Goal: Information Seeking & Learning: Get advice/opinions

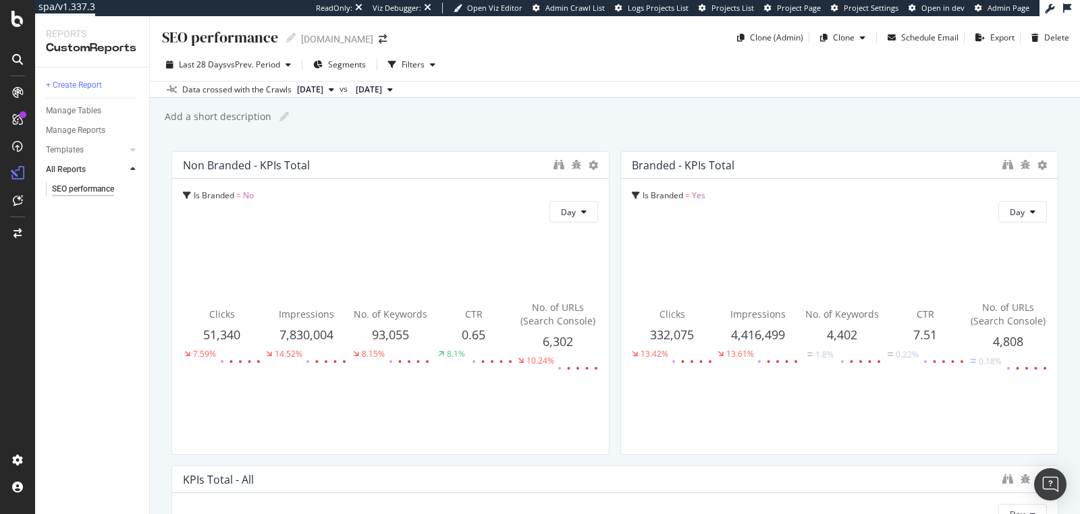
scroll to position [64, 0]
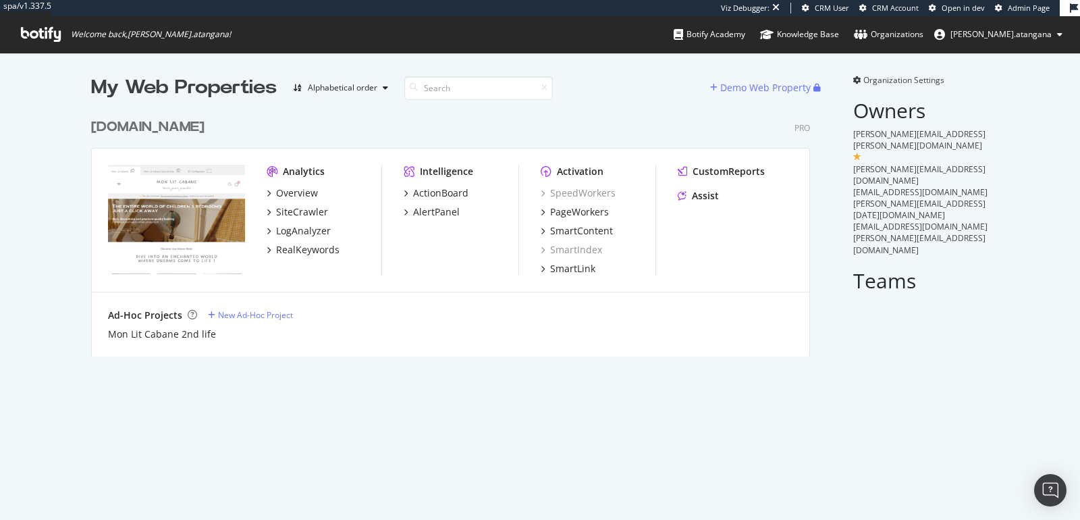
scroll to position [244, 718]
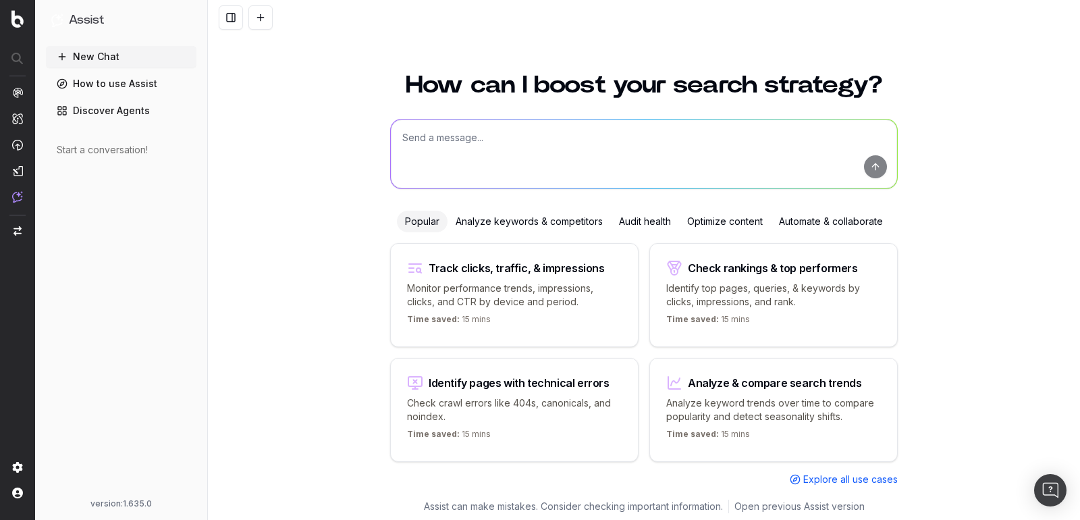
scroll to position [2, 0]
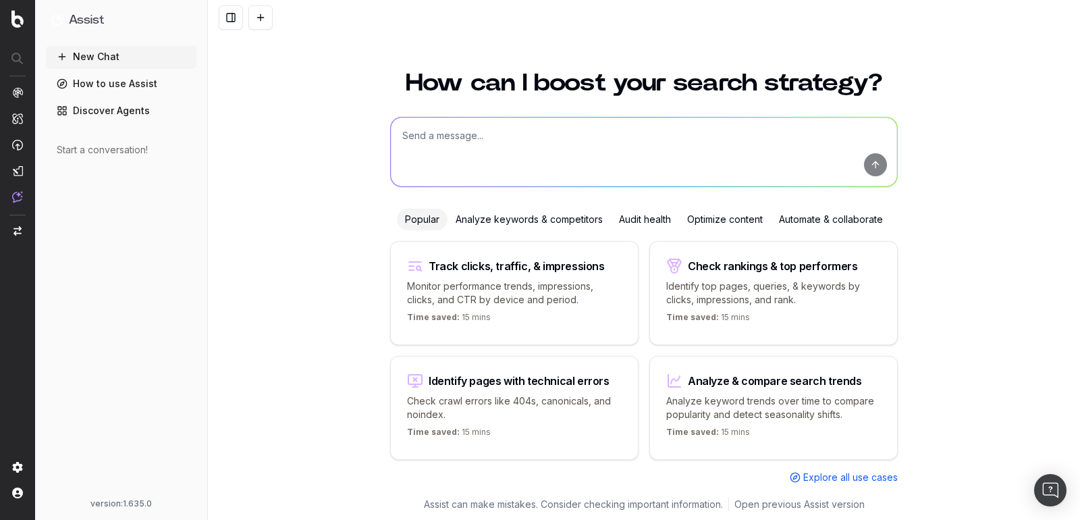
click at [431, 134] on textarea at bounding box center [644, 151] width 506 height 69
click at [438, 132] on textarea "I would lieke" at bounding box center [644, 151] width 506 height 69
paste textarea "https://app.botify.com/mon-lit-cabane-org/monlitcabane.com/crawl/explorer?conte…"
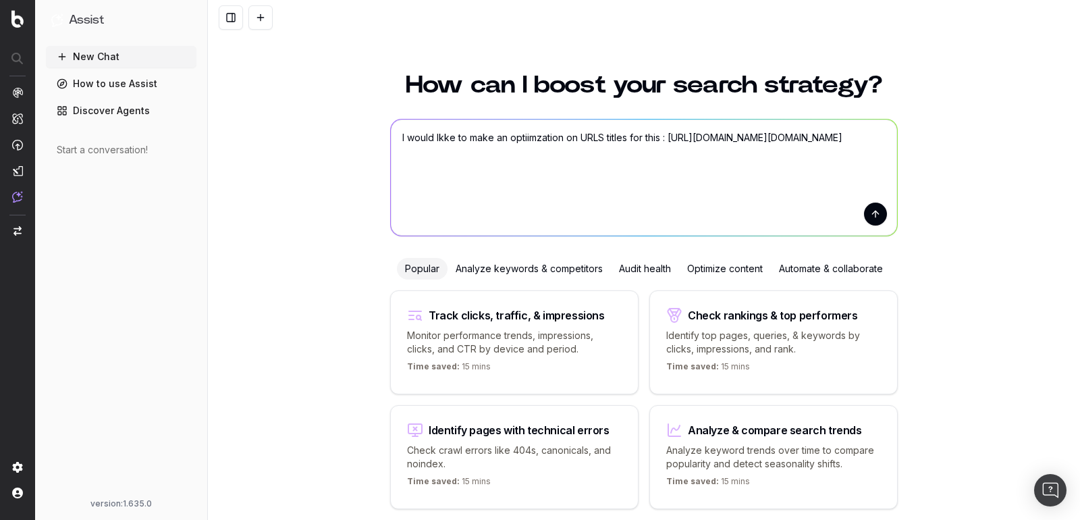
scroll to position [0, 0]
click at [664, 139] on textarea "I would lkke to make an optiimzation on URLS titles for this : https://app.boti…" at bounding box center [644, 177] width 506 height 116
click at [441, 136] on textarea "I would lkke to make an optiimzation on URLS titles for this : https://app.boti…" at bounding box center [644, 177] width 506 height 116
click at [508, 142] on textarea "I would like to make an optiimzation on URLS titles for this : https://app.boti…" at bounding box center [644, 177] width 506 height 116
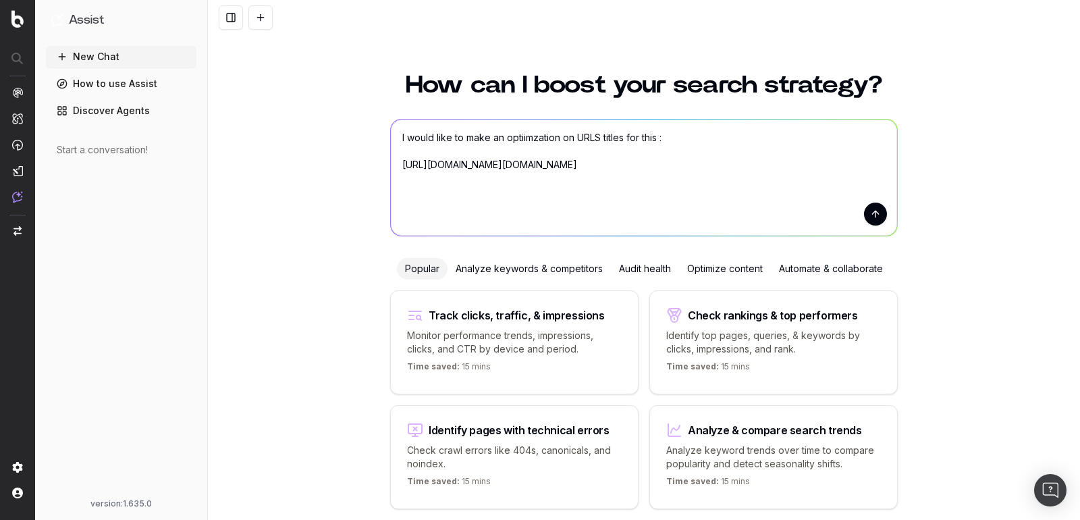
click at [508, 142] on textarea "I would like to make an optiimzation on URLS titles for this : https://app.boti…" at bounding box center [644, 177] width 506 height 116
click at [595, 136] on textarea "I would like to make an optimisation on URLS titles for this : https://app.boti…" at bounding box center [644, 177] width 506 height 116
click at [602, 139] on textarea "I would like to make an optimisation on URL titles for this : https://app.botif…" at bounding box center [644, 177] width 506 height 116
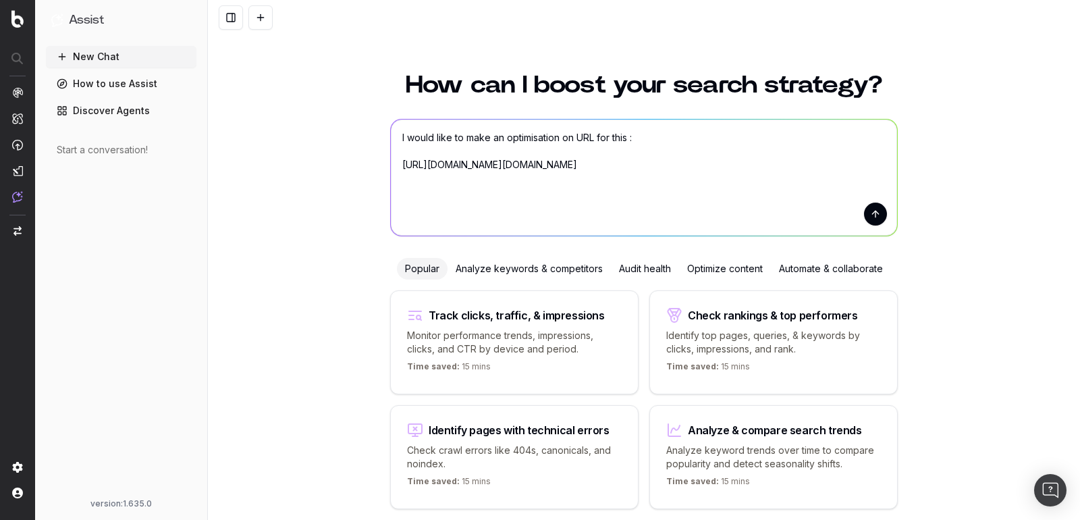
click at [869, 188] on textarea "I would like to make an optimisation on URL for this : https://app.botify.com/m…" at bounding box center [644, 177] width 506 height 116
paste textarea "[URL][DOMAIN_NAME]"
click at [406, 214] on textarea "I would like to make an optimisation on URL for this : https://app.botify.com/m…" at bounding box center [644, 177] width 506 height 116
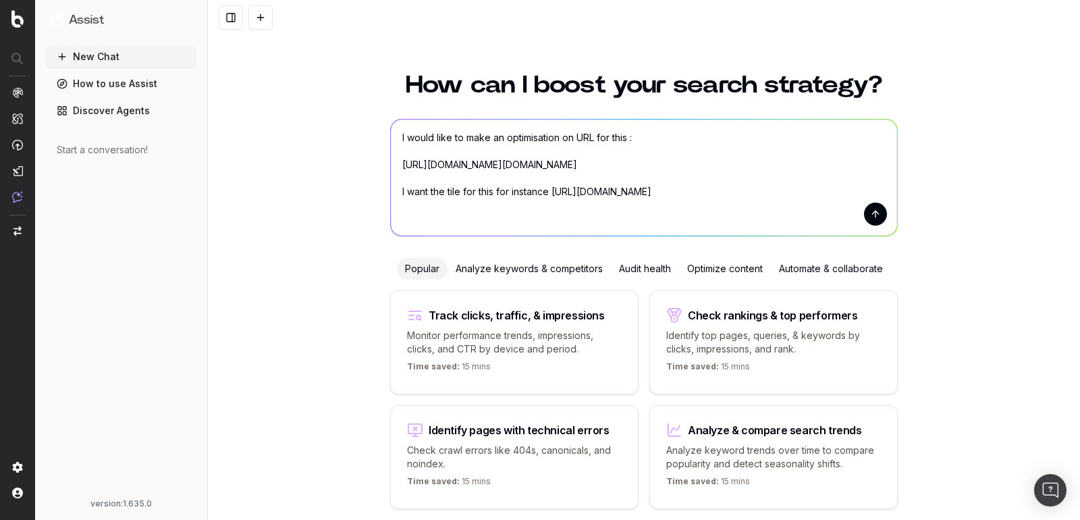
paste textarea "<title>Lit Maia Plus Blanc 80x160cm</title>"
click at [418, 211] on textarea "I would like to make an optimisation on URL for this : https://app.botify.com/m…" at bounding box center [644, 177] width 506 height 116
click at [414, 204] on textarea "I would like to make an optimisation on URL for this : https://app.botify.com/m…" at bounding box center [644, 177] width 506 height 116
click at [607, 217] on textarea "I would like to make an optimisation on URL for this : https://app.botify.com/m…" at bounding box center [644, 177] width 506 height 116
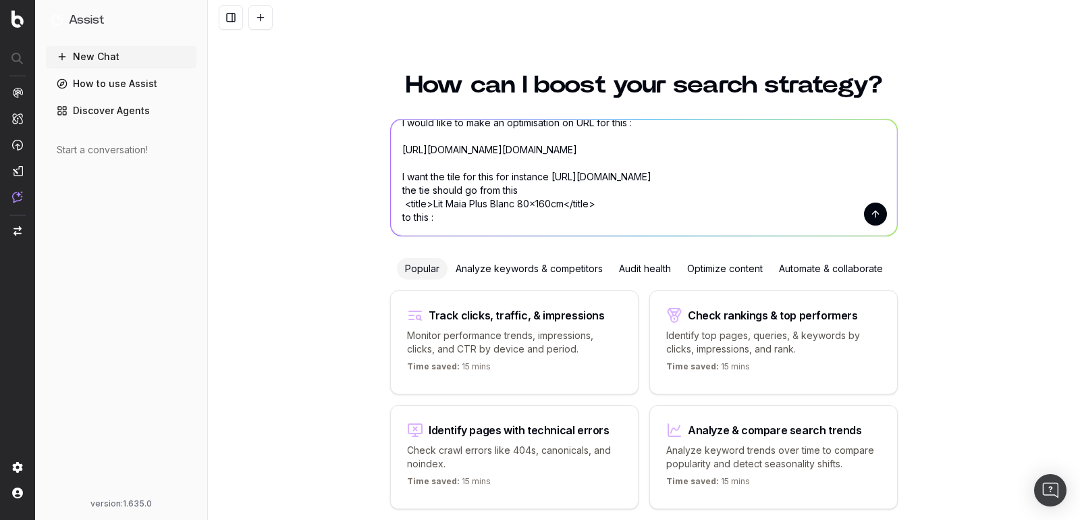
paste textarea "<title>Lit Maia Plus Blanc 80x160cm - lit enfant - Mon Lit Cabane</title>"
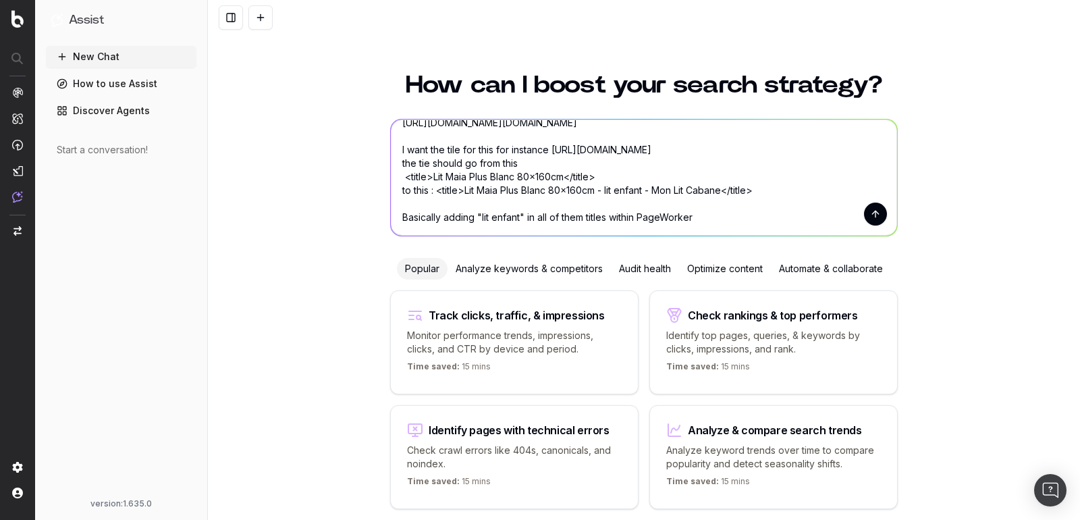
type textarea "I would like to make an optimisation on URL for this : https://app.botify.com/m…"
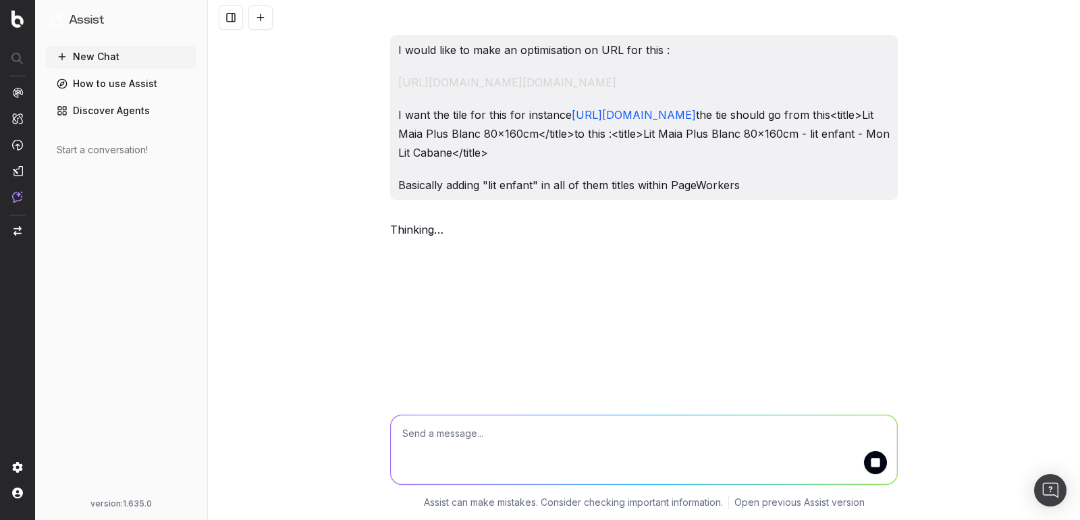
scroll to position [0, 0]
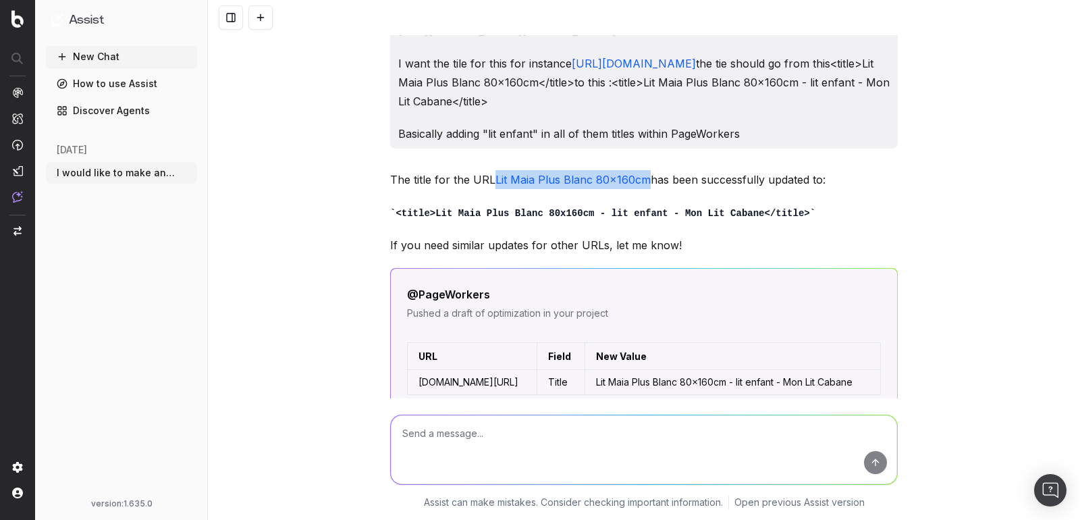
scroll to position [231, 0]
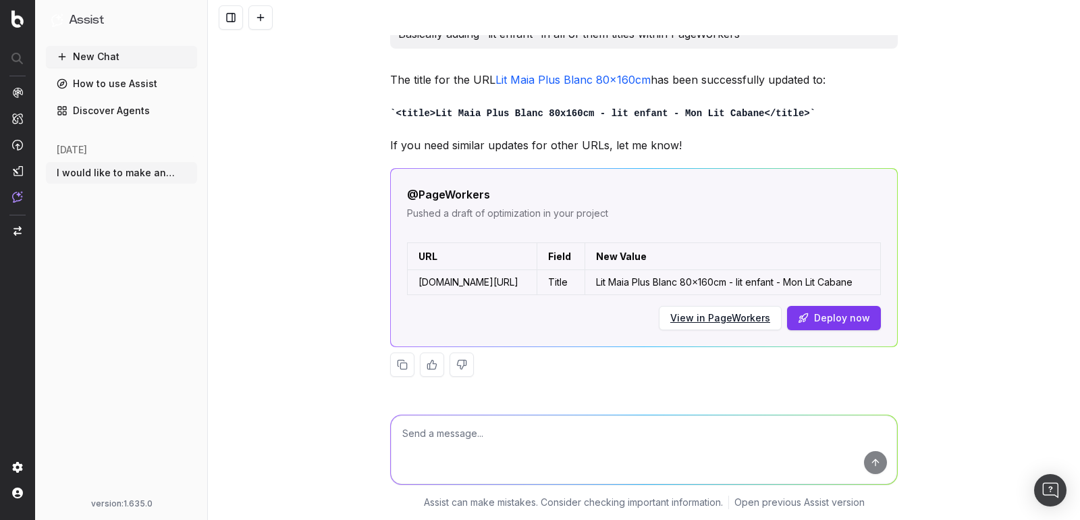
click at [485, 428] on textarea at bounding box center [644, 449] width 506 height 69
click at [443, 426] on textarea "In this URL I want to make a modification for Pageworker to have" at bounding box center [644, 449] width 506 height 69
paste textarea "https://monlitcabane.com/fr/lit-simple/9495-lit-maia-plus-blanc-80x160cm.html"
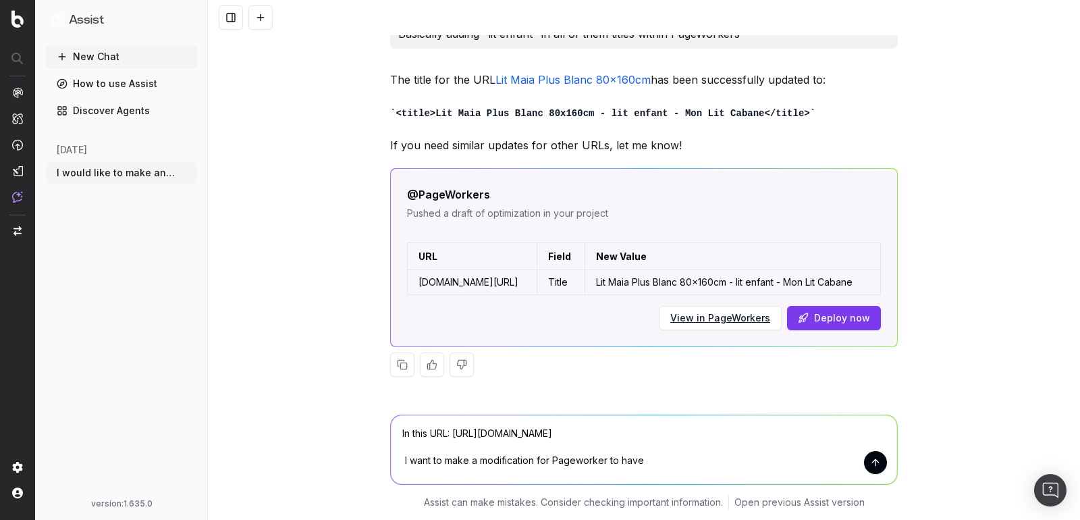
click at [662, 447] on textarea "In this URL: https://monlitcabane.com/fr/lit-simple/9495-lit-maia-plus-blanc-80…" at bounding box center [644, 449] width 506 height 69
paste textarea "Lit Maia Plus Blanc 80x160cm - Livraison rapide | Mon Lit Cabane"
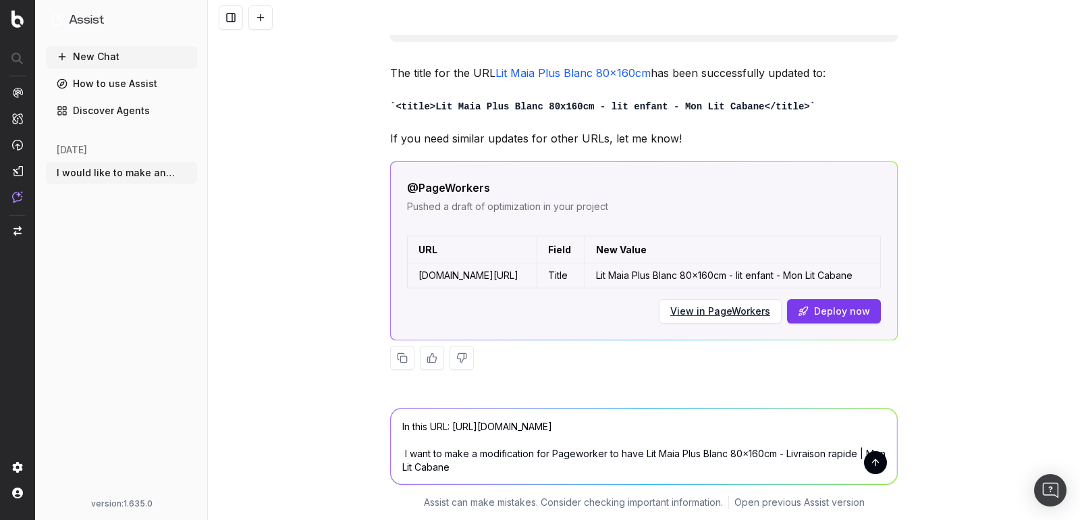
click at [773, 444] on textarea "In this URL: https://monlitcabane.com/fr/lit-simple/9495-lit-maia-plus-blanc-80…" at bounding box center [644, 446] width 506 height 76
click at [804, 441] on textarea "In this URL: https://monlitcabane.com/fr/lit-simple/9495-lit-maia-plus-blanc-80…" at bounding box center [644, 446] width 506 height 76
type textarea "In this URL: https://monlitcabane.com/fr/lit-simple/9495-lit-maia-plus-blanc-80…"
click at [871, 453] on button "submit" at bounding box center [875, 462] width 23 height 23
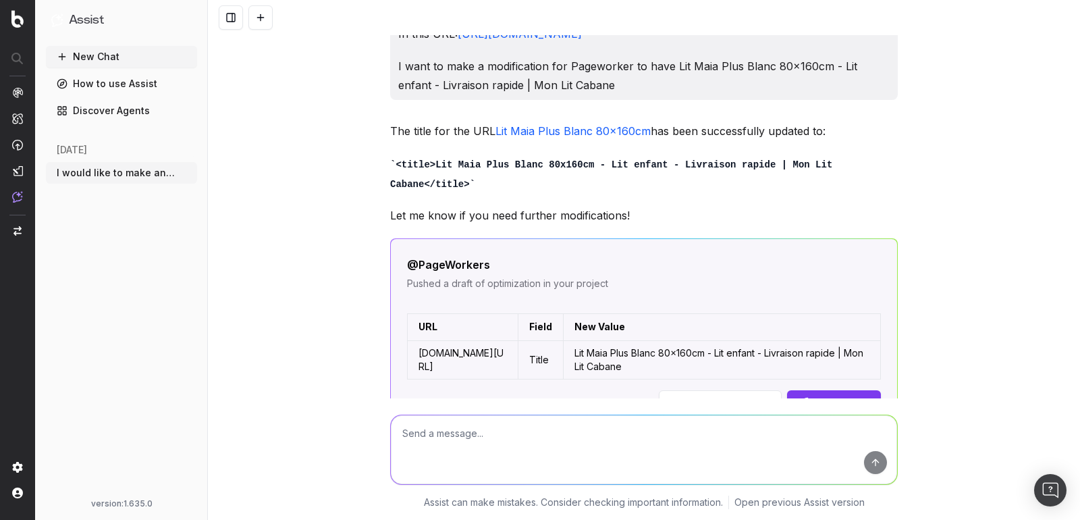
scroll to position [622, 0]
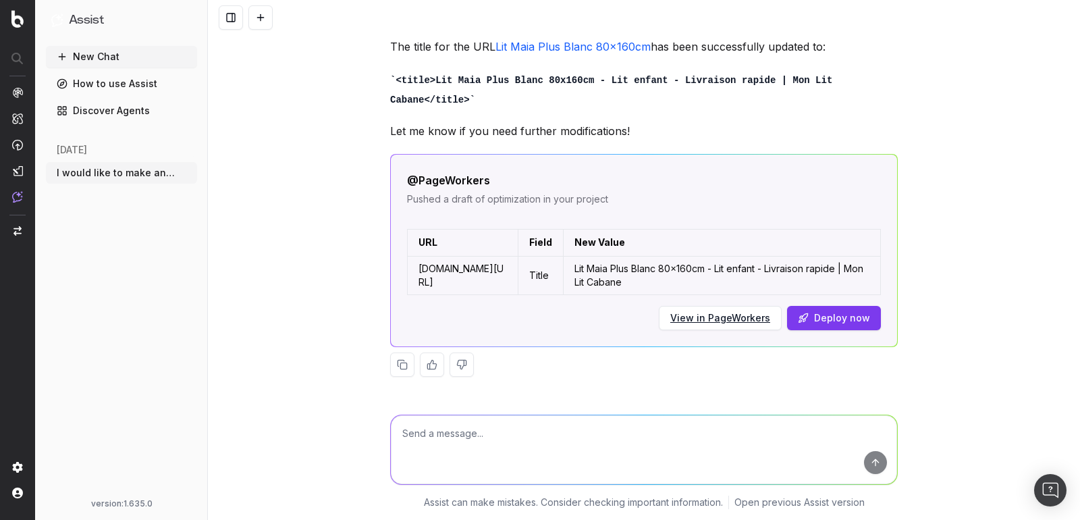
click at [467, 428] on textarea at bounding box center [644, 449] width 506 height 69
type textarea "I need you to give me the how to do it"
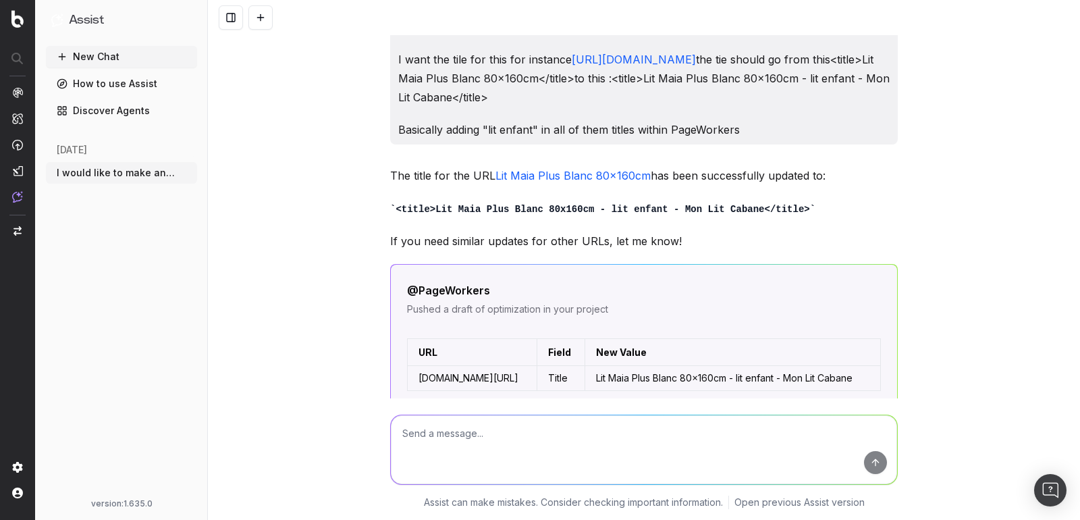
scroll to position [236, 0]
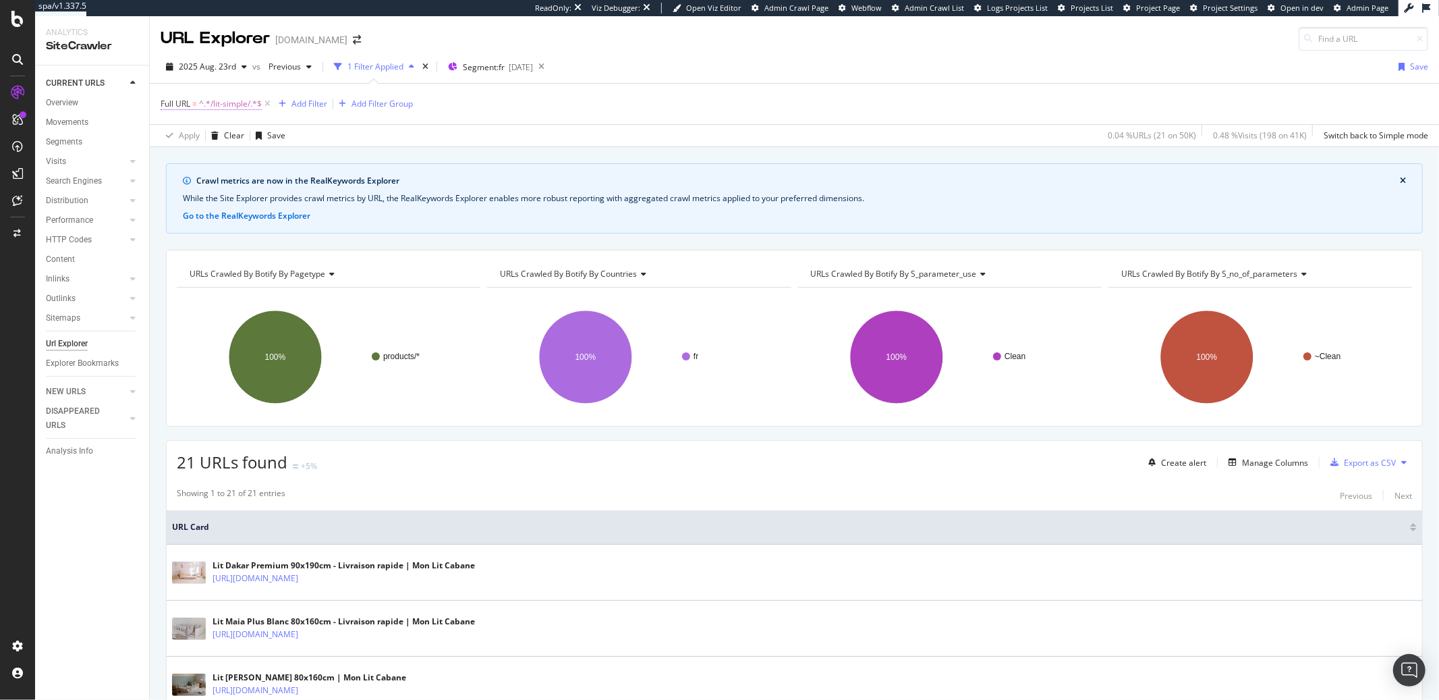
click at [226, 105] on span "^.*/lit-simple/.*$" at bounding box center [230, 103] width 63 height 19
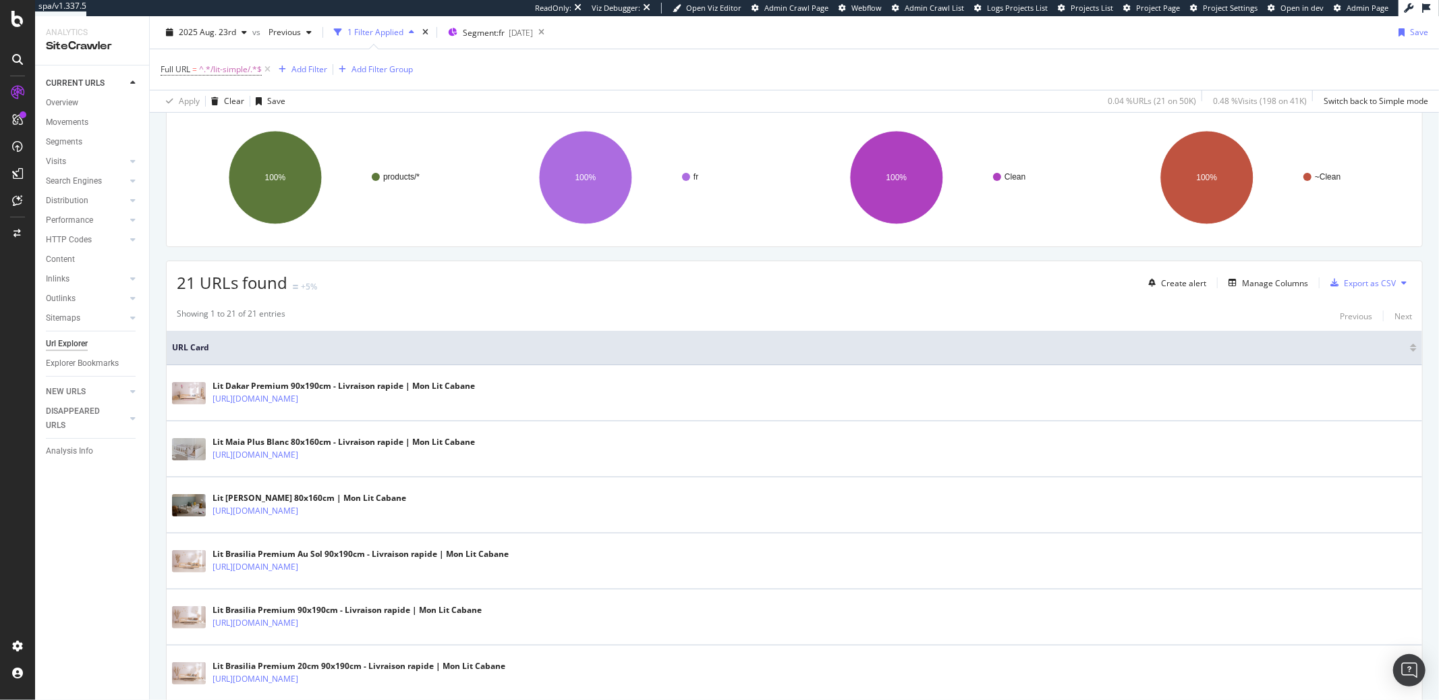
scroll to position [503, 0]
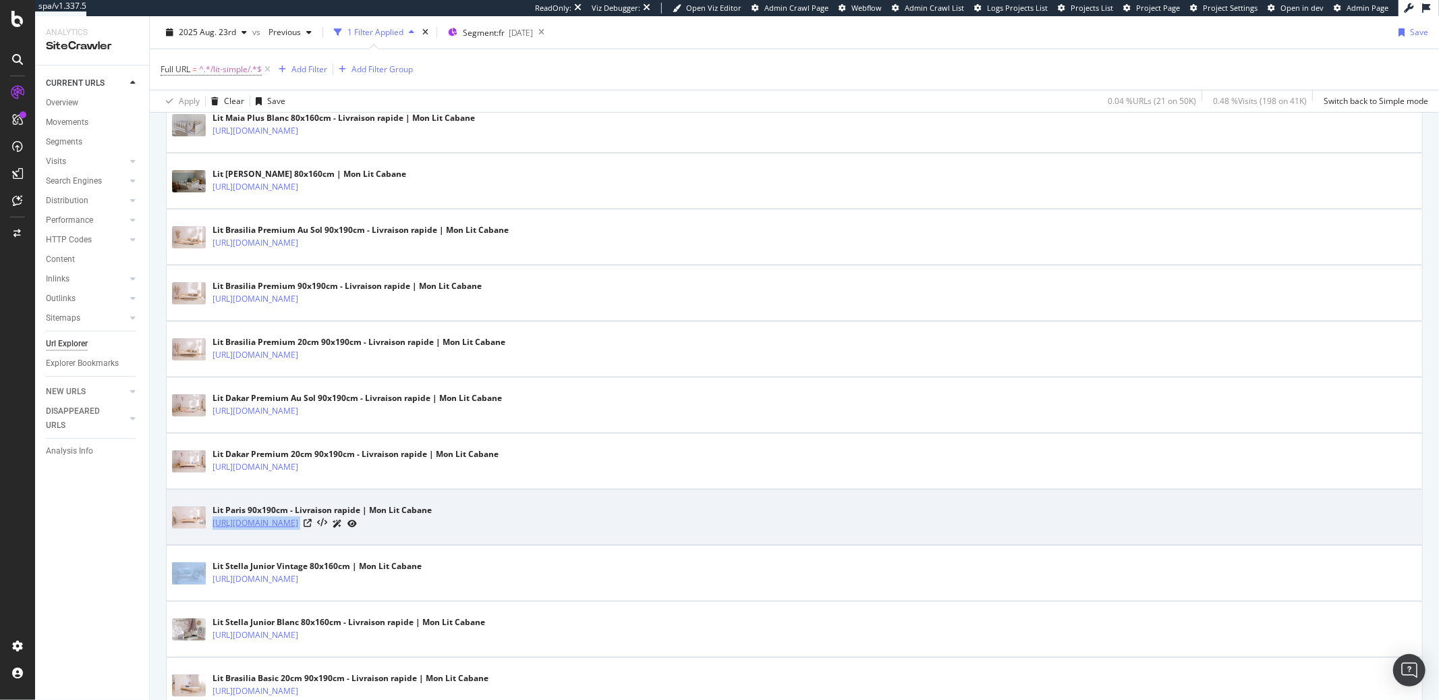
drag, startPoint x: 472, startPoint y: 527, endPoint x: 213, endPoint y: 528, distance: 259.1
click at [213, 519] on div "[URL][DOMAIN_NAME]" at bounding box center [322, 523] width 219 height 14
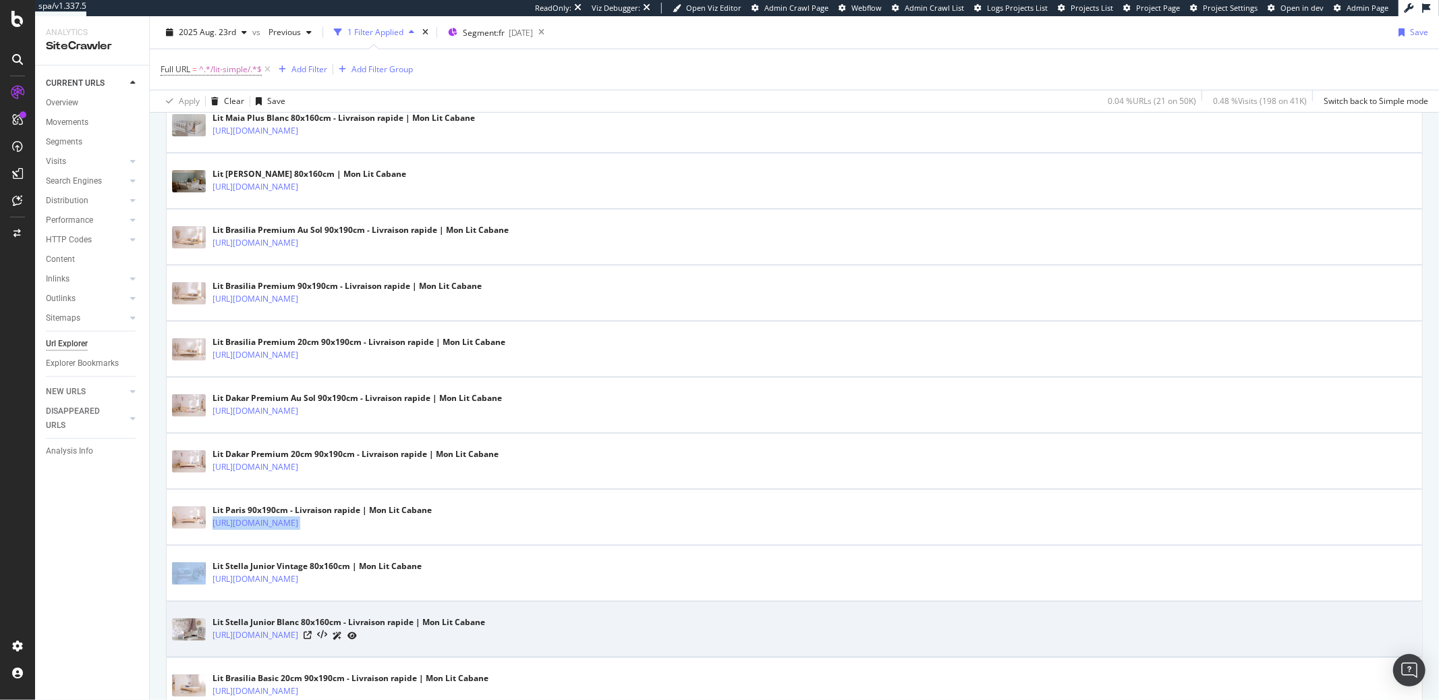
copy tbody "[URL][DOMAIN_NAME]"
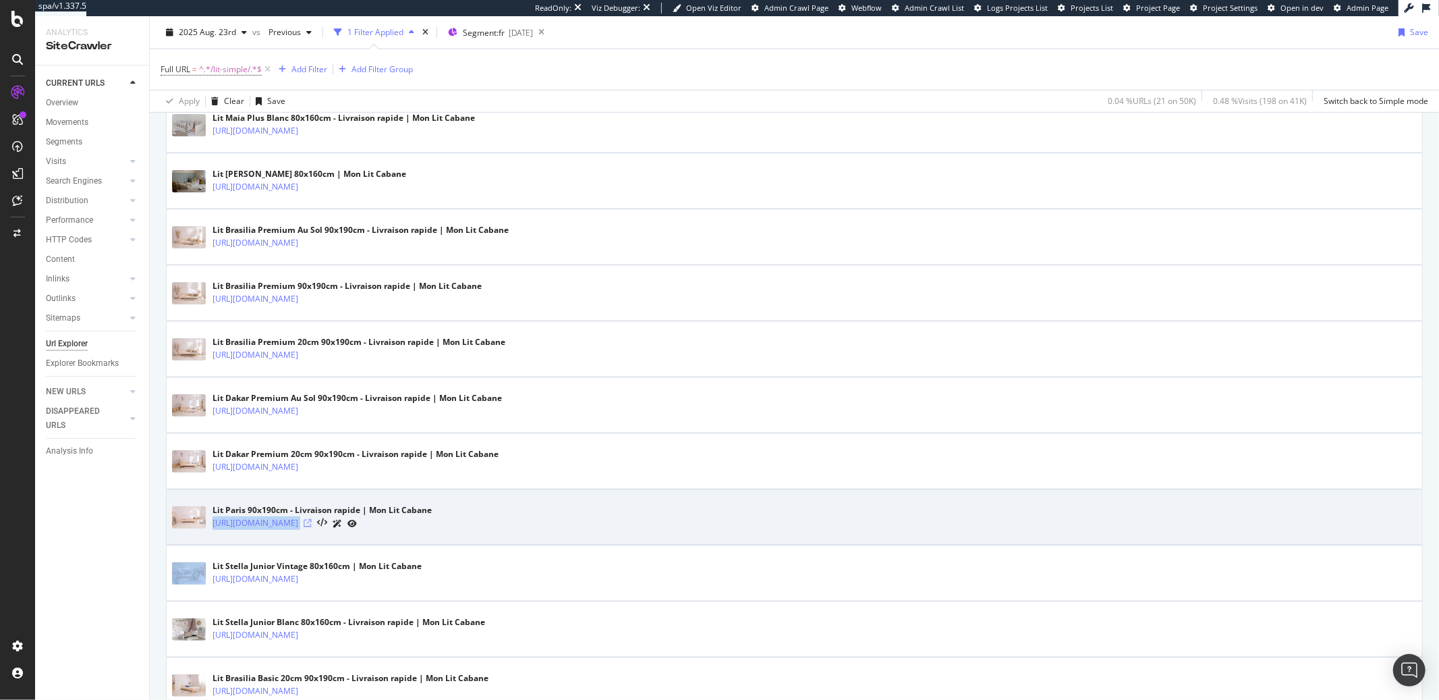
click at [312, 519] on icon at bounding box center [308, 523] width 8 height 8
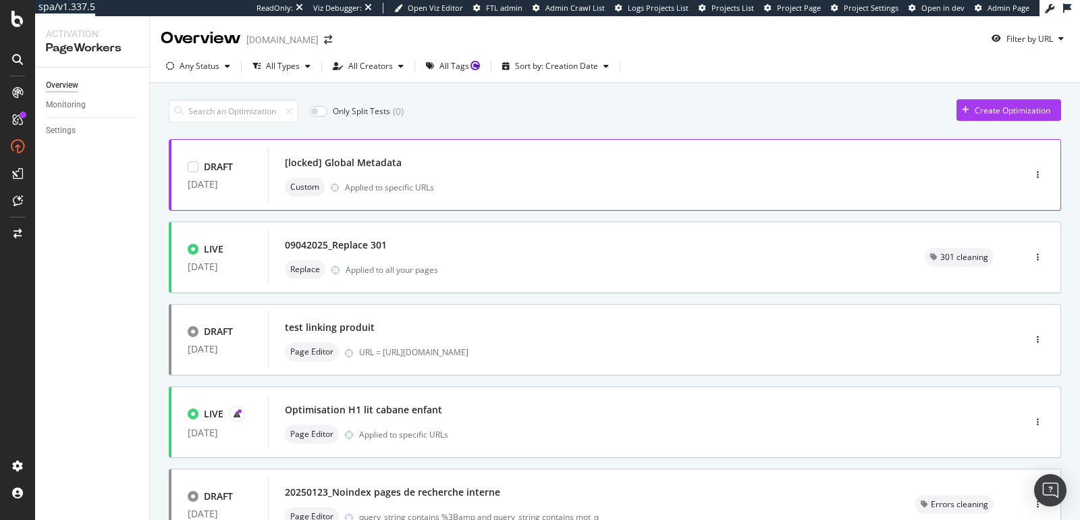
click at [406, 194] on div "Custom Applied to specific URLs" at bounding box center [626, 186] width 682 height 19
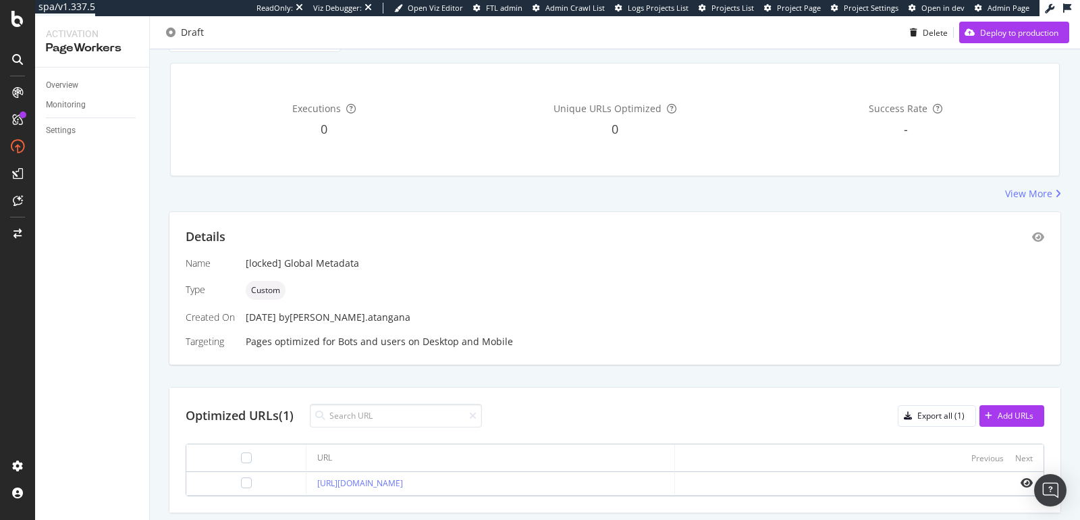
scroll to position [132, 0]
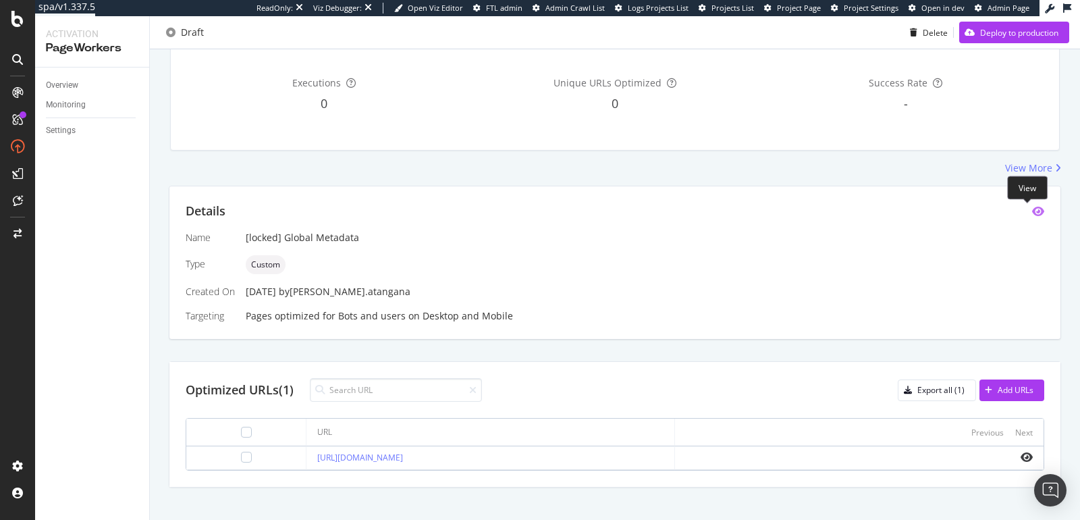
click at [1032, 212] on icon "eye" at bounding box center [1038, 211] width 12 height 11
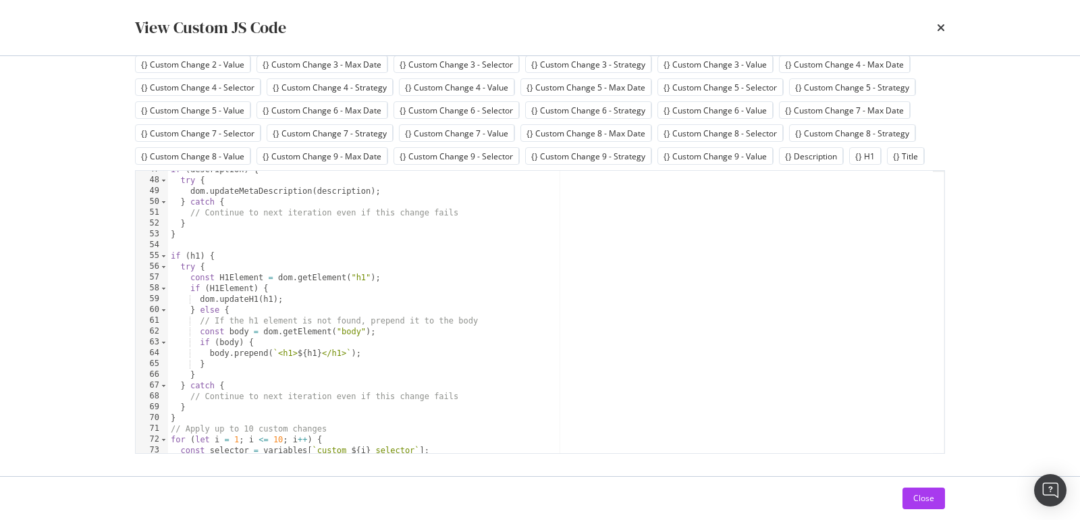
scroll to position [503, 0]
click at [920, 497] on div "Close" at bounding box center [923, 497] width 21 height 11
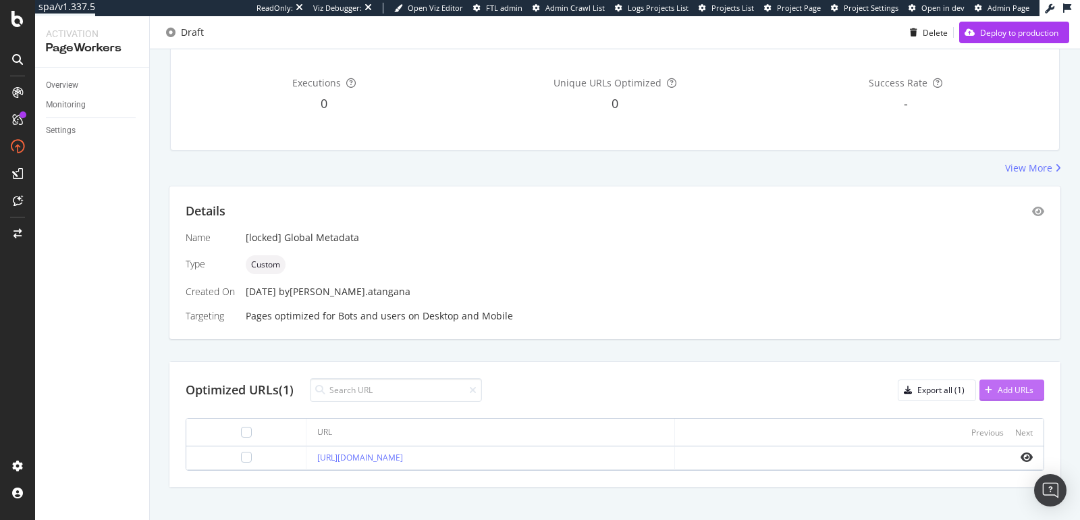
click at [985, 389] on icon "button" at bounding box center [988, 390] width 7 height 8
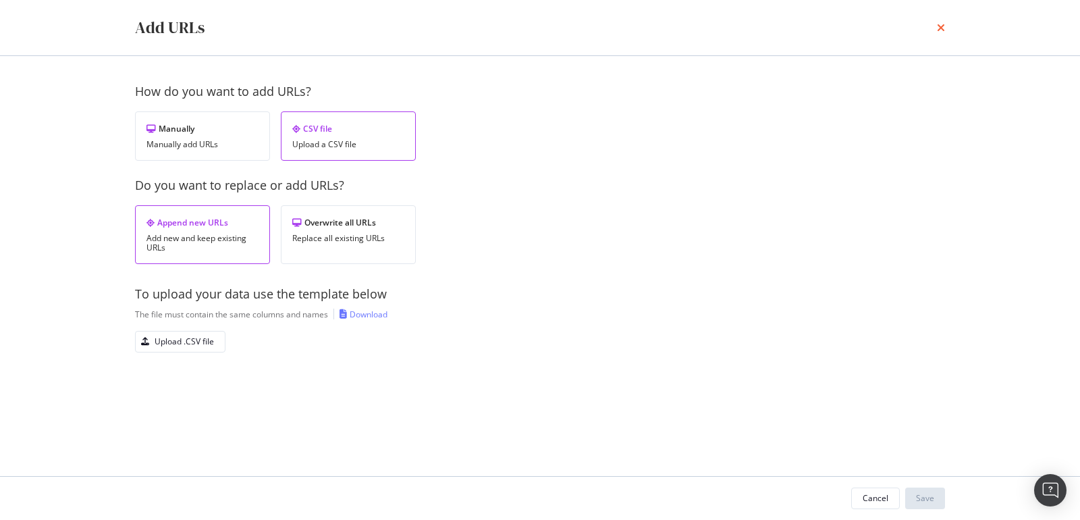
click at [943, 28] on icon "times" at bounding box center [941, 27] width 8 height 11
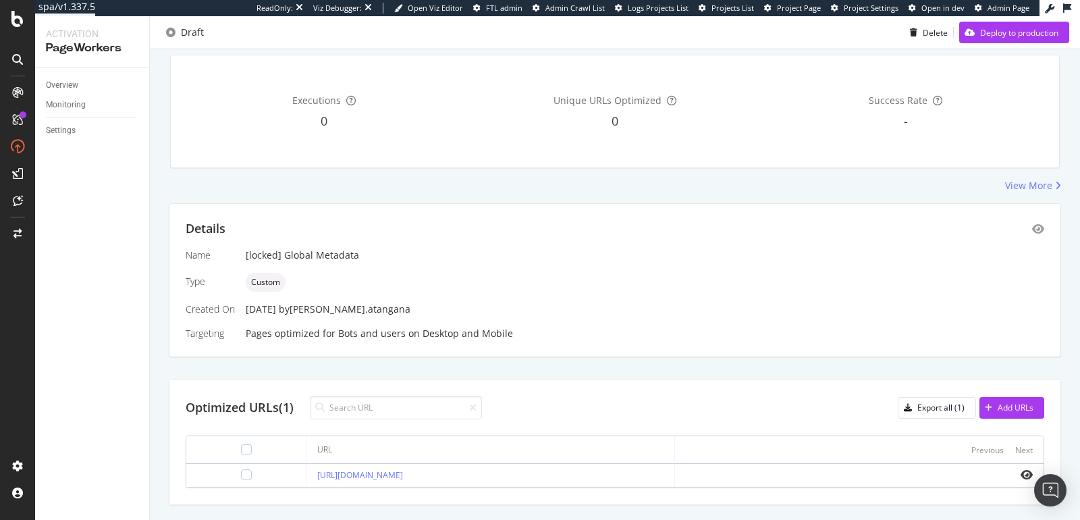
scroll to position [18, 0]
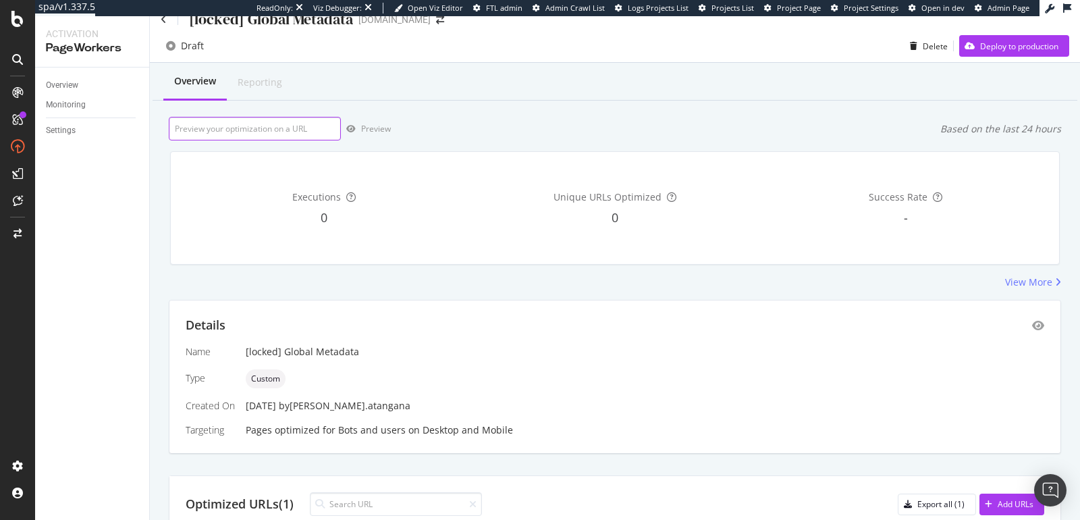
click at [291, 124] on input "url" at bounding box center [255, 129] width 172 height 24
paste input "[URL][DOMAIN_NAME]"
type input "[URL][DOMAIN_NAME]"
click at [378, 126] on div "Preview" at bounding box center [376, 128] width 30 height 11
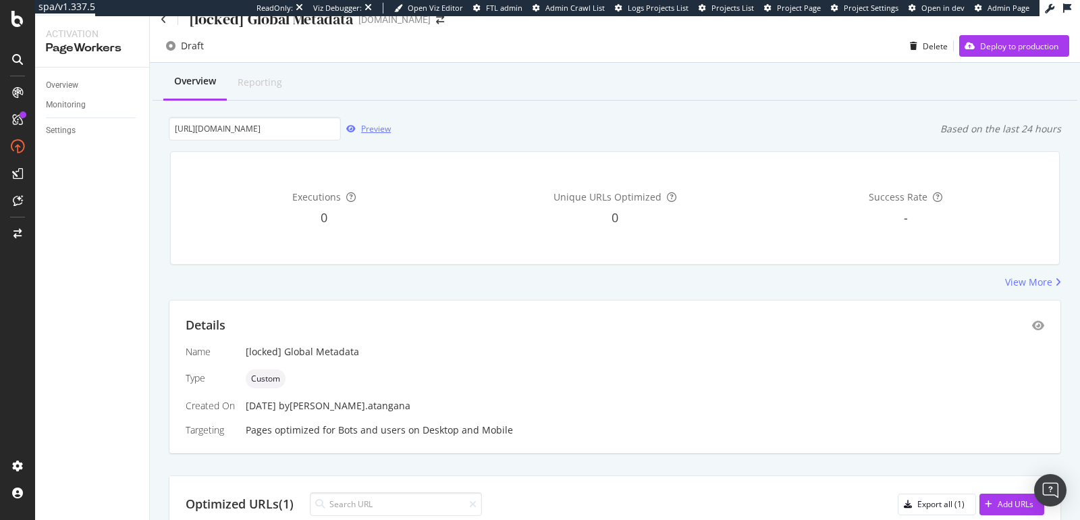
scroll to position [0, 0]
click at [373, 126] on div "Preview" at bounding box center [376, 128] width 30 height 11
click at [166, 28] on div "[locked] Global Metadata" at bounding box center [257, 19] width 192 height 21
click at [166, 20] on icon at bounding box center [164, 19] width 6 height 9
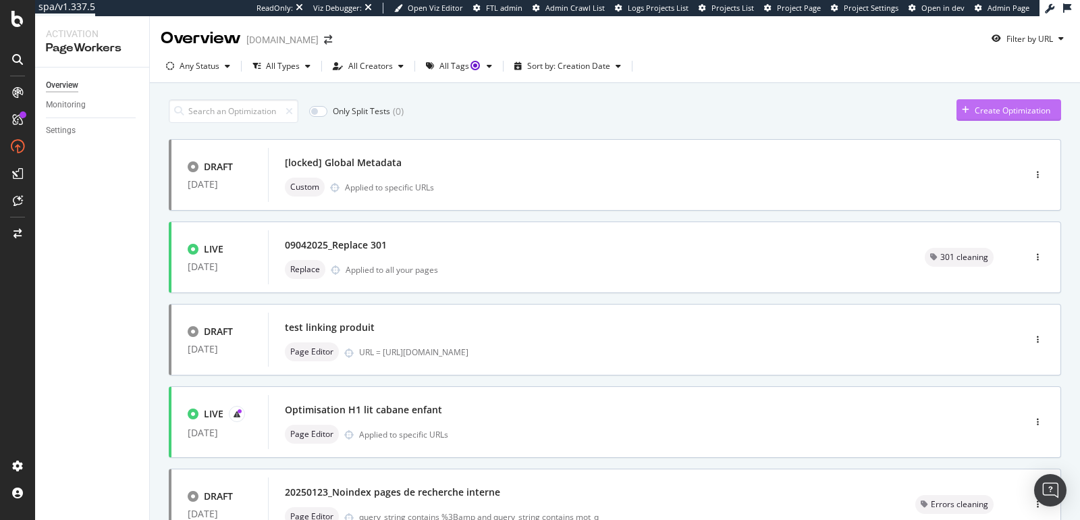
click at [966, 100] on div "Create Optimization" at bounding box center [1003, 110] width 94 height 20
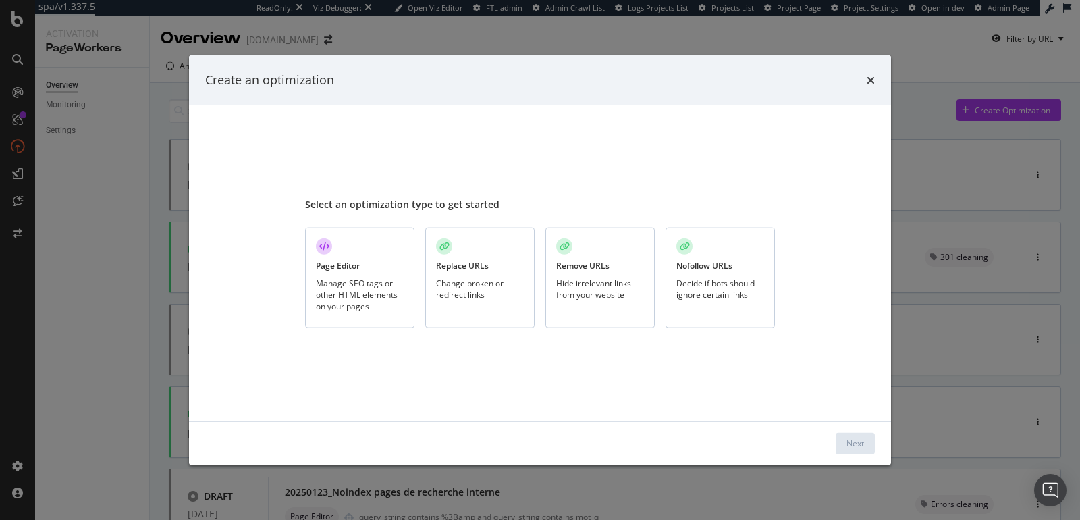
click at [325, 244] on icon "modal" at bounding box center [324, 246] width 10 height 8
click at [837, 439] on button "Next" at bounding box center [854, 443] width 39 height 22
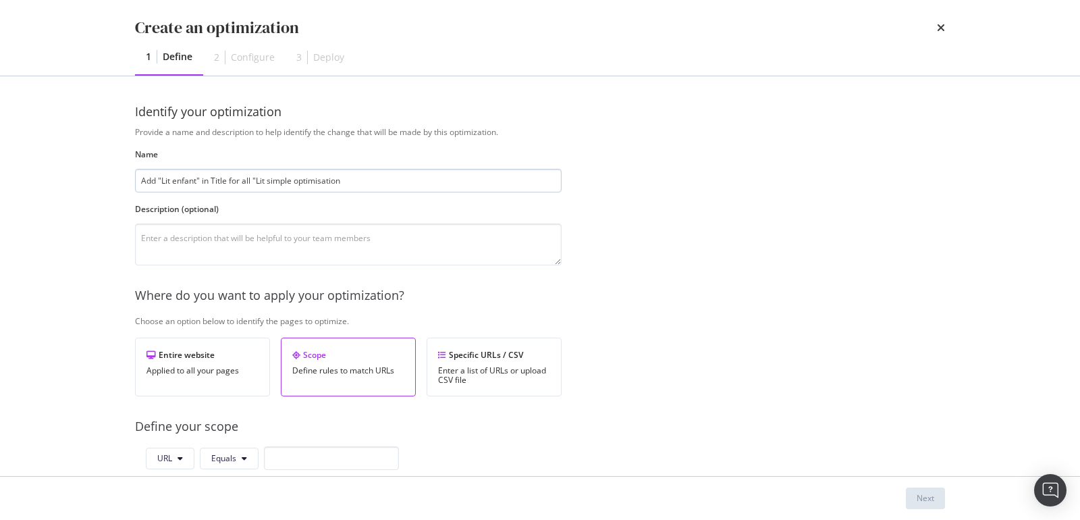
click at [256, 183] on input "Add "Lit enfant" in Title for all "Lit simple optimisation" at bounding box center [348, 181] width 426 height 24
click at [296, 185] on input "Add "Lit enfant" in Title for all "/Lit simple optimisation" at bounding box center [348, 181] width 426 height 24
click at [327, 184] on input "Add "Lit enfant" in Title for all "/Lit simple/ optimisation" at bounding box center [348, 181] width 426 height 24
click at [300, 182] on input "Add "Lit enfant" in Title for all "/Lit simple/ categories" at bounding box center [348, 181] width 426 height 24
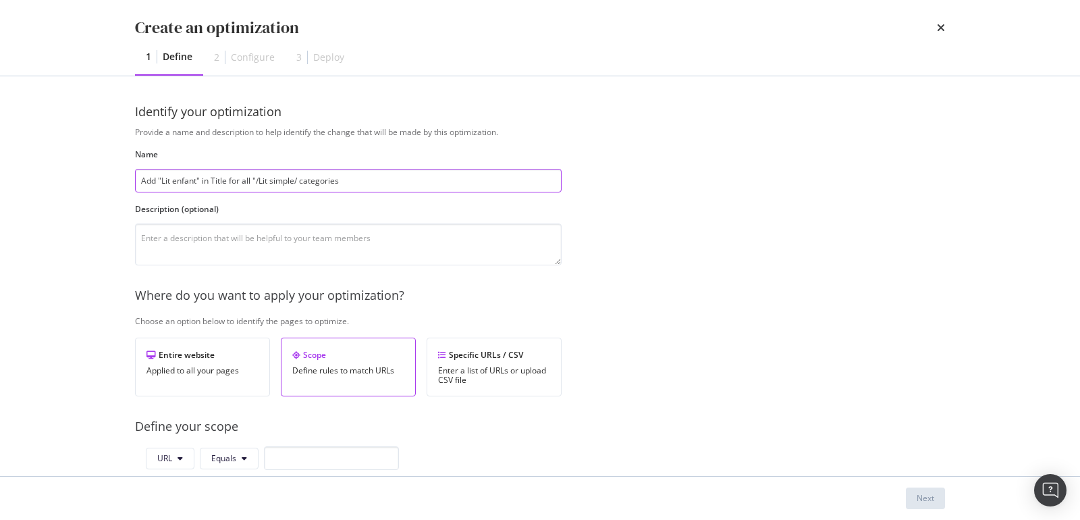
click at [298, 183] on input "Add "Lit enfant" in Title for all "/Lit simple/ categories" at bounding box center [348, 181] width 426 height 24
click at [250, 241] on textarea "modal" at bounding box center [348, 244] width 426 height 42
click at [368, 173] on input "Add "Lit enfant" in Title for all "/Lit simple/" categories" at bounding box center [348, 181] width 426 height 24
type input "Add "Lit enfant" in Title for all "/Lit simple/" categories"
click at [341, 227] on textarea "modal" at bounding box center [348, 244] width 426 height 42
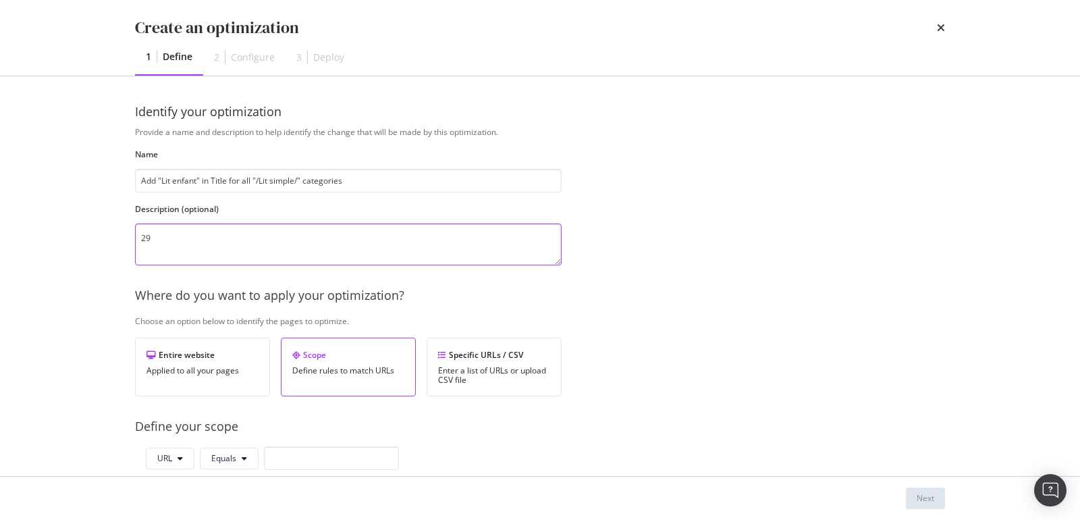
type textarea "2"
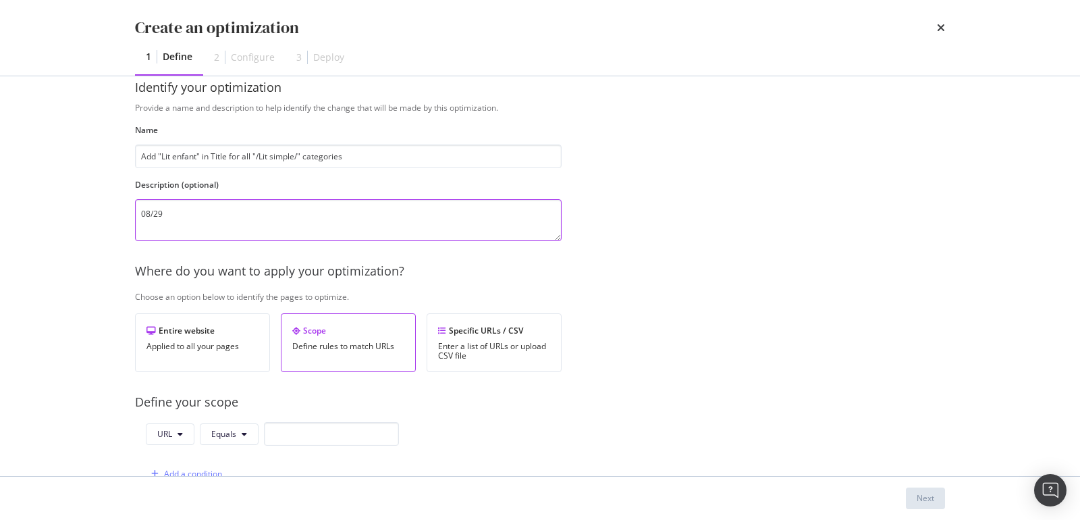
scroll to position [51, 0]
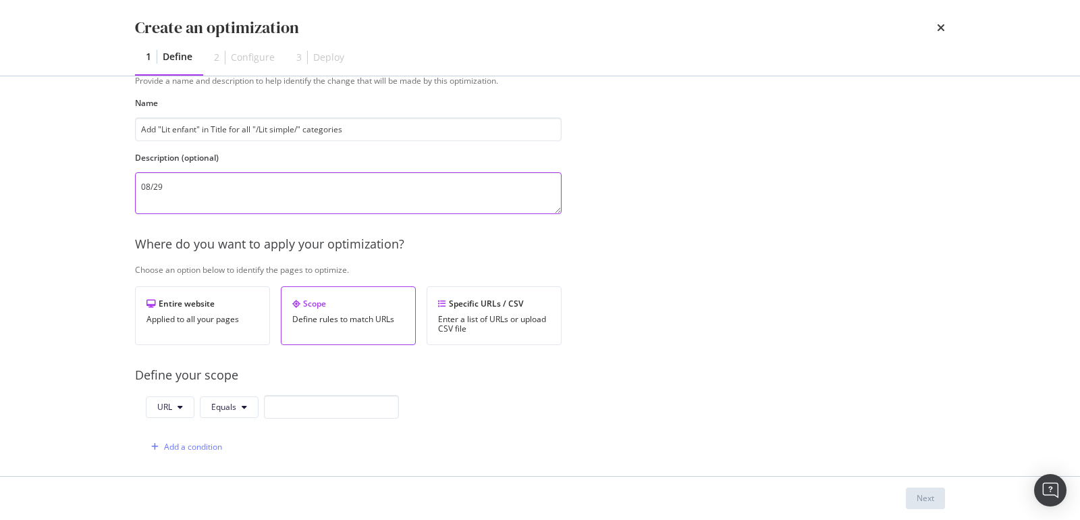
type textarea "08/29"
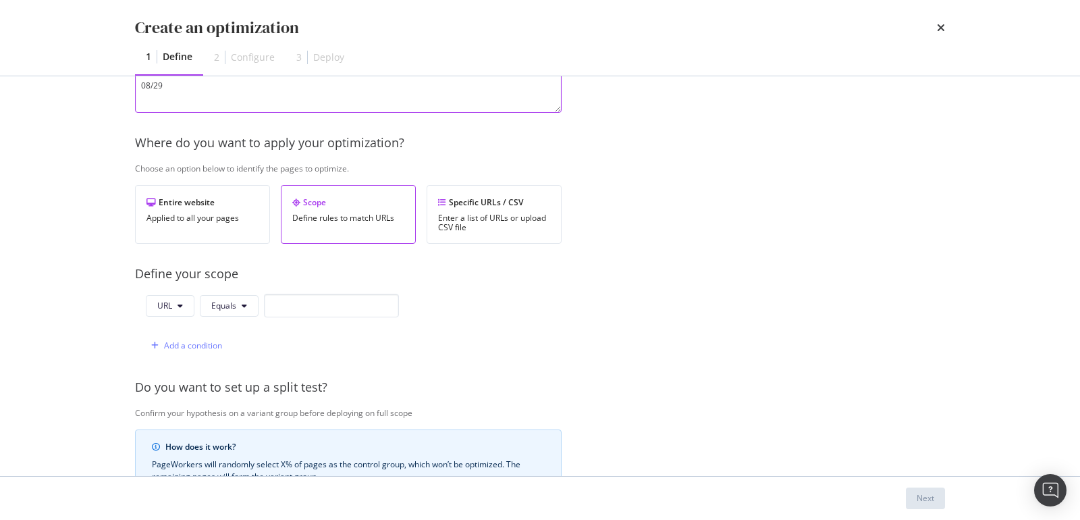
scroll to position [155, 0]
click at [224, 302] on span "Equals" at bounding box center [223, 302] width 25 height 11
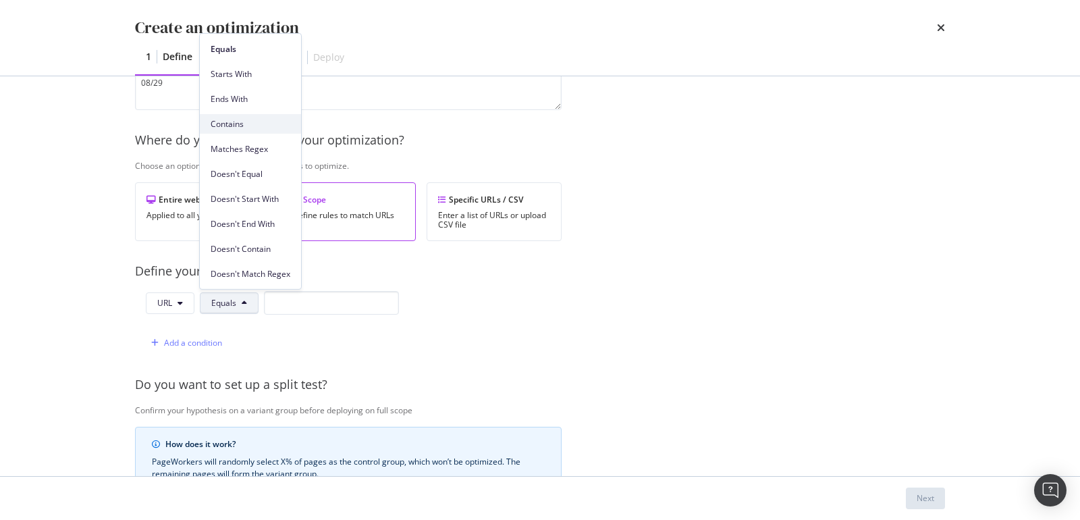
click at [245, 126] on span "Contains" at bounding box center [251, 123] width 80 height 12
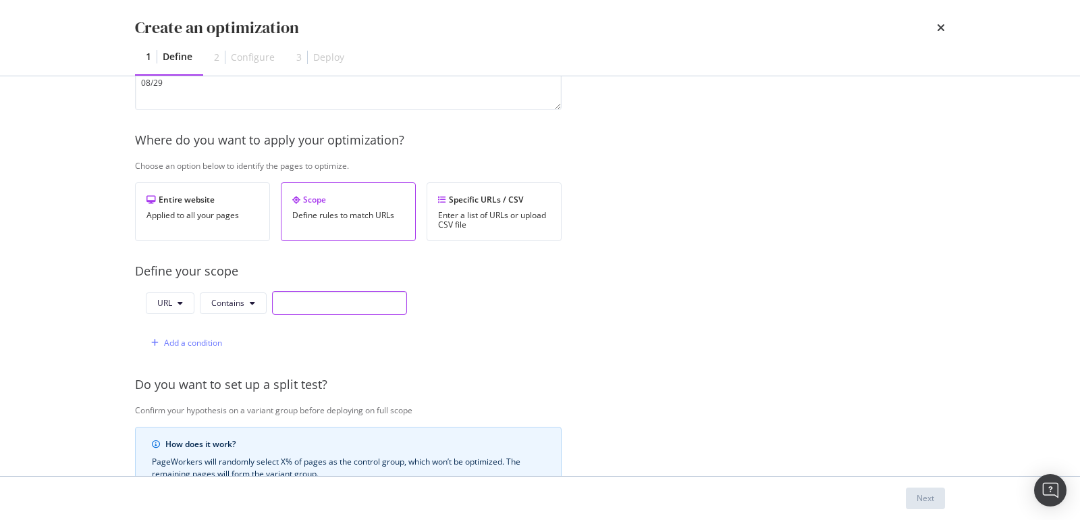
click at [298, 307] on input "modal" at bounding box center [339, 303] width 135 height 24
type input "/lit-simple/"
click at [107, 319] on div "Create an optimization 1 Define 2 Configure 3 Deploy Identify your optimization…" at bounding box center [540, 260] width 1080 height 520
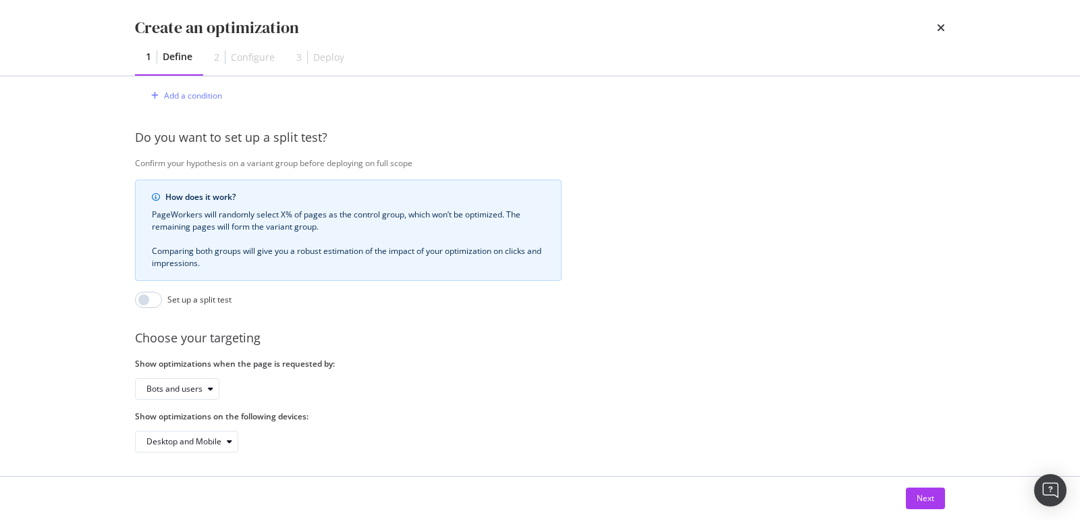
scroll to position [413, 0]
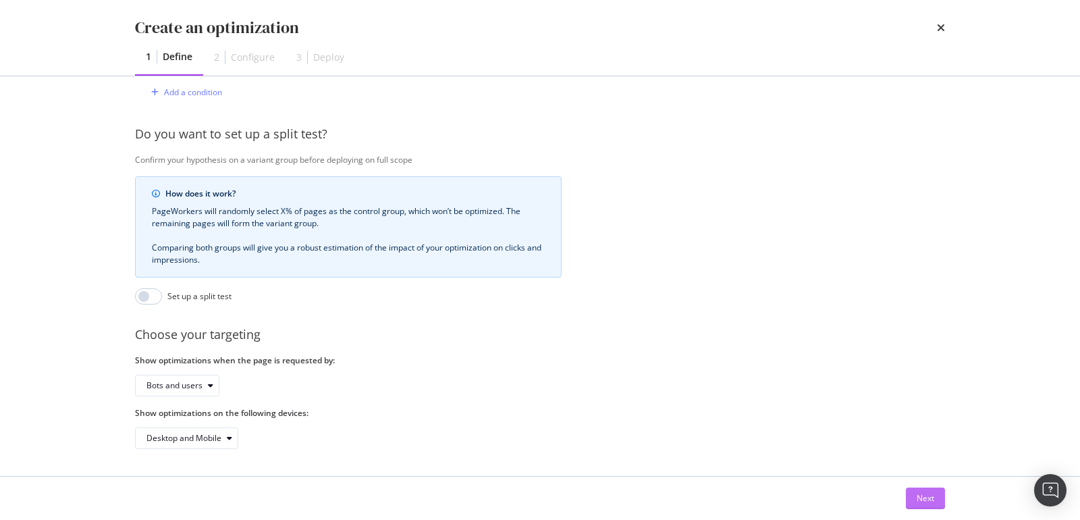
click at [911, 501] on button "Next" at bounding box center [925, 498] width 39 height 22
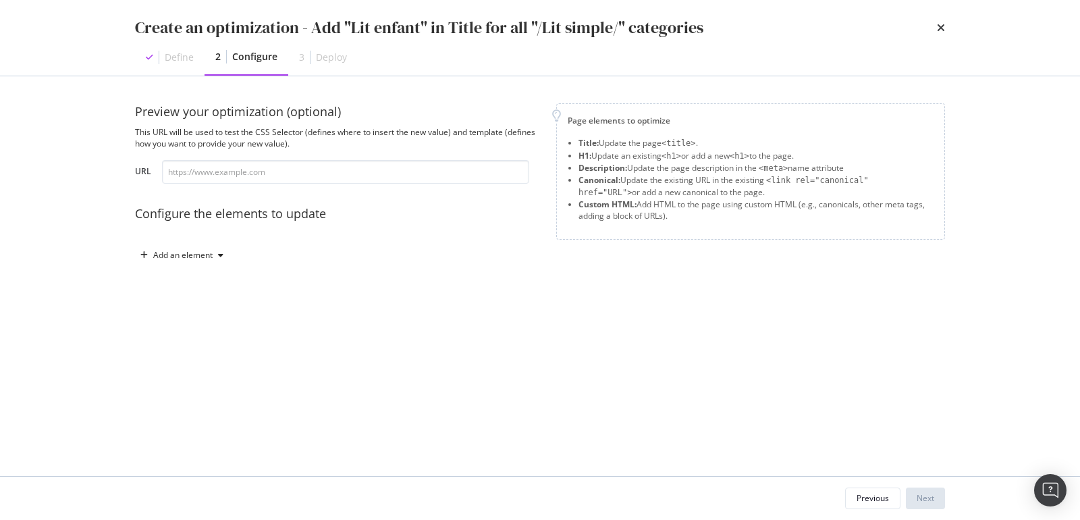
scroll to position [0, 0]
click at [281, 174] on input "modal" at bounding box center [345, 172] width 367 height 24
paste input "https://monlitcabane.com/fr/lit-simple/9495-lit-maia-plus-blanc-80x160cm.html"
type input "https://monlitcabane.com/fr/lit-simple/9495-lit-maia-plus-blanc-80x160cm.html"
click at [155, 259] on div "Add an element" at bounding box center [182, 255] width 59 height 8
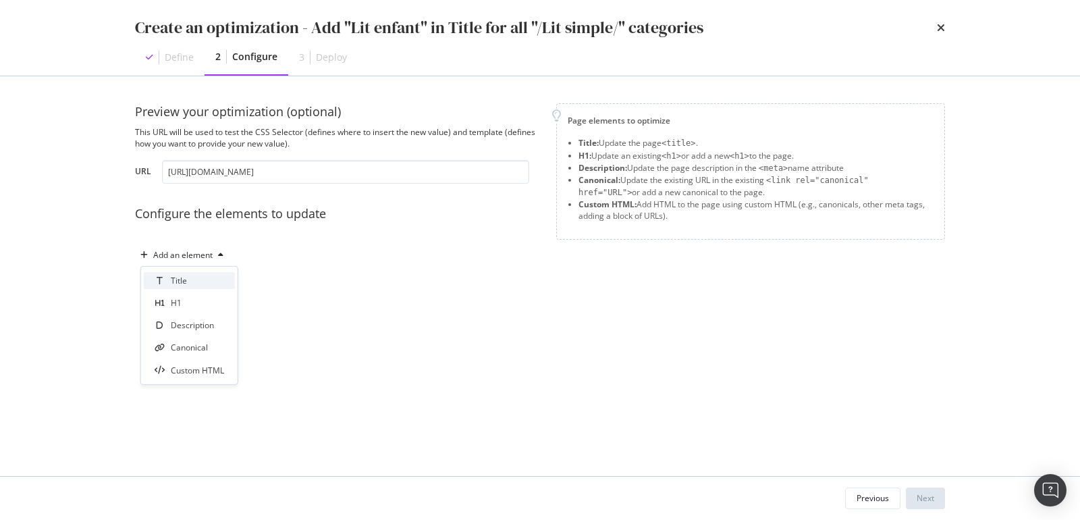
click at [161, 277] on icon at bounding box center [160, 280] width 6 height 8
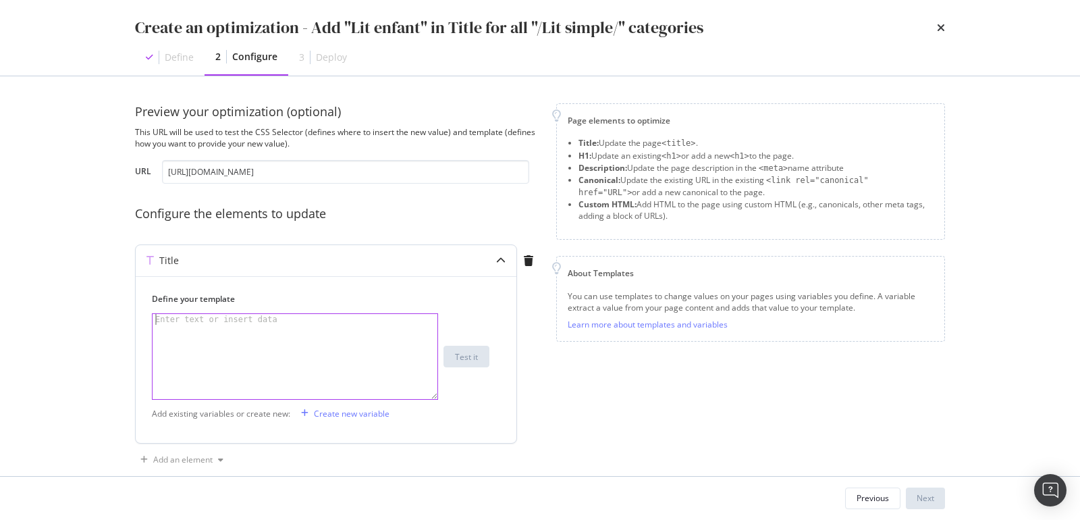
click at [174, 320] on div "Enter text or insert data" at bounding box center [217, 319] width 128 height 11
click at [306, 415] on icon "modal" at bounding box center [304, 413] width 7 height 8
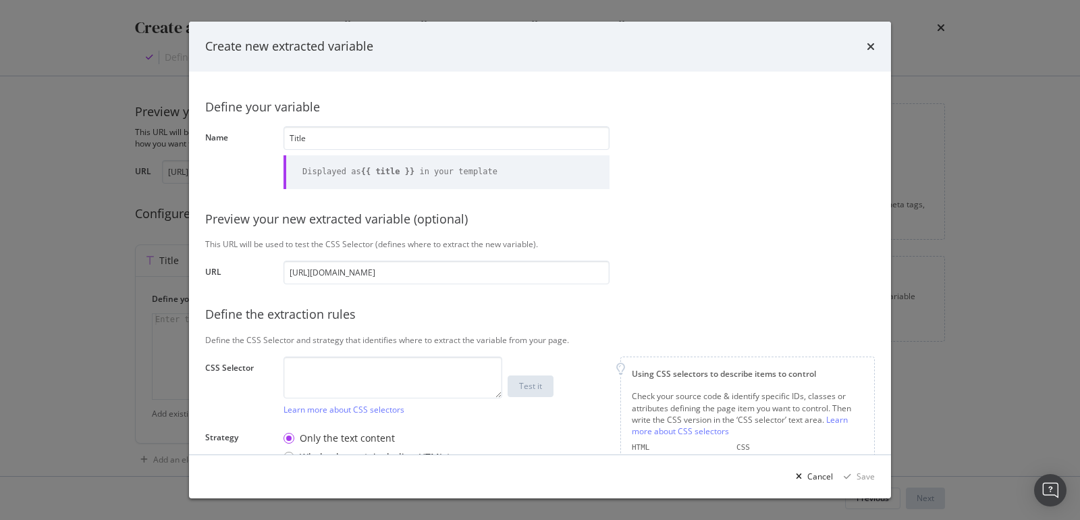
type input "Title"
click at [268, 178] on label "Name" at bounding box center [238, 158] width 67 height 53
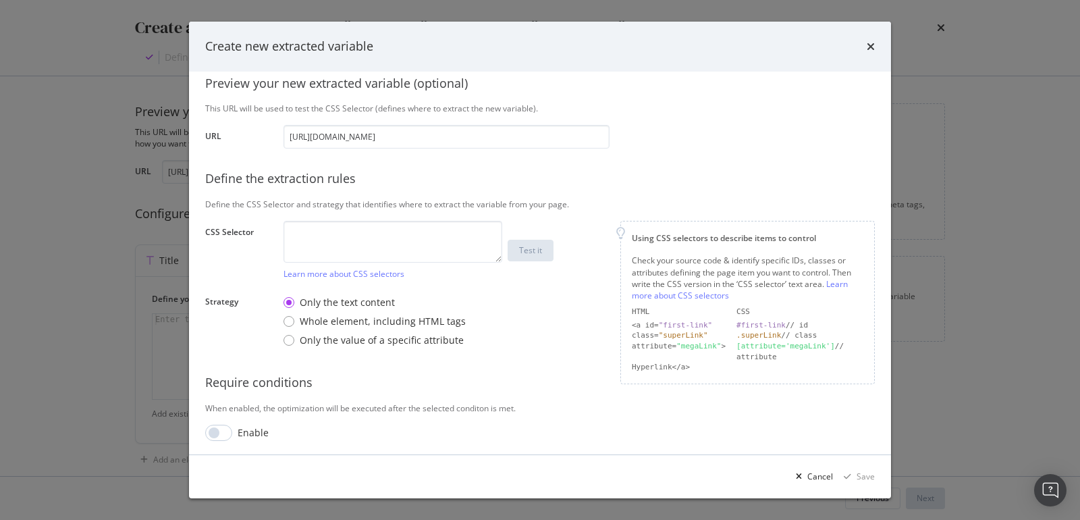
scroll to position [137, 0]
click at [292, 336] on div "Only the value of a specific attribute" at bounding box center [288, 338] width 11 height 11
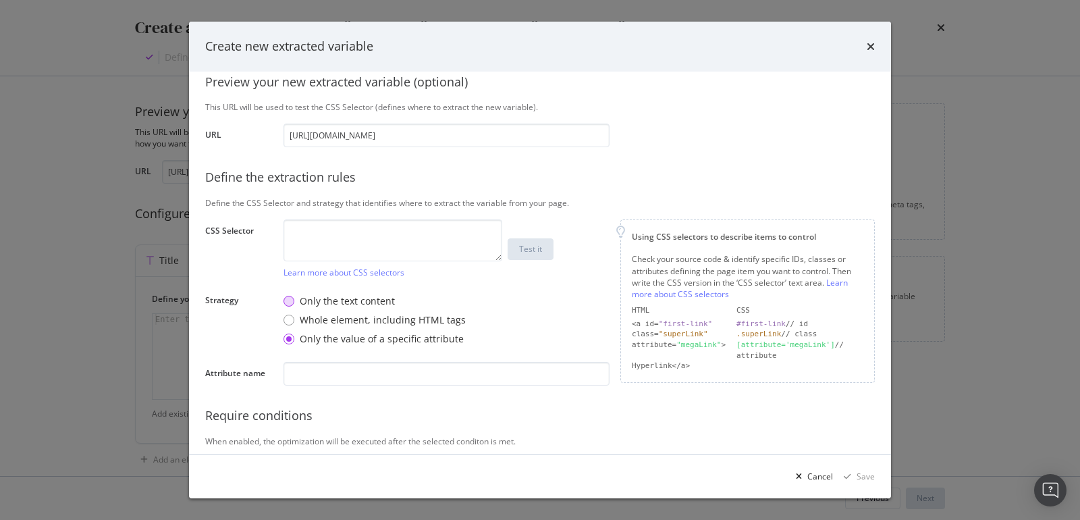
click at [292, 303] on div "Only the text content" at bounding box center [288, 301] width 11 height 11
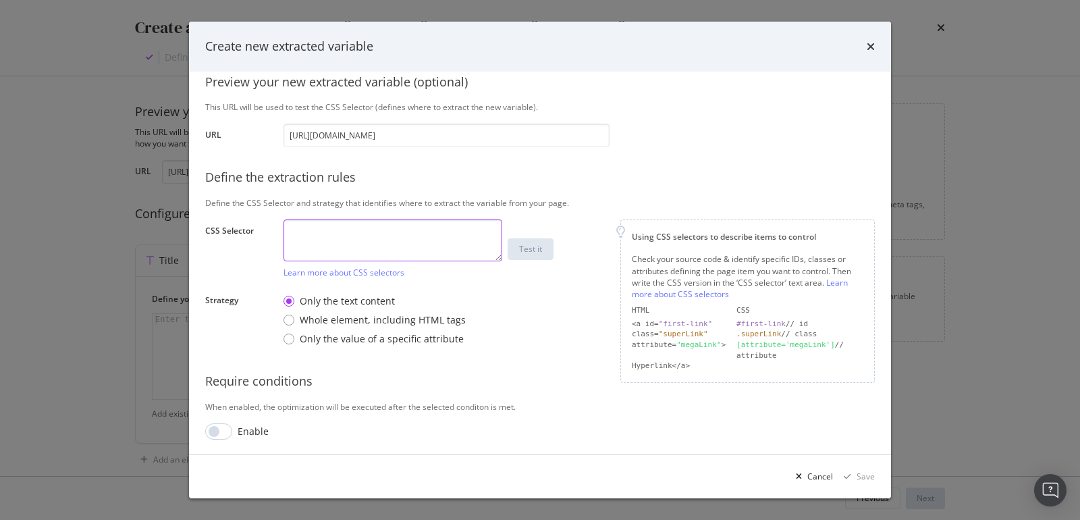
click at [315, 243] on textarea "modal" at bounding box center [392, 240] width 219 height 42
type textarea "title"
click at [851, 480] on div "Save" at bounding box center [856, 476] width 36 height 20
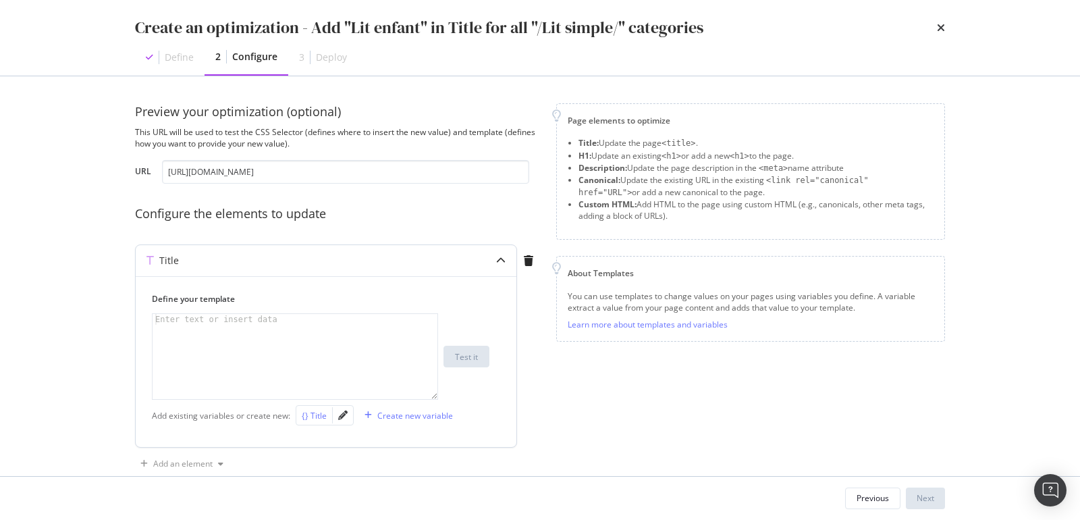
click at [319, 416] on div "{} Title" at bounding box center [314, 415] width 25 height 11
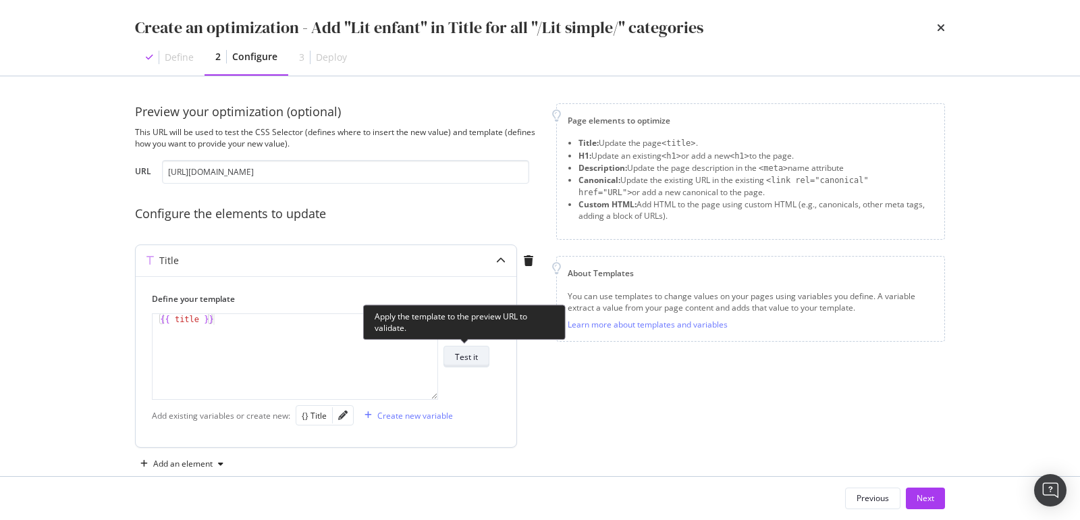
click at [469, 356] on div "Test it" at bounding box center [466, 356] width 23 height 11
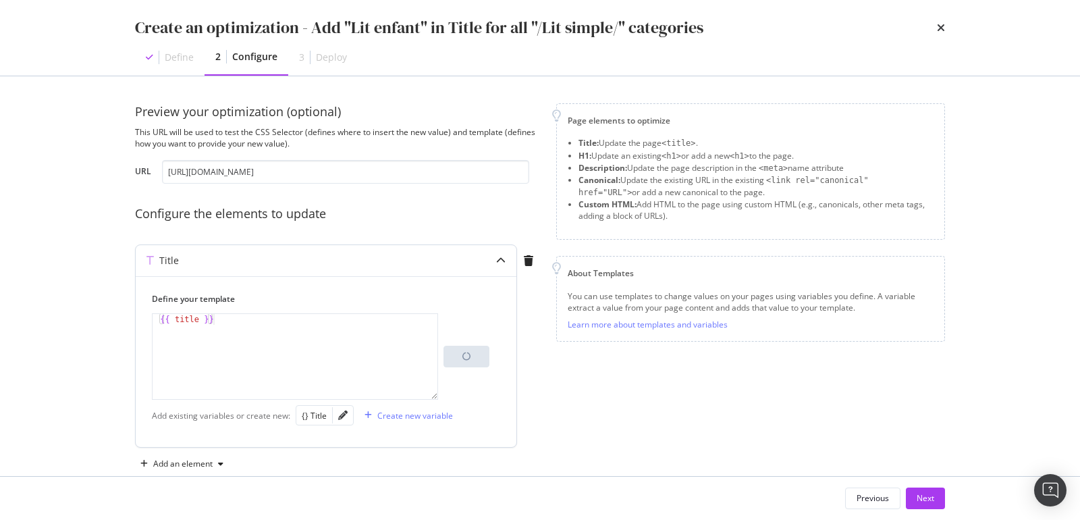
click at [226, 323] on div "{{ title }}" at bounding box center [296, 367] width 287 height 107
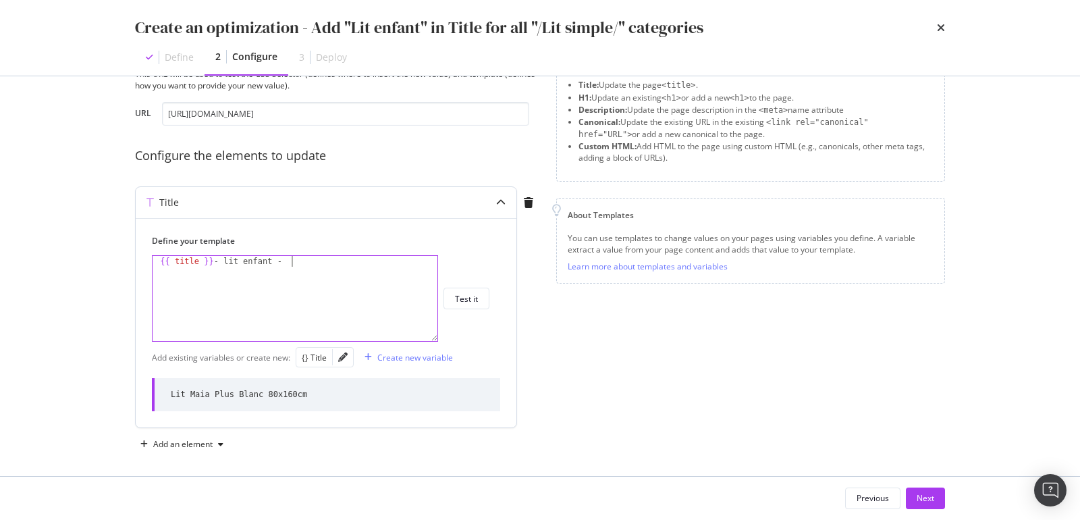
scroll to position [62, 0]
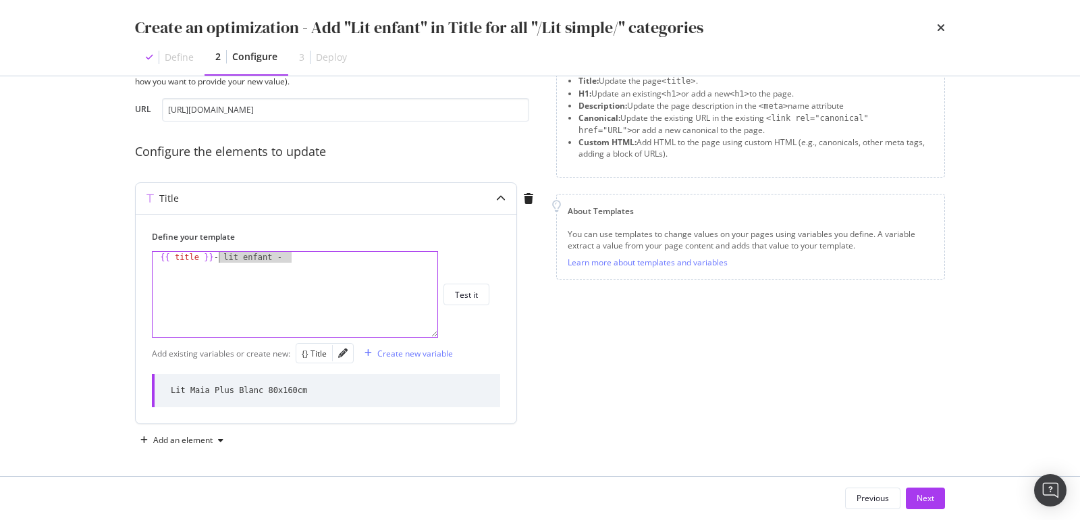
drag, startPoint x: 294, startPoint y: 255, endPoint x: 217, endPoint y: 259, distance: 77.7
click at [217, 259] on div "{{ title }} - lit enfant -" at bounding box center [296, 305] width 287 height 107
type textarea "{{ title }}"
click at [338, 350] on icon "pencil" at bounding box center [342, 352] width 9 height 9
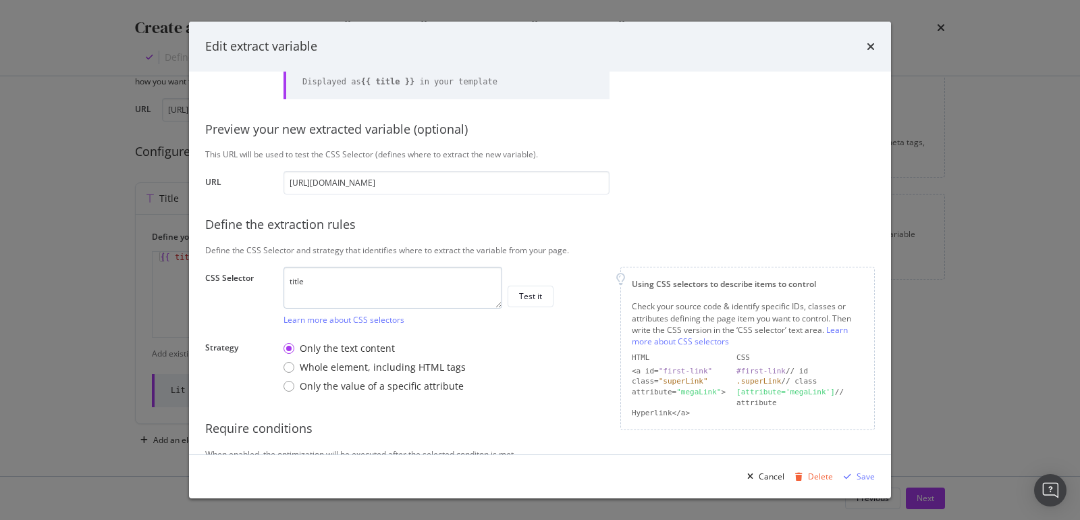
scroll to position [101, 0]
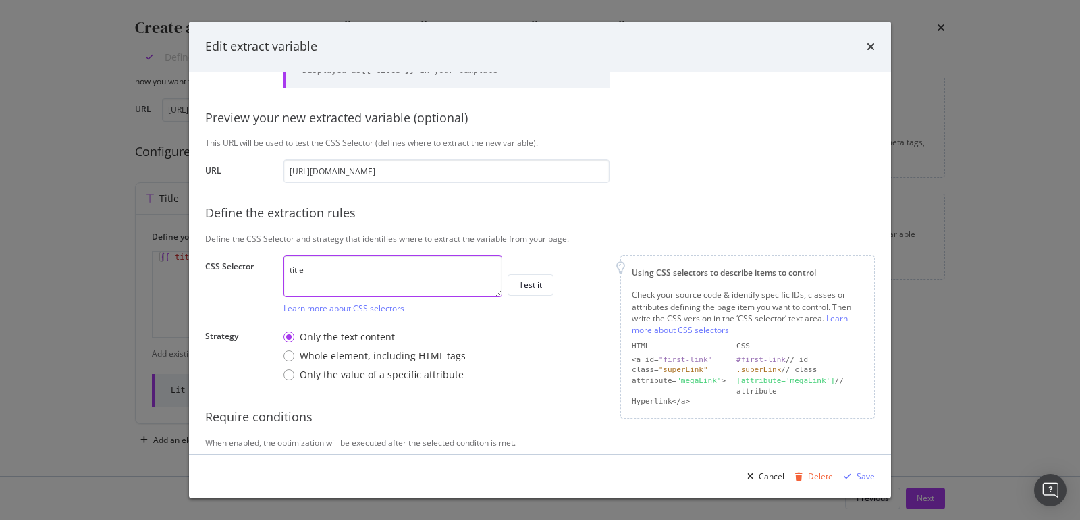
click at [302, 270] on textarea "title" at bounding box center [392, 276] width 219 height 42
click at [352, 173] on input "https://monlitcabane.com/fr/lit-simple/9495-lit-maia-plus-blanc-80x160cm.html" at bounding box center [446, 171] width 326 height 24
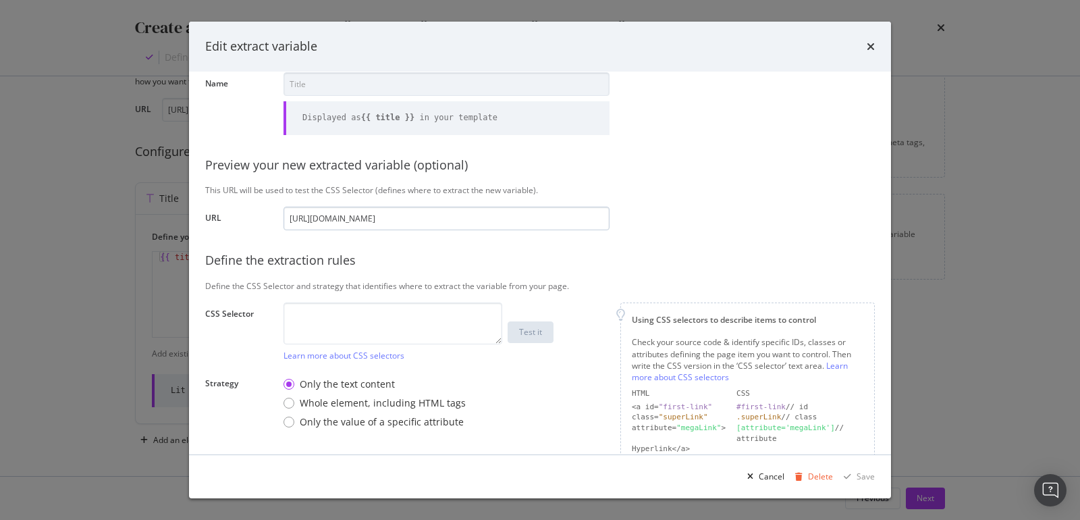
scroll to position [137, 0]
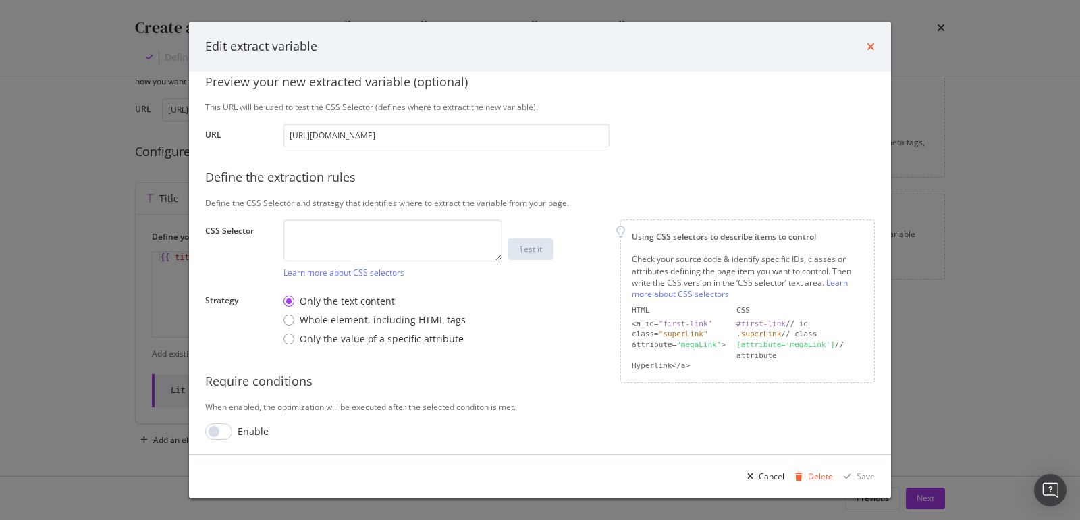
click at [873, 45] on icon "times" at bounding box center [870, 46] width 8 height 11
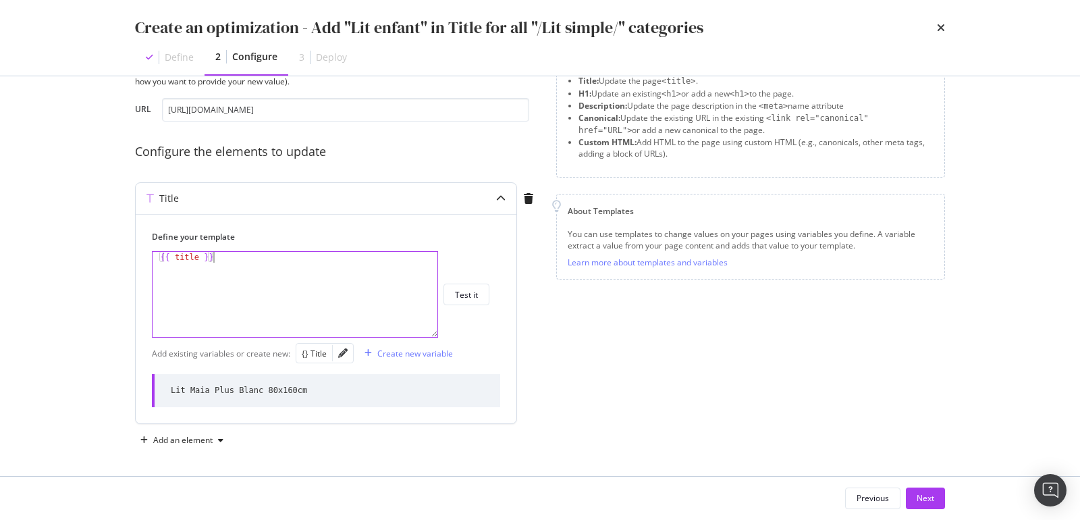
click at [330, 265] on div "{{ title }}" at bounding box center [296, 305] width 287 height 107
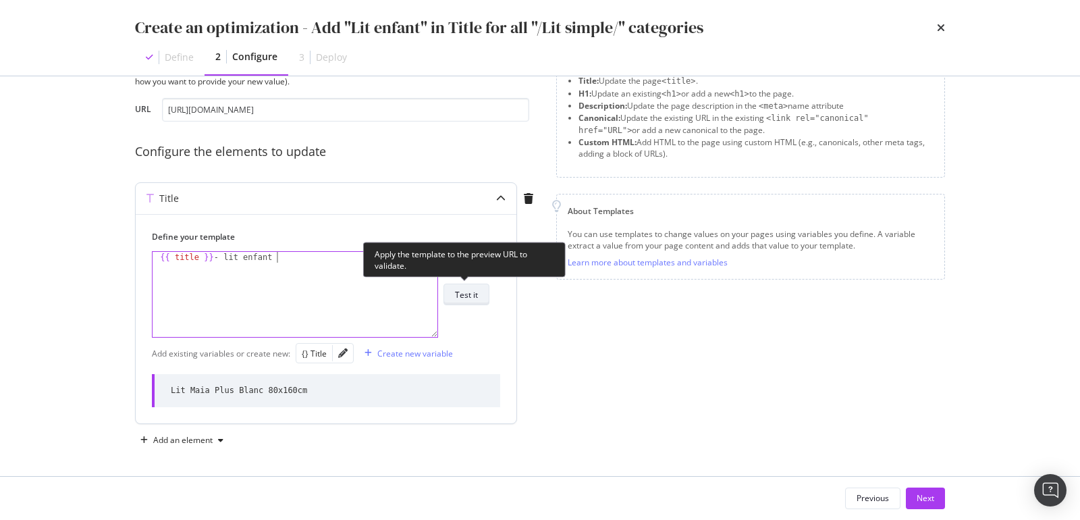
click at [467, 292] on div "Test it" at bounding box center [466, 294] width 23 height 11
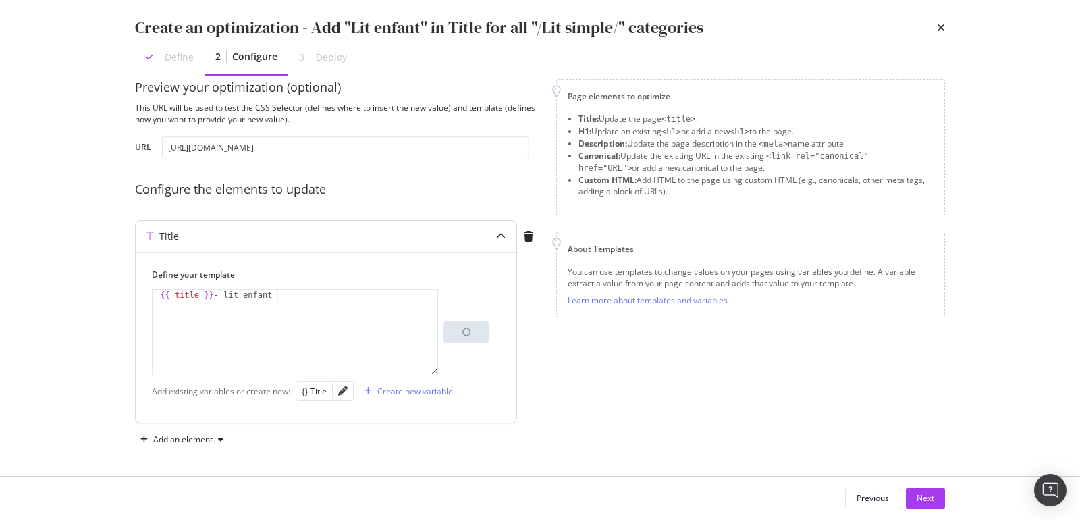
click at [283, 295] on div "{{ title }} - lit enfant" at bounding box center [296, 342] width 287 height 107
type textarea "{{ title }} - lit enfant -"
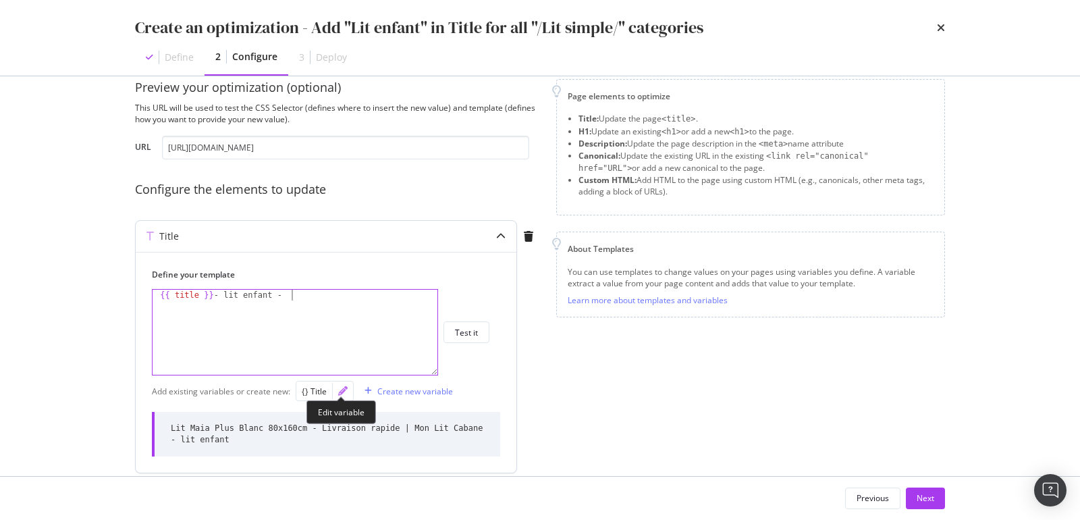
click at [338, 390] on icon "pencil" at bounding box center [342, 390] width 9 height 9
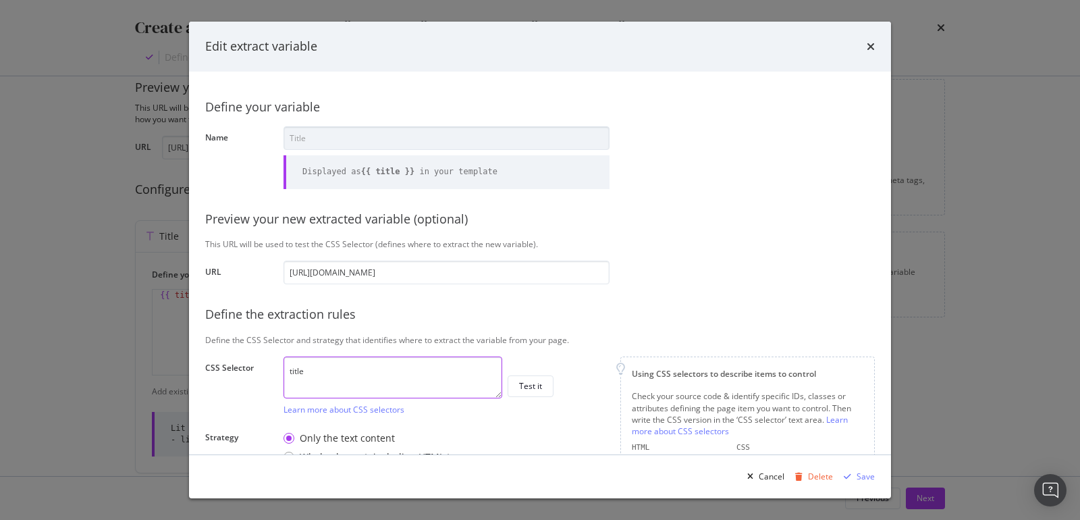
click at [327, 366] on textarea "title" at bounding box center [392, 377] width 219 height 42
click at [870, 48] on icon "times" at bounding box center [870, 46] width 8 height 11
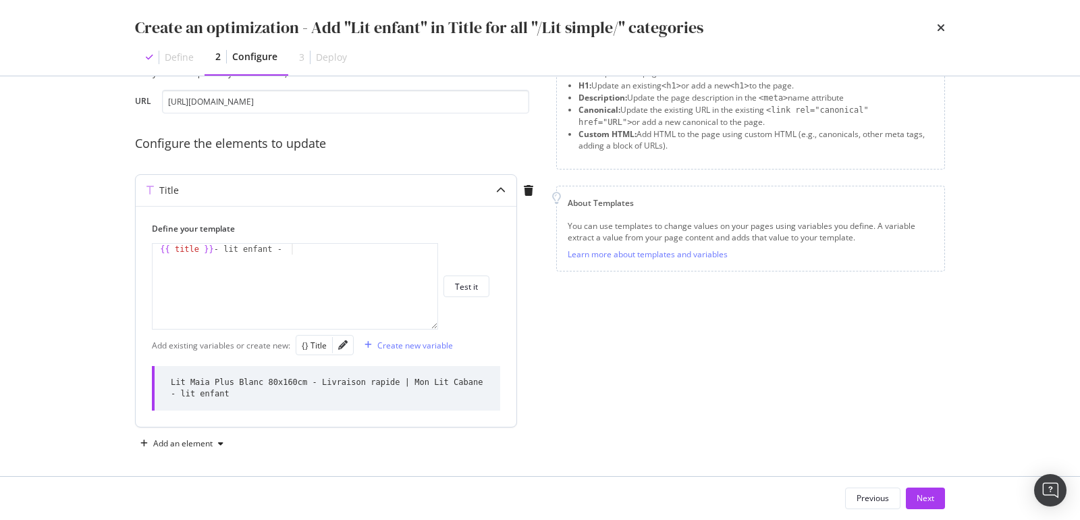
scroll to position [74, 0]
click at [215, 443] on div "Add an element" at bounding box center [182, 439] width 94 height 20
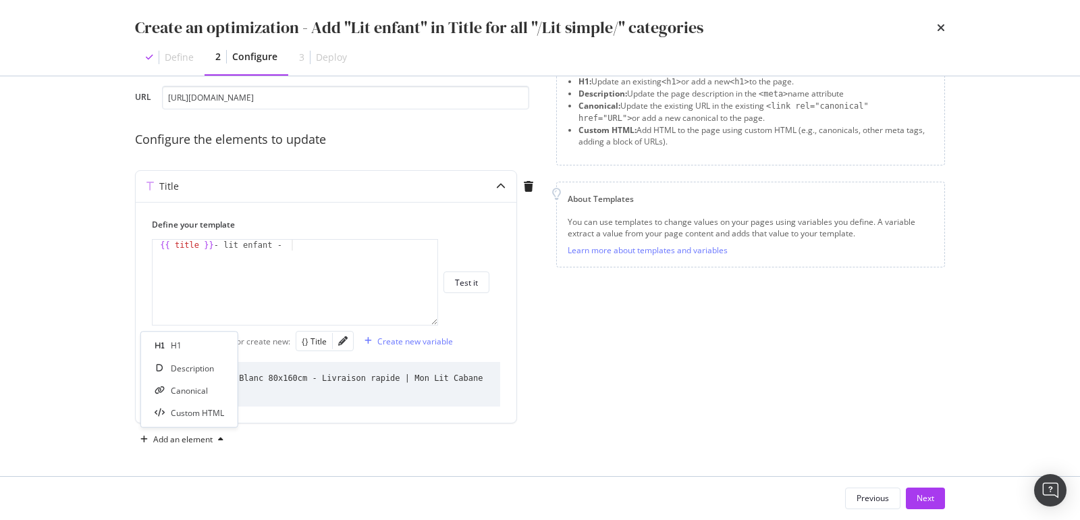
click at [102, 392] on div "Create an optimization - Add "Lit enfant" in Title for all "/Lit simple/" categ…" at bounding box center [540, 260] width 1080 height 520
click at [298, 250] on div "{{ title }} - lit enfant -" at bounding box center [296, 293] width 287 height 107
click at [289, 246] on div "{{ title }} - lit enfant -" at bounding box center [296, 293] width 287 height 107
click at [287, 246] on div "{{ title }} - lit enfant -" at bounding box center [296, 293] width 287 height 107
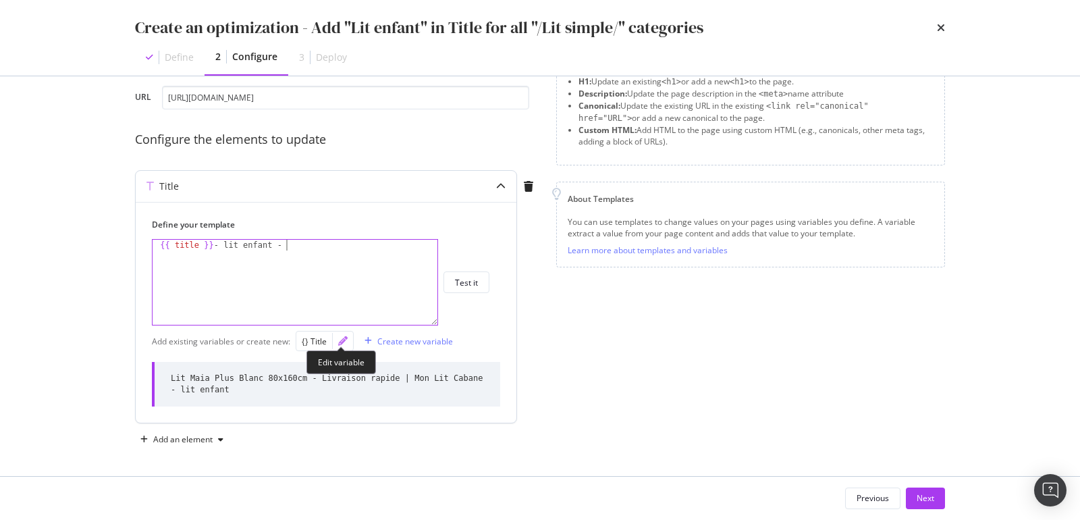
click at [341, 339] on icon "pencil" at bounding box center [342, 340] width 9 height 9
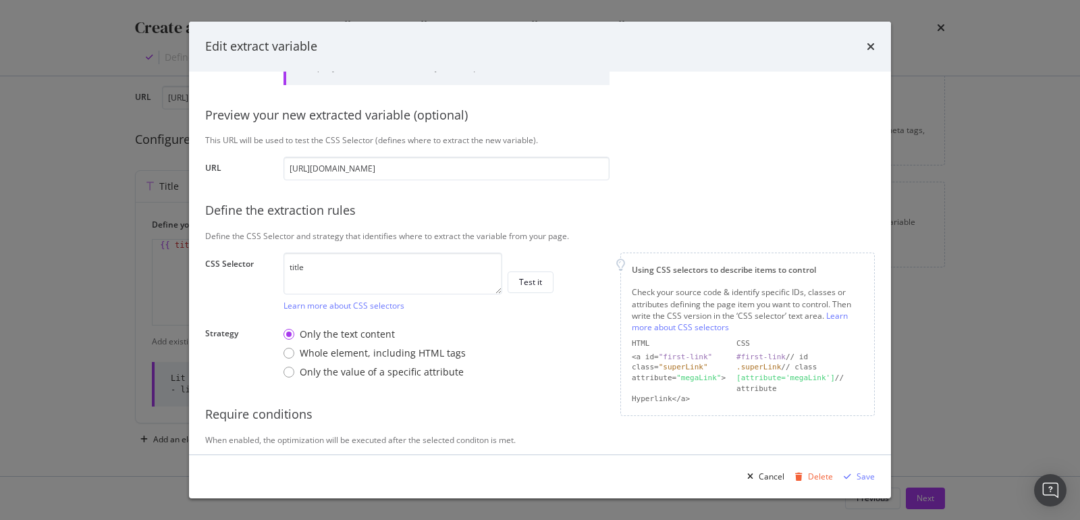
scroll to position [137, 0]
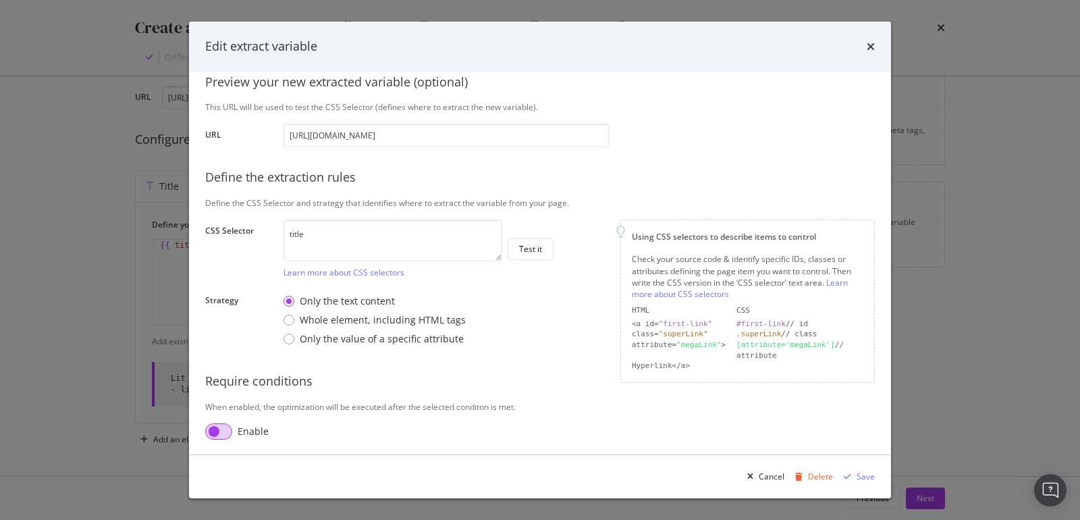
click at [221, 427] on input "modal" at bounding box center [218, 431] width 27 height 16
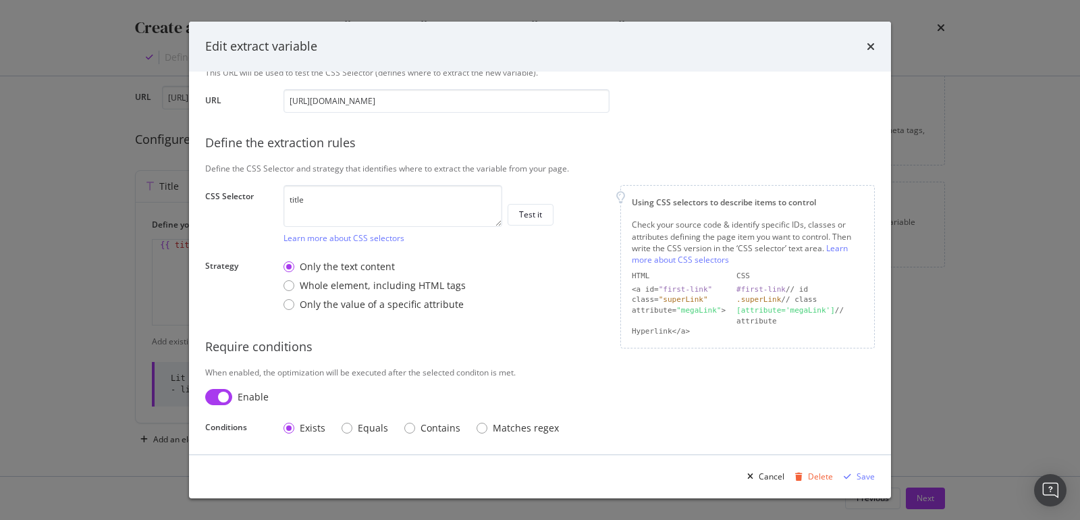
click at [221, 395] on input "modal" at bounding box center [218, 397] width 27 height 16
checkbox input "false"
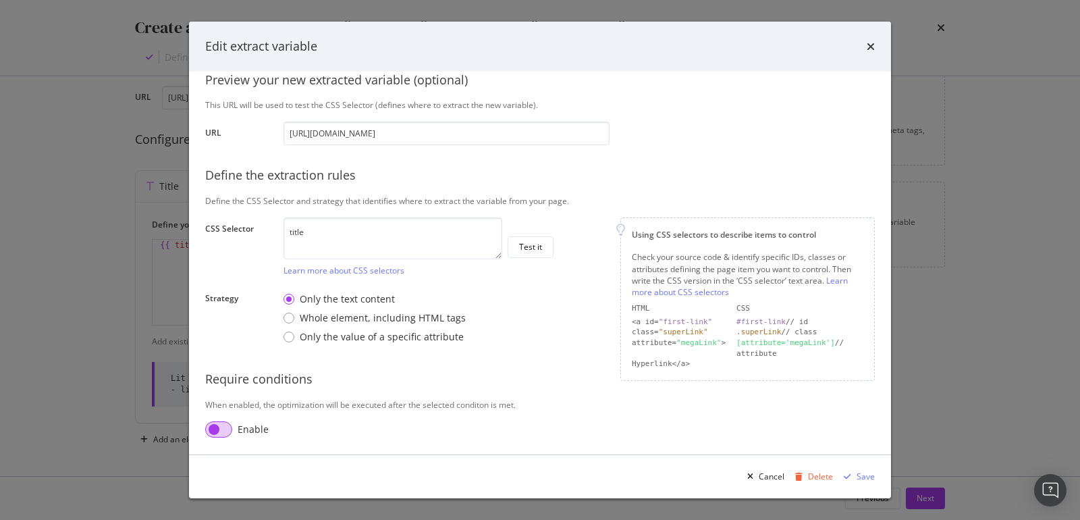
scroll to position [137, 0]
click at [289, 339] on div "Only the value of a specific attribute" at bounding box center [288, 338] width 11 height 11
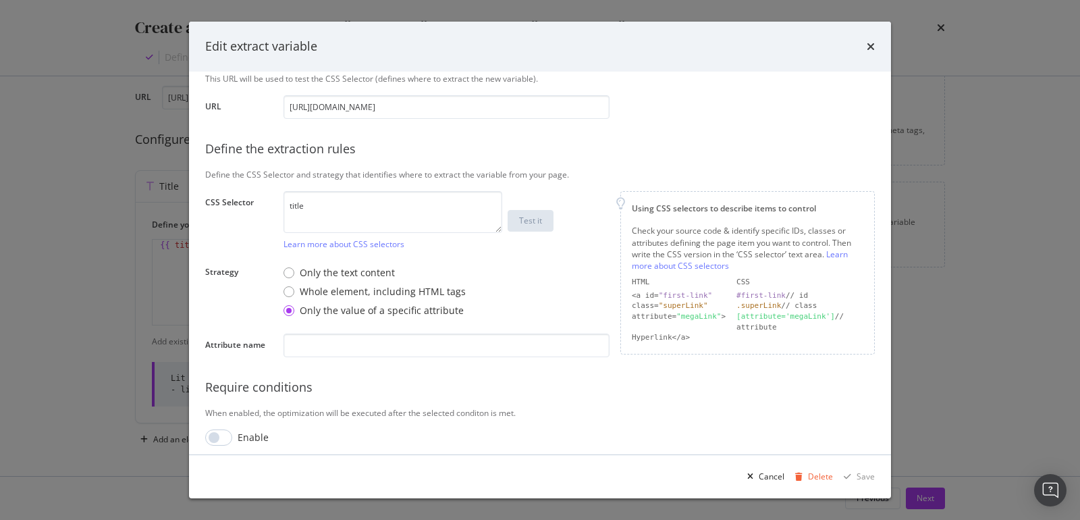
scroll to position [171, 0]
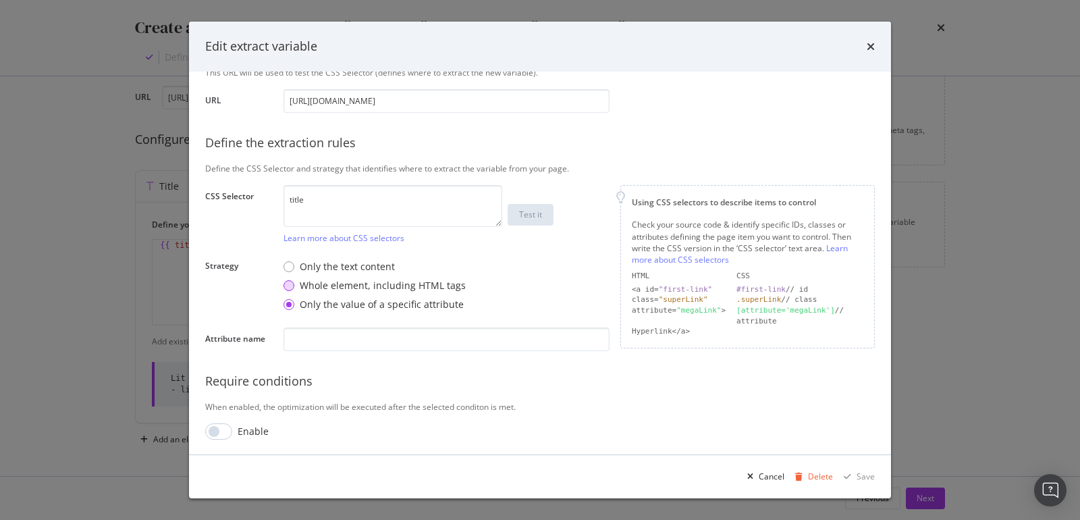
click at [294, 283] on div "Whole element, including HTML tags" at bounding box center [288, 285] width 11 height 11
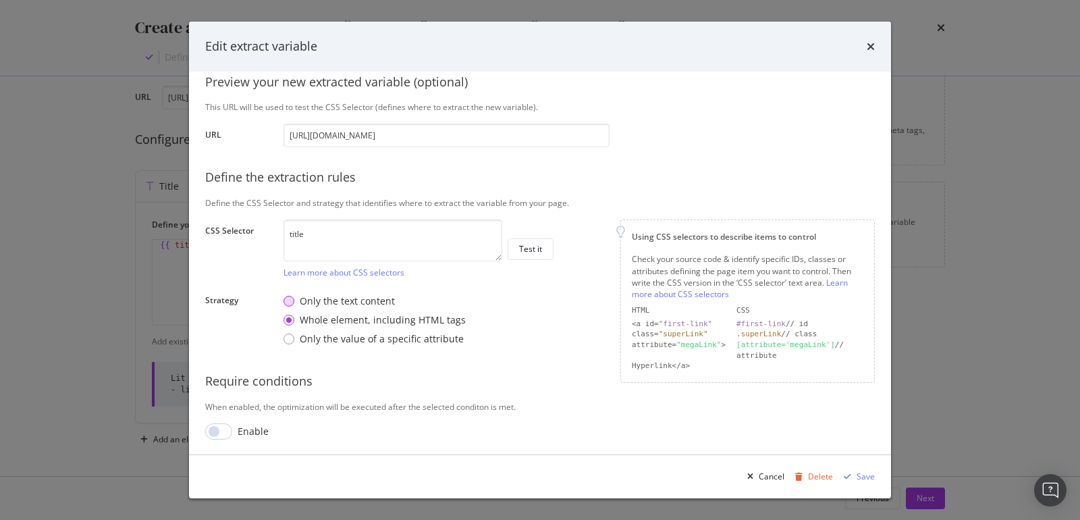
click at [289, 297] on div "Only the text content" at bounding box center [288, 301] width 11 height 11
click at [862, 478] on div "Save" at bounding box center [865, 475] width 18 height 11
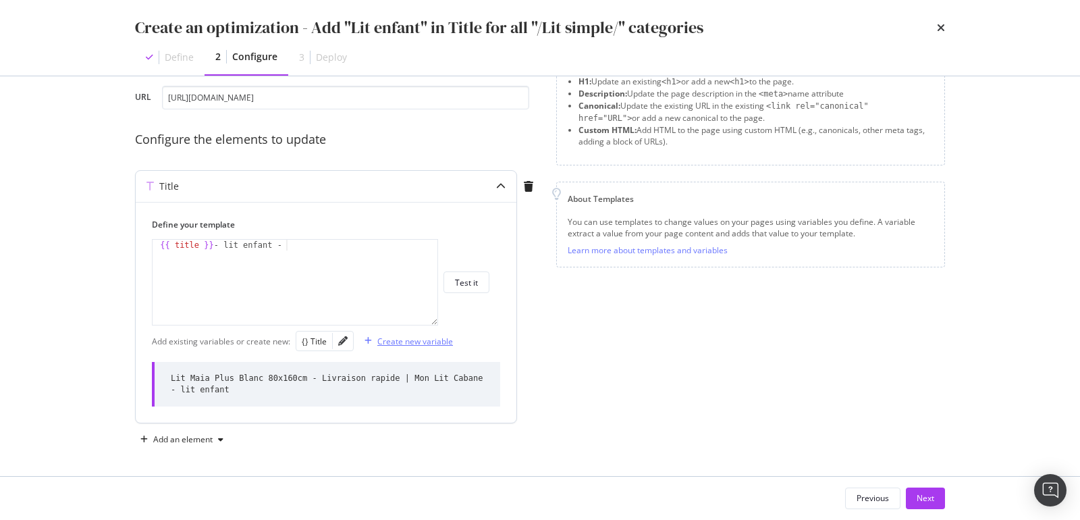
click at [364, 345] on div "Create new variable" at bounding box center [406, 341] width 94 height 20
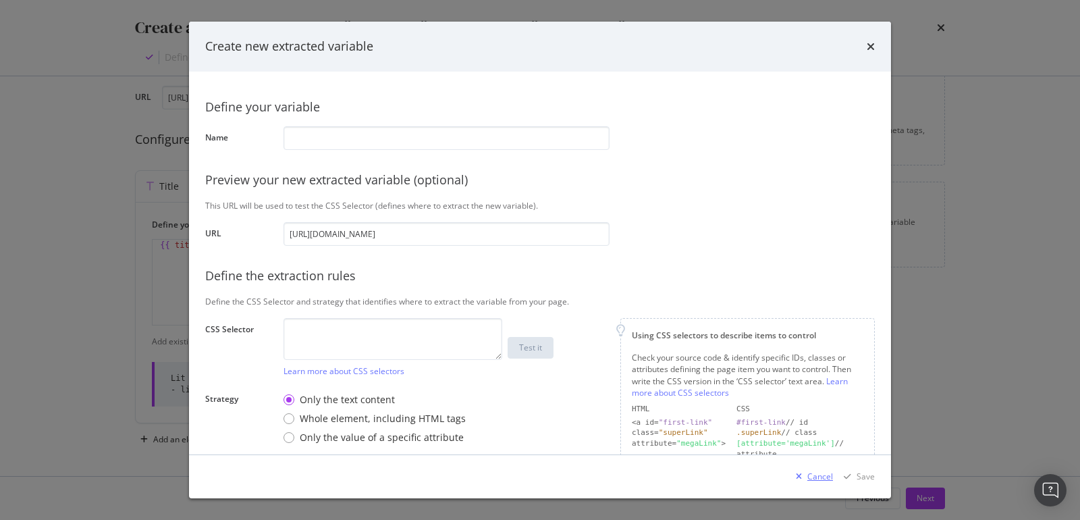
click at [820, 474] on div "Cancel" at bounding box center [820, 475] width 26 height 11
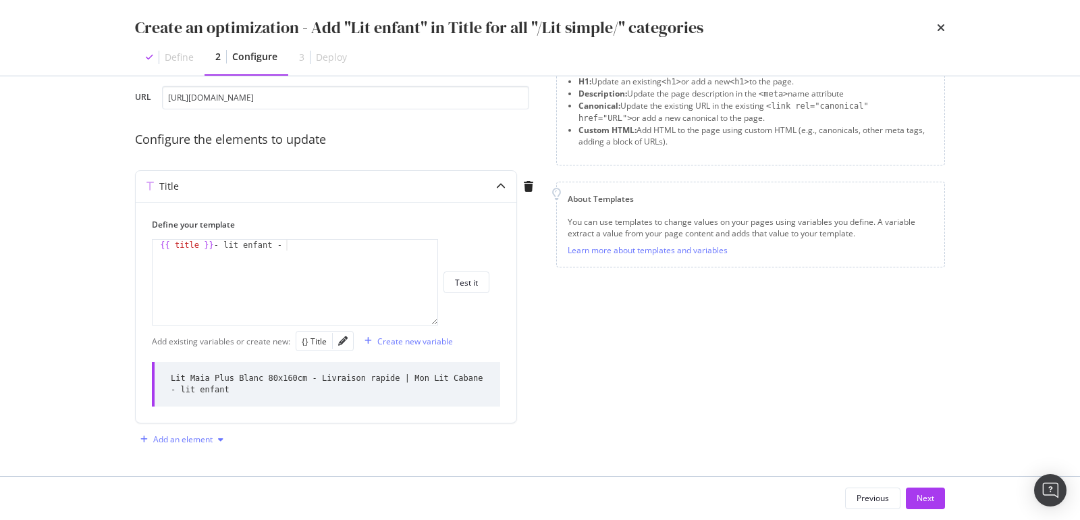
click at [221, 440] on icon "modal" at bounding box center [220, 439] width 5 height 8
click at [148, 440] on div "modal" at bounding box center [144, 439] width 18 height 8
click at [526, 194] on div "modal" at bounding box center [528, 186] width 23 height 31
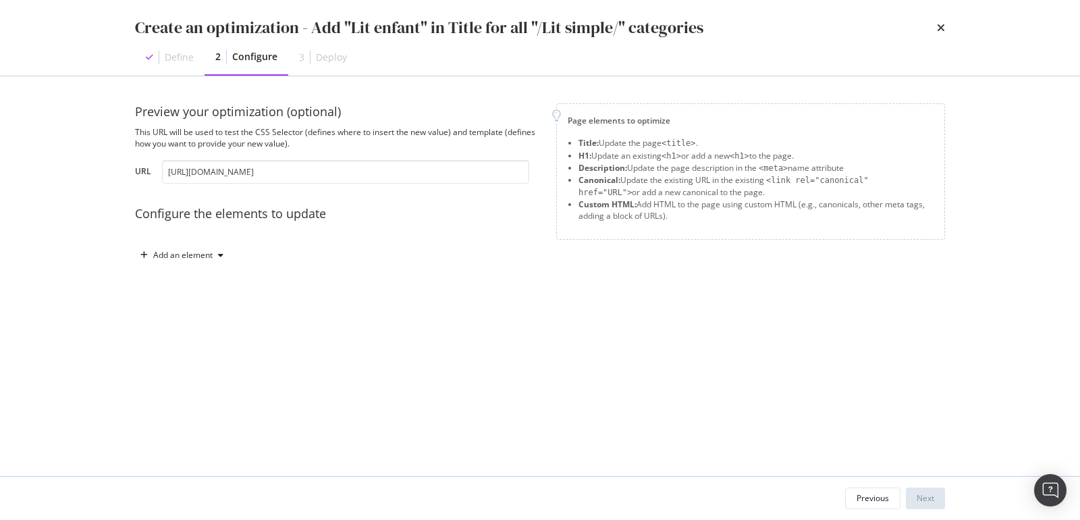
scroll to position [0, 0]
click at [182, 257] on div "Add an element" at bounding box center [182, 255] width 59 height 8
click at [196, 366] on div "Custom HTML" at bounding box center [197, 369] width 53 height 11
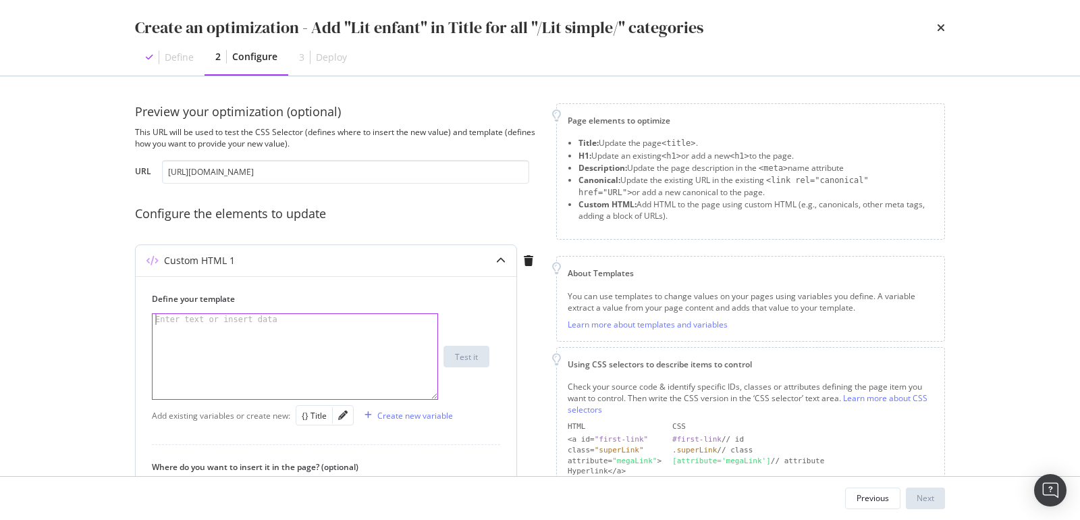
click at [215, 323] on div "Enter text or insert data" at bounding box center [217, 319] width 128 height 11
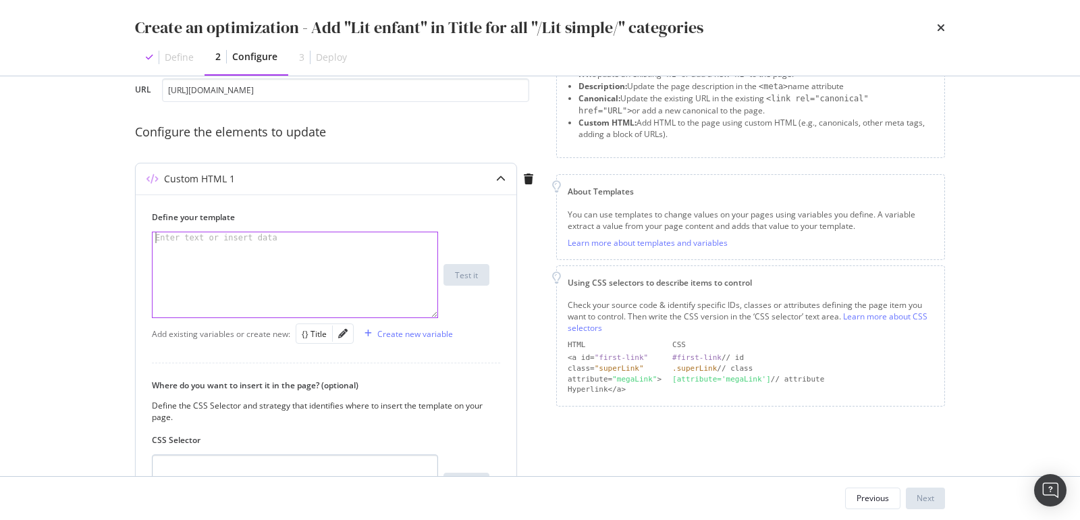
scroll to position [240, 0]
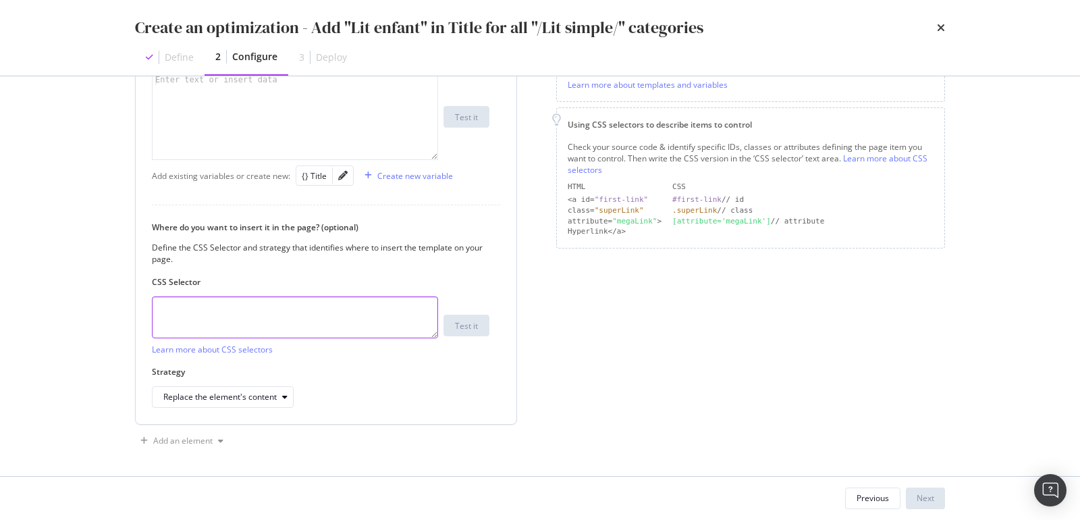
click at [221, 302] on textarea "modal" at bounding box center [295, 317] width 286 height 42
type textarea "title"
click at [265, 397] on div "Replace the element's content" at bounding box center [219, 397] width 113 height 8
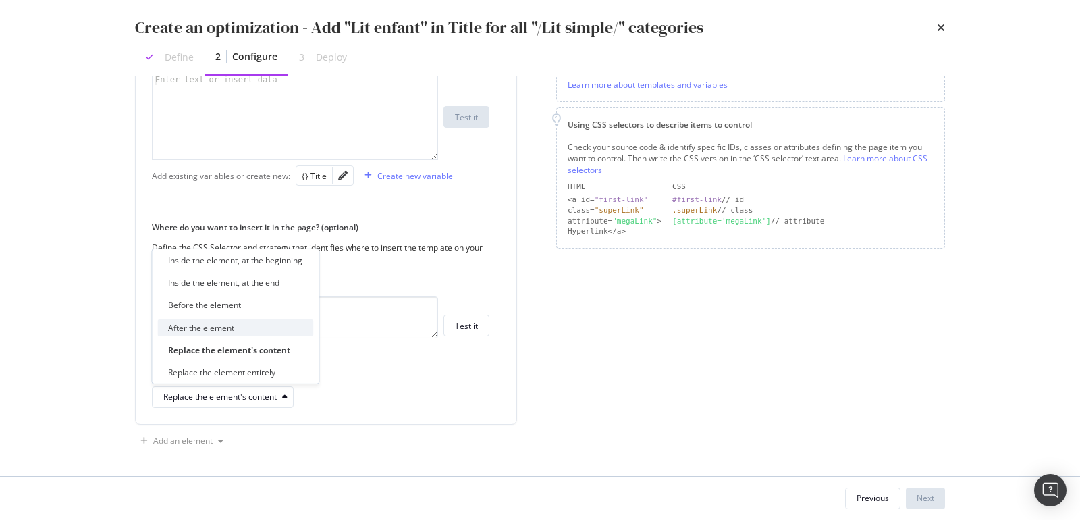
click at [236, 325] on div "After the element" at bounding box center [235, 327] width 156 height 17
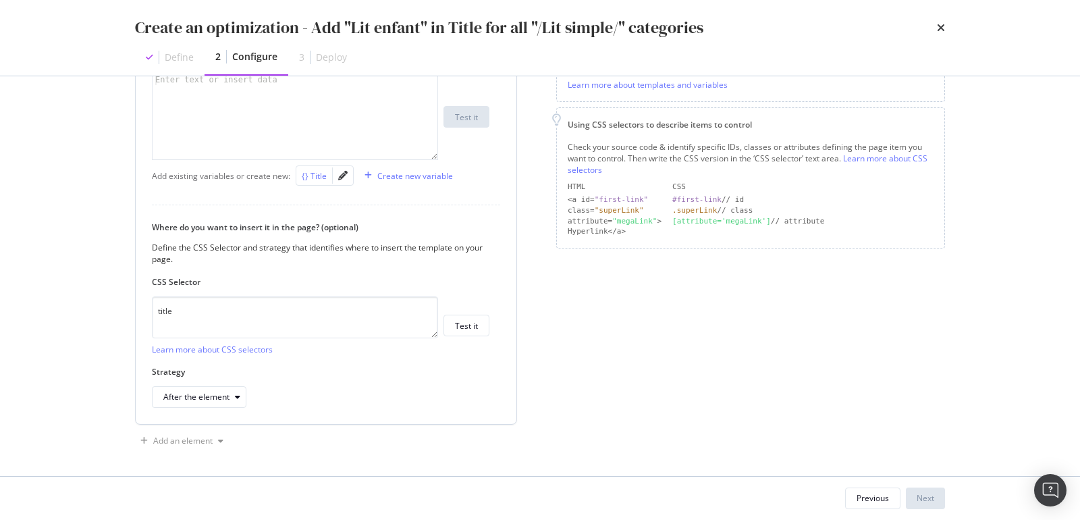
click at [320, 177] on div "{} Title" at bounding box center [314, 175] width 25 height 11
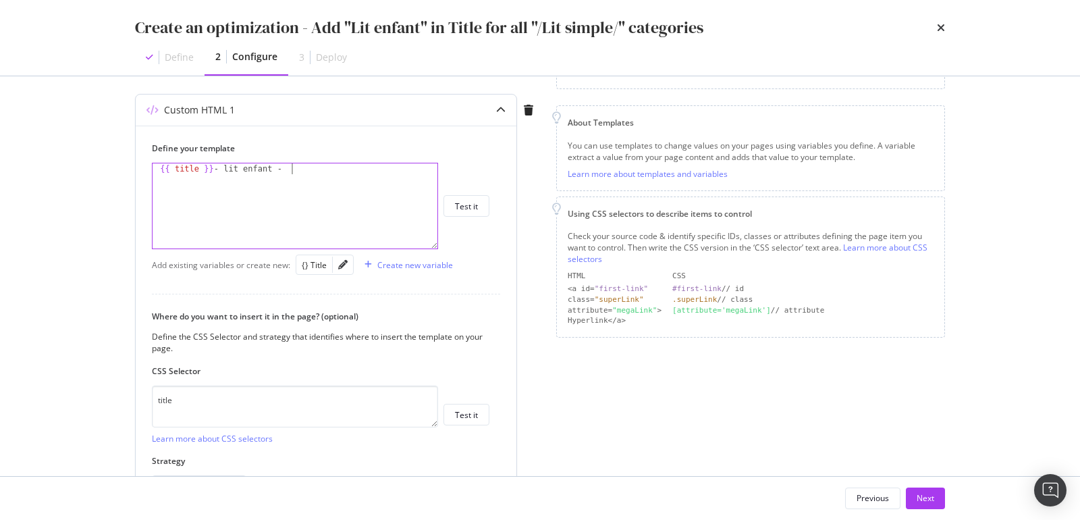
scroll to position [0, 10]
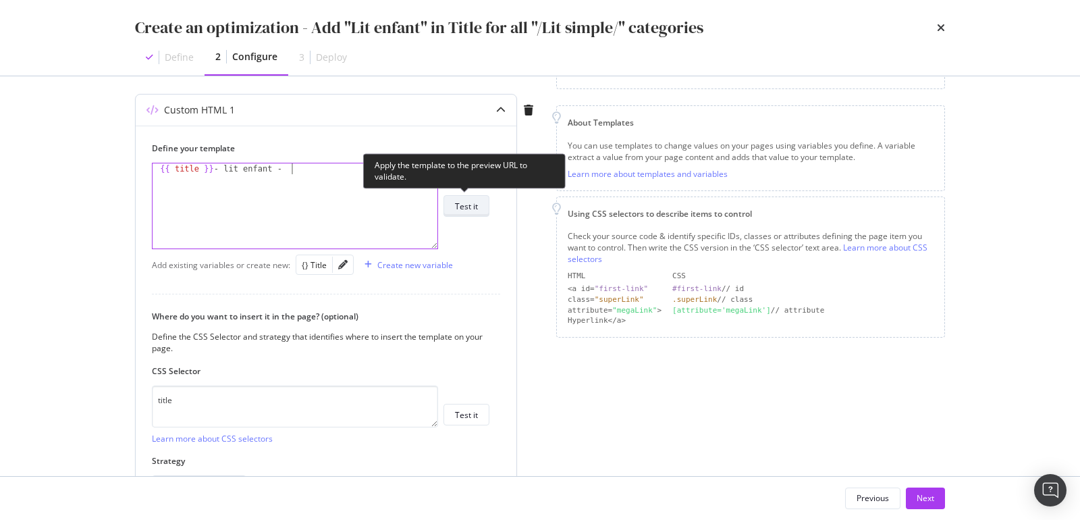
click at [471, 201] on div "Test it" at bounding box center [466, 205] width 23 height 11
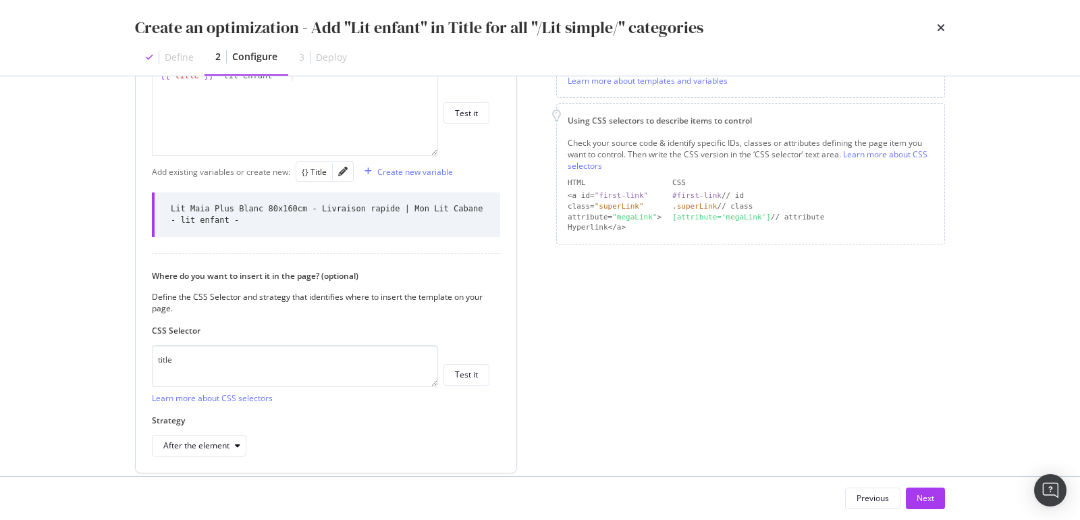
scroll to position [242, 0]
click at [238, 443] on icon "modal" at bounding box center [237, 447] width 5 height 8
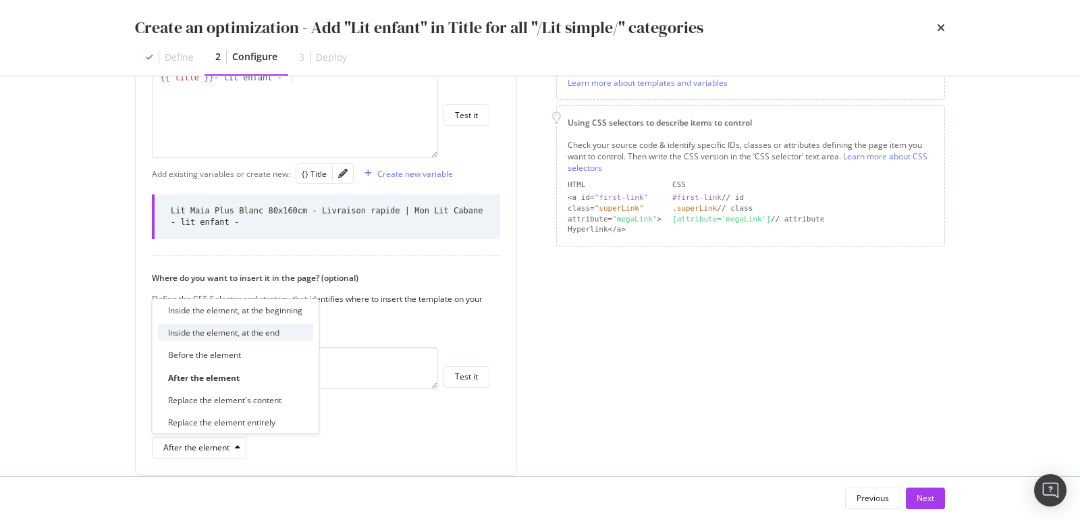
click at [223, 335] on div "Inside the element, at the end" at bounding box center [223, 332] width 111 height 11
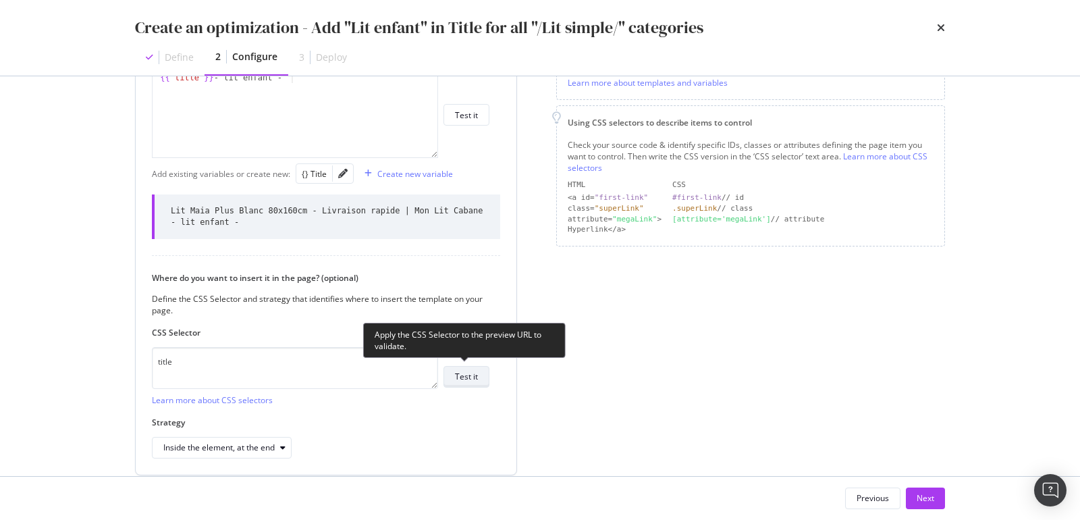
click at [458, 371] on div "Test it" at bounding box center [466, 375] width 23 height 11
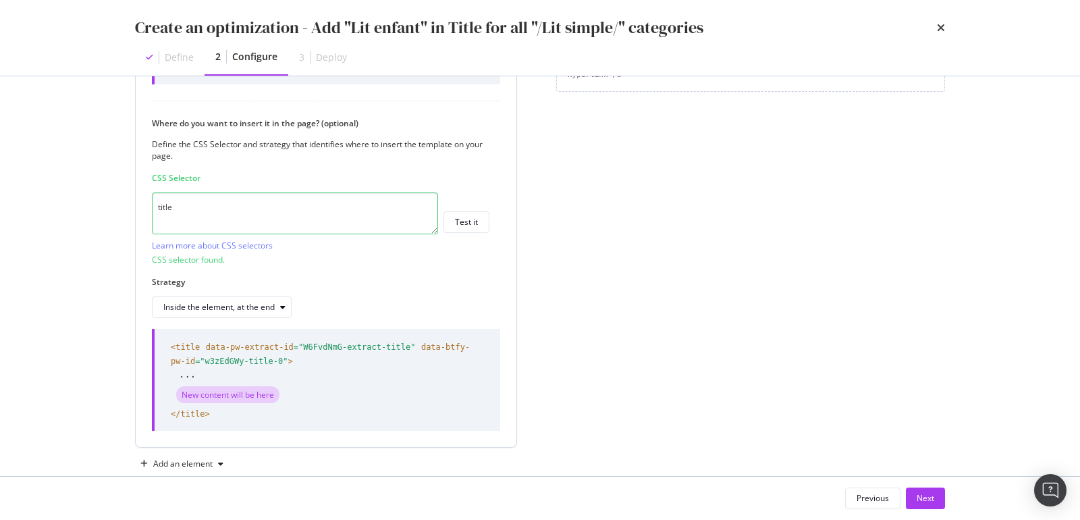
scroll to position [419, 0]
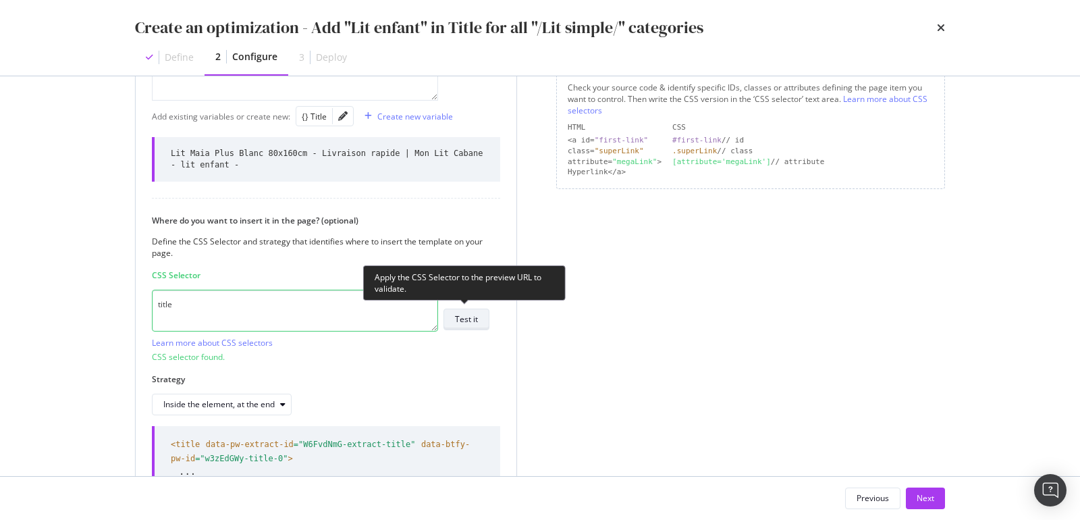
click at [474, 314] on div "Test it" at bounding box center [466, 318] width 23 height 11
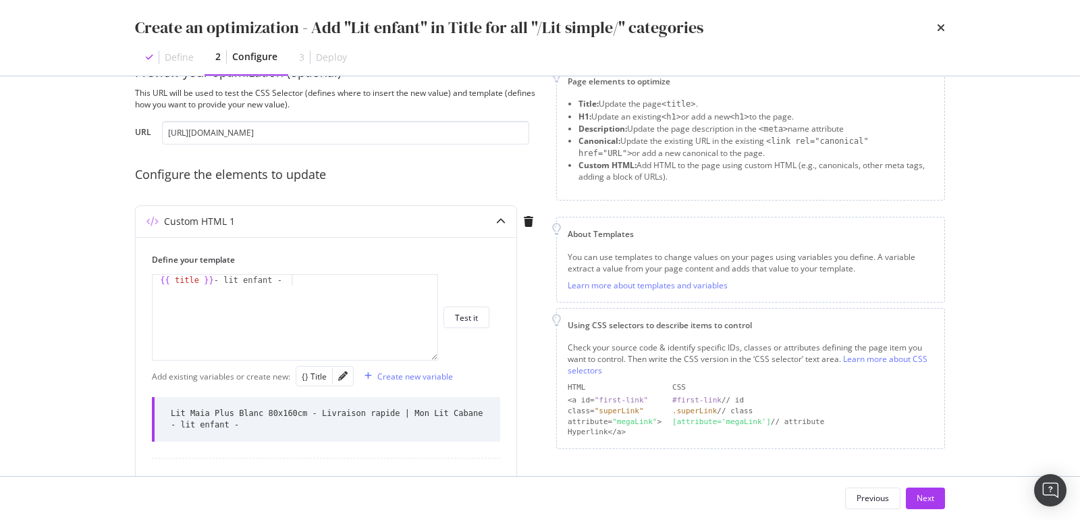
scroll to position [39, 0]
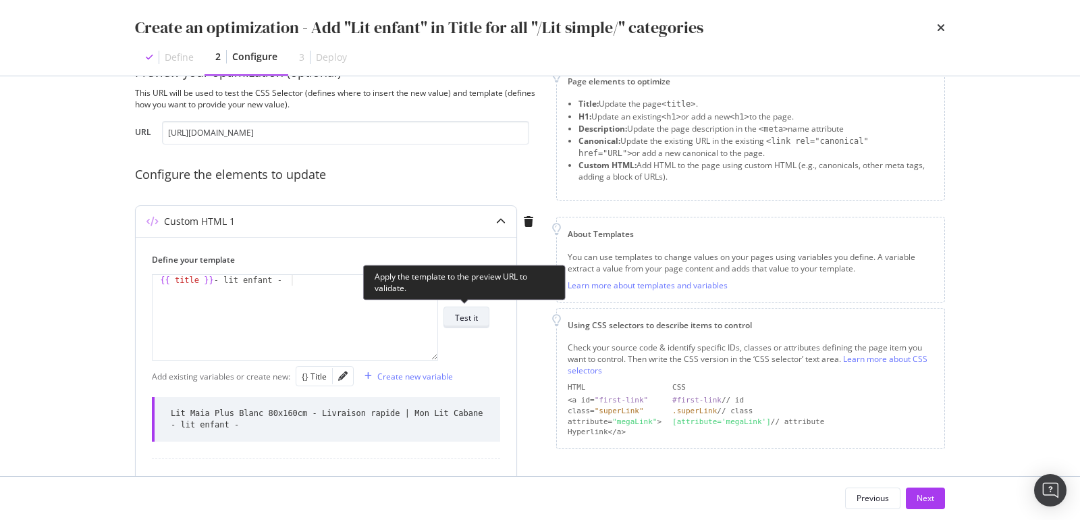
click at [462, 314] on div "Test it" at bounding box center [466, 317] width 23 height 11
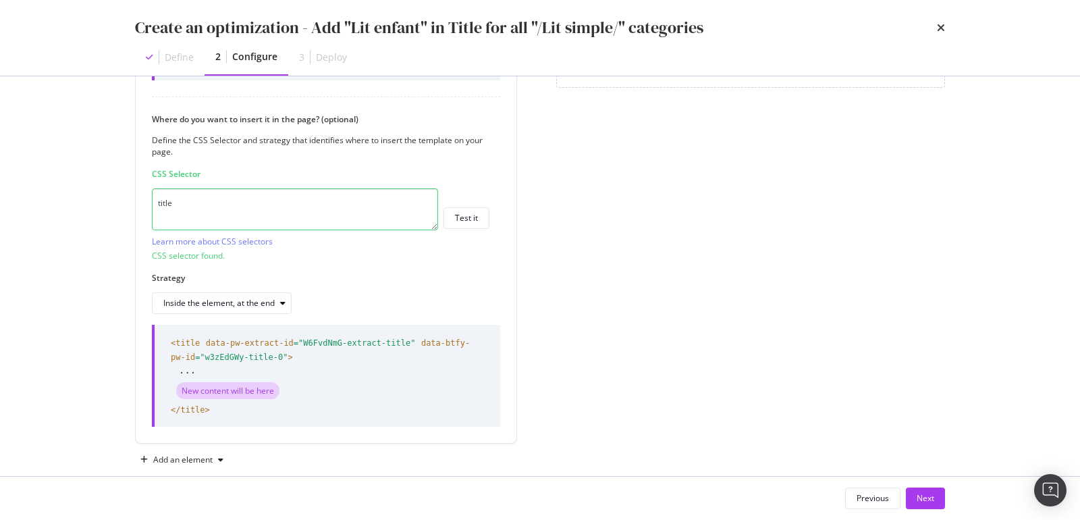
scroll to position [406, 0]
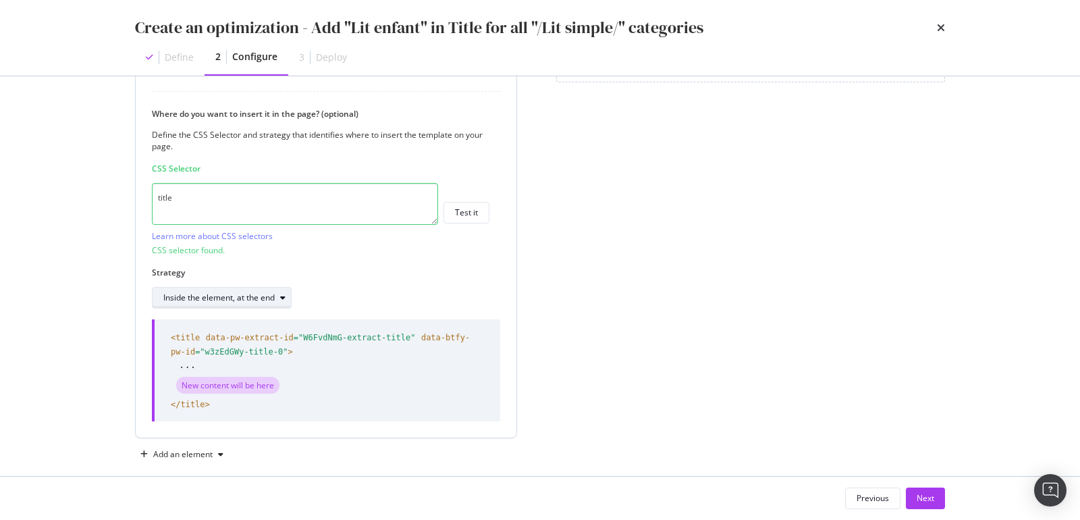
click at [242, 298] on div "Inside the element, at the end" at bounding box center [218, 298] width 111 height 8
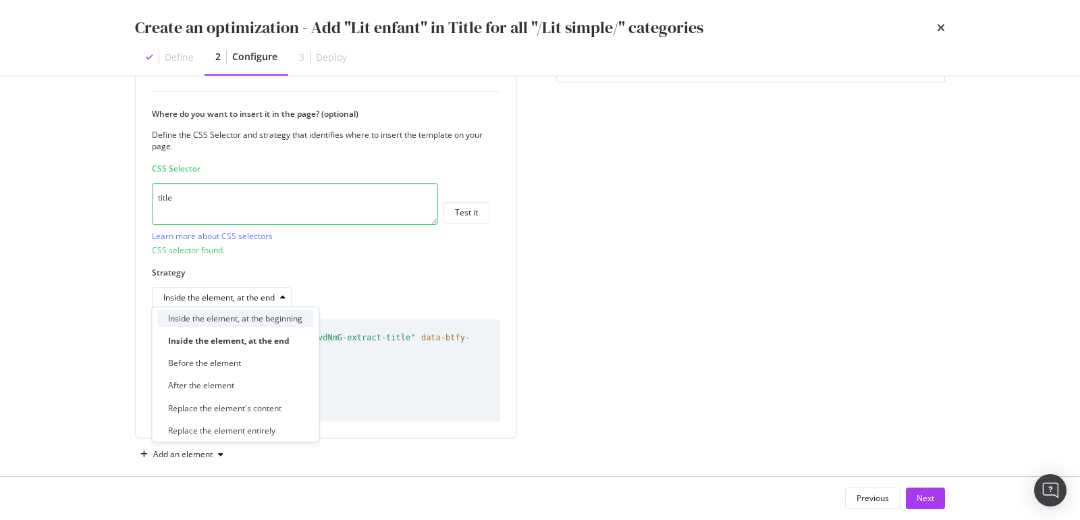
click at [226, 320] on div "Inside the element, at the beginning" at bounding box center [235, 317] width 134 height 11
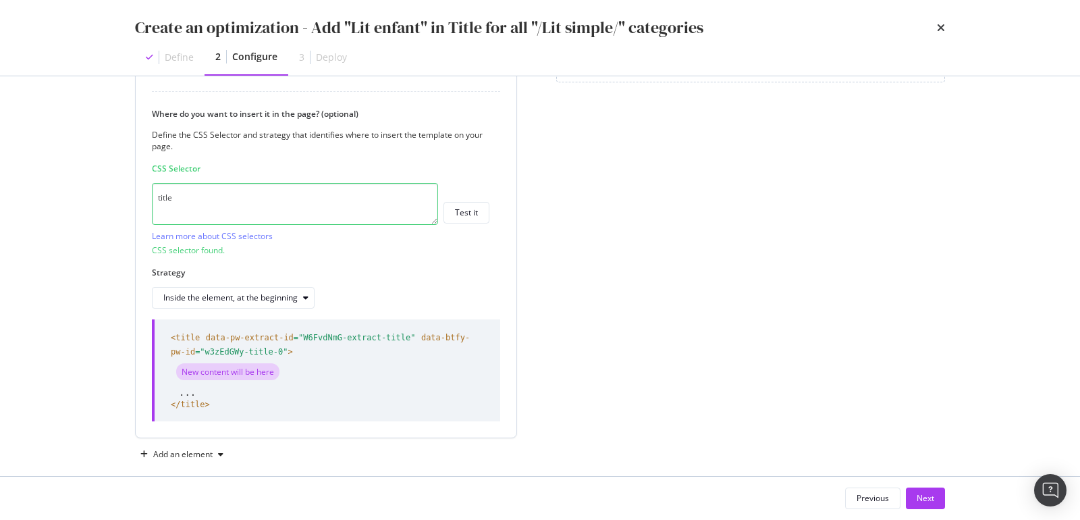
scroll to position [103, 0]
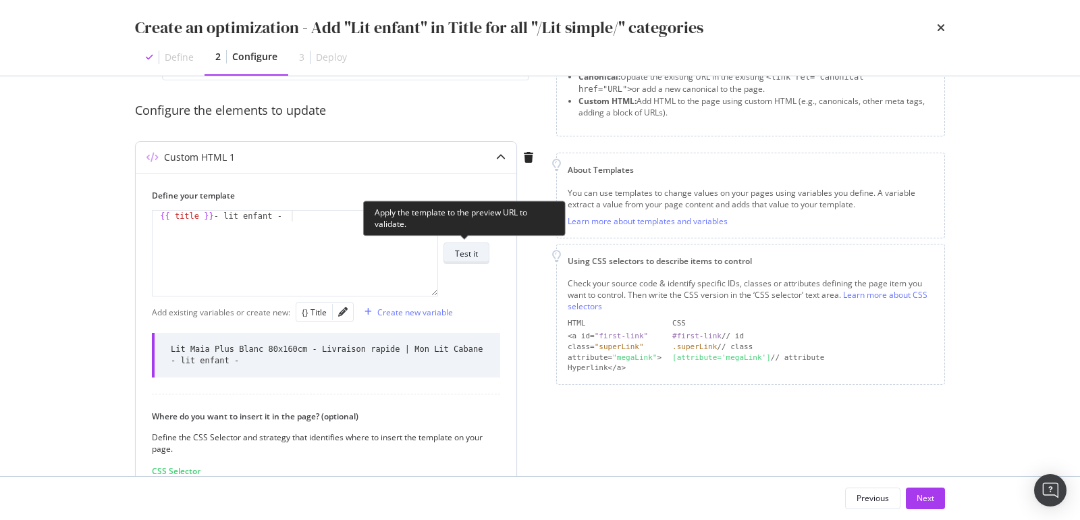
click at [465, 250] on div "Test it" at bounding box center [466, 253] width 23 height 11
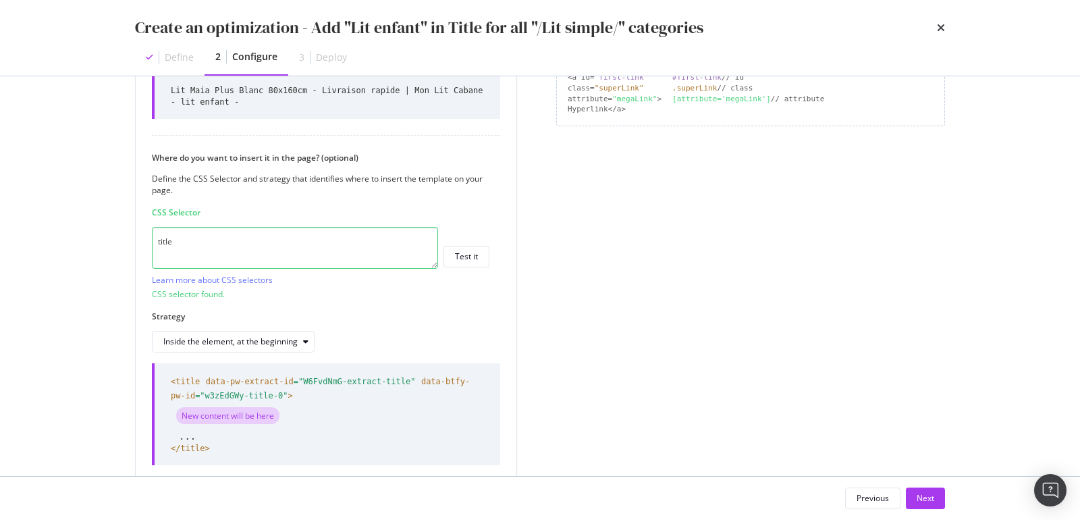
scroll to position [136, 0]
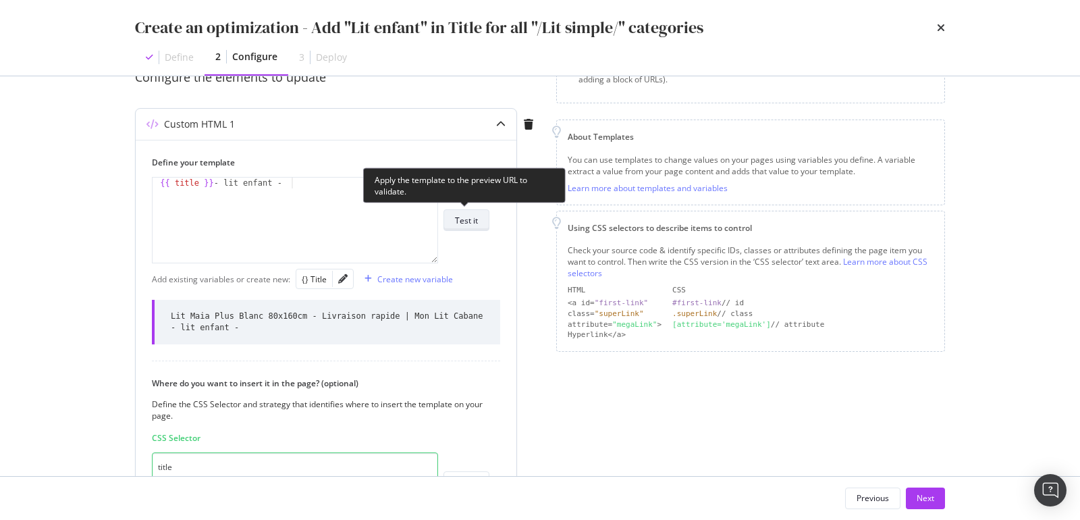
click at [456, 229] on button "Test it" at bounding box center [466, 220] width 46 height 22
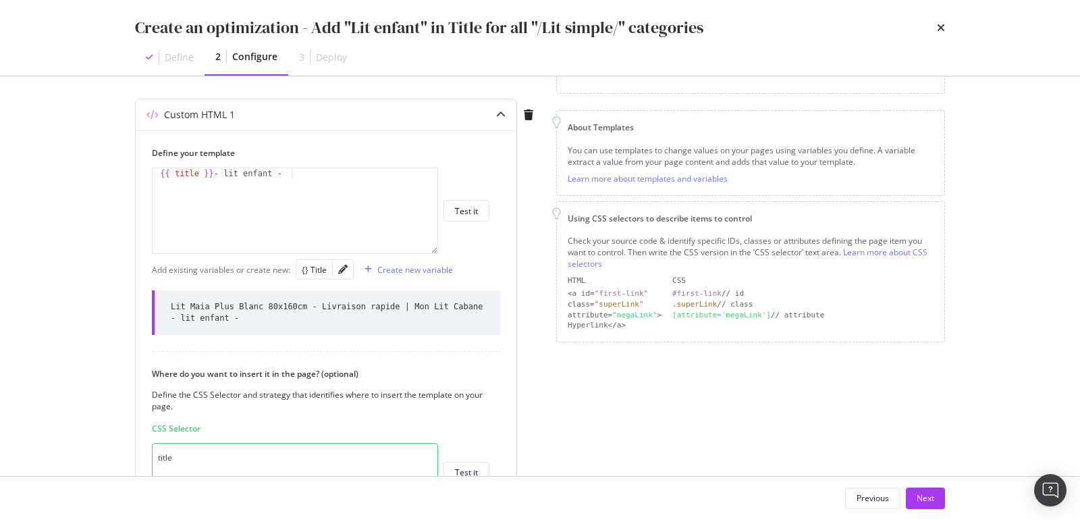
scroll to position [155, 0]
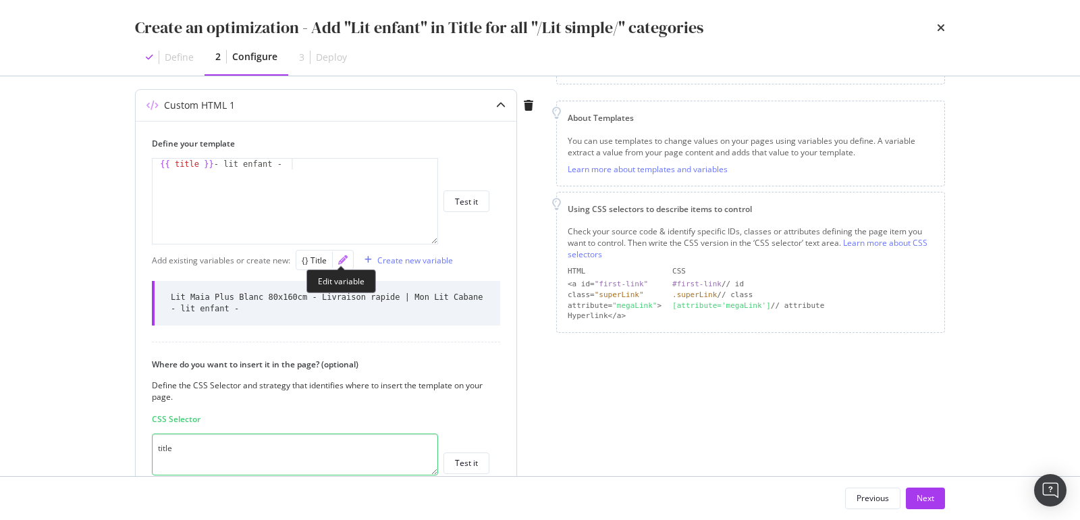
click at [339, 263] on icon "pencil" at bounding box center [342, 259] width 9 height 9
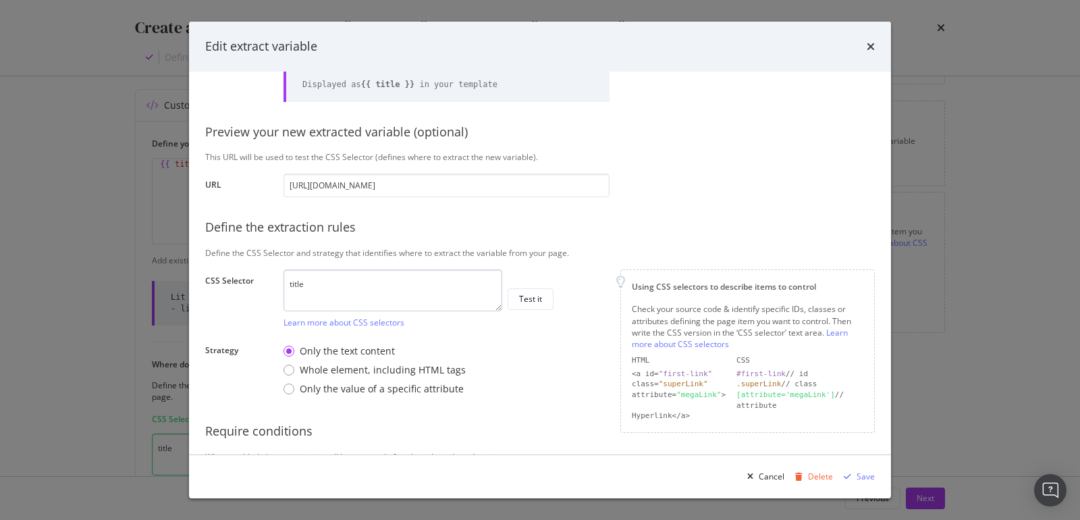
scroll to position [91, 0]
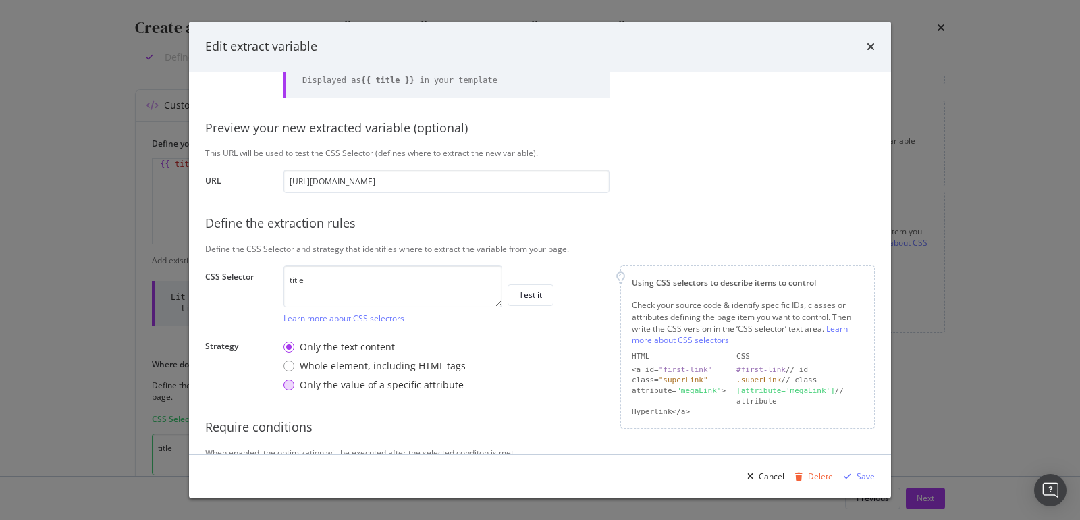
click at [318, 381] on div "Only the value of a specific attribute" at bounding box center [382, 384] width 164 height 13
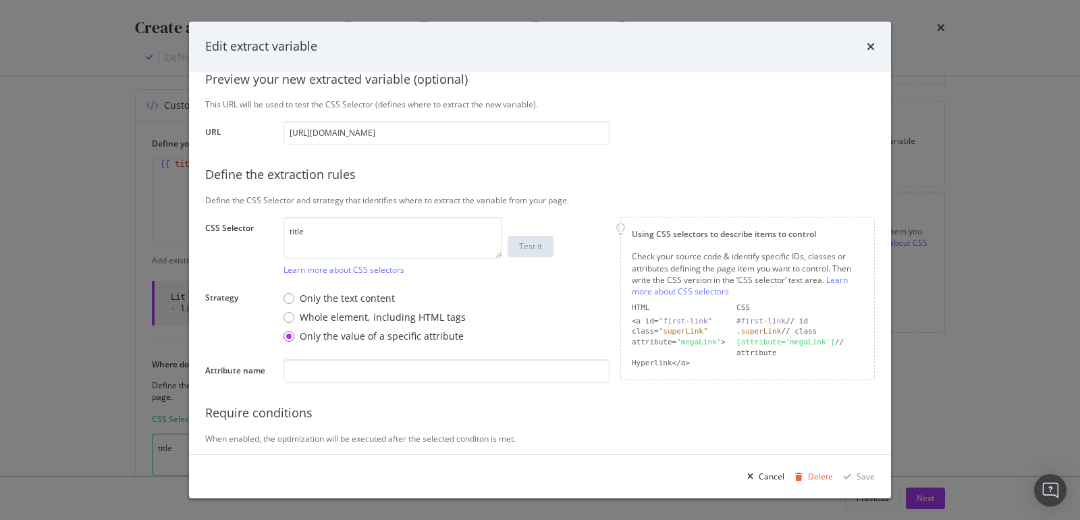
scroll to position [140, 0]
click at [873, 48] on icon "times" at bounding box center [870, 46] width 8 height 11
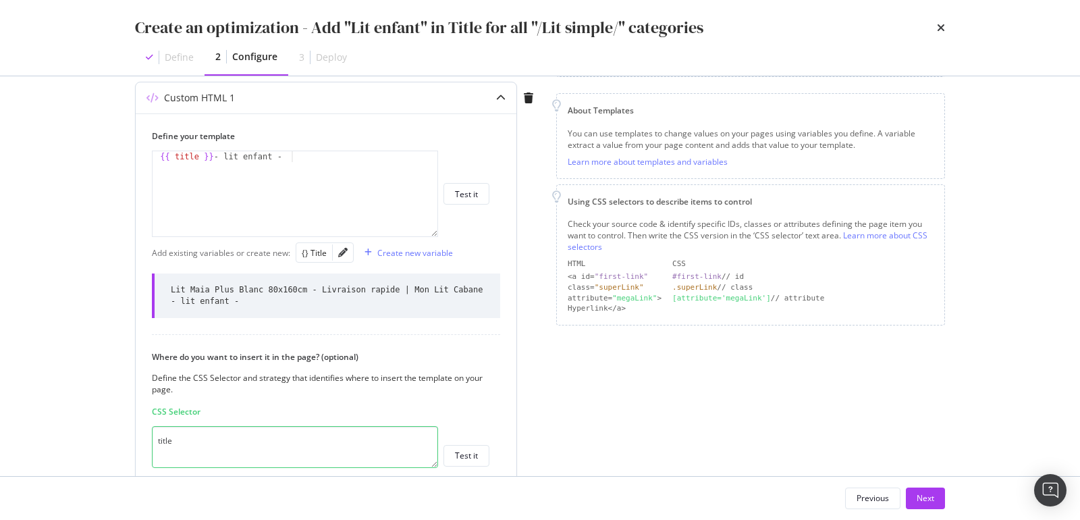
scroll to position [419, 0]
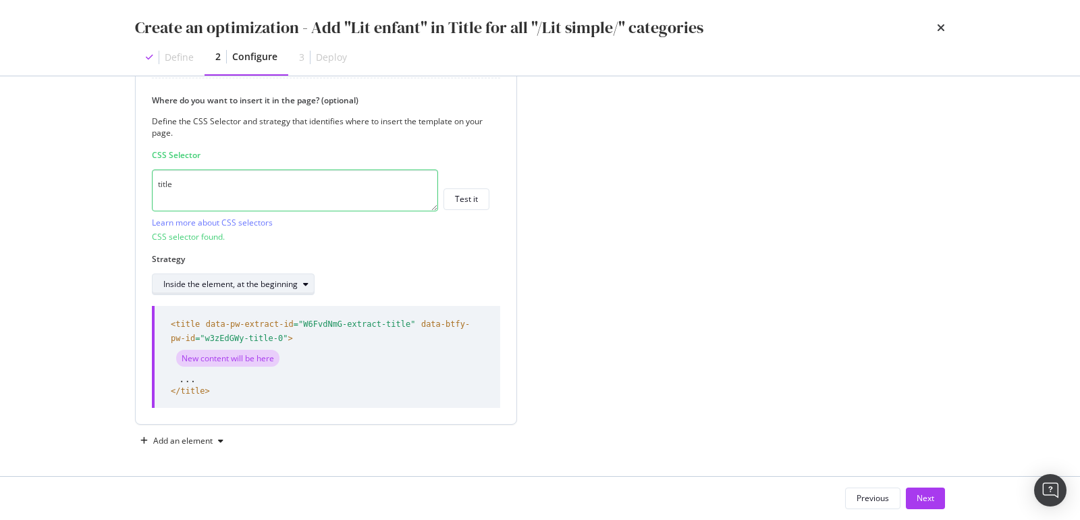
click at [184, 285] on div "Inside the element, at the beginning" at bounding box center [230, 284] width 134 height 8
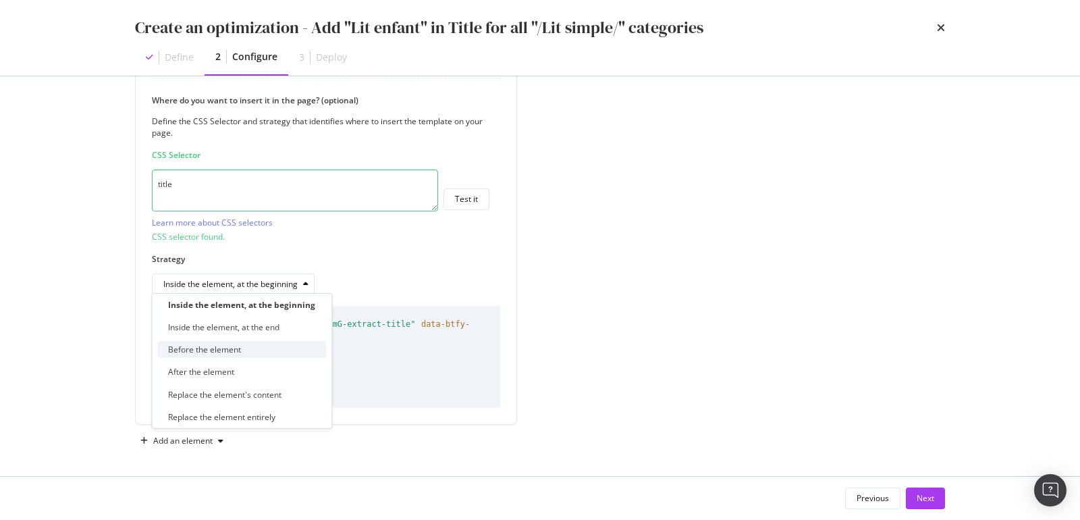
click at [199, 343] on div "Before the element" at bounding box center [241, 349] width 169 height 17
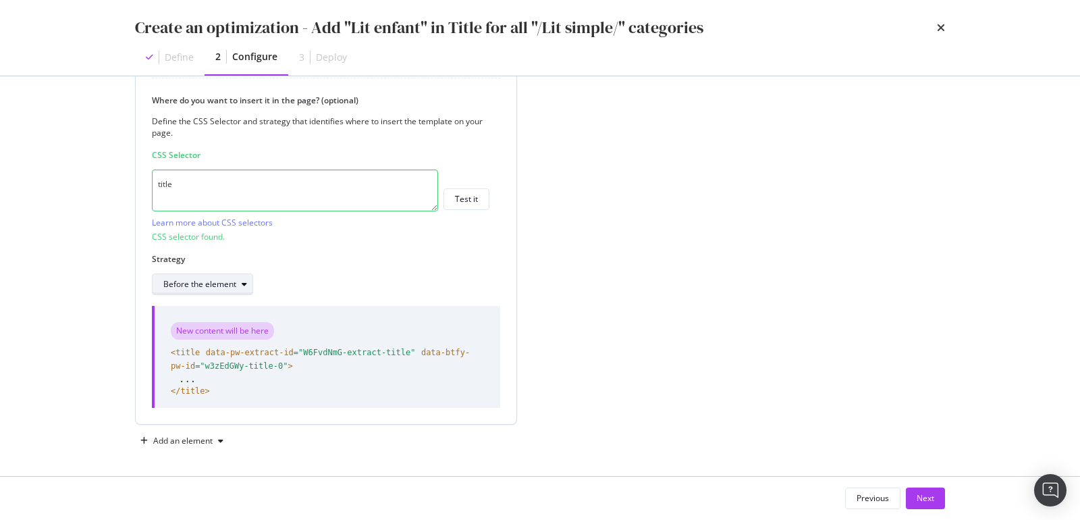
click at [228, 285] on div "Before the element" at bounding box center [199, 284] width 73 height 8
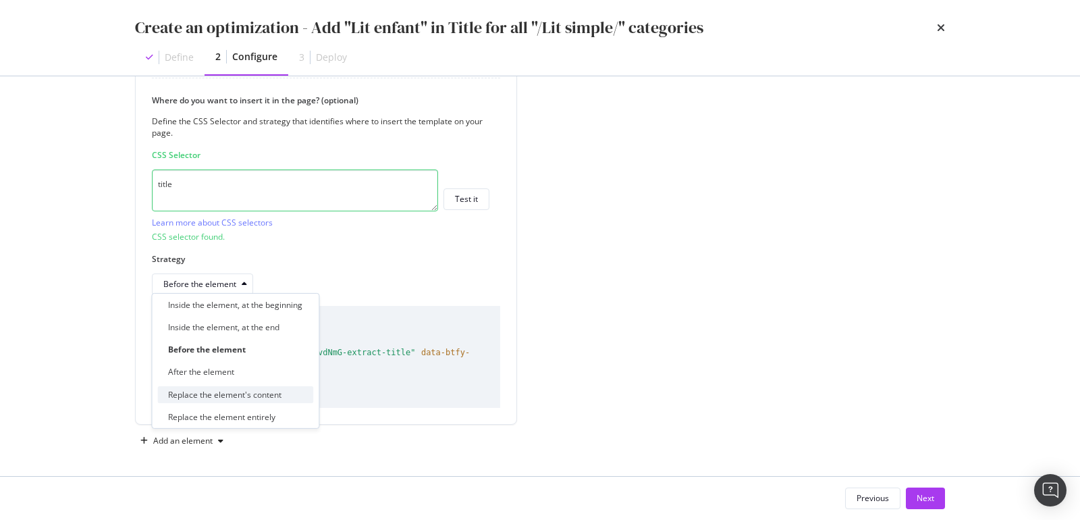
click at [230, 390] on div "Replace the element's content" at bounding box center [224, 393] width 113 height 11
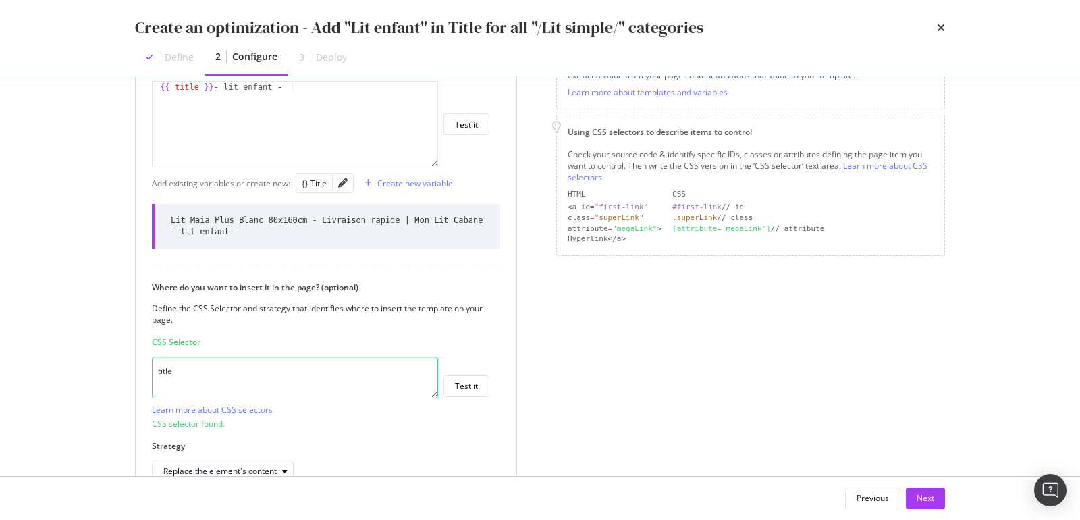
scroll to position [88, 0]
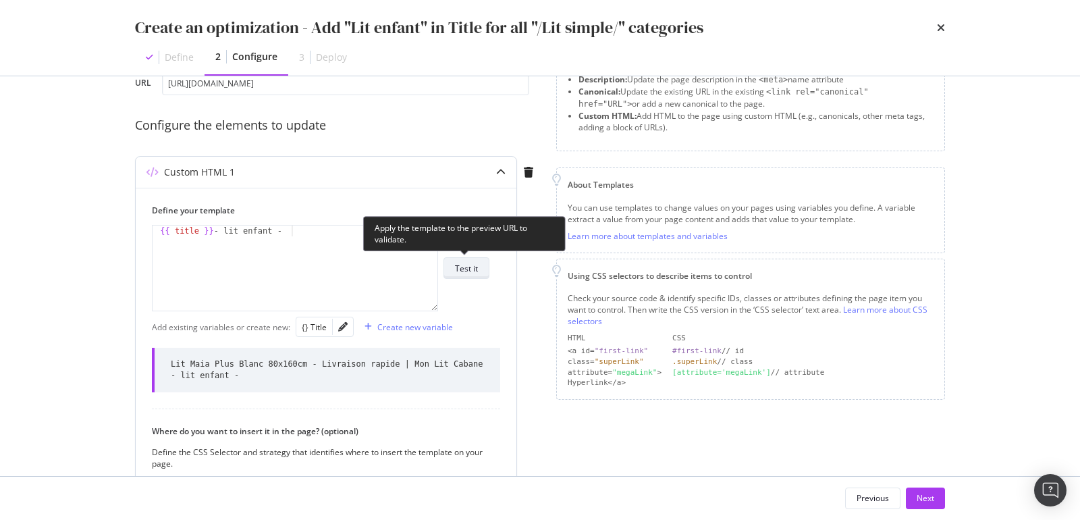
click at [481, 267] on button "Test it" at bounding box center [466, 268] width 46 height 22
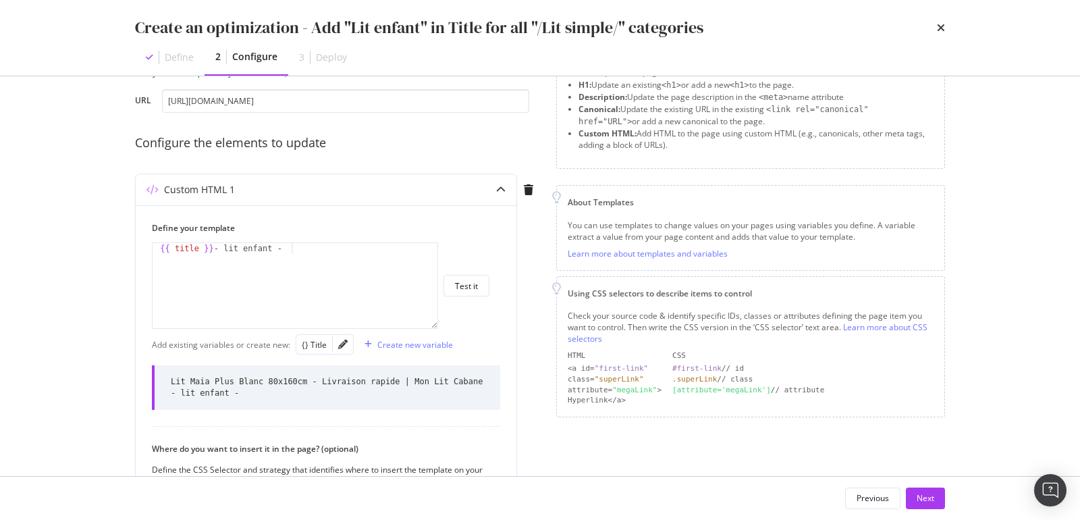
scroll to position [0, 0]
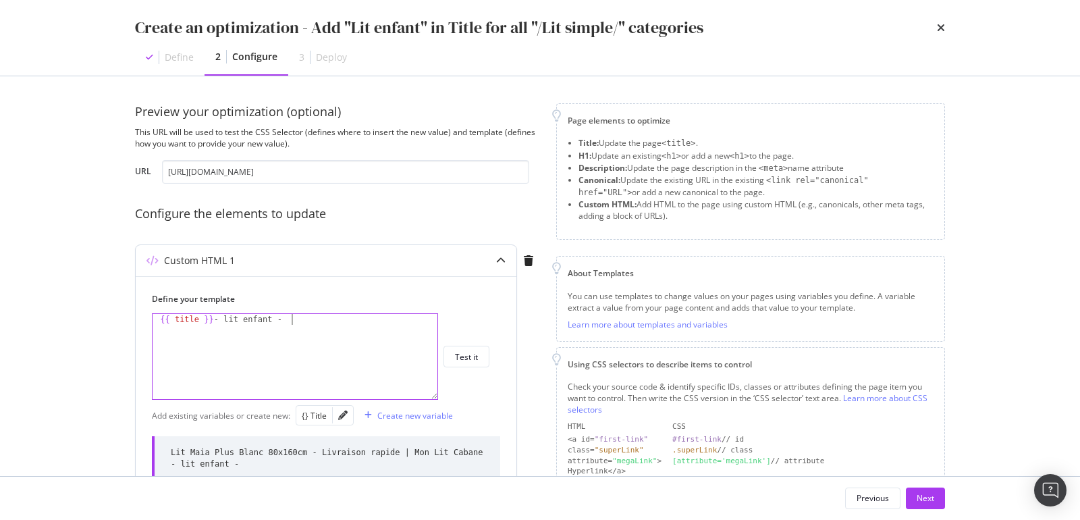
click at [237, 325] on div "{{ title }} - lit enfant -" at bounding box center [296, 367] width 287 height 107
paste textarea "{{ t ~ " - Lit enfant - Livraison rapide | Mon Lit Cabane" }}"
type textarea "{{ t ~ " - Lit enfant - Livraison rapide | Mon Lit Cabane" }}"
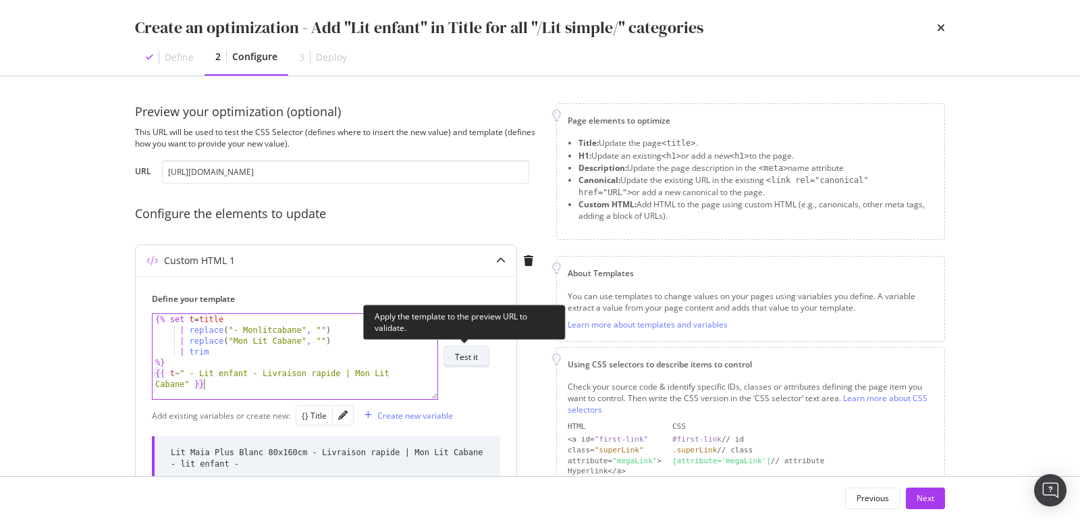
click at [460, 358] on div "Test it" at bounding box center [466, 356] width 23 height 11
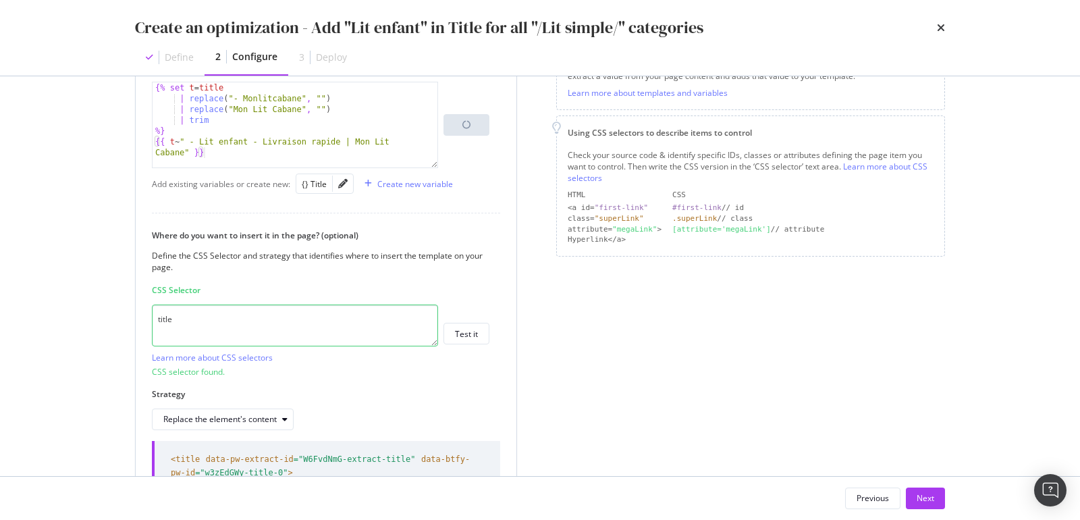
scroll to position [352, 0]
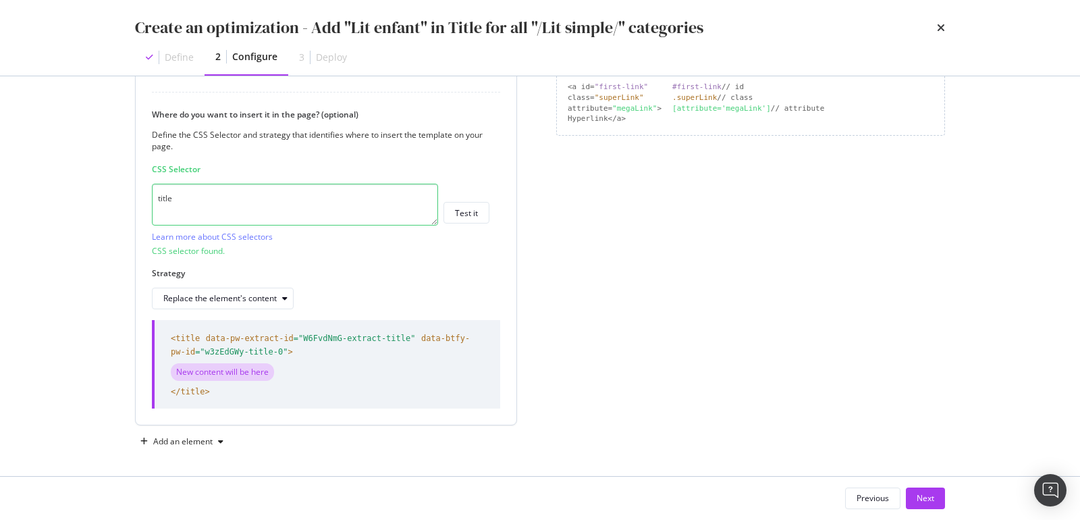
click at [191, 209] on textarea "title" at bounding box center [295, 205] width 286 height 42
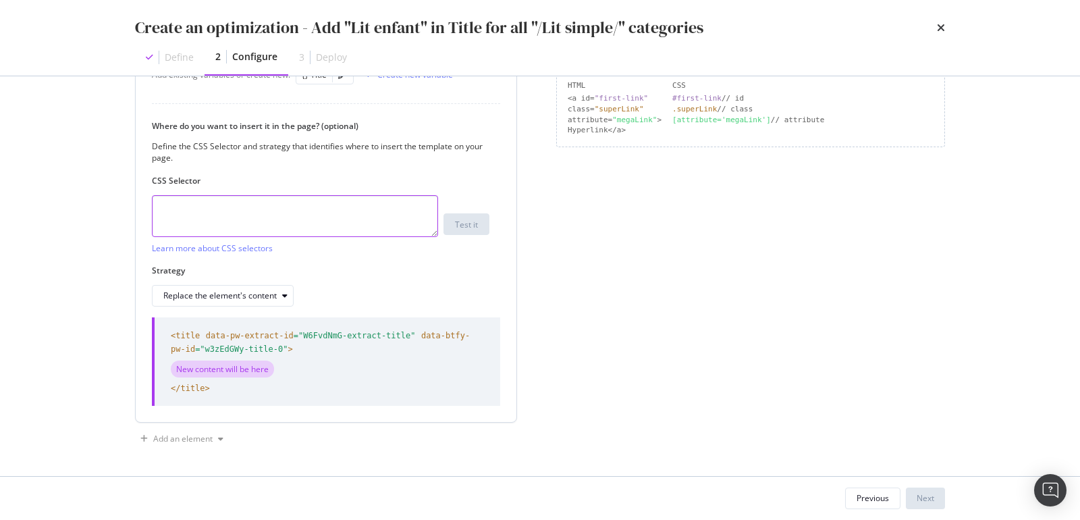
scroll to position [338, 0]
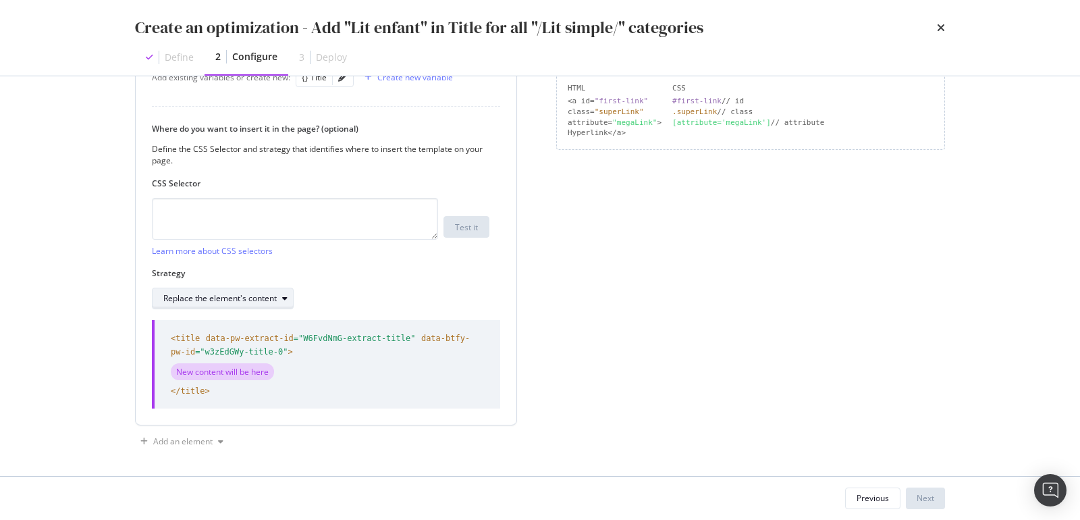
click at [254, 301] on div "Where do you want to insert it in the page? (optional) Define the CSS Selector …" at bounding box center [326, 216] width 348 height 186
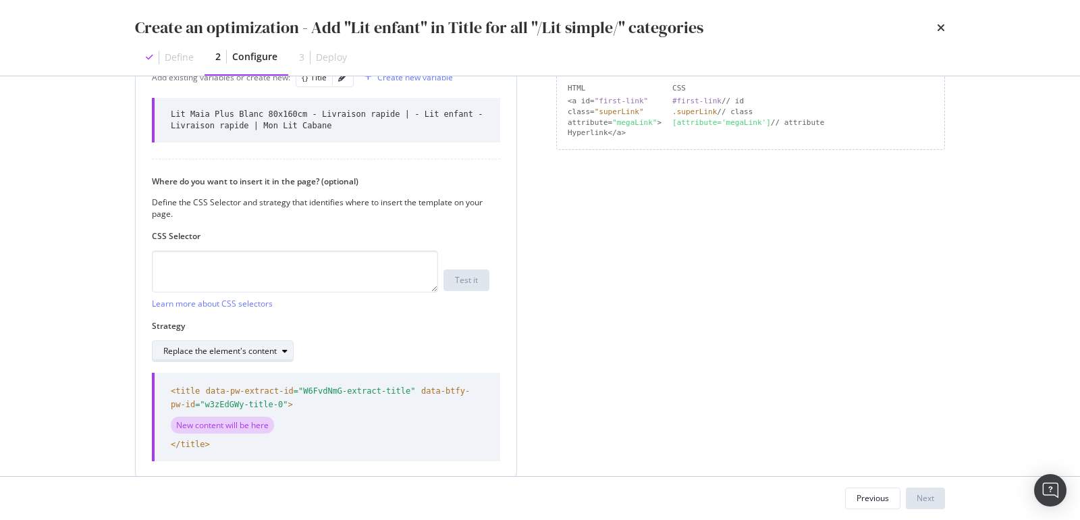
click at [242, 347] on div "Replace the element's content" at bounding box center [219, 351] width 113 height 8
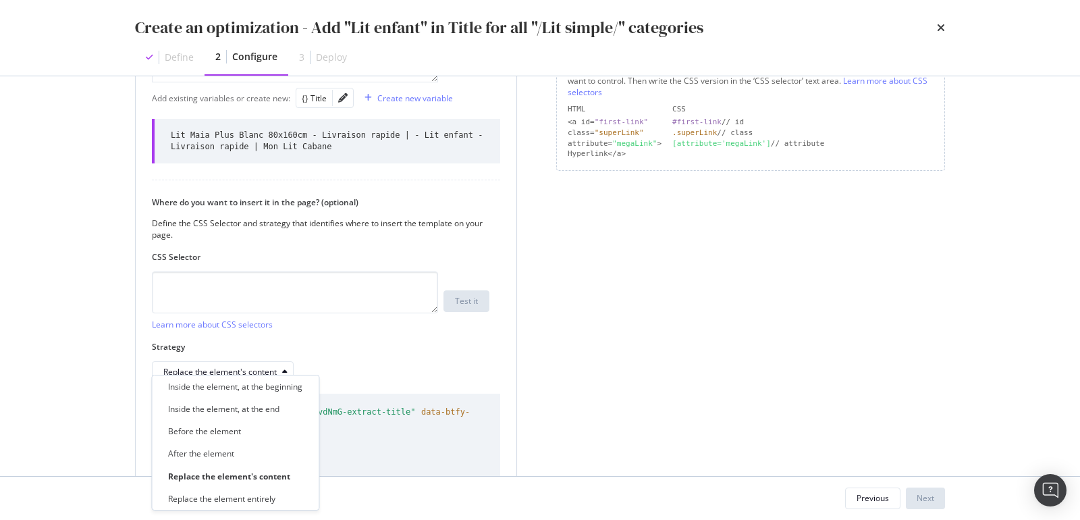
scroll to position [312, 0]
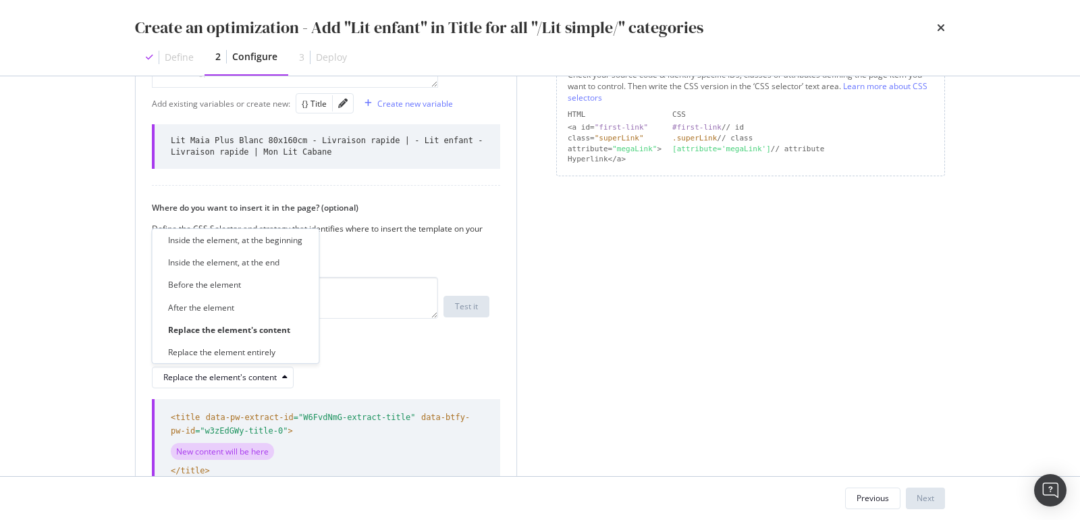
click at [354, 332] on div "Learn more about CSS selectors" at bounding box center [295, 329] width 286 height 11
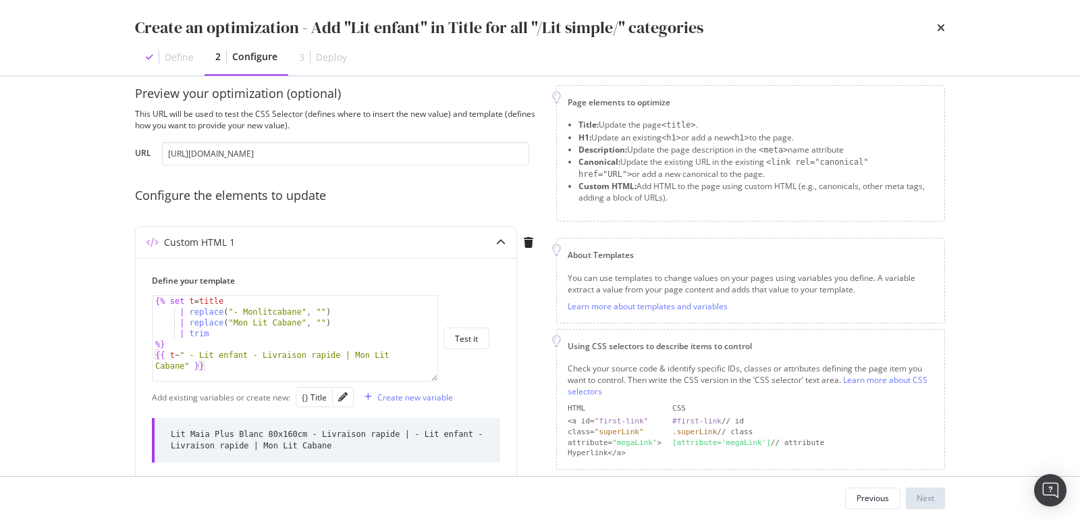
scroll to position [12, 0]
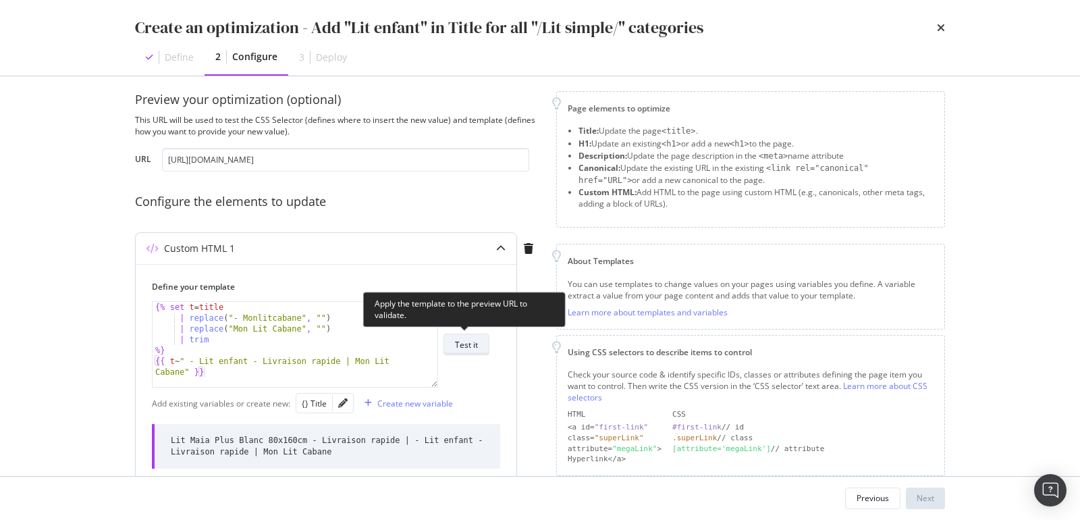
click at [474, 345] on div "Test it" at bounding box center [466, 344] width 23 height 11
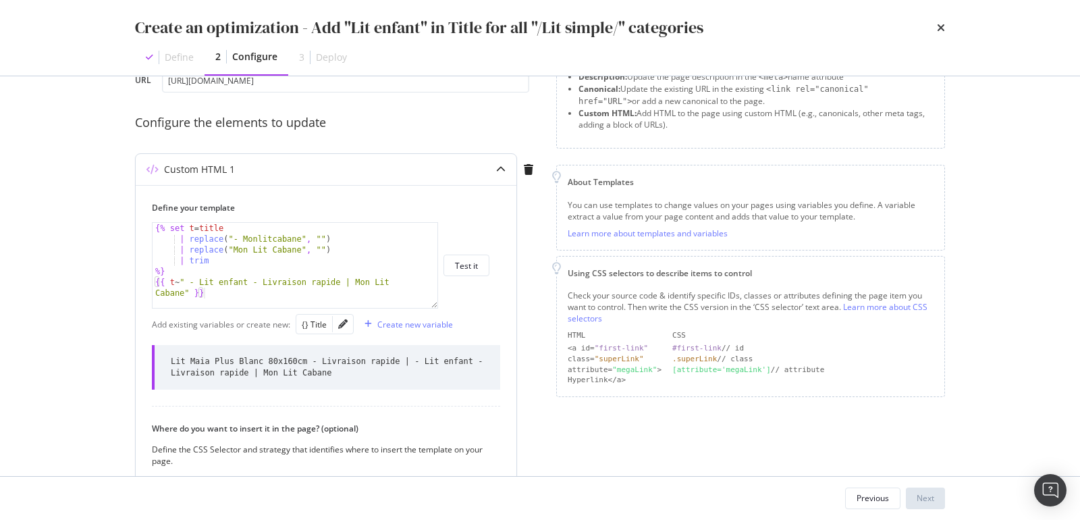
scroll to position [0, 0]
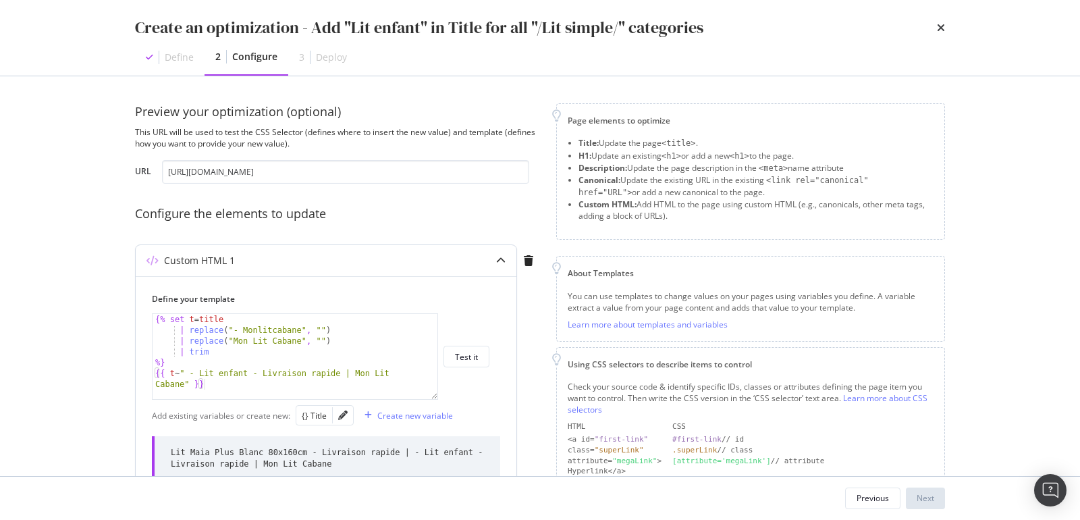
click at [497, 262] on icon "modal" at bounding box center [500, 260] width 9 height 9
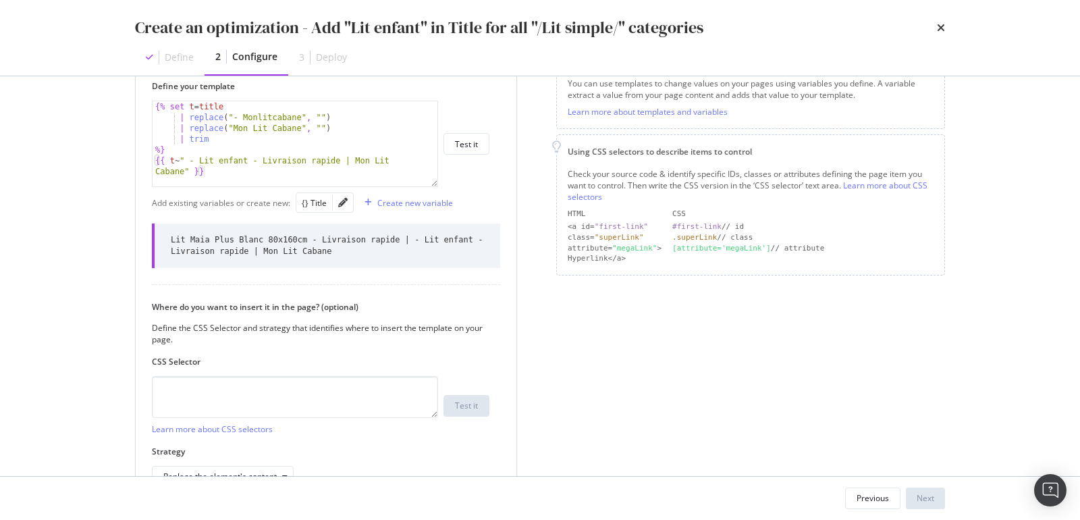
scroll to position [0, 4]
click at [272, 143] on div "{% set t = title | replace ( "- Monlitcabane" , "" ) | replace ( "Mon Lit Caban…" at bounding box center [296, 160] width 287 height 118
type textarea "%} {{ t ~ " - Lit enfant - Livraison rapide | Mon Lit Cabane" }}"
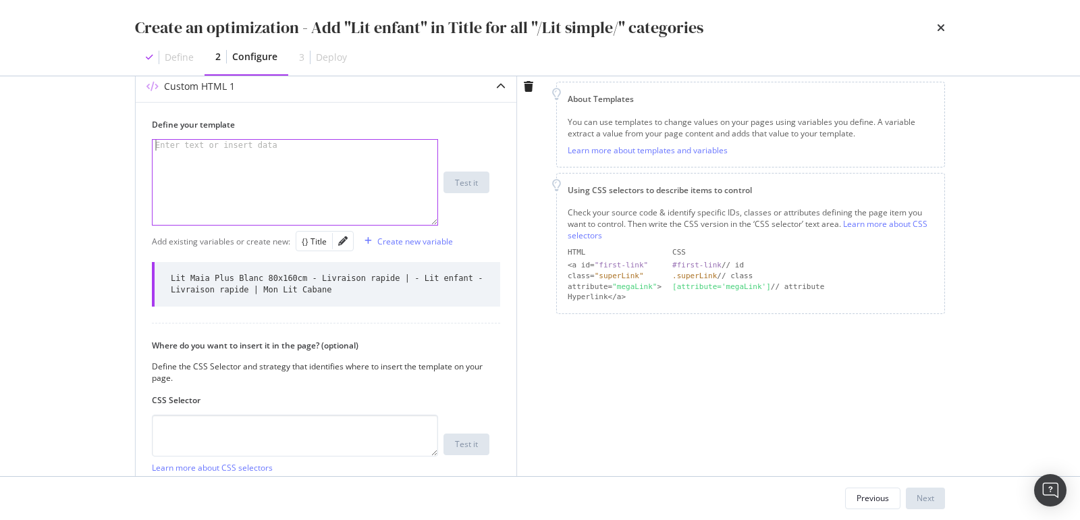
scroll to position [0, 0]
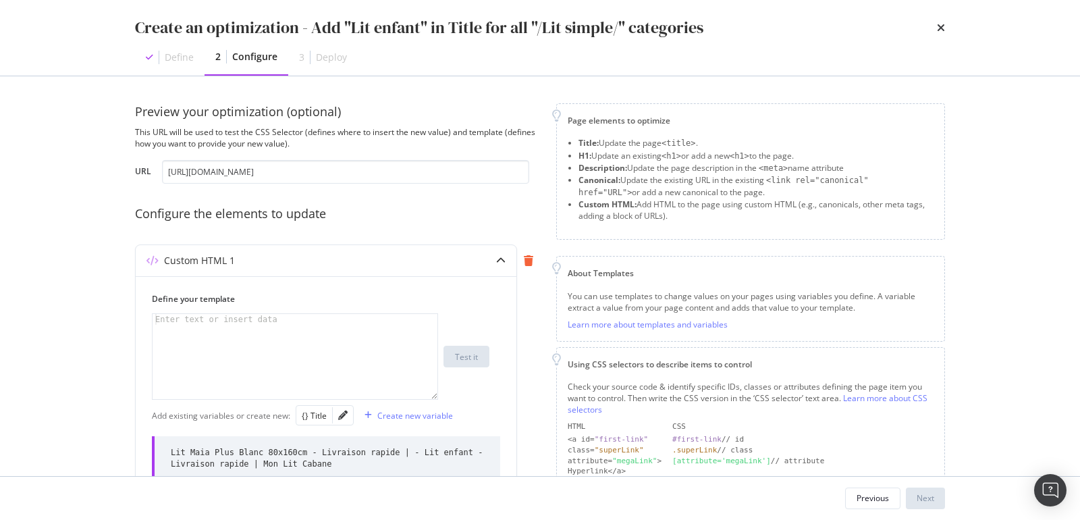
click at [527, 263] on icon "modal" at bounding box center [528, 260] width 9 height 11
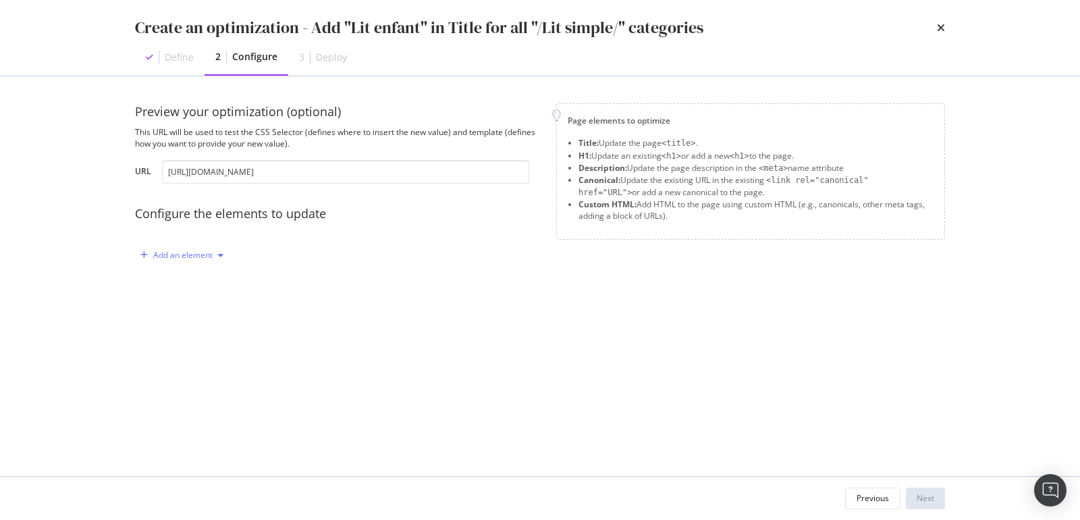
click at [175, 259] on div "Add an element" at bounding box center [182, 255] width 59 height 8
click at [185, 285] on div "Title" at bounding box center [189, 280] width 91 height 17
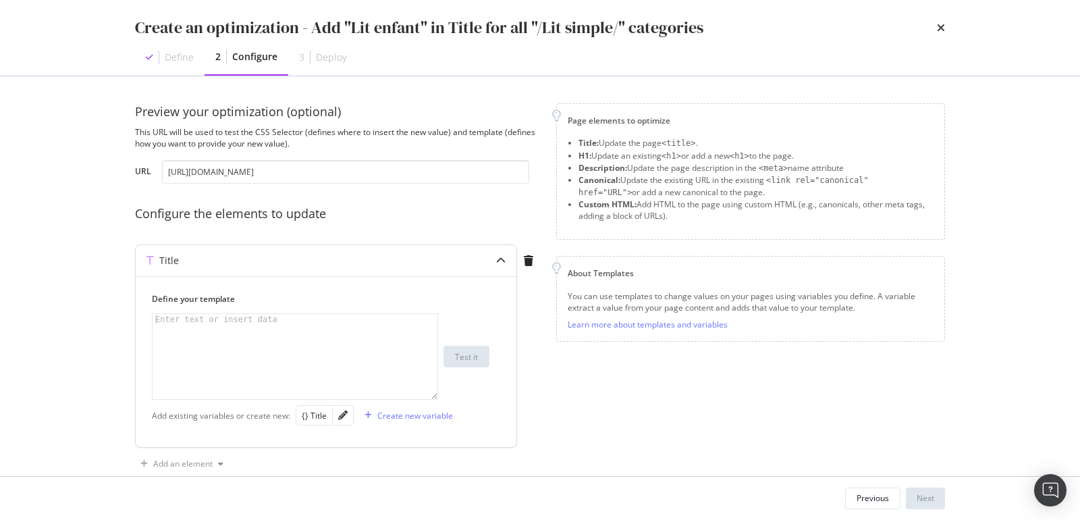
click at [223, 326] on div "modal" at bounding box center [296, 367] width 287 height 107
paste textarea "{{ t ~ " - Lit enfant - Livraison rapide | Mon Lit Cabane" }}"
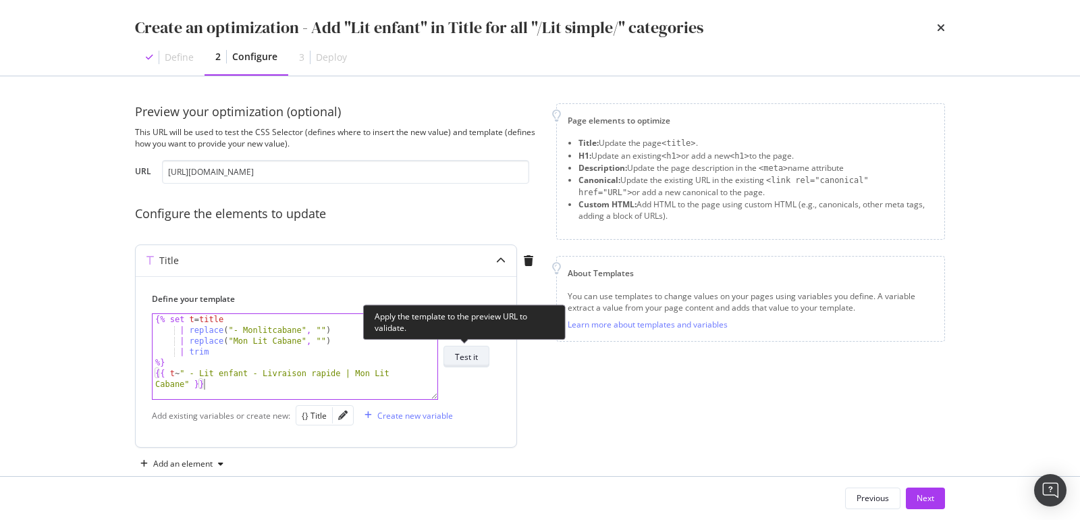
click at [470, 358] on div "Test it" at bounding box center [466, 356] width 23 height 11
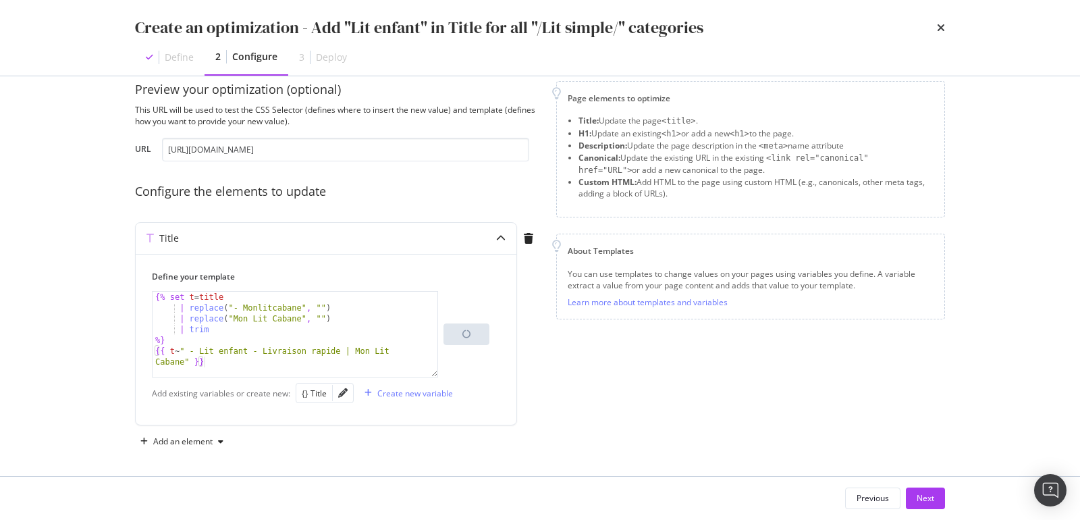
scroll to position [24, 0]
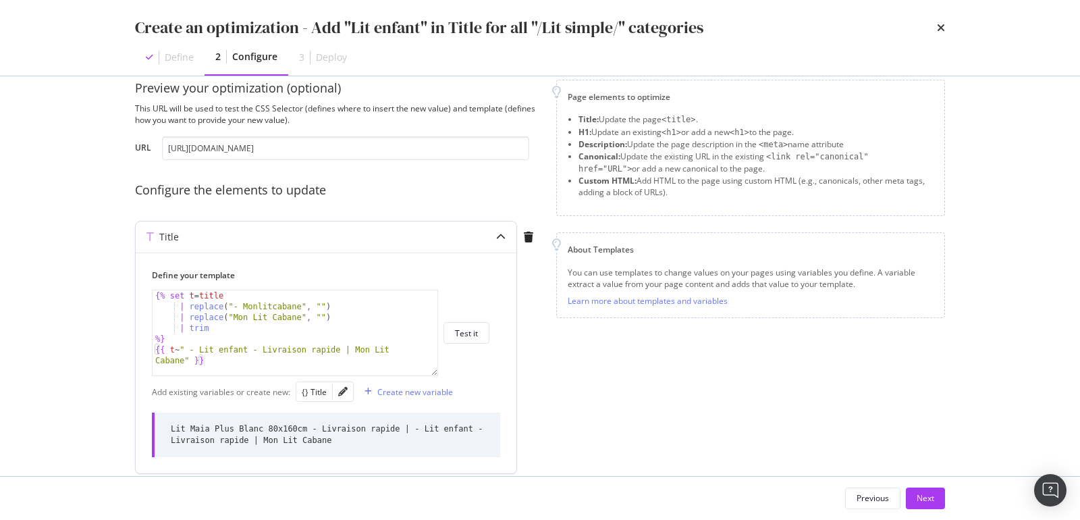
drag, startPoint x: 334, startPoint y: 436, endPoint x: 153, endPoint y: 429, distance: 181.6
click at [153, 429] on div "Lit Maia Plus Blanc 80x160cm - Livraison rapide | - Lit enfant - Livraison rapi…" at bounding box center [326, 434] width 348 height 45
copy div "Lit Maia Plus Blanc 80x160cm - Livraison rapide | - Lit enfant - Livraison rapi…"
click at [321, 316] on div "{% set t = title | replace ( "- Monlitcabane" , "" ) | replace ( "Mon Lit Caban…" at bounding box center [296, 349] width 287 height 118
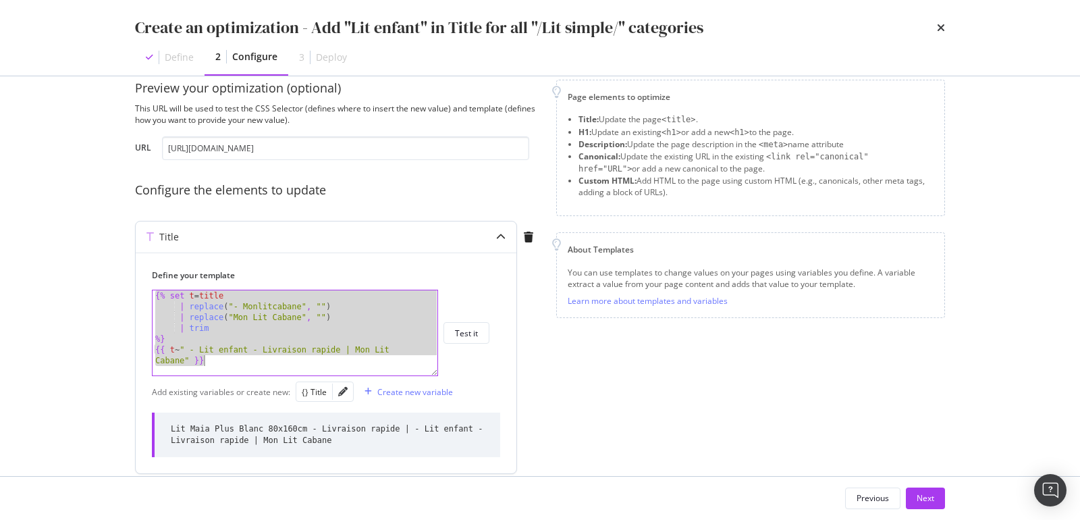
paste textarea "{{ t"
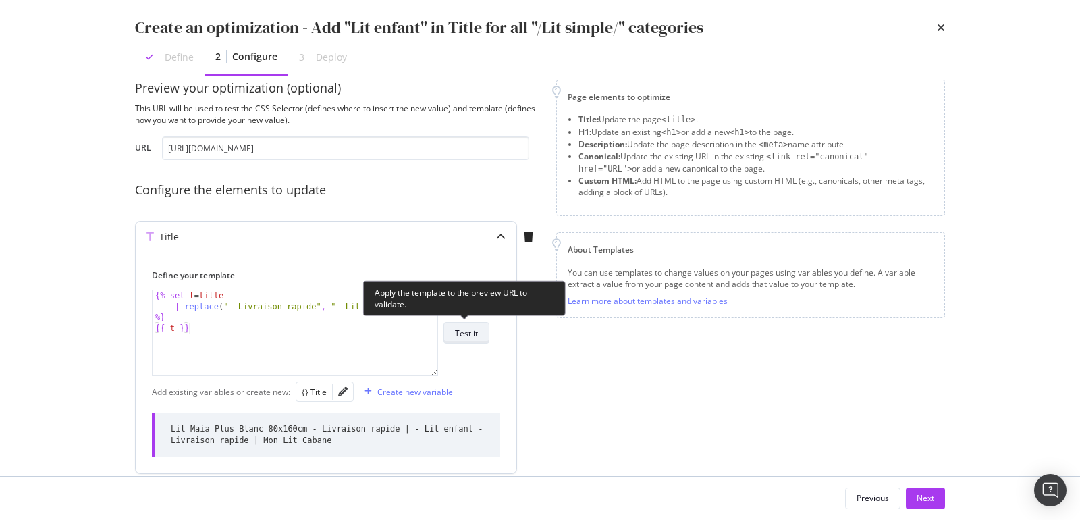
click at [475, 336] on div "Test it" at bounding box center [466, 332] width 23 height 11
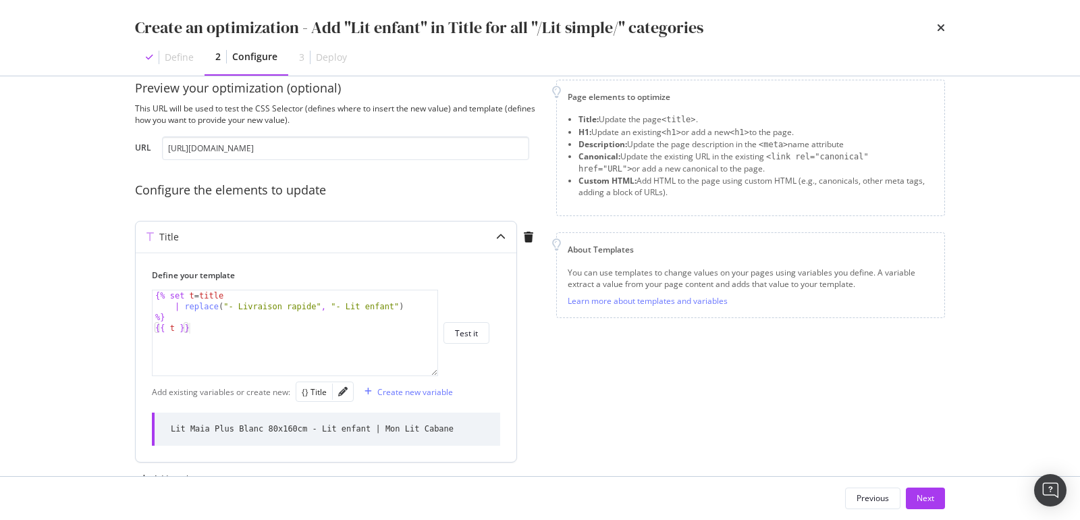
click at [201, 353] on div "{% set t = title | replace ( "- Livraison rapide" , "- Lit enfant" ) %} {{ t }}" at bounding box center [296, 343] width 287 height 107
type textarea "%} {{ t }}"
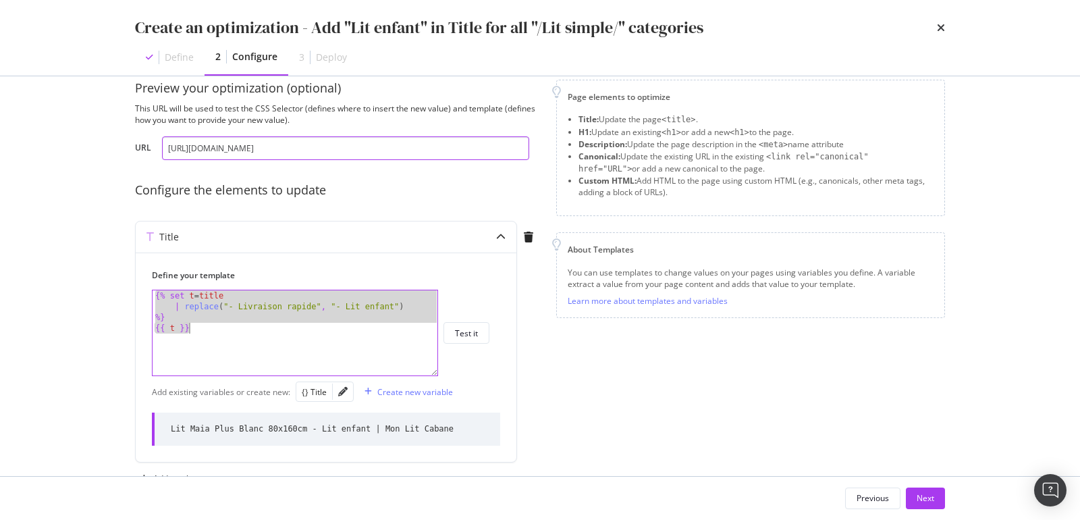
click at [207, 146] on input "https://monlitcabane.com/fr/lit-simple/9495-lit-maia-plus-blanc-80x160cm.html" at bounding box center [345, 148] width 367 height 24
paste input "7773-lit-paris-90x19"
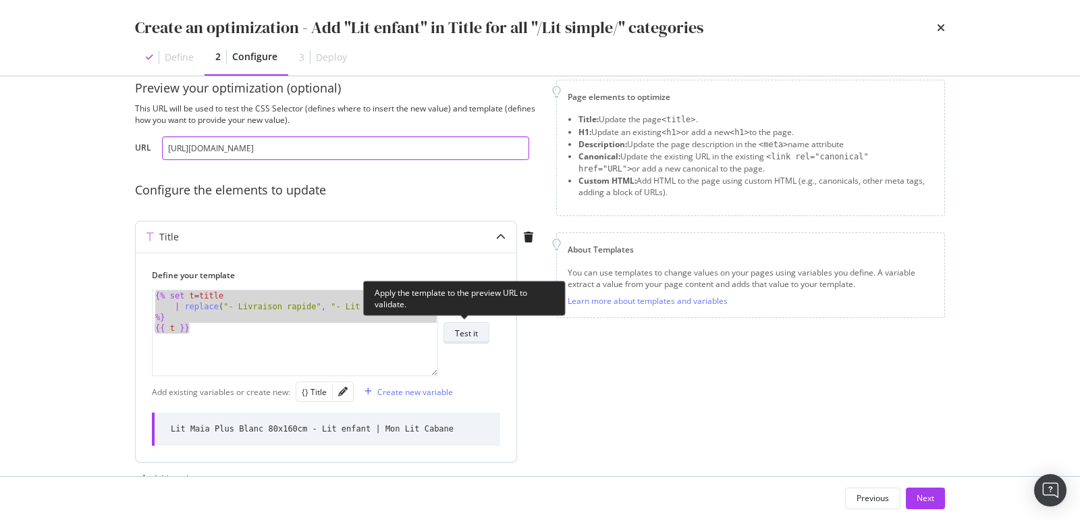
type input "https://monlitcabane.com/fr/lit-simple/7773-lit-paris-90x190cm.html"
click at [473, 327] on div "Test it" at bounding box center [466, 332] width 23 height 11
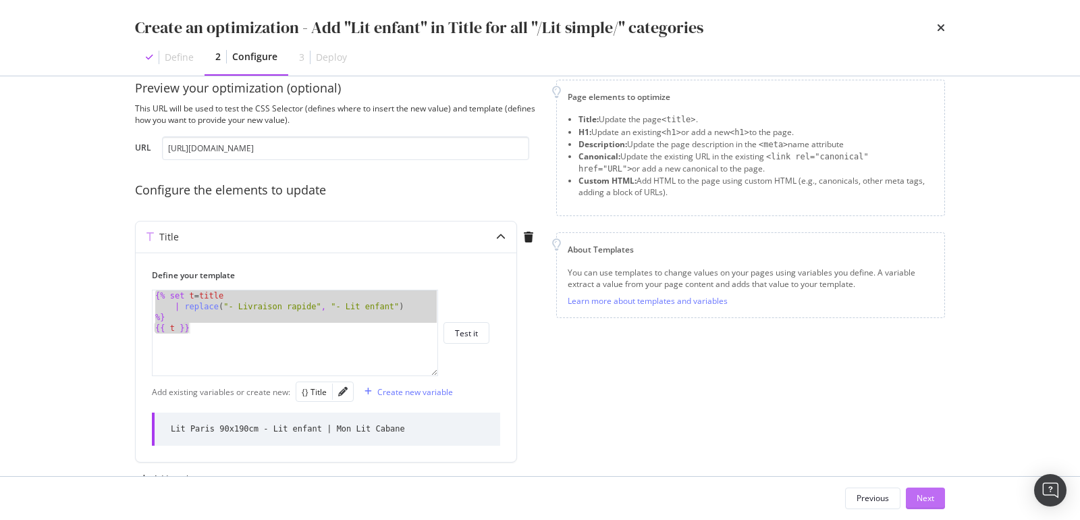
click at [920, 499] on div "Next" at bounding box center [925, 497] width 18 height 11
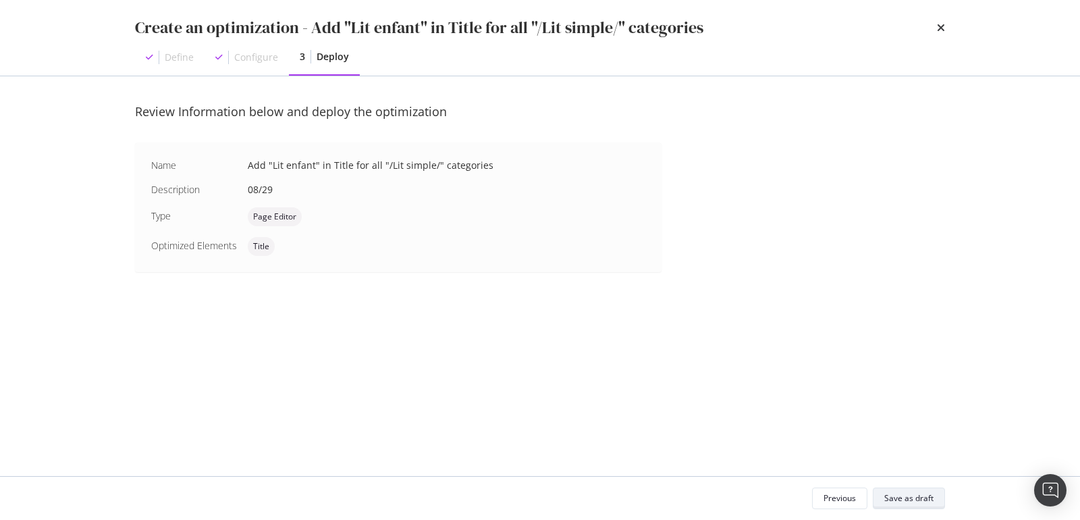
scroll to position [0, 0]
click at [920, 499] on div "Save as draft" at bounding box center [908, 497] width 49 height 11
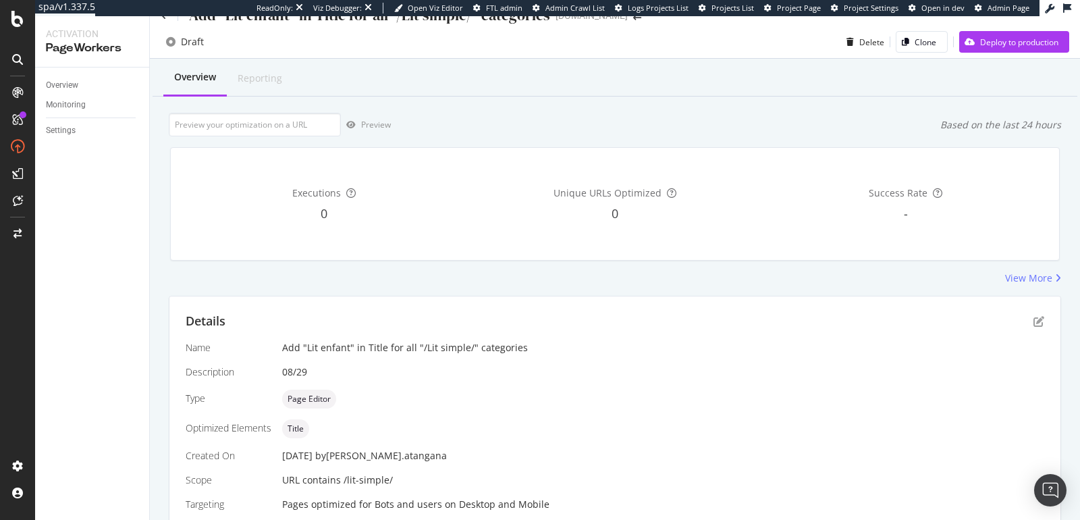
scroll to position [23, 0]
click at [270, 127] on input "url" at bounding box center [255, 124] width 172 height 24
paste input "https://monlitcabane.com/fr/lit-simple/7773-lit-paris-90x190cm.html"
click at [377, 120] on div "Preview" at bounding box center [376, 123] width 30 height 11
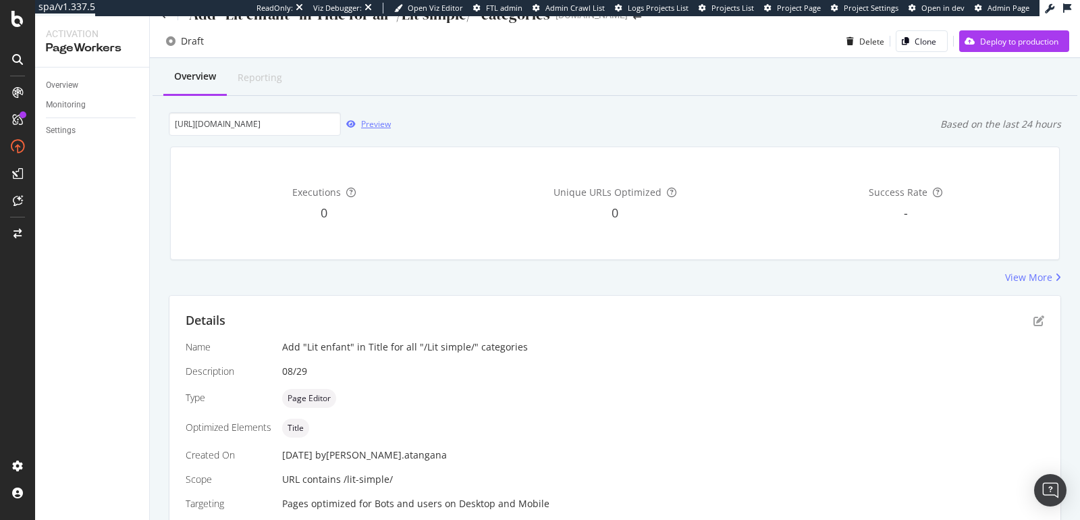
scroll to position [0, 0]
click at [253, 113] on input "https://monlitcabane.com/fr/lit-simple/7773-lit-paris-90x190cm.html" at bounding box center [255, 124] width 172 height 24
paste input "9495-lit-maia-plus-blanc-80x16"
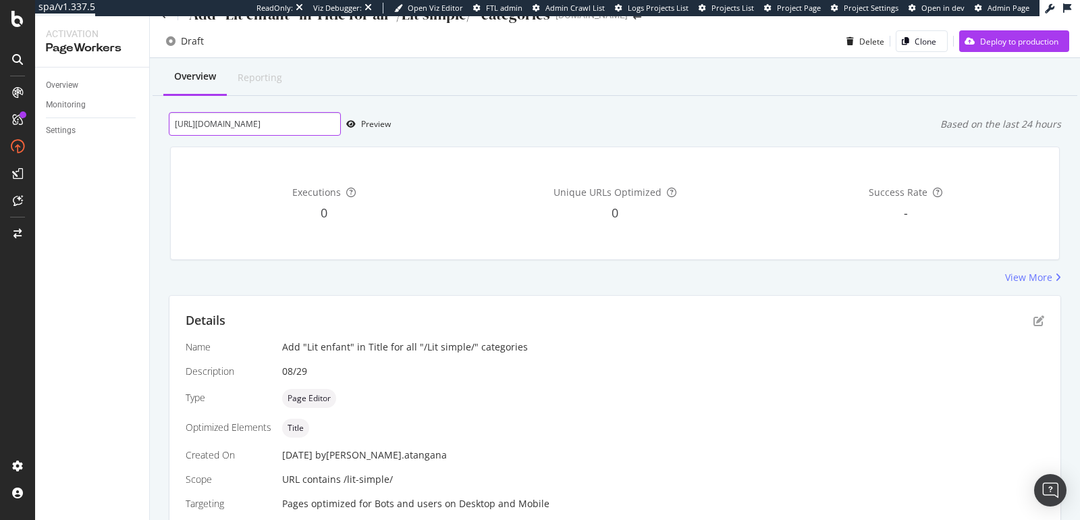
scroll to position [0, 138]
type input "https://monlitcabane.com/fr/lit-simple/9495-lit-maia-plus-blanc-80x160cm.html"
click at [370, 123] on div "Preview" at bounding box center [376, 123] width 30 height 11
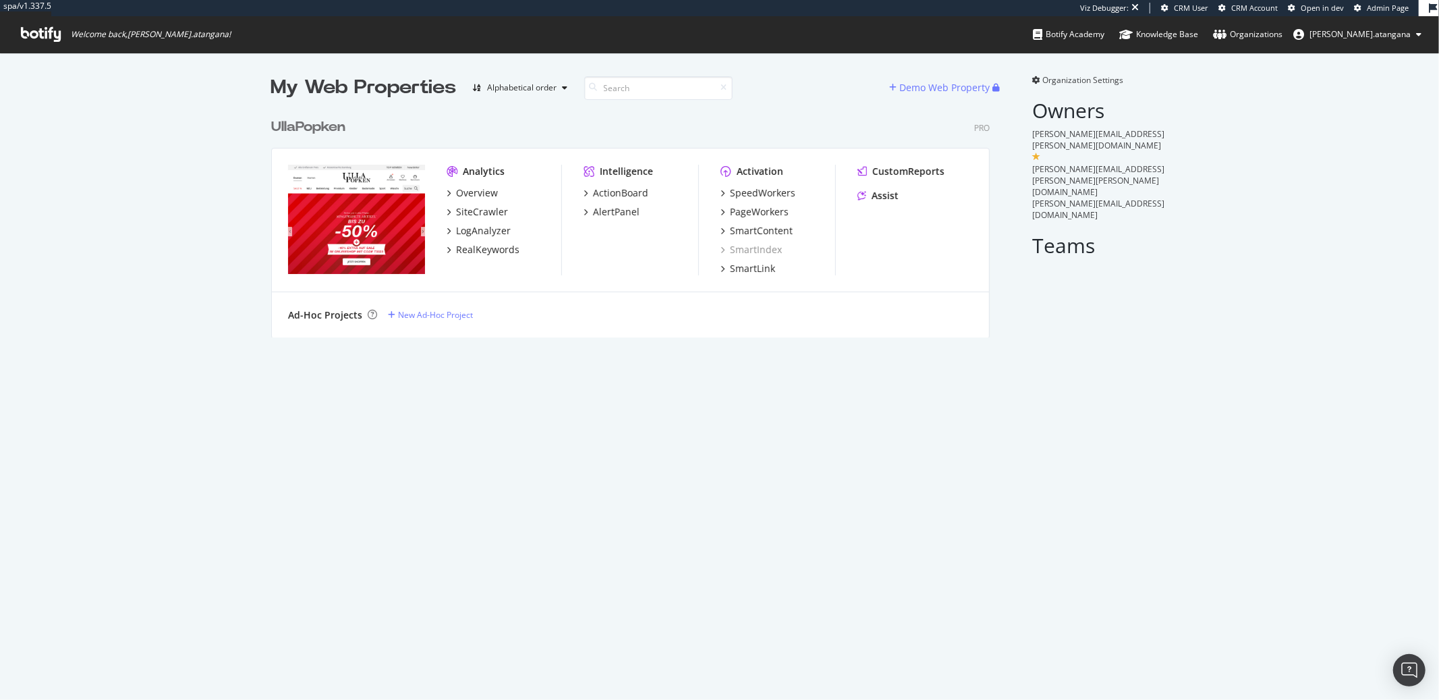
scroll to position [225, 718]
click at [757, 211] on div "PageWorkers" at bounding box center [759, 211] width 59 height 13
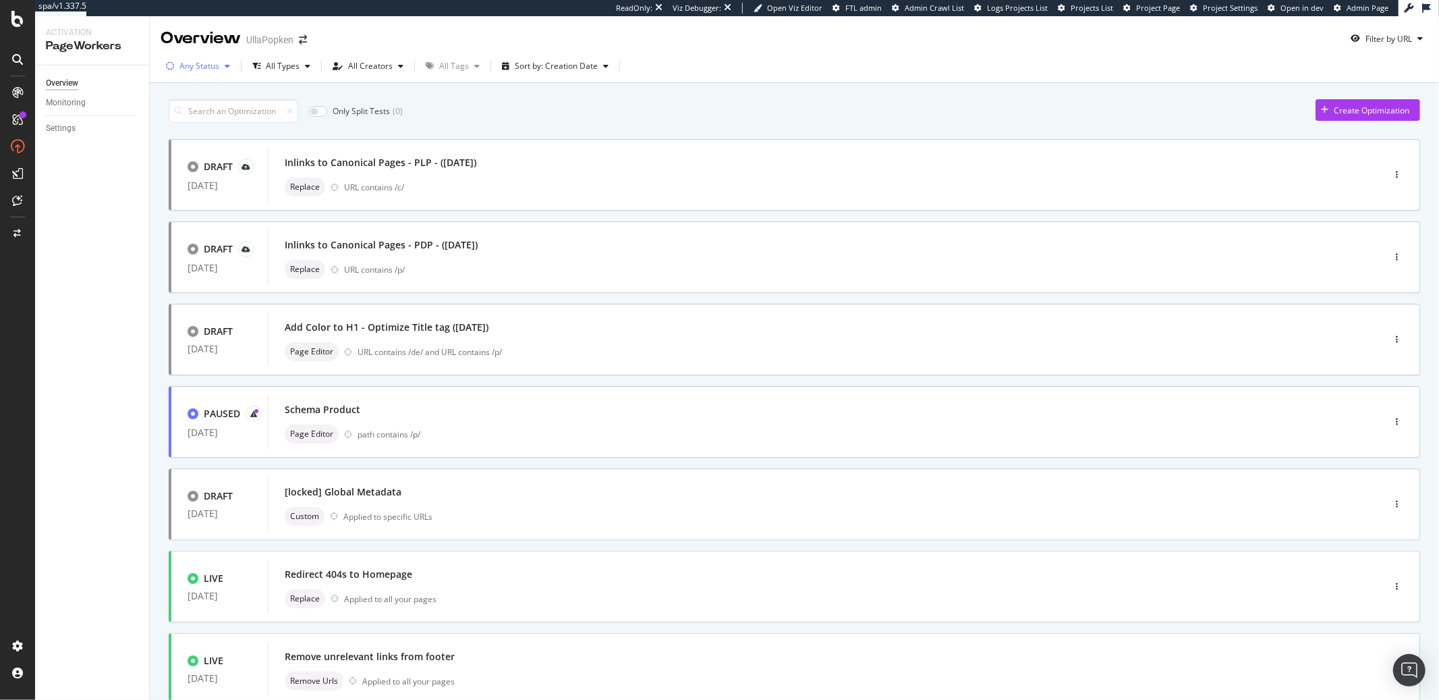
click at [211, 64] on div "Any Status" at bounding box center [199, 66] width 40 height 8
click at [211, 158] on div "( 7 )" at bounding box center [216, 161] width 10 height 11
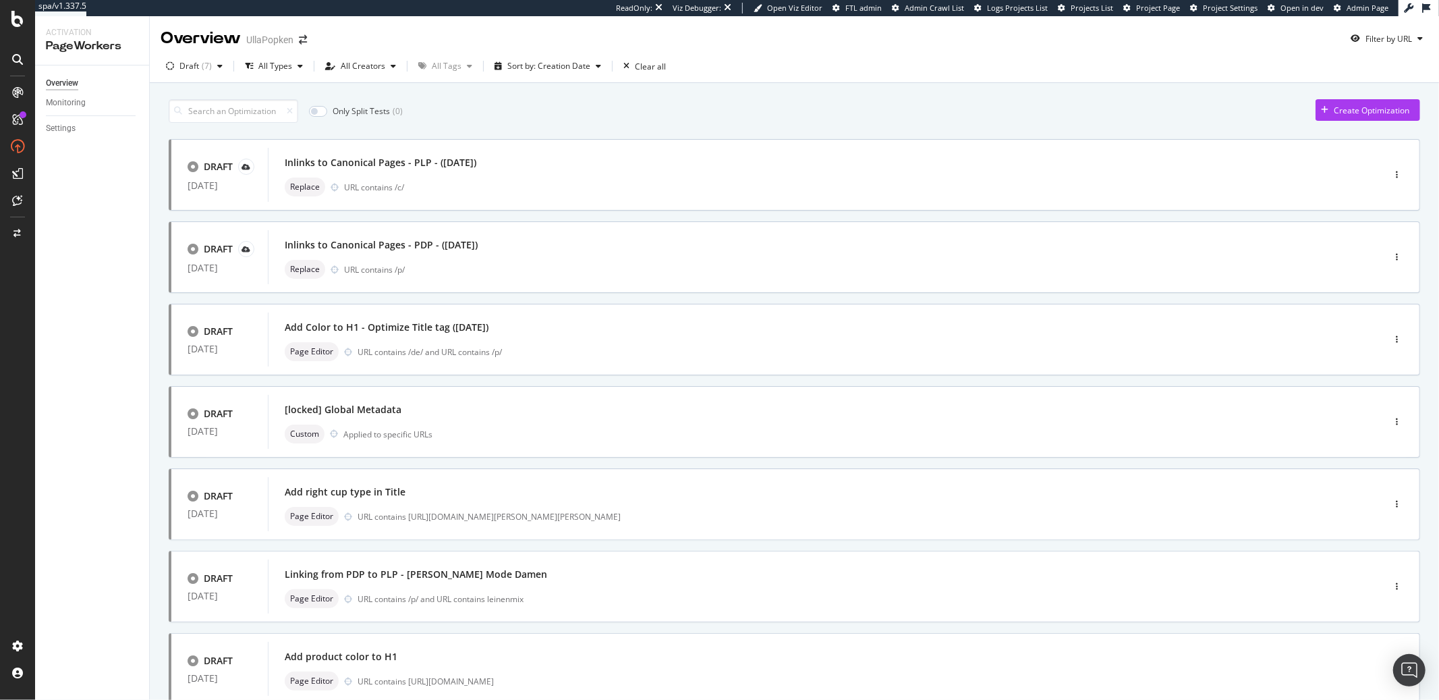
click at [51, 271] on div "Overview Monitoring Settings" at bounding box center [92, 382] width 114 height 634
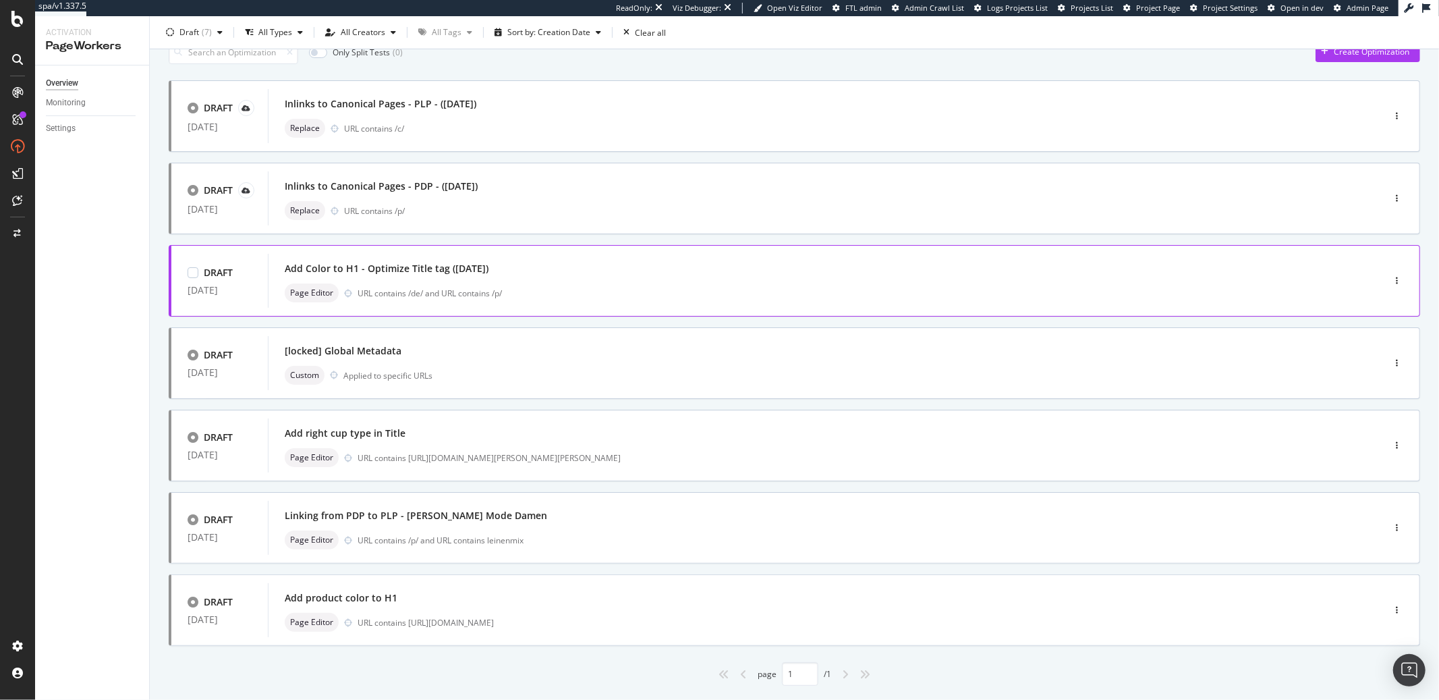
scroll to position [91, 0]
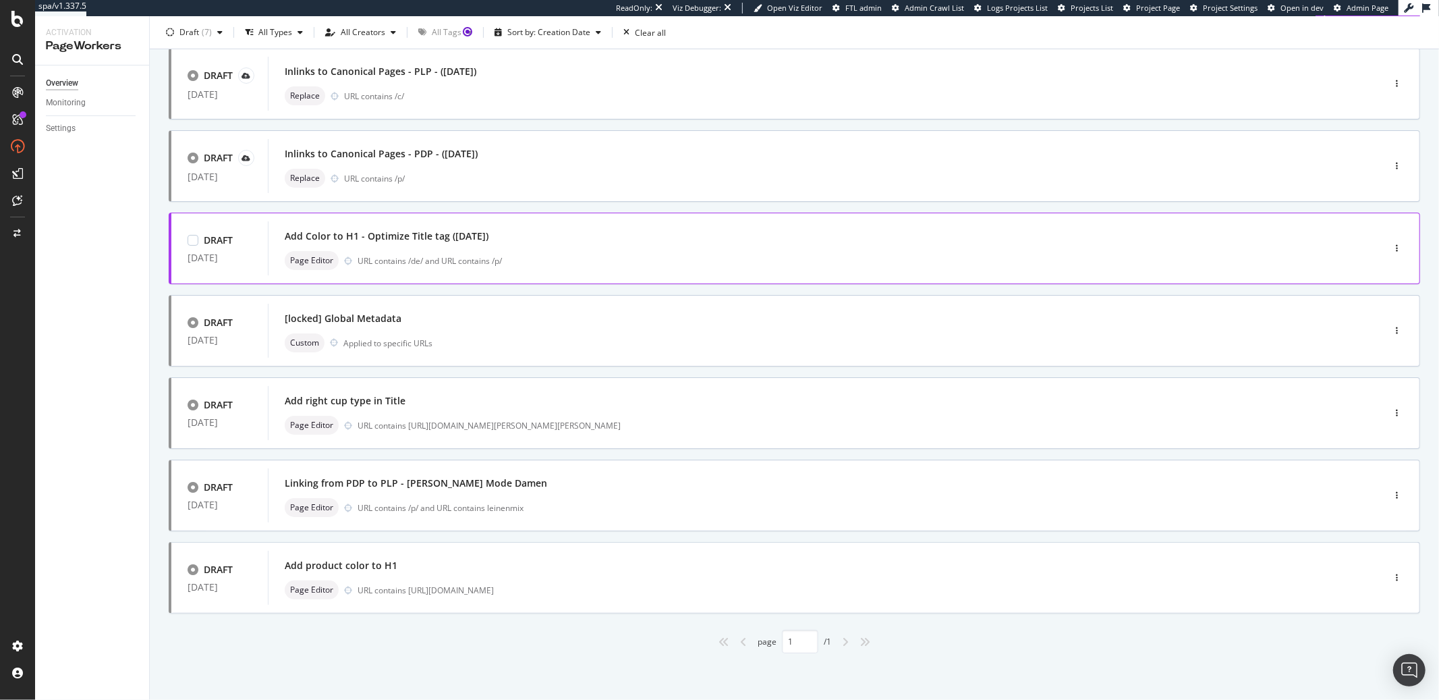
click at [389, 247] on div "Add Color to H1 - Optimize Title tag (2025-07-16) Page Editor URL contains /de/…" at bounding box center [805, 248] width 1041 height 43
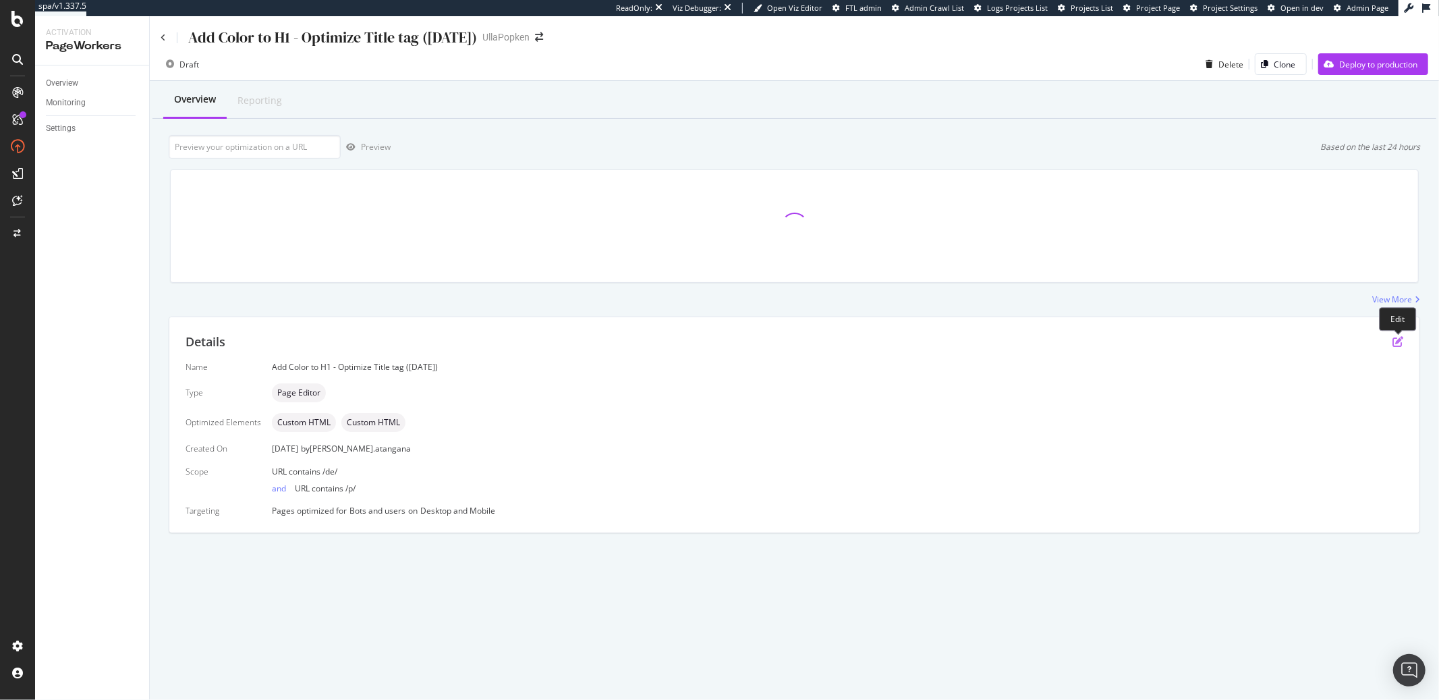
click at [1394, 346] on icon "pen-to-square" at bounding box center [1398, 341] width 11 height 11
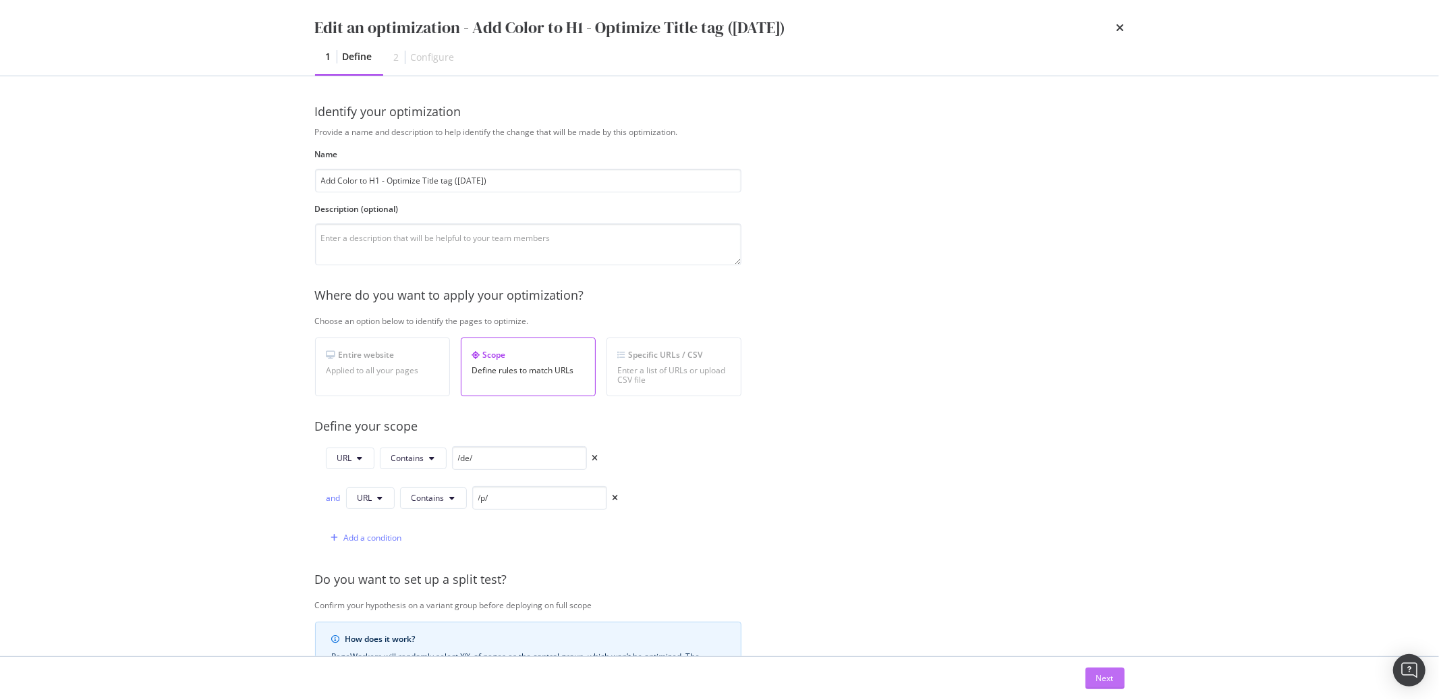
click at [1090, 680] on button "Next" at bounding box center [1105, 678] width 39 height 22
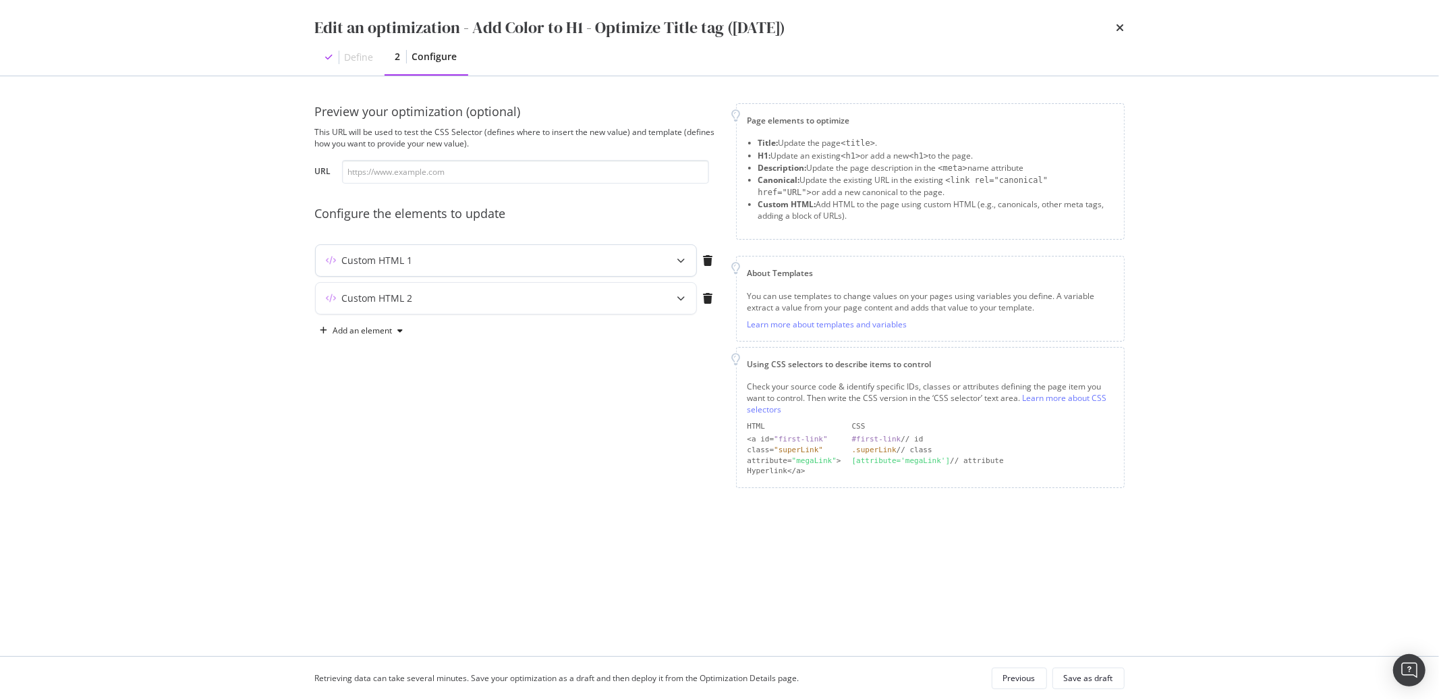
click at [419, 262] on div "Custom HTML 1" at bounding box center [479, 260] width 327 height 13
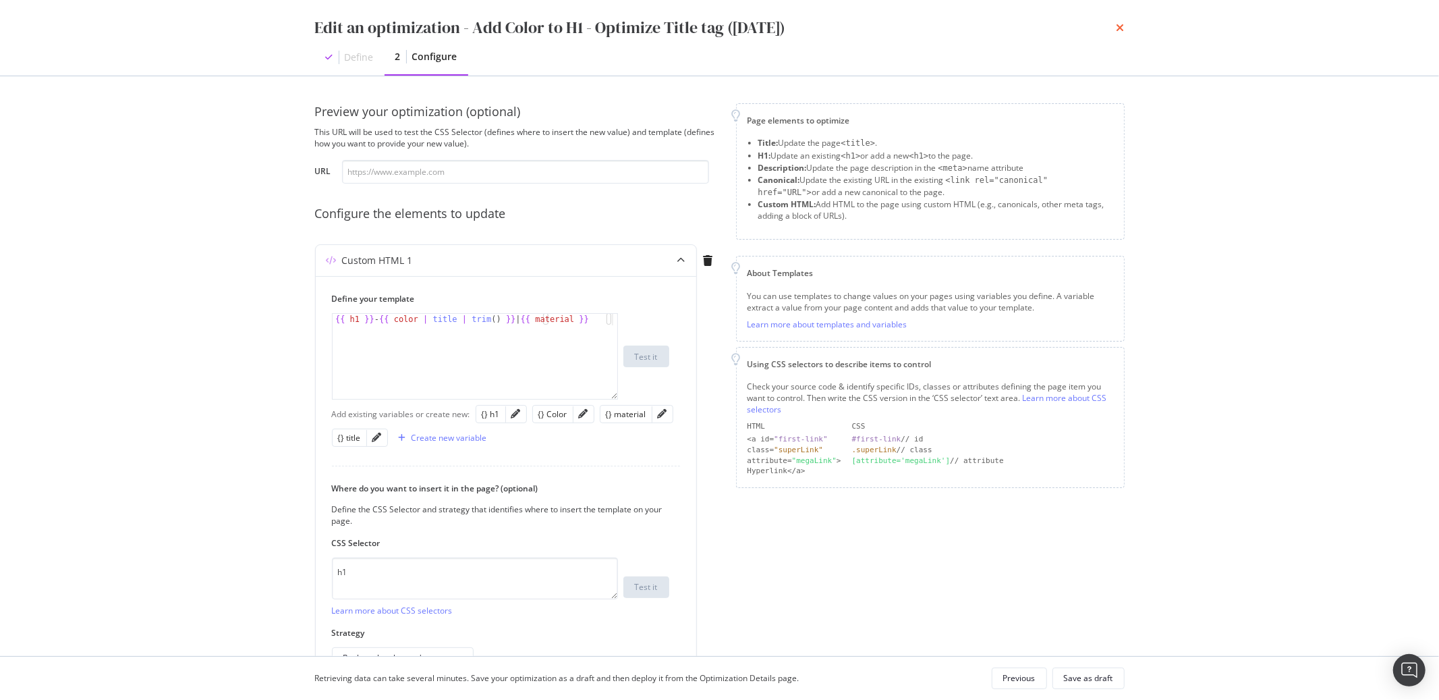
click at [1119, 27] on icon "times" at bounding box center [1121, 27] width 8 height 11
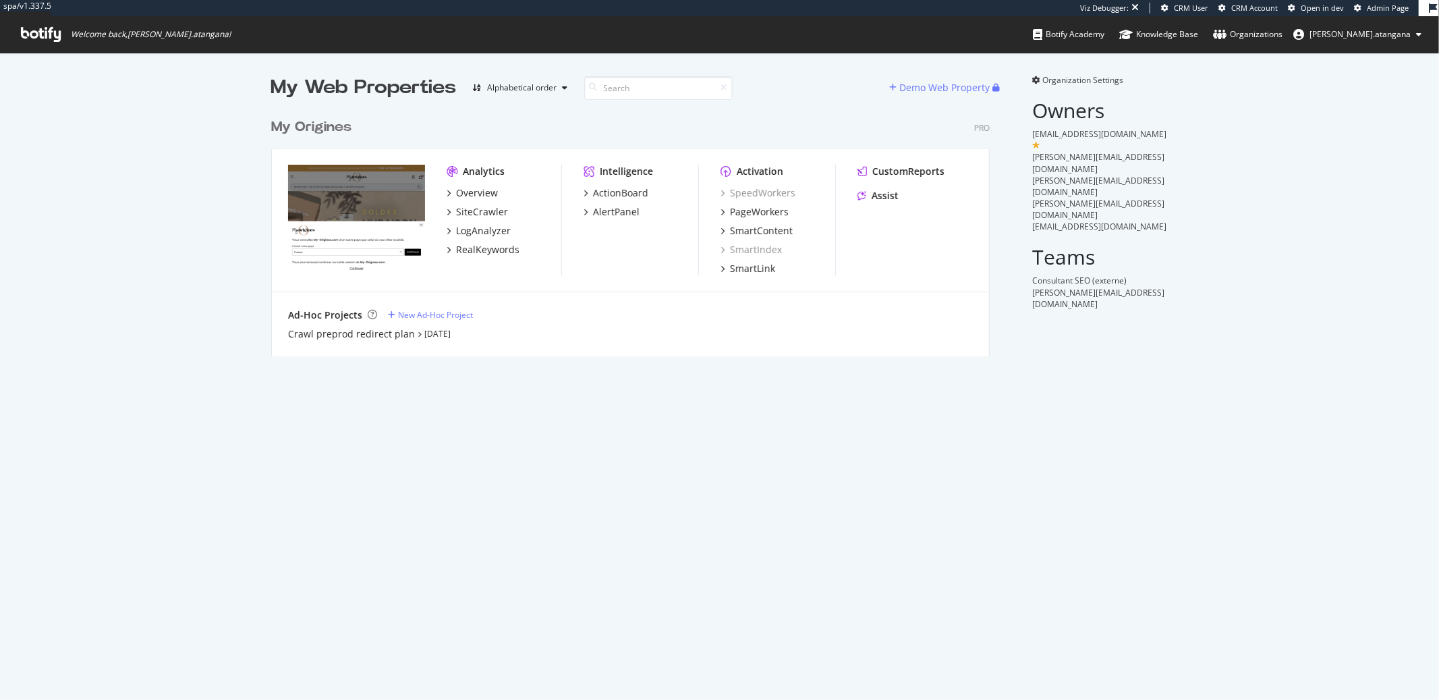
scroll to position [244, 718]
click at [747, 208] on div "PageWorkers" at bounding box center [759, 211] width 59 height 13
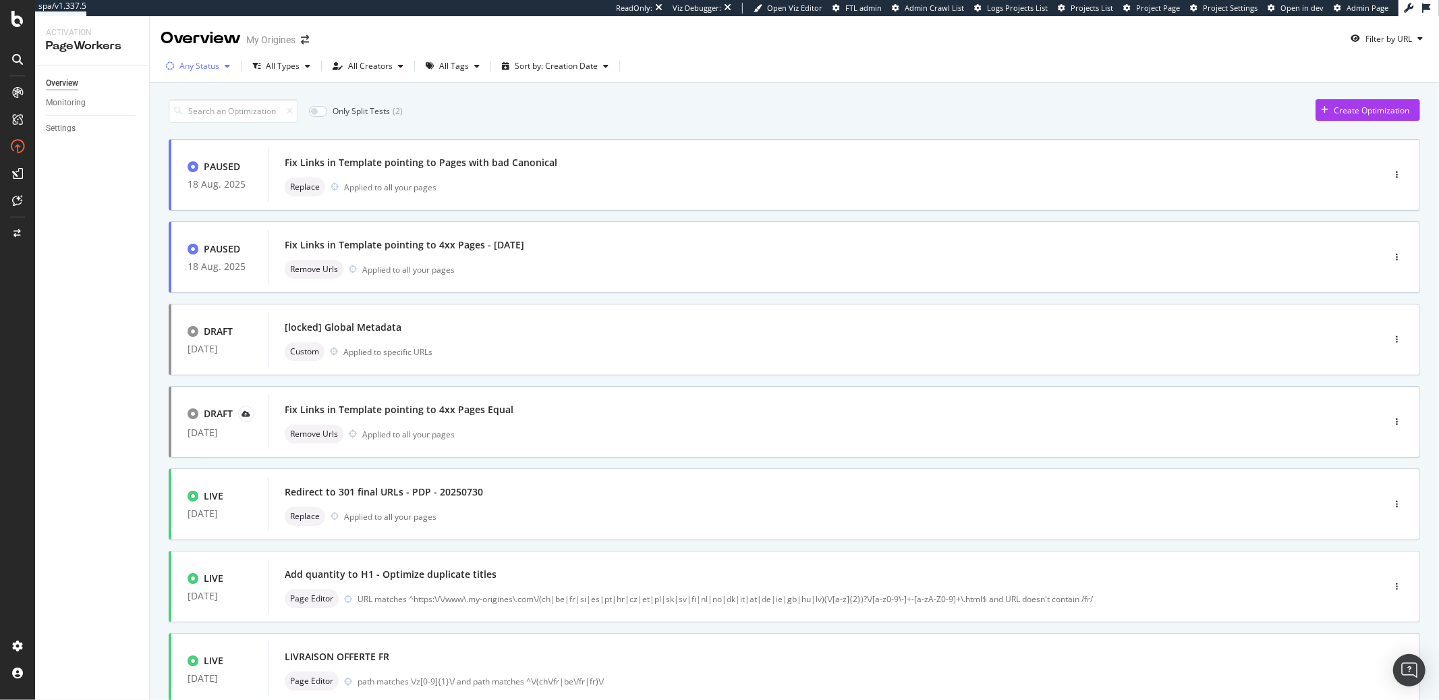
click at [198, 62] on div "Any Status" at bounding box center [199, 66] width 40 height 8
click at [196, 122] on div "Live" at bounding box center [195, 116] width 15 height 11
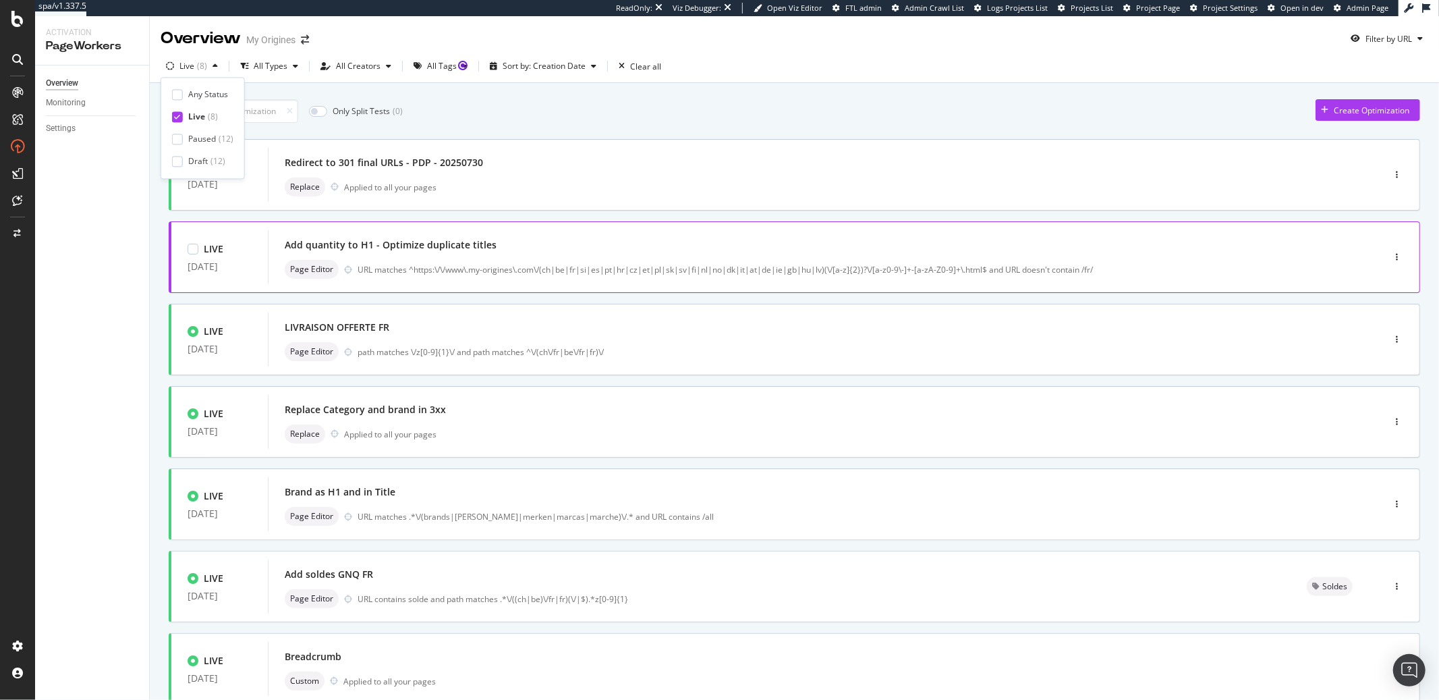
click at [372, 238] on div "Add quantity to H1 - Optimize duplicate titles" at bounding box center [805, 245] width 1041 height 19
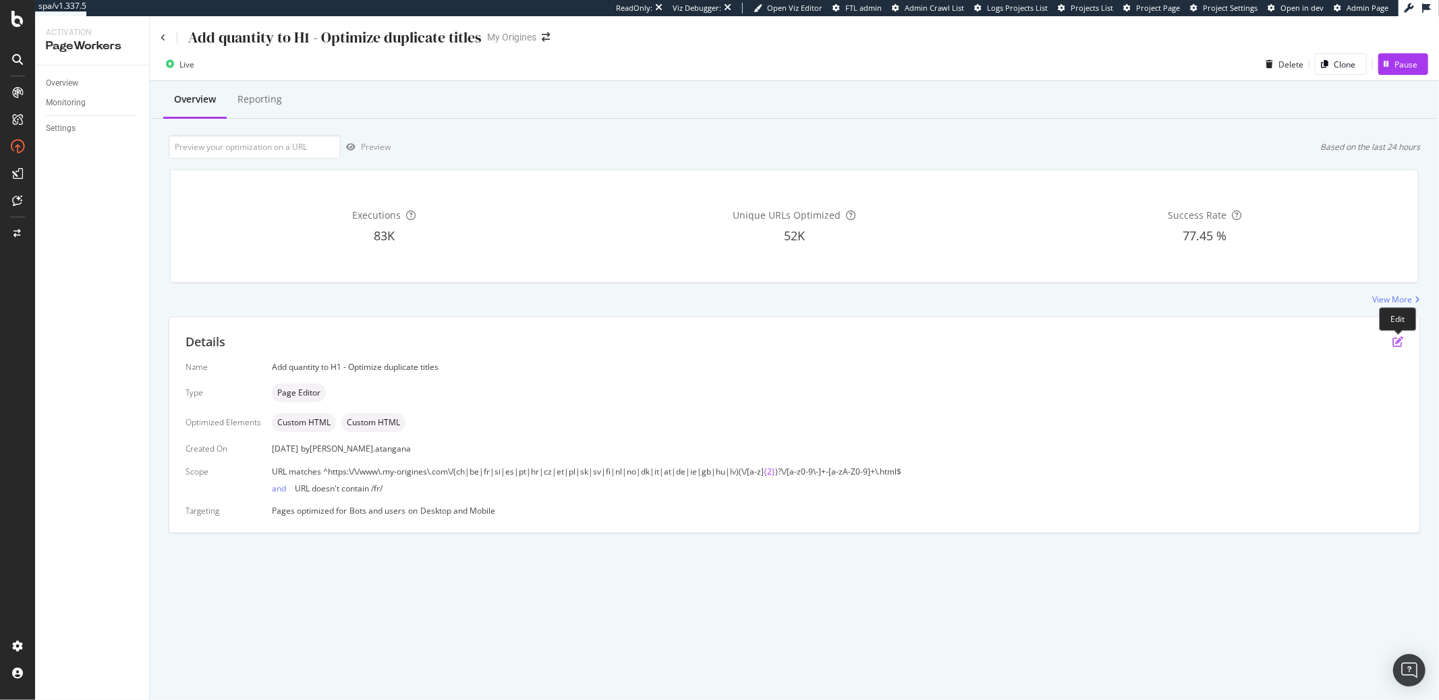
click at [1399, 341] on icon "pen-to-square" at bounding box center [1398, 341] width 11 height 11
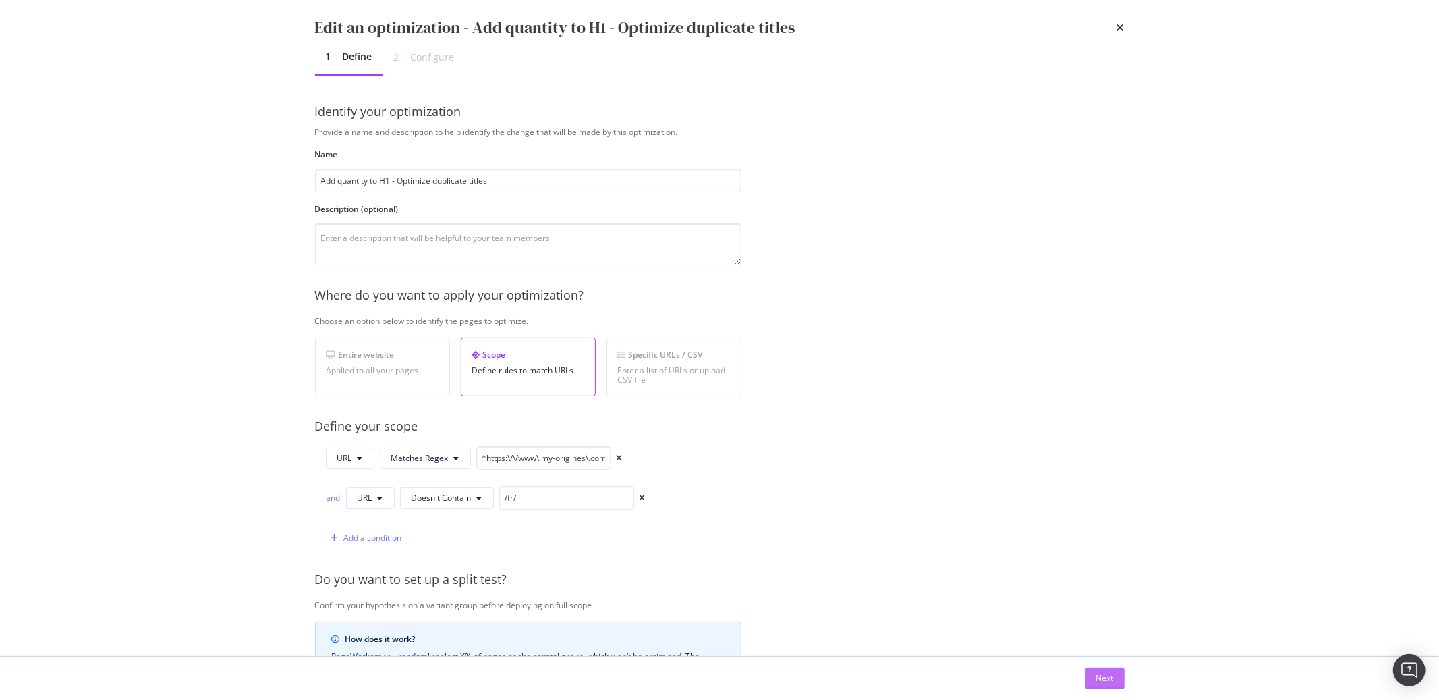
click at [1103, 673] on div "Next" at bounding box center [1106, 677] width 18 height 11
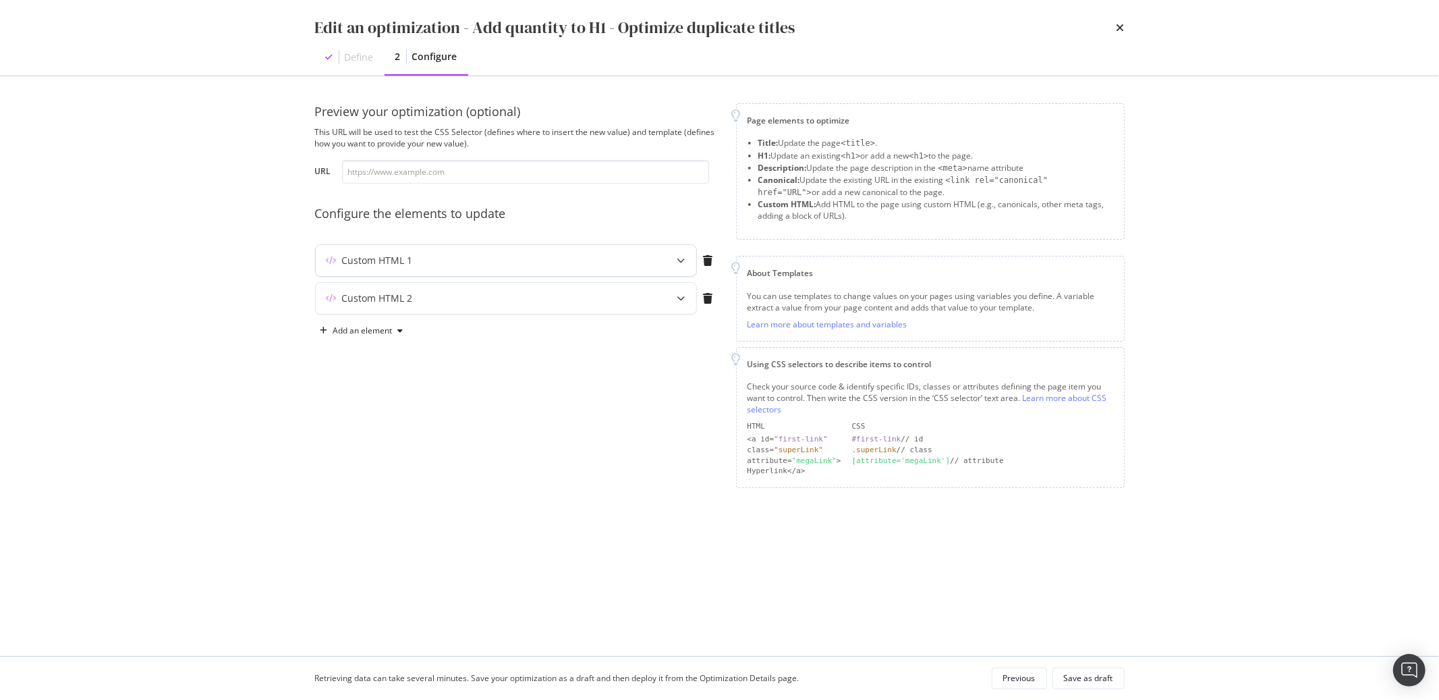
click at [422, 264] on div "Custom HTML 1" at bounding box center [479, 260] width 327 height 13
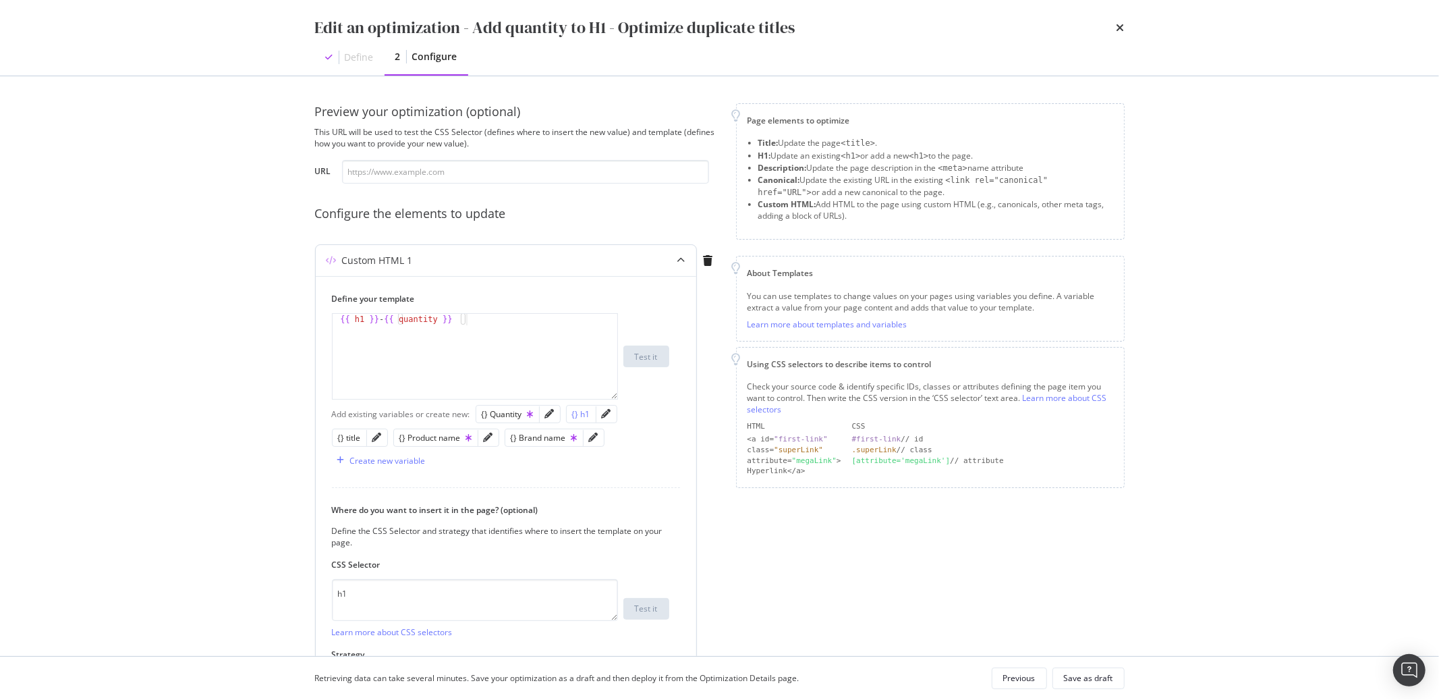
click at [583, 416] on div "{} h1" at bounding box center [581, 413] width 18 height 11
type textarea "{{ h1 }} - {{ quantity }}"
click at [604, 413] on icon "pencil" at bounding box center [606, 413] width 9 height 9
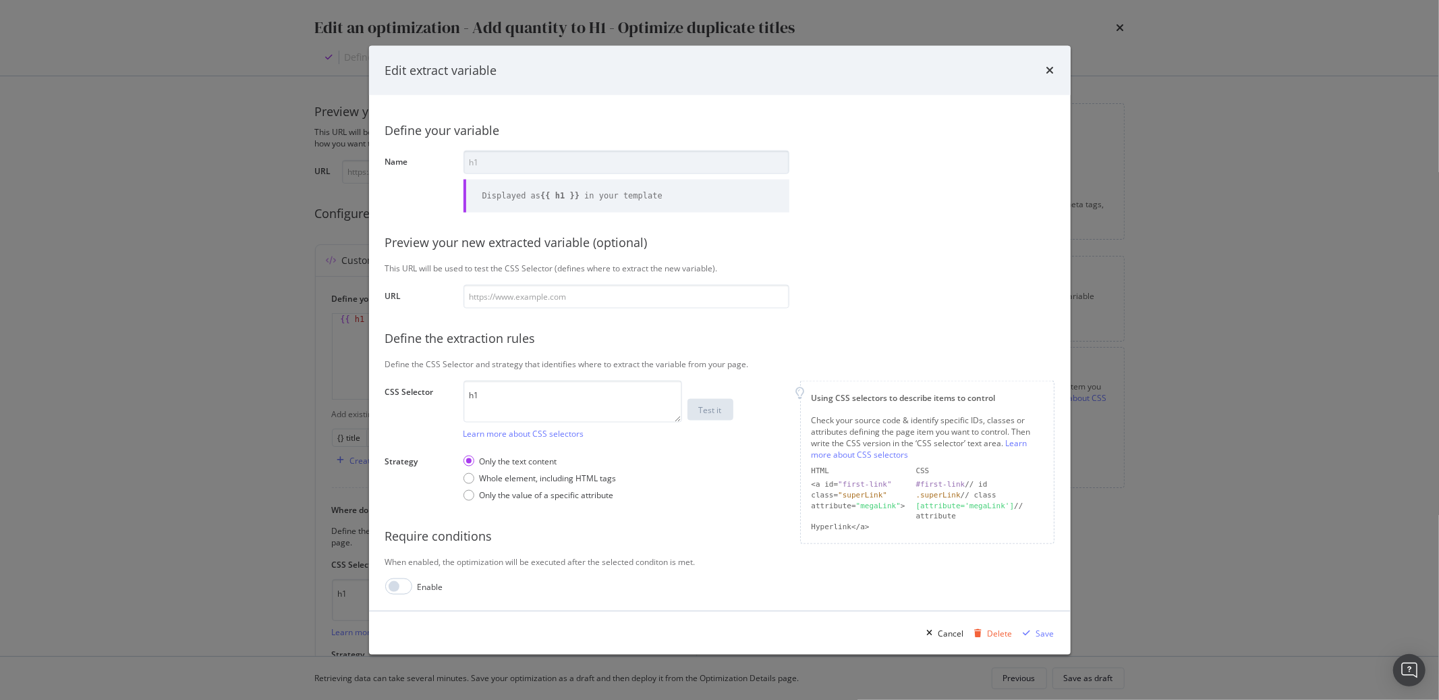
click at [191, 388] on div "Edit extract variable Define your variable Name h1 Displayed as {{ h1 }} in you…" at bounding box center [719, 350] width 1439 height 700
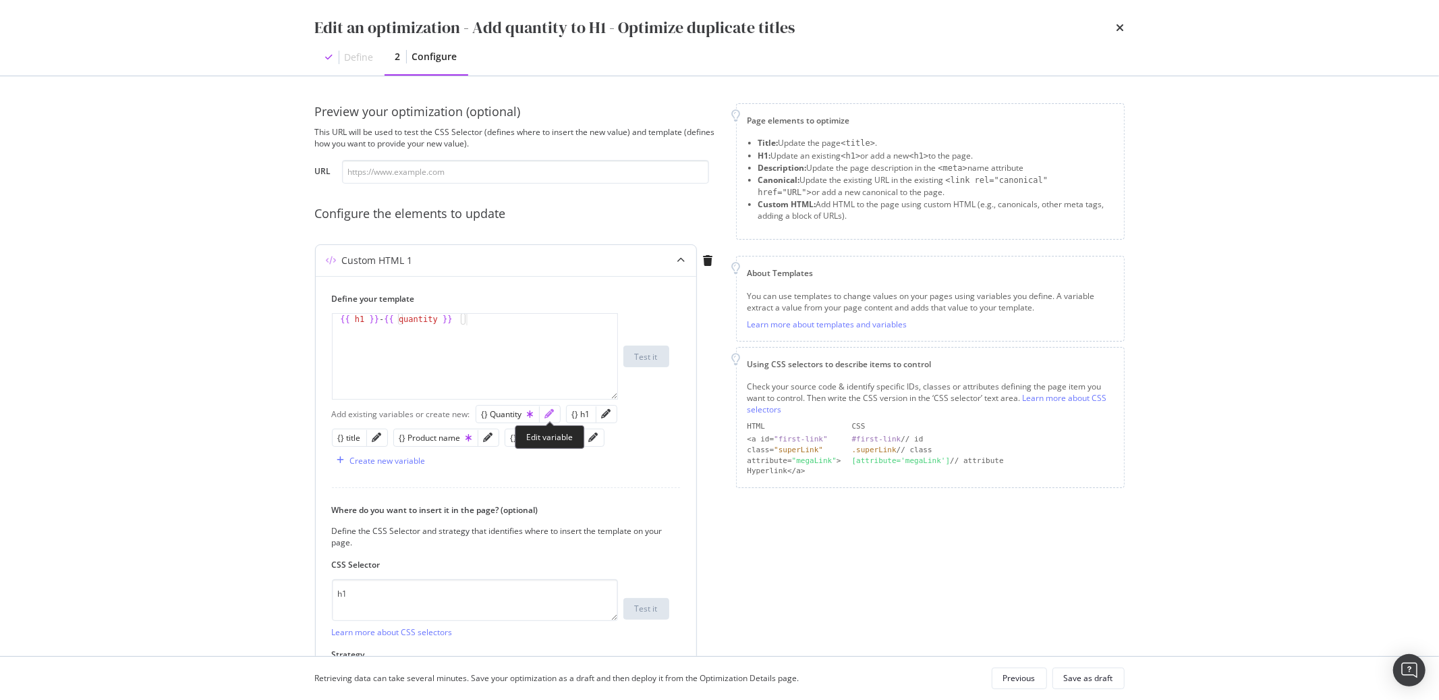
click at [551, 413] on icon "pencil" at bounding box center [549, 413] width 9 height 9
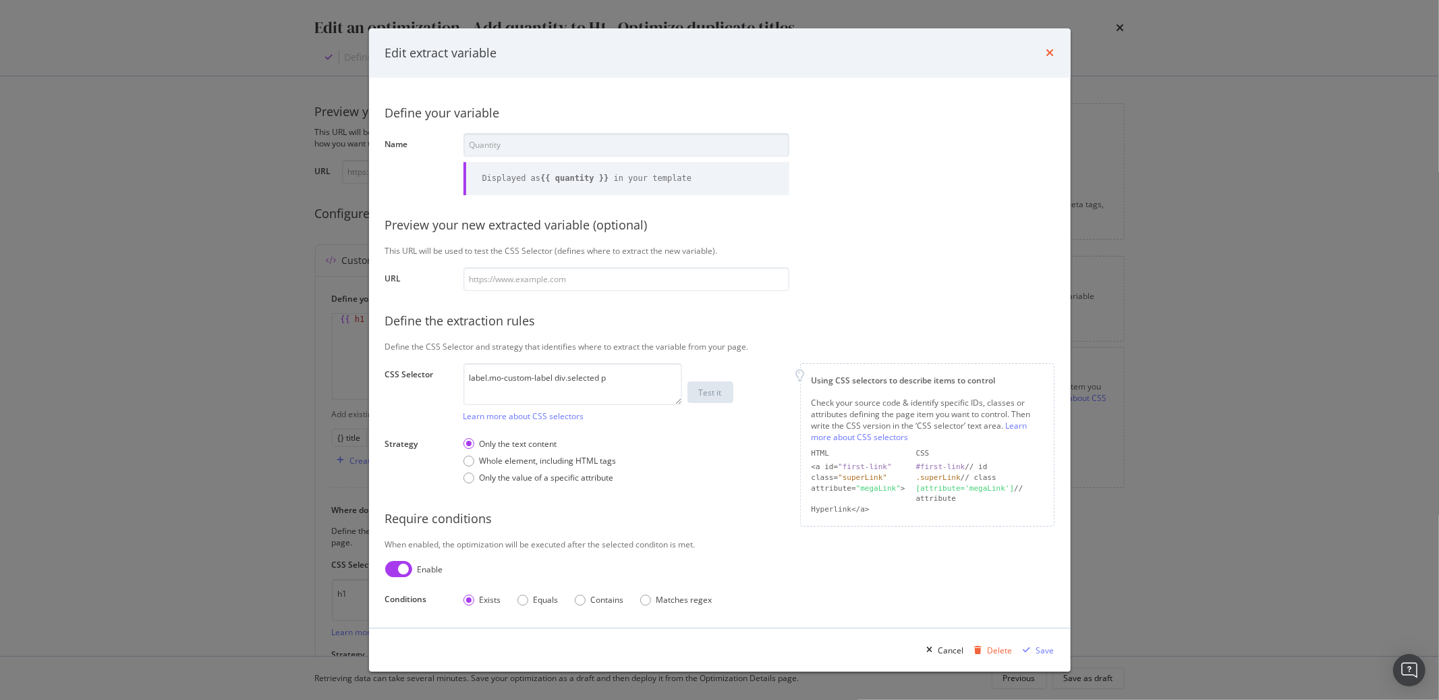
click at [1051, 55] on icon "times" at bounding box center [1051, 53] width 8 height 11
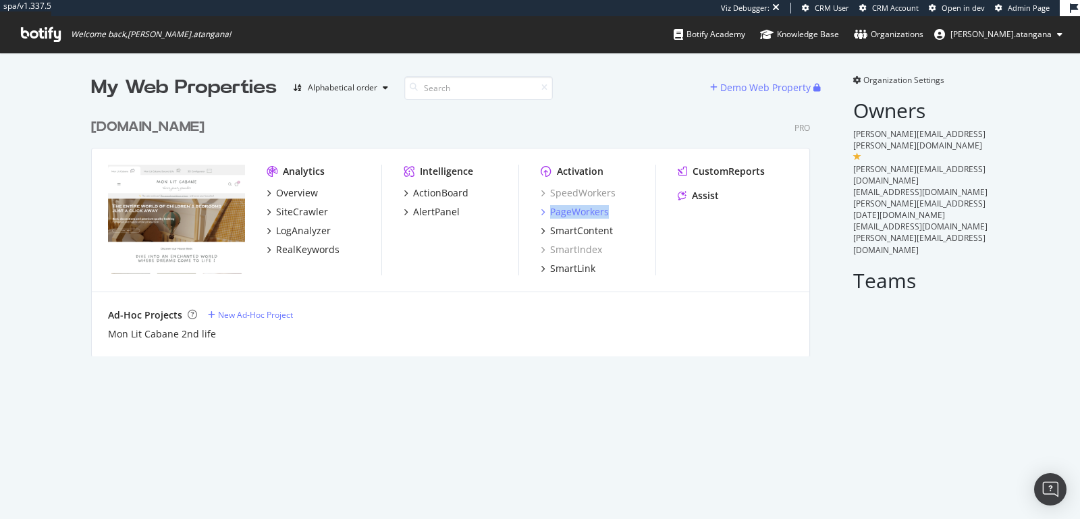
scroll to position [507, 1057]
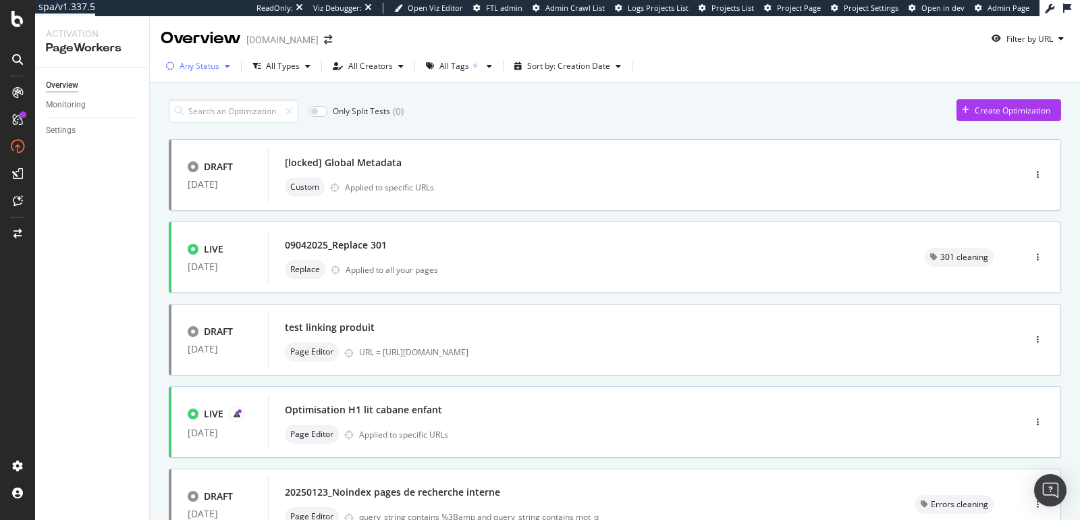
click at [204, 67] on div "Any Status" at bounding box center [199, 66] width 40 height 8
click at [209, 115] on div "( 36 )" at bounding box center [213, 116] width 15 height 11
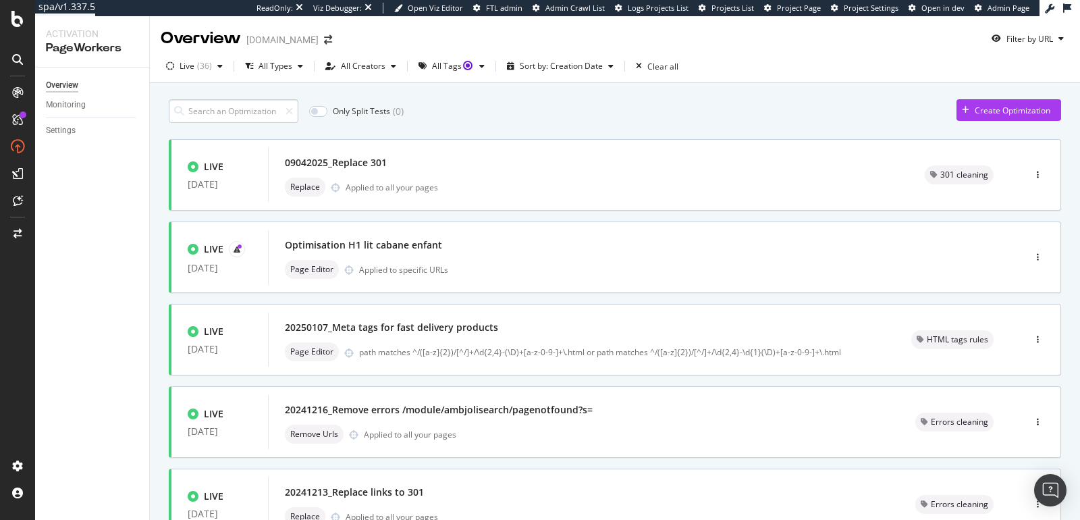
click at [260, 113] on input at bounding box center [234, 111] width 130 height 24
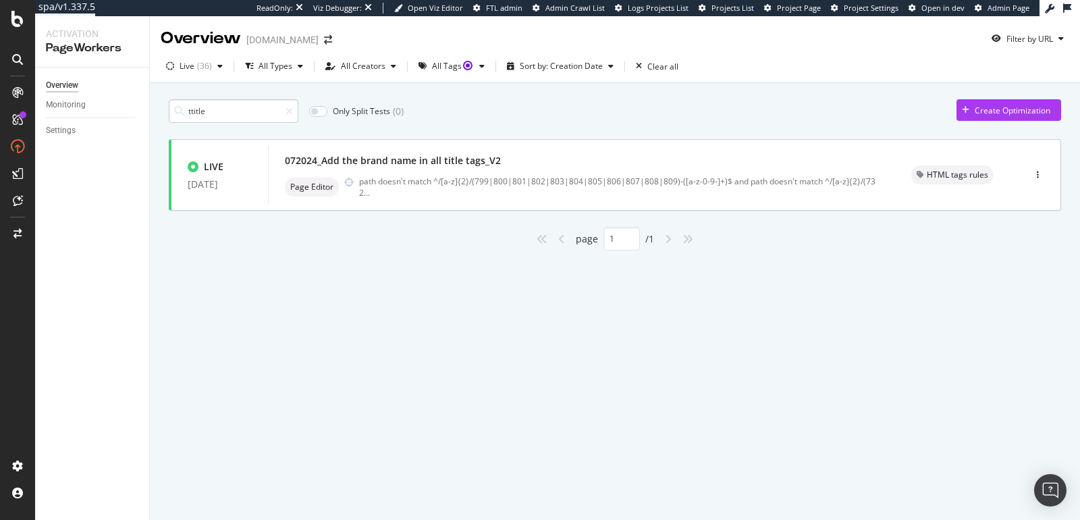
click at [221, 106] on input "ttitle" at bounding box center [234, 111] width 130 height 24
click at [466, 155] on div "072024_Add the brand name in all title tags_V2" at bounding box center [393, 160] width 216 height 13
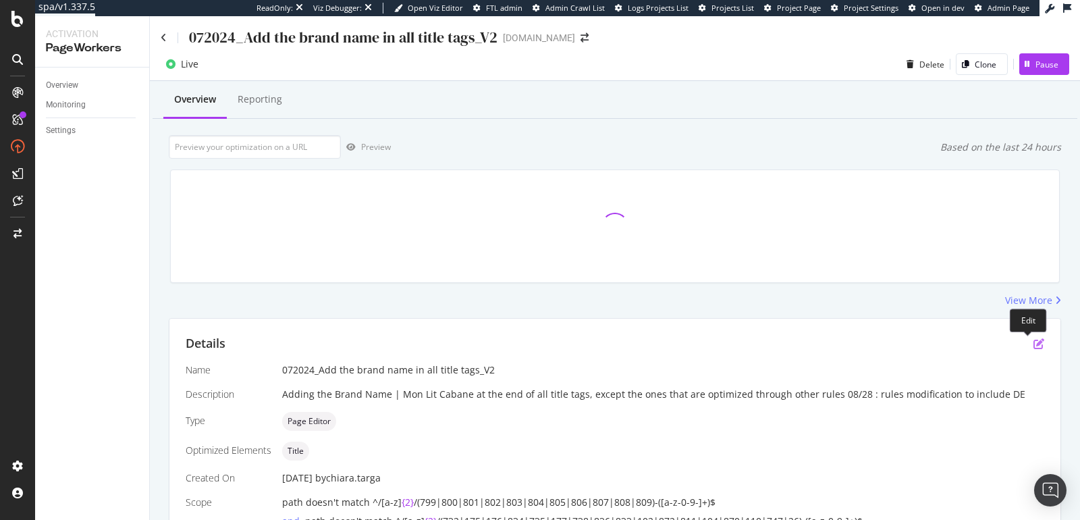
click at [1033, 341] on icon "pen-to-square" at bounding box center [1038, 343] width 11 height 11
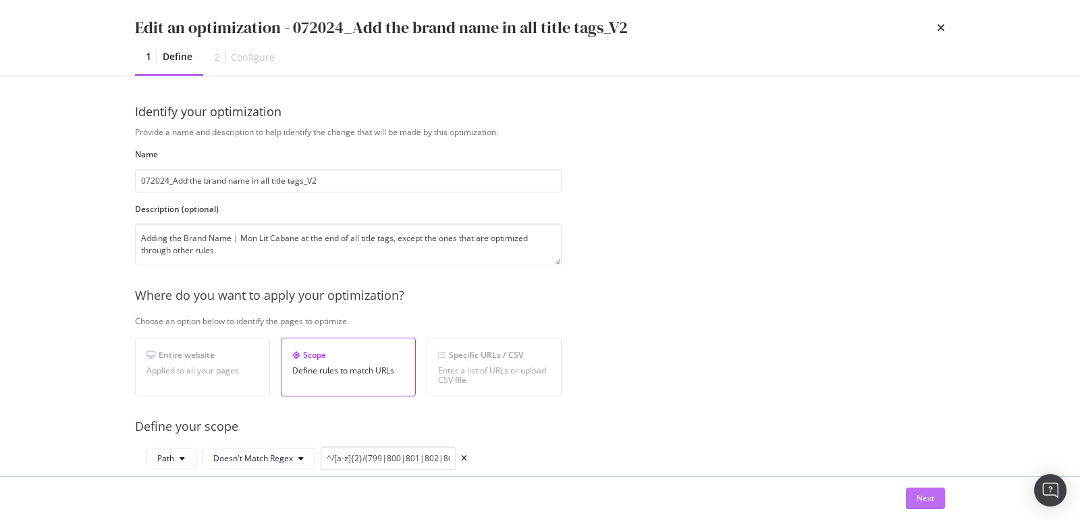
click at [914, 491] on button "Next" at bounding box center [925, 498] width 39 height 22
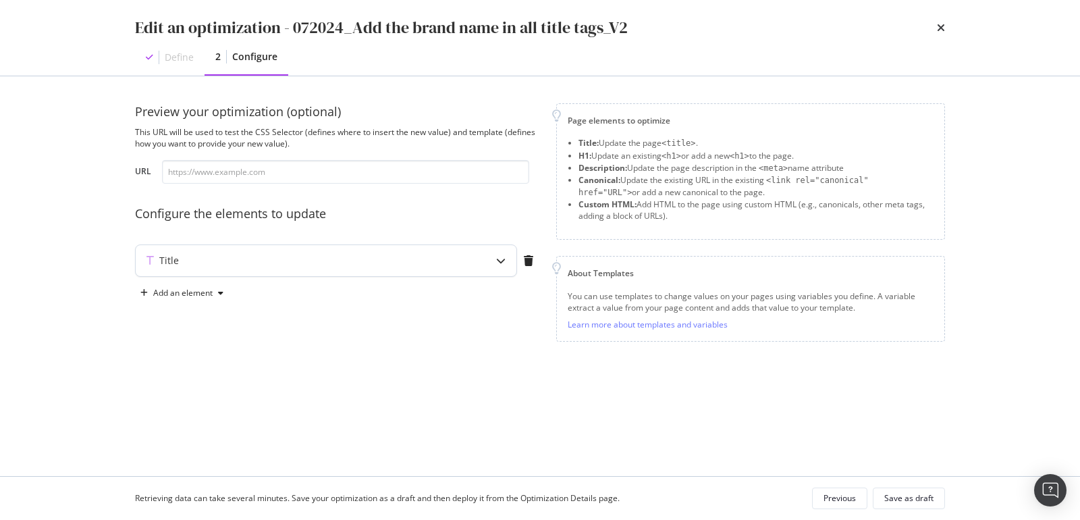
click at [489, 262] on div "modal" at bounding box center [500, 260] width 31 height 31
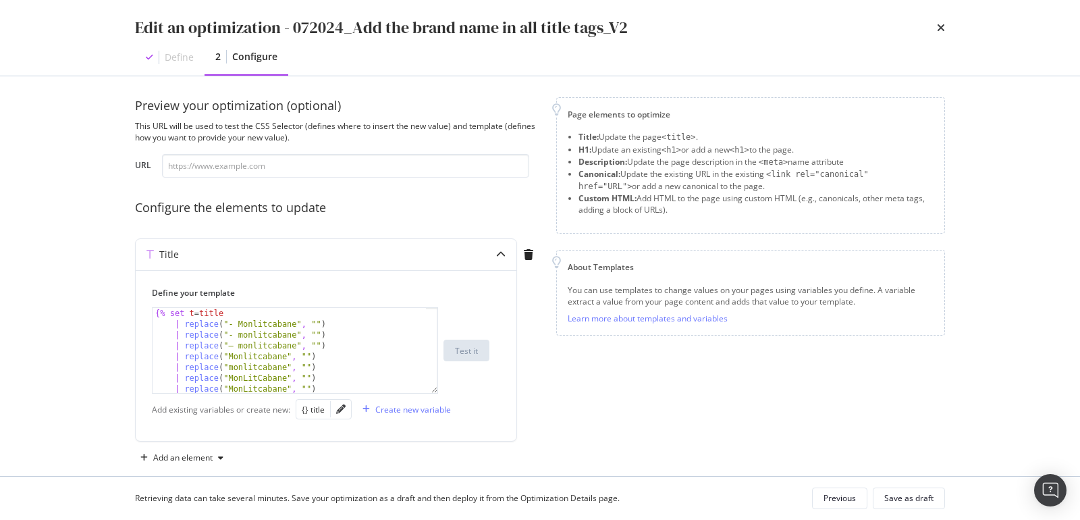
scroll to position [7, 0]
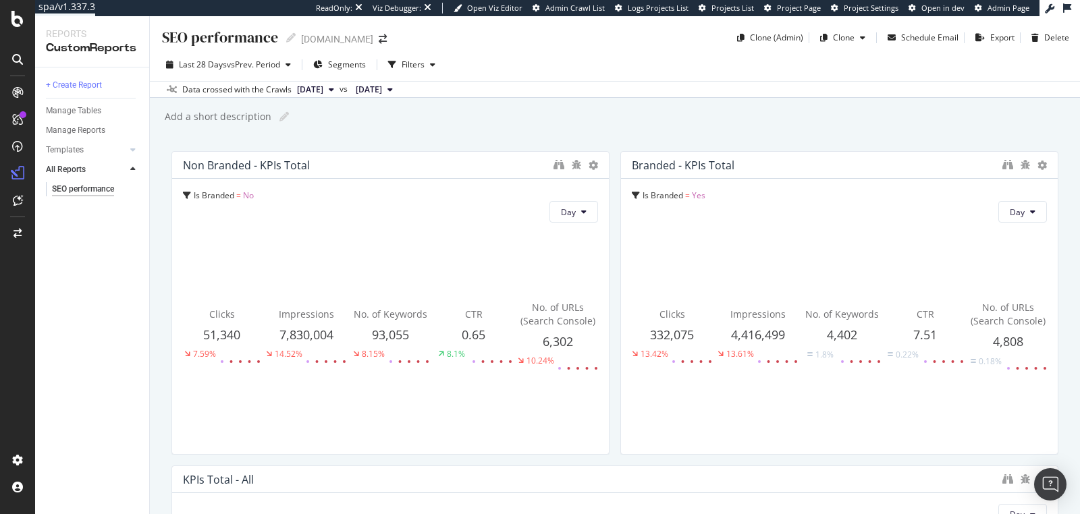
scroll to position [64, 0]
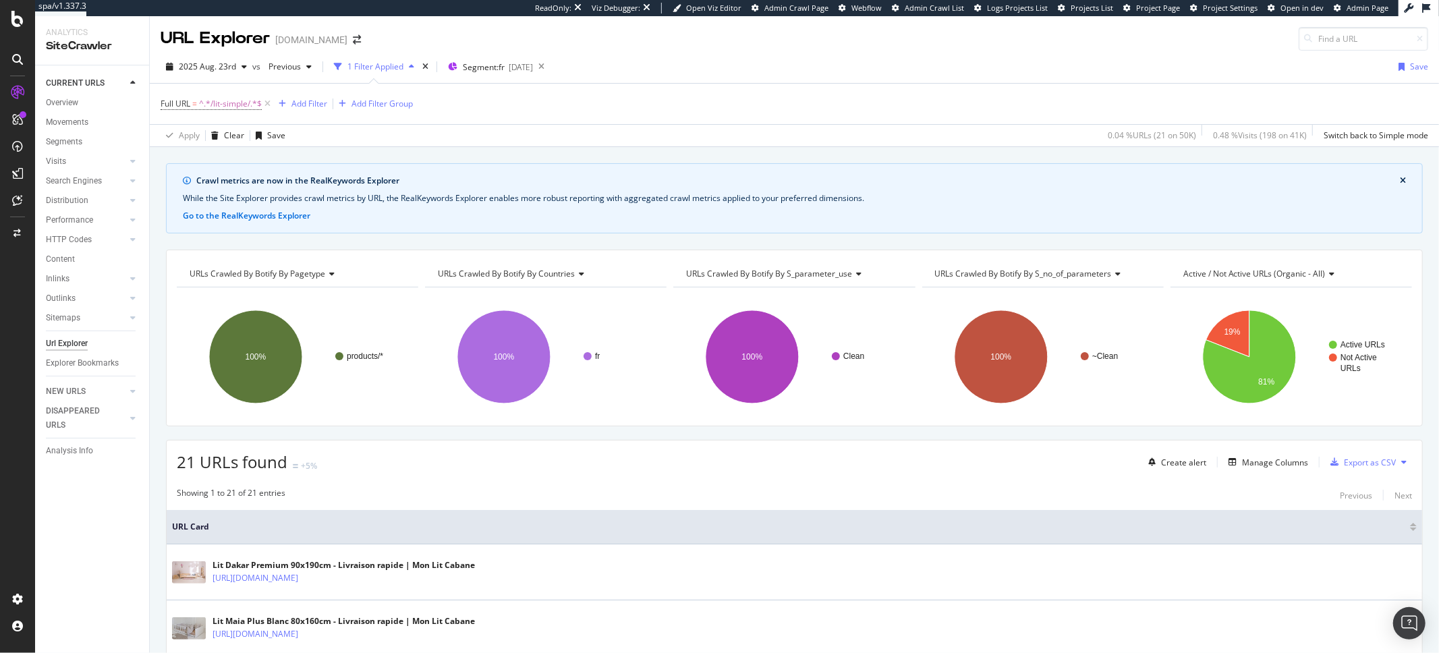
scroll to position [435, 0]
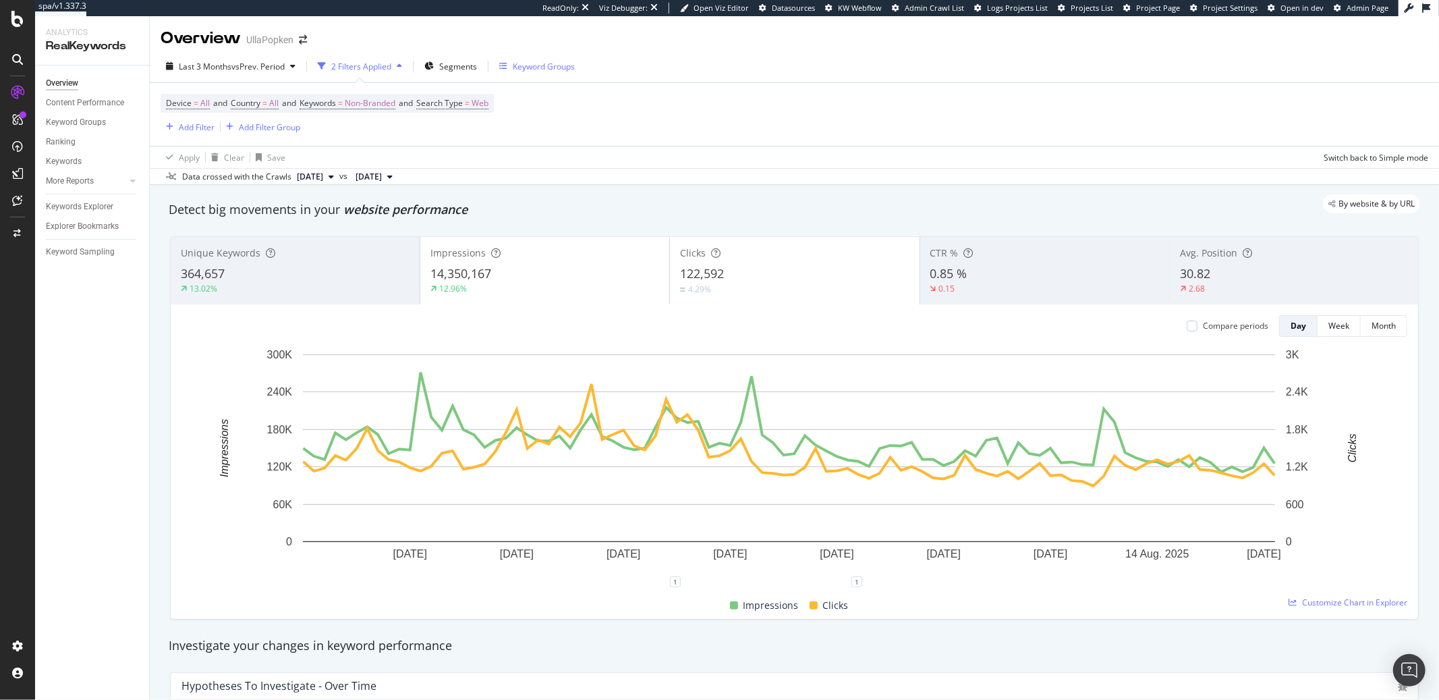
click at [540, 63] on div "Keyword Groups" at bounding box center [544, 66] width 62 height 11
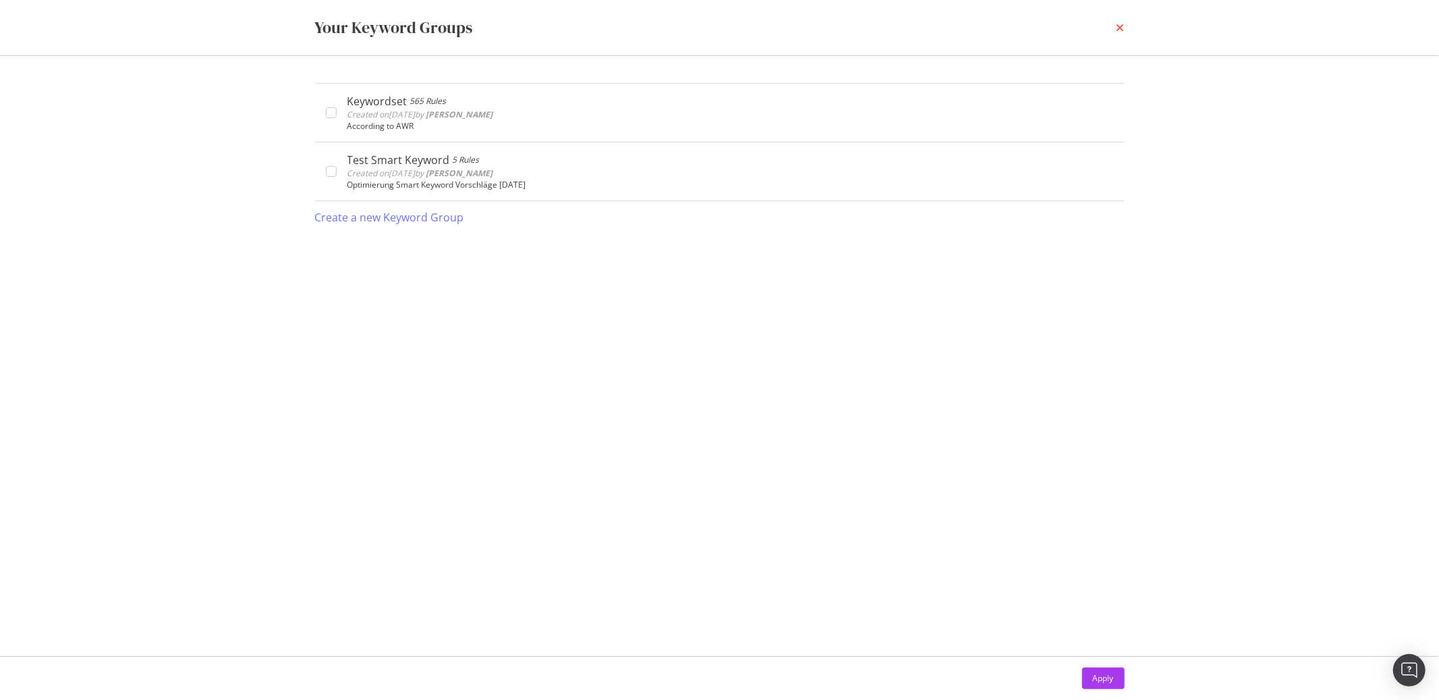
click at [1118, 28] on icon "times" at bounding box center [1121, 27] width 8 height 11
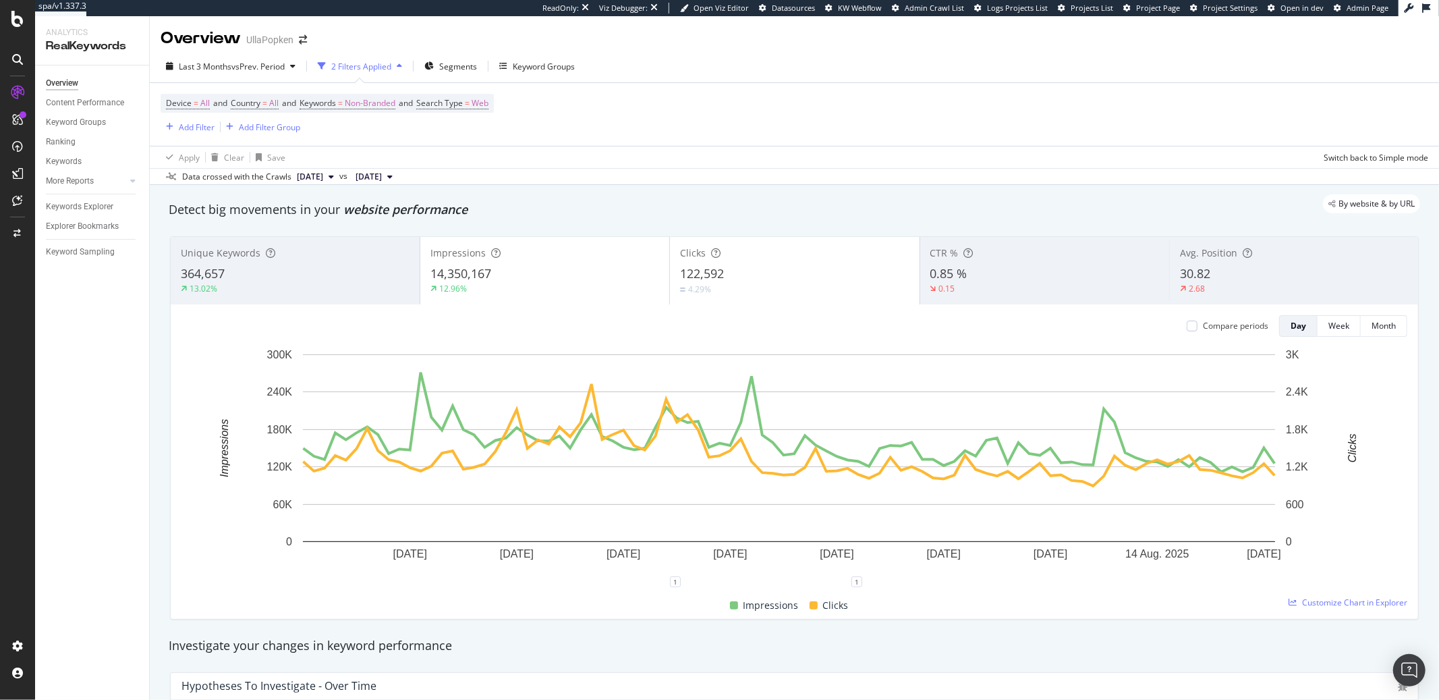
click at [323, 181] on span "[DATE]" at bounding box center [310, 177] width 26 height 12
click at [271, 67] on span "vs Prev. Period" at bounding box center [257, 66] width 53 height 11
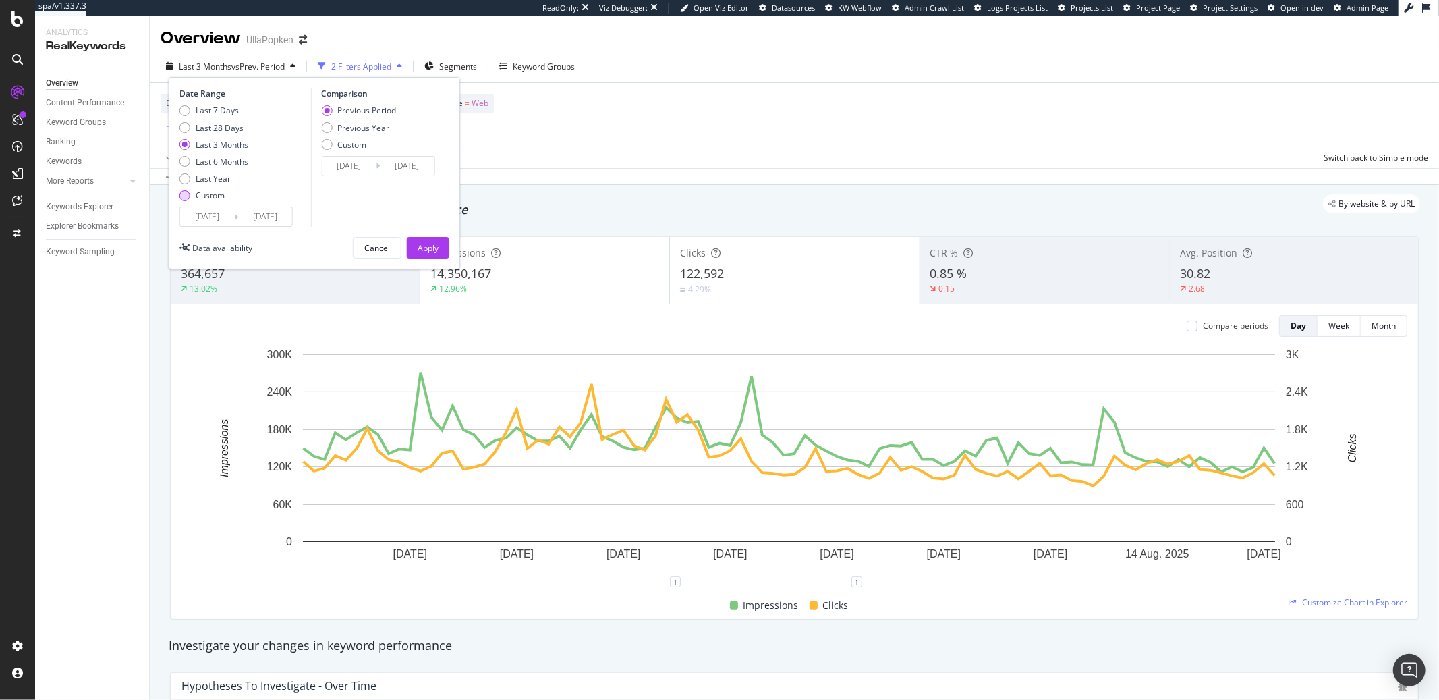
click at [208, 194] on div "Custom" at bounding box center [210, 195] width 29 height 11
type input "2025/07/29"
type input "2025/07/01"
type input "2025/07/28"
click at [223, 218] on input "2025/07/29" at bounding box center [207, 216] width 54 height 19
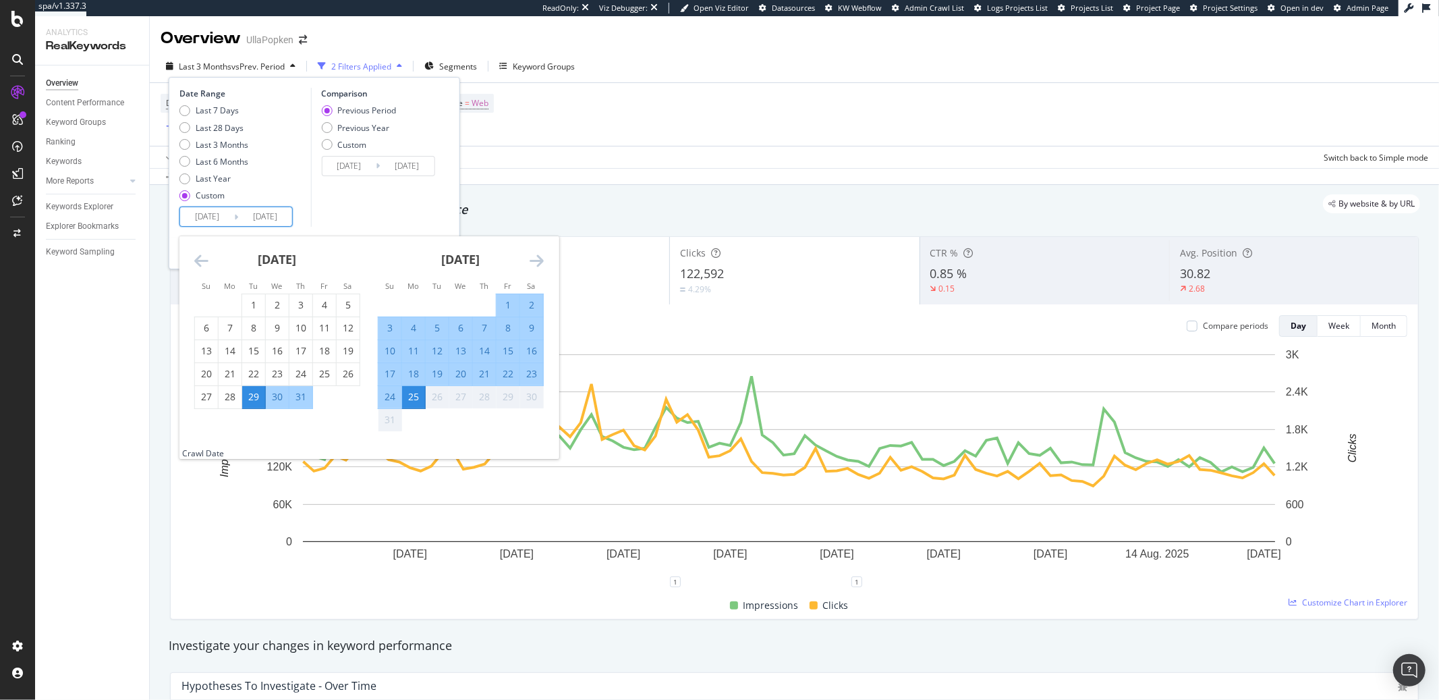
click at [223, 218] on input "2025/07/29" at bounding box center [207, 216] width 54 height 19
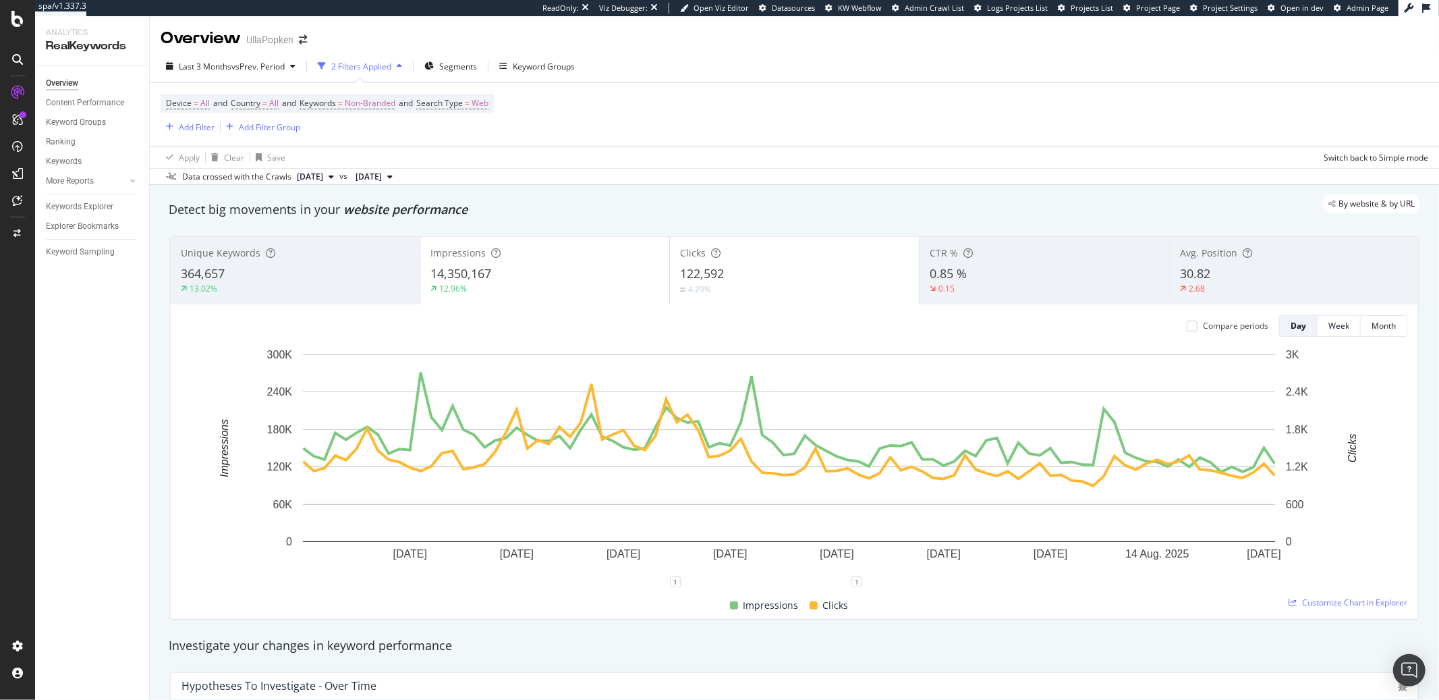
click at [687, 58] on div "Last 3 Months vs Prev. Period 2 Filters Applied Segments Keyword Groups" at bounding box center [795, 68] width 1290 height 27
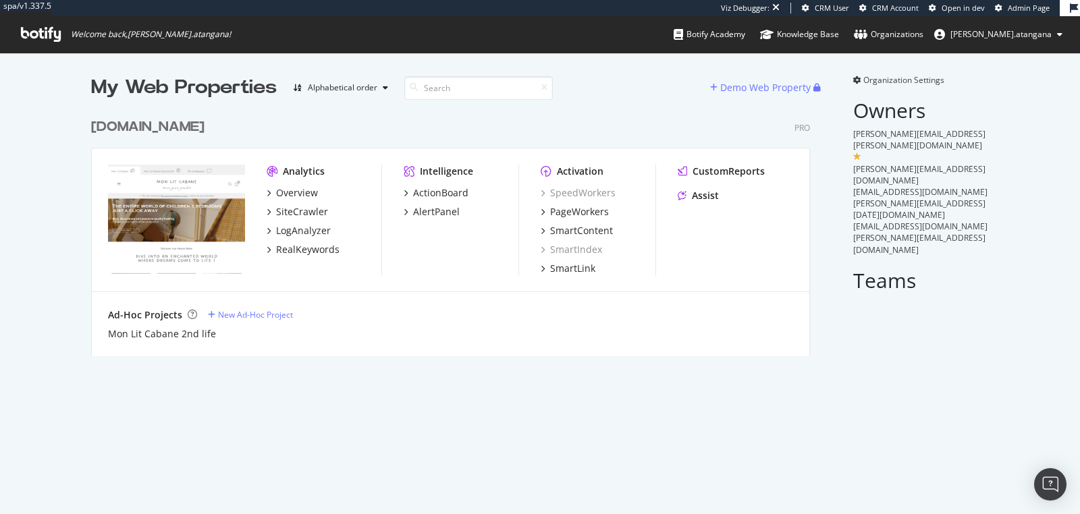
scroll to position [244, 718]
click at [564, 216] on div "PageWorkers" at bounding box center [579, 211] width 59 height 13
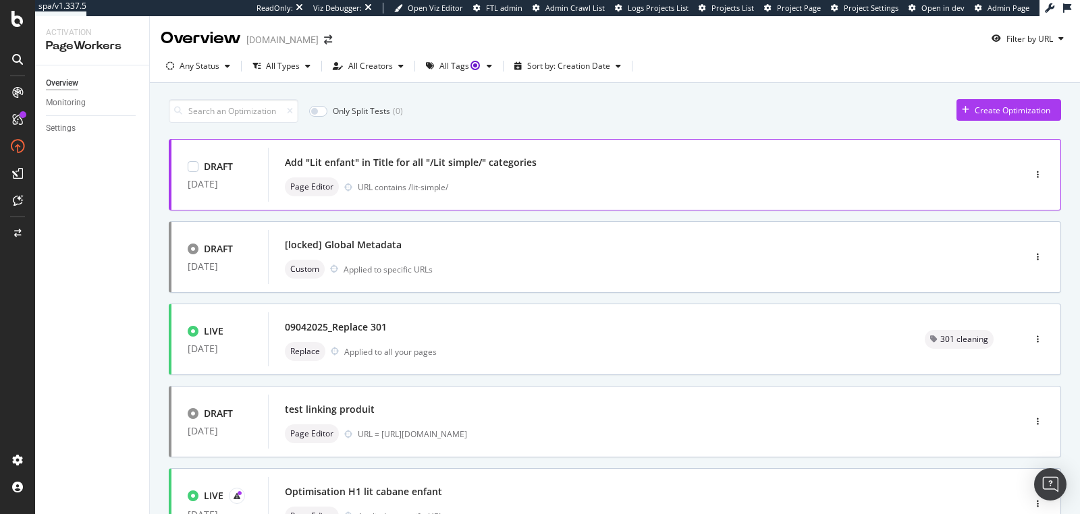
click at [731, 173] on div "Add "Lit enfant" in Title for all "/Lit simple/" categories Page Editor URL con…" at bounding box center [626, 174] width 682 height 43
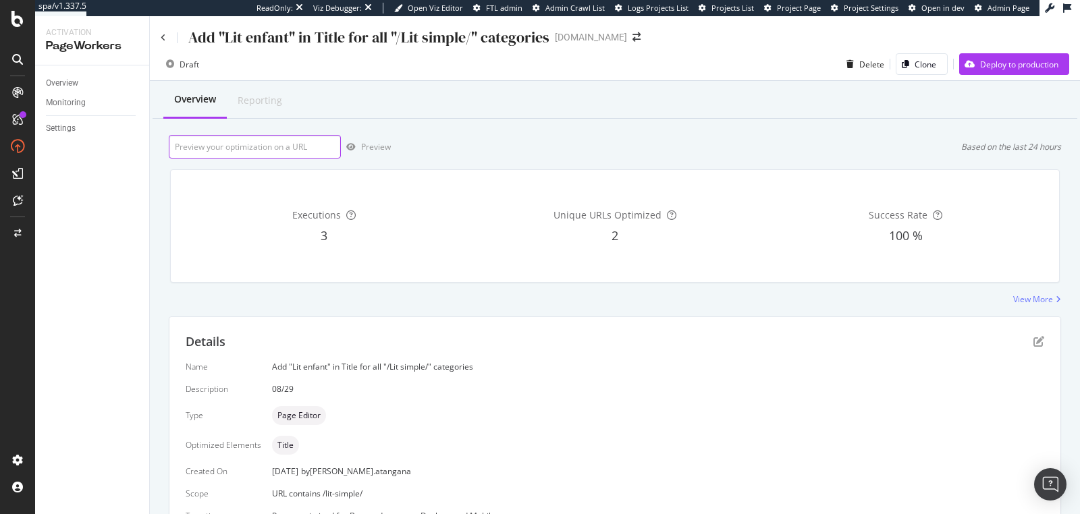
click at [191, 148] on input "url" at bounding box center [255, 147] width 172 height 24
paste input "https://monlitcabane.com/fr/179-lit-cabane-tiroir"
click at [366, 149] on div "Preview" at bounding box center [376, 146] width 30 height 11
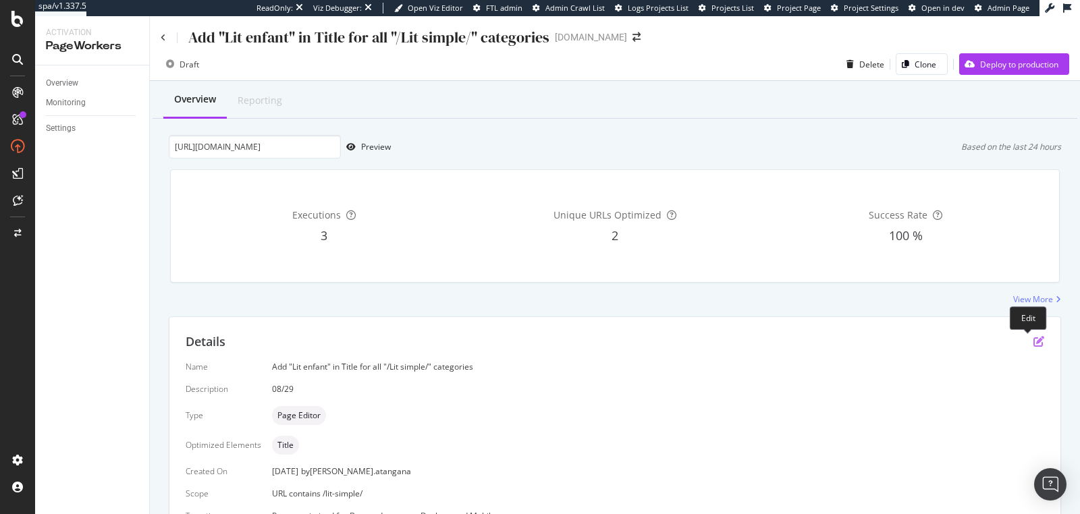
click at [1033, 344] on icon "pen-to-square" at bounding box center [1038, 341] width 11 height 11
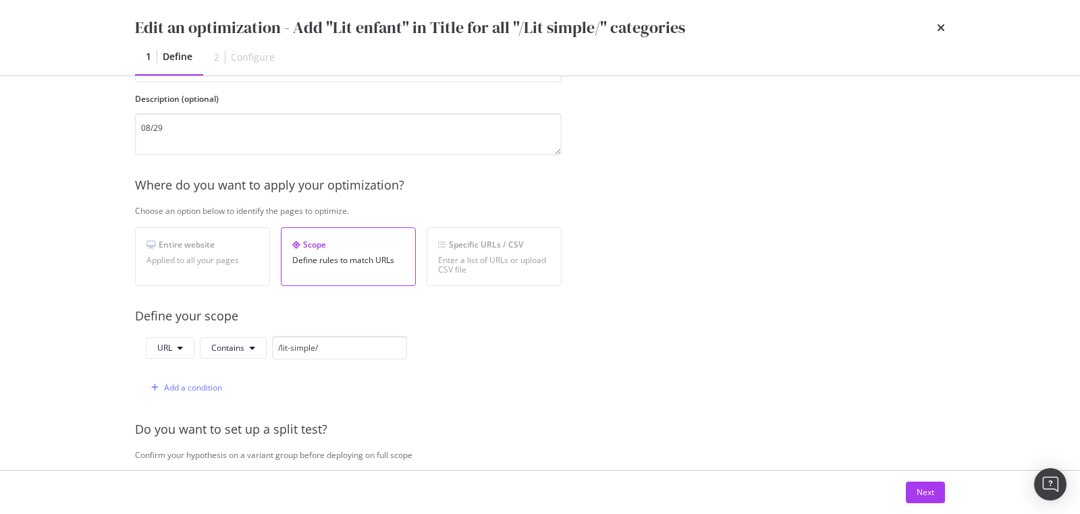
scroll to position [165, 0]
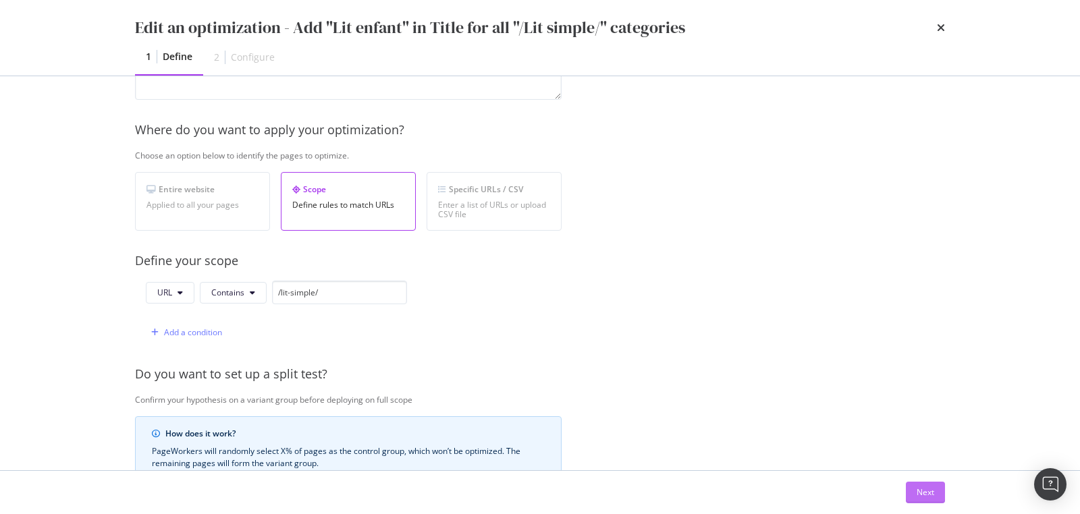
click at [930, 497] on div "Next" at bounding box center [925, 492] width 18 height 11
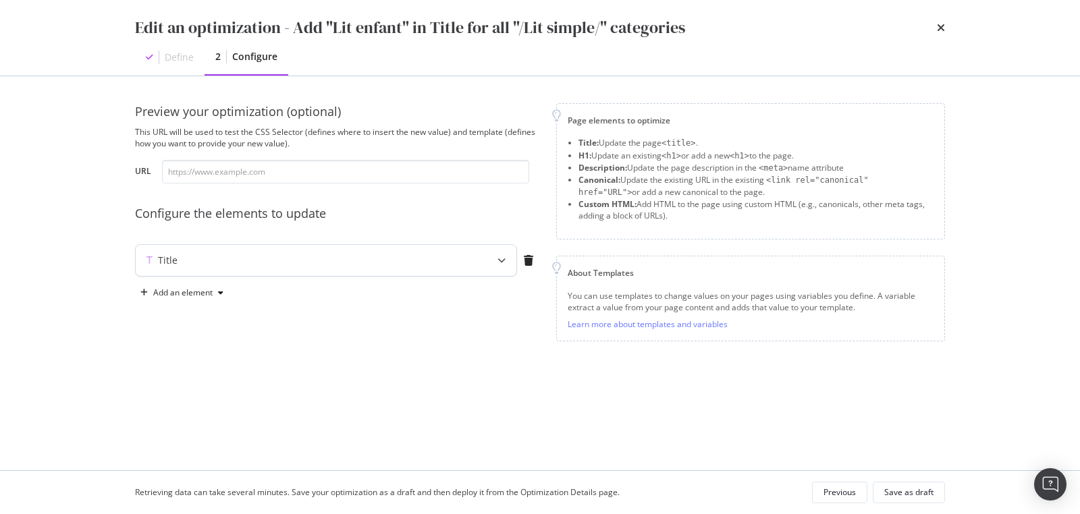
click at [370, 262] on div "Title" at bounding box center [299, 260] width 327 height 13
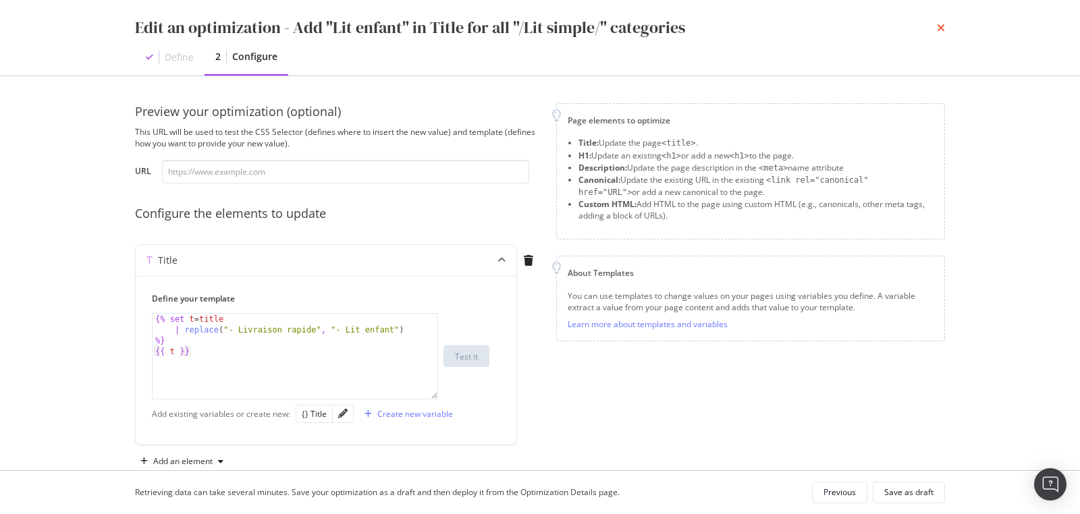
click at [939, 26] on icon "times" at bounding box center [941, 27] width 8 height 11
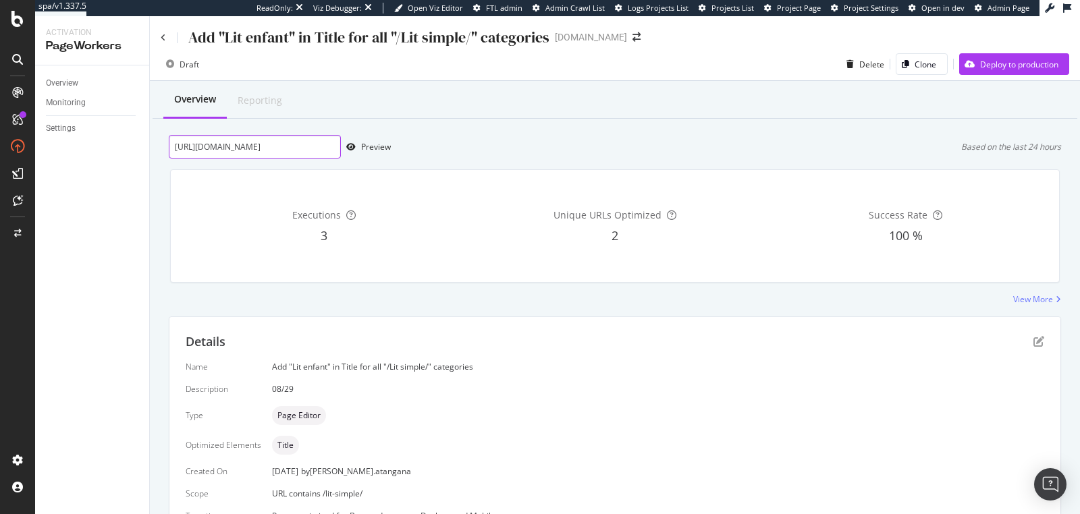
click at [298, 146] on input "https://monlitcabane.com/fr/179-lit-cabane-tiroir" at bounding box center [255, 147] width 172 height 24
paste input "231-lit-superpose-mezzanine"
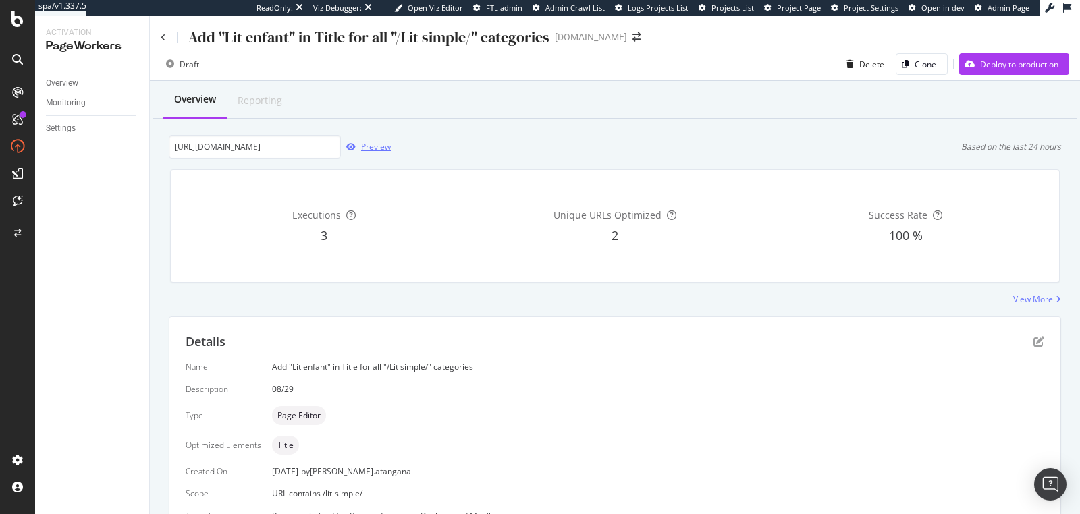
click at [379, 145] on div "Preview" at bounding box center [376, 146] width 30 height 11
click at [273, 146] on input "https://monlitcabane.com/fr/231-lit-superpose-mezzanine" at bounding box center [255, 147] width 172 height 24
paste input "fr/696-lit-cabane-doubl"
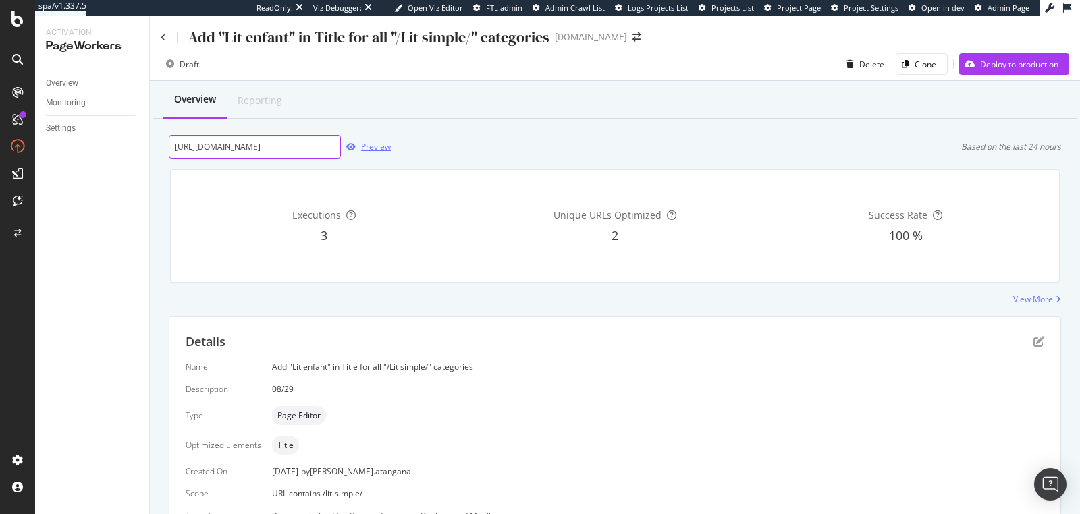
type input "https://monlitcabane.com/fr/696-lit-cabane-double"
click at [370, 148] on div "Preview" at bounding box center [376, 146] width 30 height 11
click at [1024, 68] on div "Deploy to production" at bounding box center [1019, 64] width 78 height 11
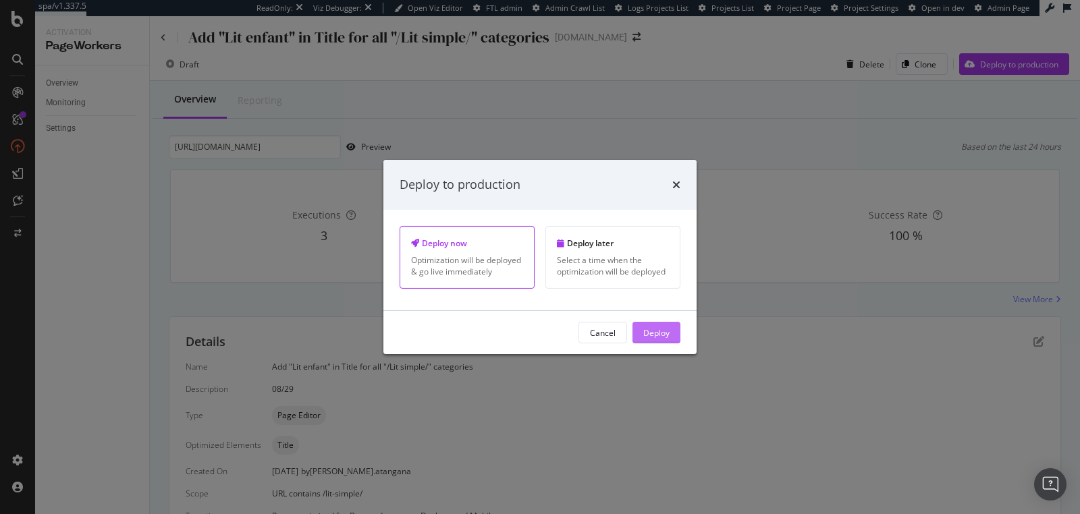
click at [642, 329] on button "Deploy" at bounding box center [656, 333] width 48 height 22
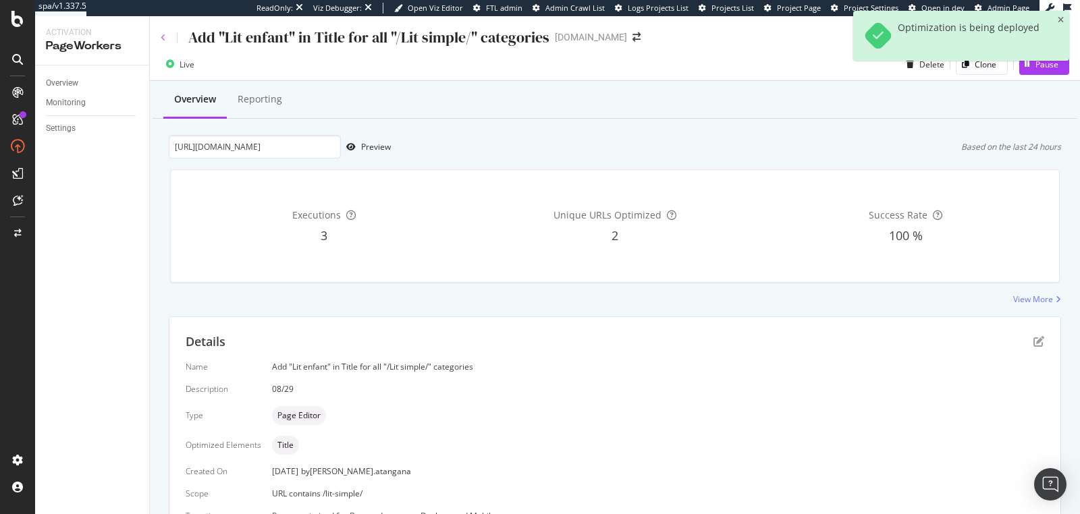
click at [165, 40] on icon at bounding box center [163, 38] width 5 height 8
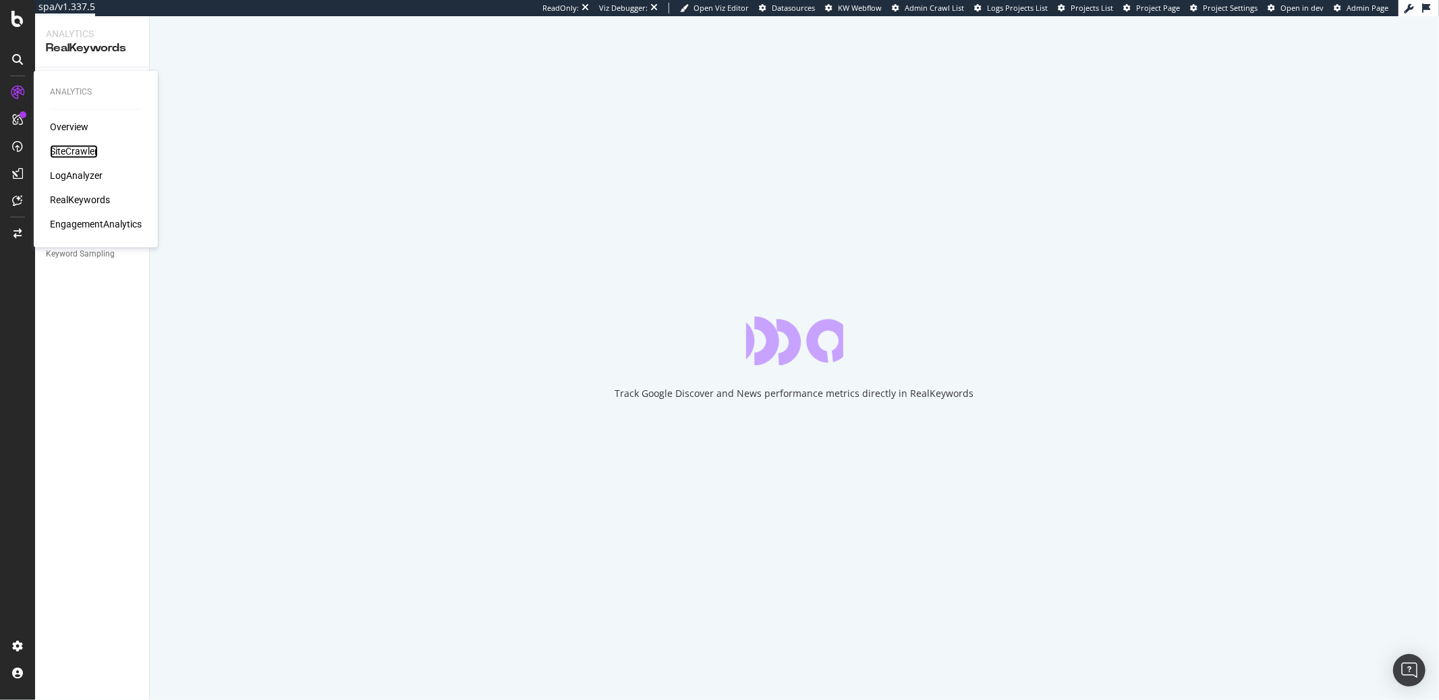
click at [63, 148] on div "SiteCrawler" at bounding box center [74, 151] width 48 height 13
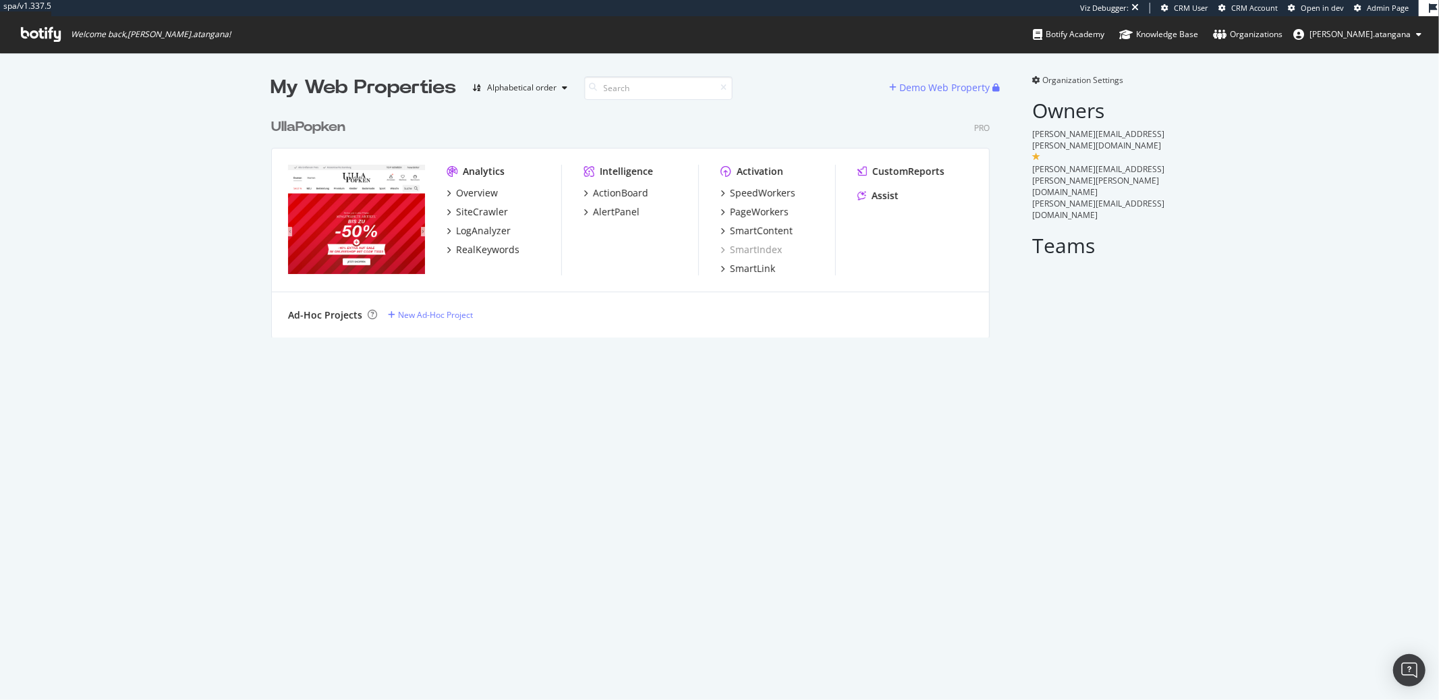
scroll to position [225, 718]
click at [593, 190] on div "ActionBoard" at bounding box center [620, 192] width 55 height 13
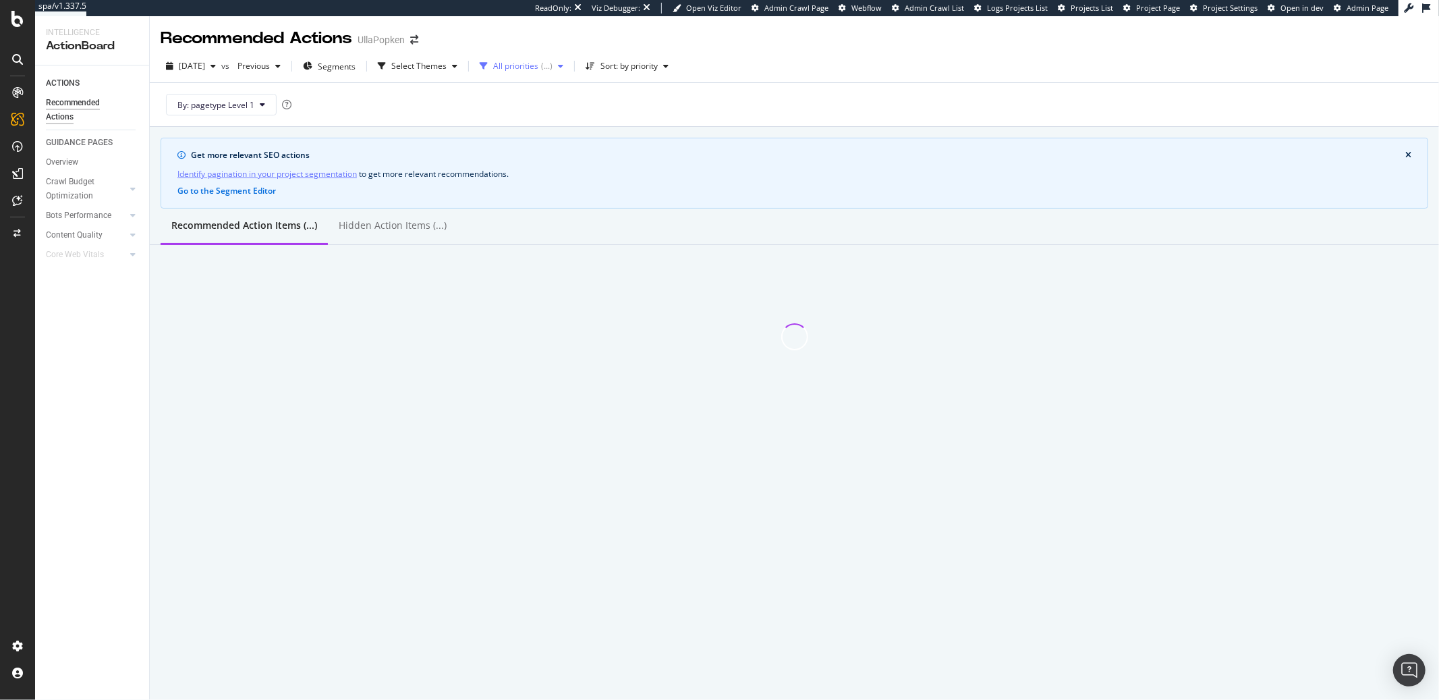
click at [536, 70] on div "All priorities" at bounding box center [515, 66] width 45 height 8
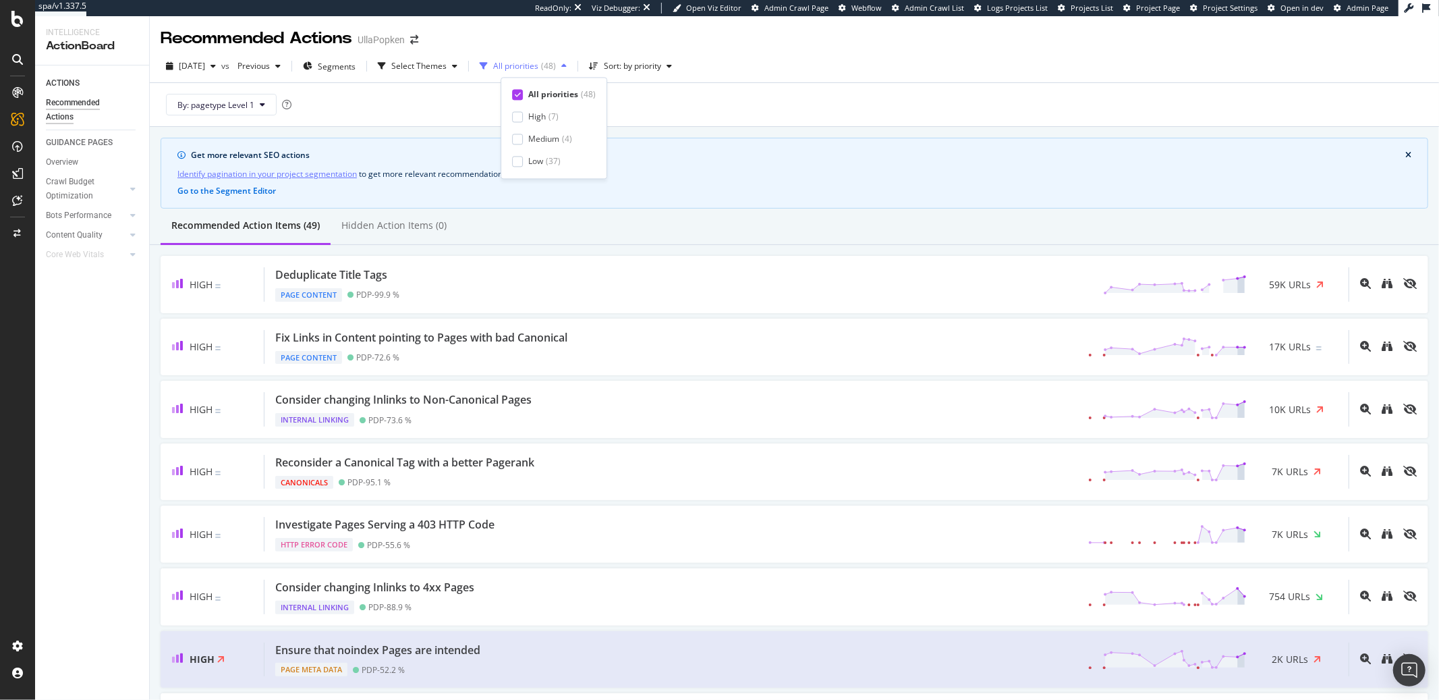
click at [538, 67] on div "All priorities" at bounding box center [515, 66] width 45 height 8
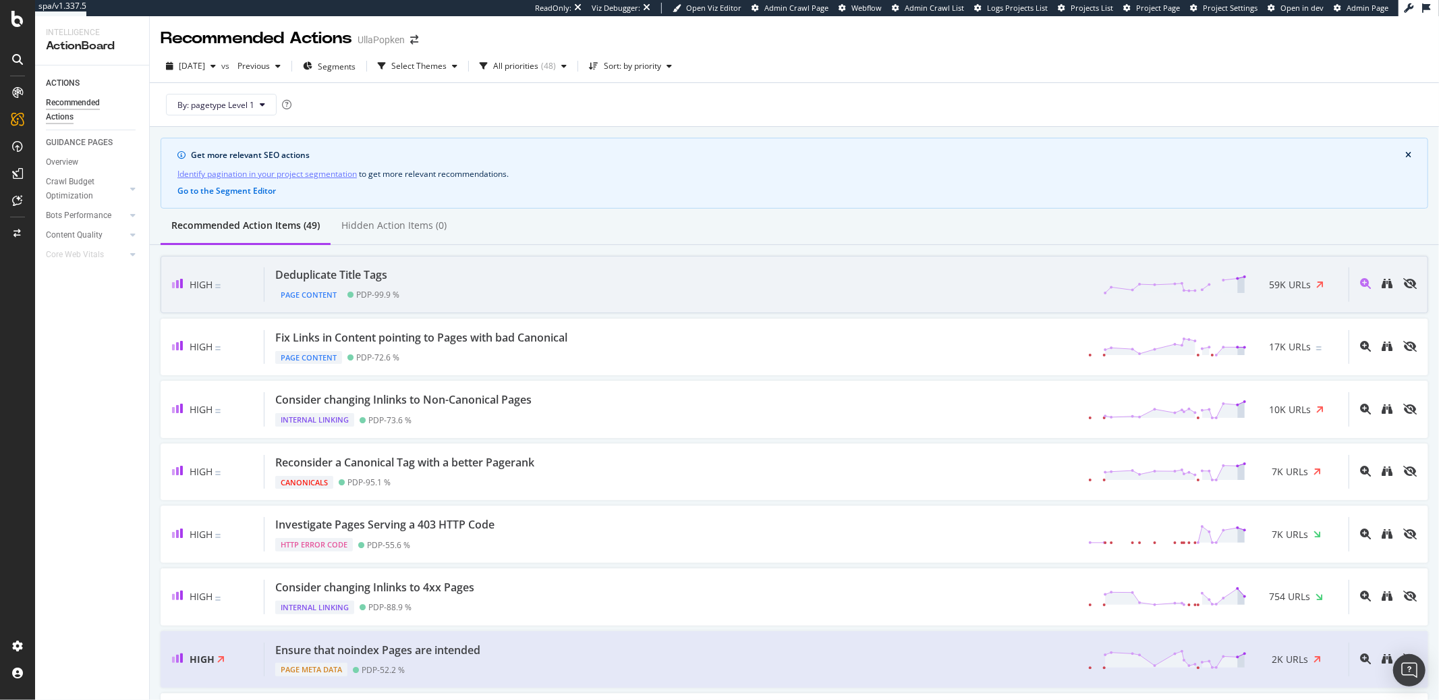
click at [430, 277] on div "Deduplicate Title Tags Page Content PDP - 99.9 % 59K URLs" at bounding box center [807, 284] width 1084 height 34
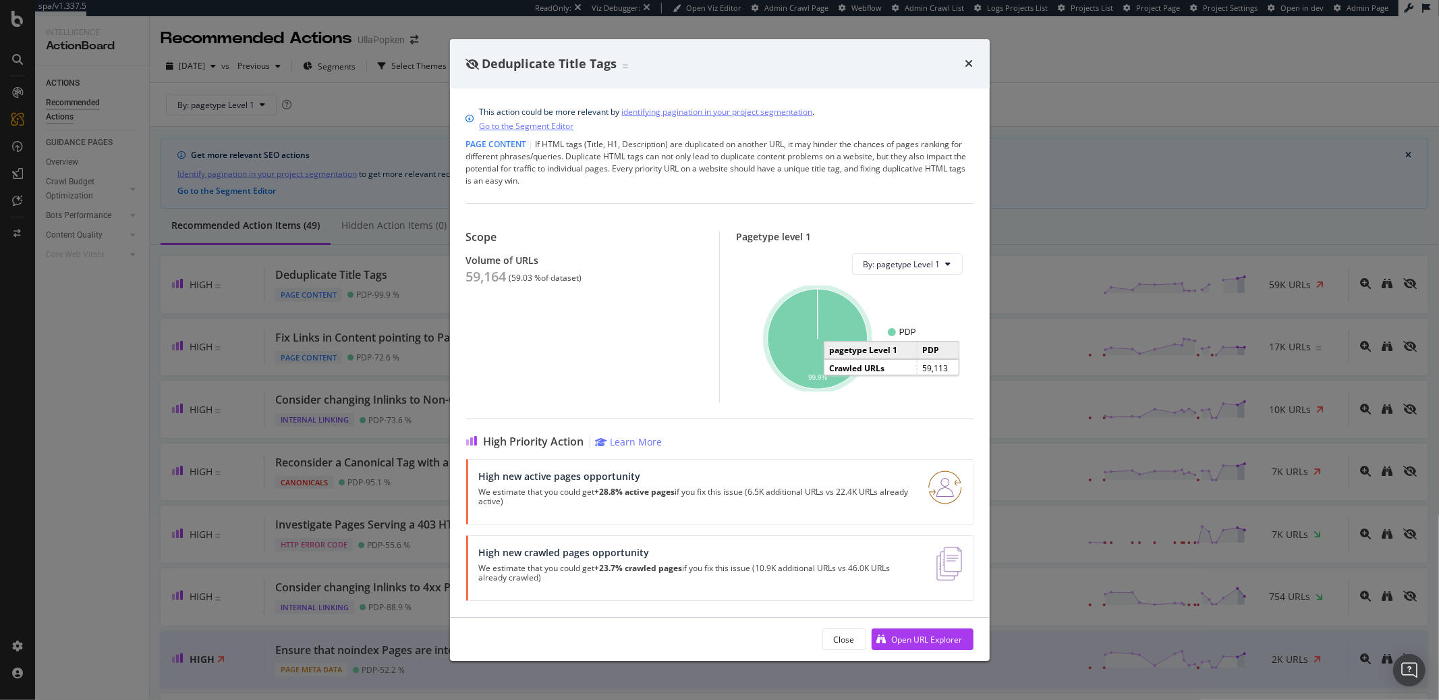
click at [797, 344] on icon "A chart." at bounding box center [818, 339] width 100 height 100
click at [40, 435] on div "Deduplicate Title Tags This action could be more relevant by identifying pagina…" at bounding box center [719, 350] width 1439 height 700
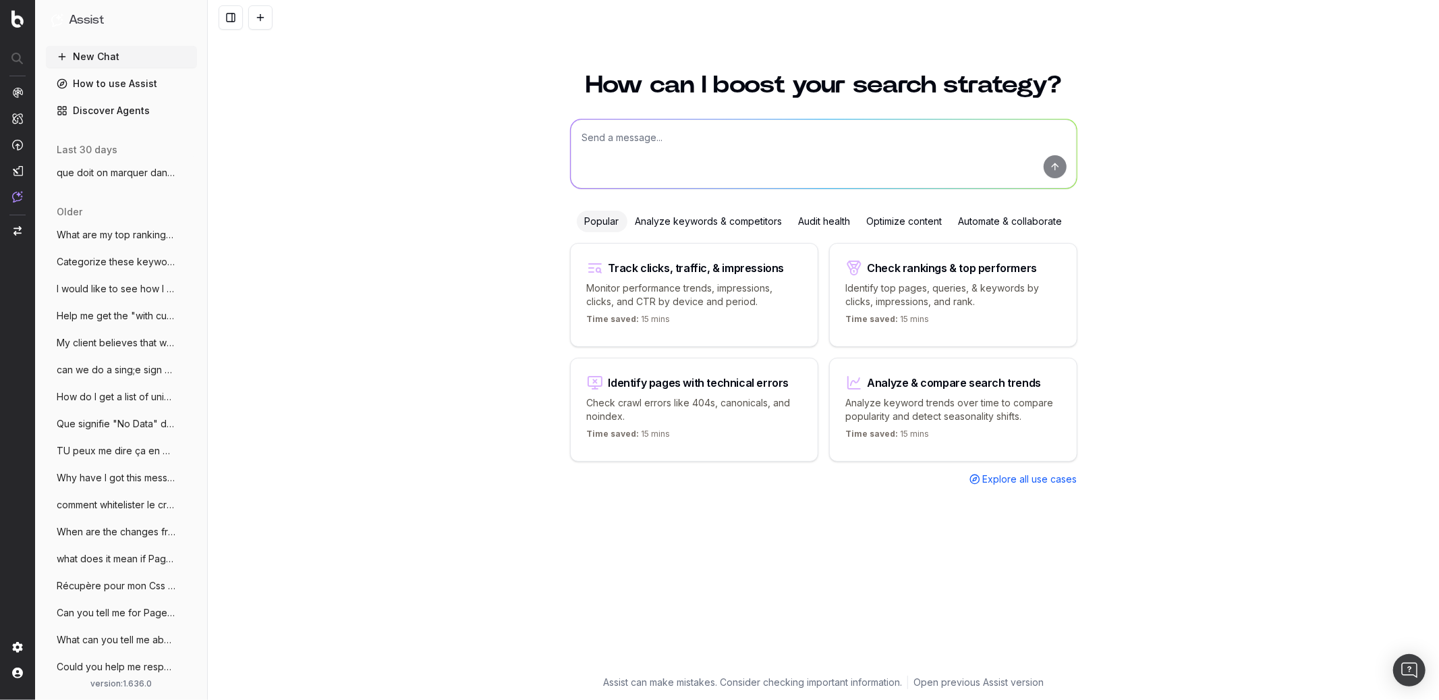
click at [709, 149] on textarea at bounding box center [824, 153] width 506 height 69
type textarea "How and where could we optimise robots.txt file with Borify?"
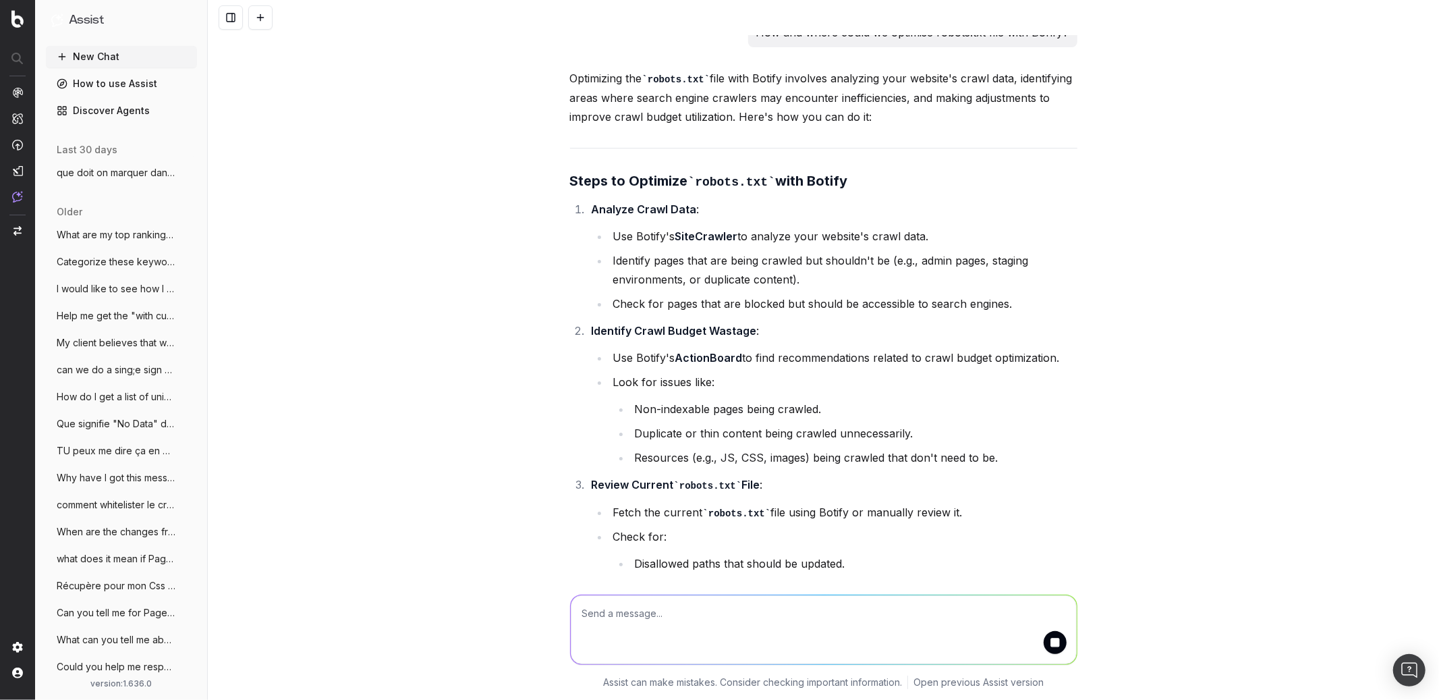
scroll to position [29, 0]
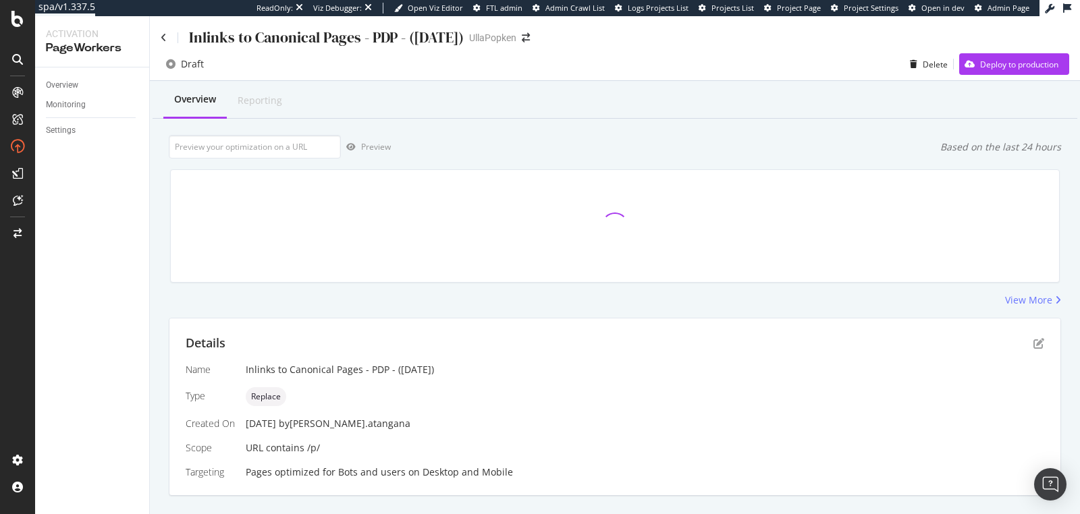
scroll to position [260, 0]
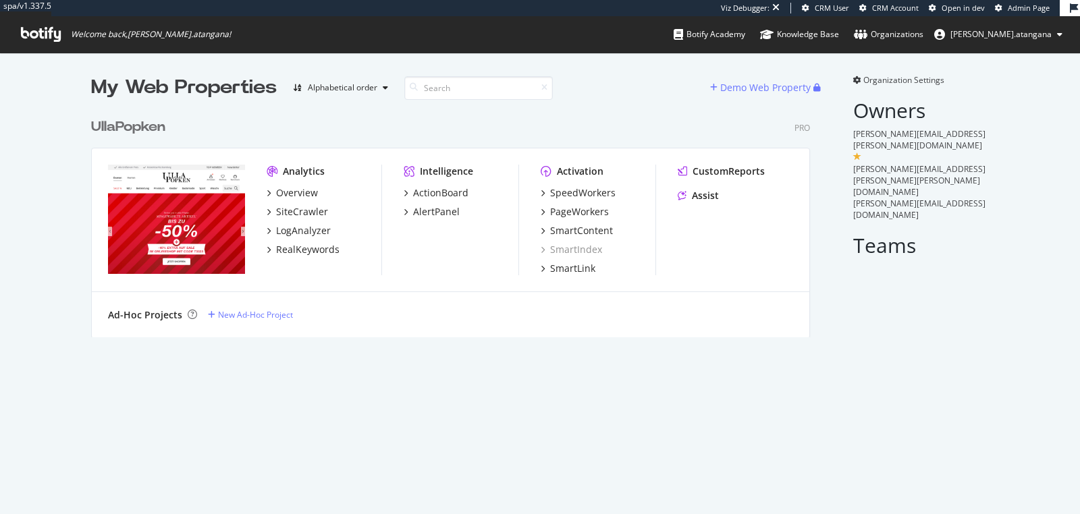
scroll to position [225, 718]
click at [301, 227] on div "LogAnalyzer" at bounding box center [303, 230] width 55 height 13
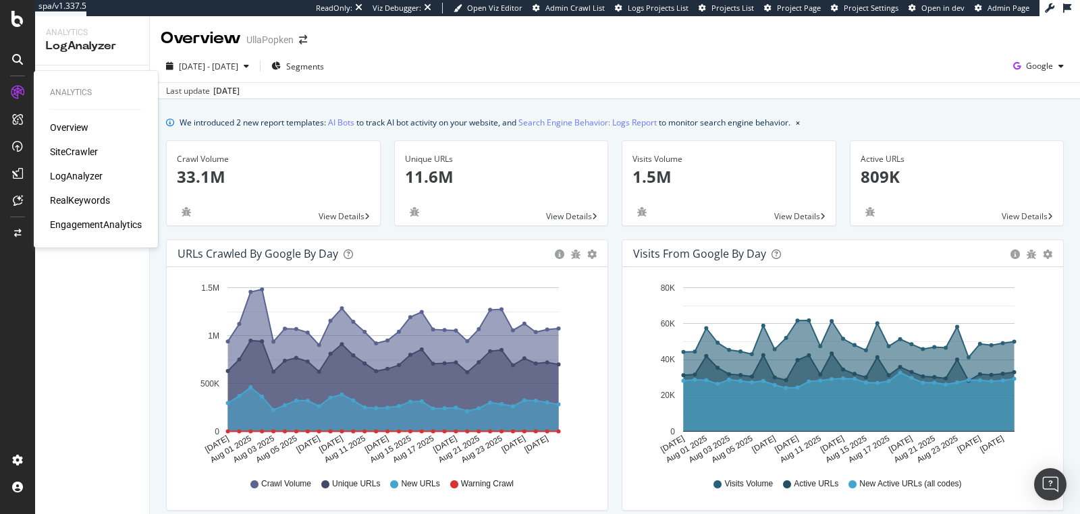
click at [63, 149] on div "SiteCrawler" at bounding box center [74, 151] width 48 height 13
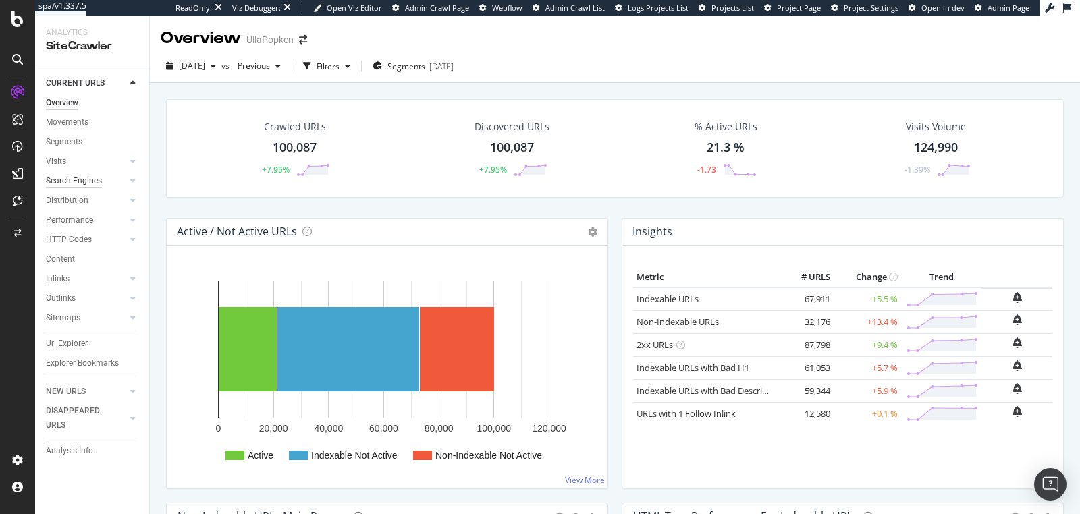
click at [78, 182] on div "Search Engines" at bounding box center [74, 181] width 56 height 14
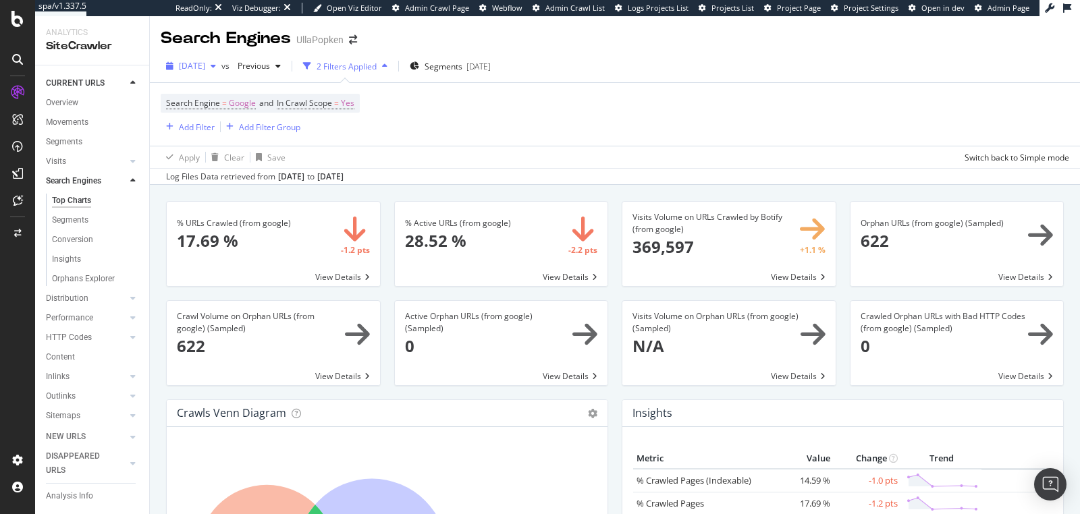
click at [205, 70] on span "[DATE]" at bounding box center [192, 65] width 26 height 11
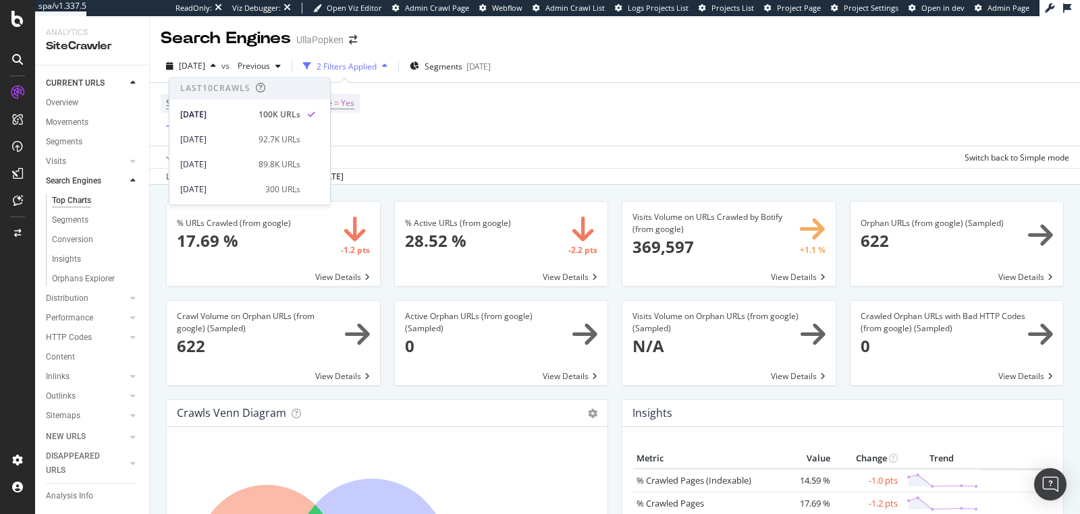
click at [630, 45] on div "Search Engines UllaPopken" at bounding box center [615, 33] width 930 height 34
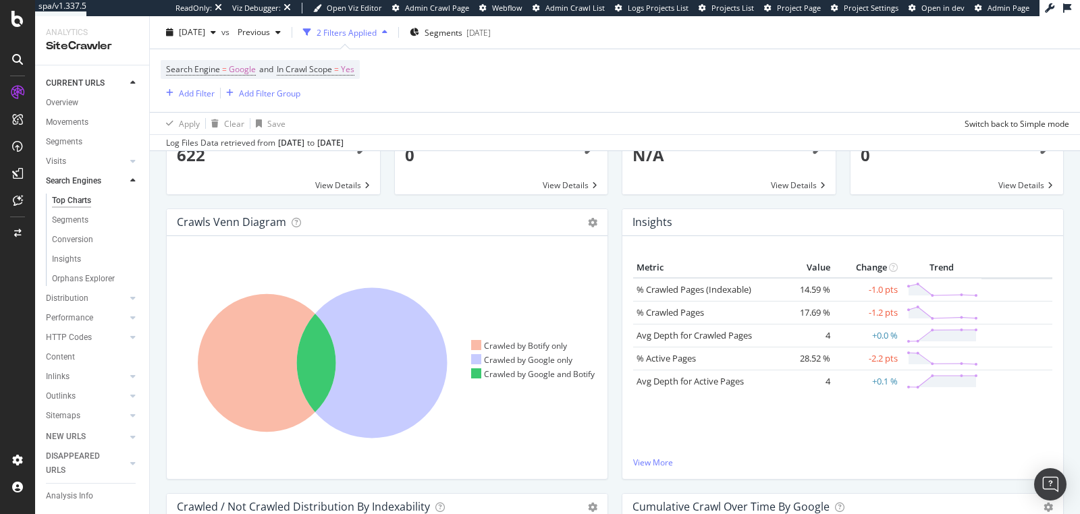
scroll to position [206, 0]
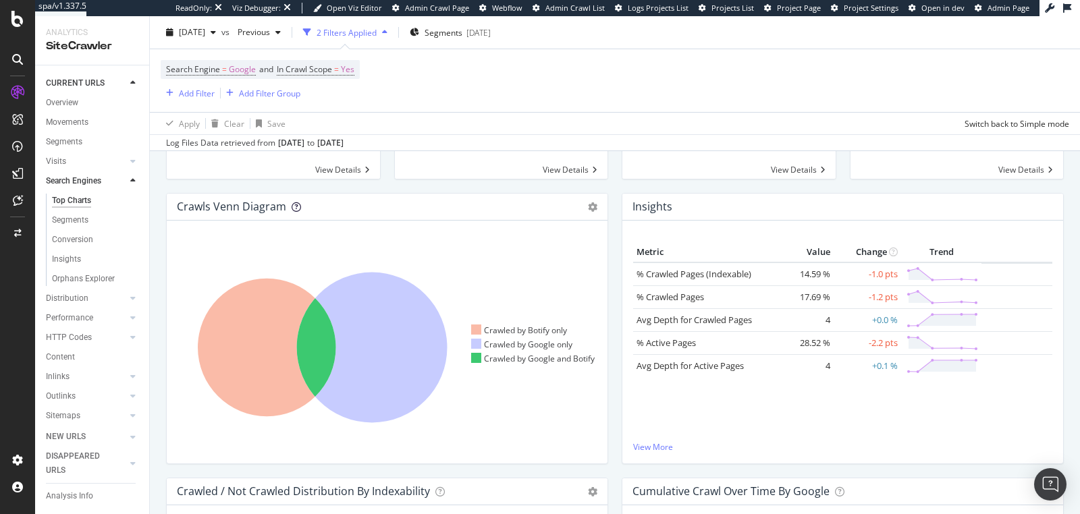
click at [292, 204] on icon at bounding box center [296, 206] width 9 height 9
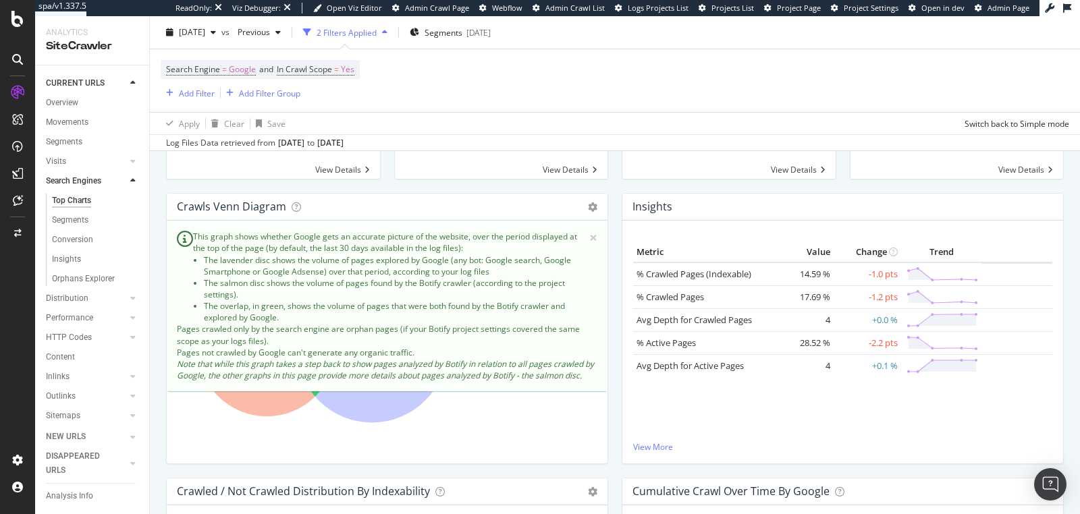
click at [437, 451] on div "Crawled by Botify only Crawled by Google only Crawled by Google and Botify" at bounding box center [387, 342] width 441 height 243
click at [589, 231] on span "×" at bounding box center [593, 238] width 8 height 14
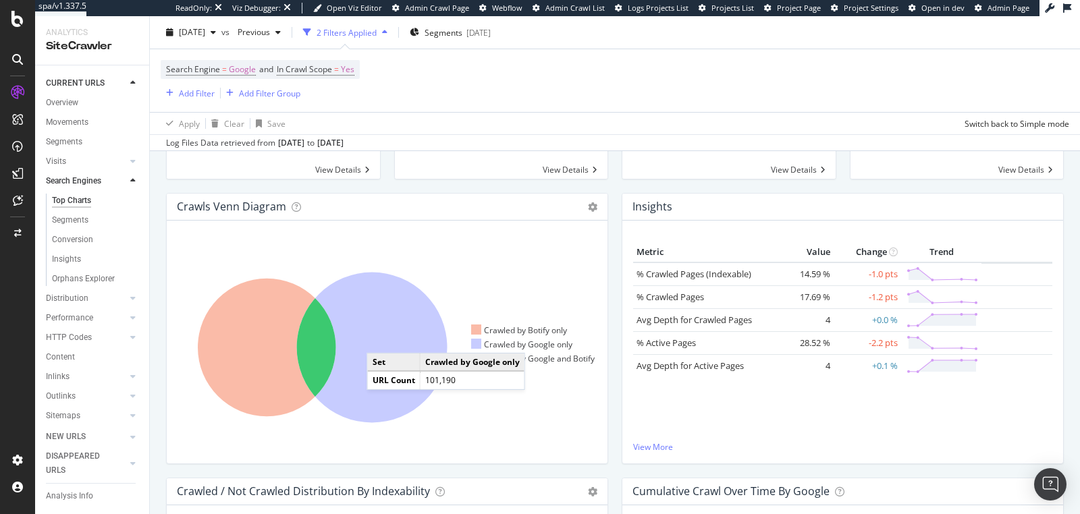
click at [380, 338] on icon at bounding box center [372, 348] width 150 height 150
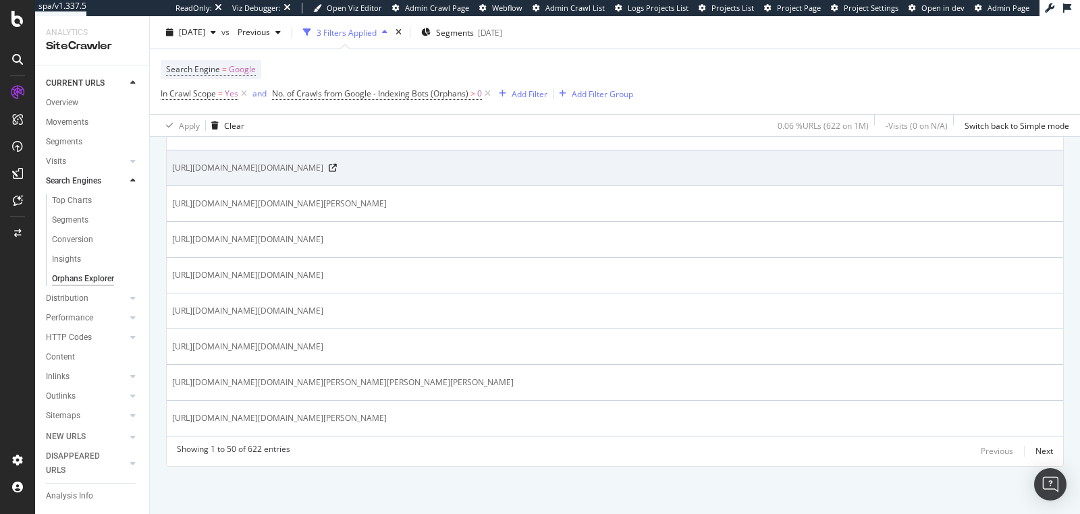
scroll to position [3273, 0]
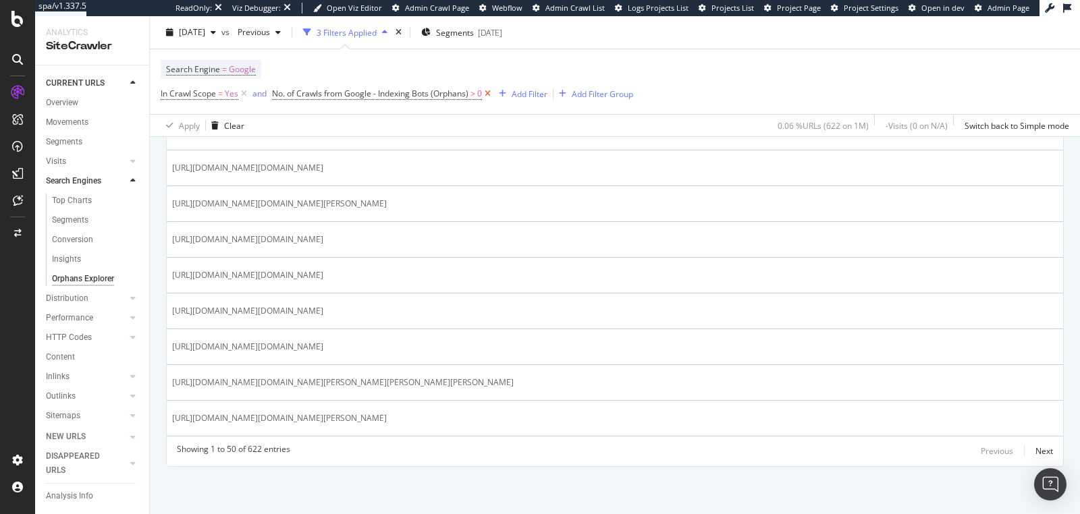
click at [488, 94] on icon at bounding box center [487, 93] width 11 height 13
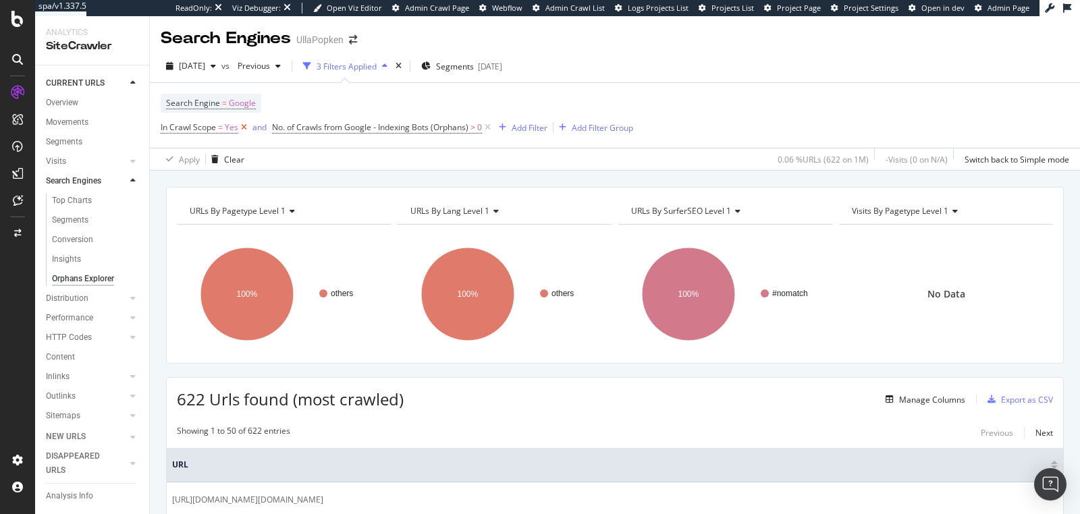
click at [240, 130] on icon at bounding box center [243, 127] width 11 height 13
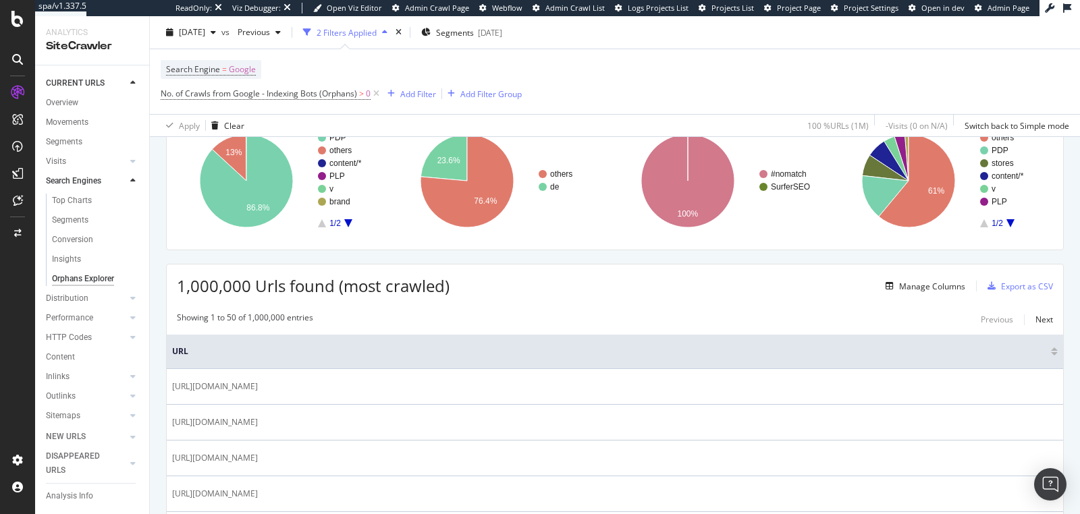
scroll to position [113, 0]
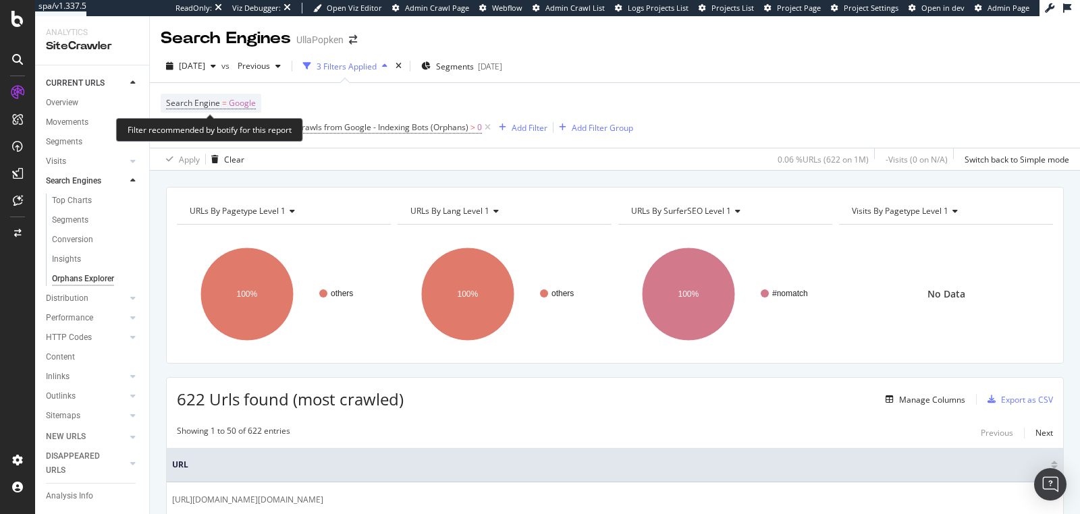
click at [210, 130] on div "Filter recommended by botify for this report" at bounding box center [209, 130] width 187 height 24
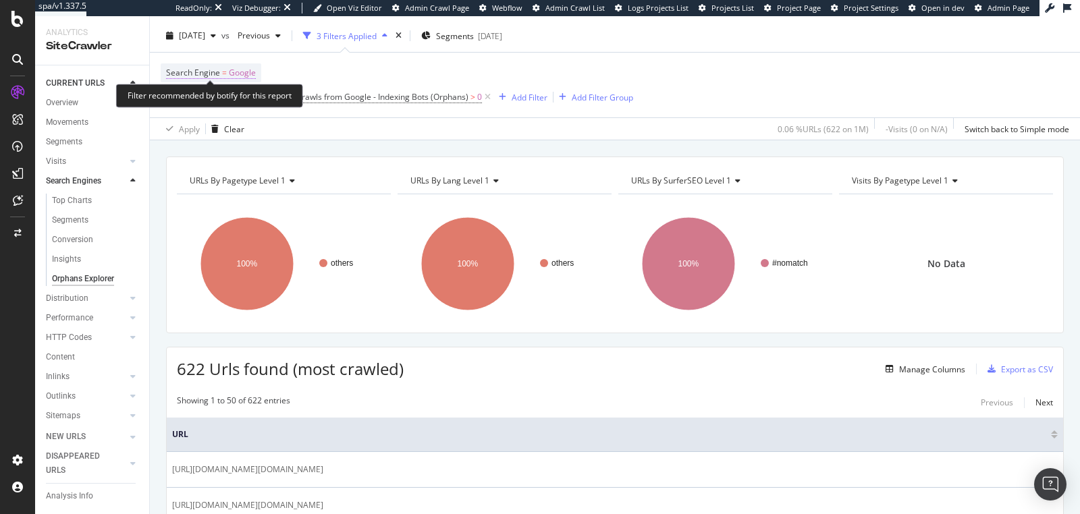
scroll to position [233, 0]
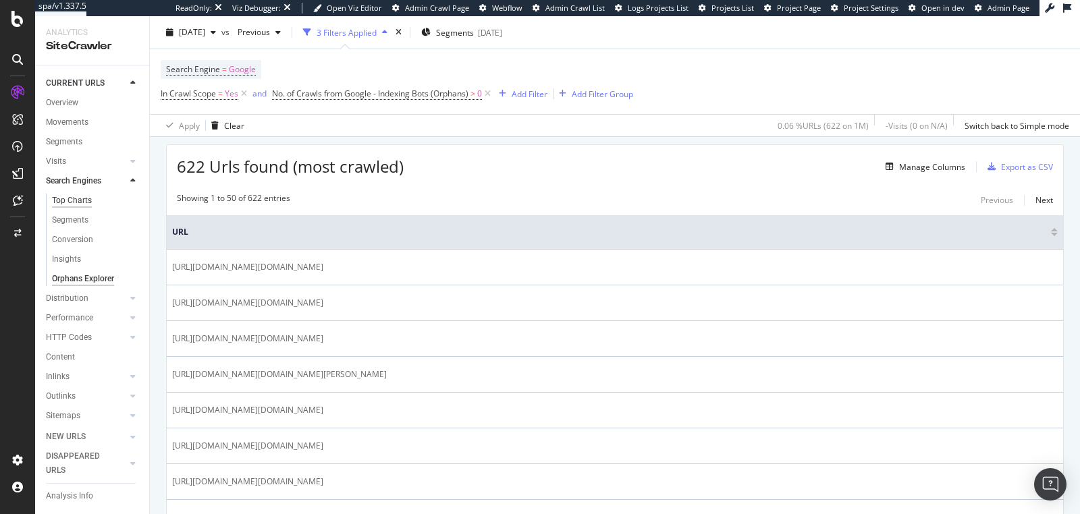
click at [87, 198] on div "Top Charts" at bounding box center [72, 201] width 40 height 14
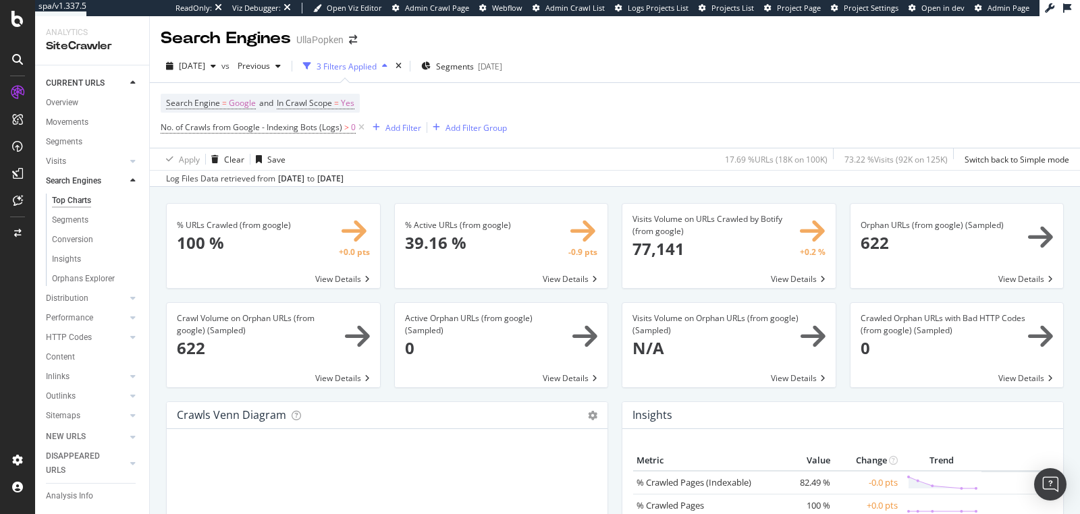
click at [325, 377] on span at bounding box center [273, 345] width 213 height 84
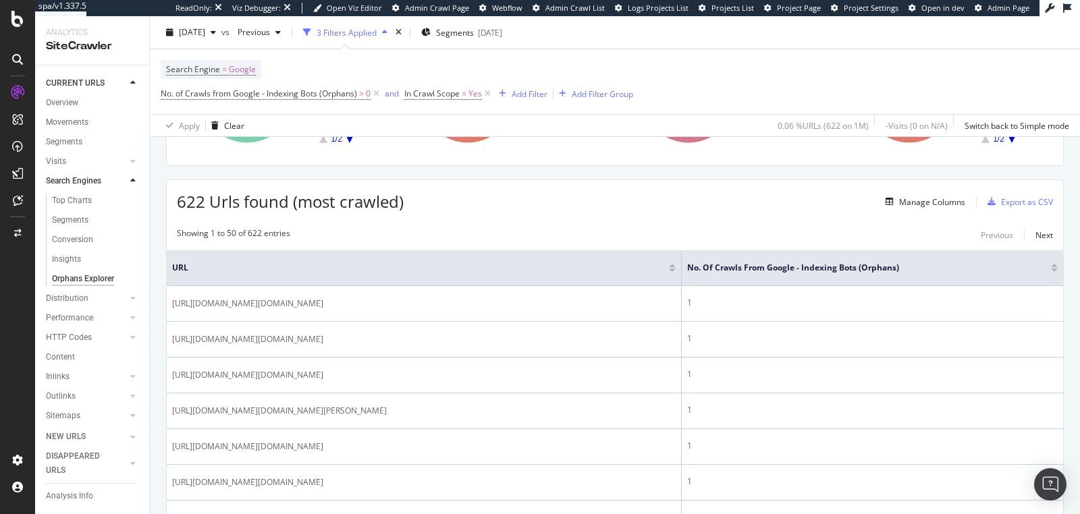
scroll to position [209, 0]
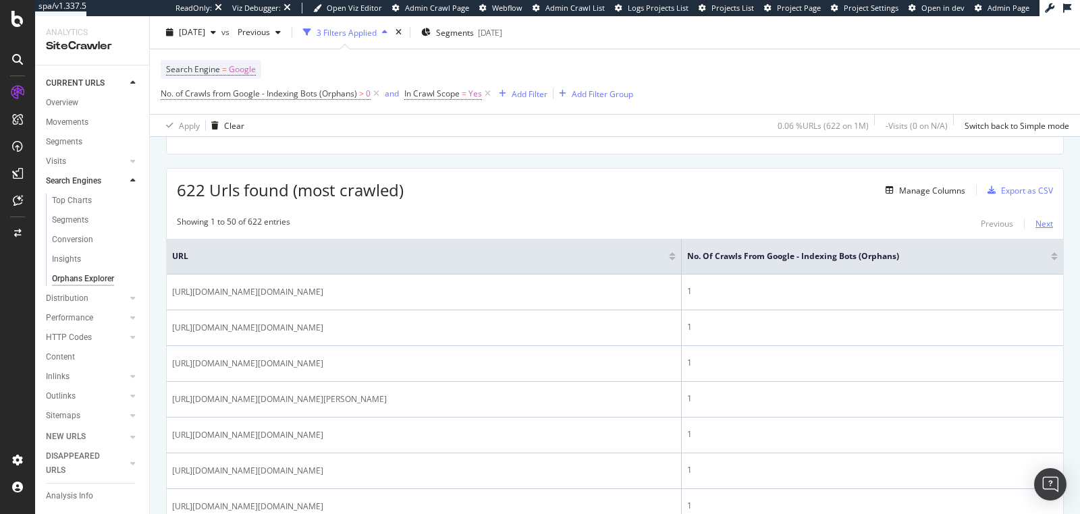
click at [1035, 221] on div "Next" at bounding box center [1044, 223] width 18 height 11
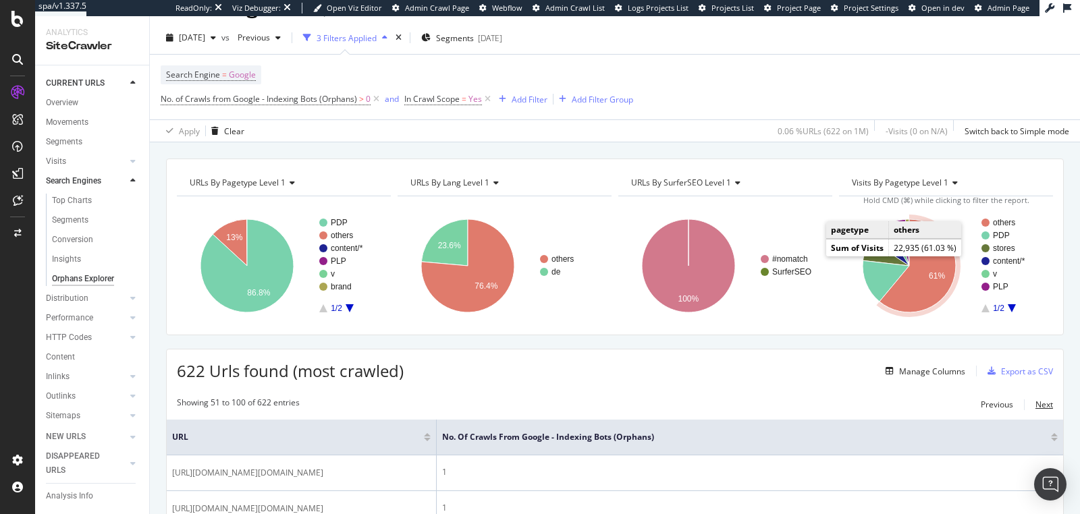
scroll to position [99, 0]
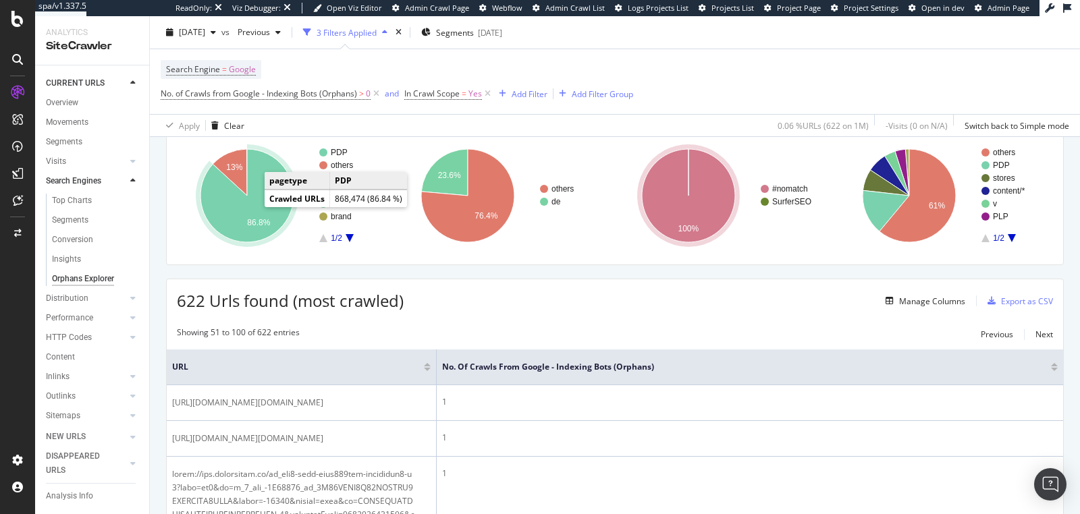
click at [254, 213] on icon "A chart." at bounding box center [246, 195] width 93 height 93
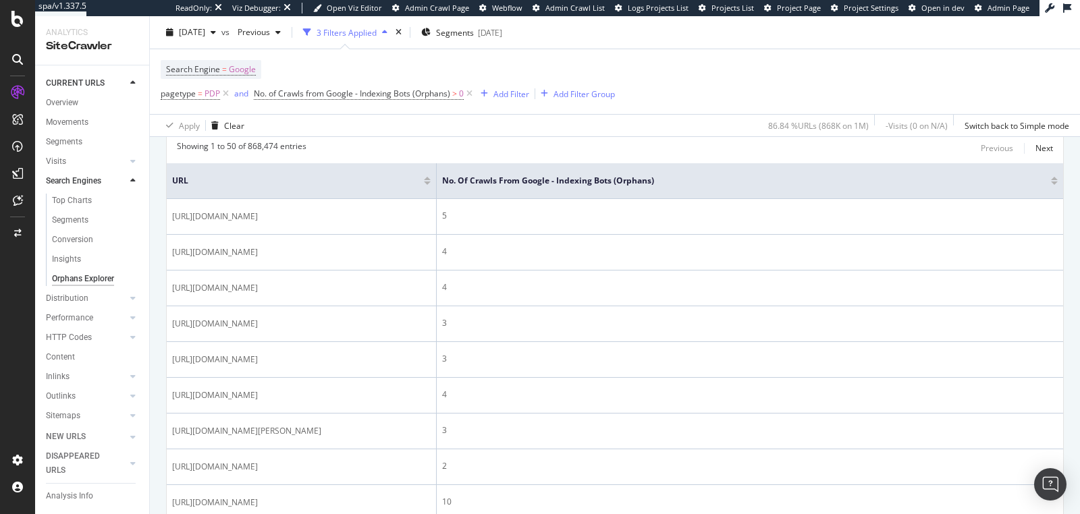
scroll to position [300, 0]
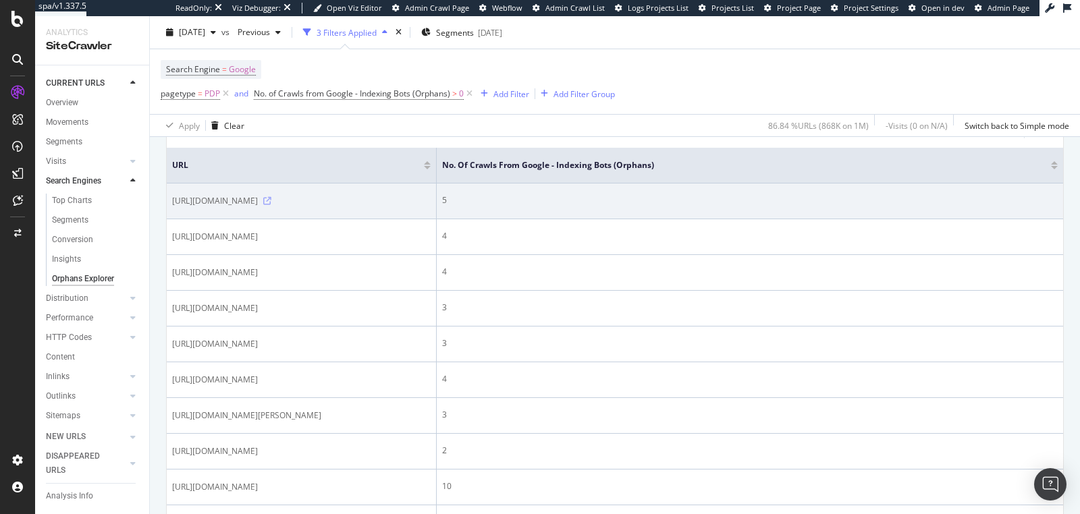
click at [271, 205] on icon at bounding box center [267, 201] width 8 height 8
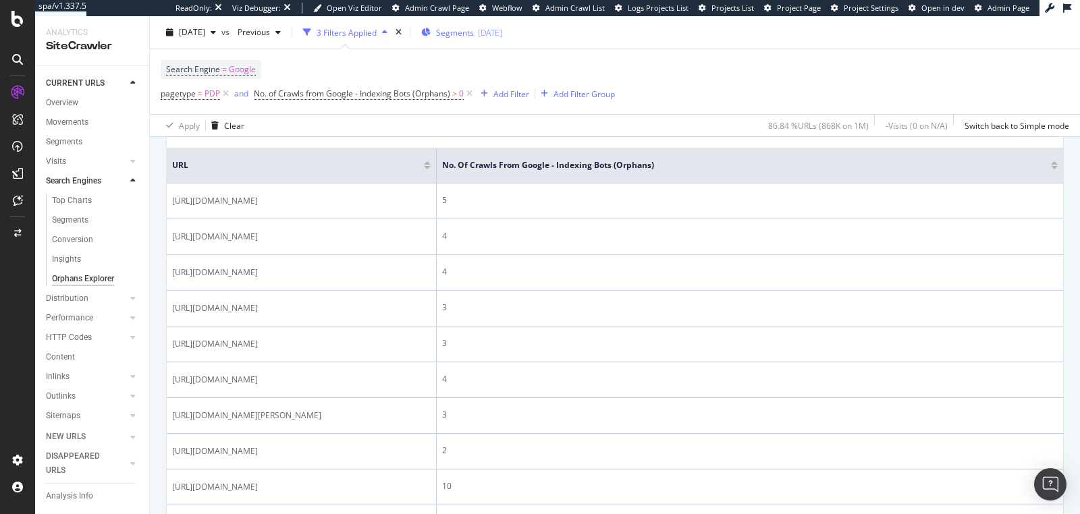
click at [474, 37] on span "Segments" at bounding box center [455, 31] width 38 height 11
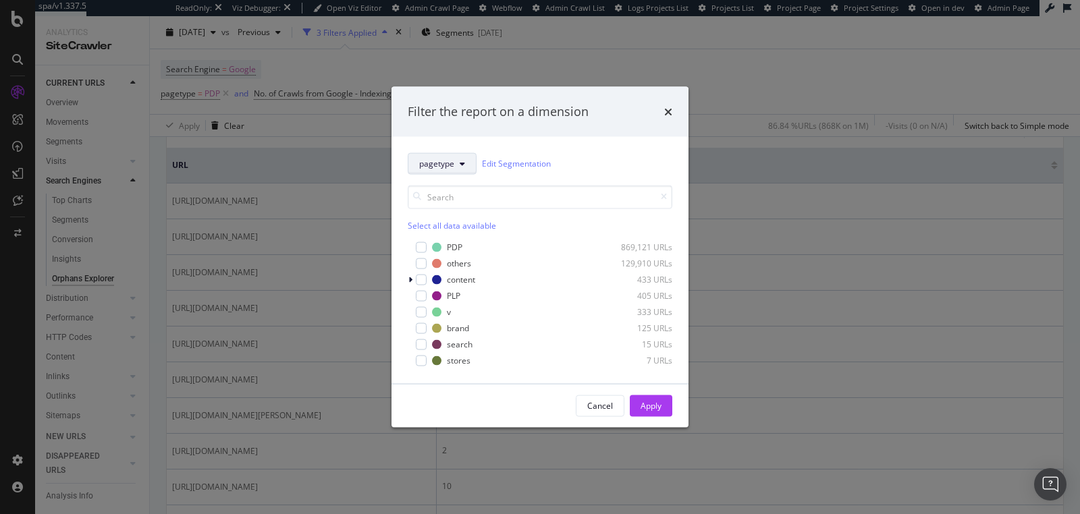
click at [459, 170] on button "pagetype" at bounding box center [442, 164] width 69 height 22
click at [667, 111] on icon "times" at bounding box center [668, 111] width 8 height 11
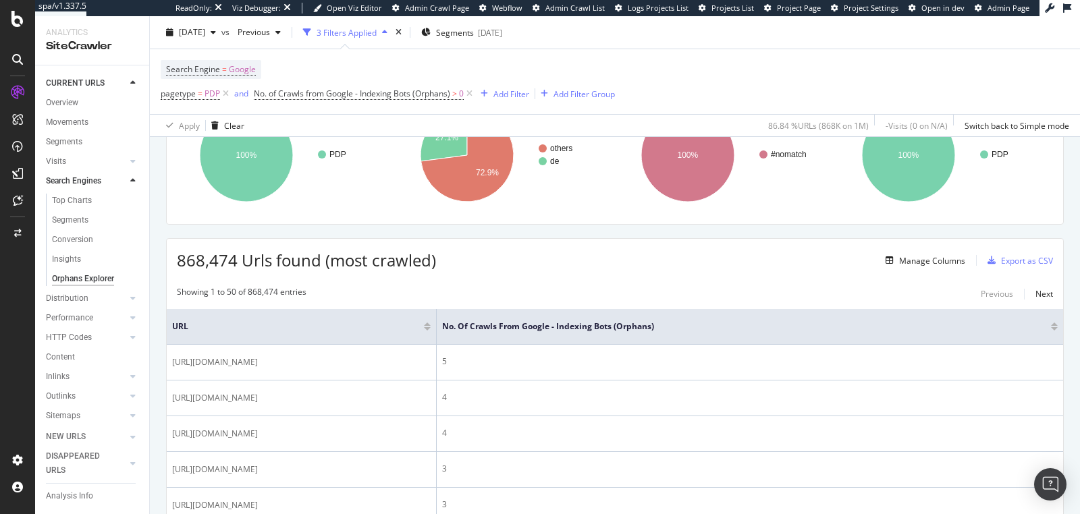
scroll to position [0, 0]
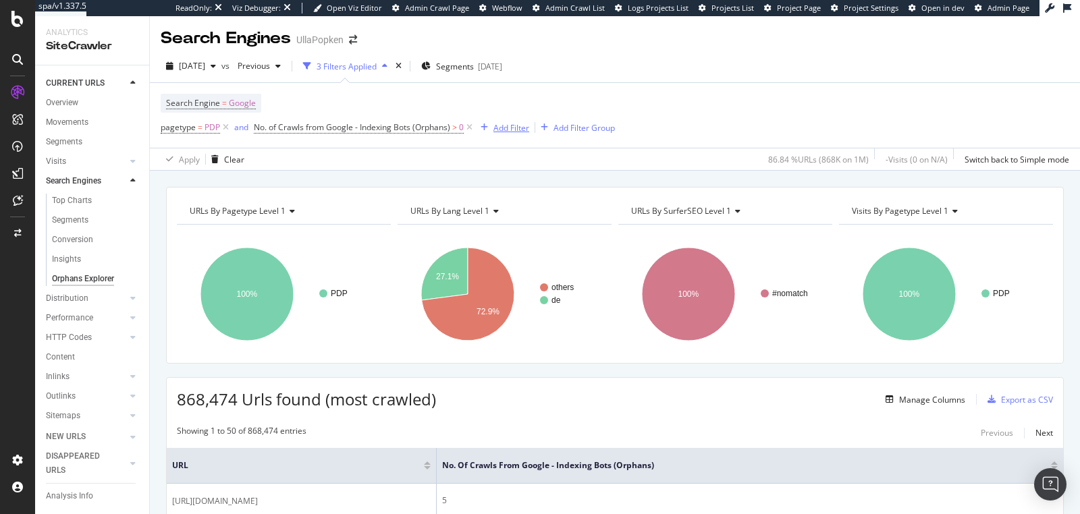
click at [497, 134] on div "Add Filter" at bounding box center [502, 127] width 54 height 15
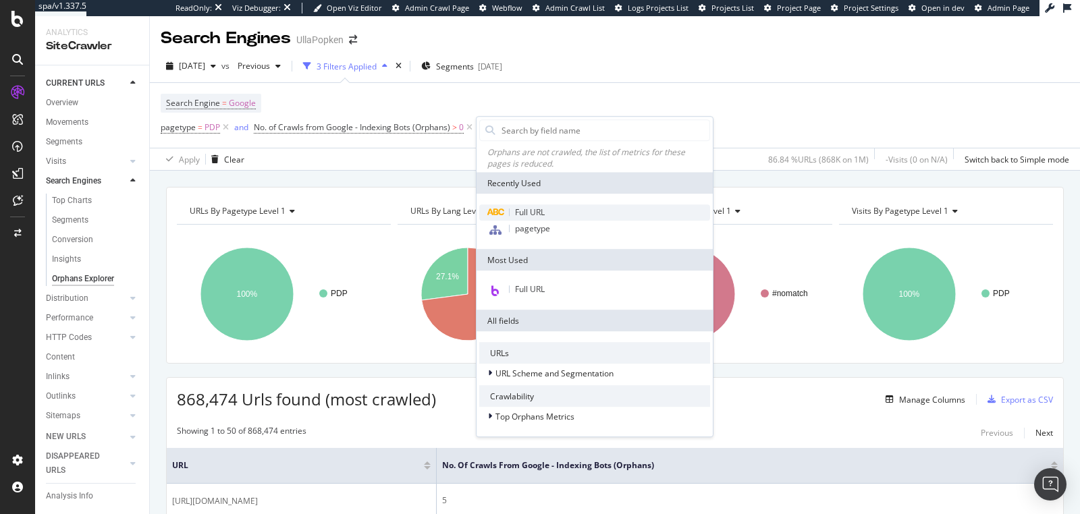
click at [518, 213] on span "Full URL" at bounding box center [530, 212] width 30 height 11
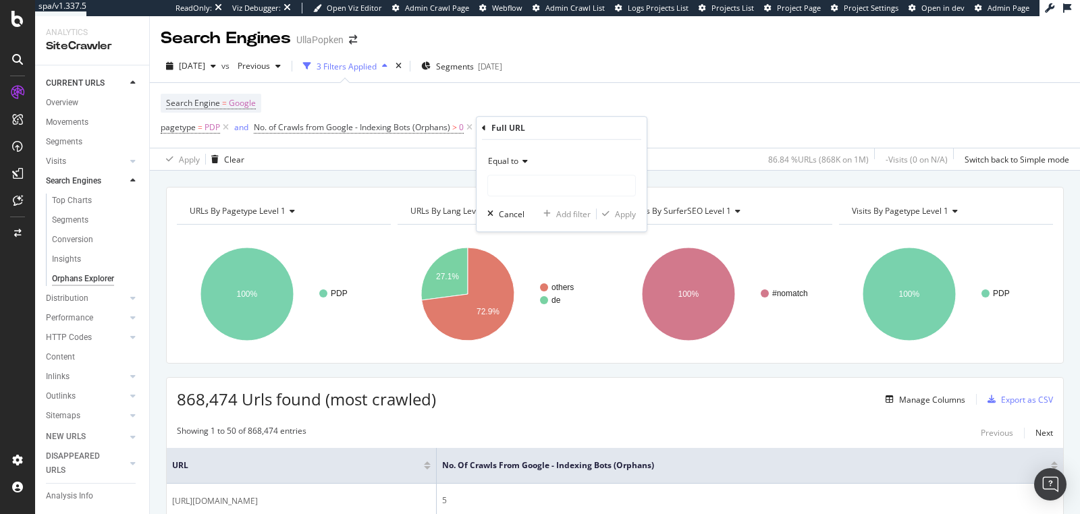
click at [509, 167] on div "Equal to" at bounding box center [561, 161] width 148 height 22
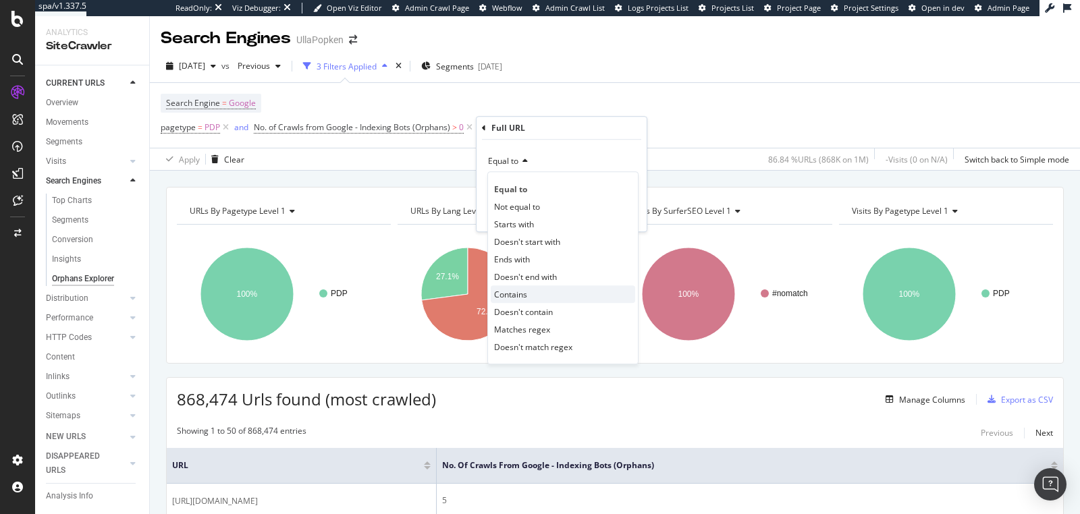
click at [518, 290] on span "Contains" at bounding box center [510, 294] width 33 height 11
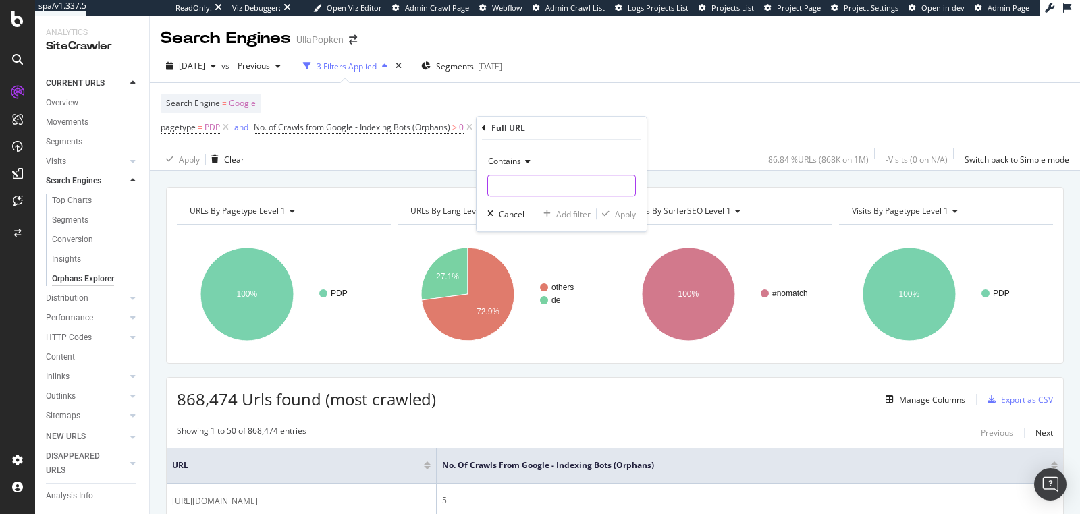
click at [515, 188] on input "text" at bounding box center [561, 186] width 147 height 22
type input "?"
click at [617, 215] on div "Apply" at bounding box center [625, 214] width 21 height 11
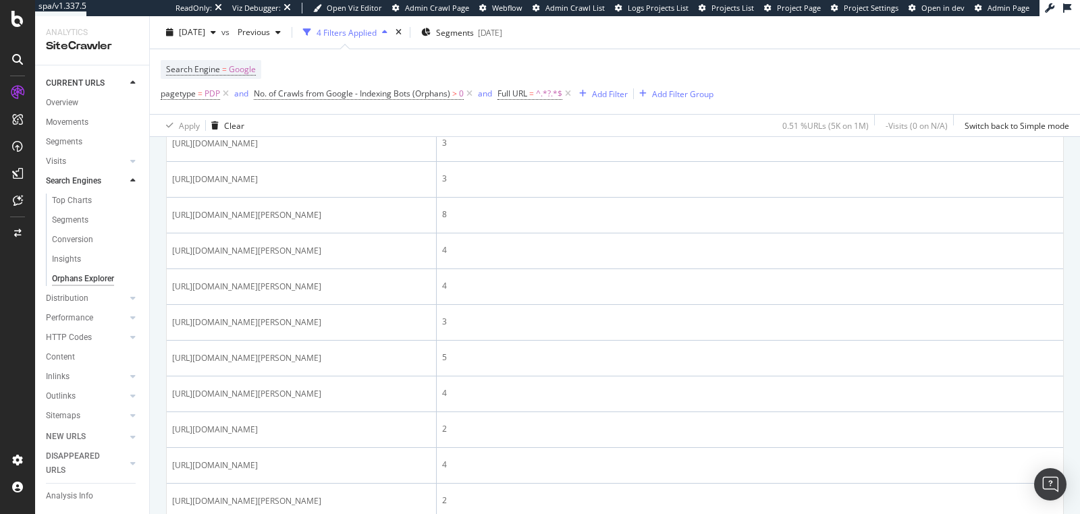
scroll to position [873, 0]
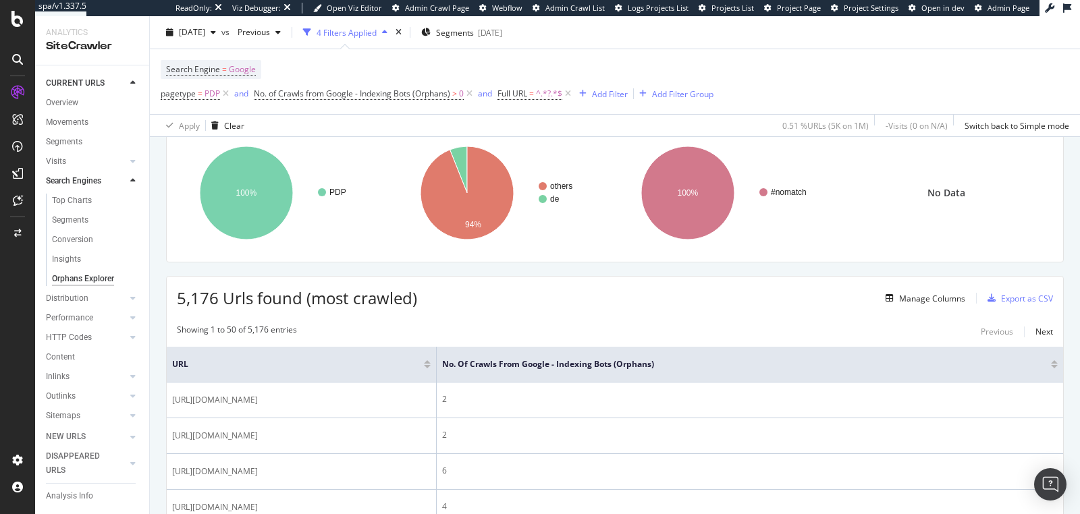
scroll to position [97, 0]
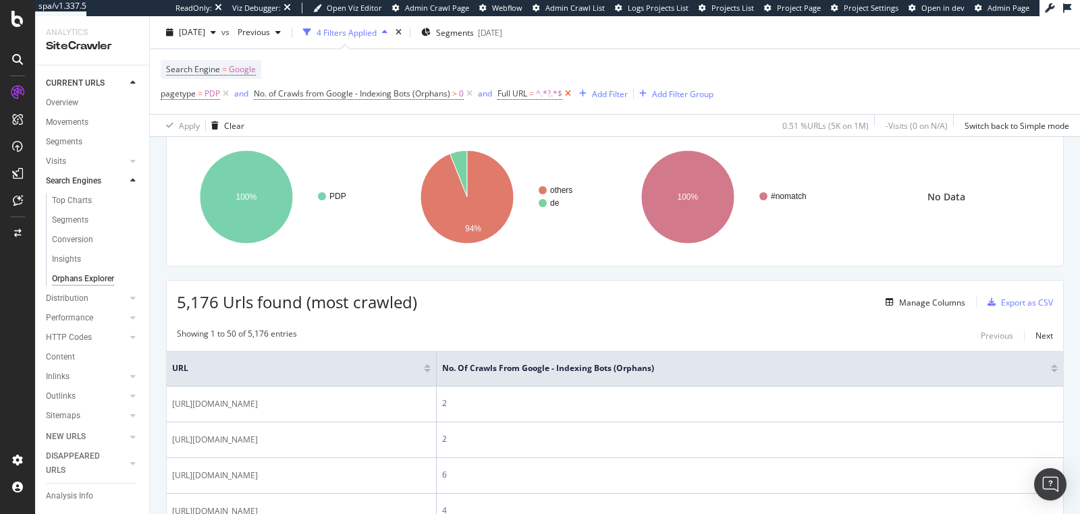
click at [570, 96] on icon at bounding box center [567, 93] width 11 height 13
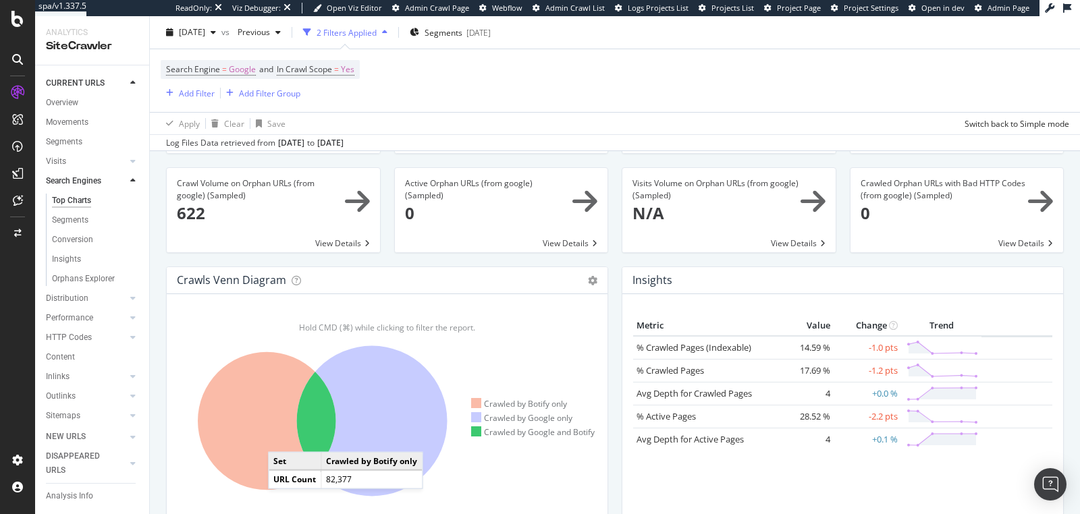
scroll to position [159, 0]
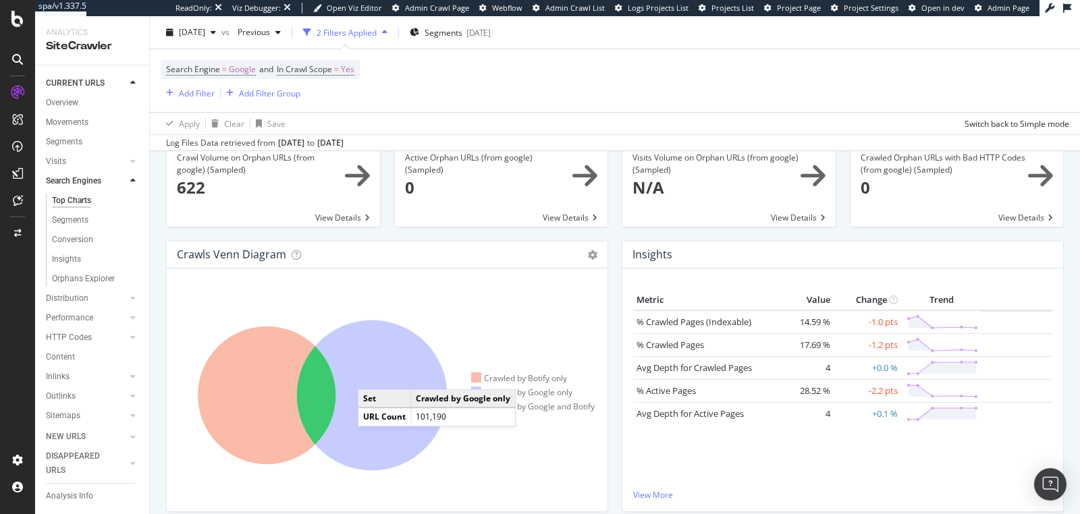
click at [371, 375] on icon at bounding box center [372, 396] width 150 height 150
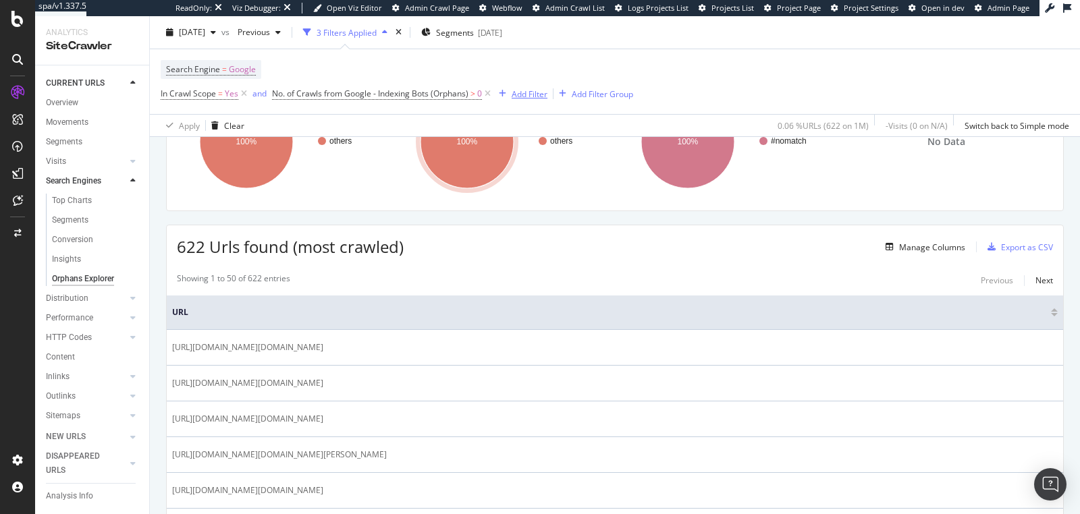
scroll to position [164, 0]
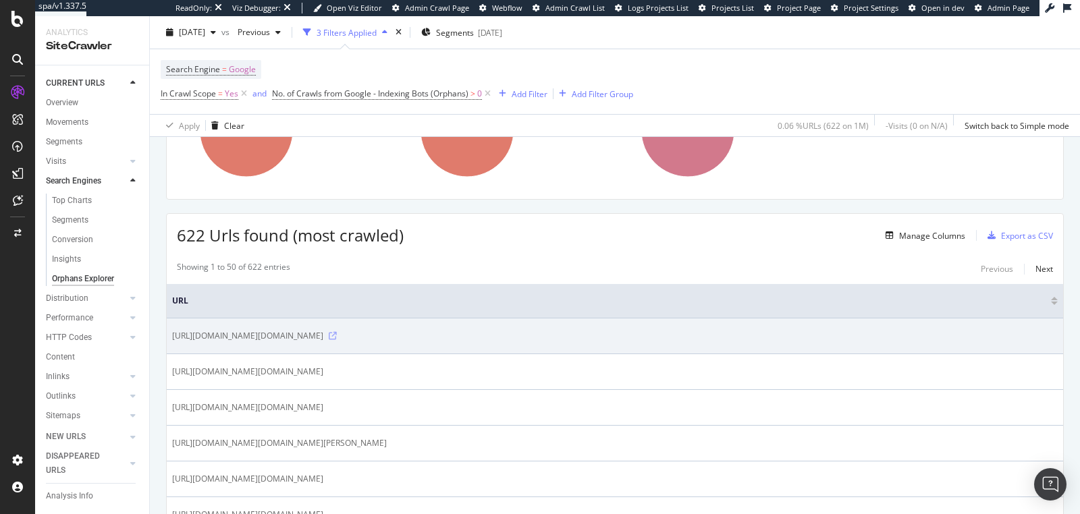
click at [337, 340] on icon at bounding box center [333, 336] width 8 height 8
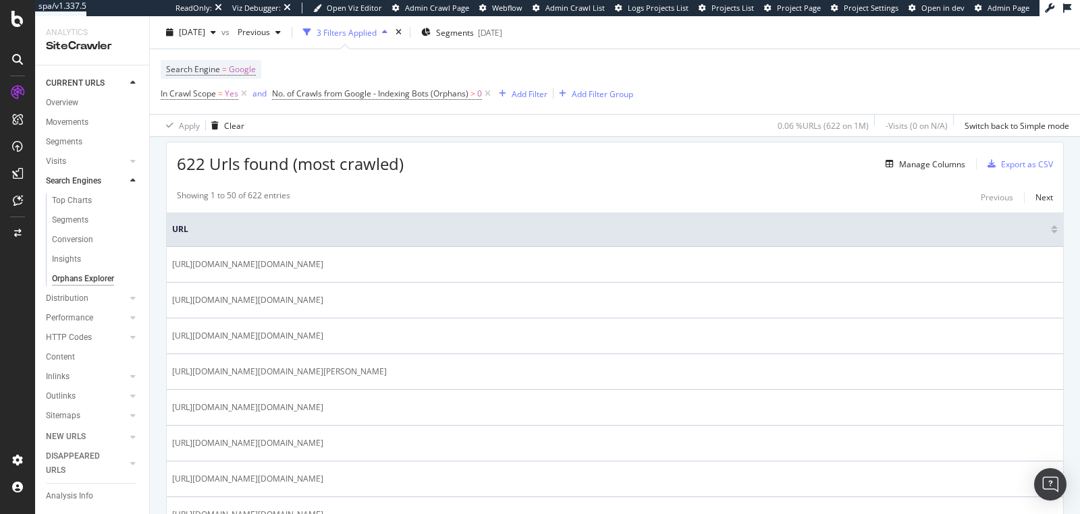
scroll to position [235, 0]
click at [905, 163] on div "Manage Columns" at bounding box center [932, 164] width 66 height 11
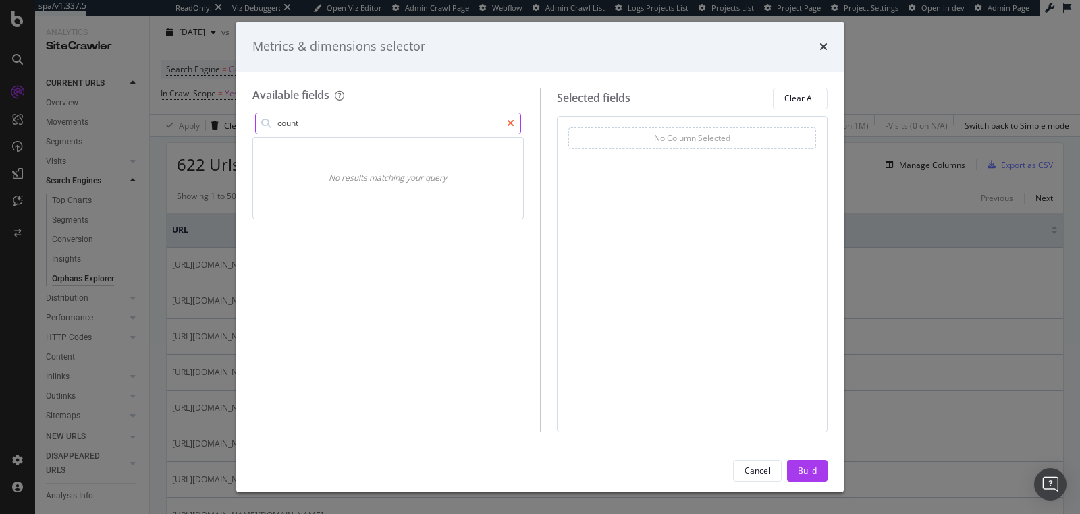
type input "count"
click at [507, 126] on icon "modal" at bounding box center [510, 123] width 7 height 9
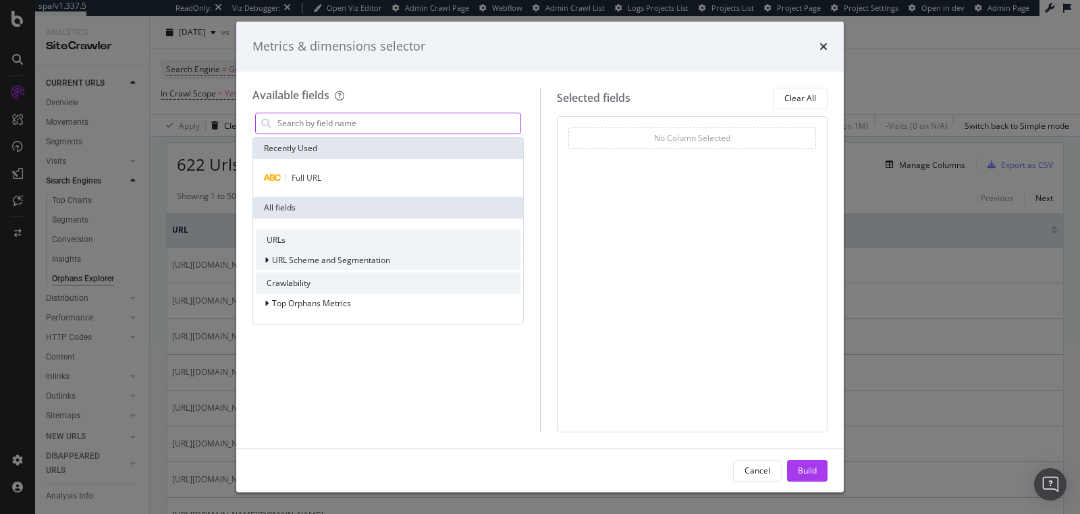
click at [265, 259] on icon "modal" at bounding box center [267, 260] width 4 height 8
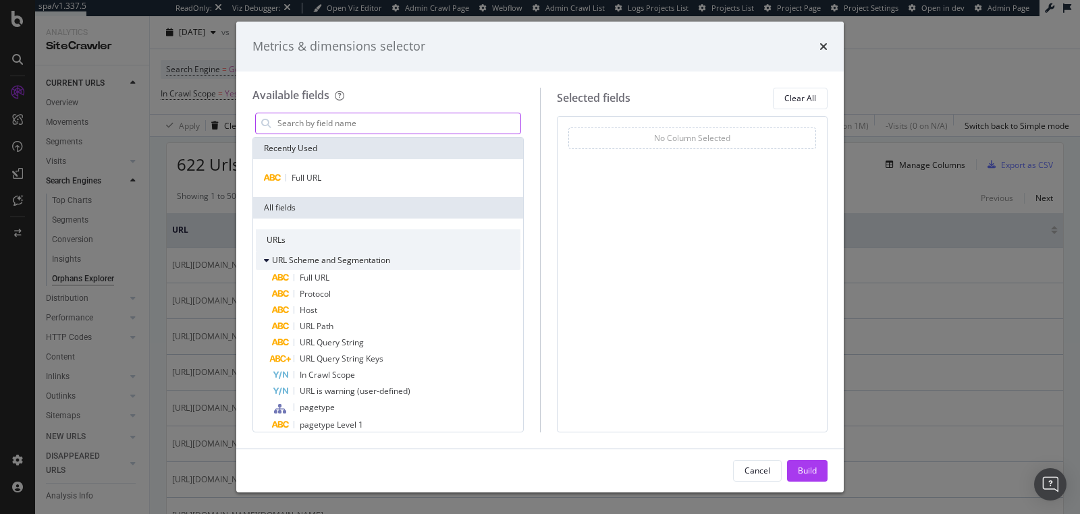
click at [265, 259] on icon "modal" at bounding box center [266, 260] width 5 height 8
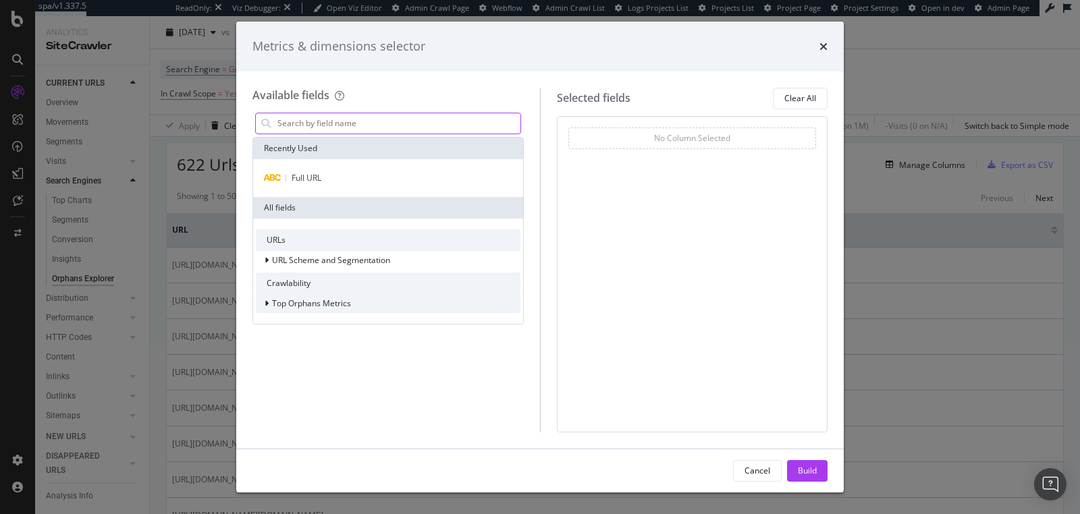
click at [269, 299] on div "modal" at bounding box center [268, 303] width 8 height 13
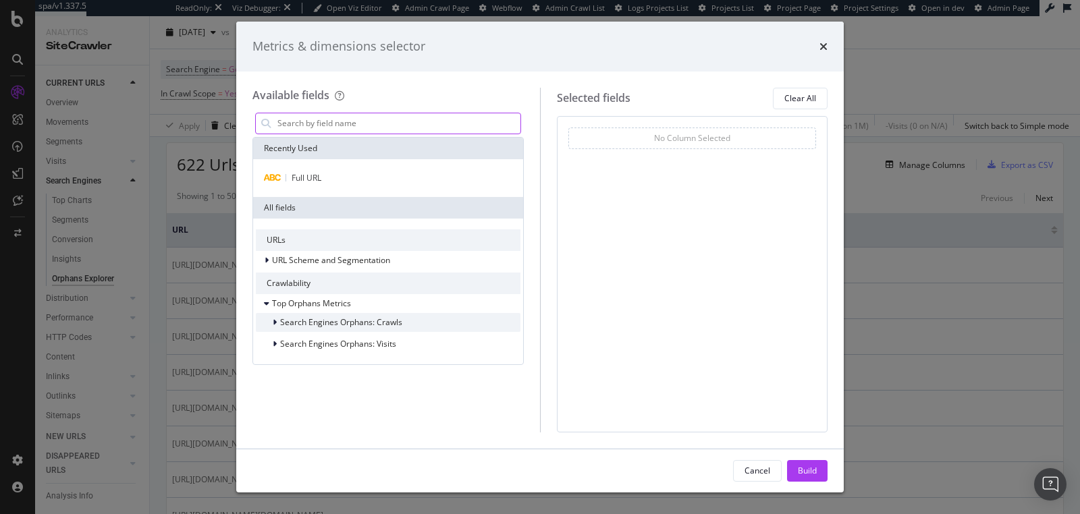
click at [273, 325] on icon "modal" at bounding box center [275, 323] width 4 height 8
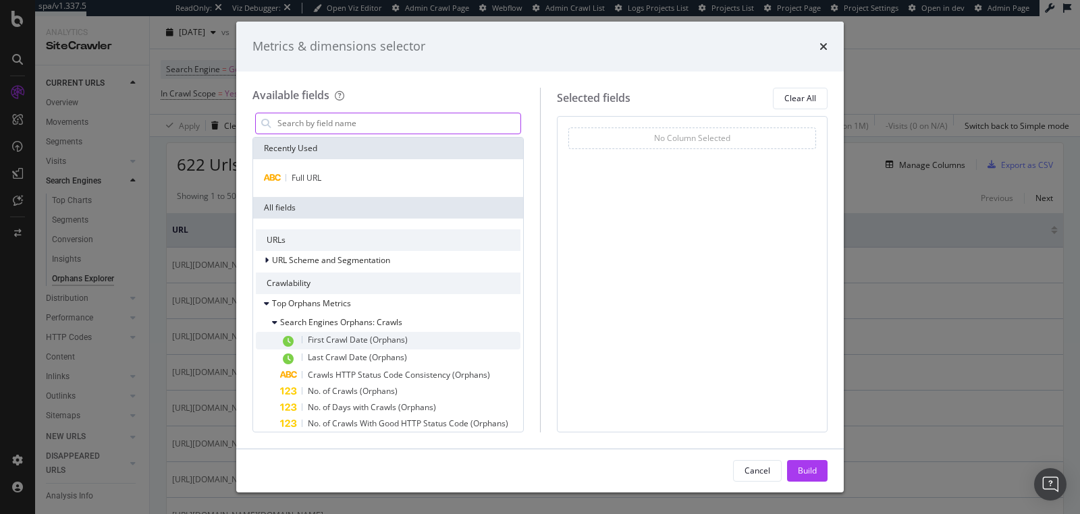
click at [322, 339] on span "First Crawl Date (Orphans)" at bounding box center [358, 339] width 100 height 11
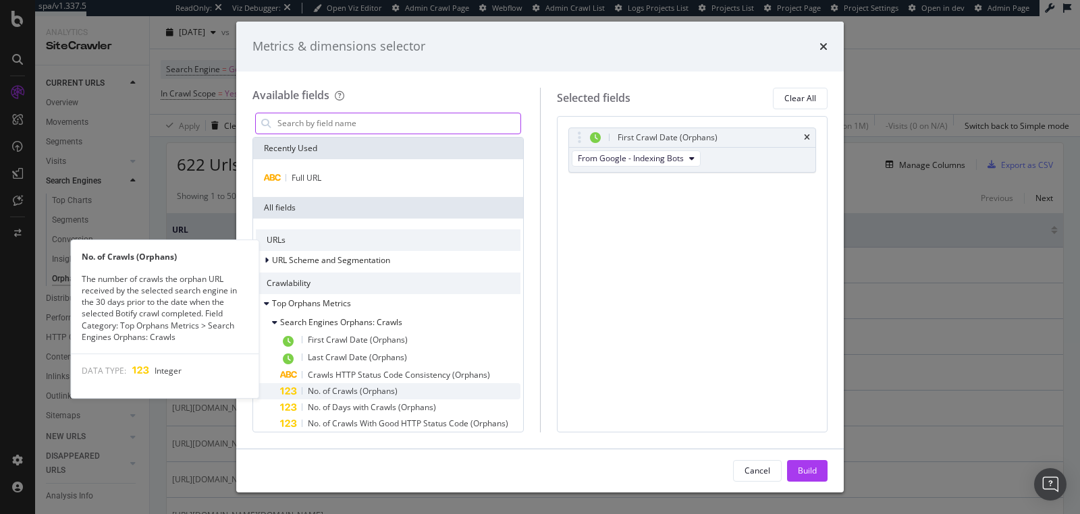
click at [335, 388] on span "No. of Crawls (Orphans)" at bounding box center [353, 390] width 90 height 11
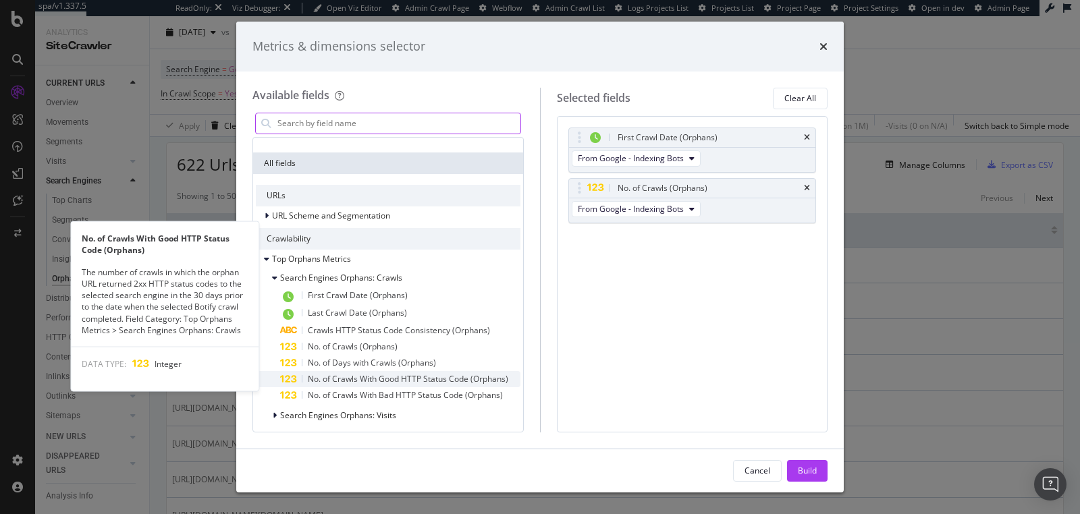
scroll to position [47, 0]
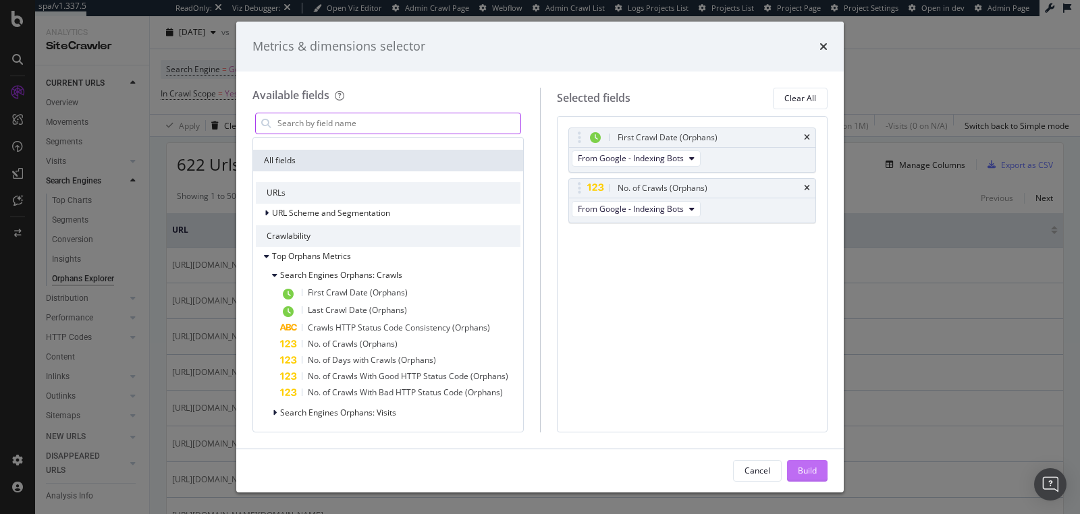
click at [794, 468] on button "Build" at bounding box center [807, 471] width 40 height 22
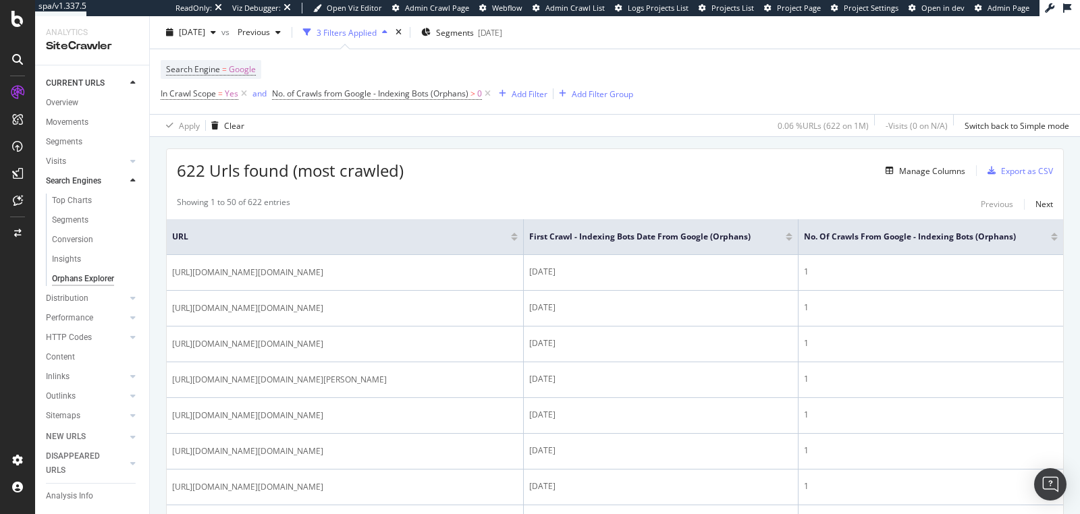
scroll to position [243, 0]
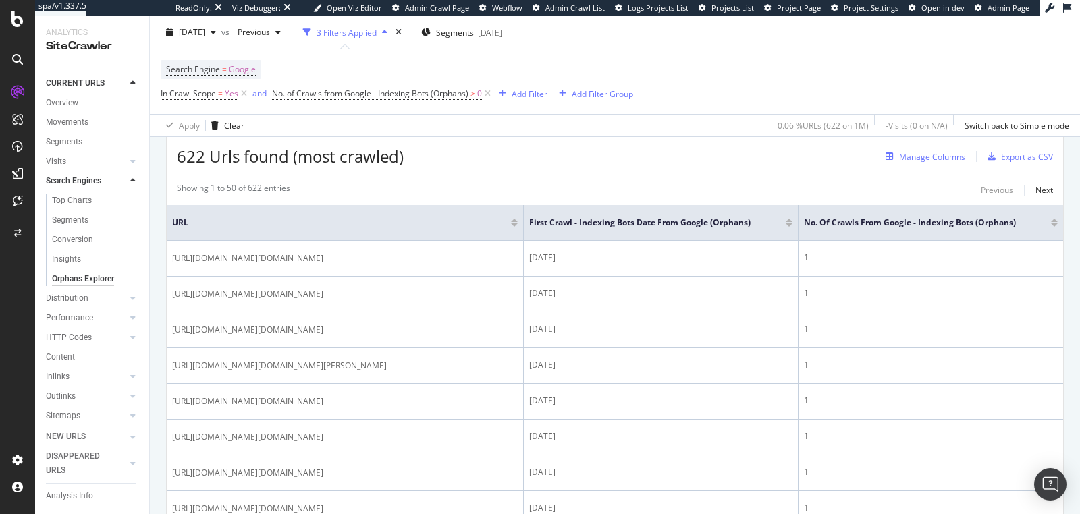
click at [926, 158] on div "Manage Columns" at bounding box center [932, 156] width 66 height 11
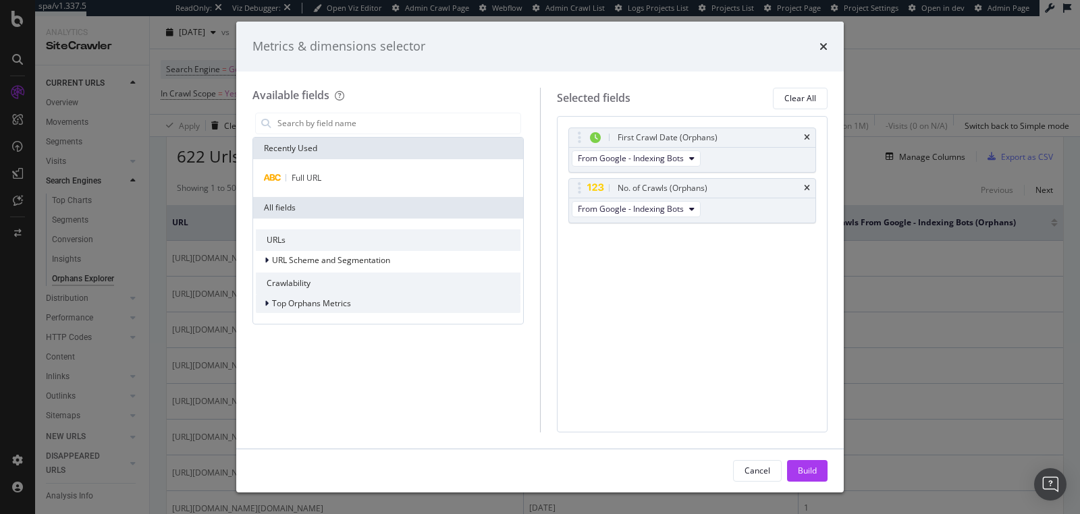
click at [266, 304] on icon "modal" at bounding box center [267, 304] width 4 height 8
click at [266, 304] on icon "modal" at bounding box center [266, 304] width 5 height 8
click at [805, 185] on icon "times" at bounding box center [807, 188] width 6 height 8
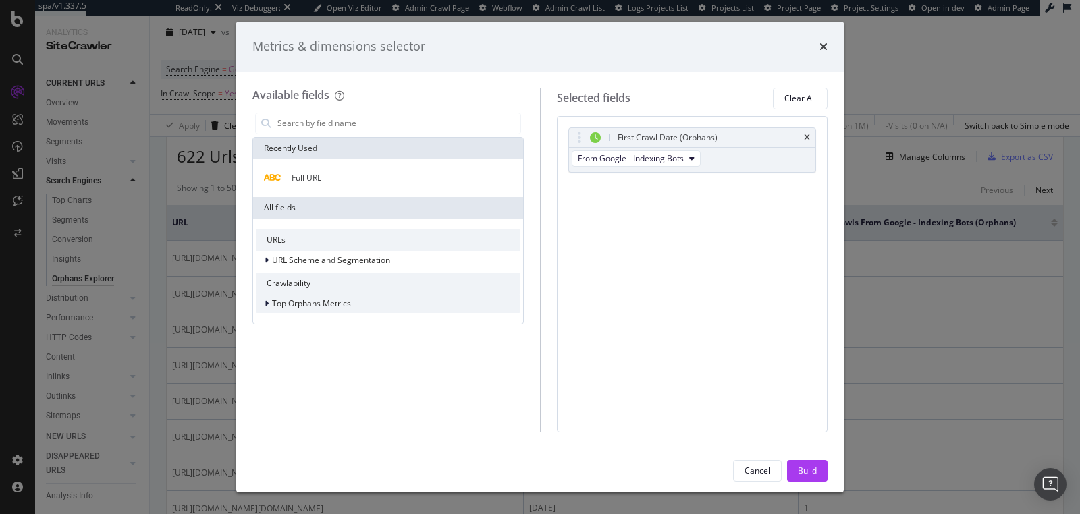
click at [270, 304] on div "modal" at bounding box center [268, 303] width 8 height 13
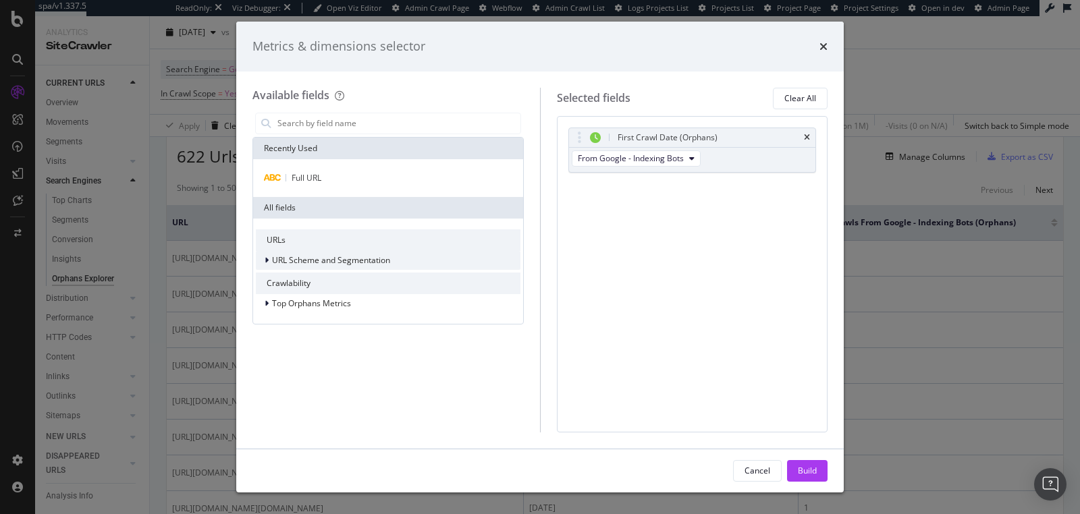
click at [273, 262] on span "URL Scheme and Segmentation" at bounding box center [331, 259] width 118 height 11
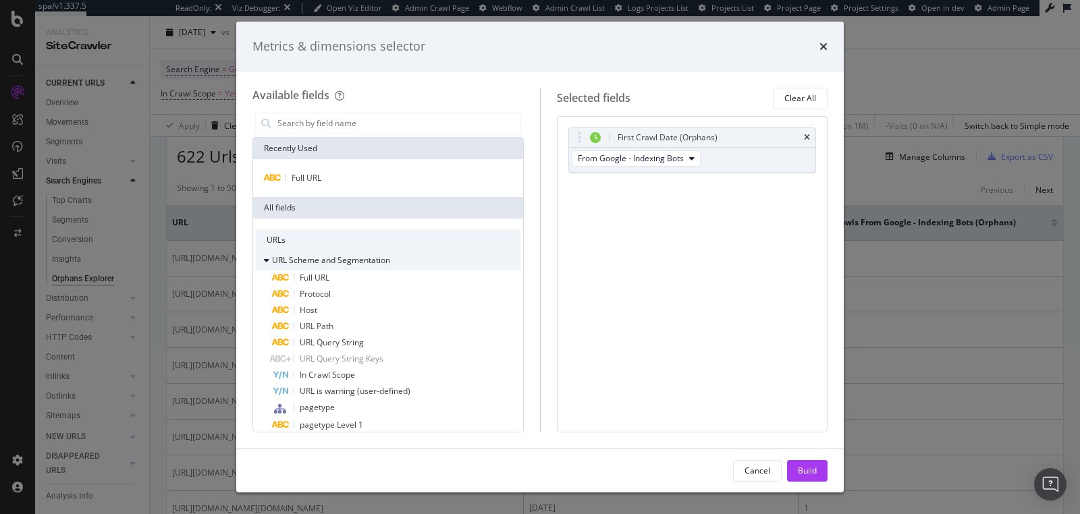
click at [273, 262] on span "URL Scheme and Segmentation" at bounding box center [331, 259] width 118 height 11
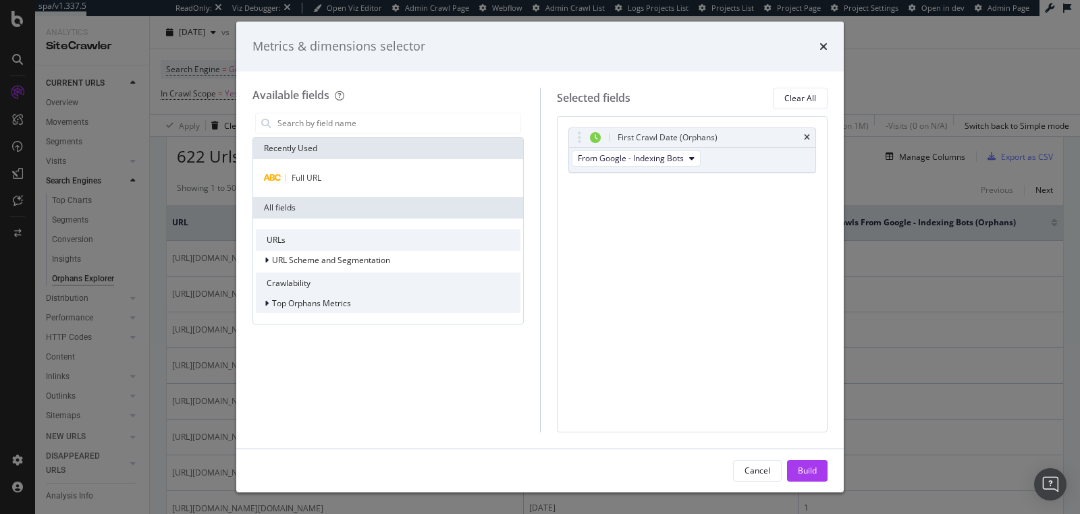
click at [272, 302] on span "Top Orphans Metrics" at bounding box center [311, 303] width 79 height 11
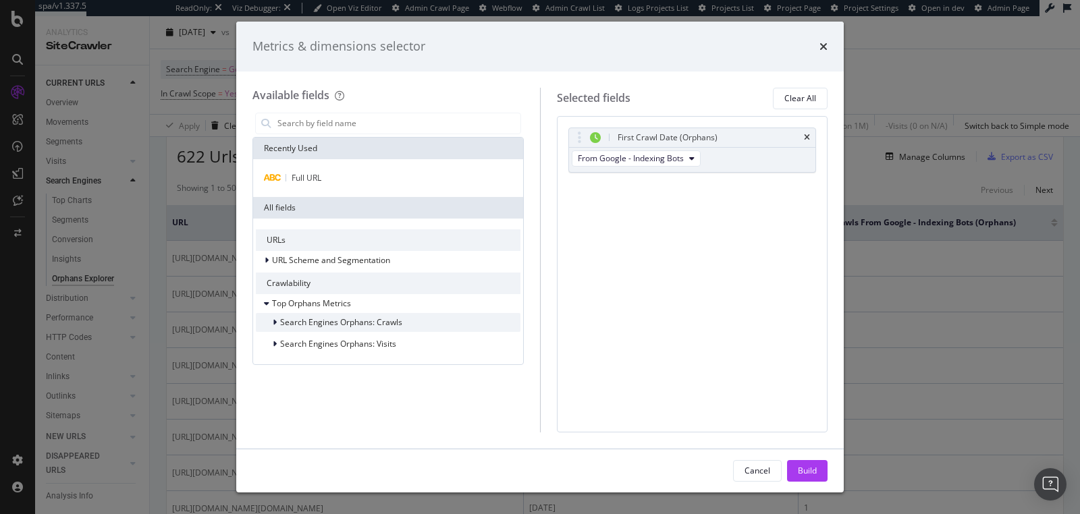
click at [275, 319] on icon "modal" at bounding box center [275, 323] width 4 height 8
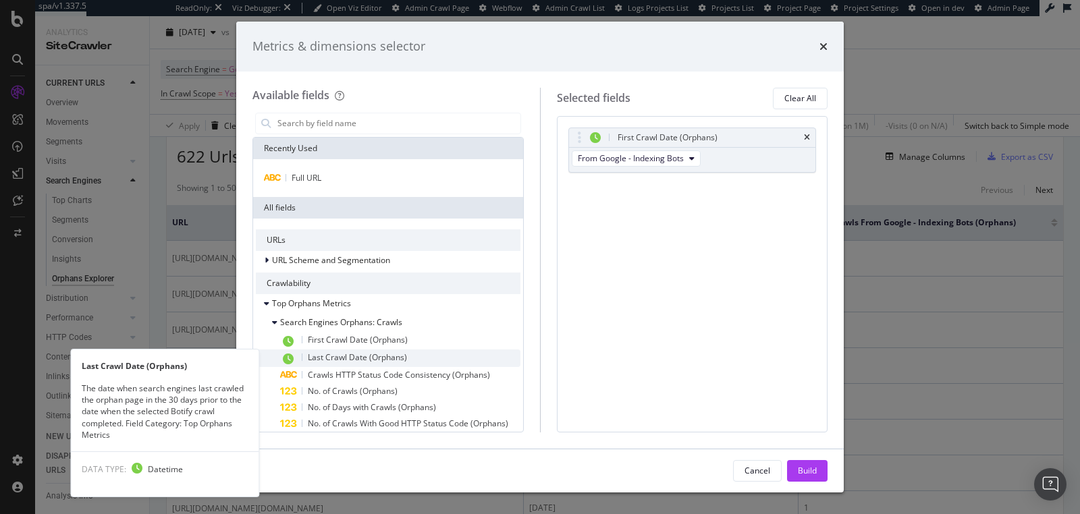
click at [323, 360] on span "Last Crawl Date (Orphans)" at bounding box center [357, 357] width 99 height 11
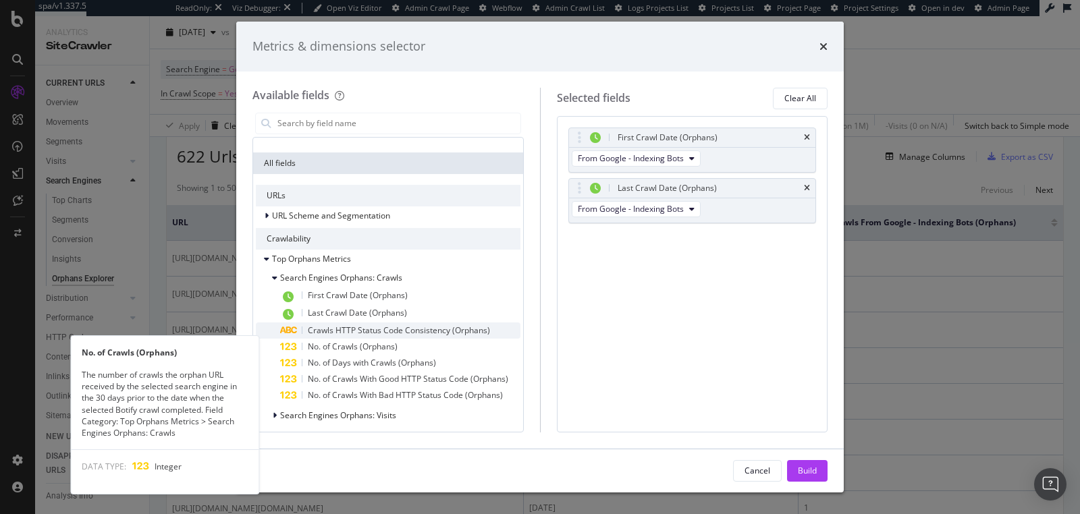
scroll to position [47, 0]
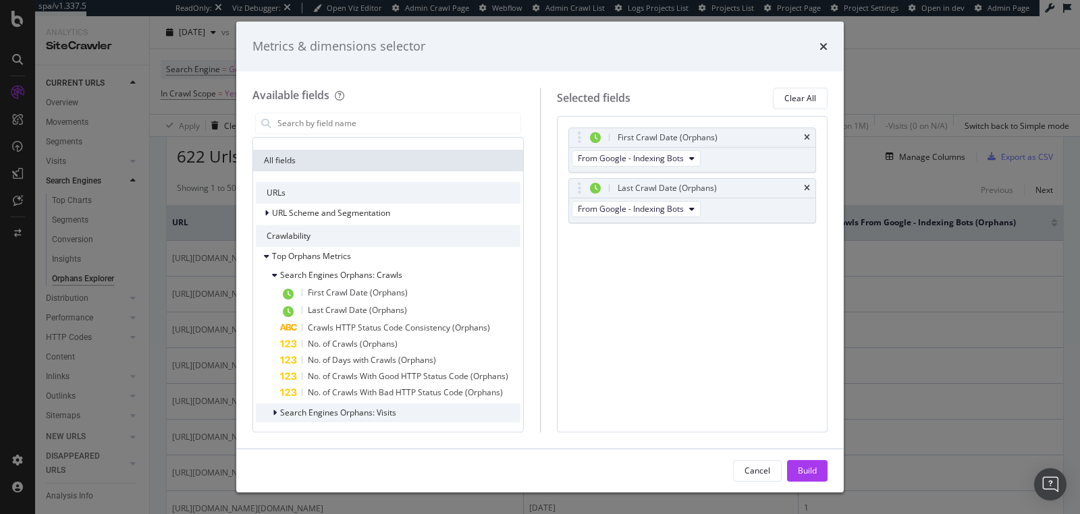
click at [310, 409] on span "Search Engines Orphans: Visits" at bounding box center [338, 412] width 116 height 11
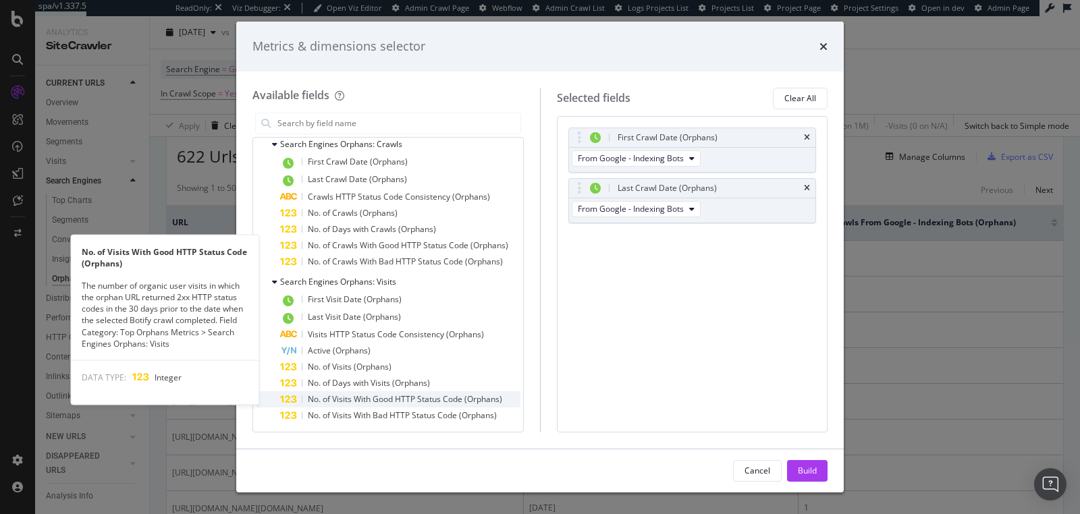
scroll to position [179, 0]
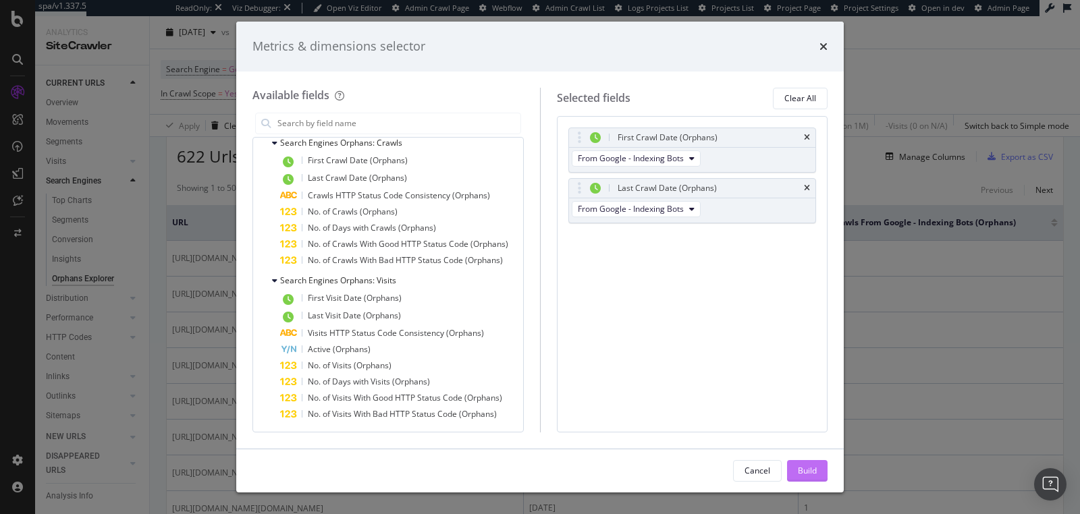
click at [804, 463] on div "Build" at bounding box center [807, 471] width 19 height 20
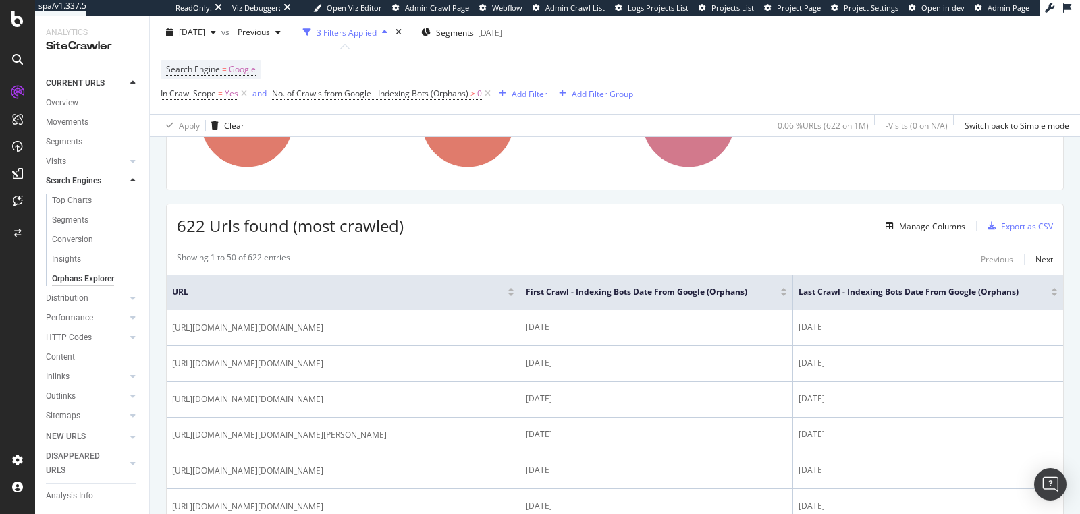
scroll to position [197, 0]
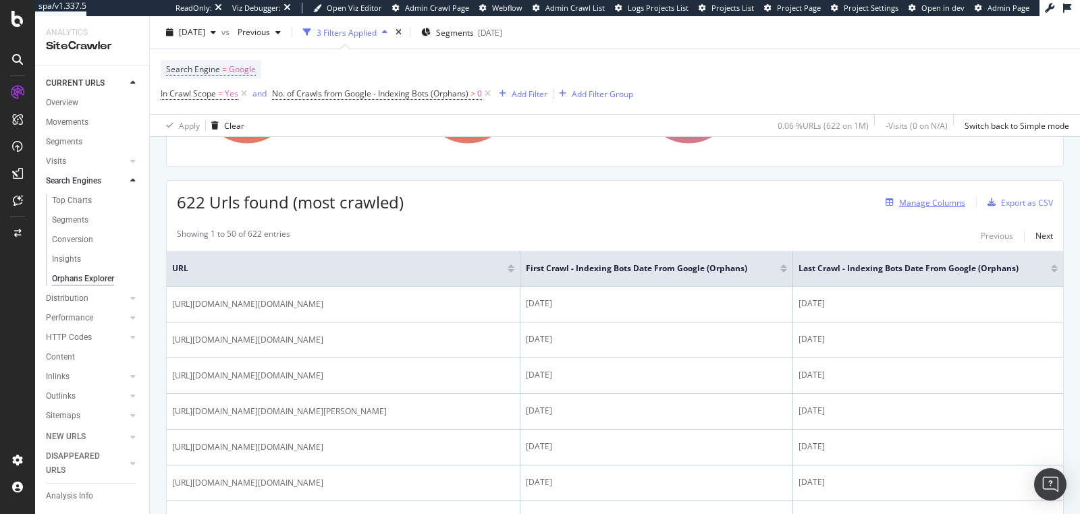
click at [933, 202] on div "Manage Columns" at bounding box center [932, 202] width 66 height 11
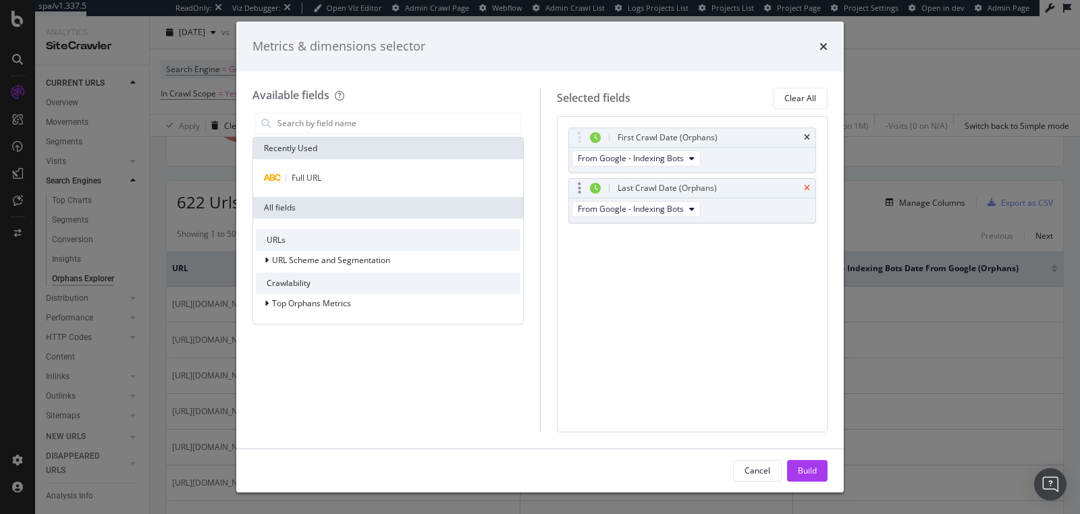
click at [805, 189] on icon "times" at bounding box center [807, 188] width 6 height 8
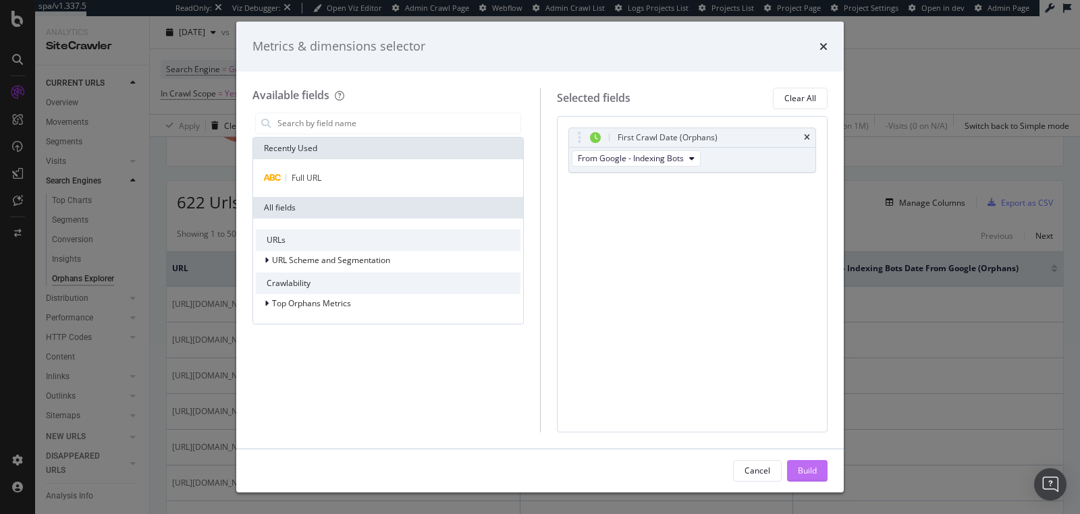
click at [806, 465] on div "Build" at bounding box center [807, 470] width 19 height 11
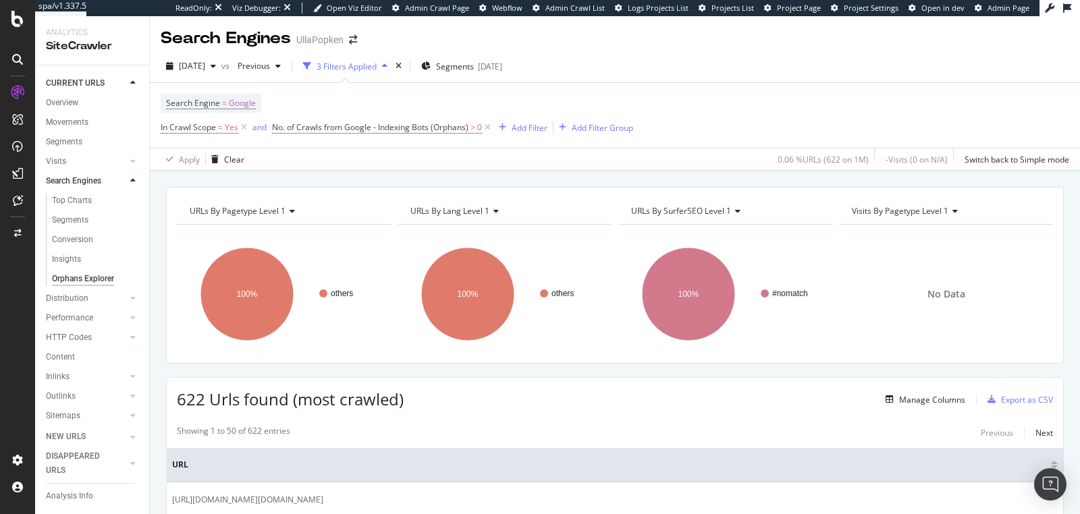
click at [75, 278] on div "Orphans Explorer" at bounding box center [83, 279] width 62 height 14
click at [69, 254] on div "Insights" at bounding box center [66, 259] width 29 height 14
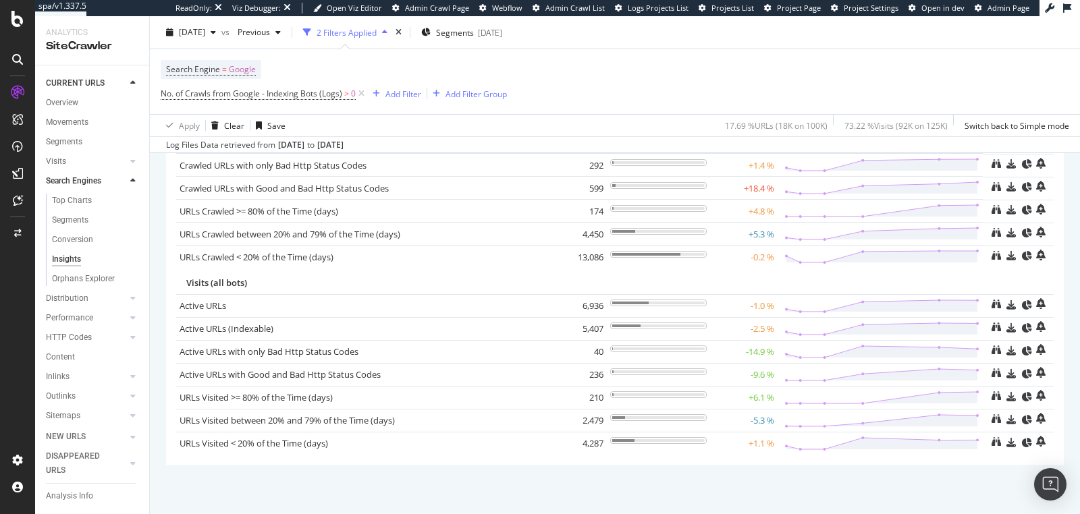
scroll to position [169, 0]
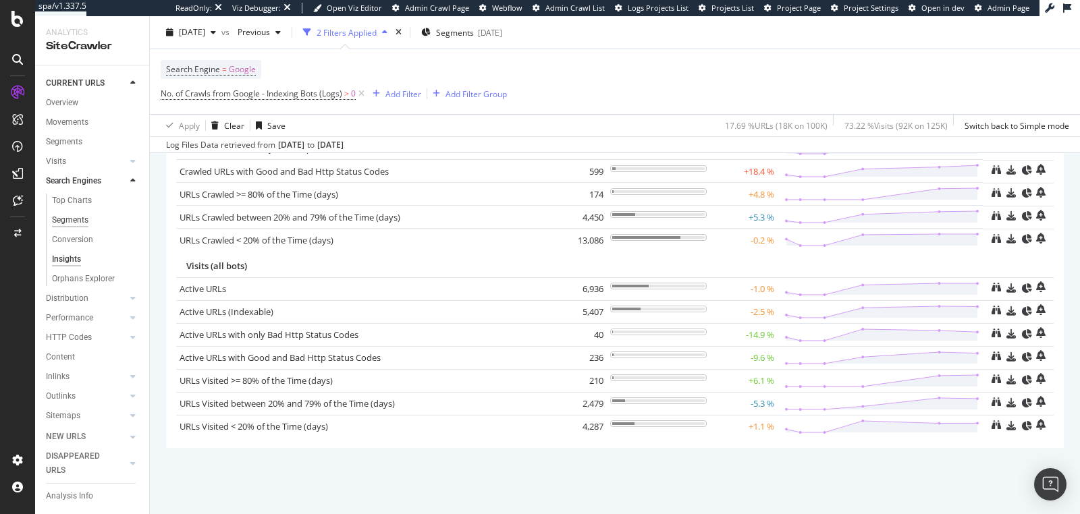
click at [72, 225] on div "Segments" at bounding box center [70, 220] width 36 height 14
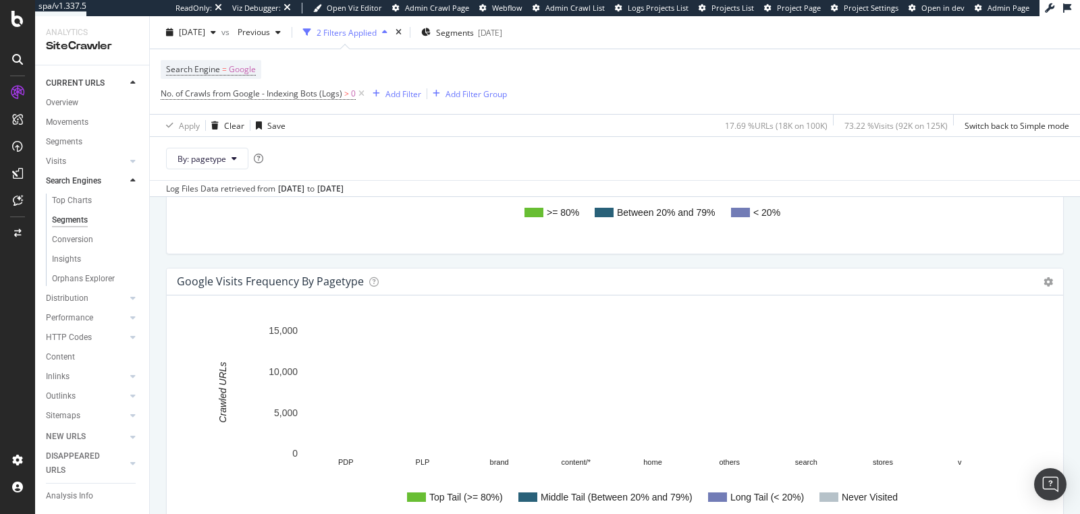
scroll to position [2052, 0]
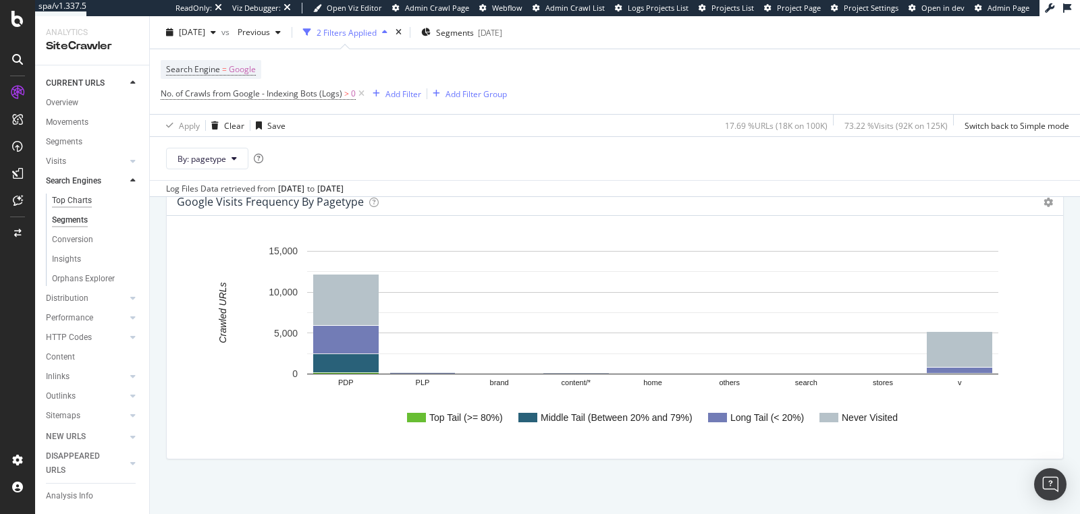
click at [82, 203] on div "Top Charts" at bounding box center [72, 201] width 40 height 14
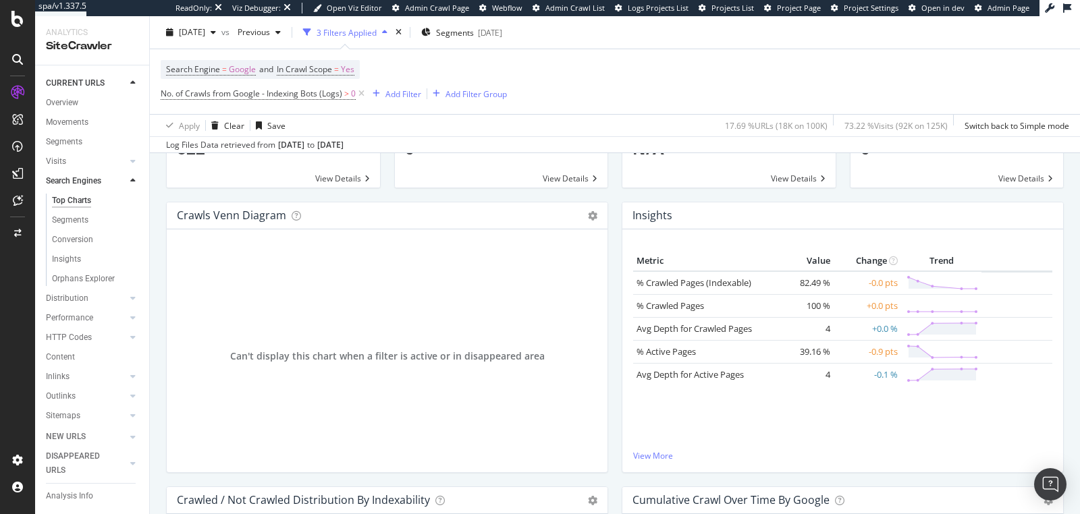
scroll to position [21, 0]
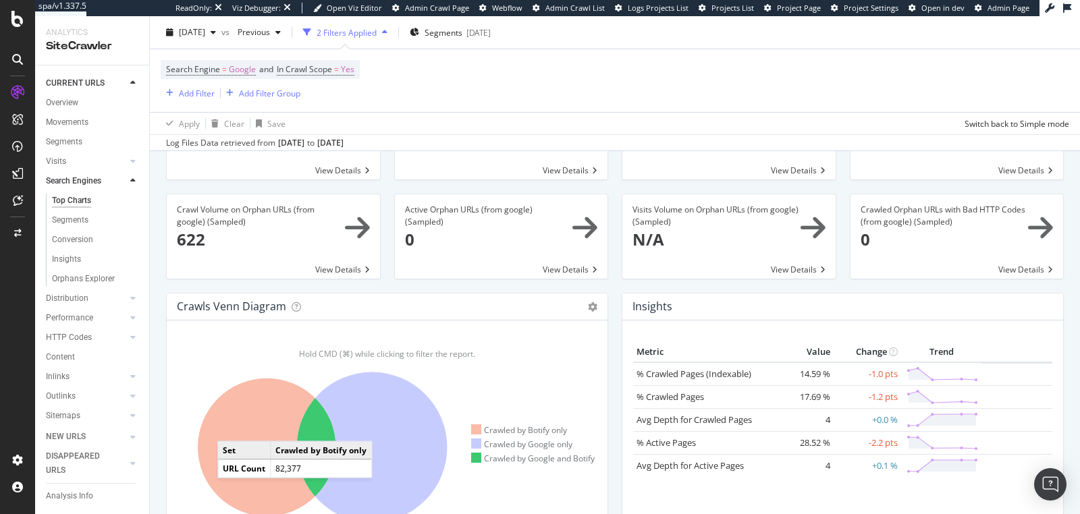
scroll to position [134, 0]
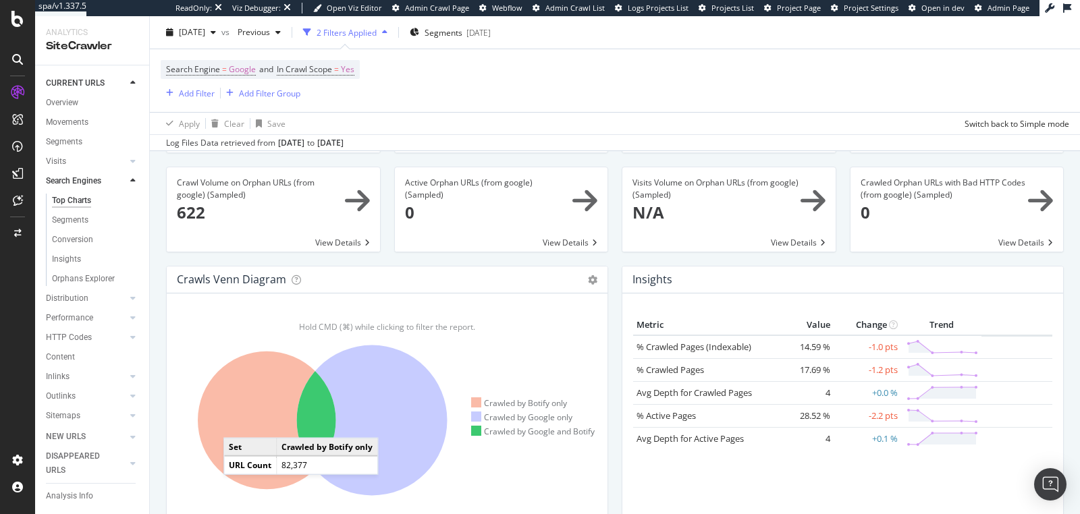
click at [237, 423] on icon at bounding box center [267, 421] width 138 height 138
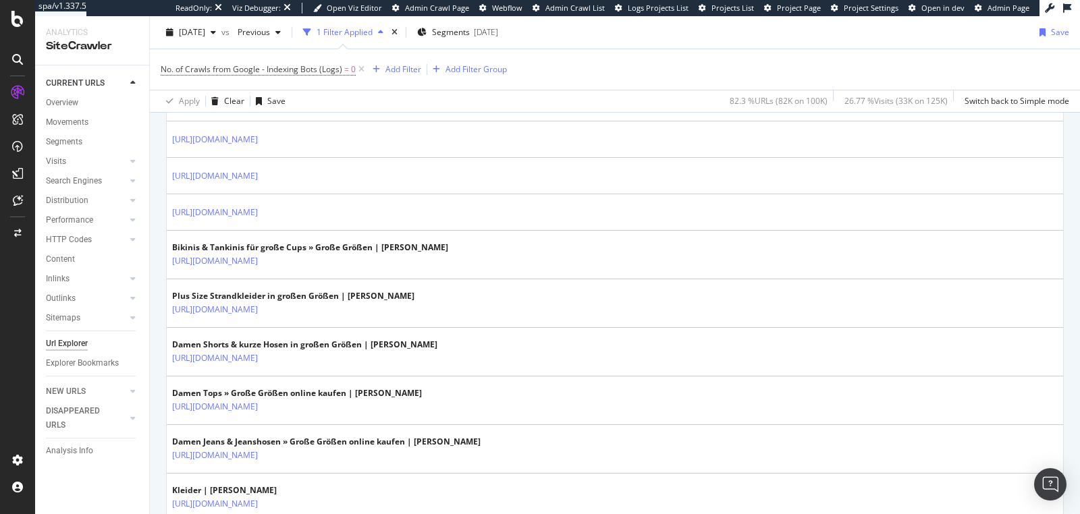
scroll to position [1169, 0]
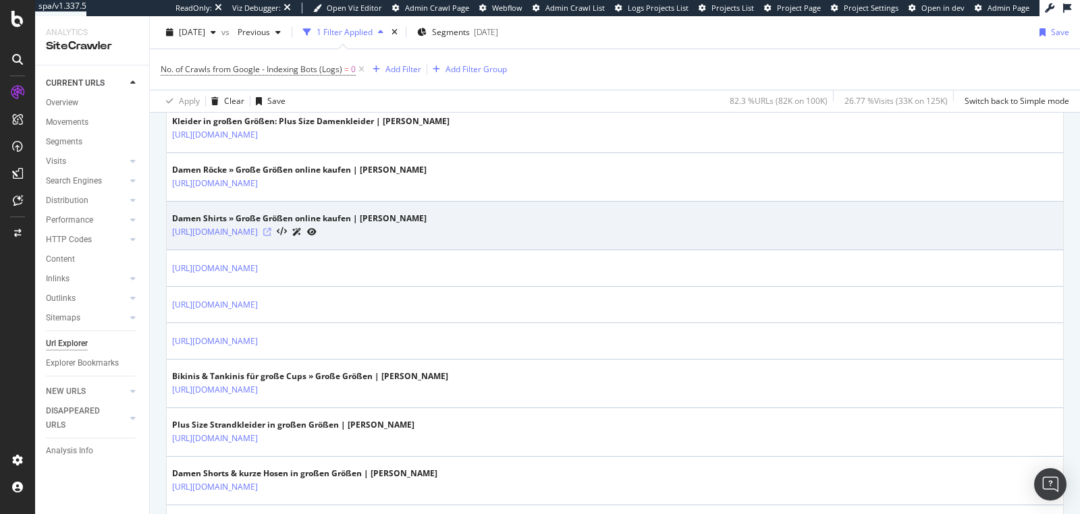
click at [271, 228] on icon at bounding box center [267, 232] width 8 height 8
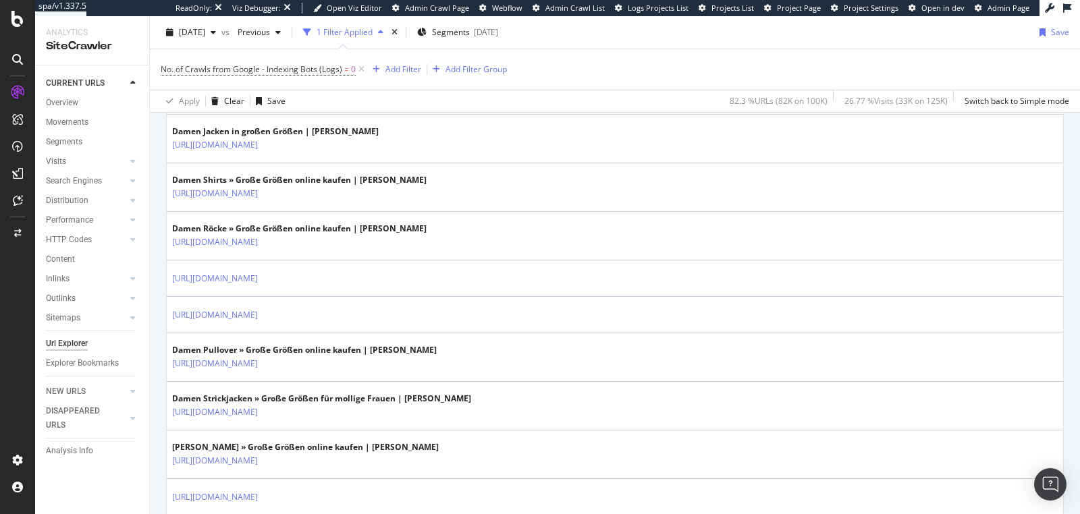
scroll to position [1755, 0]
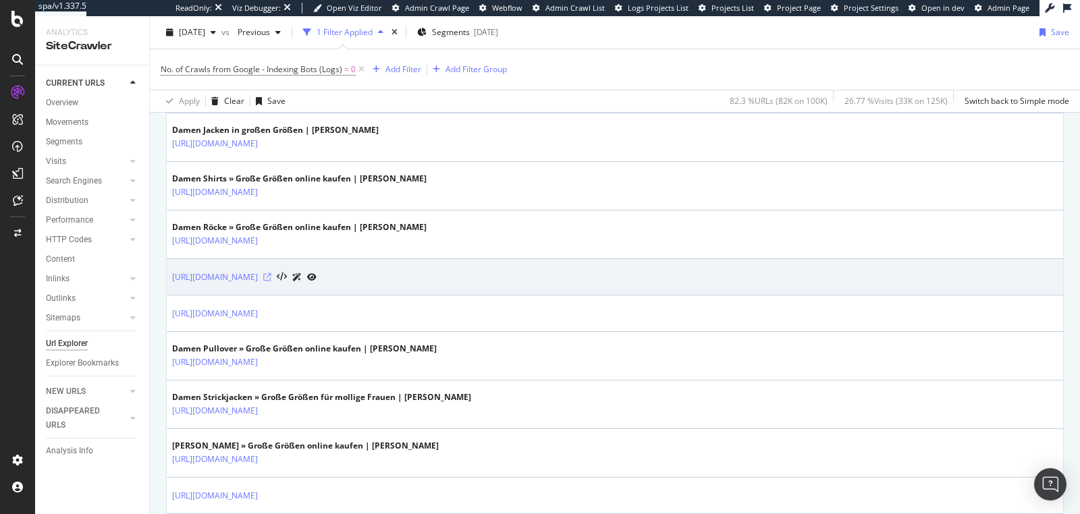
click at [271, 273] on icon at bounding box center [267, 277] width 8 height 8
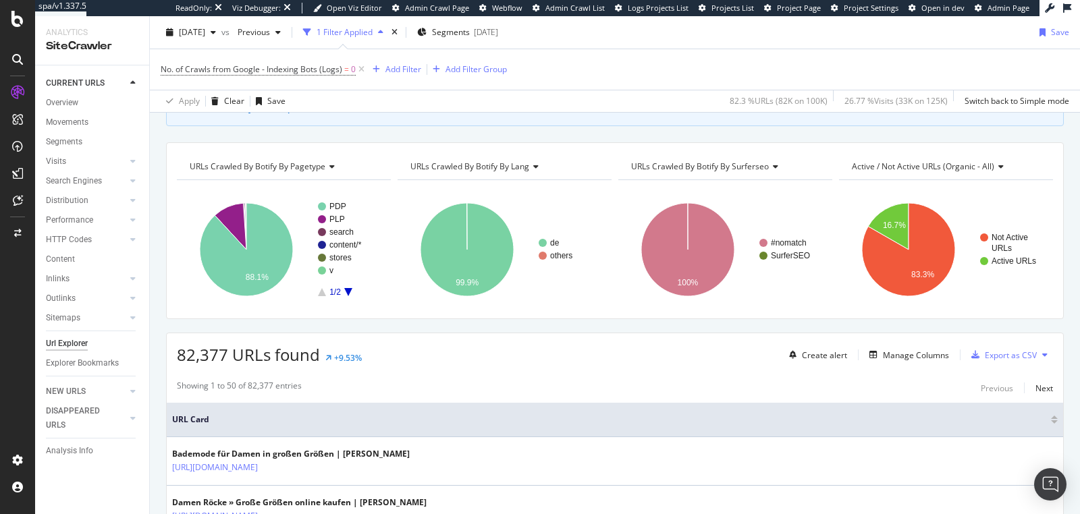
scroll to position [91, 0]
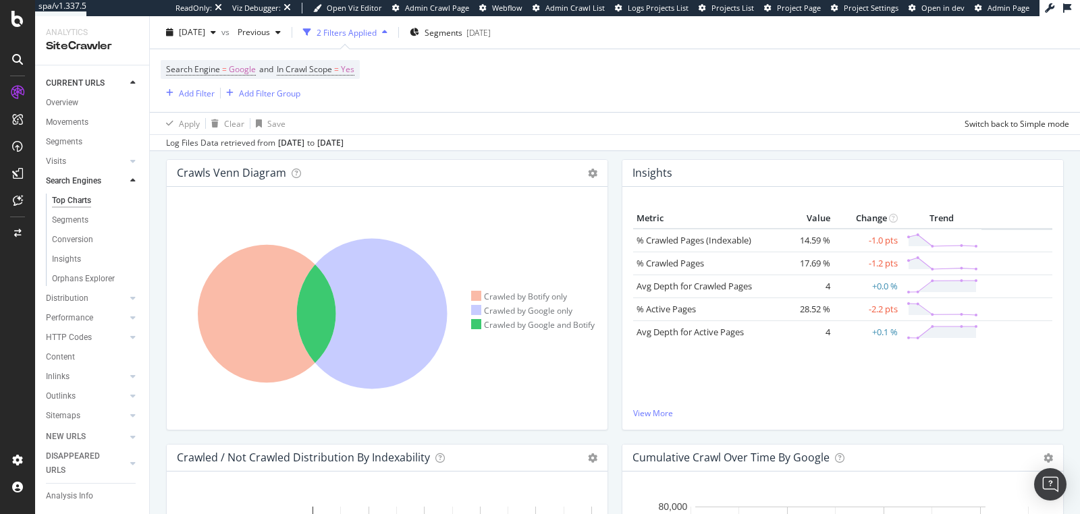
scroll to position [240, 0]
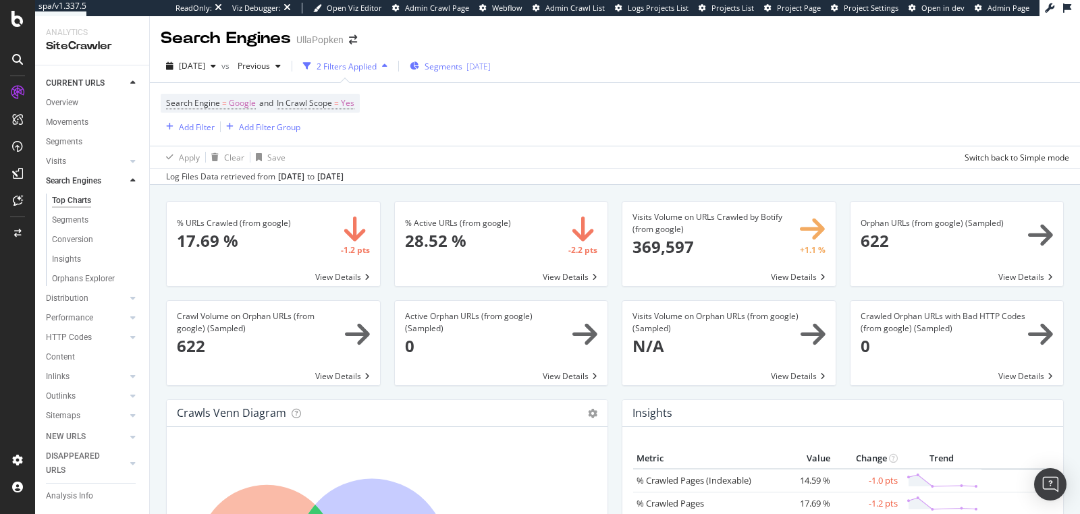
click at [461, 70] on span "Segments" at bounding box center [443, 66] width 38 height 11
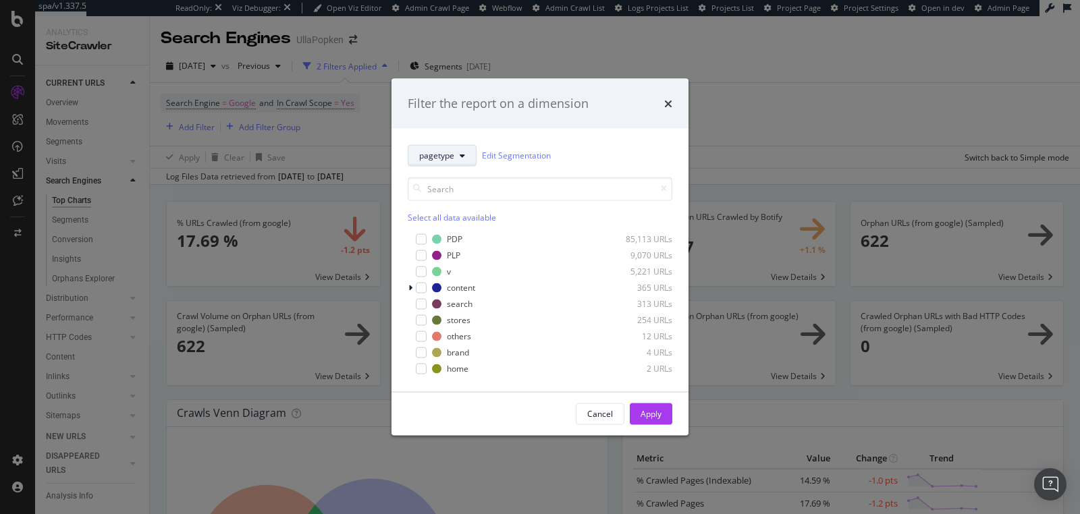
click at [464, 169] on div "Select all data available PDP 85,113 URLs PLP 9,070 URLs v 5,221 URLs content 3…" at bounding box center [540, 270] width 265 height 209
click at [462, 163] on button "pagetype" at bounding box center [442, 155] width 69 height 22
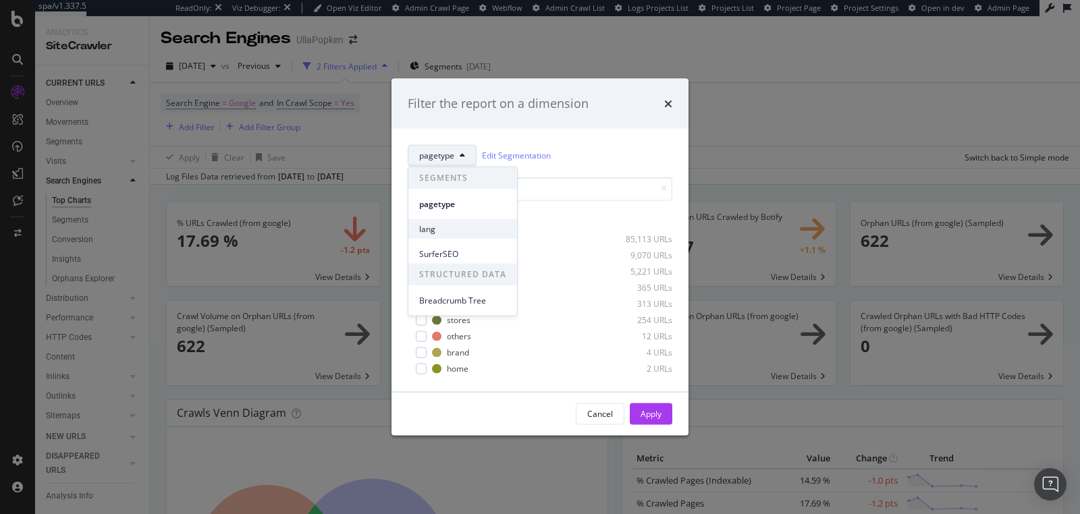
click at [458, 230] on span "lang" at bounding box center [462, 229] width 87 height 12
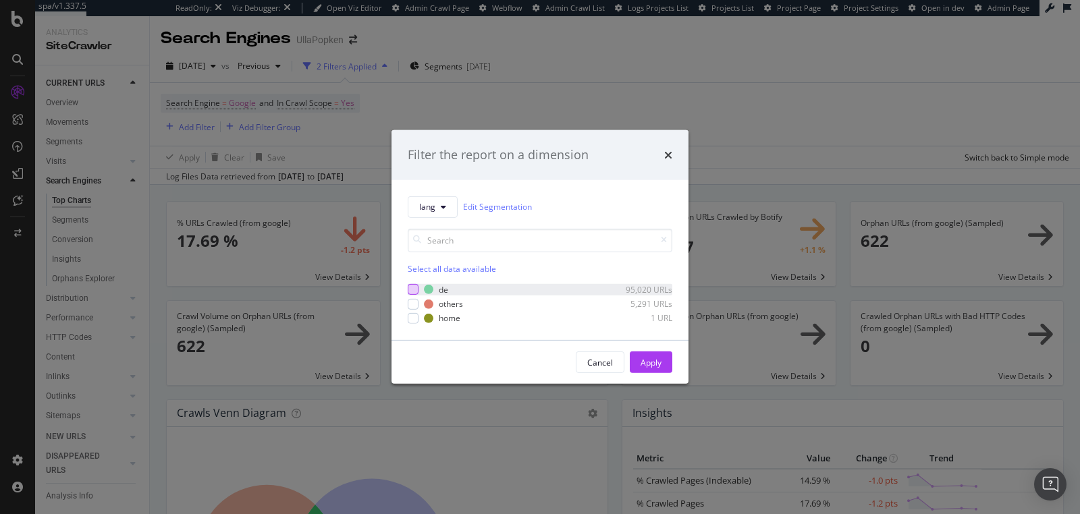
click at [415, 292] on div "modal" at bounding box center [413, 289] width 11 height 11
click at [643, 362] on div "Apply" at bounding box center [650, 362] width 21 height 11
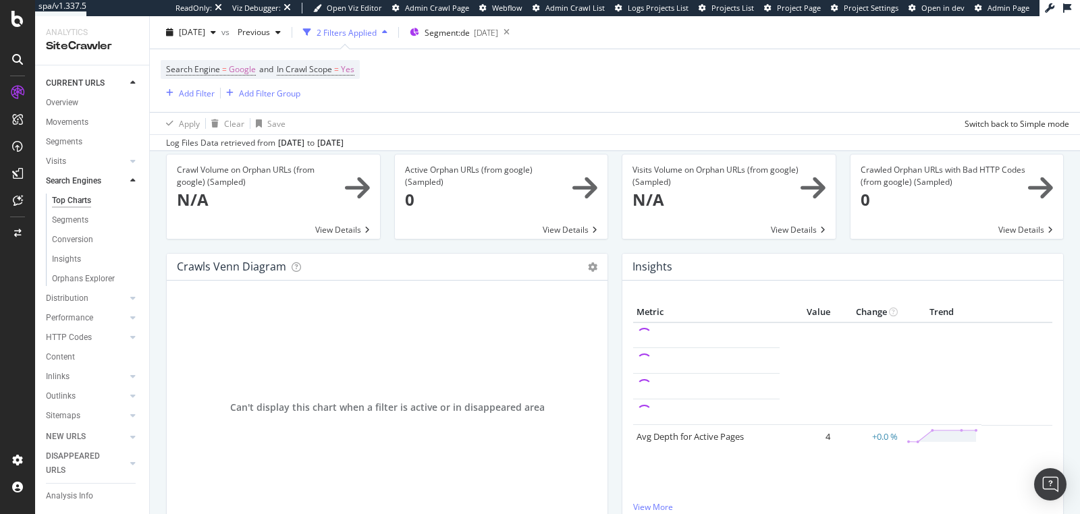
scroll to position [107, 0]
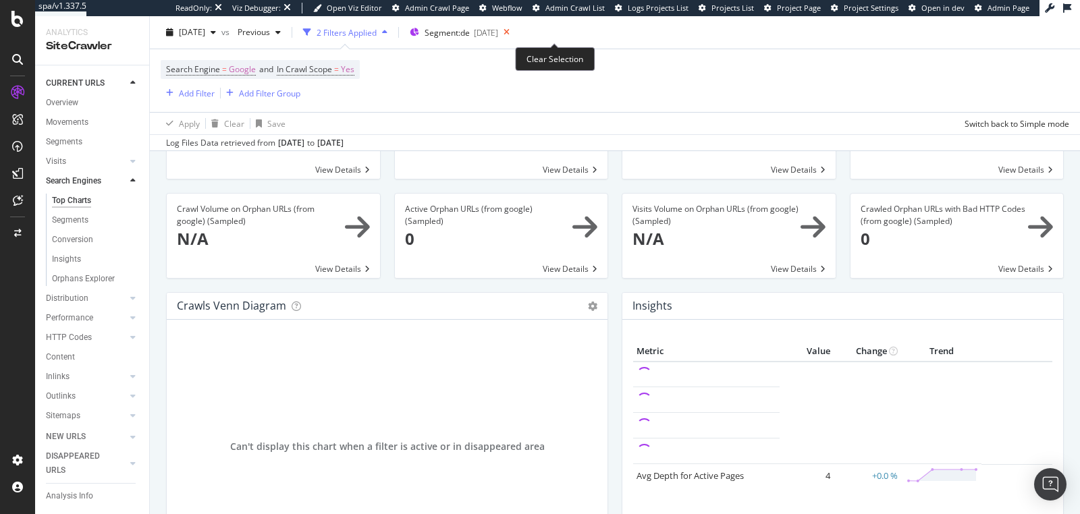
click at [515, 32] on icon at bounding box center [506, 32] width 17 height 19
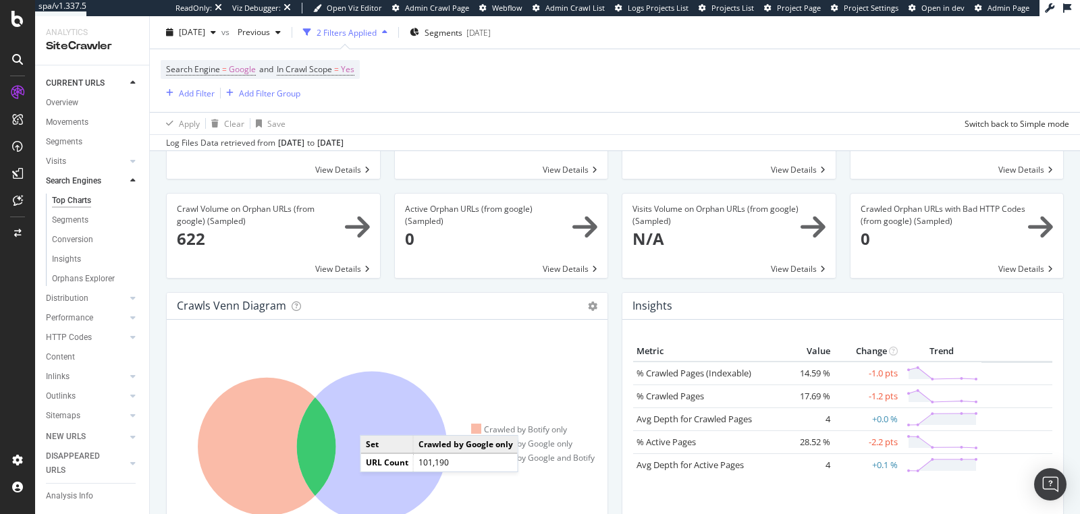
click at [373, 420] on icon at bounding box center [372, 447] width 150 height 150
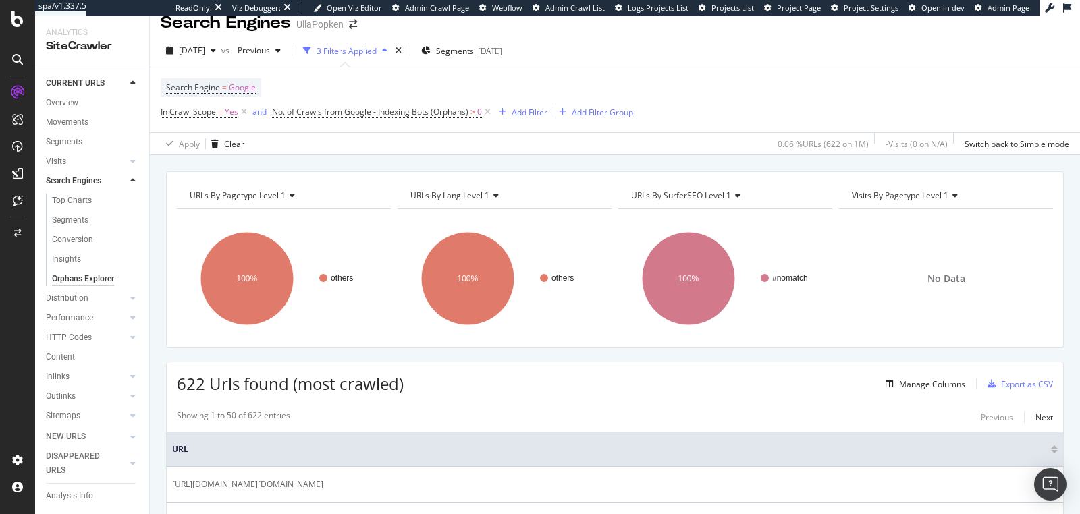
scroll to position [17, 0]
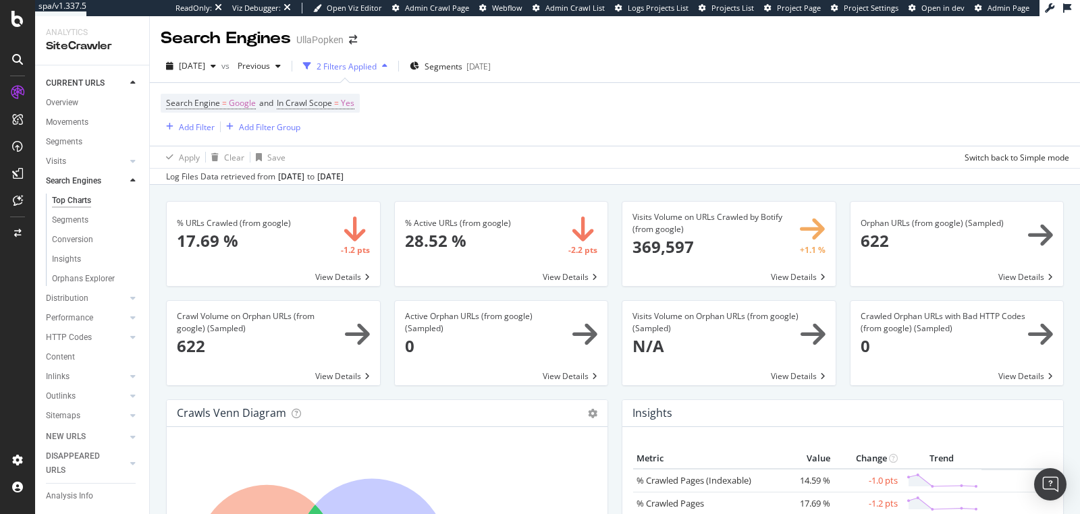
click at [362, 339] on span at bounding box center [273, 343] width 213 height 84
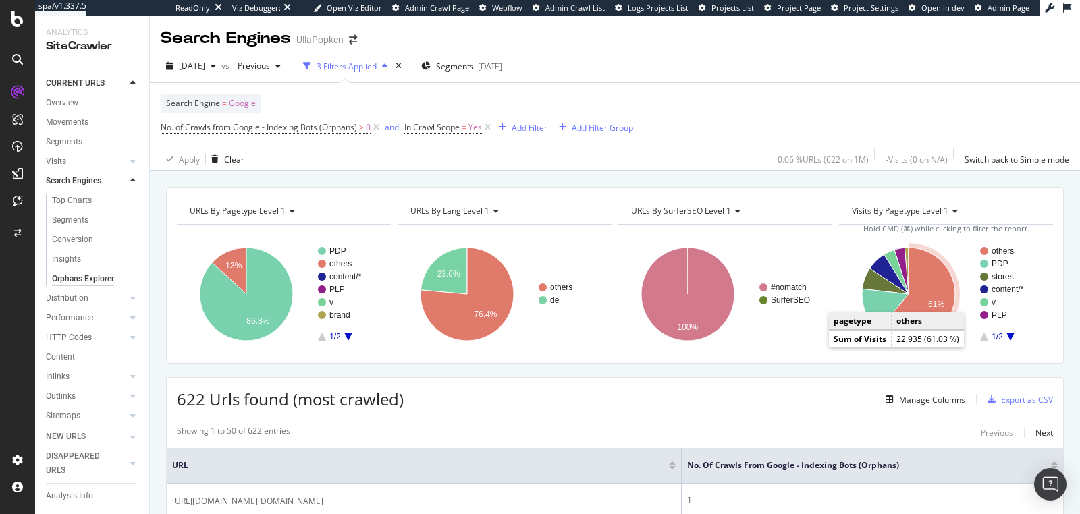
click at [941, 291] on icon "A chart." at bounding box center [917, 294] width 76 height 93
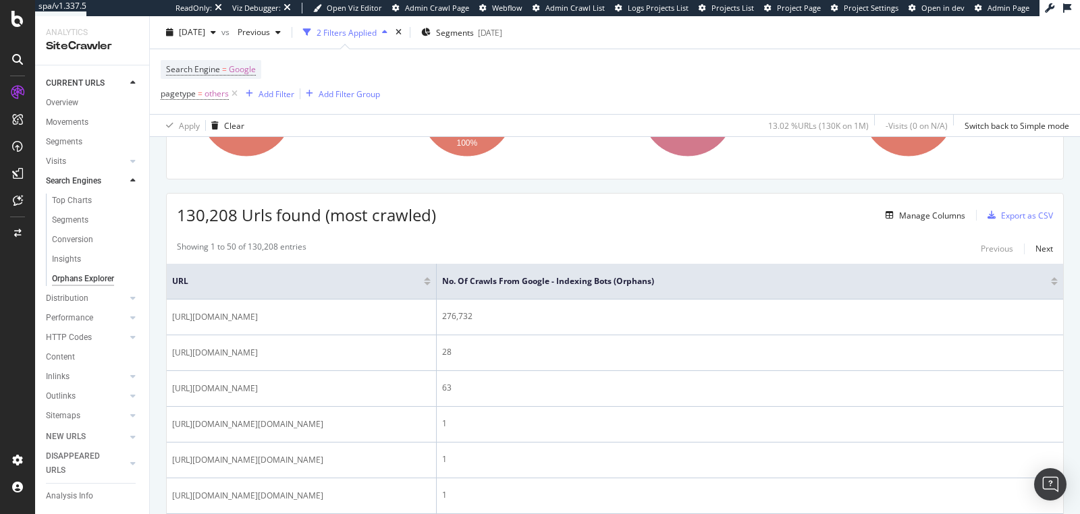
scroll to position [132, 0]
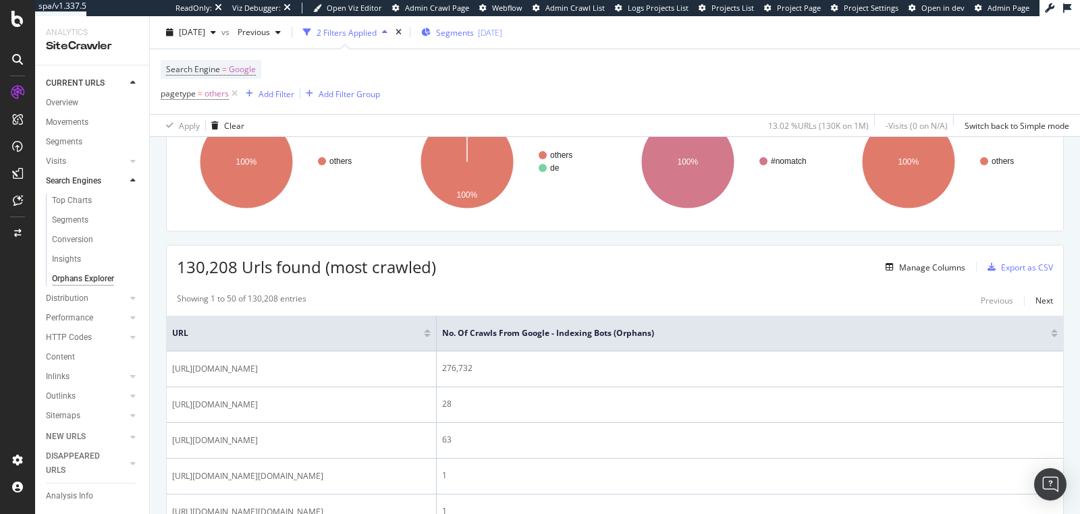
click at [474, 36] on span "Segments" at bounding box center [455, 31] width 38 height 11
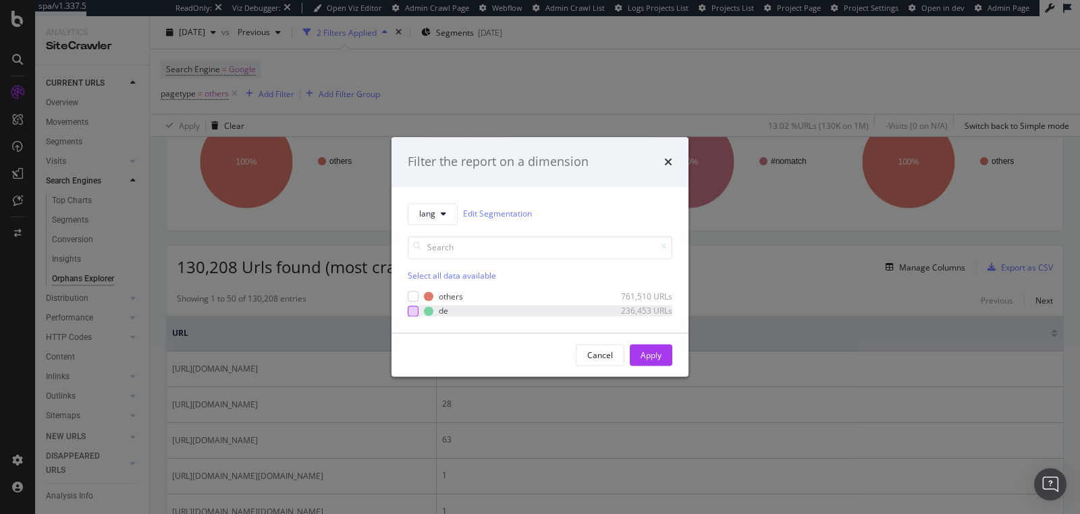
click at [412, 310] on div "modal" at bounding box center [413, 311] width 11 height 11
click at [642, 348] on div "Apply" at bounding box center [650, 355] width 21 height 20
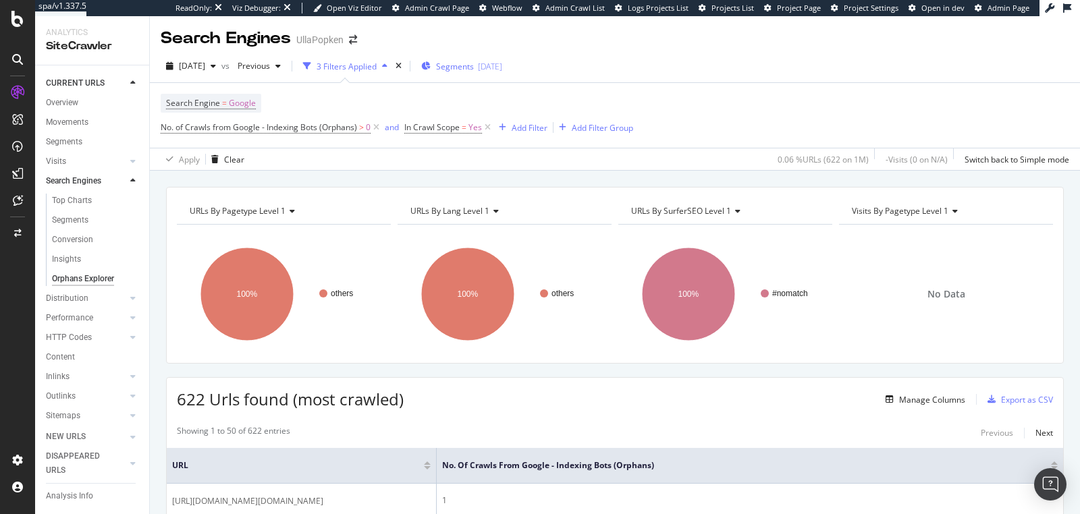
click at [490, 73] on div "Segments [DATE]" at bounding box center [461, 66] width 81 height 20
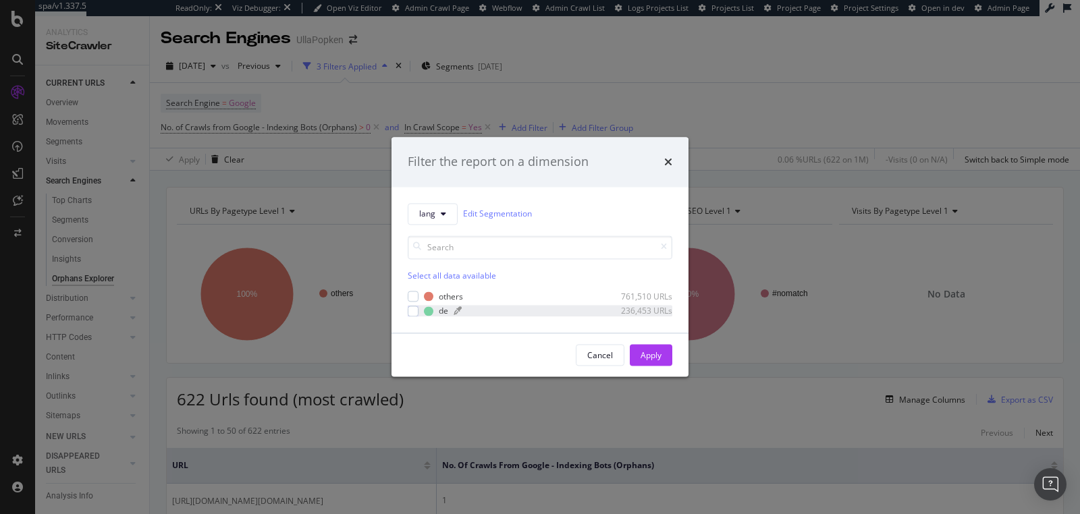
click at [442, 307] on div "de" at bounding box center [443, 310] width 9 height 11
click at [640, 357] on div "Apply" at bounding box center [650, 355] width 21 height 11
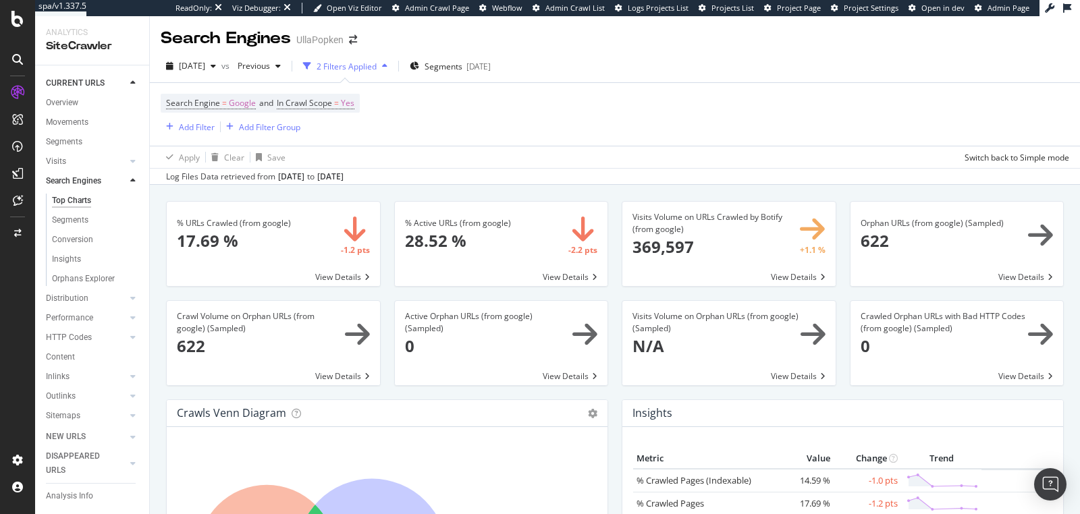
click at [355, 335] on span at bounding box center [273, 343] width 213 height 84
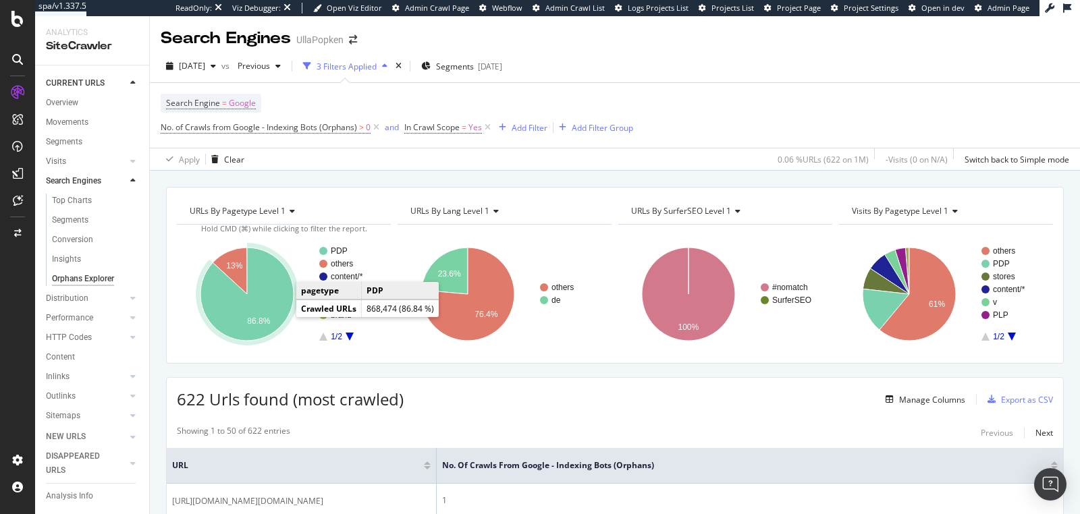
click at [271, 304] on icon "A chart." at bounding box center [246, 294] width 93 height 93
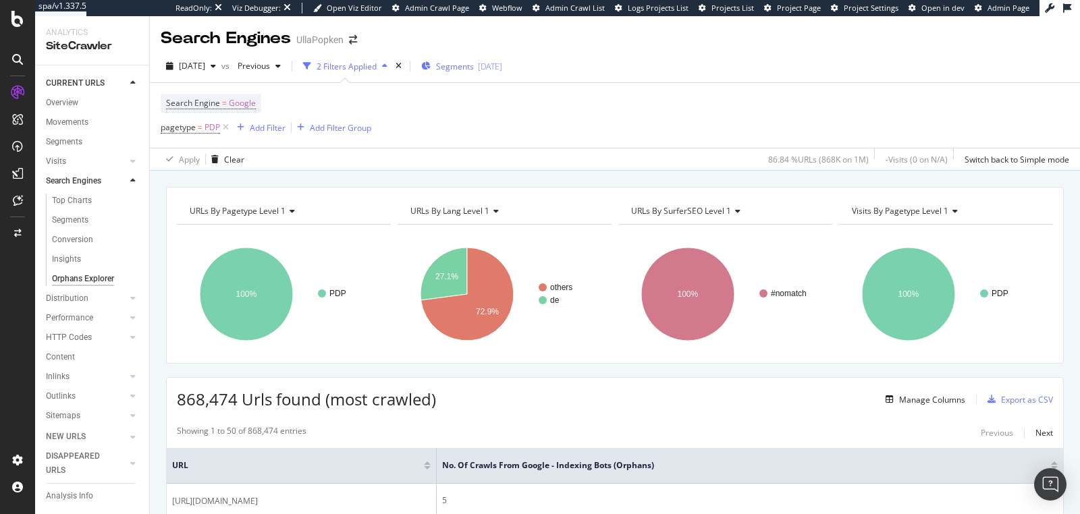
click at [474, 69] on span "Segments" at bounding box center [455, 66] width 38 height 11
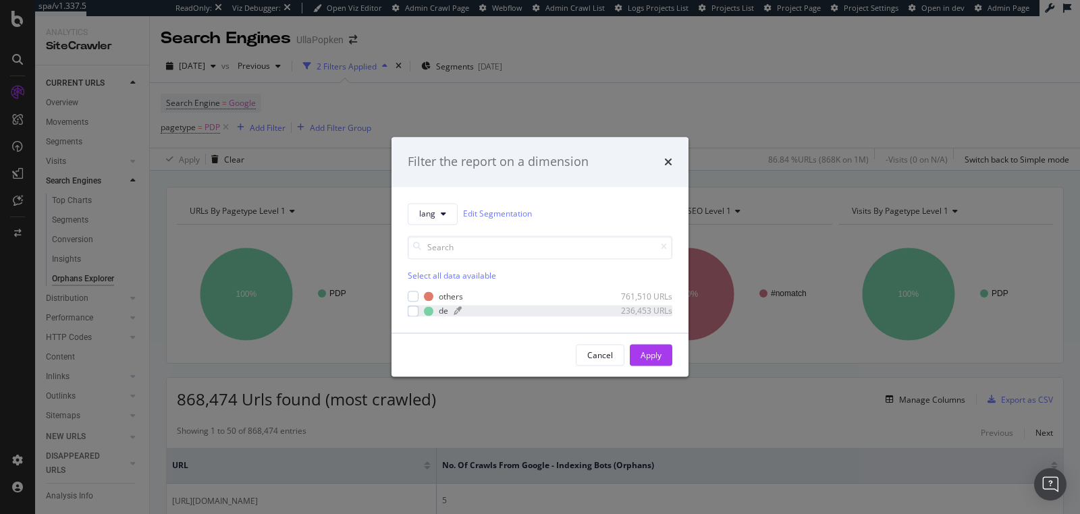
click at [435, 307] on div "de 236,453 URLs" at bounding box center [548, 310] width 248 height 11
click at [634, 345] on button "Apply" at bounding box center [651, 356] width 43 height 22
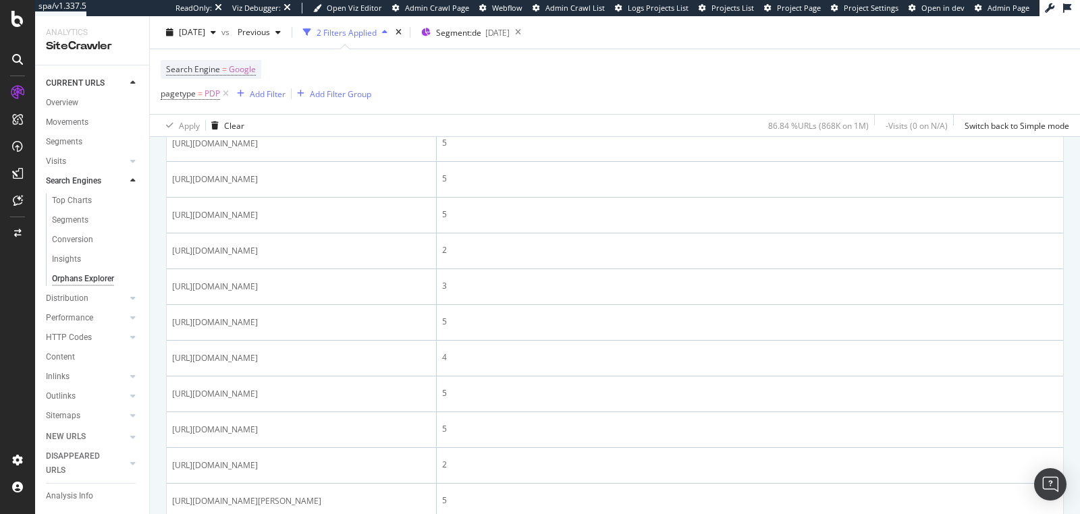
scroll to position [273, 0]
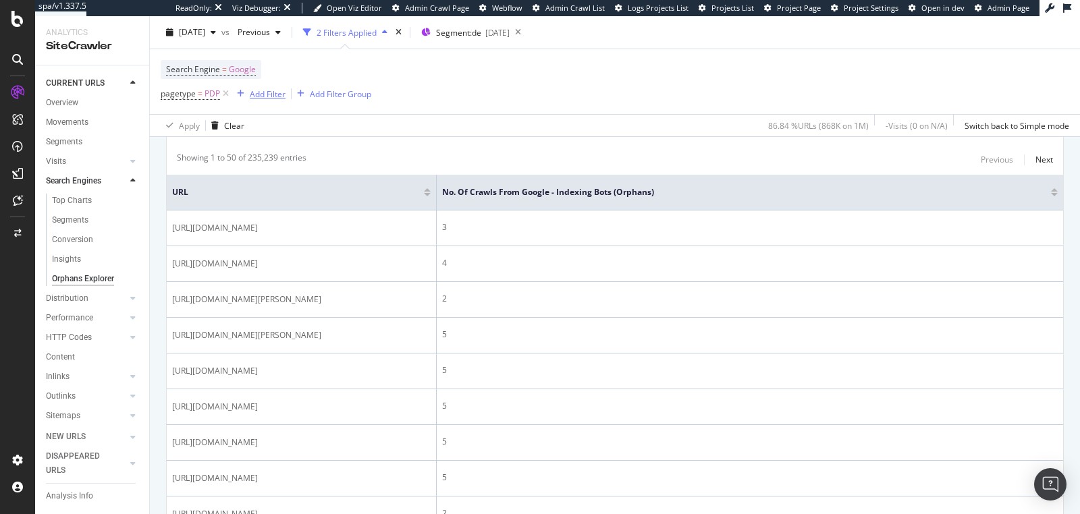
click at [272, 94] on div "Add Filter" at bounding box center [268, 93] width 36 height 11
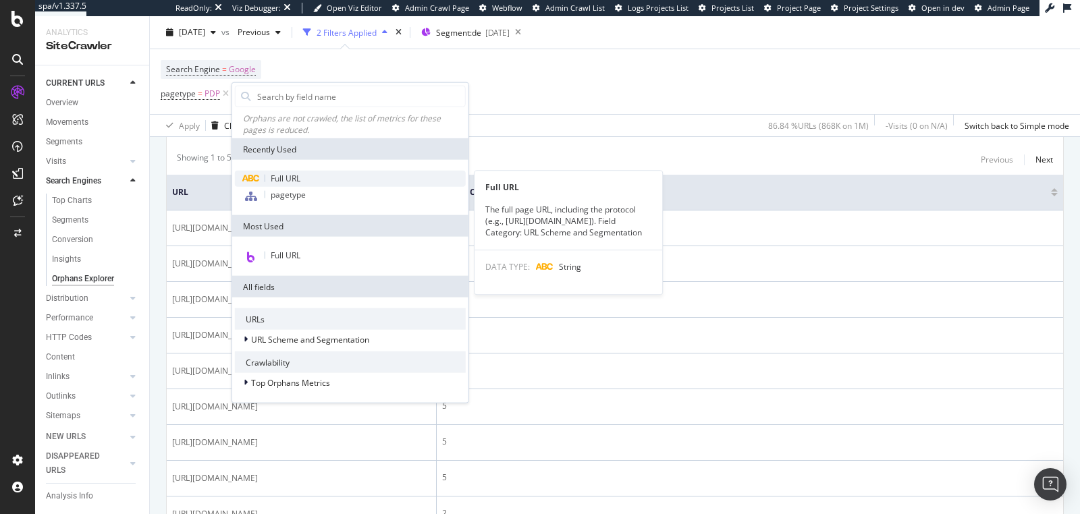
click at [288, 173] on span "Full URL" at bounding box center [286, 178] width 30 height 11
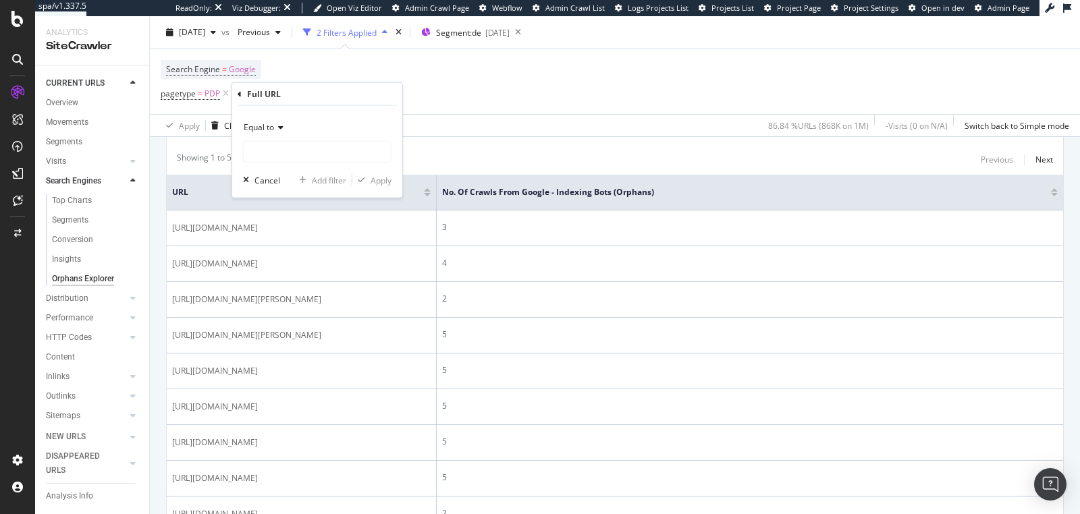
click at [275, 129] on icon at bounding box center [278, 127] width 9 height 8
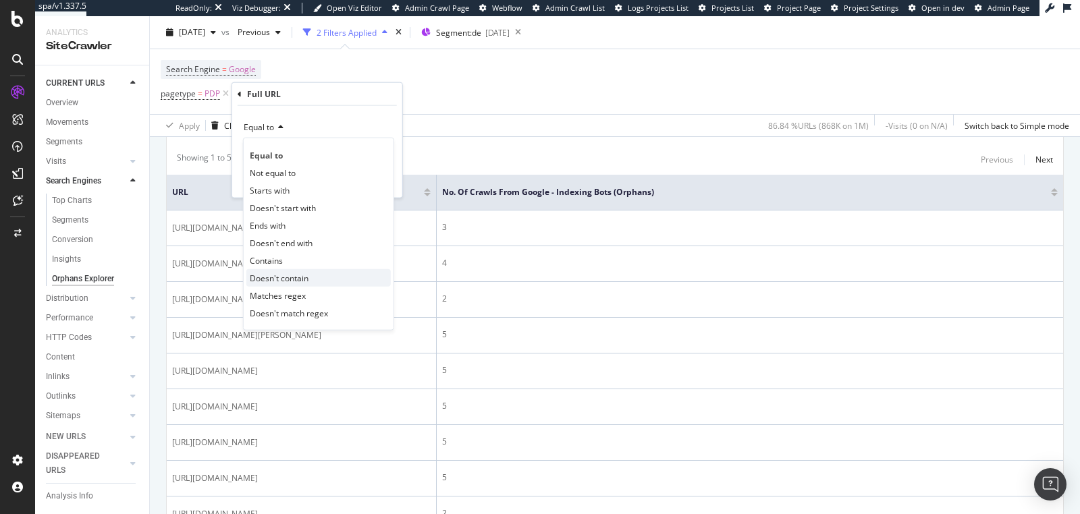
click at [283, 272] on span "Doesn't contain" at bounding box center [279, 277] width 59 height 11
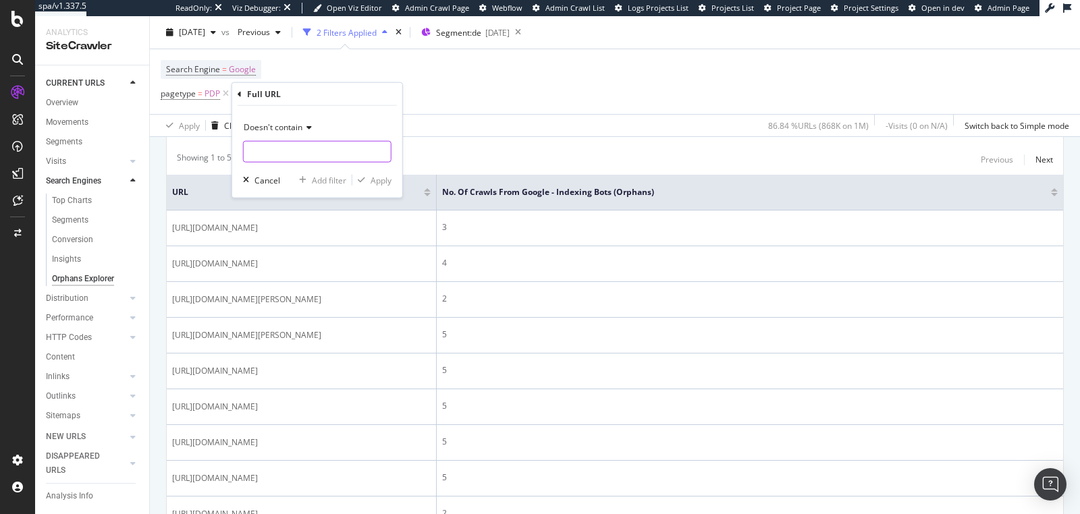
click at [270, 151] on input "text" at bounding box center [317, 152] width 147 height 22
type input "happy-size"
click at [375, 177] on div "Apply" at bounding box center [380, 179] width 21 height 11
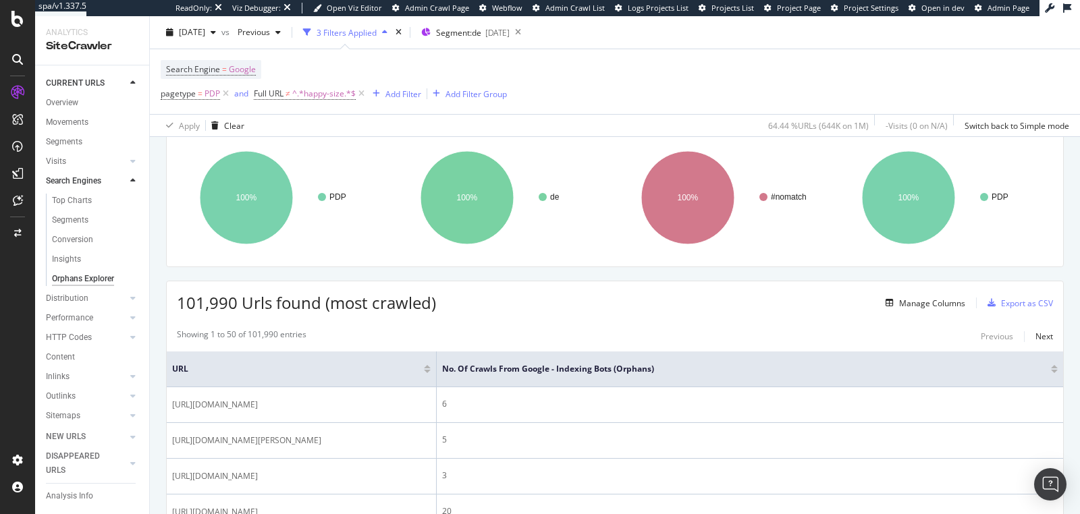
scroll to position [160, 0]
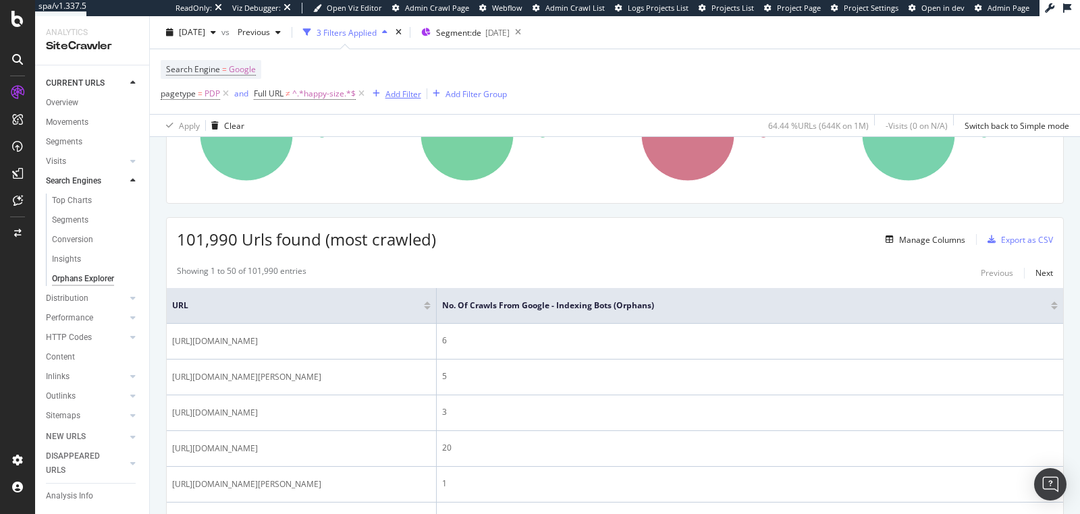
click at [395, 95] on div "Add Filter" at bounding box center [403, 93] width 36 height 11
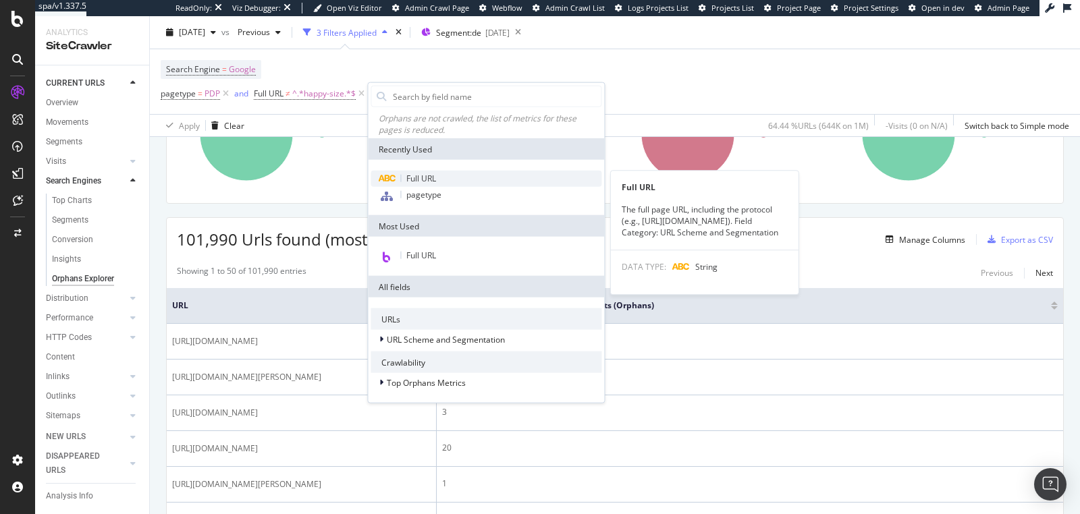
click at [410, 174] on span "Full URL" at bounding box center [421, 178] width 30 height 11
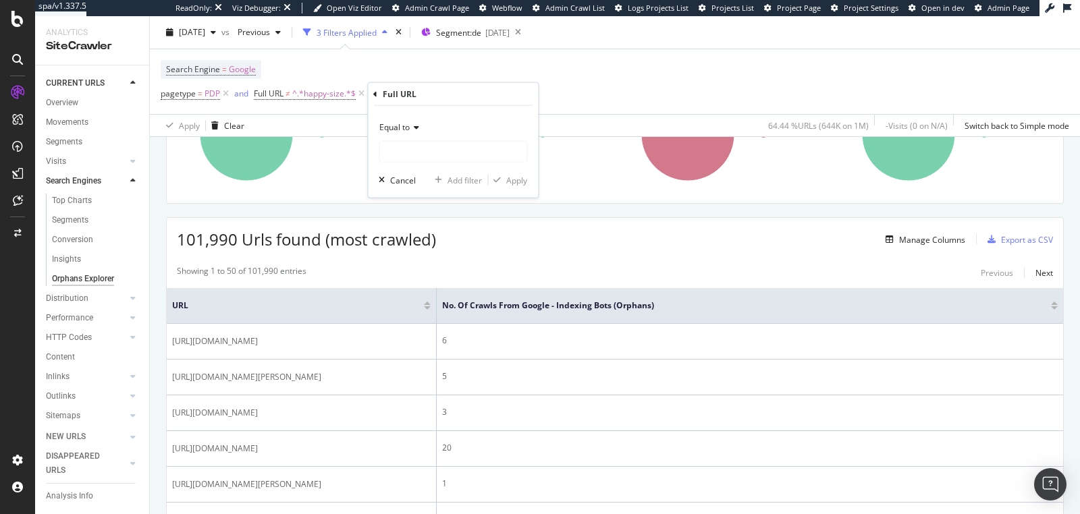
click at [406, 117] on div "Equal to" at bounding box center [453, 128] width 148 height 22
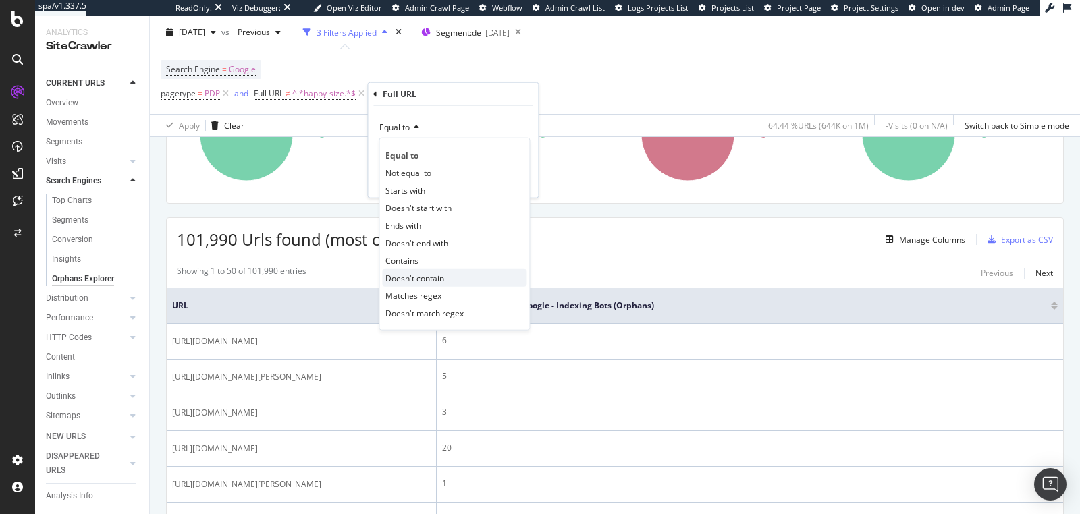
click at [416, 270] on div "Doesn't contain" at bounding box center [454, 278] width 144 height 18
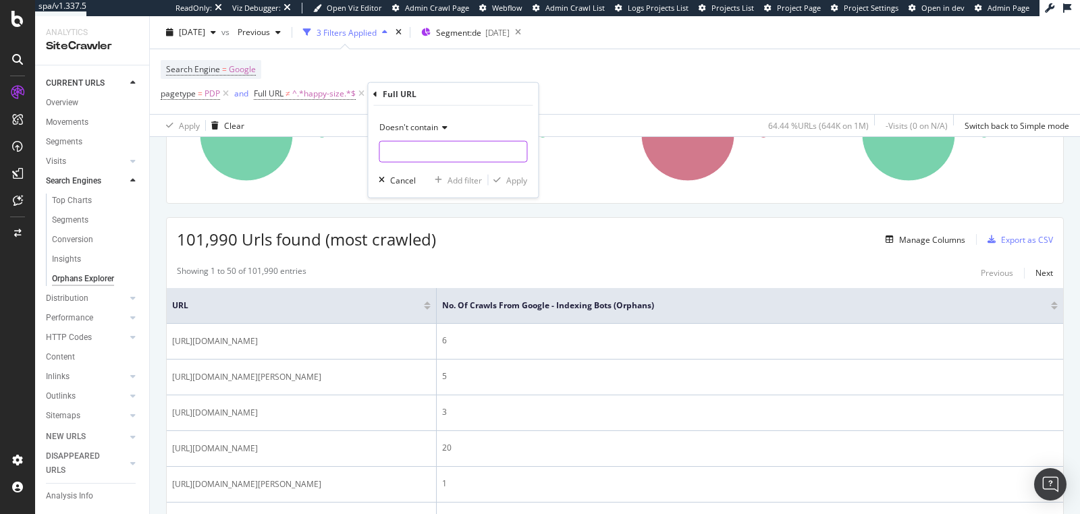
click at [401, 148] on input "text" at bounding box center [452, 152] width 147 height 22
type input "jp1880"
click at [505, 184] on div "Apply" at bounding box center [507, 180] width 39 height 12
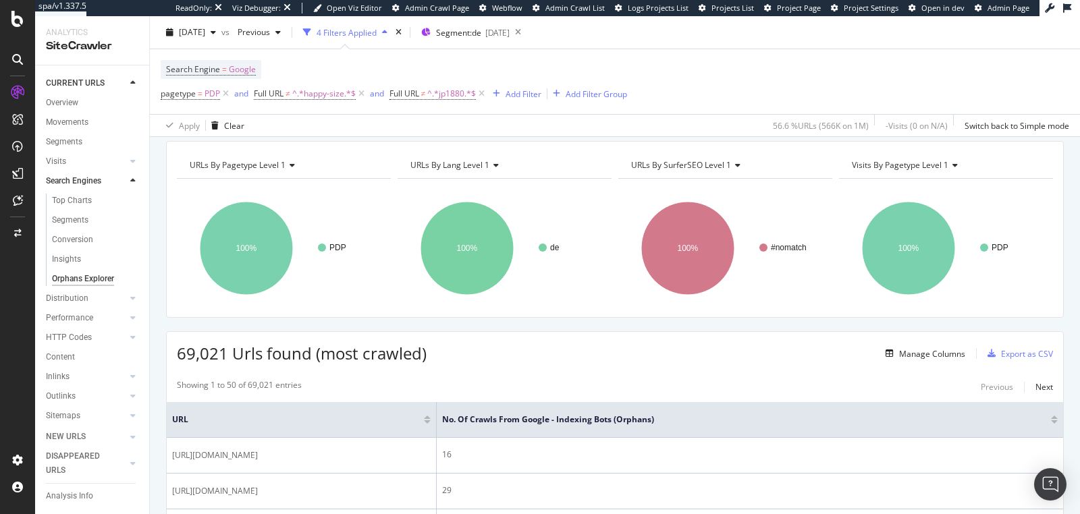
scroll to position [113, 0]
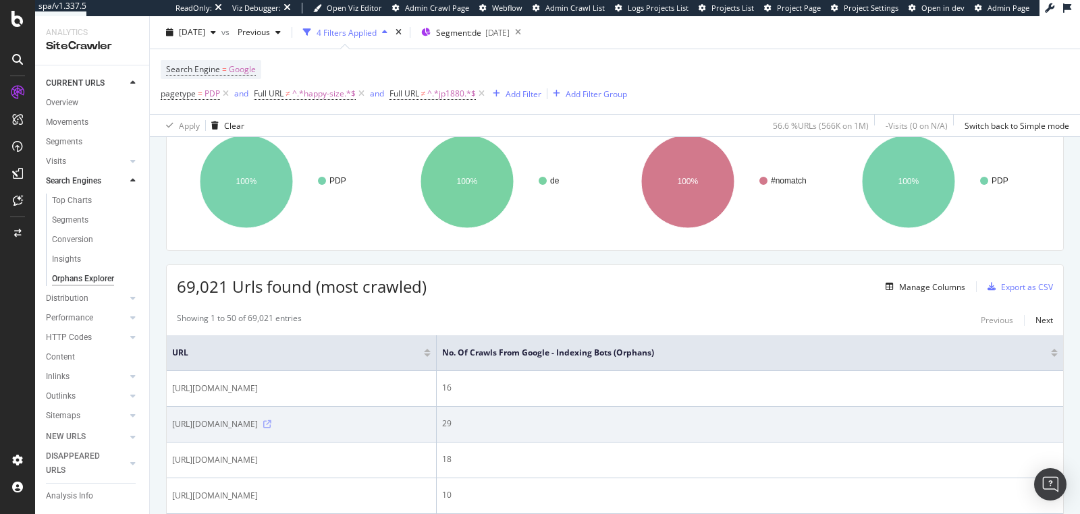
click at [271, 428] on icon at bounding box center [267, 424] width 8 height 8
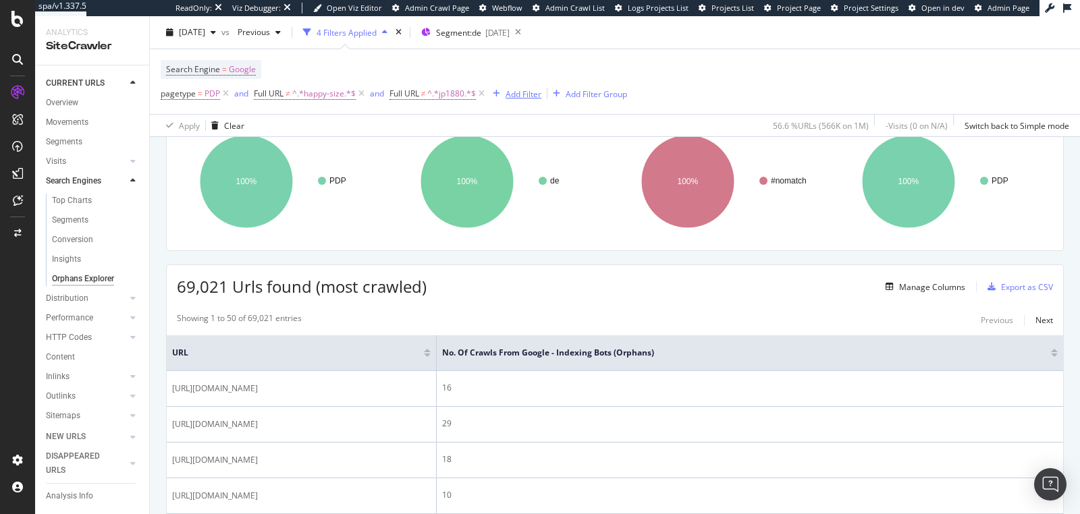
click at [512, 97] on div "Add Filter" at bounding box center [523, 93] width 36 height 11
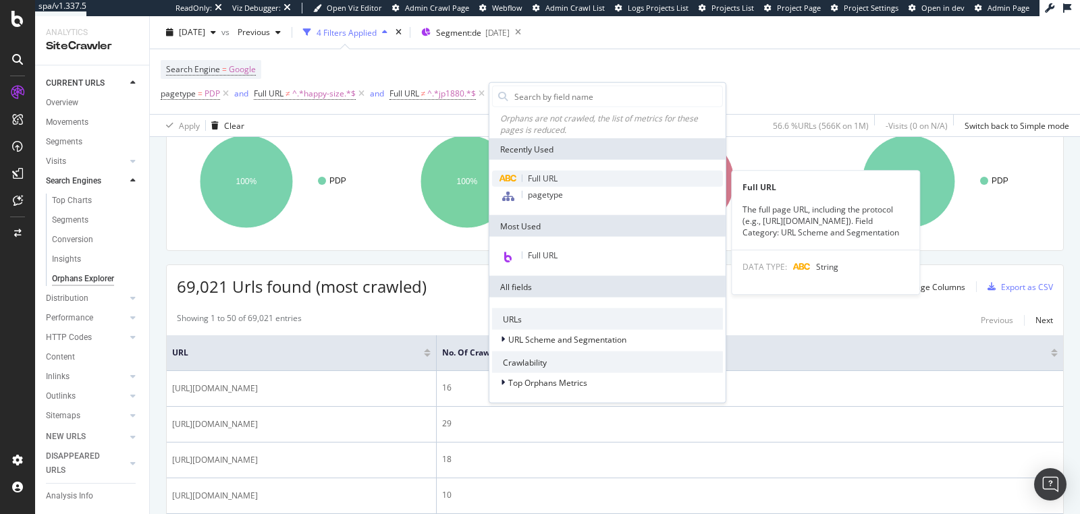
click at [528, 173] on span "Full URL" at bounding box center [543, 178] width 30 height 11
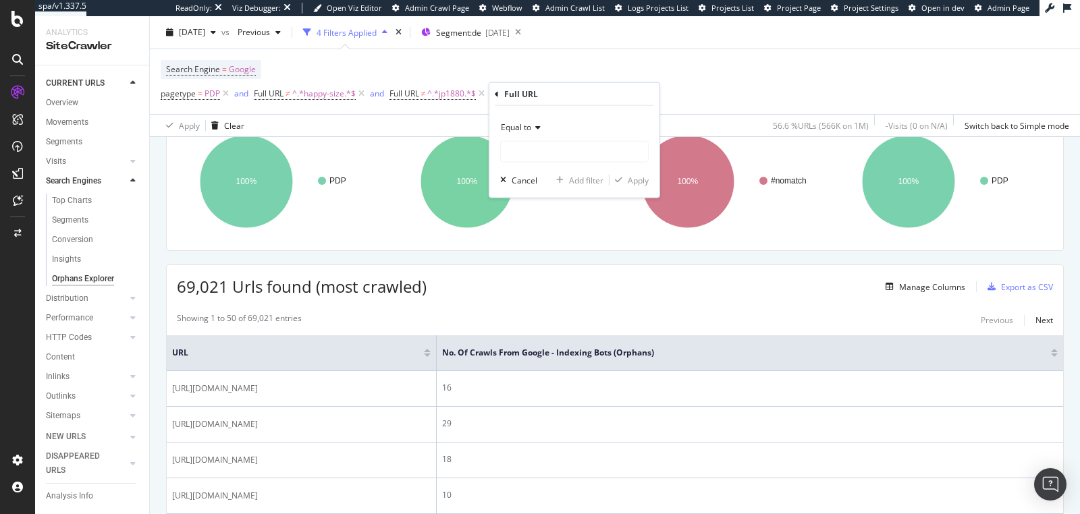
click at [523, 132] on span "Equal to" at bounding box center [516, 126] width 30 height 11
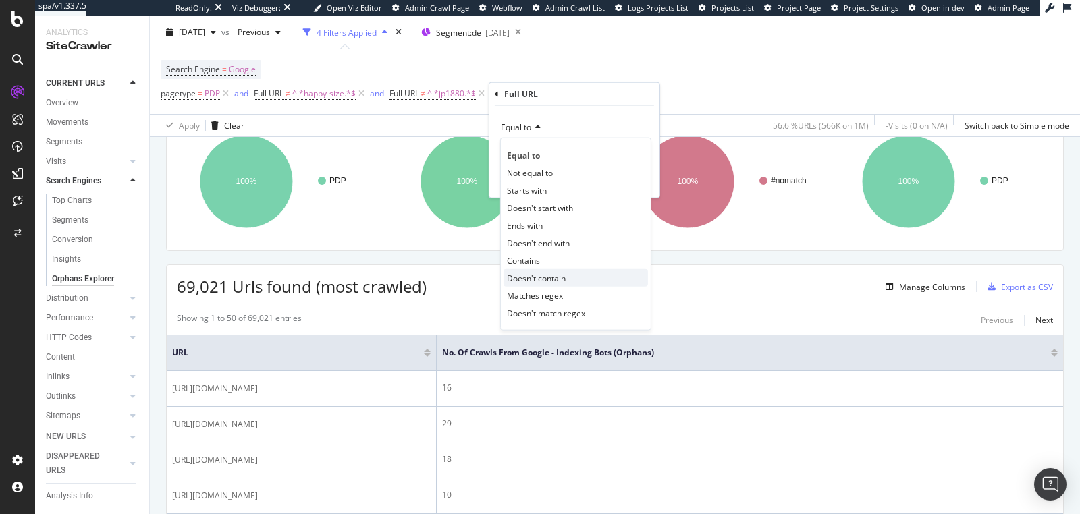
click at [524, 272] on span "Doesn't contain" at bounding box center [536, 277] width 59 height 11
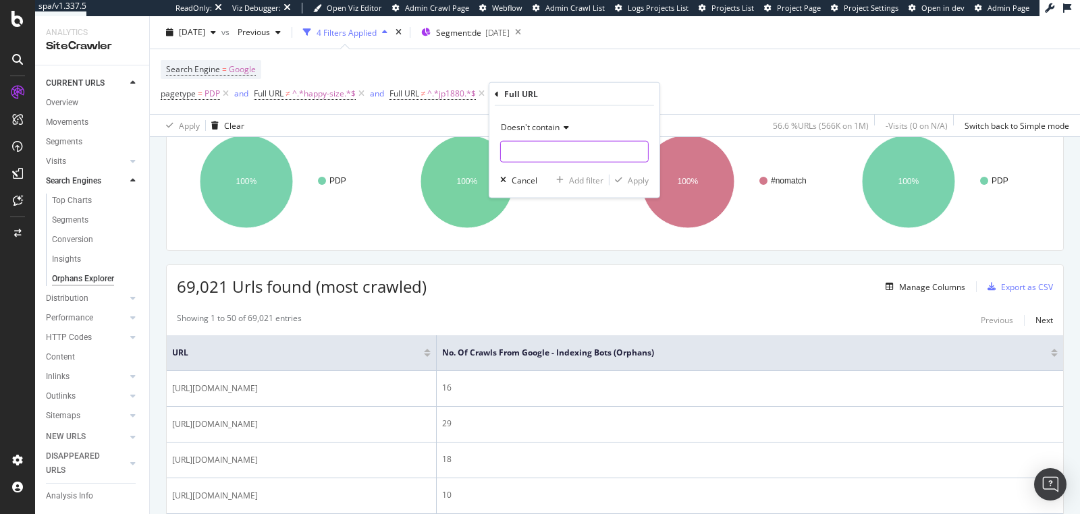
click at [520, 153] on input "text" at bounding box center [574, 152] width 147 height 22
type input "laura"
click at [623, 179] on div "button" at bounding box center [618, 180] width 18 height 8
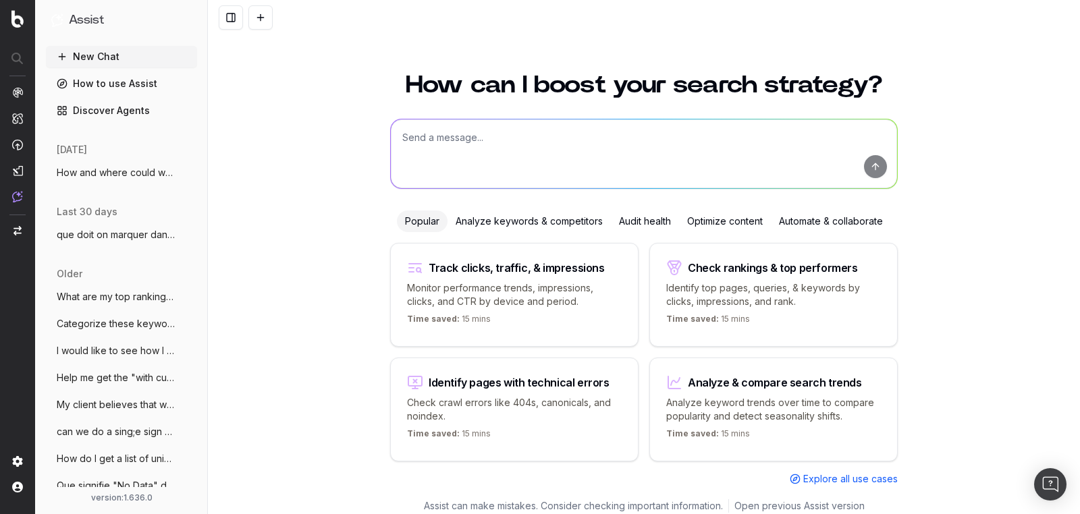
scroll to position [7, 0]
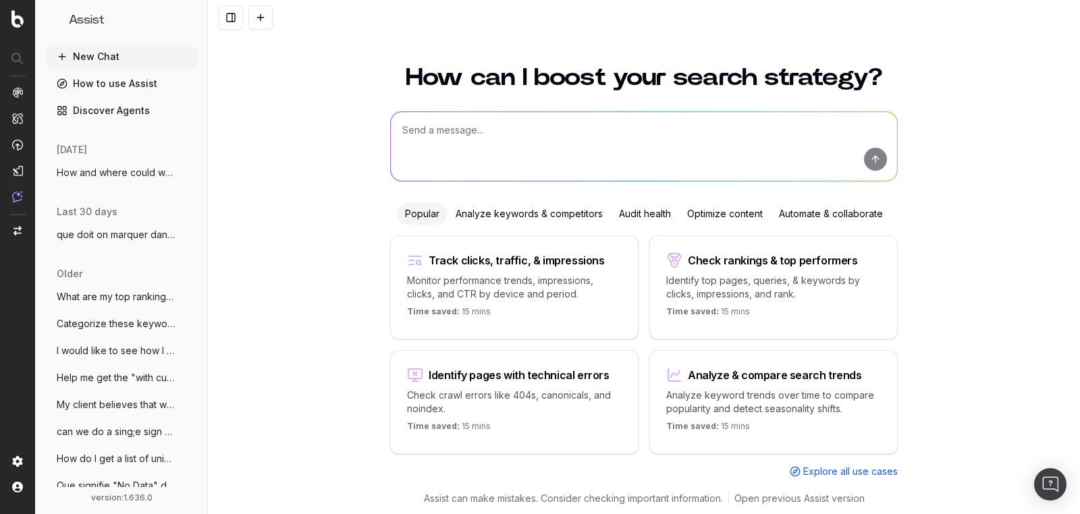
click at [522, 119] on textarea at bounding box center [644, 146] width 506 height 69
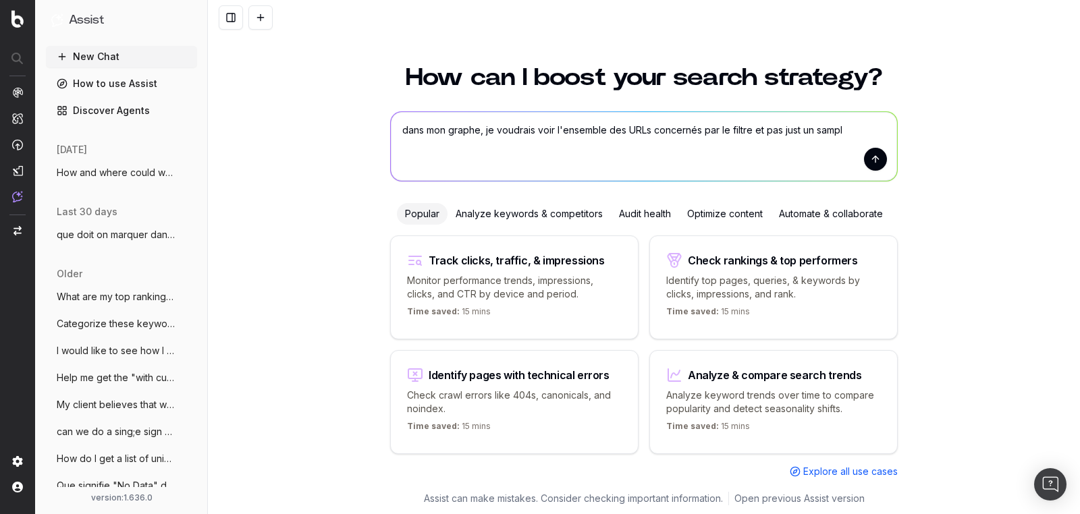
type textarea "dans mon graphe, je voudrais voir l'ensemble des URLs concernés par le filtre e…"
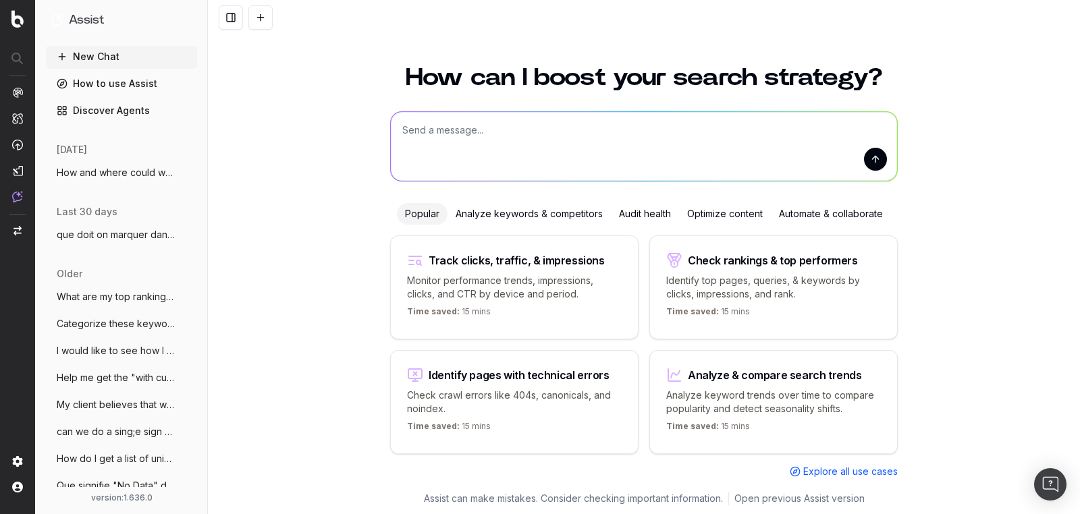
scroll to position [0, 0]
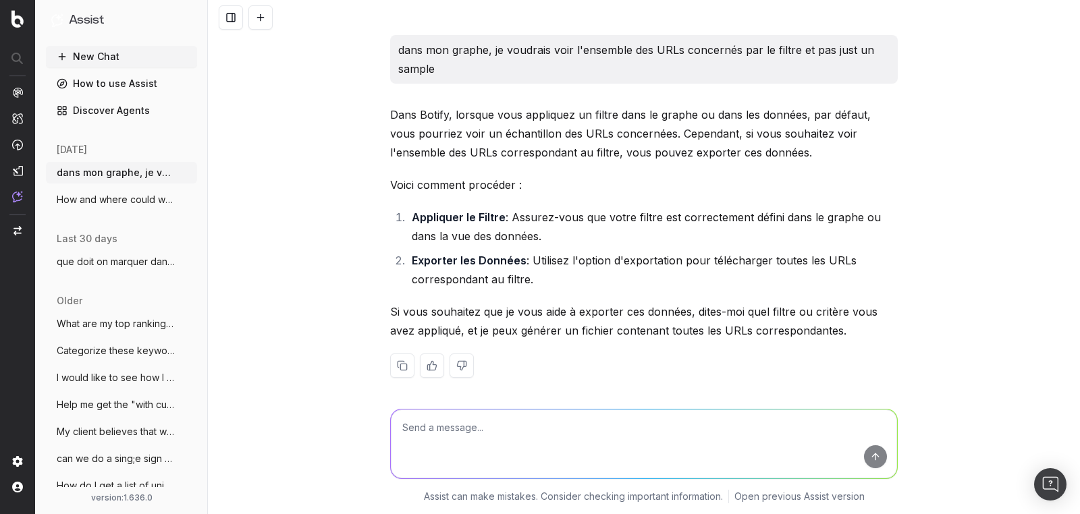
scroll to position [6, 0]
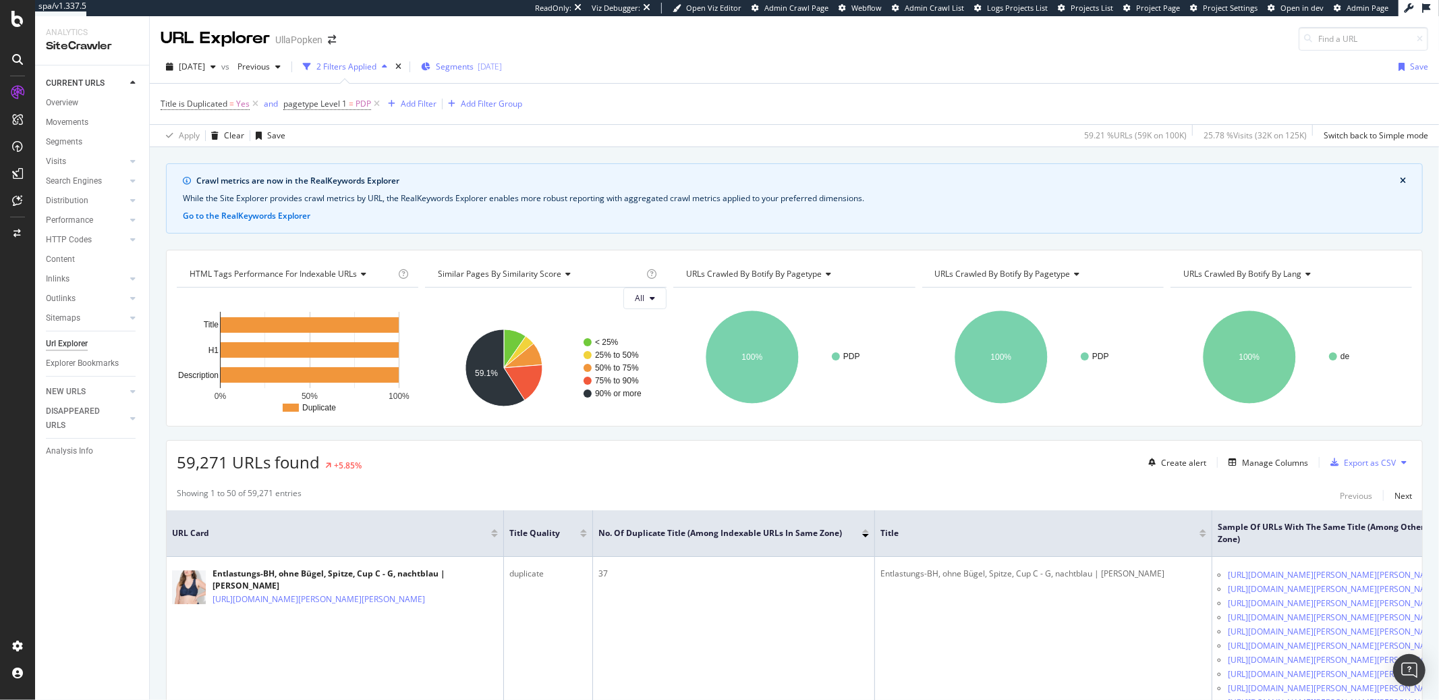
click at [474, 70] on span "Segments" at bounding box center [455, 66] width 38 height 11
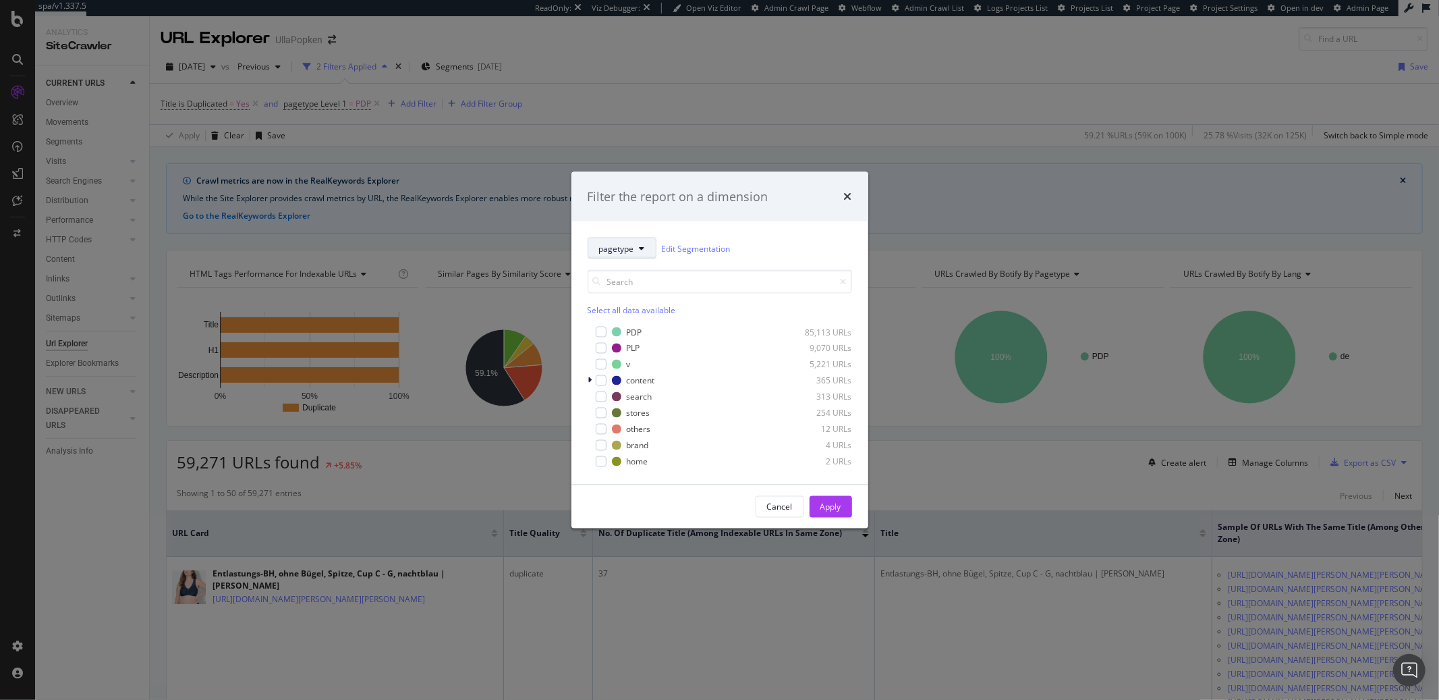
click at [633, 250] on span "pagetype" at bounding box center [616, 247] width 35 height 11
click at [621, 320] on span "lang" at bounding box center [642, 322] width 87 height 12
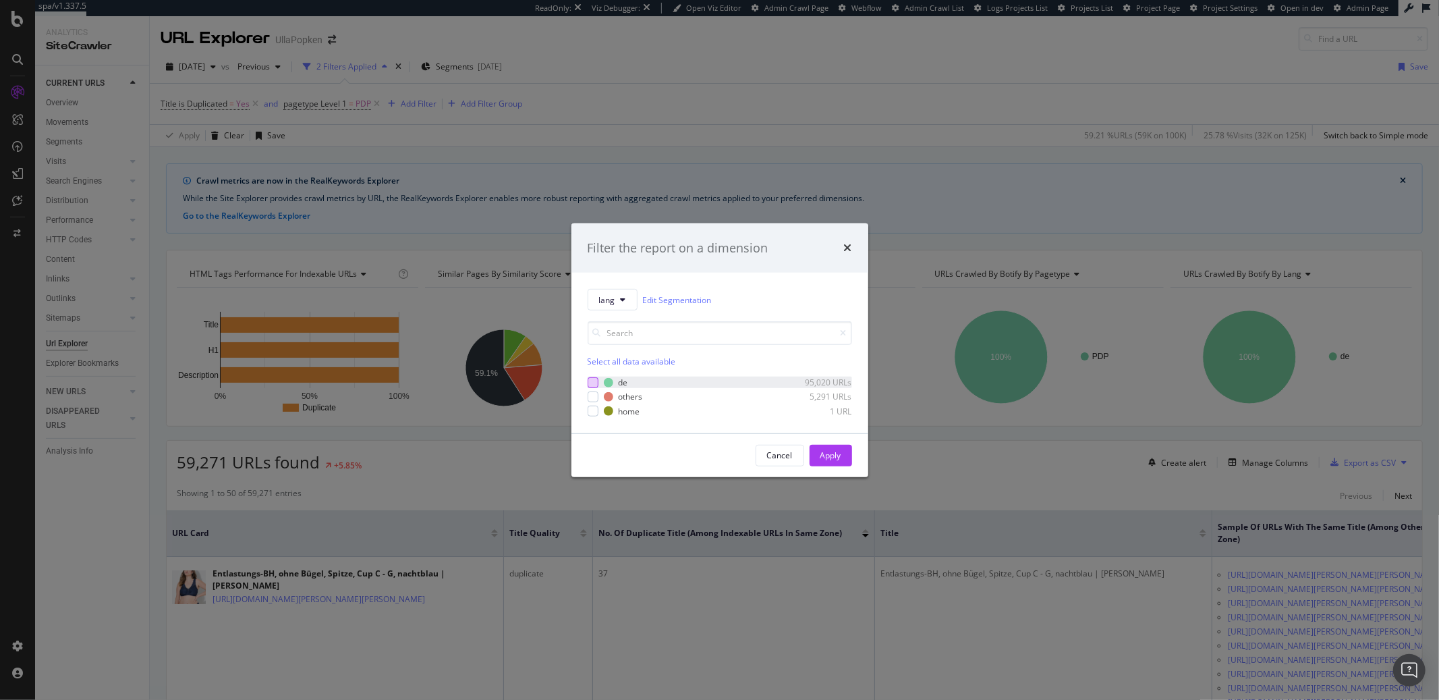
click at [590, 383] on div "modal" at bounding box center [593, 382] width 11 height 11
click at [835, 462] on div "Apply" at bounding box center [831, 455] width 21 height 20
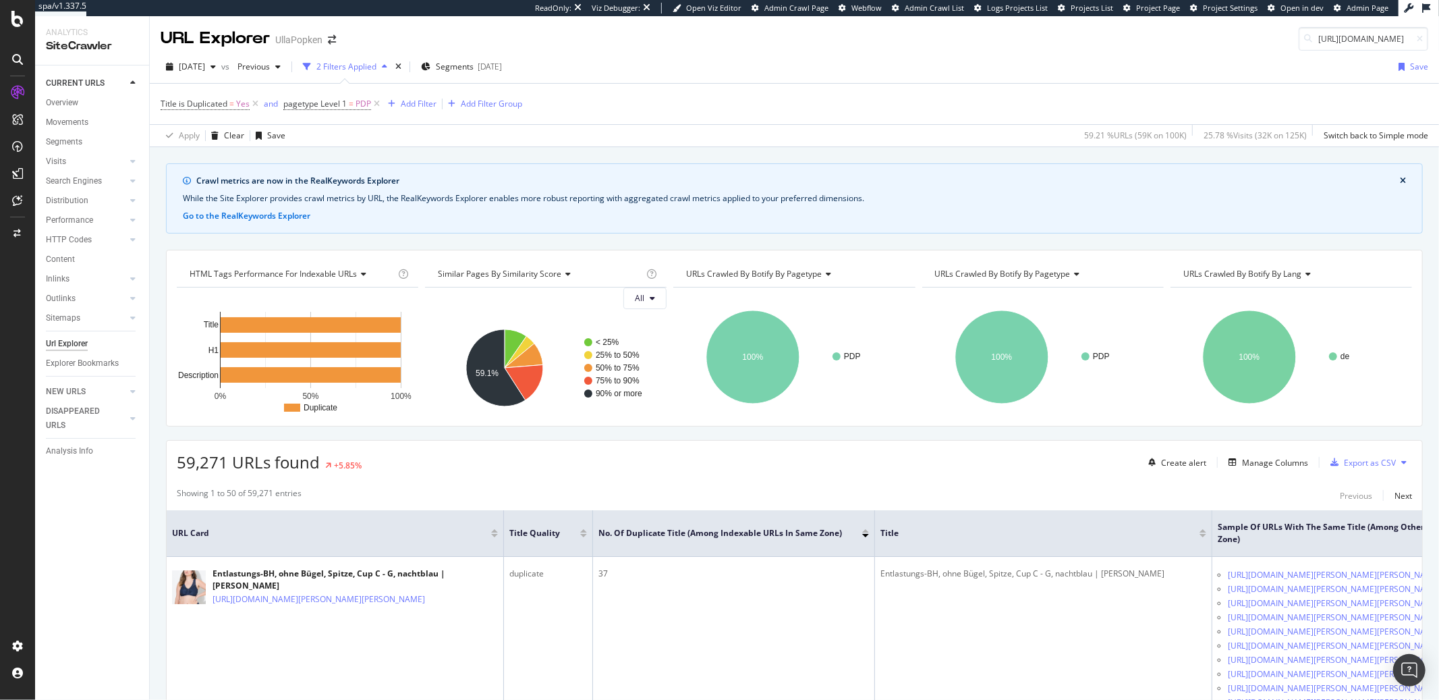
scroll to position [0, 400]
type input "[URL][DOMAIN_NAME]"
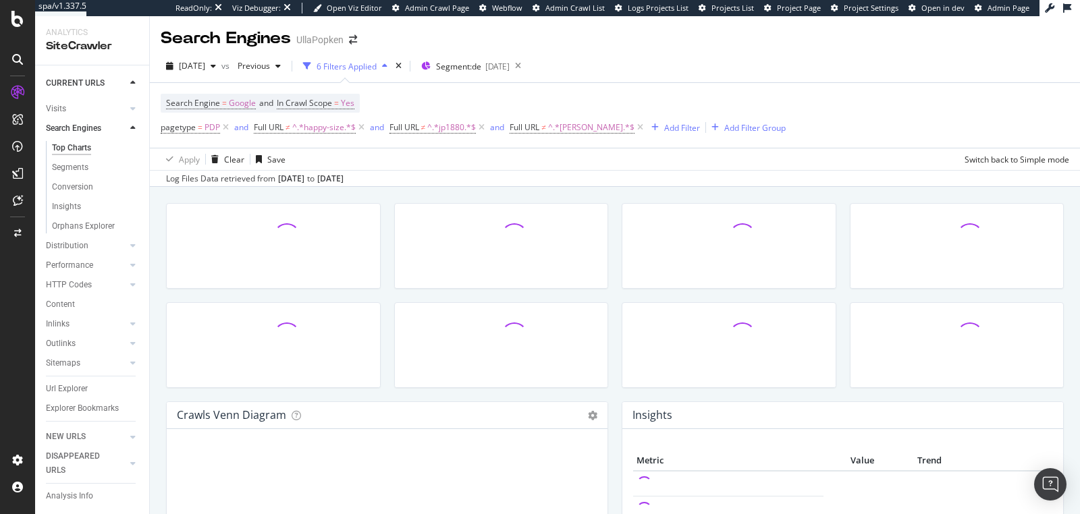
scroll to position [66, 0]
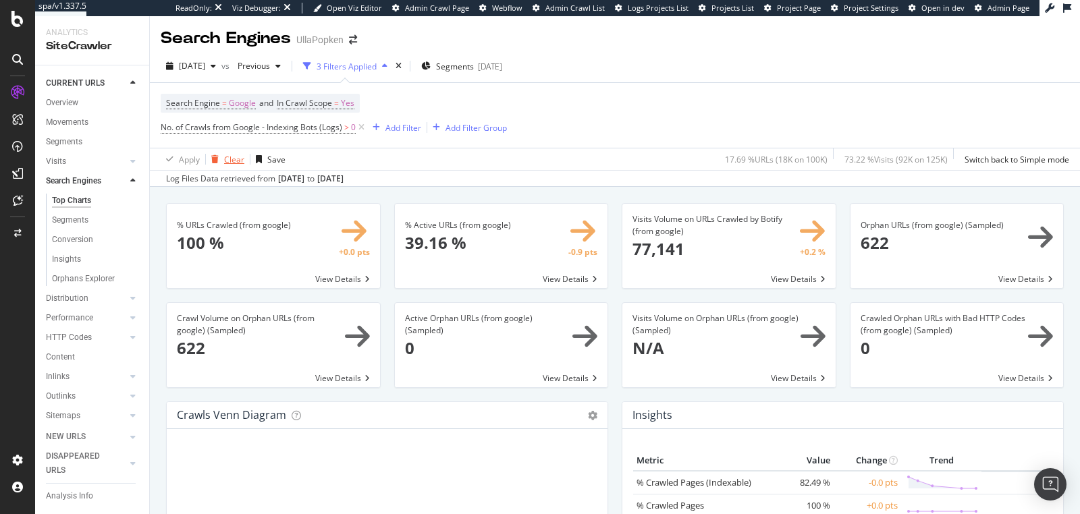
click at [224, 155] on div "Clear" at bounding box center [234, 159] width 20 height 11
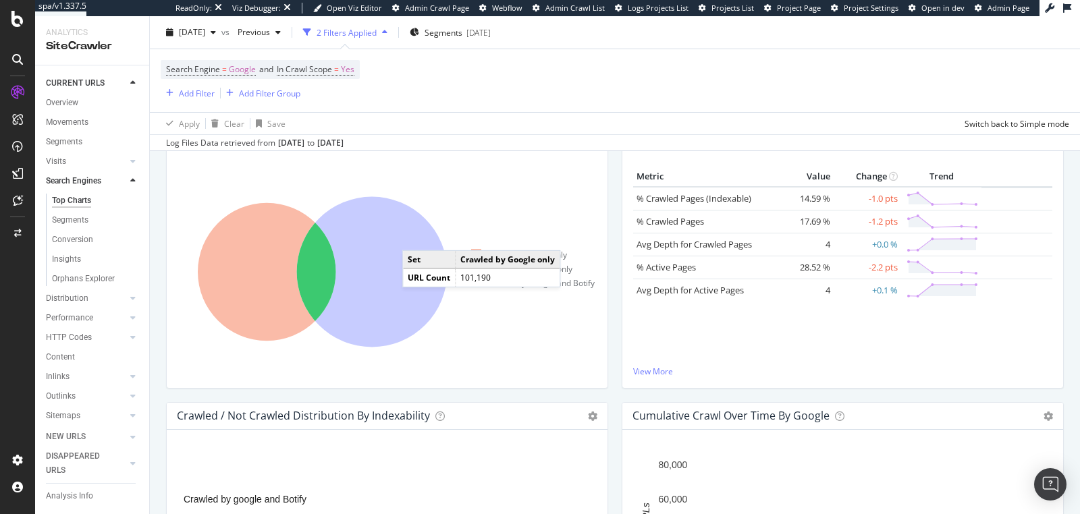
scroll to position [281, 0]
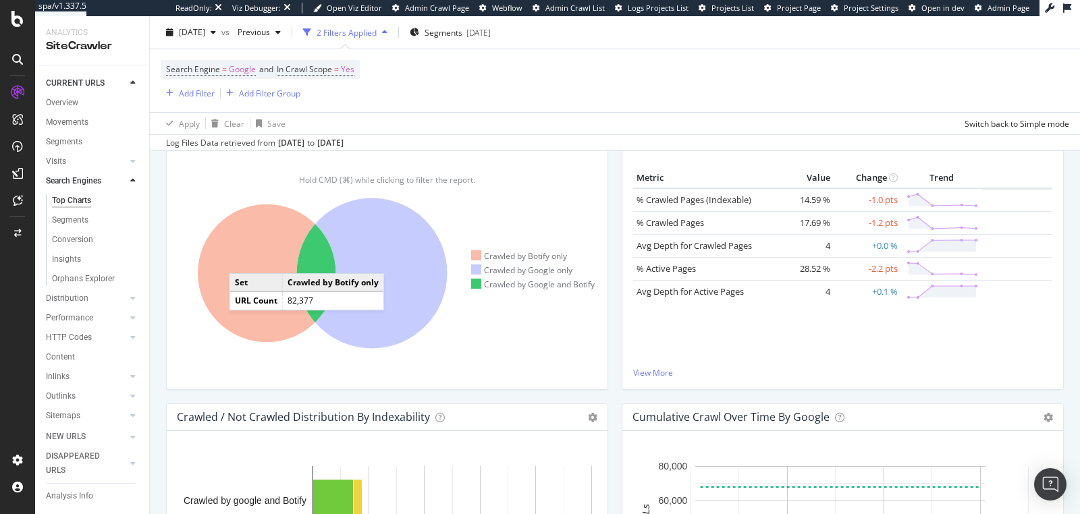
click at [242, 258] on icon at bounding box center [267, 273] width 138 height 138
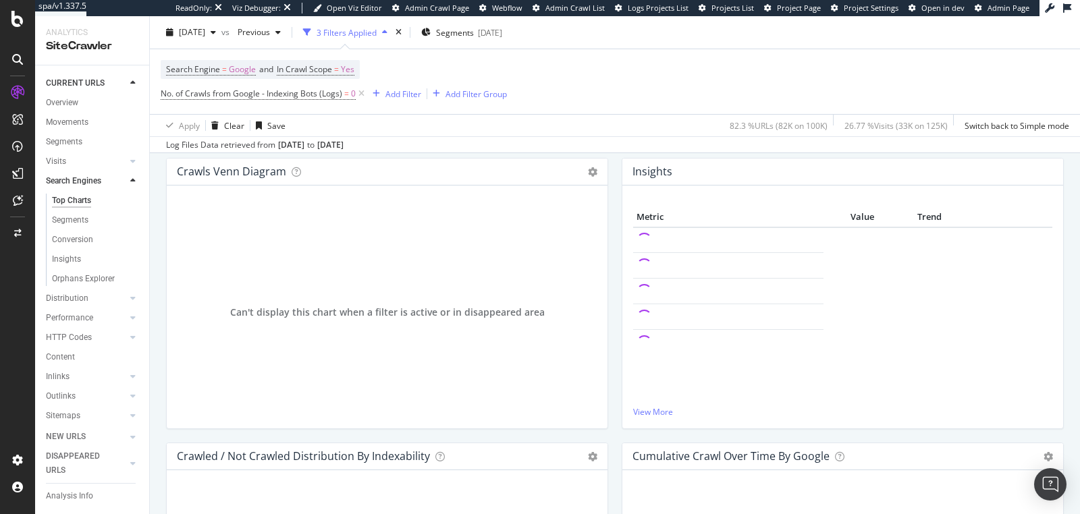
scroll to position [37, 0]
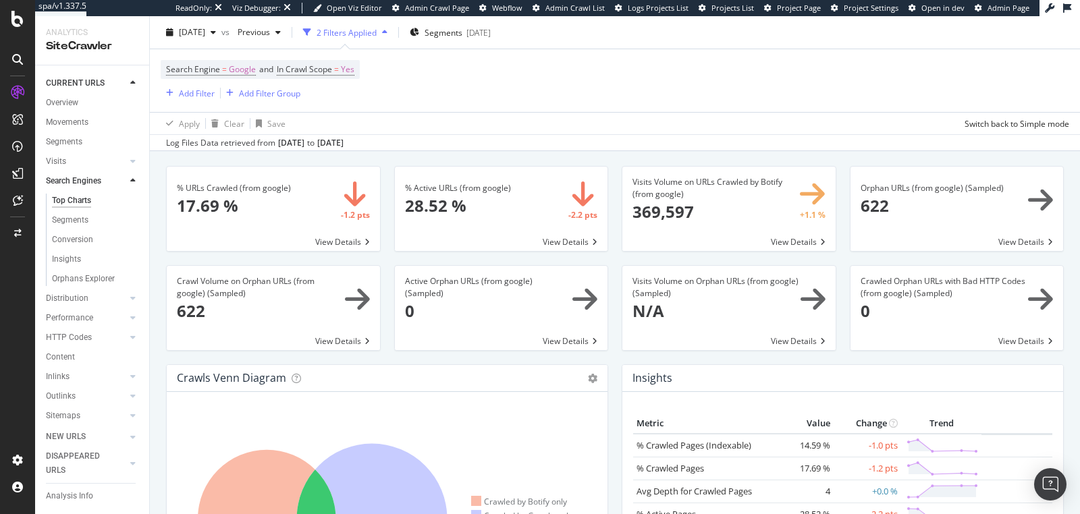
scroll to position [61, 0]
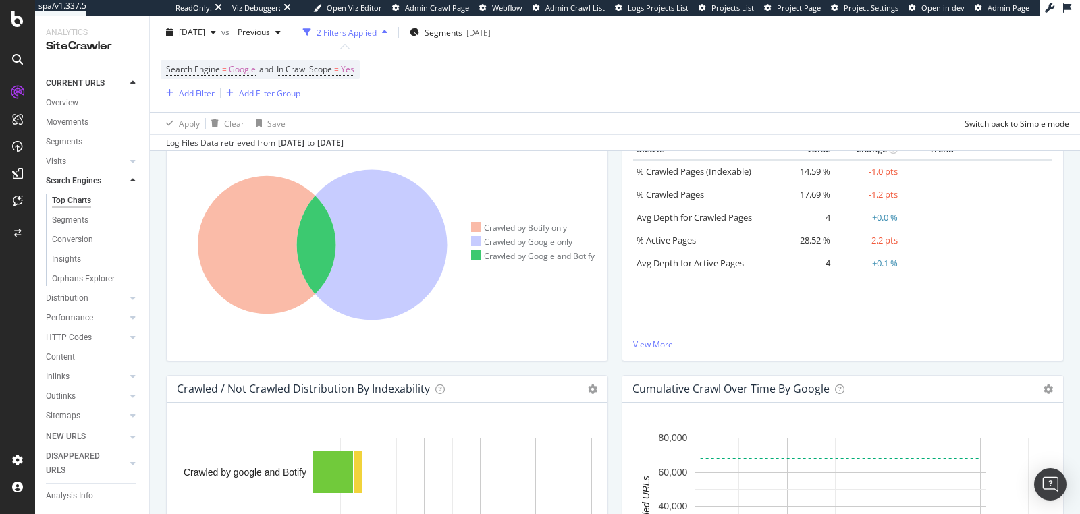
scroll to position [324, 0]
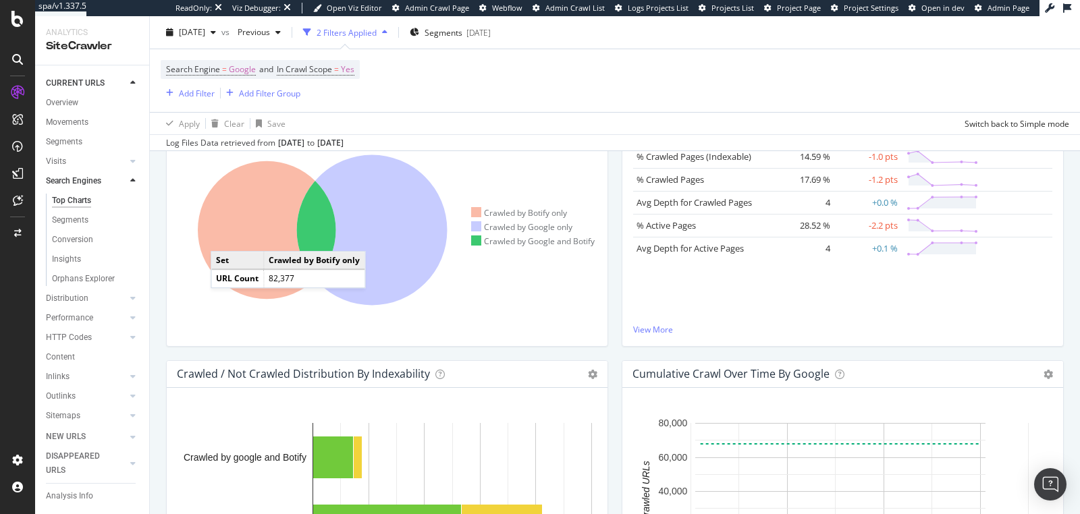
click at [227, 236] on icon at bounding box center [267, 230] width 138 height 138
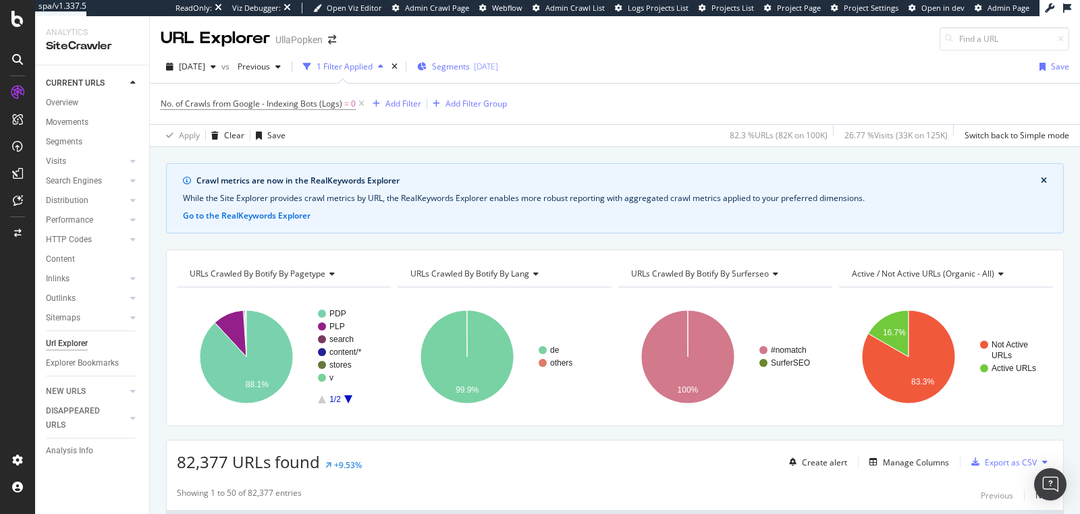
click at [470, 63] on span "Segments" at bounding box center [451, 66] width 38 height 11
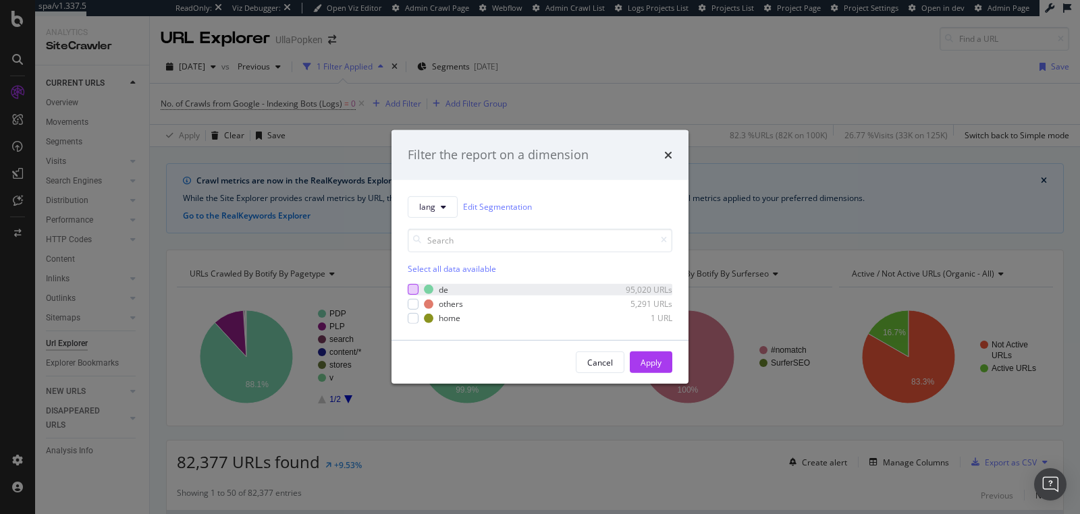
click at [410, 289] on div "modal" at bounding box center [413, 289] width 11 height 11
click at [636, 364] on button "Apply" at bounding box center [651, 363] width 43 height 22
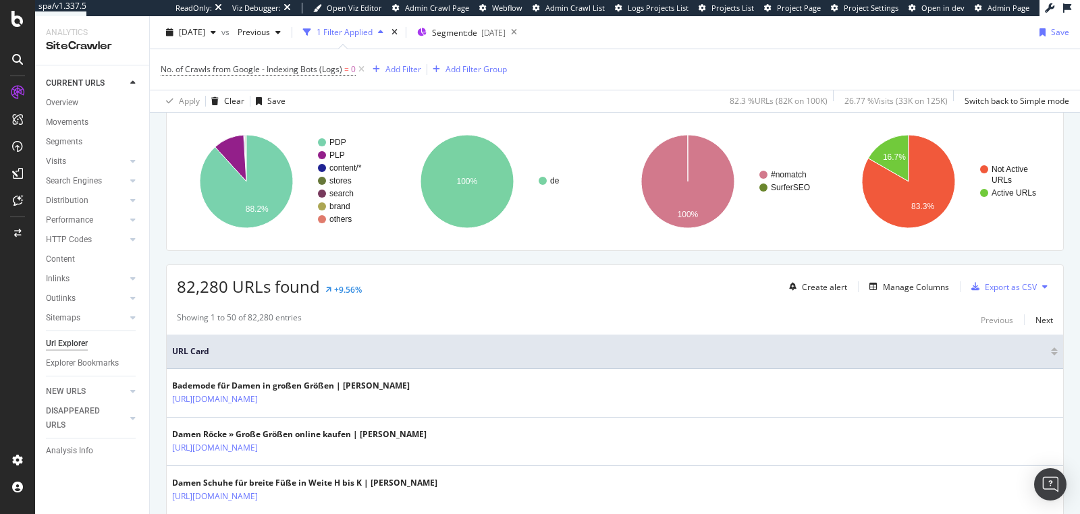
scroll to position [474, 0]
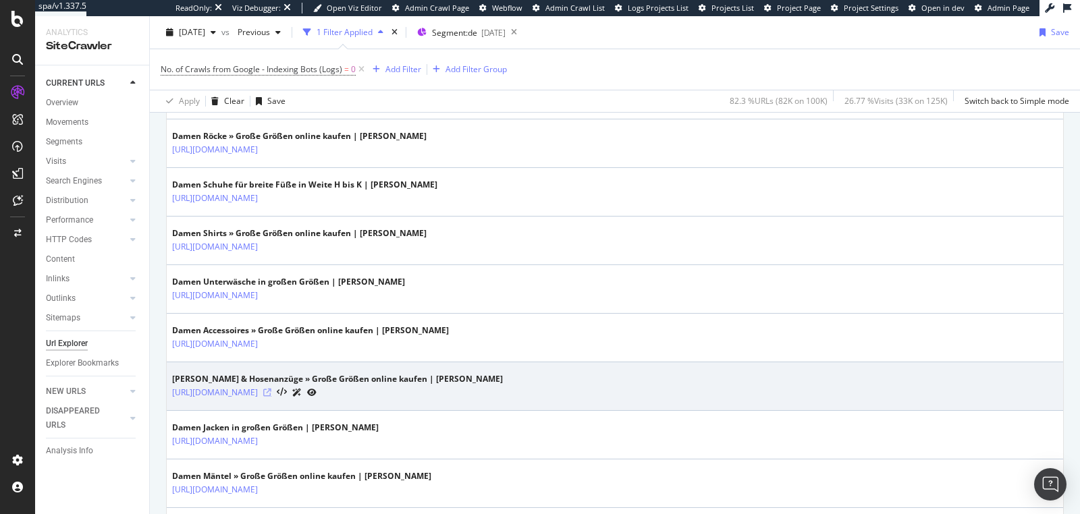
click at [271, 389] on icon at bounding box center [267, 393] width 8 height 8
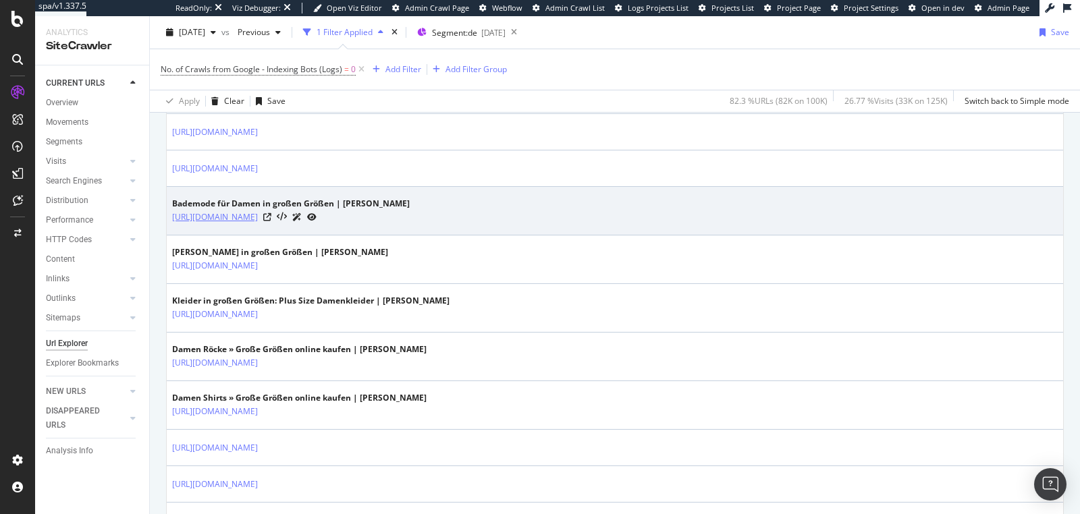
scroll to position [1075, 0]
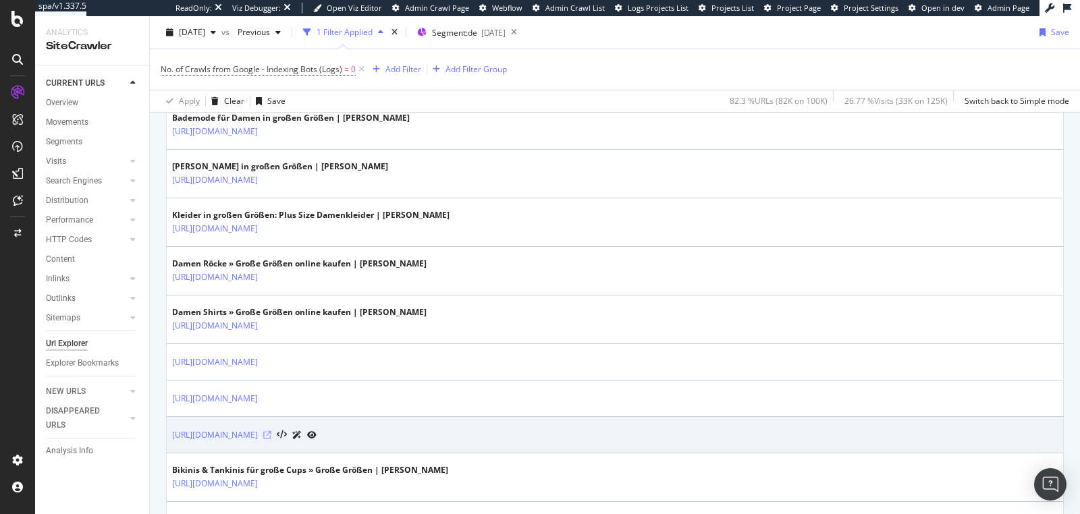
click at [271, 431] on icon at bounding box center [267, 435] width 8 height 8
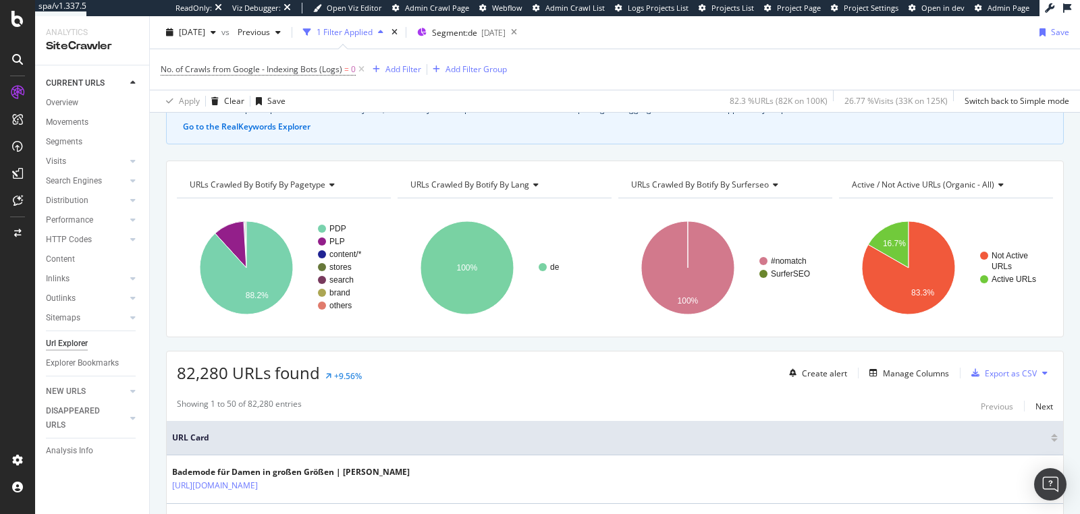
scroll to position [88, 0]
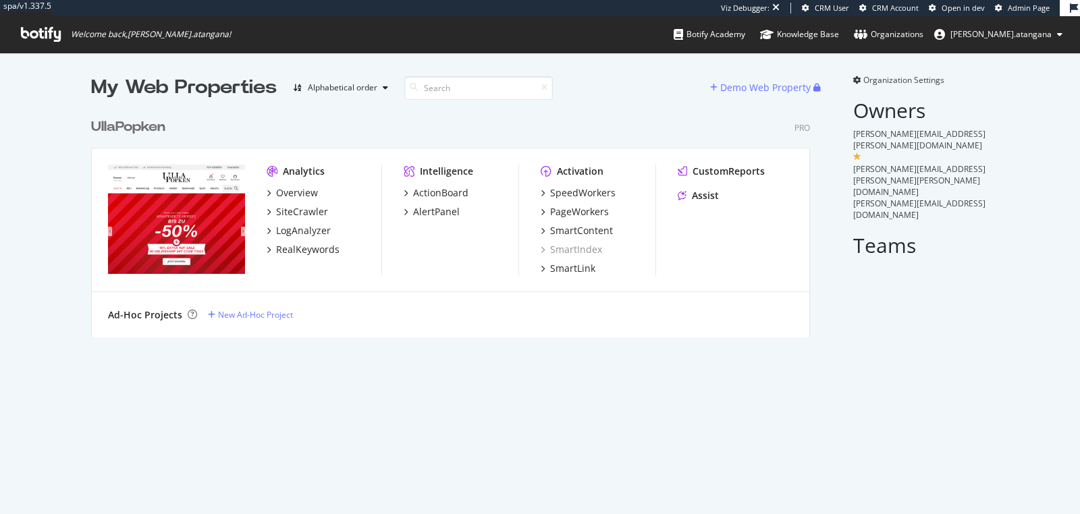
scroll to position [225, 718]
click at [296, 207] on div "SiteCrawler" at bounding box center [302, 211] width 52 height 13
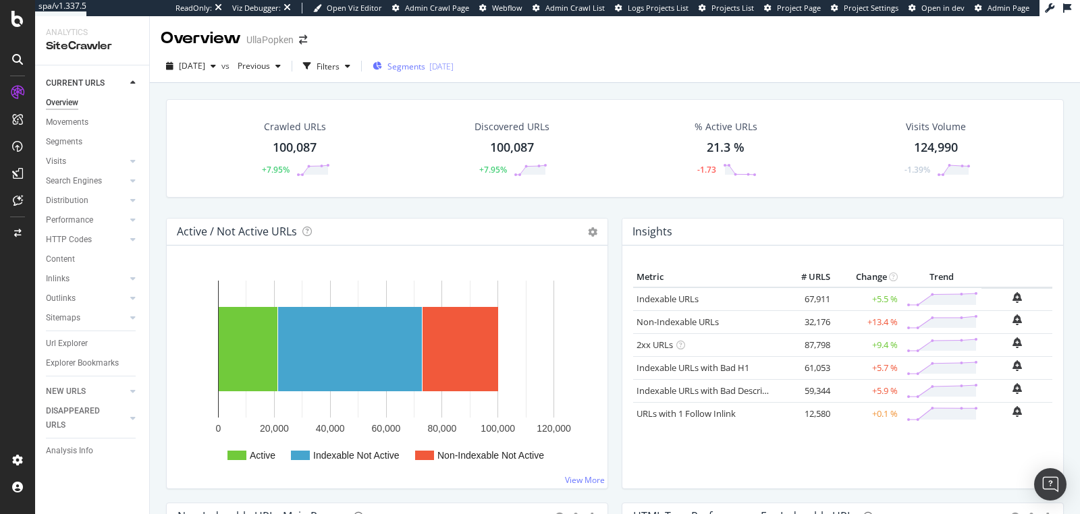
click at [425, 70] on span "Segments" at bounding box center [406, 66] width 38 height 11
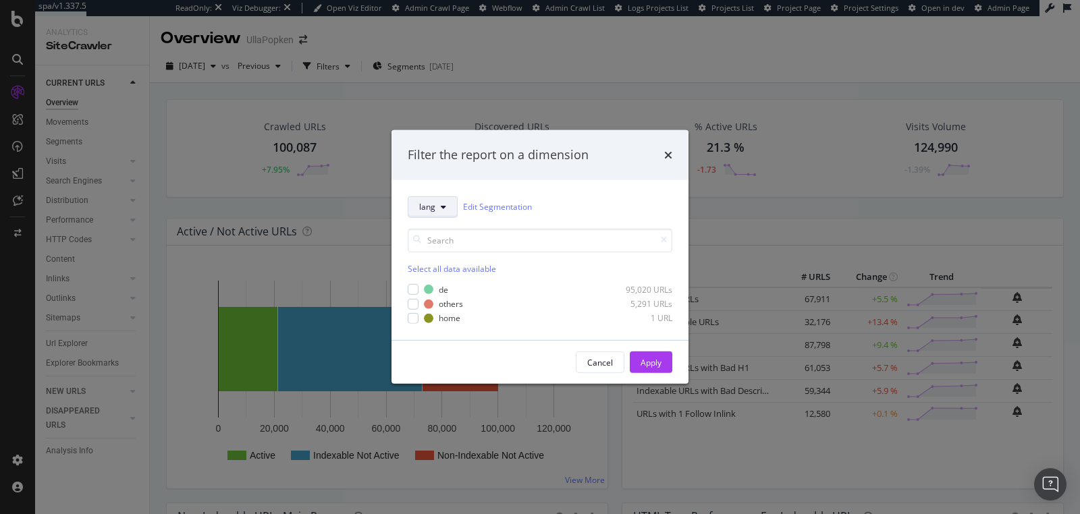
click at [424, 213] on button "lang" at bounding box center [433, 207] width 50 height 22
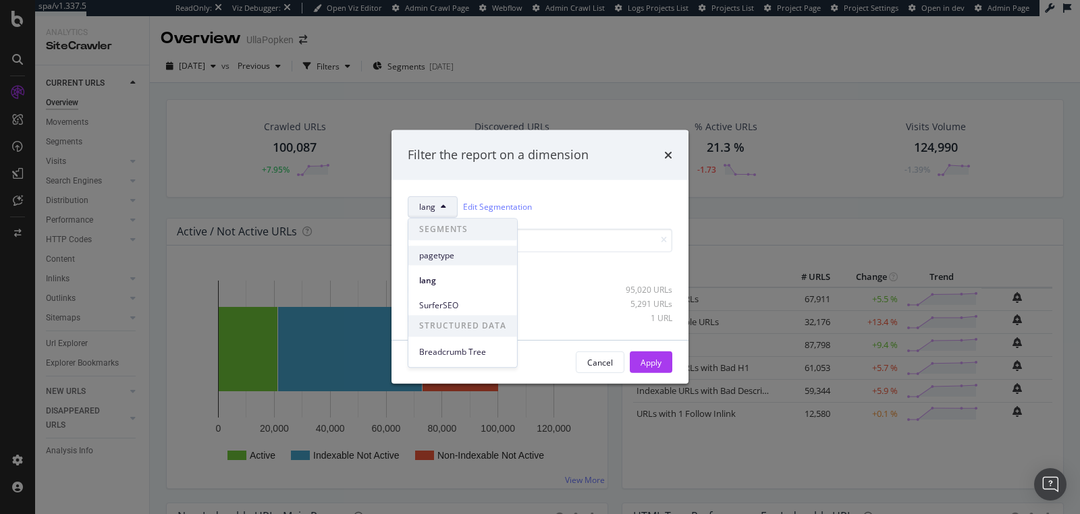
click at [432, 250] on span "pagetype" at bounding box center [462, 256] width 87 height 12
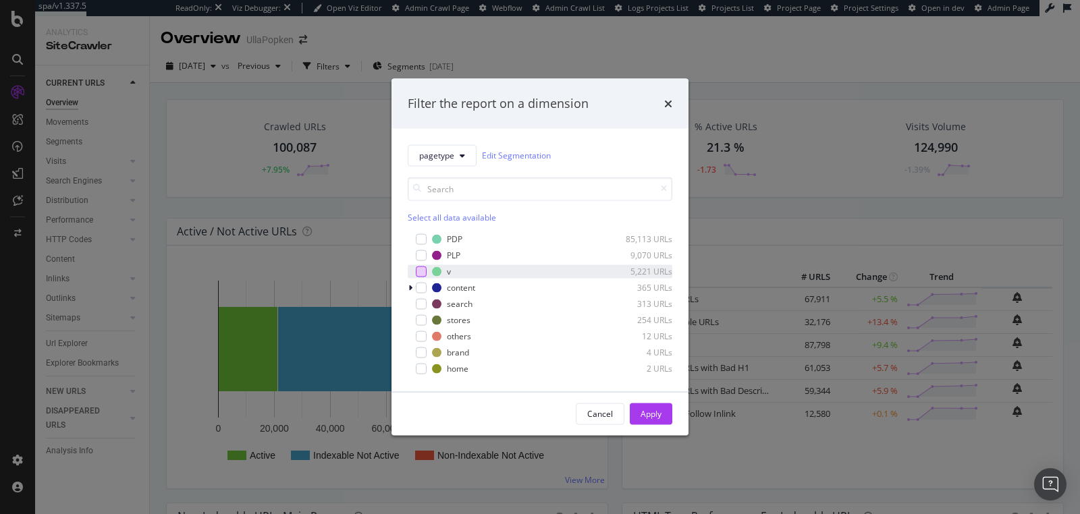
click at [424, 269] on div "modal" at bounding box center [421, 271] width 11 height 11
click at [651, 408] on div "Apply" at bounding box center [650, 413] width 21 height 11
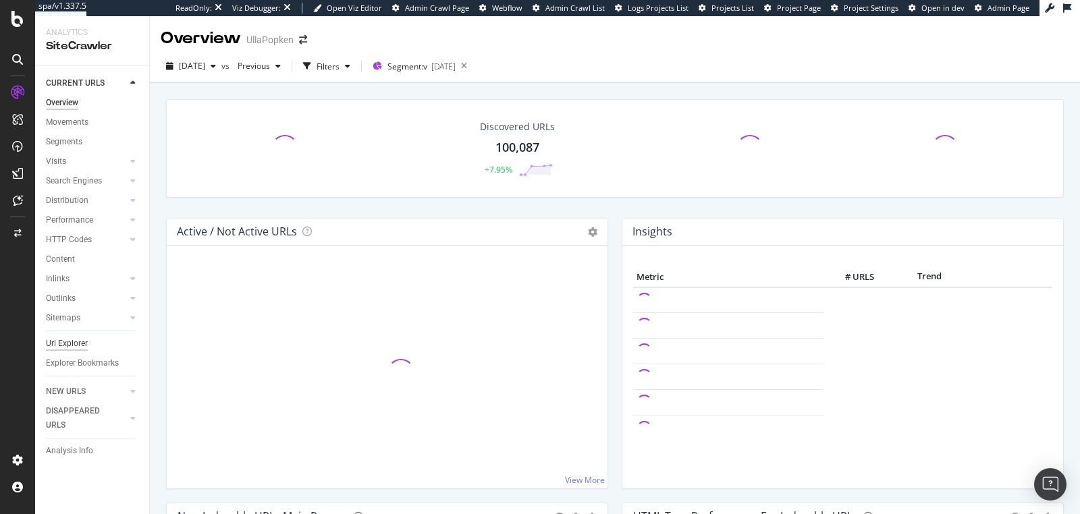
click at [74, 342] on div "Url Explorer" at bounding box center [67, 344] width 42 height 14
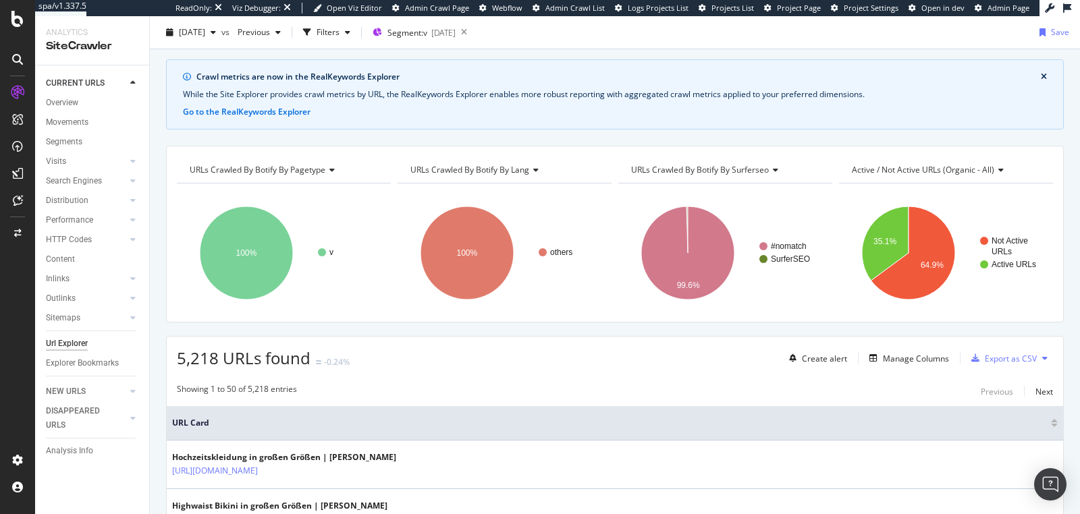
scroll to position [37, 0]
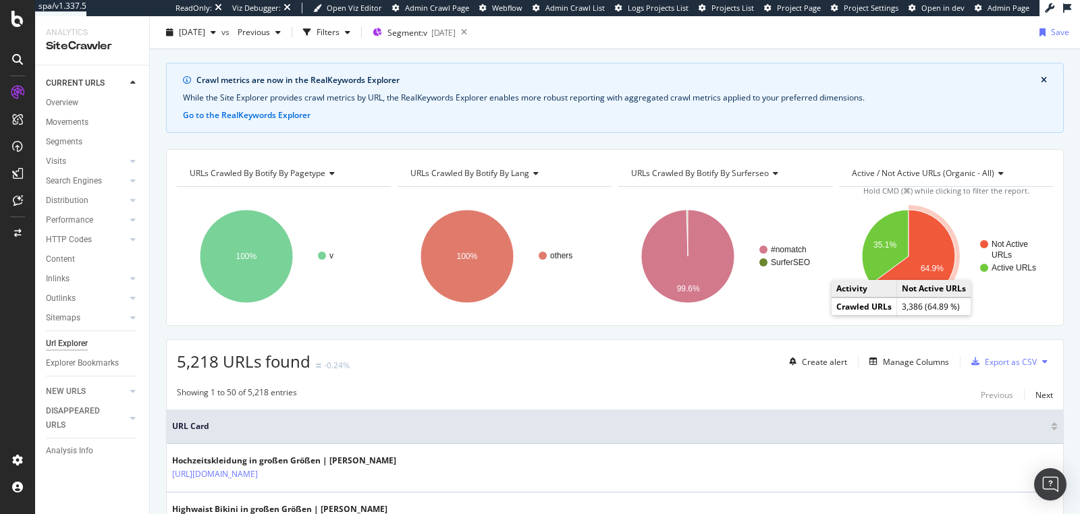
click at [919, 275] on icon "A chart." at bounding box center [912, 256] width 84 height 93
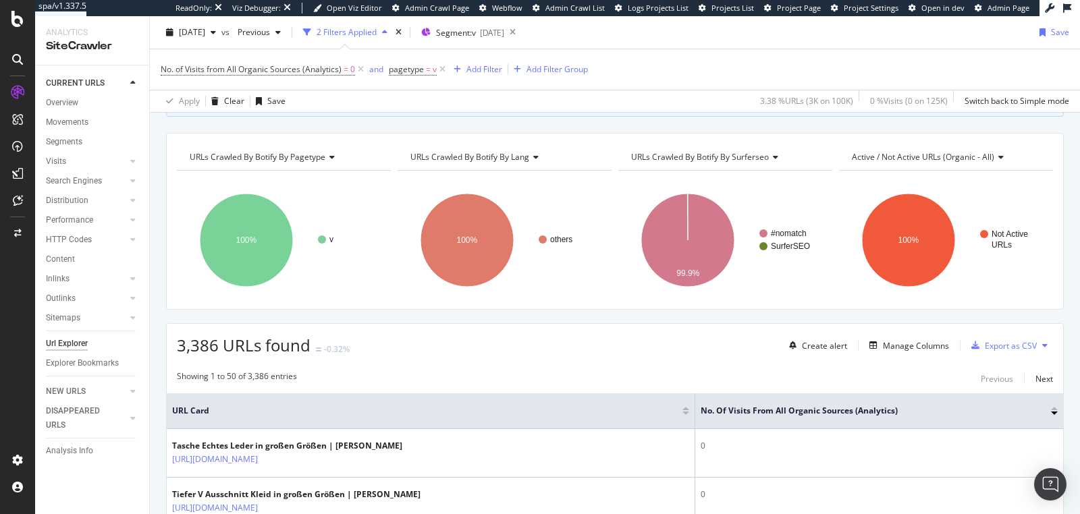
scroll to position [292, 0]
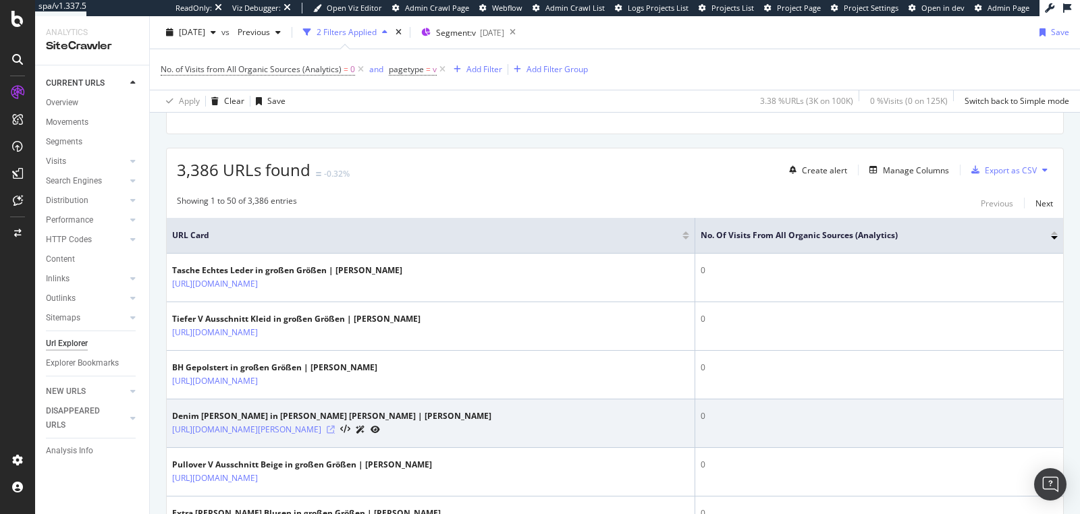
click at [335, 426] on icon at bounding box center [331, 430] width 8 height 8
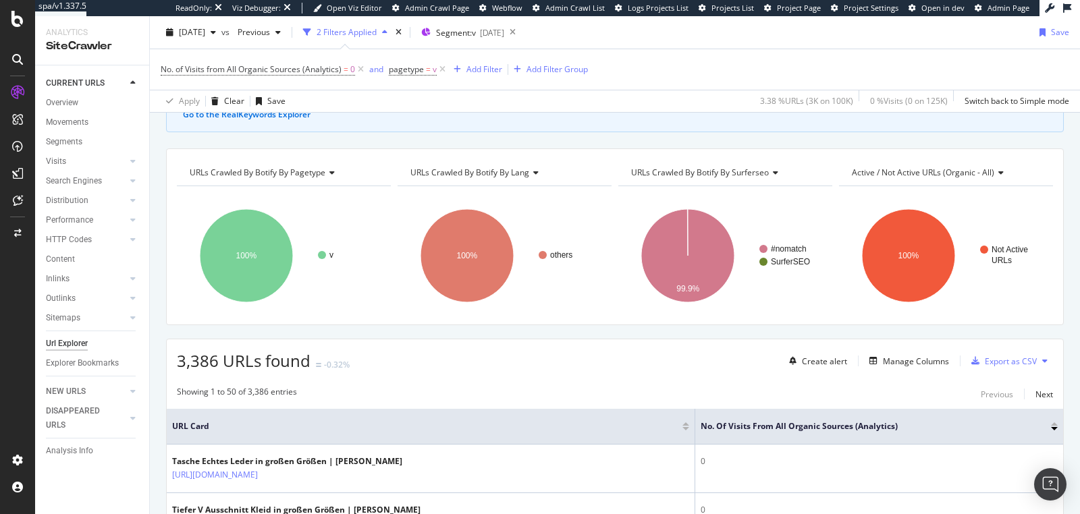
scroll to position [103, 0]
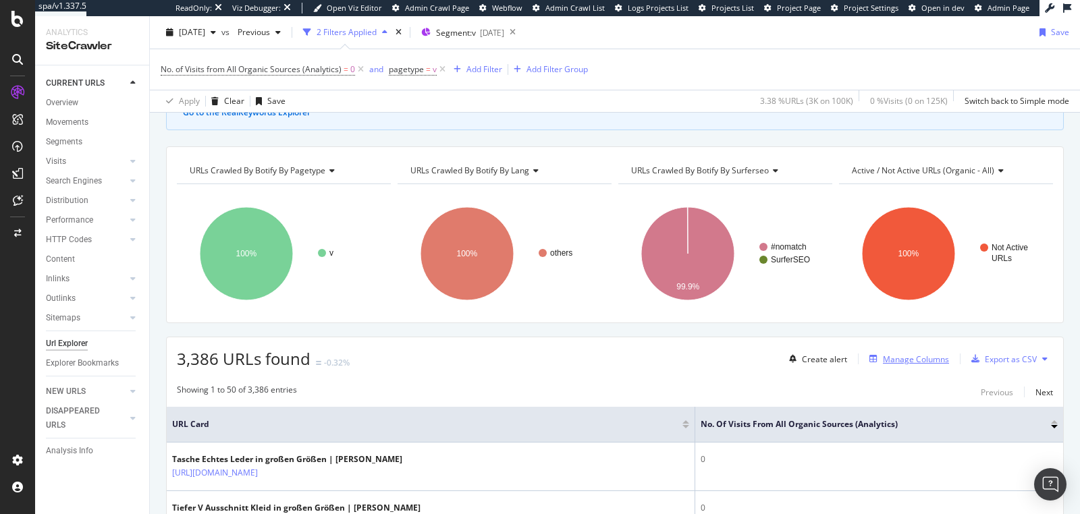
click at [908, 362] on div "Manage Columns" at bounding box center [906, 359] width 85 height 15
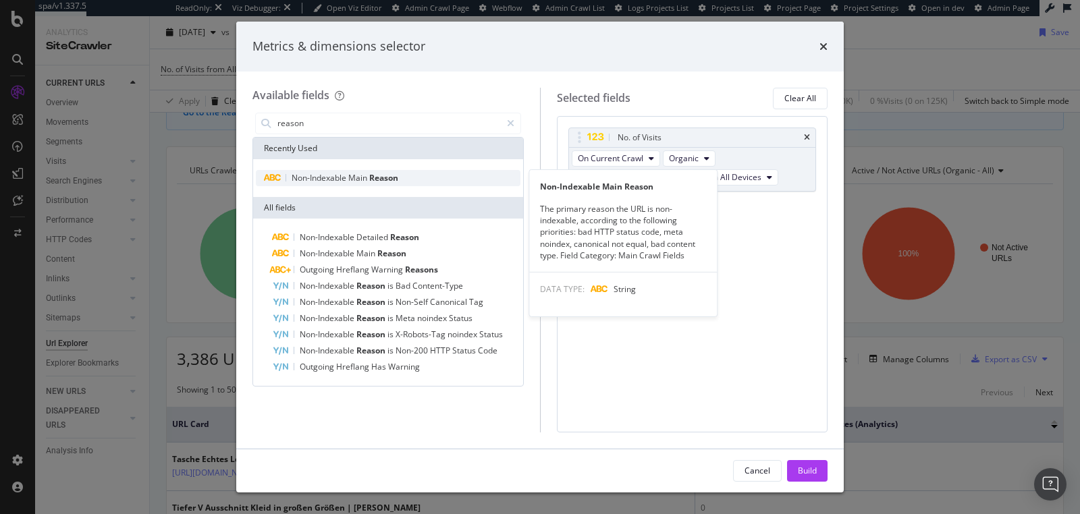
type input "reason"
click at [335, 182] on span "Non-Indexable" at bounding box center [320, 177] width 57 height 11
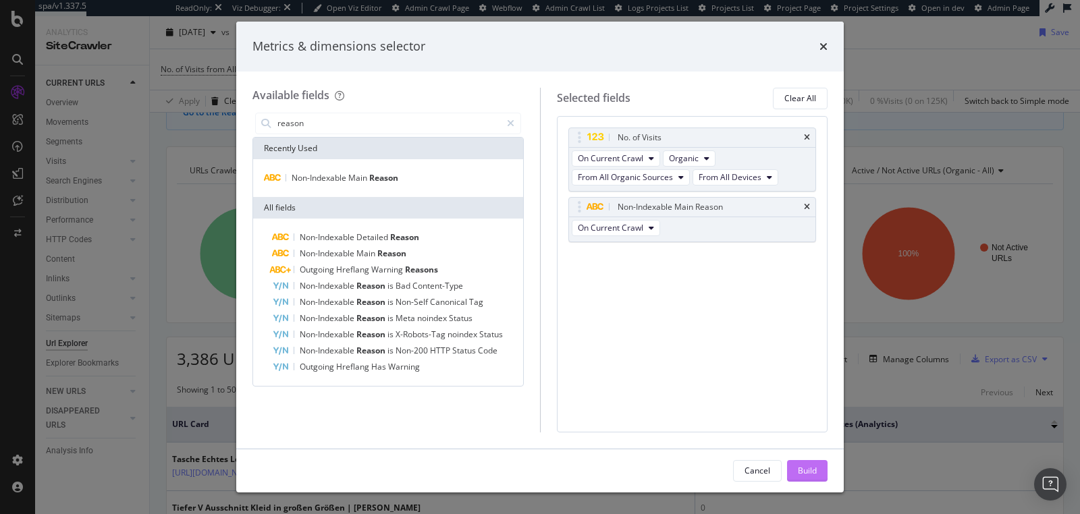
click at [811, 472] on div "Build" at bounding box center [807, 470] width 19 height 11
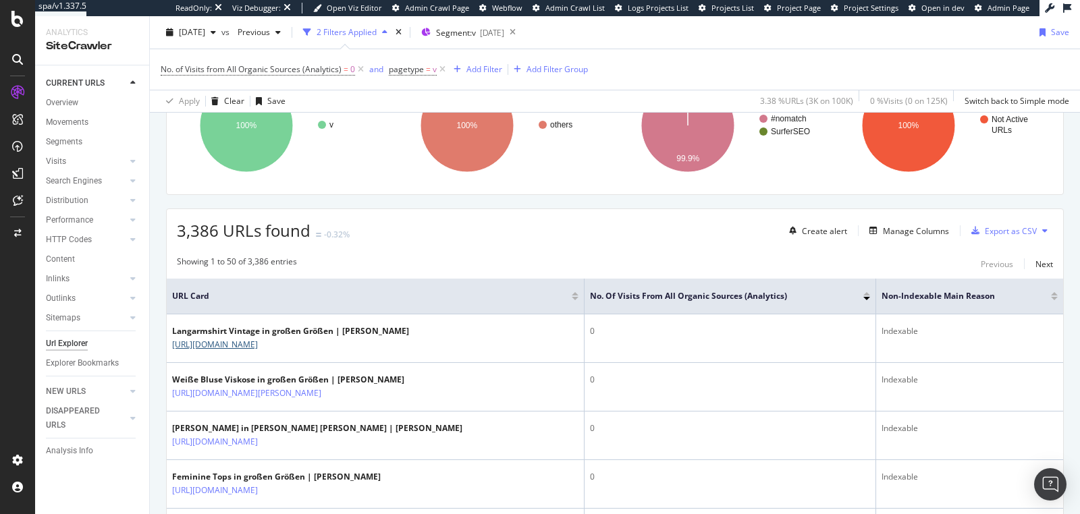
scroll to position [175, 0]
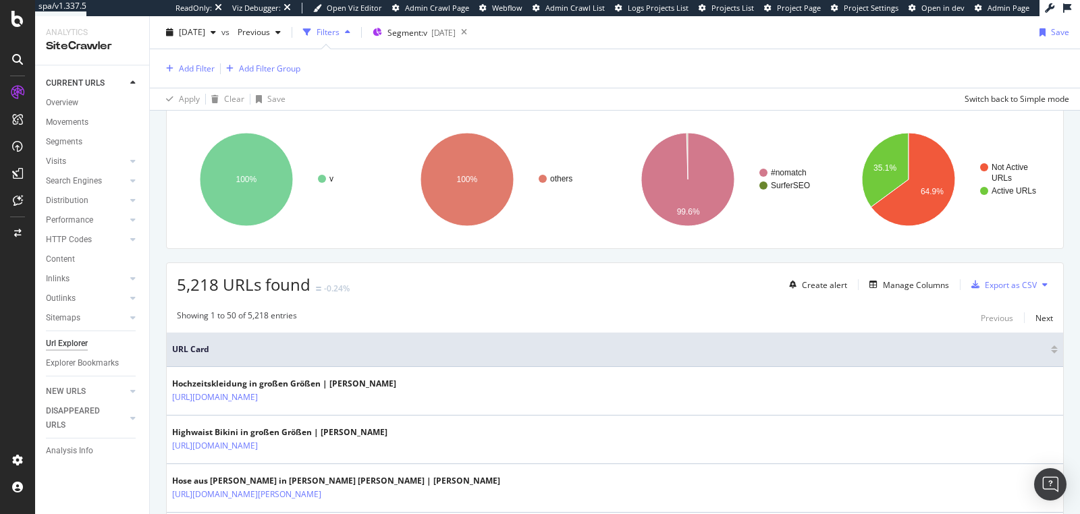
scroll to position [173, 0]
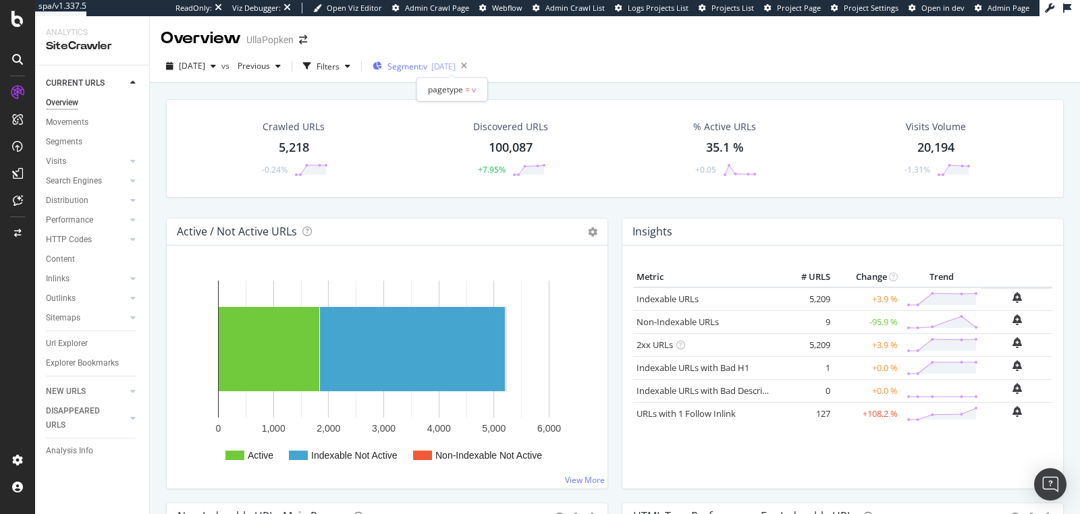
click at [455, 68] on div "[DATE]" at bounding box center [443, 66] width 24 height 11
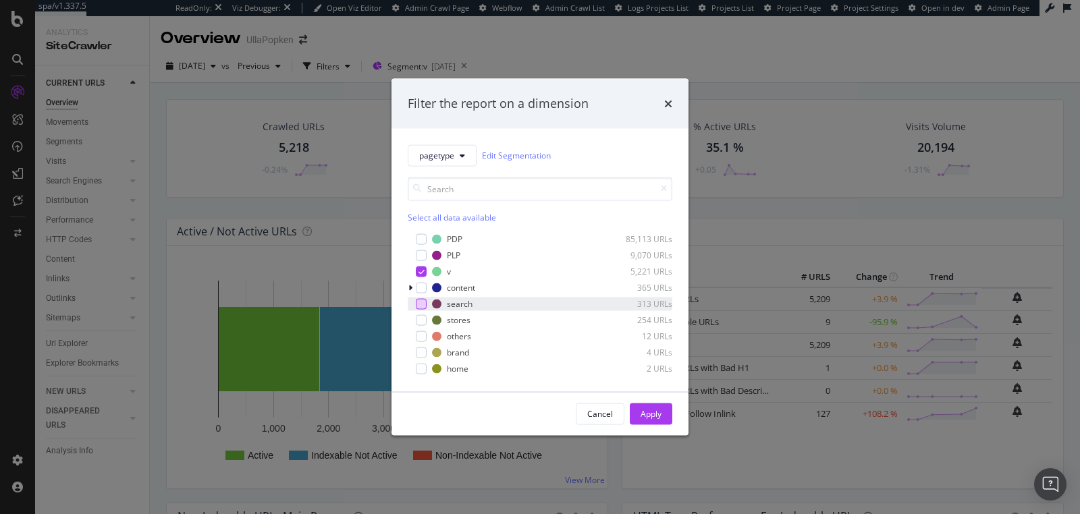
click at [422, 308] on div "modal" at bounding box center [421, 303] width 11 height 11
click at [643, 410] on div "Apply" at bounding box center [650, 413] width 21 height 11
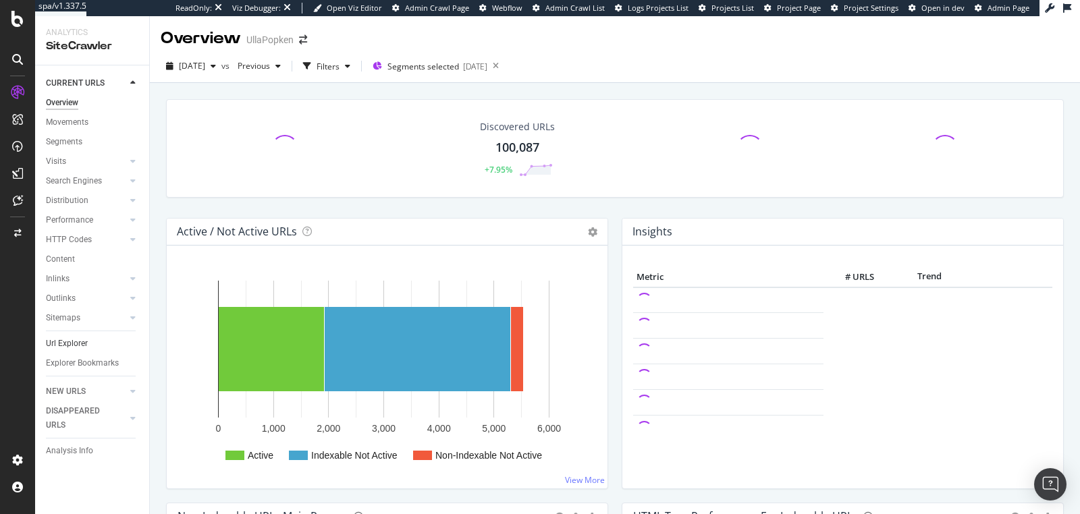
click at [89, 345] on link "Url Explorer" at bounding box center [93, 344] width 94 height 14
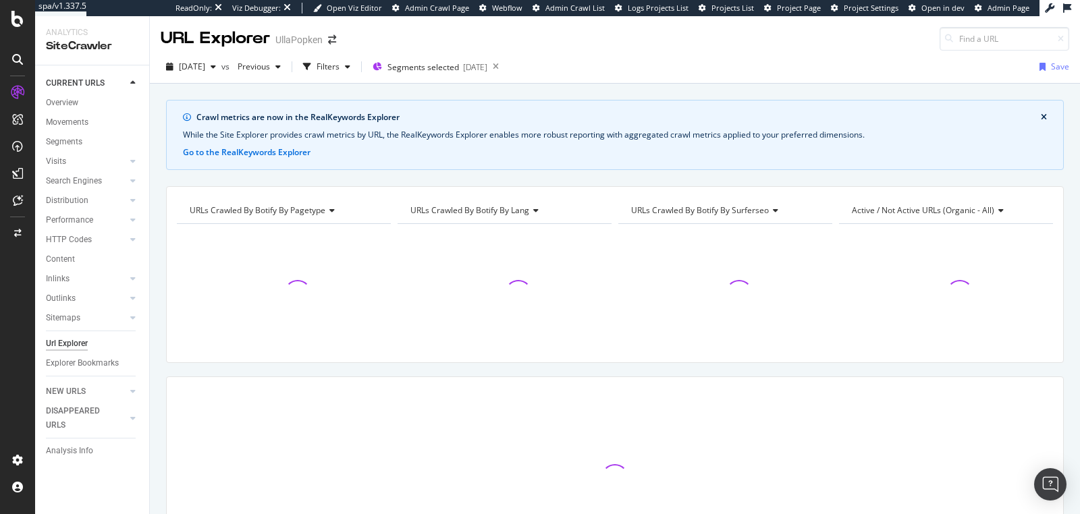
click at [82, 343] on div "Url Explorer" at bounding box center [67, 344] width 42 height 14
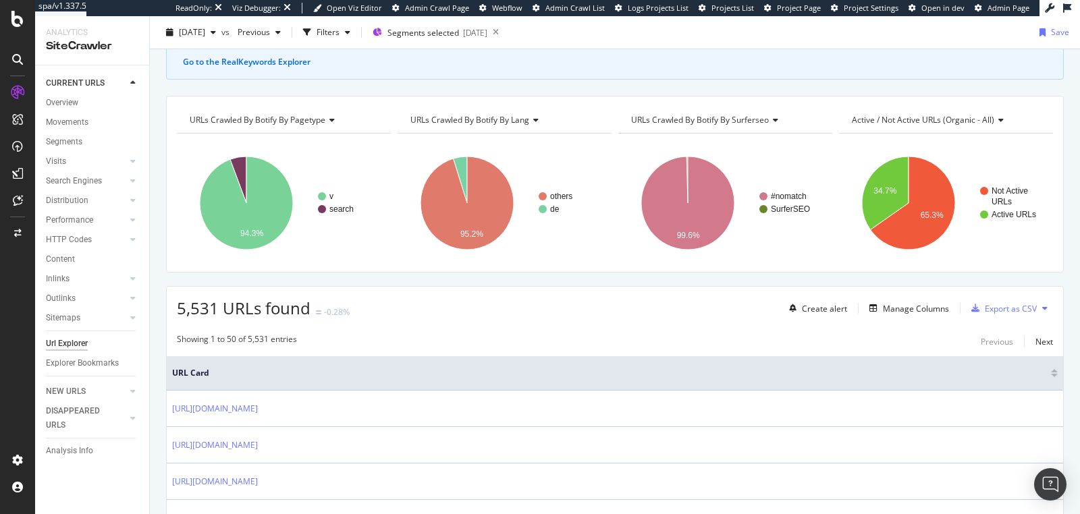
scroll to position [125, 0]
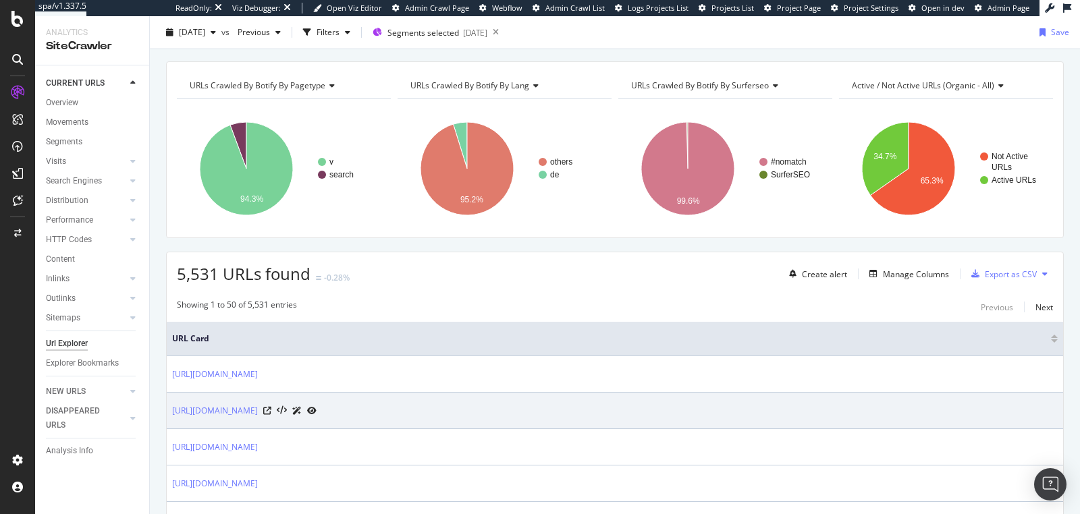
drag, startPoint x: 423, startPoint y: 408, endPoint x: 171, endPoint y: 411, distance: 252.4
click at [171, 411] on td "https://www.ullapopken.de/de/search?upsale30=true&olsnav=true" at bounding box center [615, 411] width 896 height 36
copy link "https://www.ullapopken.de/de/search?upsale30=true&olsnav=true"
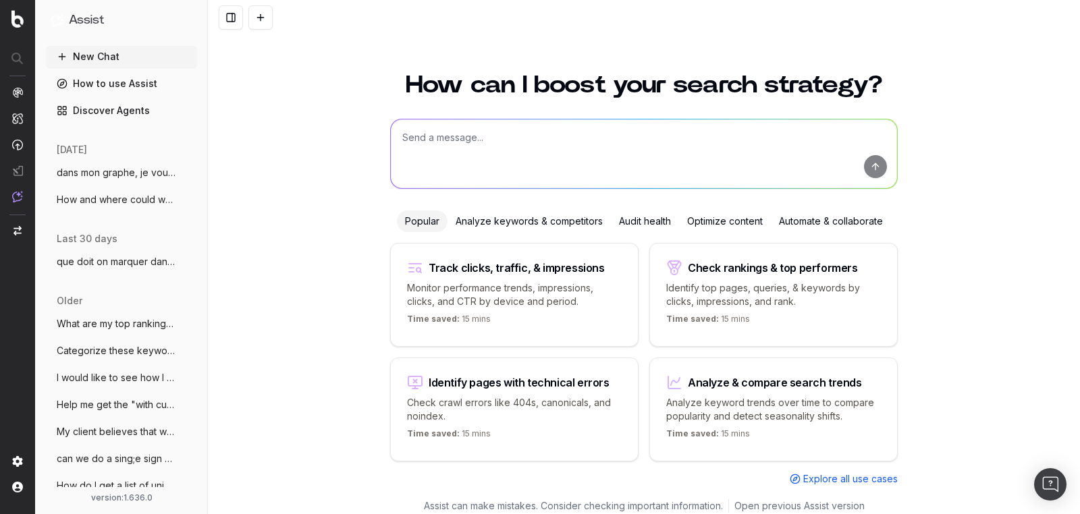
scroll to position [7, 0]
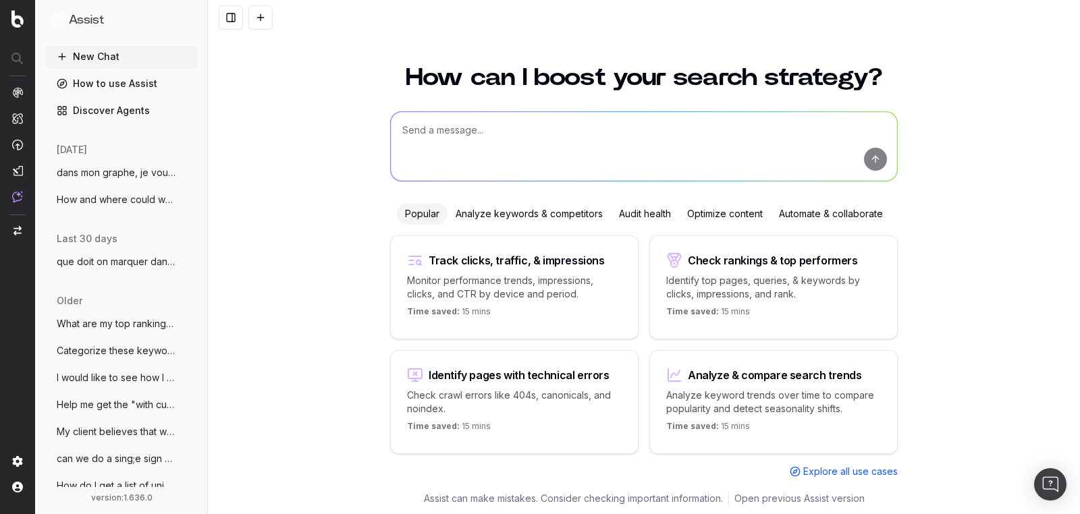
click at [500, 159] on textarea at bounding box center [644, 146] width 506 height 69
type textarea "C'est quoi not active URLs"
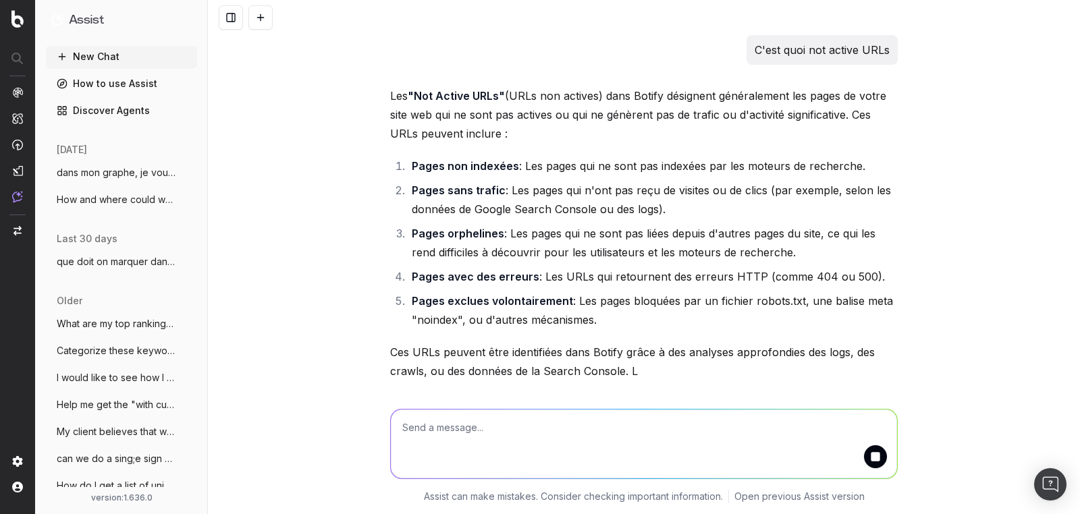
scroll to position [6, 0]
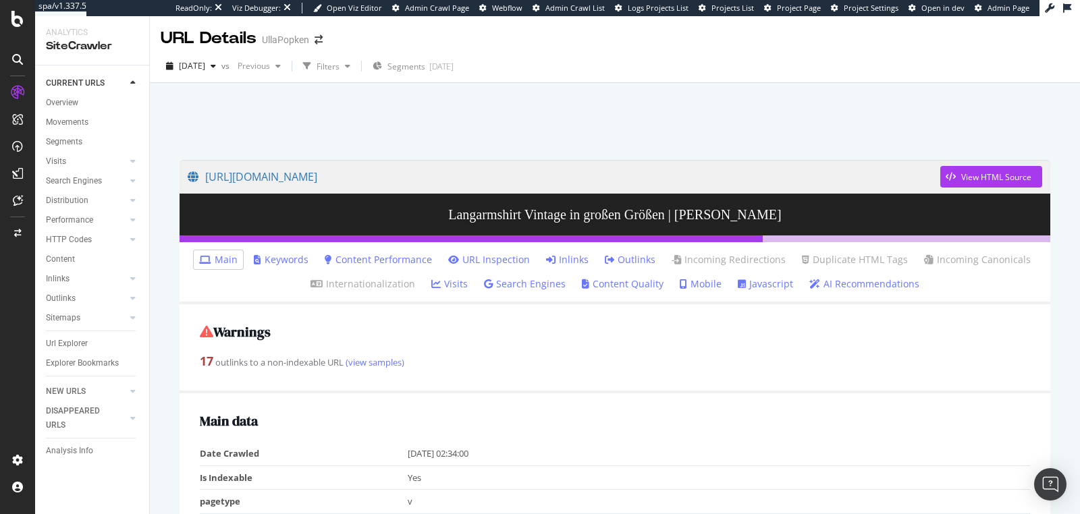
click at [559, 258] on link "Inlinks" at bounding box center [567, 259] width 43 height 13
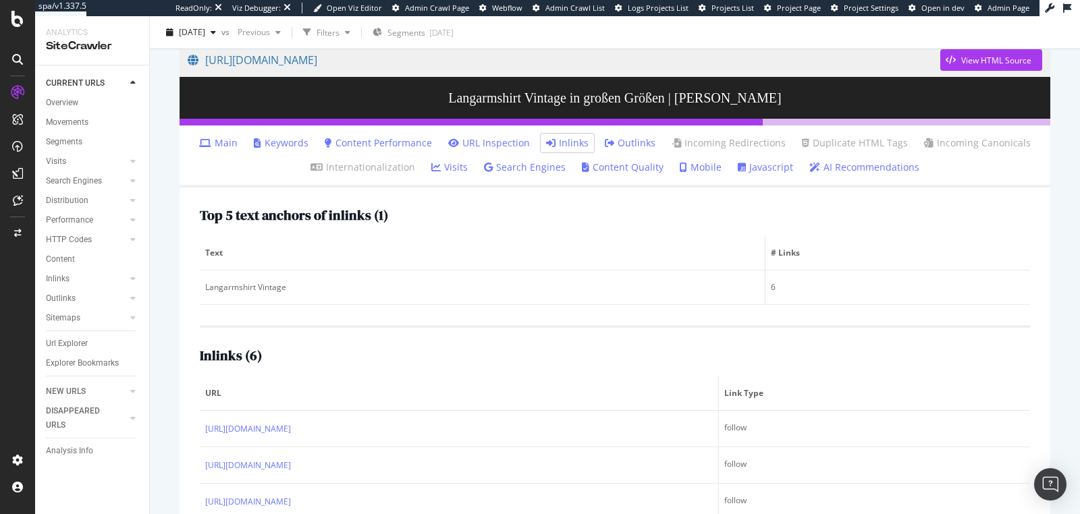
scroll to position [84, 0]
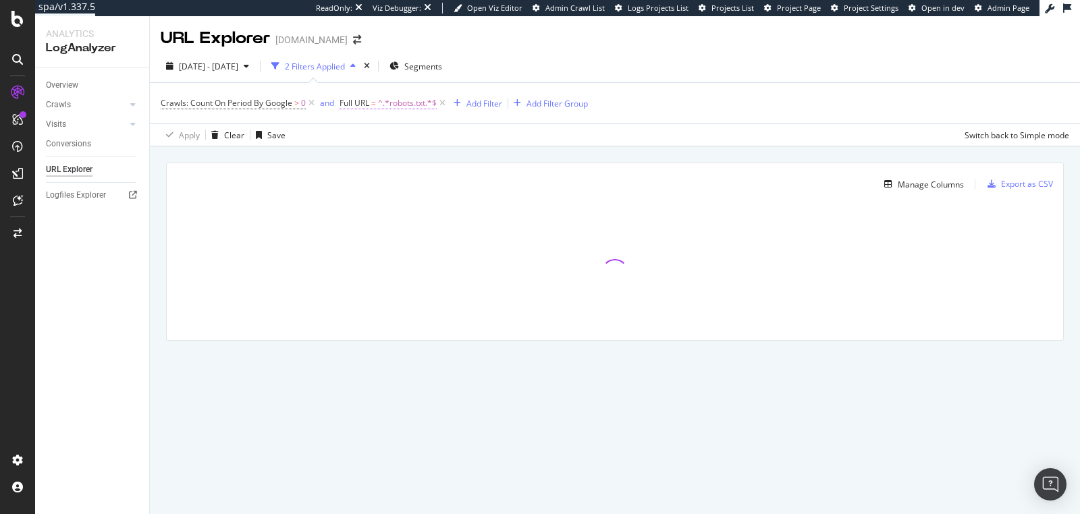
click at [397, 102] on span "^.*robots.txt.*$" at bounding box center [407, 103] width 59 height 19
click at [399, 156] on input "robots.txt" at bounding box center [416, 159] width 128 height 22
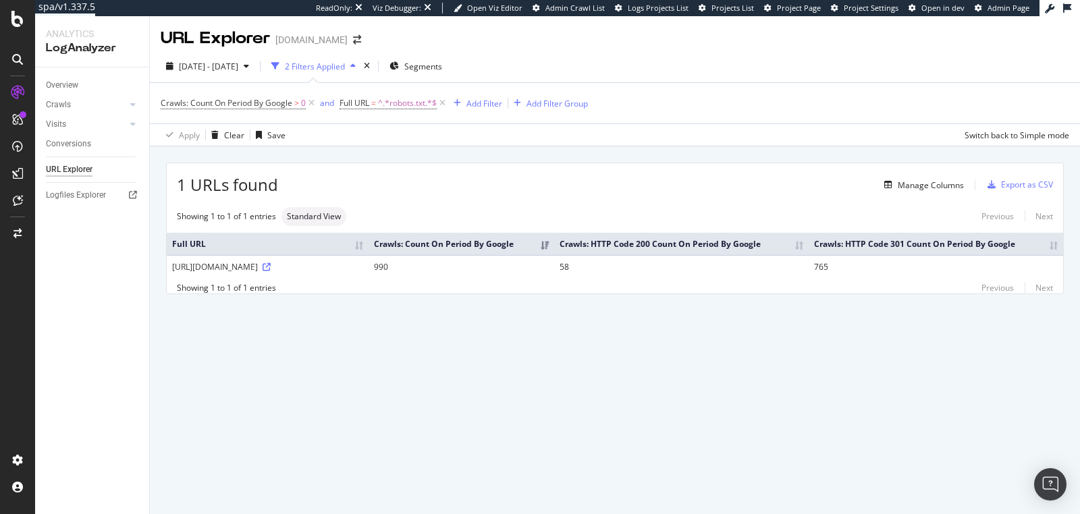
click at [572, 57] on div "2025 Jul. 6th - Aug. 4th 2 Filters Applied Segments" at bounding box center [615, 68] width 930 height 27
click at [916, 186] on div "Manage Columns" at bounding box center [930, 184] width 66 height 11
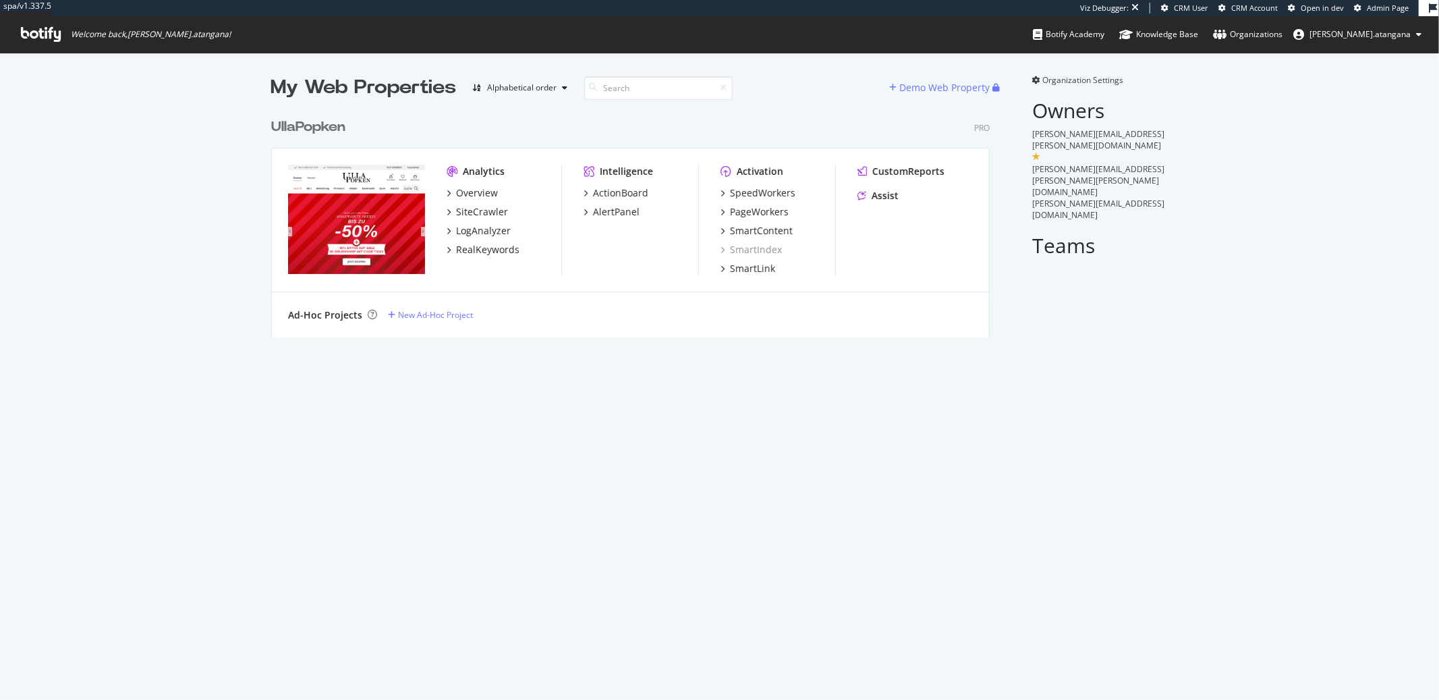
scroll to position [225, 718]
click at [485, 231] on div "LogAnalyzer" at bounding box center [483, 230] width 55 height 13
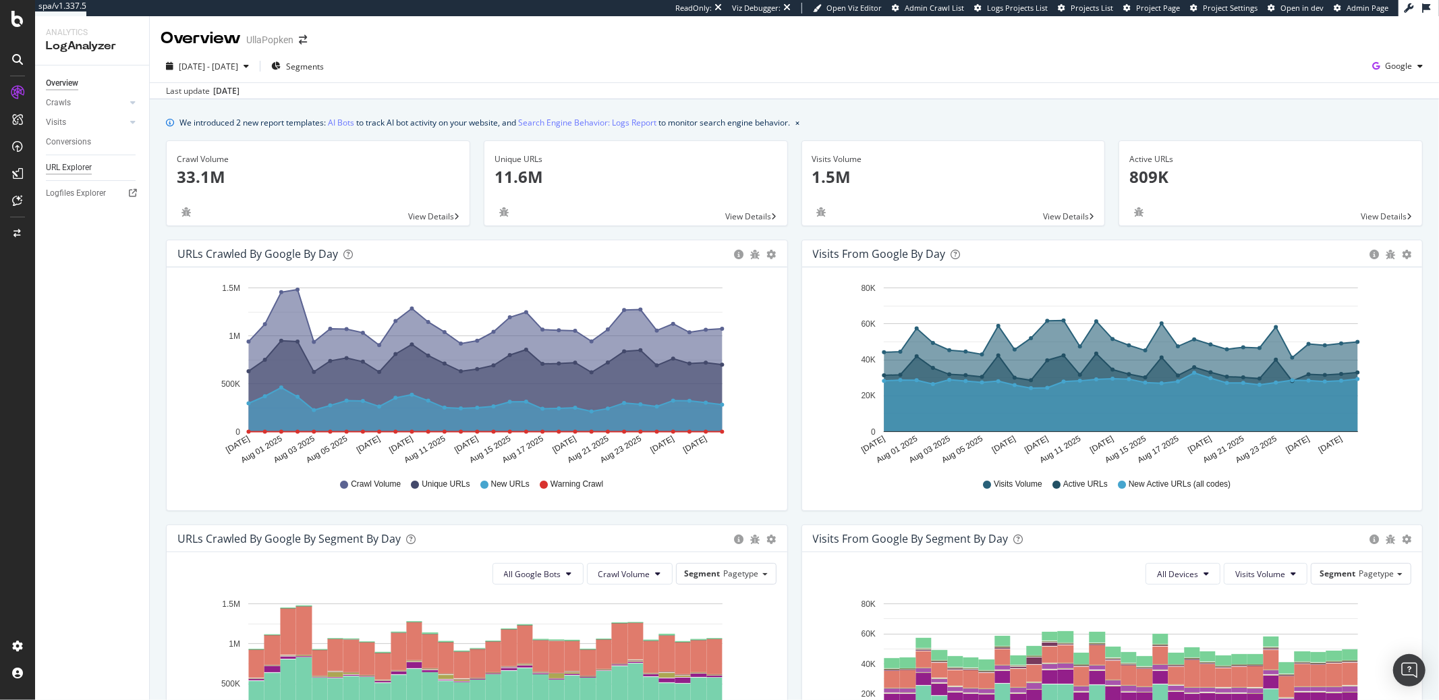
click at [72, 161] on div "URL Explorer" at bounding box center [69, 168] width 46 height 14
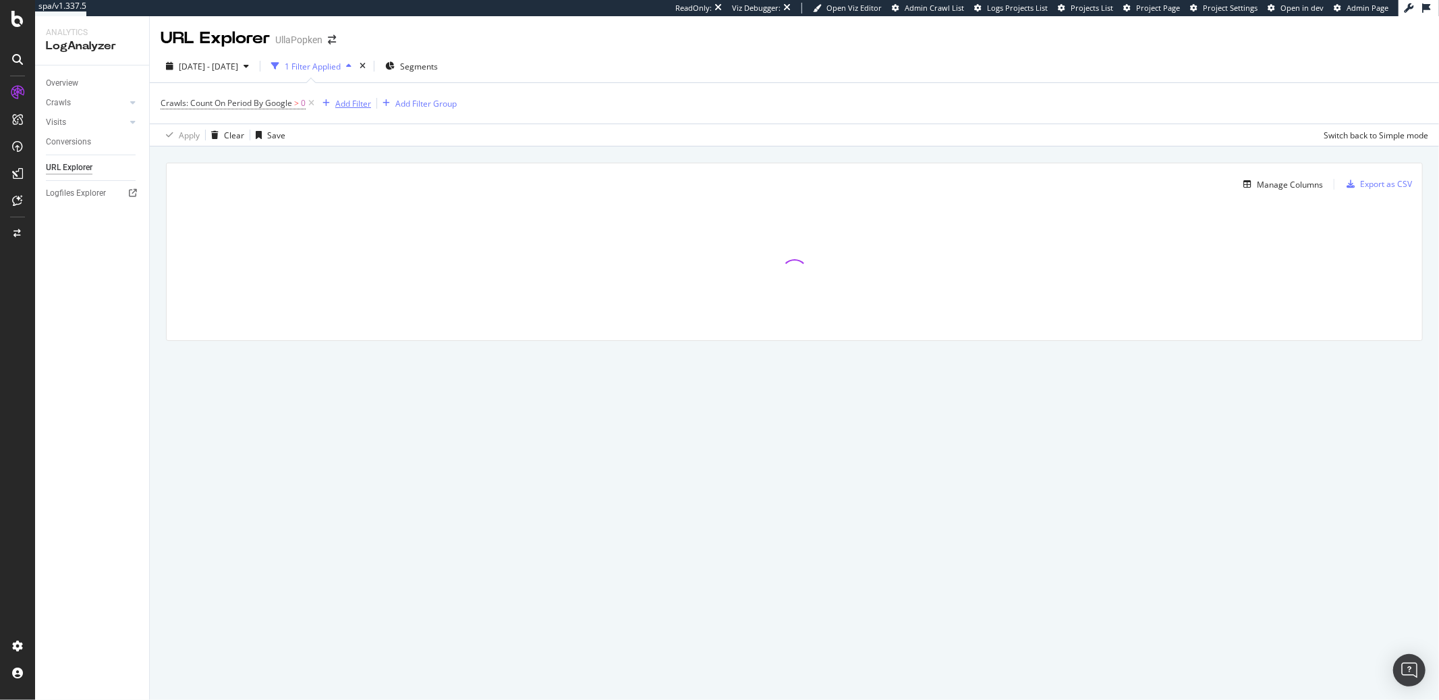
click at [351, 103] on div "Add Filter" at bounding box center [353, 103] width 36 height 11
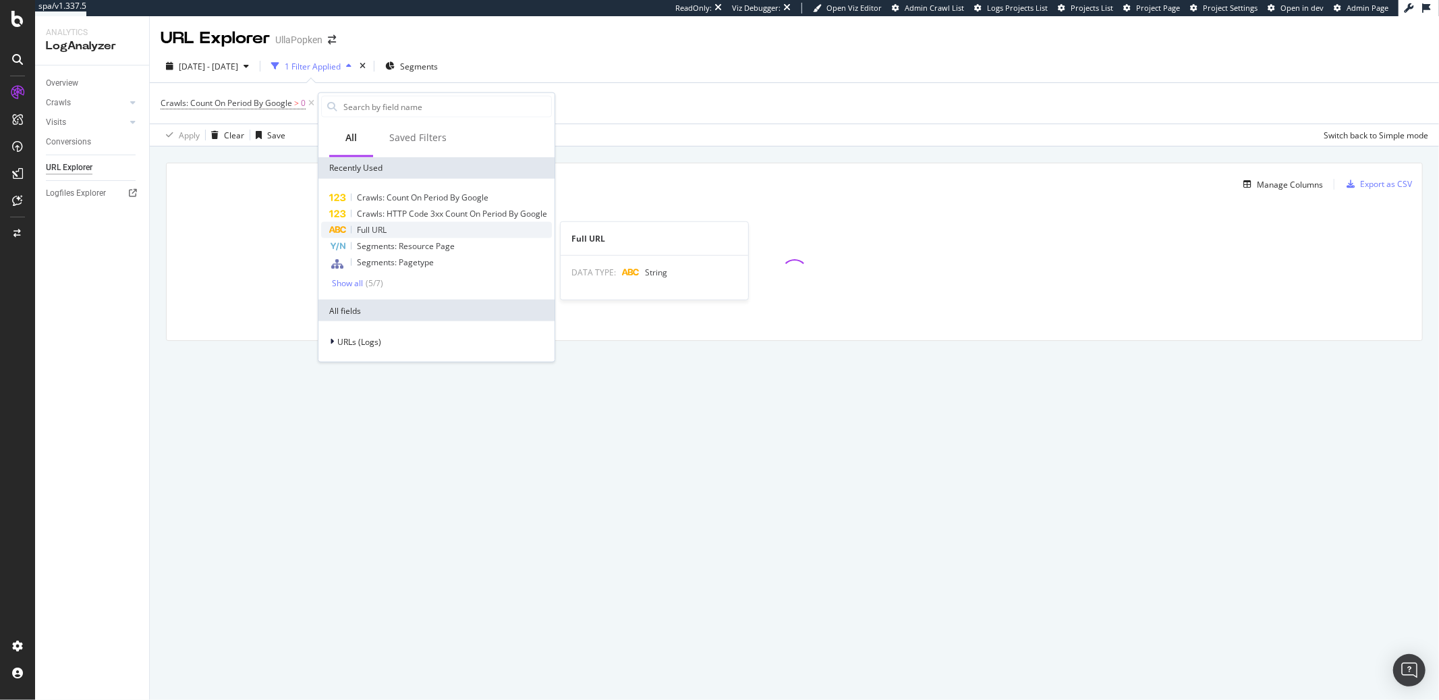
click at [375, 227] on span "Full URL" at bounding box center [372, 229] width 30 height 11
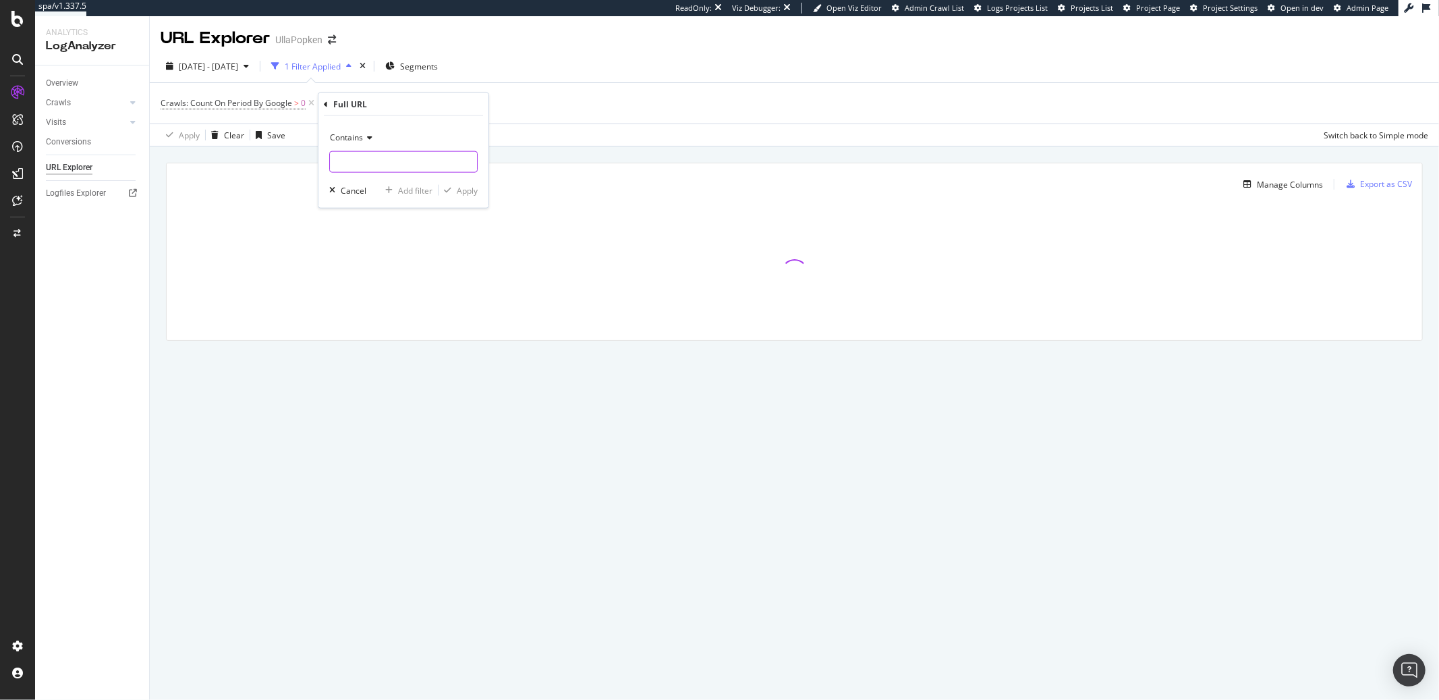
click at [361, 155] on input "text" at bounding box center [403, 162] width 147 height 22
paste input "robots.txt"
type input "robots.txt"
click at [452, 184] on div "Apply" at bounding box center [458, 190] width 39 height 12
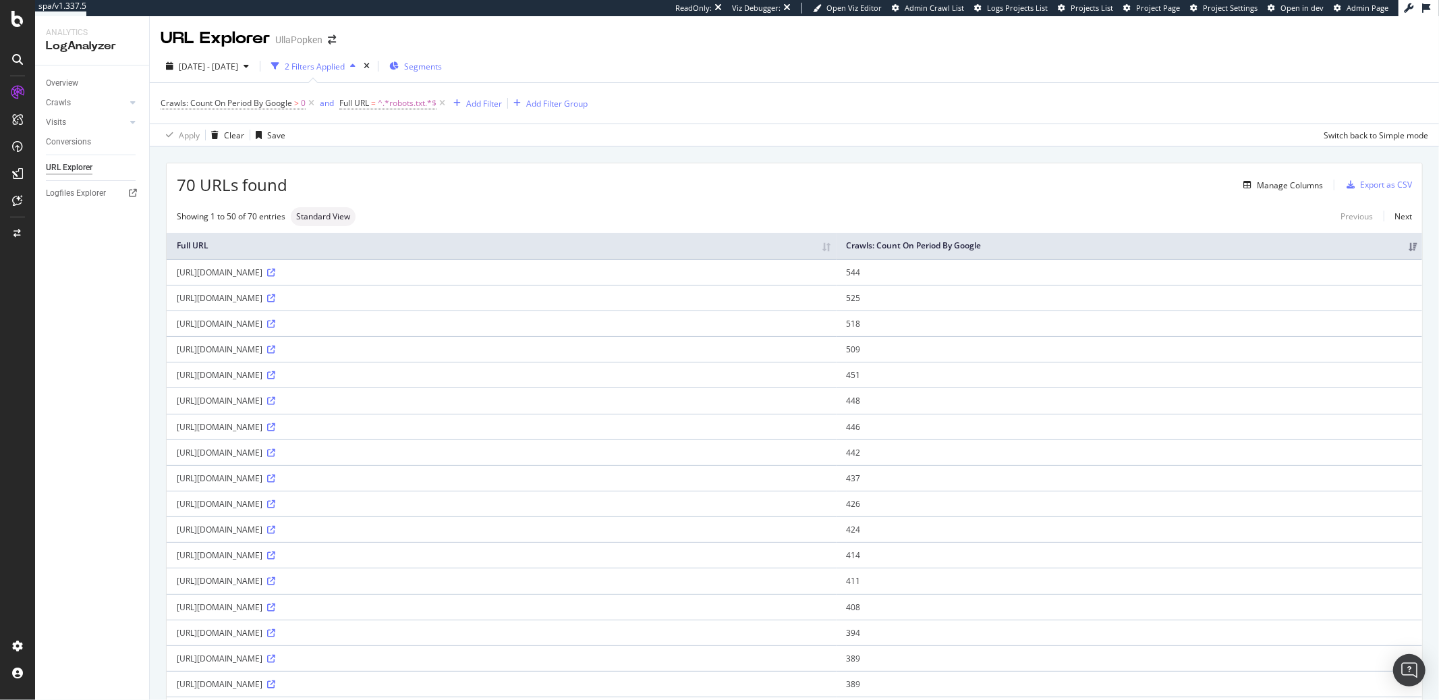
click at [442, 70] on span "Segments" at bounding box center [423, 66] width 38 height 11
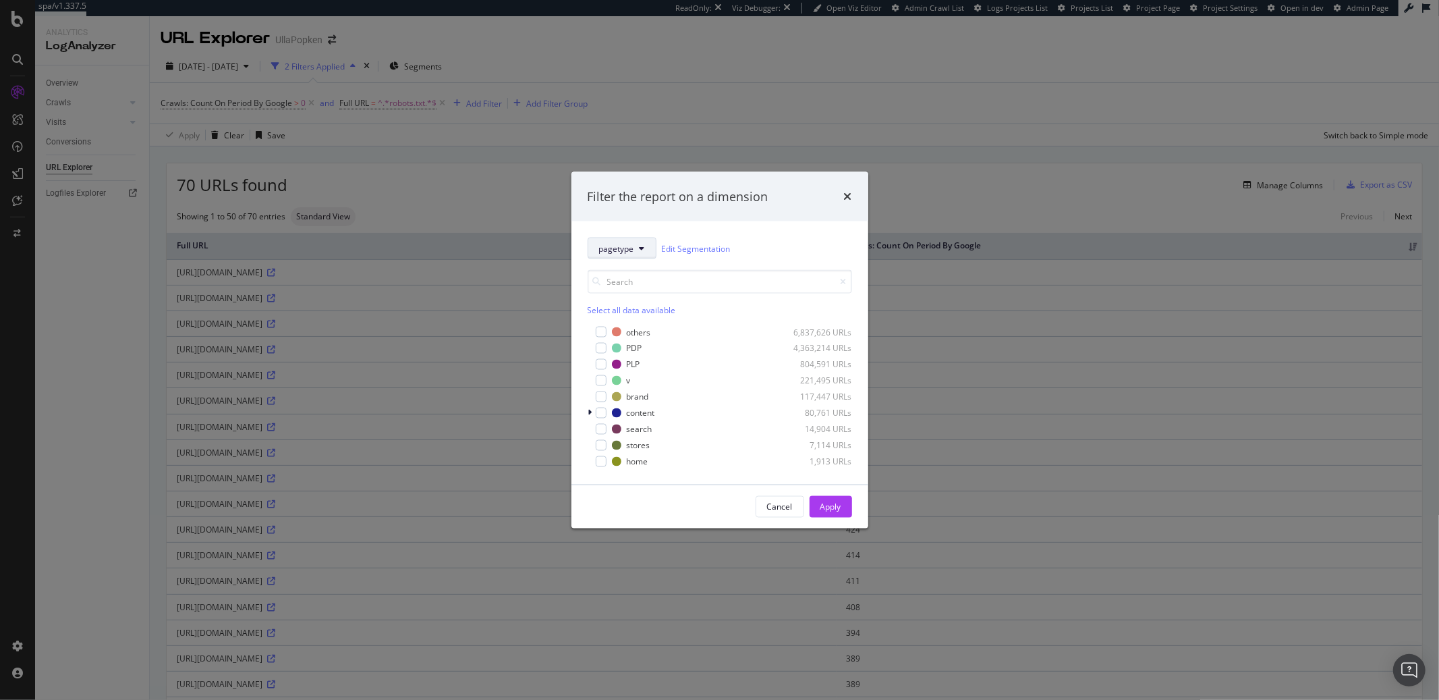
click at [639, 252] on button "pagetype" at bounding box center [622, 249] width 69 height 22
click at [624, 320] on span "lang" at bounding box center [623, 322] width 49 height 12
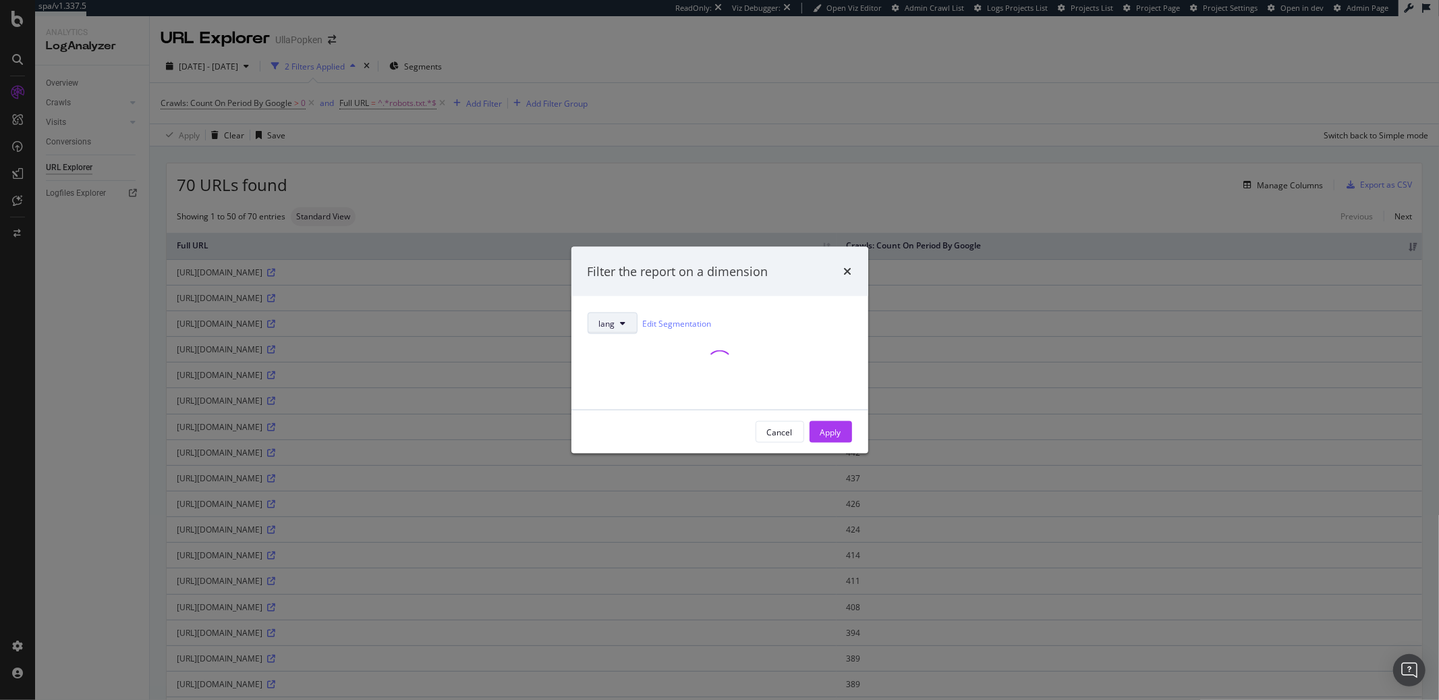
click at [616, 322] on button "lang" at bounding box center [613, 323] width 50 height 22
click at [627, 303] on div "lang Edit Segmentation" at bounding box center [720, 352] width 297 height 113
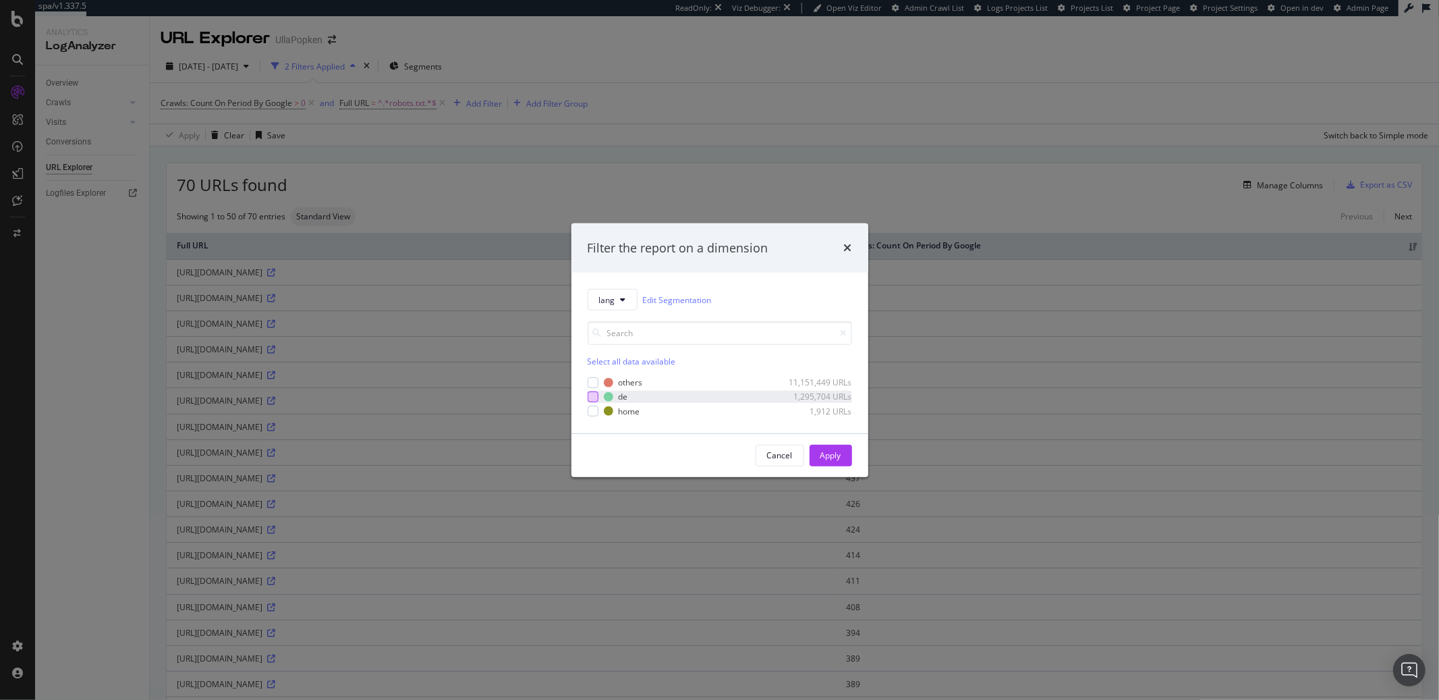
click at [594, 396] on div "modal" at bounding box center [593, 396] width 11 height 11
click at [826, 455] on div "Apply" at bounding box center [831, 454] width 21 height 11
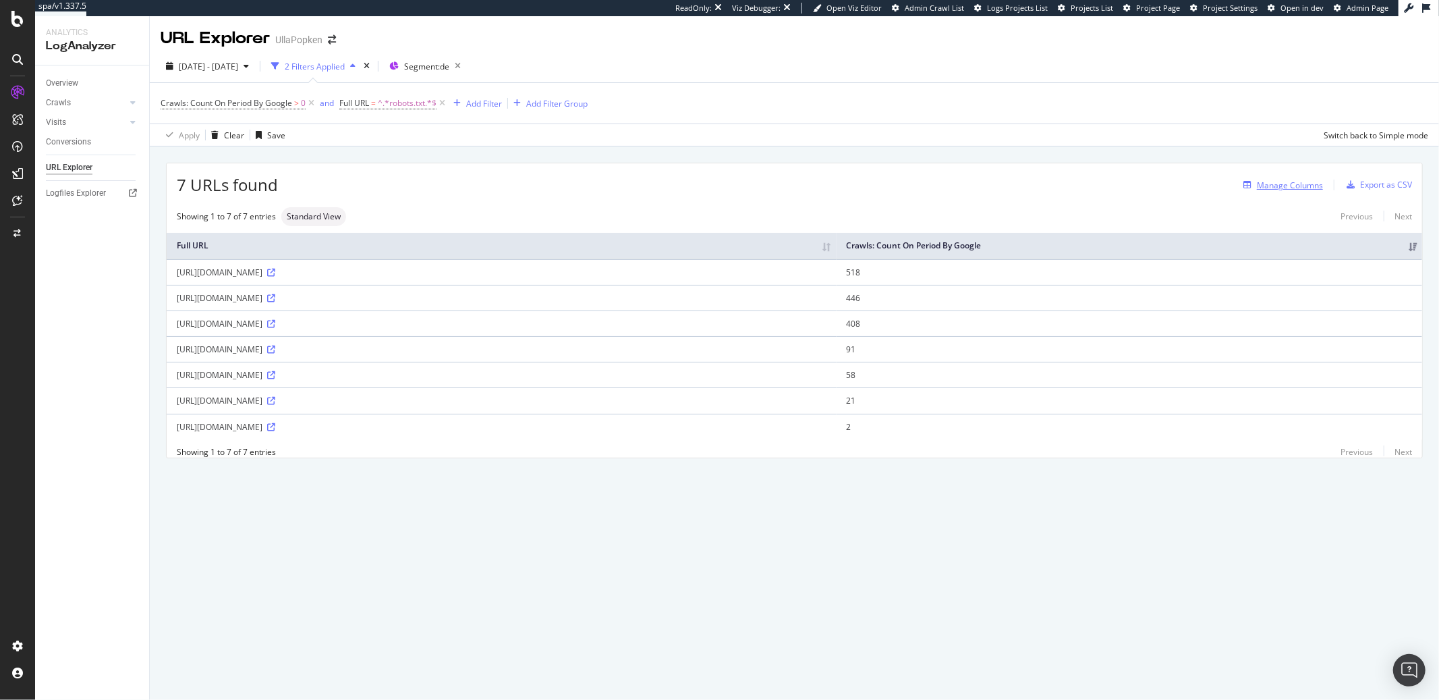
click at [1277, 190] on div "Manage Columns" at bounding box center [1290, 184] width 66 height 11
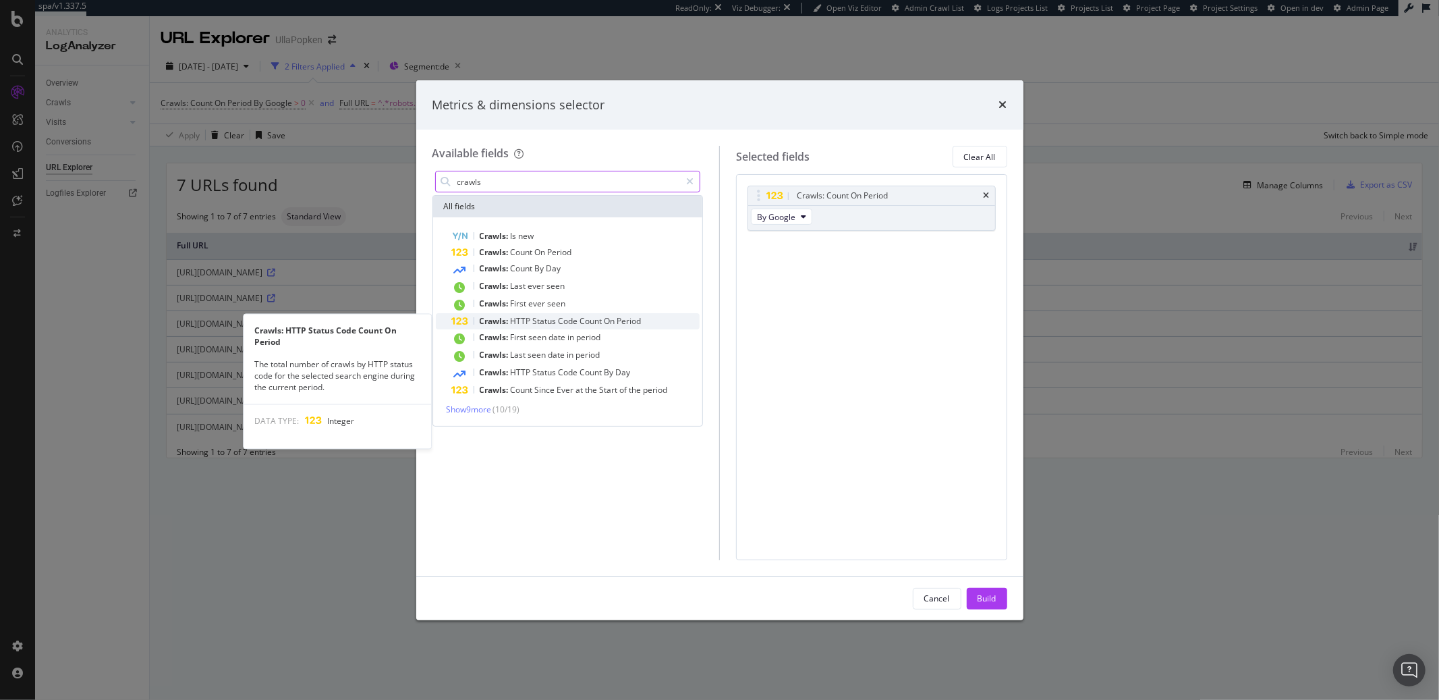
type input "crawls"
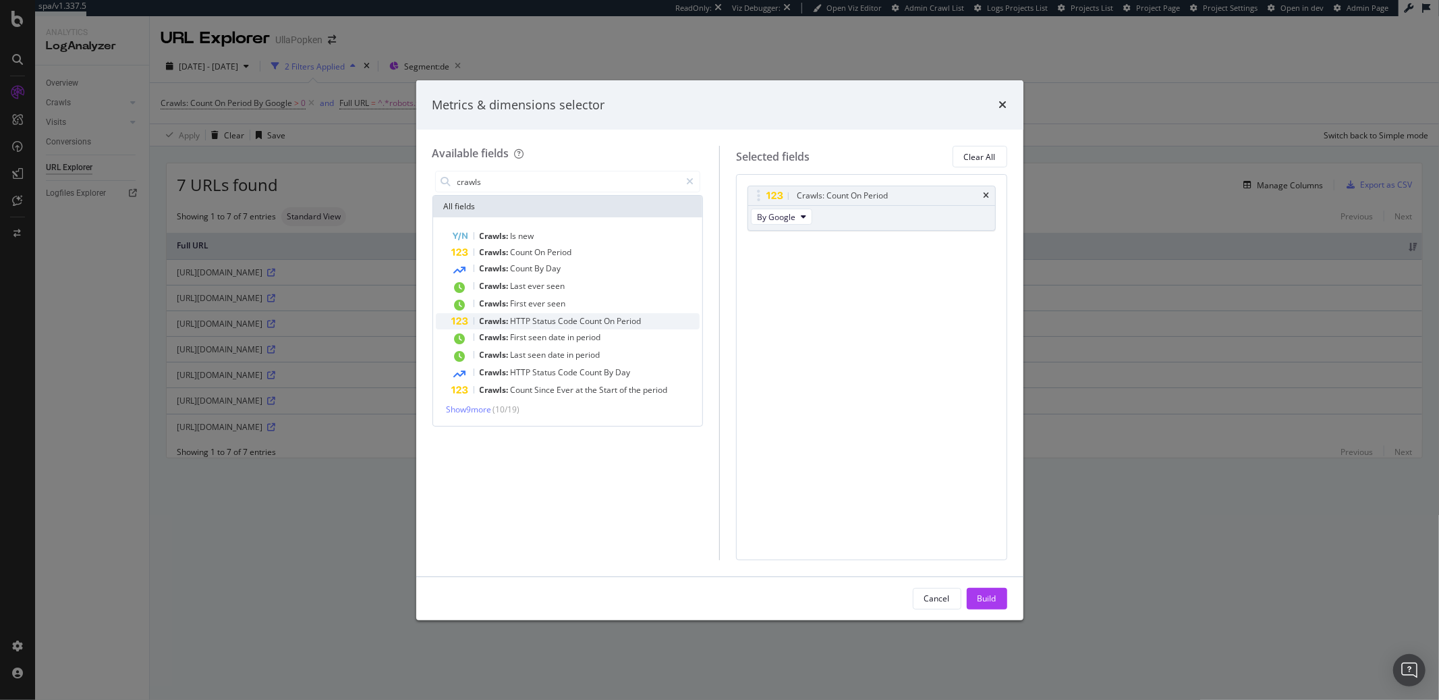
click at [546, 319] on span "Status" at bounding box center [546, 320] width 26 height 11
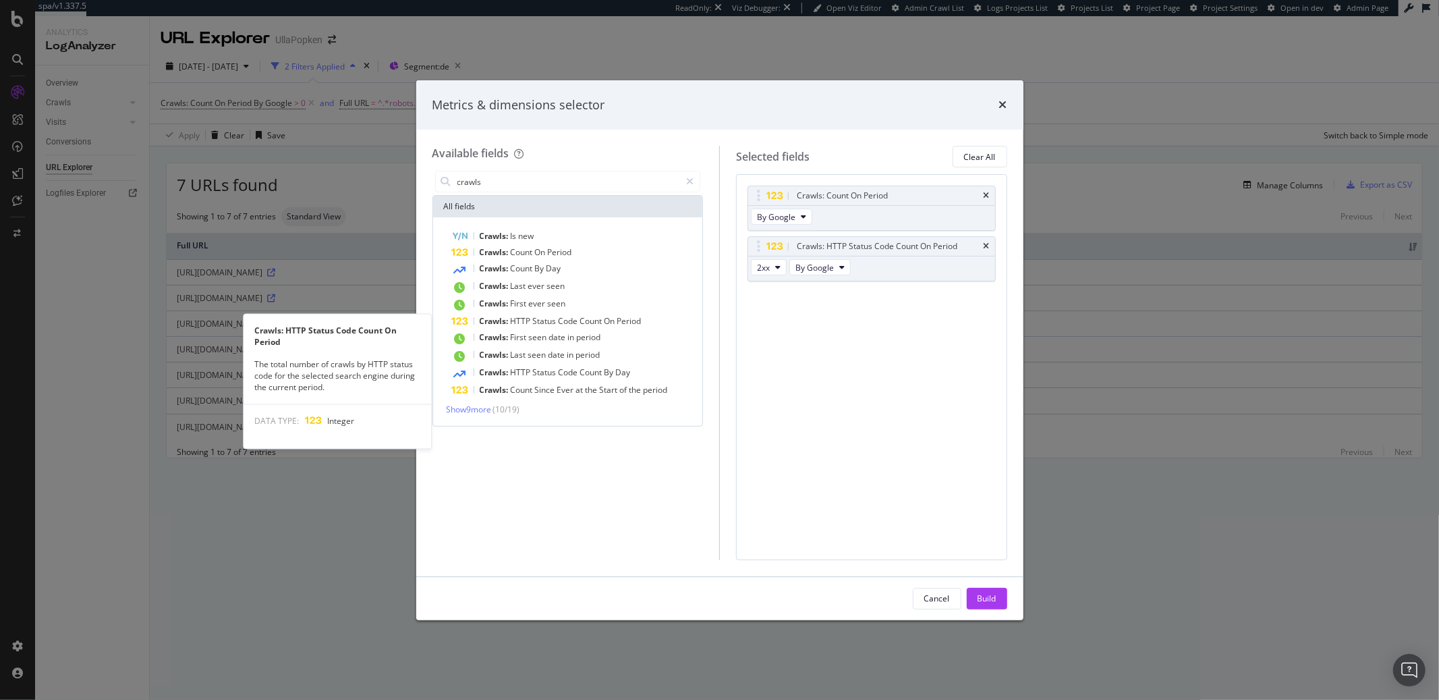
click at [546, 319] on span "Status" at bounding box center [546, 320] width 26 height 11
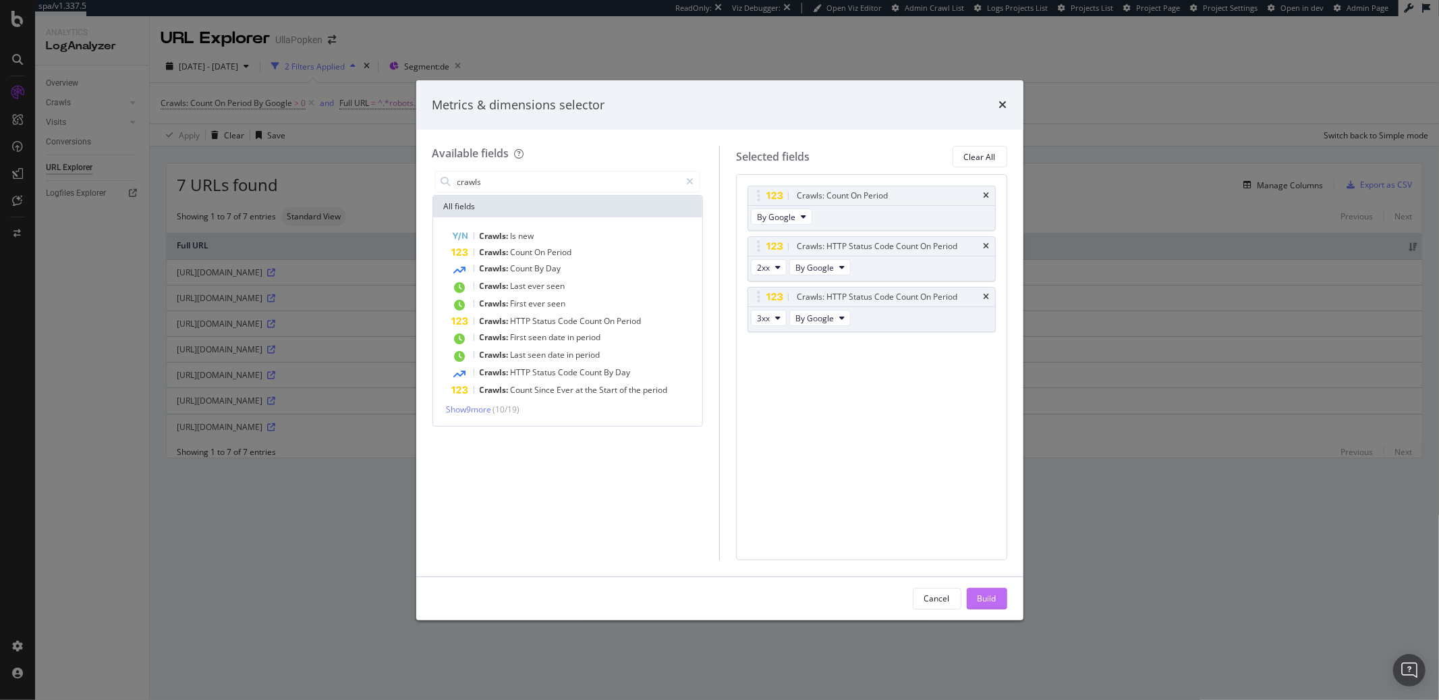
click at [980, 596] on div "Build" at bounding box center [987, 597] width 19 height 11
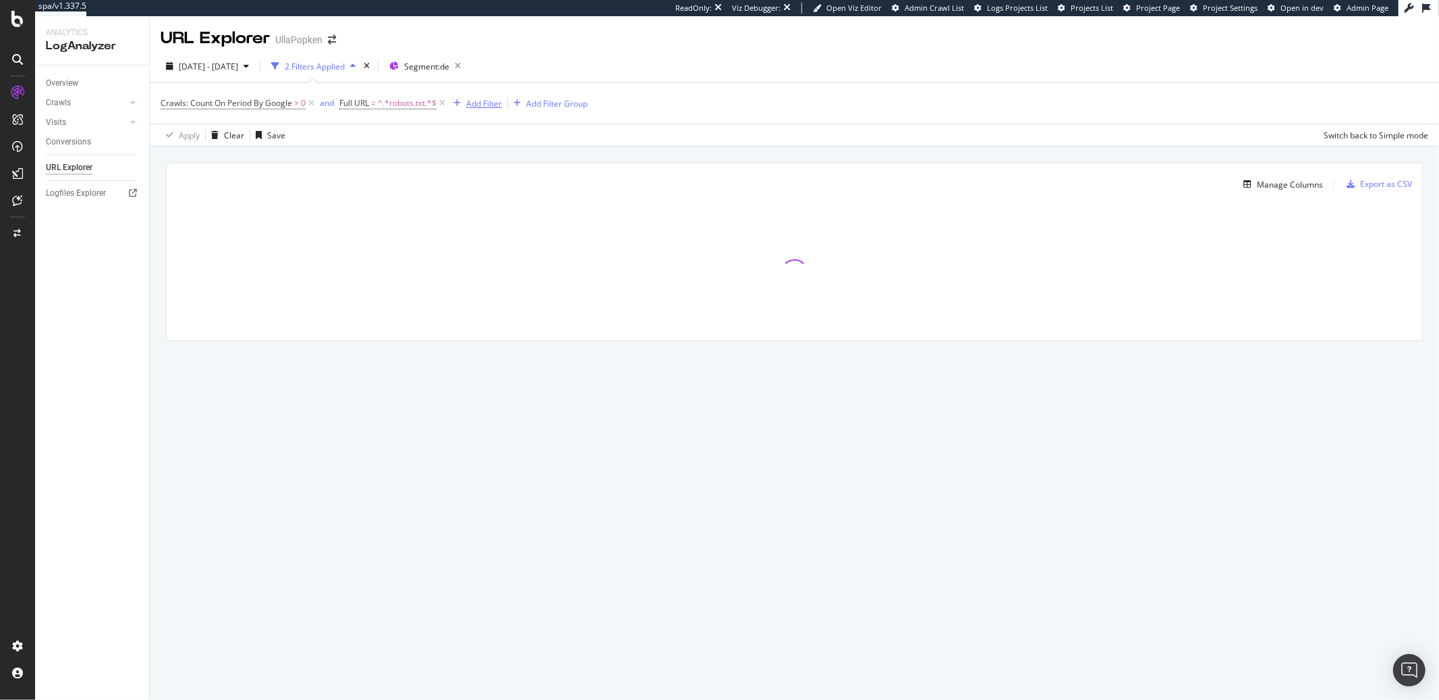
click at [477, 109] on div "Add Filter" at bounding box center [484, 103] width 36 height 11
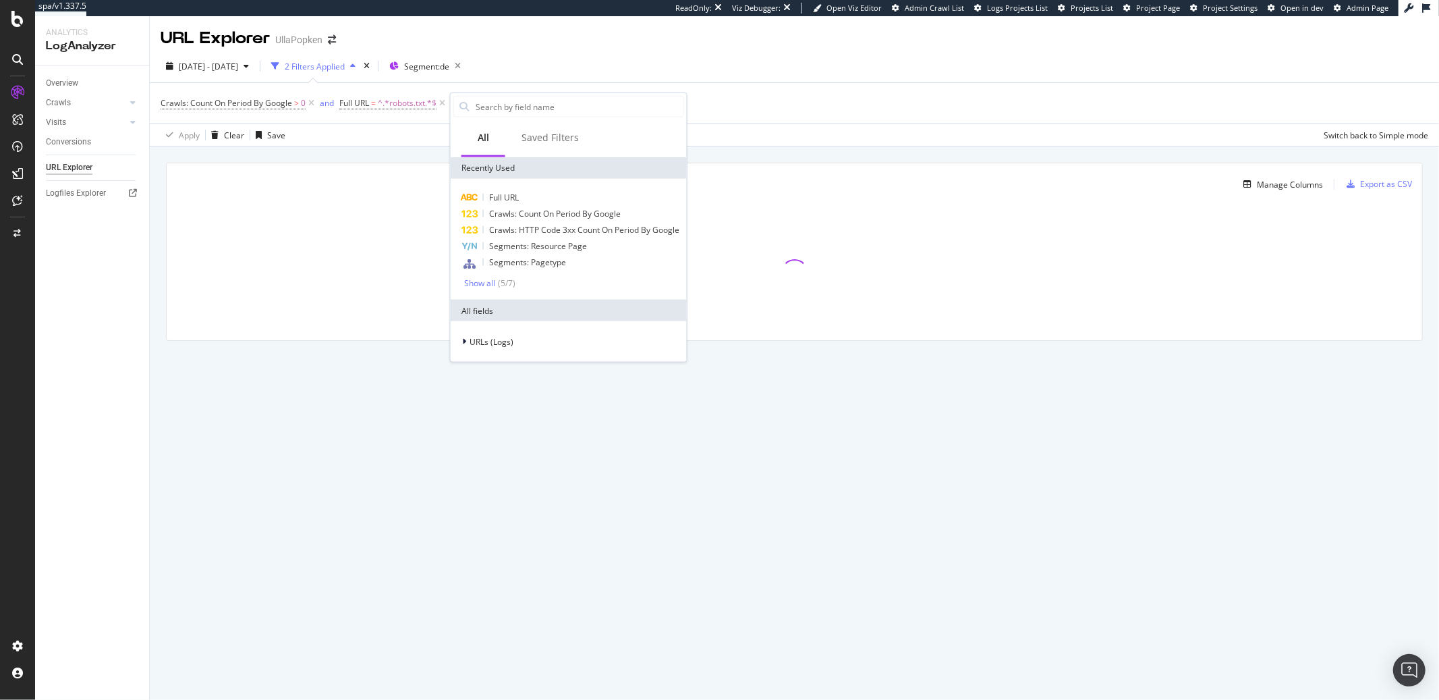
click at [477, 109] on input "text" at bounding box center [578, 106] width 209 height 20
click at [546, 67] on div "2025 Jul. 30th - Aug. 28th 2 Filters Applied Segment: de" at bounding box center [795, 68] width 1290 height 27
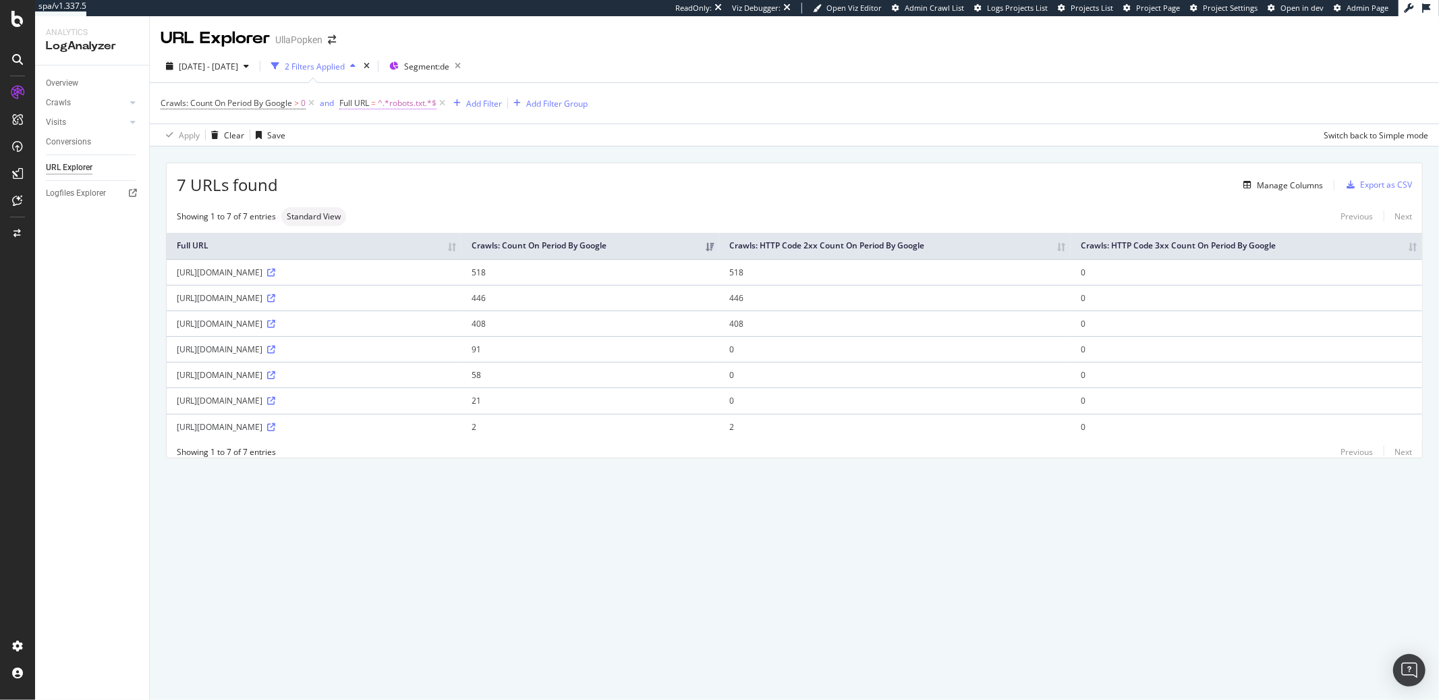
click at [396, 105] on span "^.*robots.txt.*$" at bounding box center [407, 103] width 59 height 19
click at [395, 165] on input "robots.txt" at bounding box center [416, 159] width 128 height 22
paste input "https://www.ullapopken.de/"
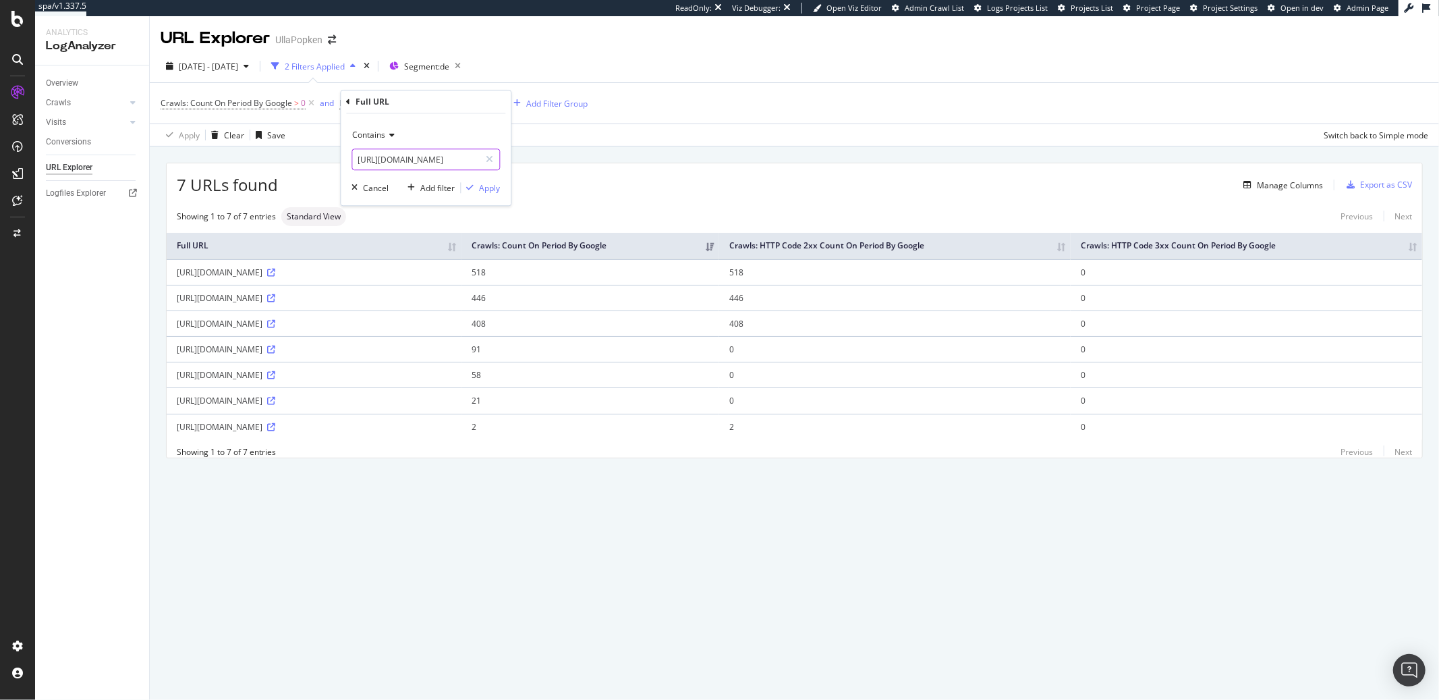
type input "https://www.ullapopken.de/robots.txt"
click at [378, 138] on span "Contains" at bounding box center [368, 134] width 33 height 11
click at [379, 161] on span "Equal to" at bounding box center [373, 162] width 30 height 11
click at [482, 188] on div "Apply" at bounding box center [489, 187] width 21 height 11
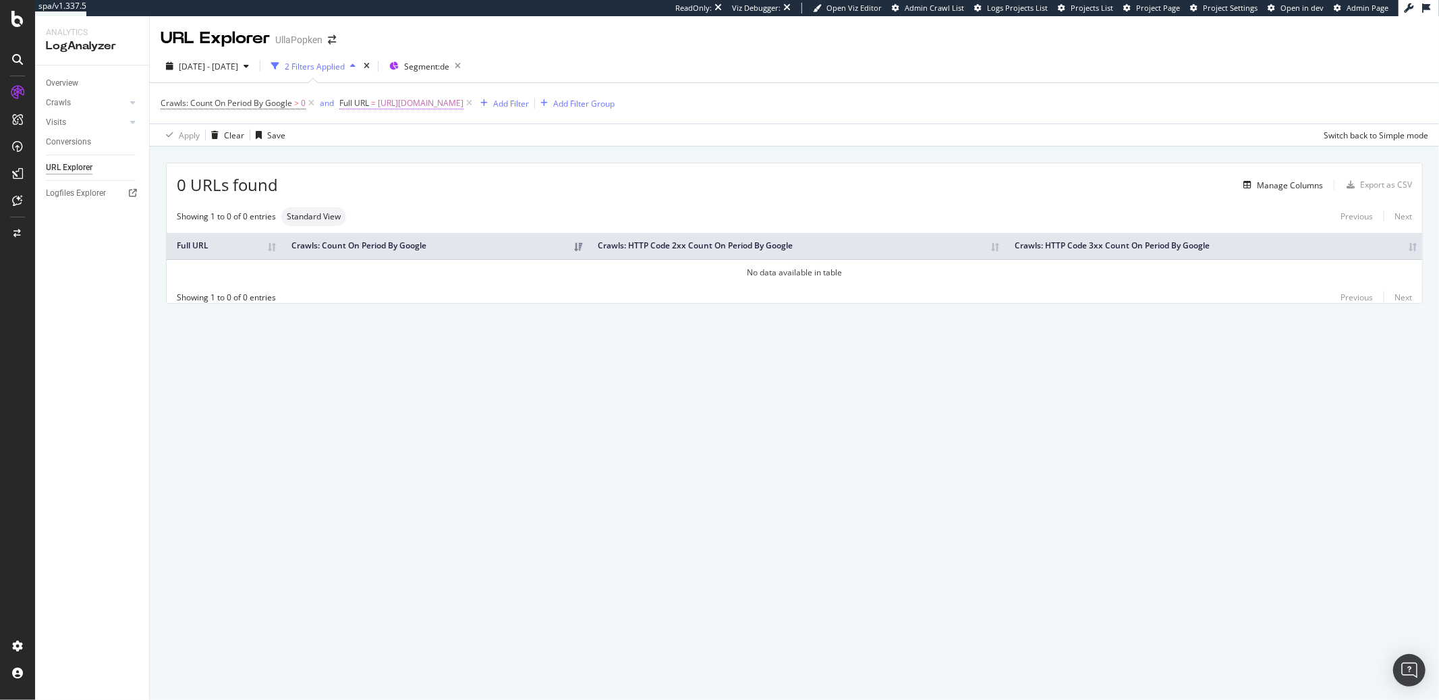
click at [413, 108] on span "https://www.ullapopken.de/robots.txt" at bounding box center [421, 103] width 86 height 19
drag, startPoint x: 452, startPoint y: 161, endPoint x: 406, endPoint y: 161, distance: 46.6
click at [354, 164] on input "https://www.ullapopken.de/robots.txt" at bounding box center [416, 159] width 128 height 22
click at [379, 136] on span "Equal to" at bounding box center [367, 134] width 30 height 11
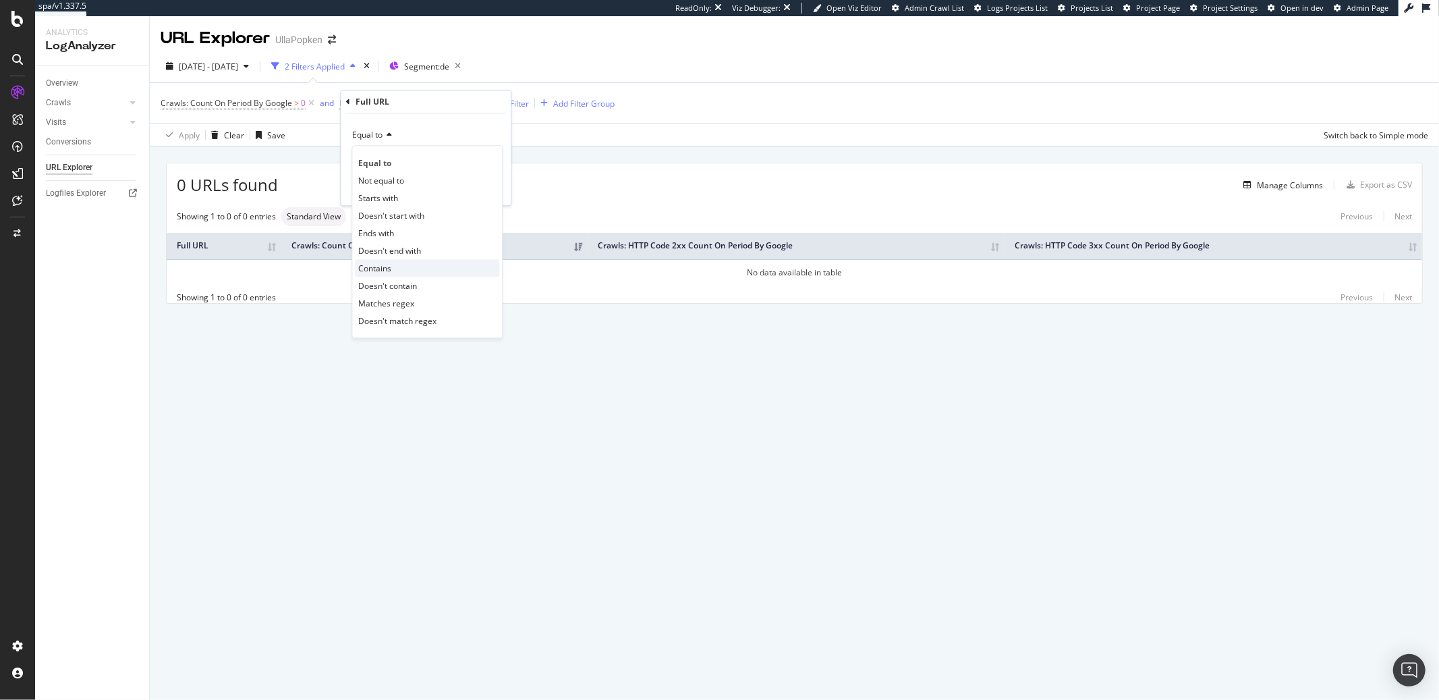
click at [384, 265] on span "Contains" at bounding box center [374, 267] width 33 height 11
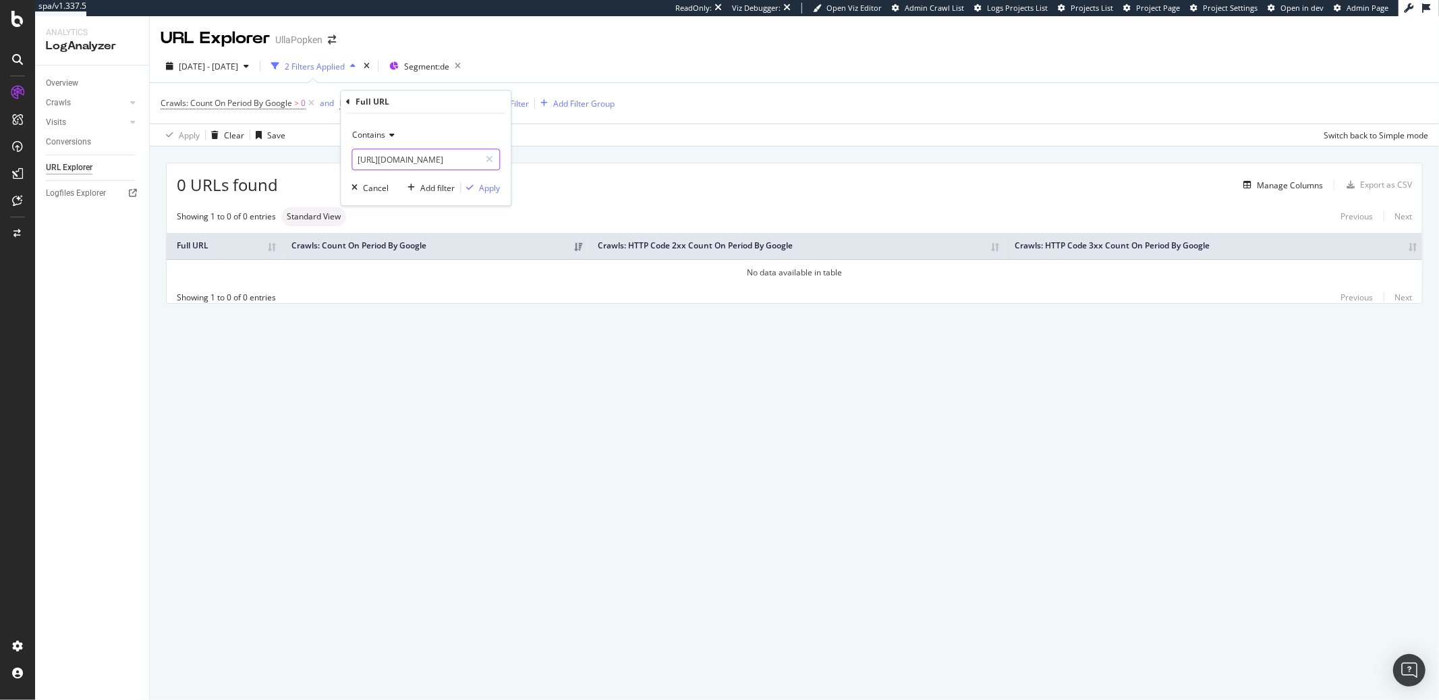
click at [447, 160] on input "https://www.ullapopken.de/robots.txt" at bounding box center [416, 159] width 128 height 22
drag, startPoint x: 451, startPoint y: 161, endPoint x: 252, endPoint y: 144, distance: 199.7
click at [267, 155] on body "spa/v1.337.5 ReadOnly: Viz Debugger: Open Viz Editor Admin Crawl List Logs Proj…" at bounding box center [719, 350] width 1439 height 700
type input "https://www.ullapopken.de/robots.txt"
click at [448, 160] on input "https://www.ullapopken.de/robots.txt" at bounding box center [416, 159] width 128 height 22
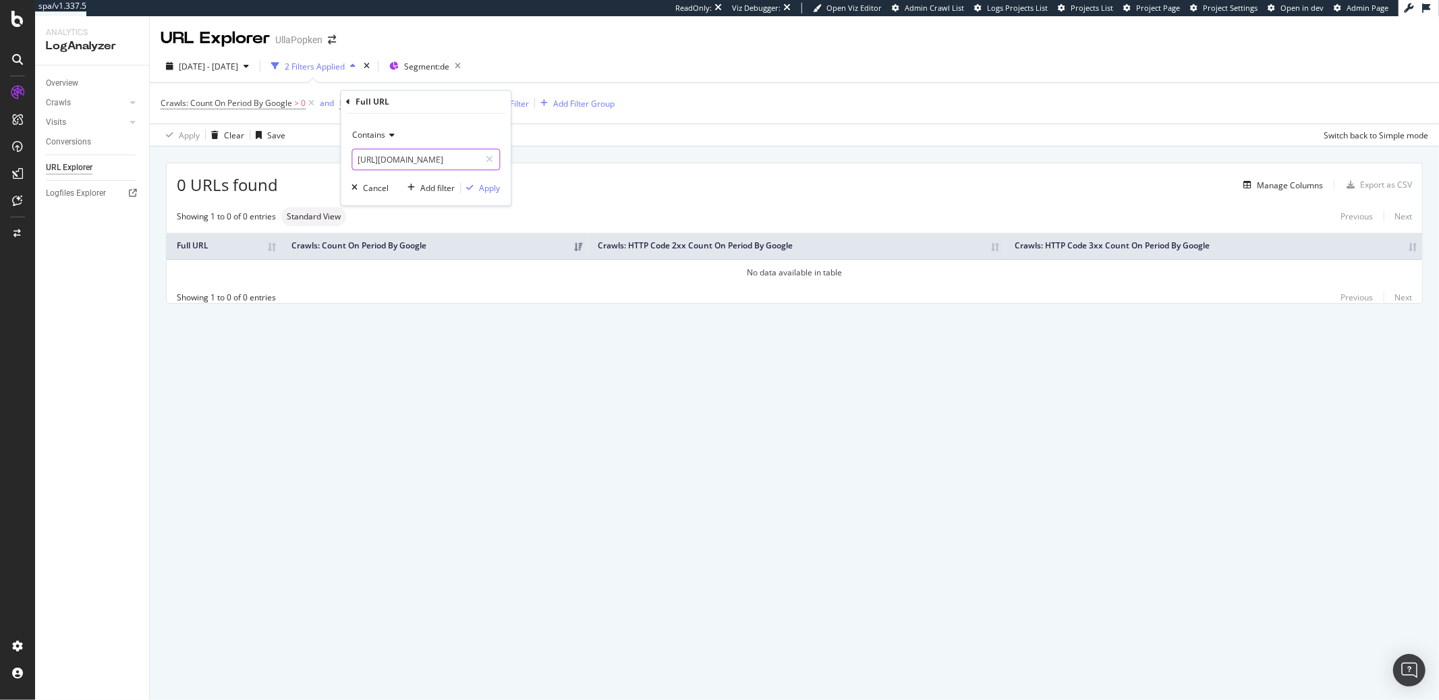
drag, startPoint x: 451, startPoint y: 161, endPoint x: 319, endPoint y: 165, distance: 132.3
click at [319, 165] on body "spa/v1.337.5 ReadOnly: Viz Debugger: Open Viz Editor Admin Crawl List Logs Proj…" at bounding box center [719, 350] width 1439 height 700
click at [319, 165] on div "0 URLs found Manage Columns Export as CSV" at bounding box center [795, 179] width 1256 height 33
click at [425, 110] on span "https://www.ullapopken.de/robots.txt" at bounding box center [421, 103] width 86 height 19
click at [450, 162] on input "https://www.ullapopken.de/robots.txt" at bounding box center [416, 159] width 128 height 22
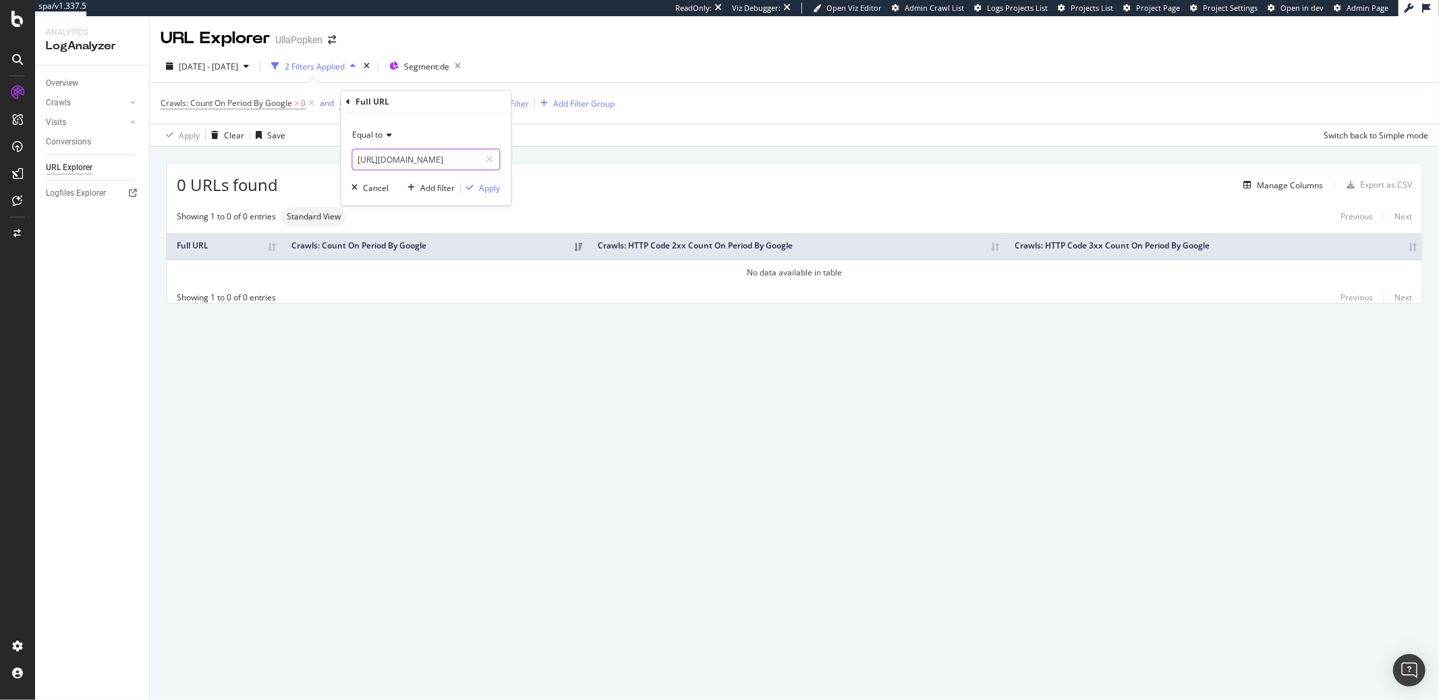
click at [452, 161] on input "https://www.ullapopken.de/robots.txt" at bounding box center [416, 159] width 128 height 22
drag, startPoint x: 451, startPoint y: 162, endPoint x: 352, endPoint y: 161, distance: 99.2
click at [352, 161] on input "https://www.ullapopken.de/robots.txt" at bounding box center [416, 159] width 128 height 22
type input "de/robots.txt"
click at [379, 139] on span "Equal to" at bounding box center [367, 134] width 30 height 11
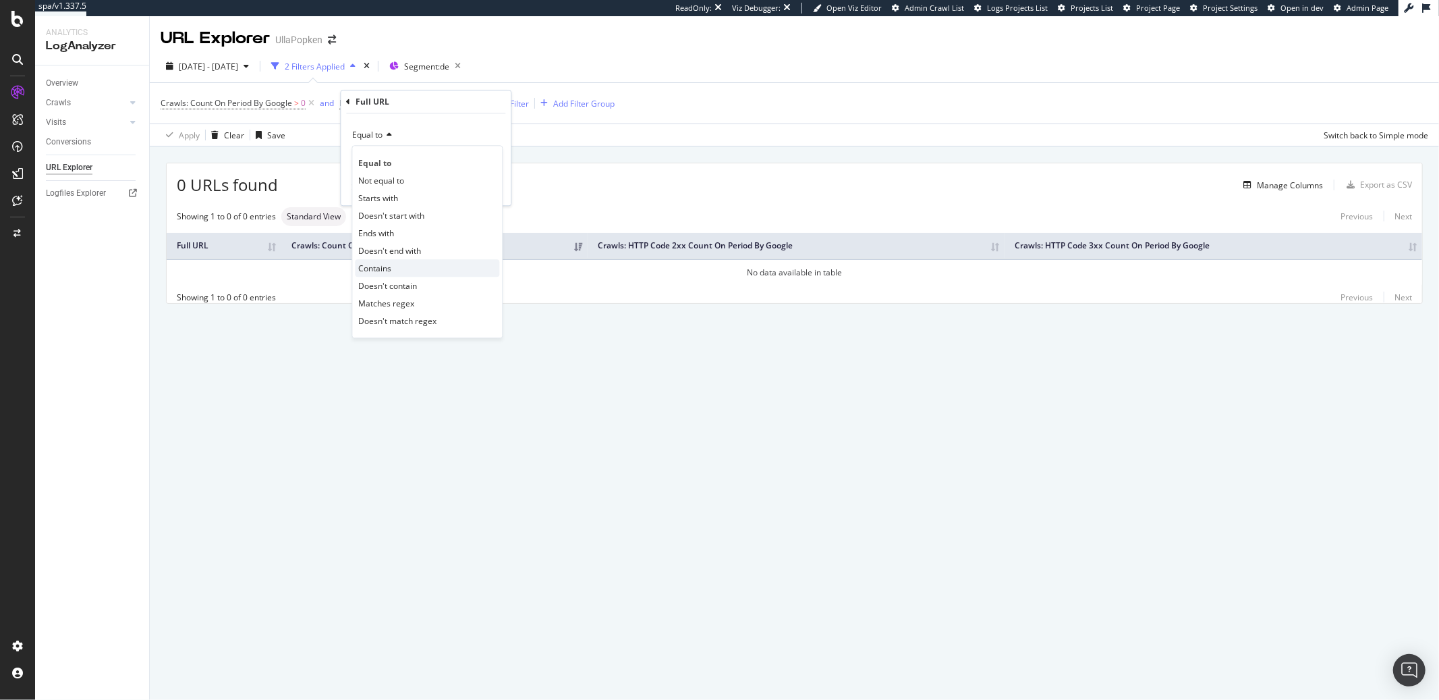
click at [382, 274] on div "Contains" at bounding box center [427, 268] width 144 height 18
click at [481, 189] on div "Apply" at bounding box center [489, 187] width 21 height 11
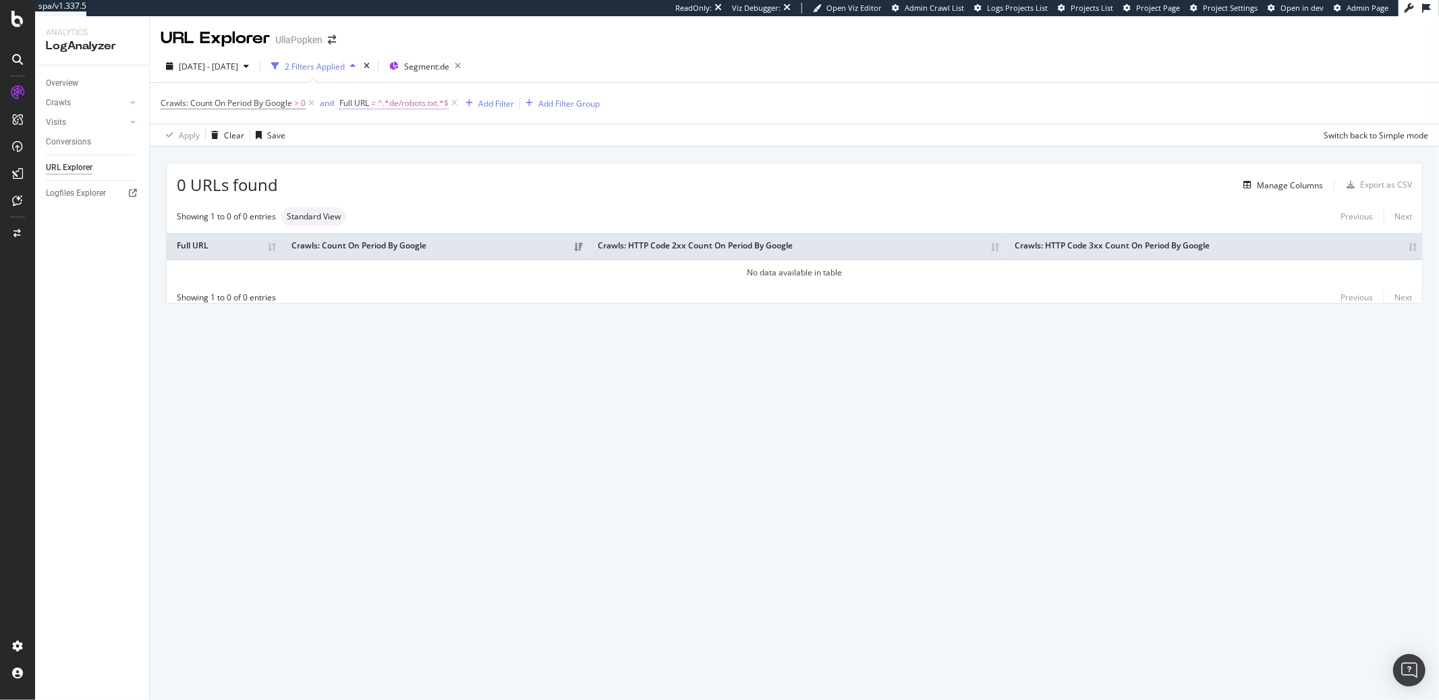
click at [399, 108] on span "^.*de/robots.txt.*$" at bounding box center [413, 103] width 71 height 19
drag, startPoint x: 371, startPoint y: 159, endPoint x: 350, endPoint y: 168, distance: 22.7
click at [323, 169] on body "spa/v1.337.5 ReadOnly: Viz Debugger: Open Viz Editor Admin Crawl List Logs Proj…" at bounding box center [719, 350] width 1439 height 700
drag, startPoint x: 370, startPoint y: 163, endPoint x: 350, endPoint y: 164, distance: 20.3
click at [350, 164] on div "Contains de/robots.txt Cancel Add filter Apply" at bounding box center [426, 159] width 170 height 92
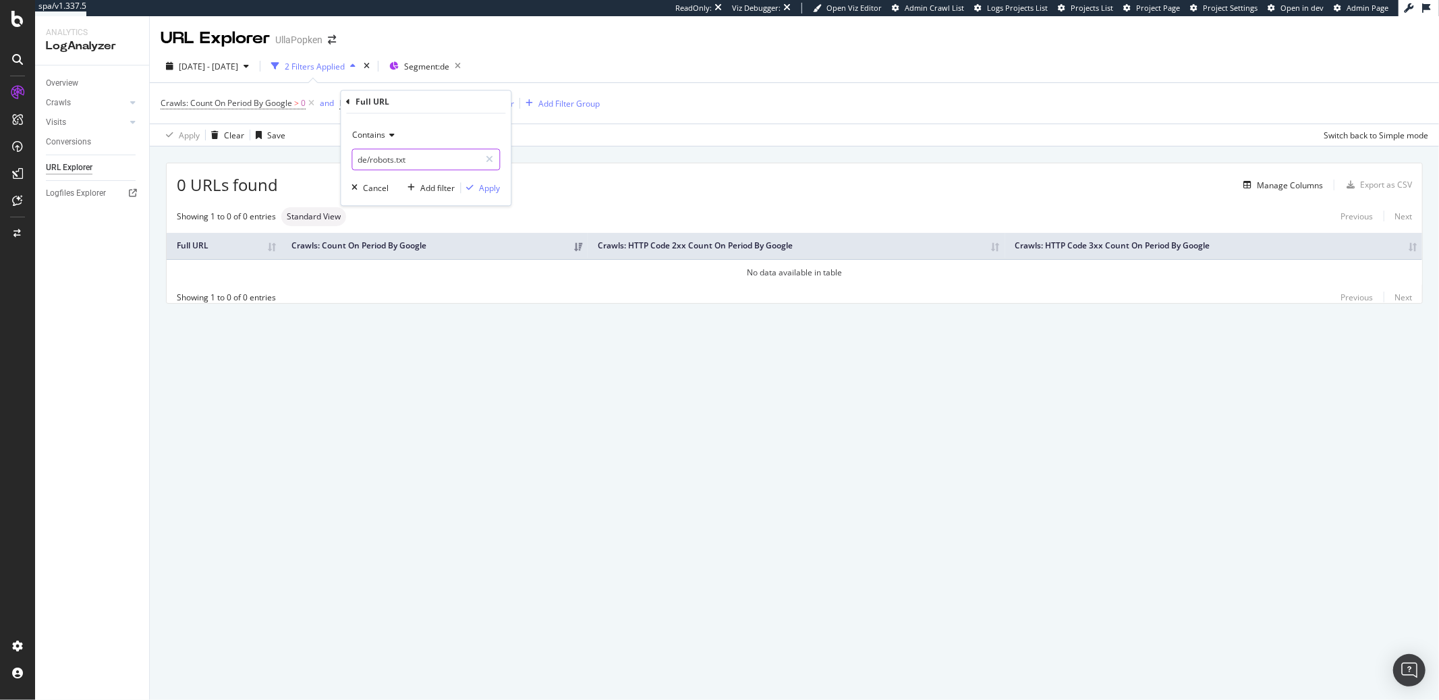
click at [355, 163] on input "de/robots.txt" at bounding box center [416, 159] width 128 height 22
click at [371, 159] on input "de/robots.txt" at bounding box center [416, 159] width 128 height 22
drag, startPoint x: 371, startPoint y: 159, endPoint x: 338, endPoint y: 158, distance: 33.1
click at [345, 161] on div "Contains de/robots.txt Cancel Add filter Apply" at bounding box center [426, 159] width 170 height 92
type input "robots.txt"
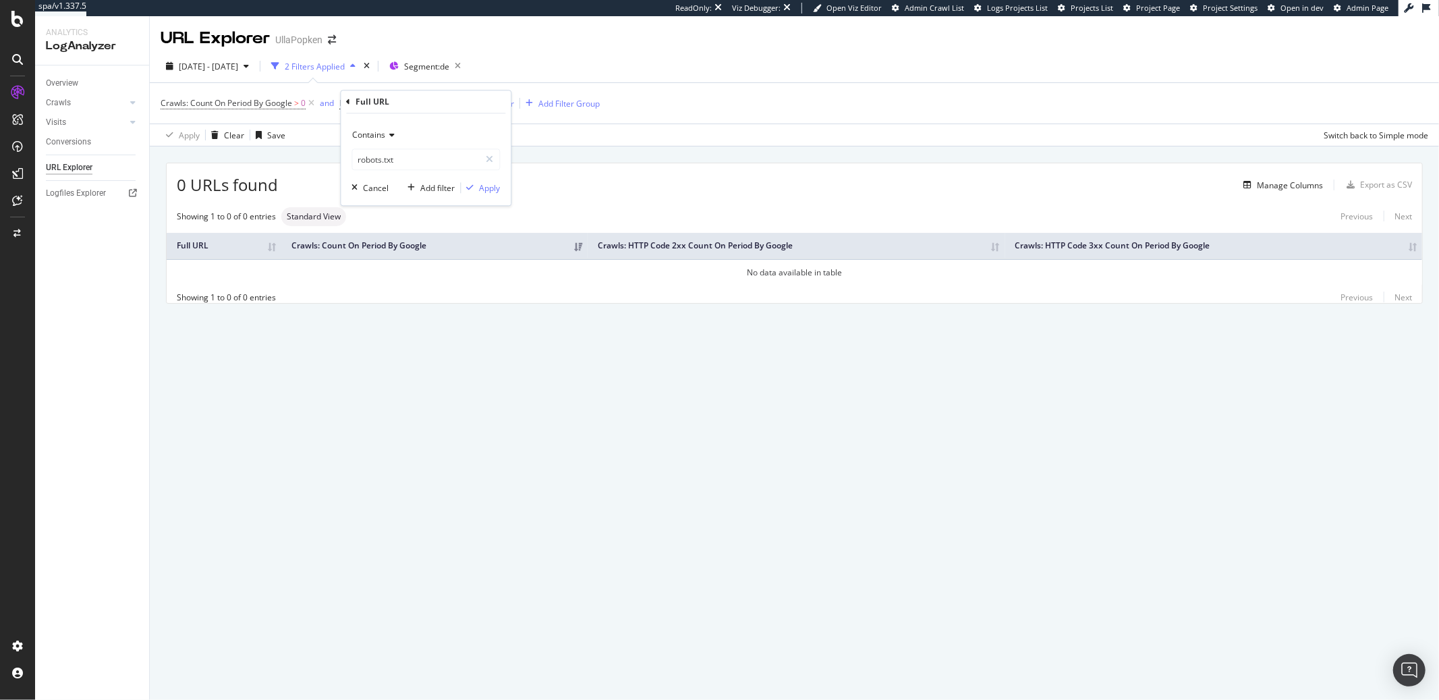
click at [501, 188] on div "Contains robots.txt Cancel Add filter Apply" at bounding box center [426, 159] width 170 height 92
click at [497, 188] on div "Apply" at bounding box center [489, 187] width 21 height 11
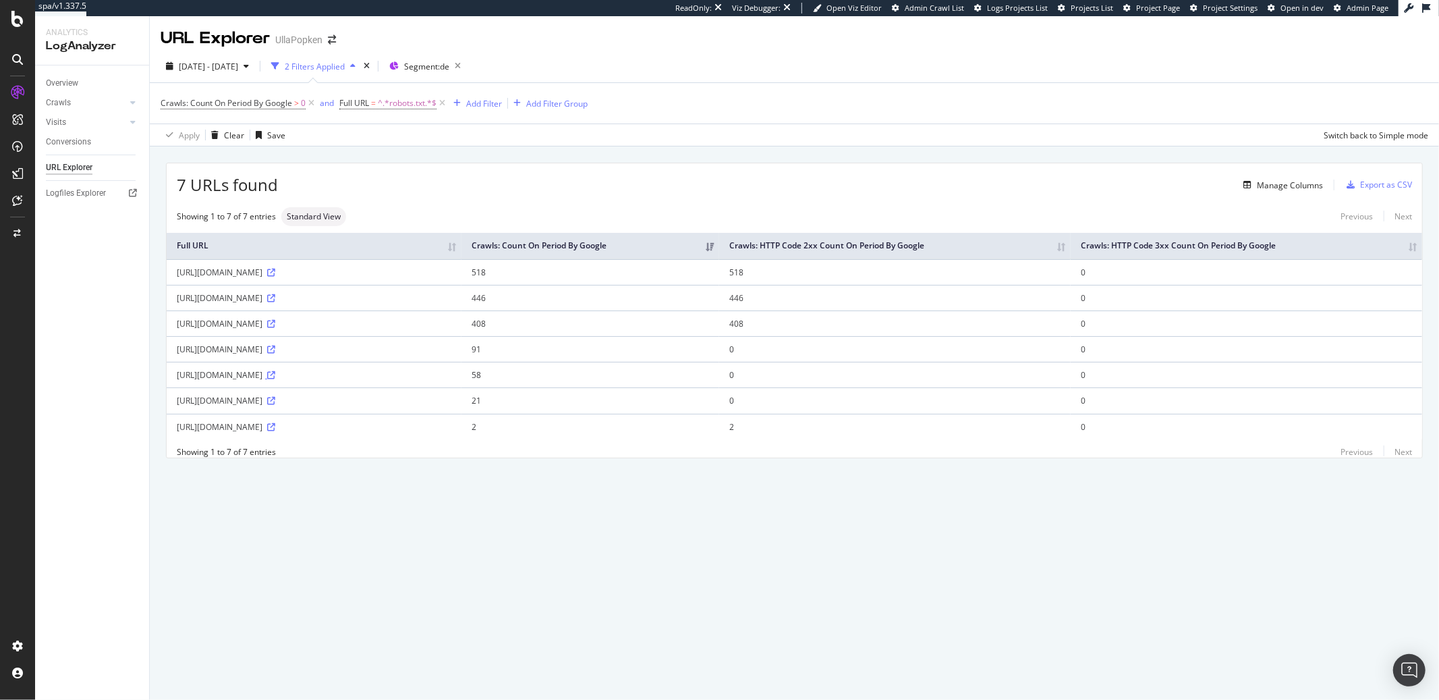
click at [275, 377] on icon at bounding box center [271, 375] width 8 height 8
click at [466, 69] on icon "button" at bounding box center [457, 66] width 17 height 19
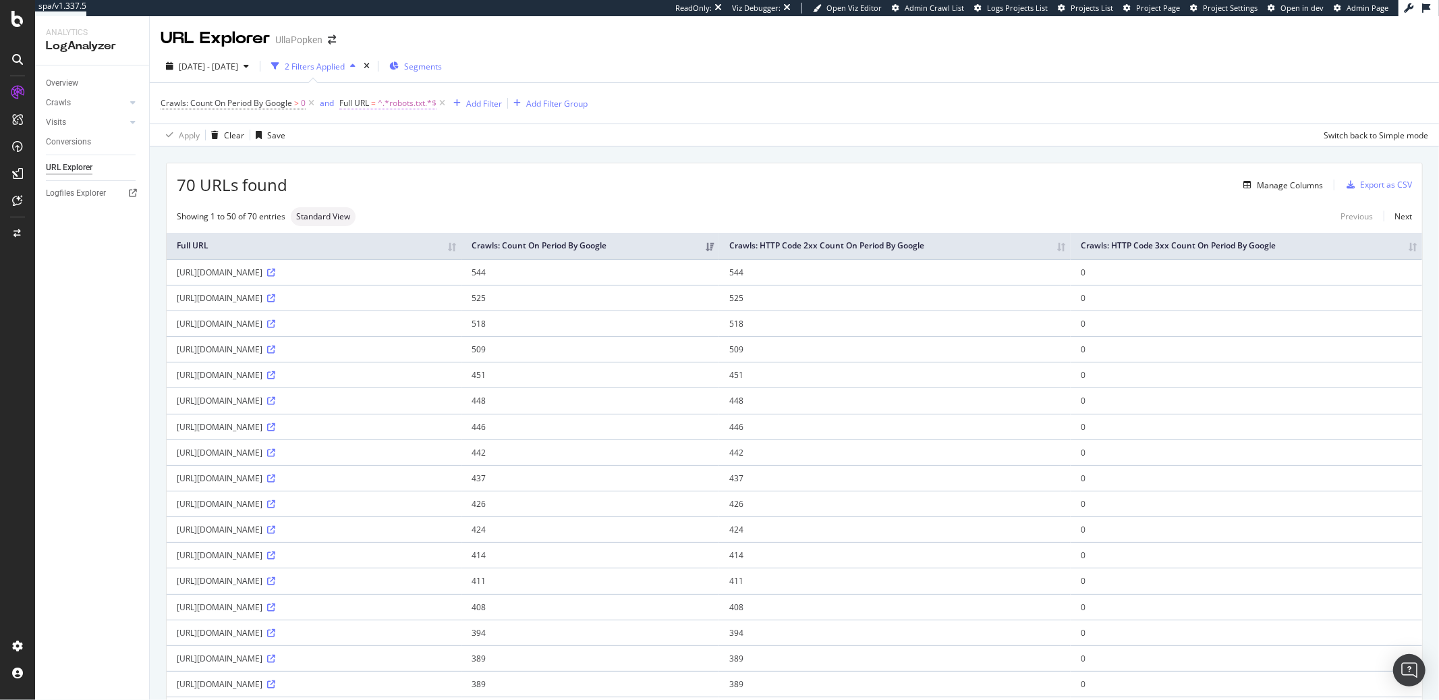
click at [422, 100] on span "^.*robots.txt.*$" at bounding box center [407, 103] width 59 height 19
click at [358, 163] on input "robots.txt" at bounding box center [416, 159] width 128 height 22
type input "de/robots.txt"
click at [472, 186] on icon "button" at bounding box center [469, 188] width 7 height 8
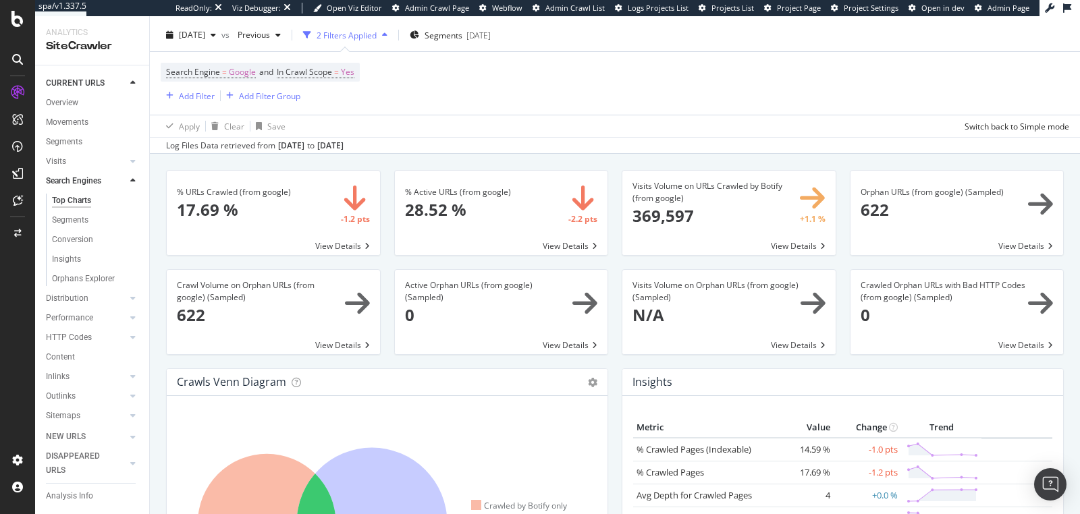
scroll to position [32, 0]
click at [401, 470] on icon at bounding box center [372, 522] width 150 height 150
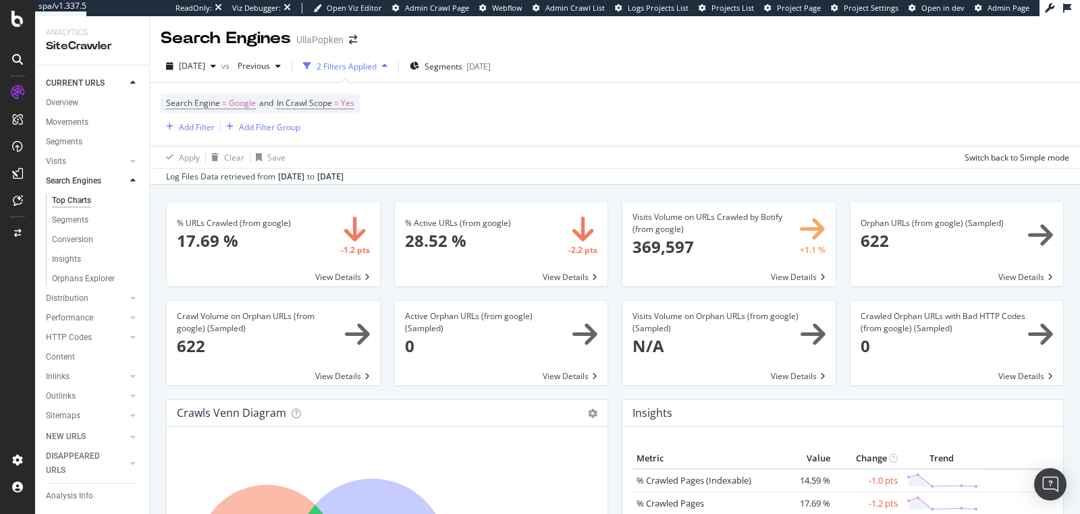
click at [353, 332] on span at bounding box center [273, 343] width 213 height 84
click at [360, 338] on span at bounding box center [273, 343] width 213 height 84
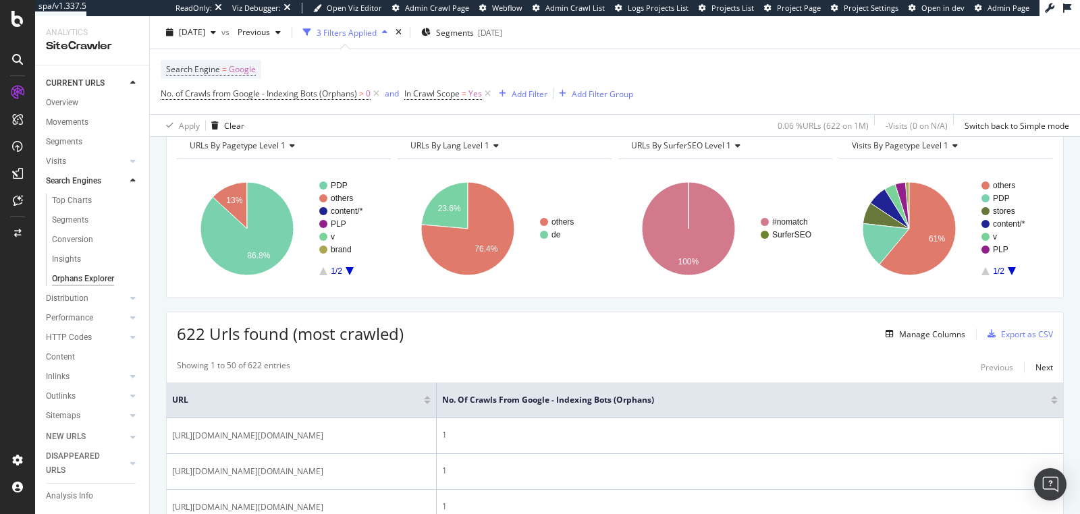
scroll to position [64, 0]
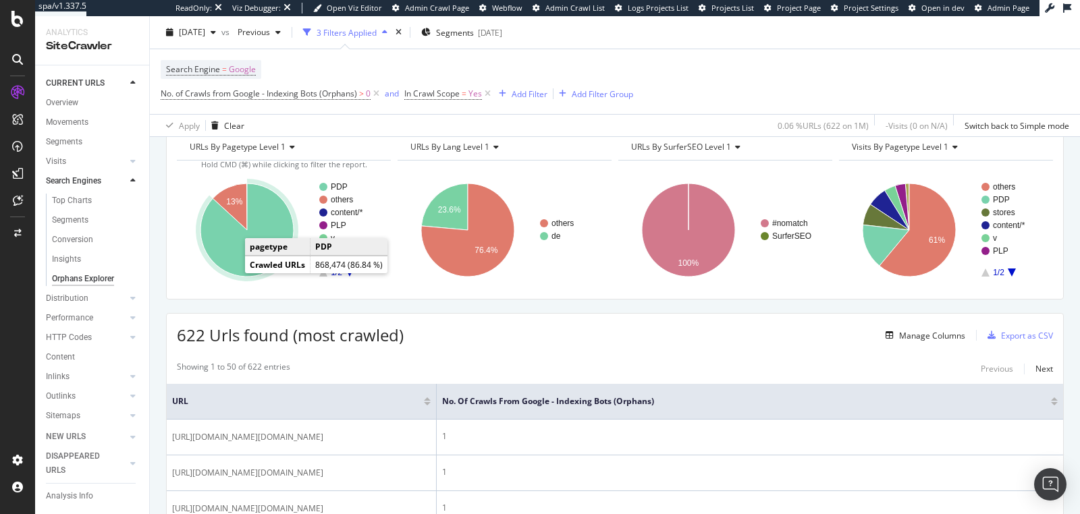
click at [227, 260] on icon "A chart." at bounding box center [246, 230] width 93 height 93
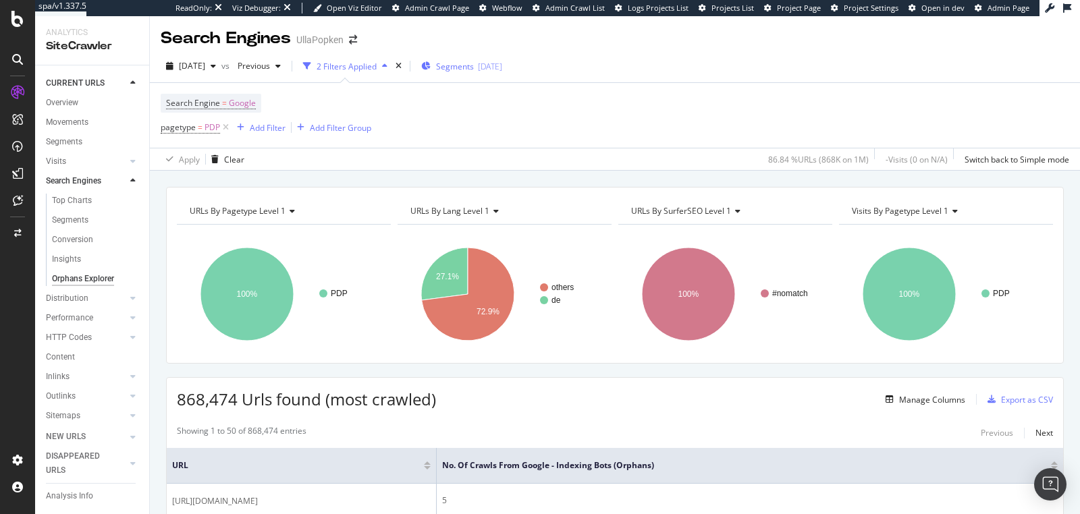
click at [474, 70] on span "Segments" at bounding box center [455, 66] width 38 height 11
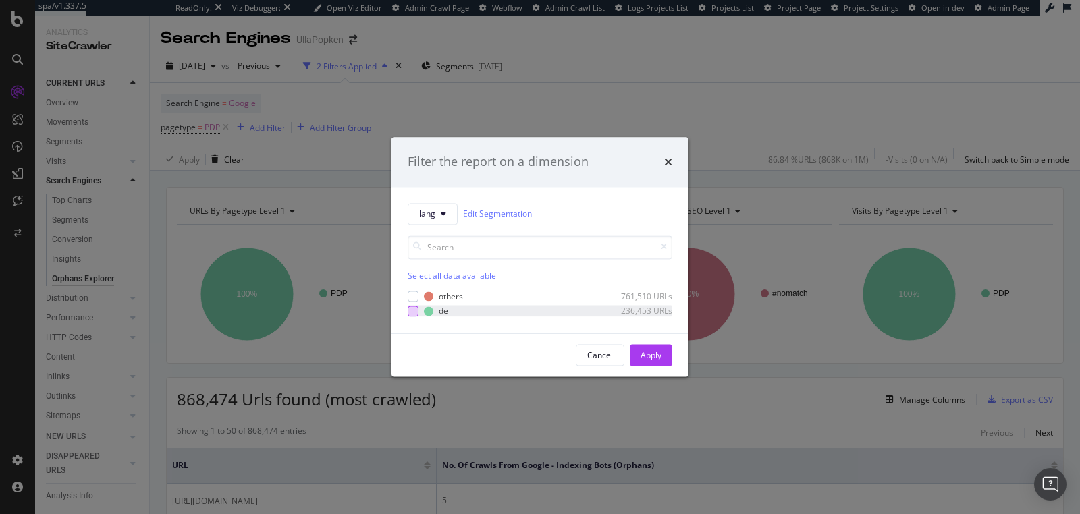
click at [417, 308] on div "modal" at bounding box center [413, 311] width 11 height 11
click at [657, 349] on div "Apply" at bounding box center [650, 355] width 21 height 20
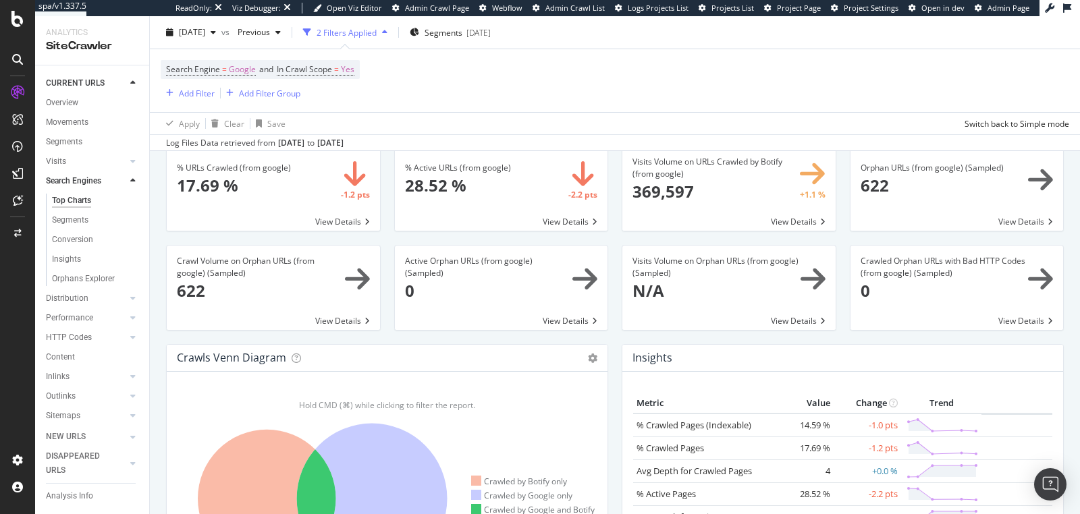
scroll to position [130, 0]
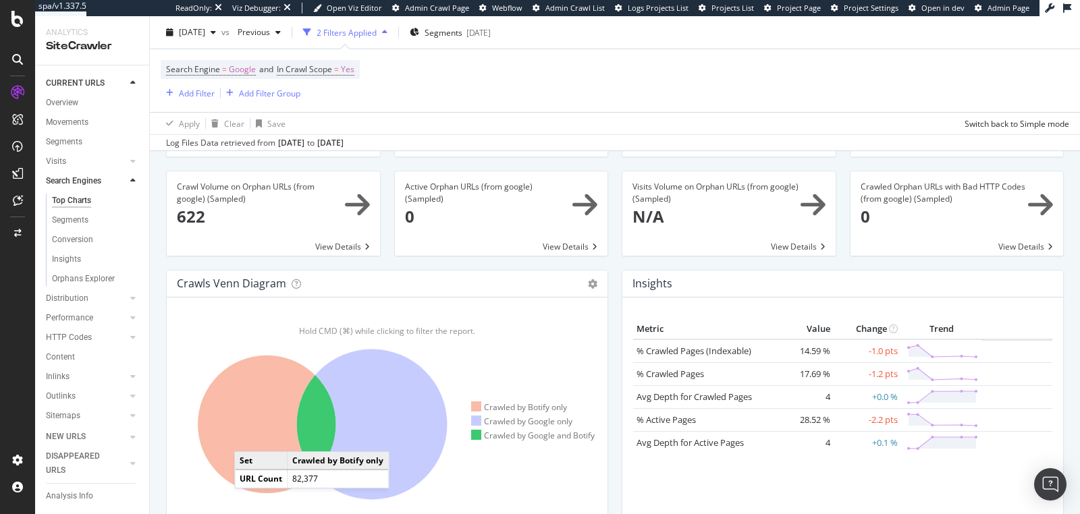
click at [248, 437] on icon at bounding box center [267, 425] width 138 height 138
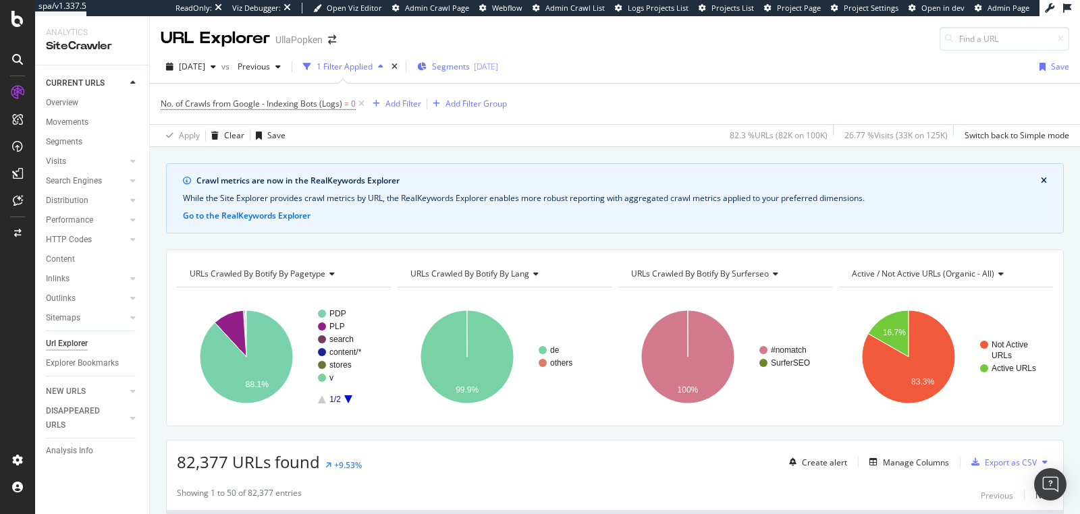
click at [498, 65] on div "2025-07-22" at bounding box center [486, 66] width 24 height 11
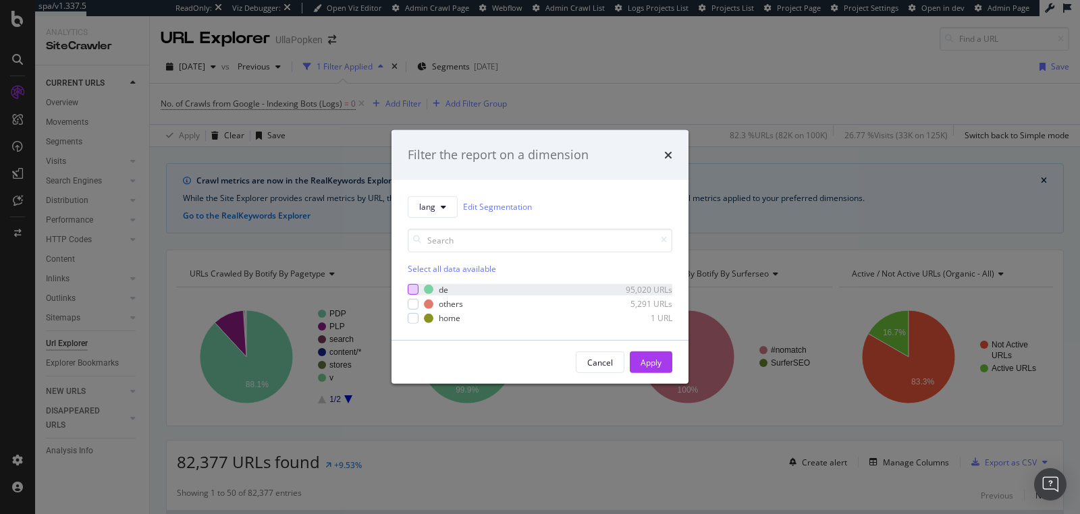
click at [415, 289] on div "modal" at bounding box center [413, 289] width 11 height 11
click at [638, 363] on button "Apply" at bounding box center [651, 363] width 43 height 22
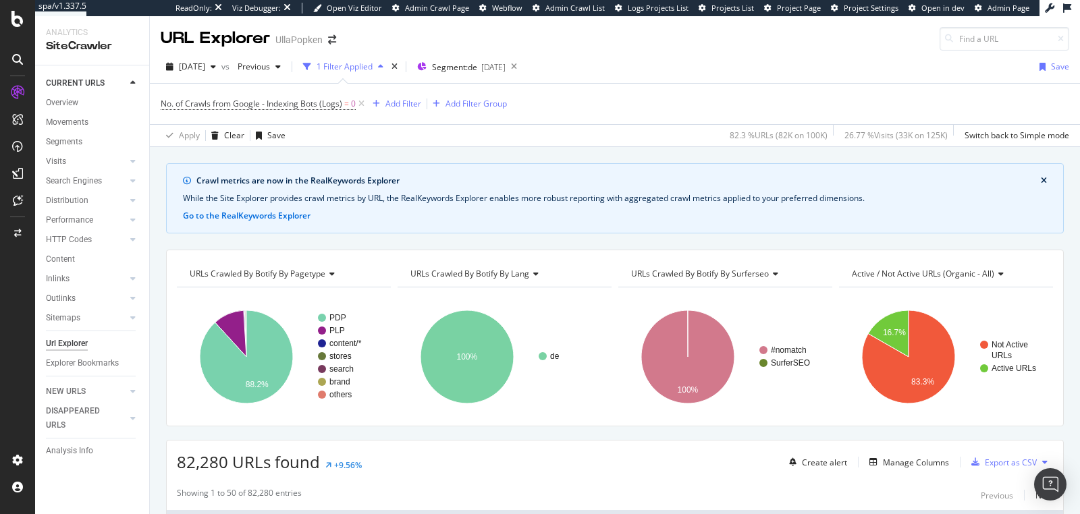
click at [608, 44] on div "URL Explorer UllaPopken" at bounding box center [615, 33] width 930 height 34
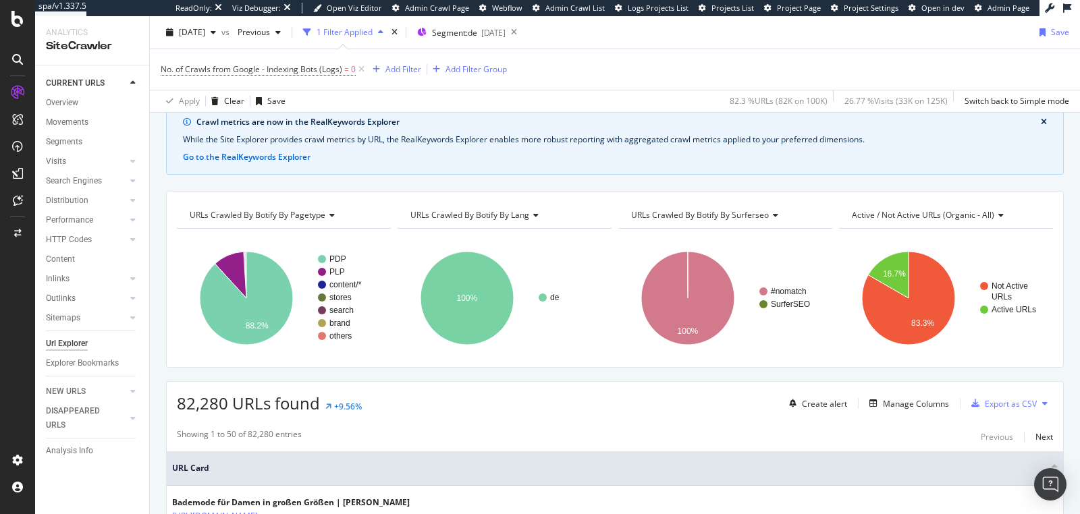
scroll to position [135, 0]
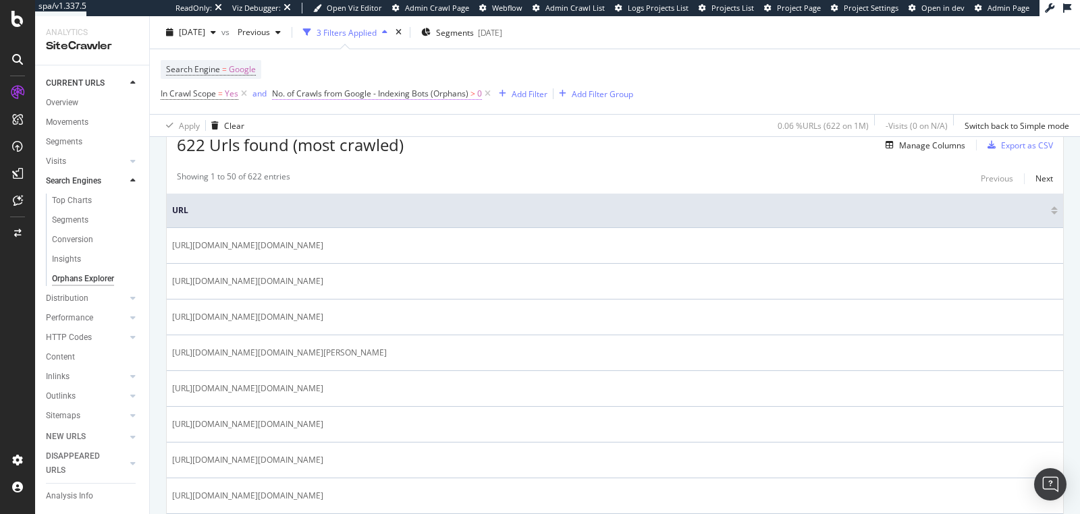
scroll to position [948, 0]
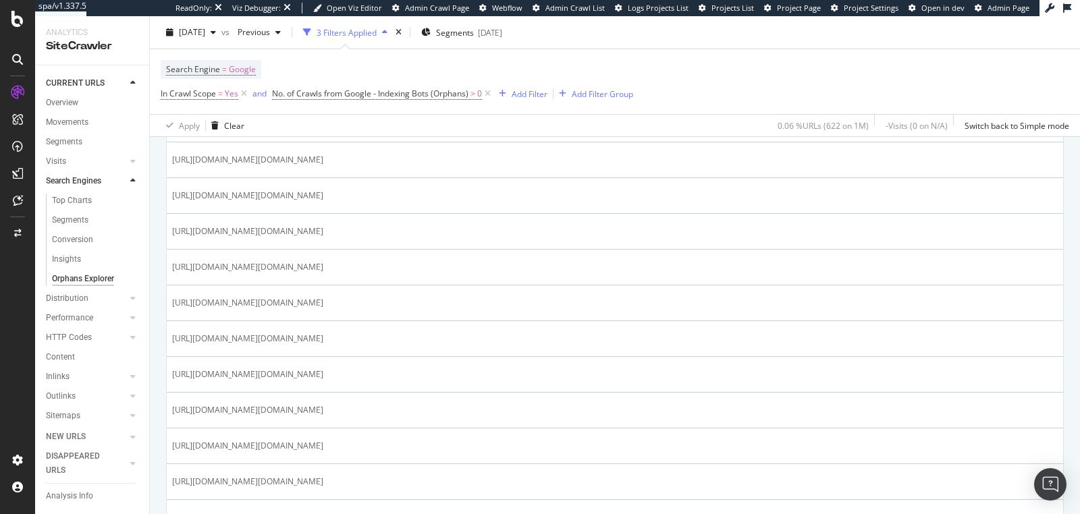
click at [400, 92] on icon at bounding box center [396, 88] width 8 height 8
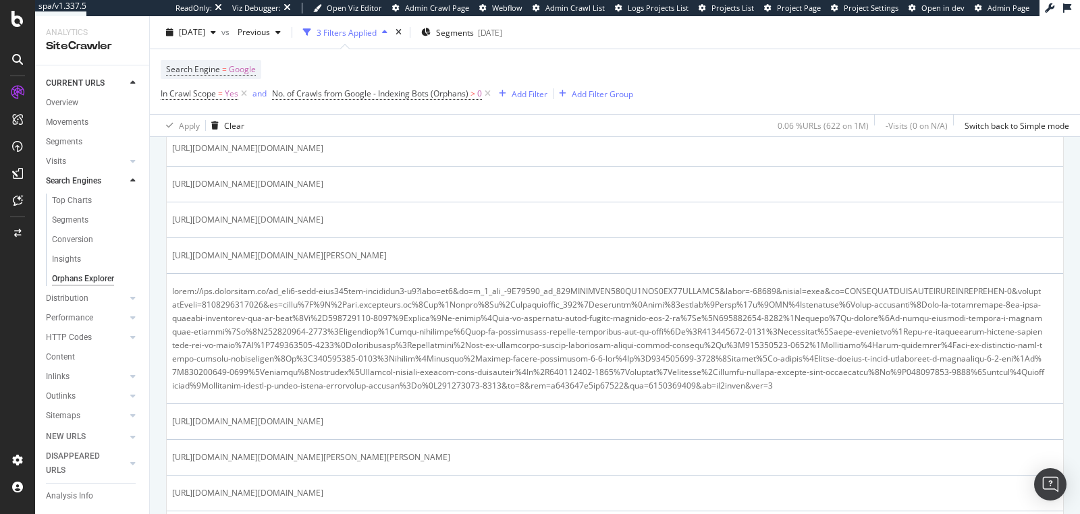
scroll to position [1623, 0]
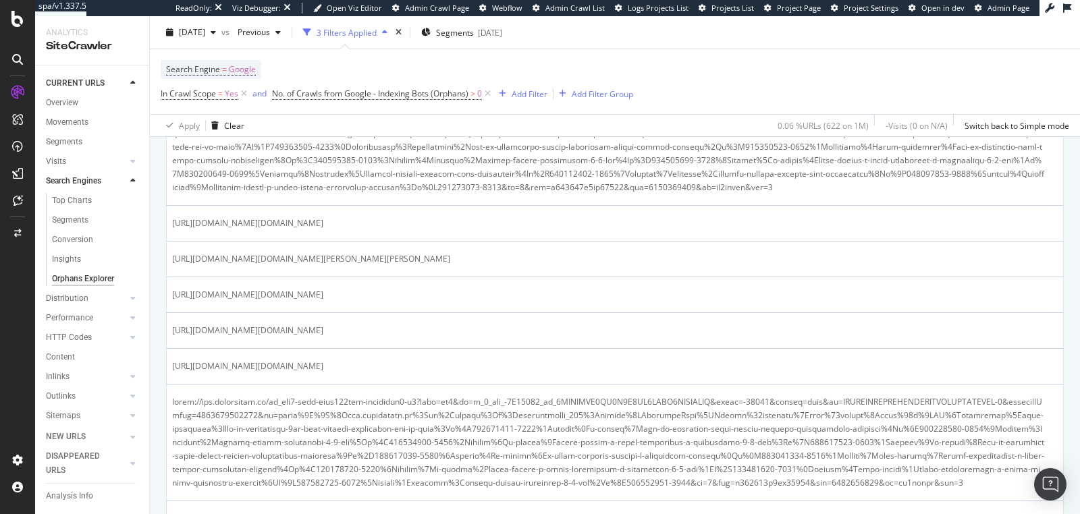
drag, startPoint x: 358, startPoint y: 372, endPoint x: 170, endPoint y: 347, distance: 189.9
copy span "https://www.ullapopken.de/rb_ccv2-cust-cxrj778vea-popkenfas1-p1?type=js3&sn=v_4…"
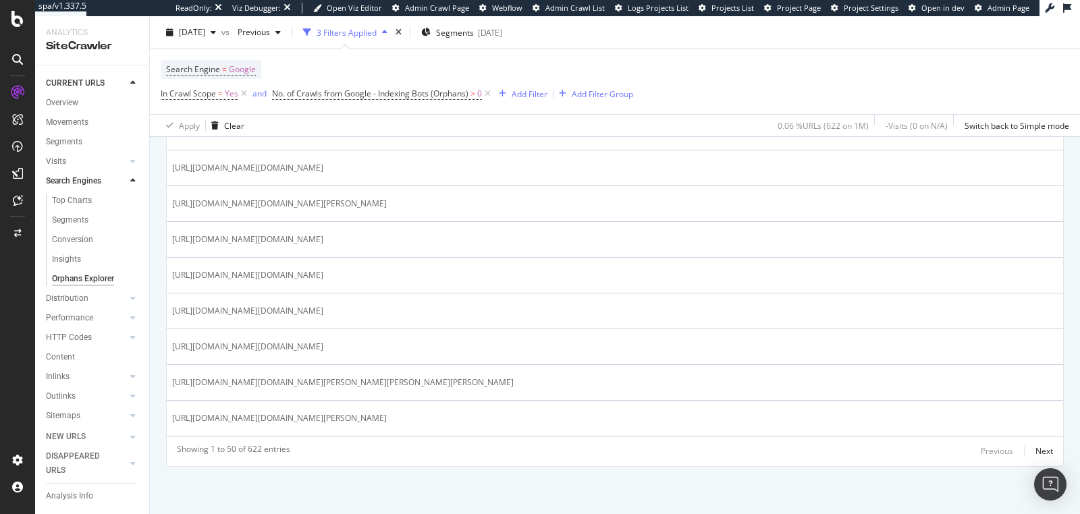
scroll to position [3256, 0]
click at [1035, 457] on div "Next" at bounding box center [1044, 450] width 18 height 11
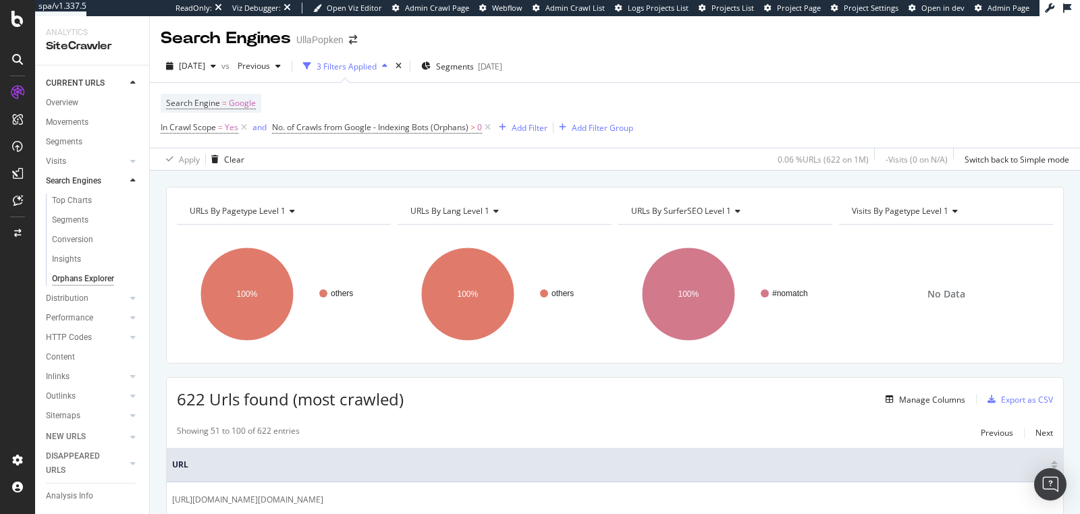
scroll to position [283, 0]
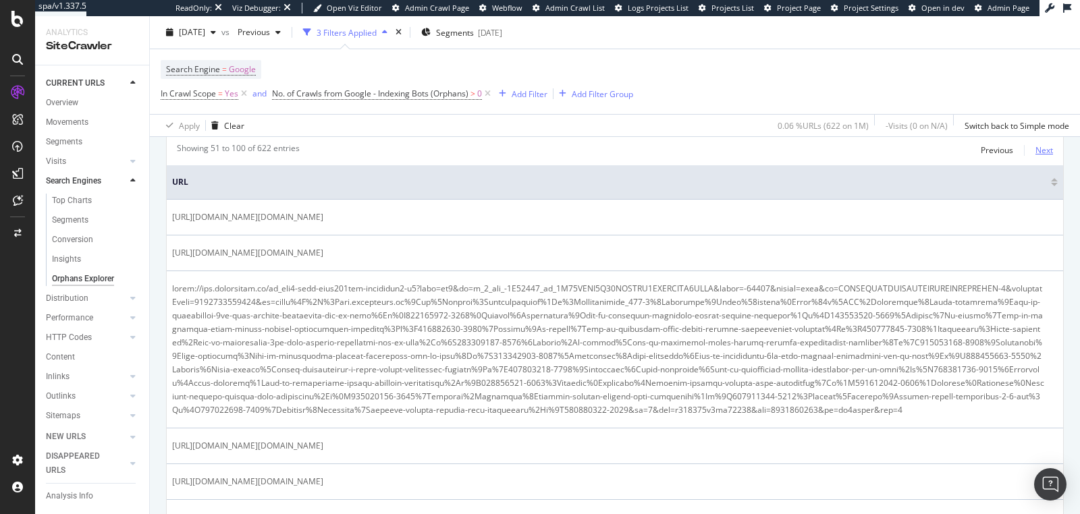
click at [1035, 148] on div "Next" at bounding box center [1044, 149] width 18 height 11
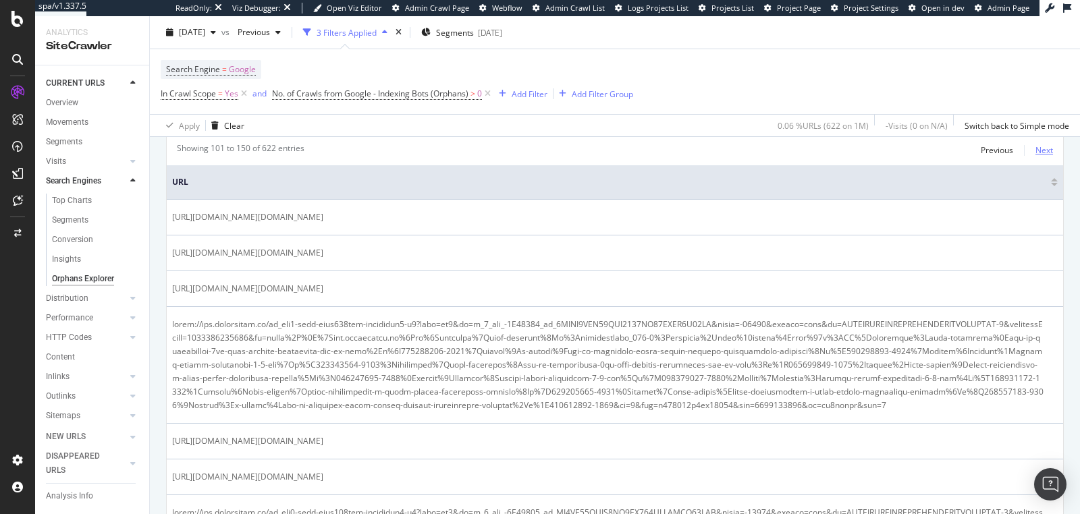
click at [1035, 148] on div "Next" at bounding box center [1044, 149] width 18 height 11
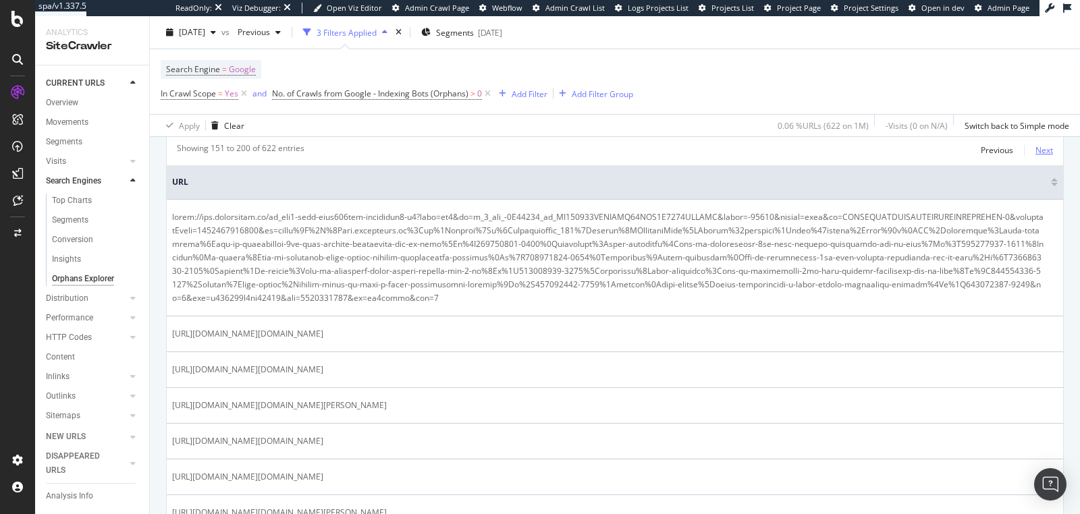
click at [1035, 148] on div "Next" at bounding box center [1044, 149] width 18 height 11
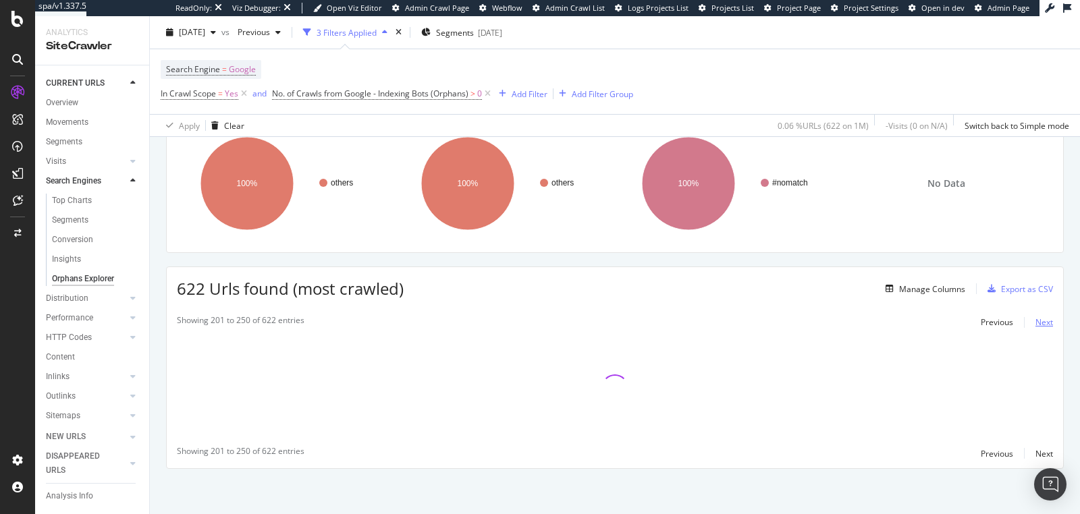
scroll to position [283, 0]
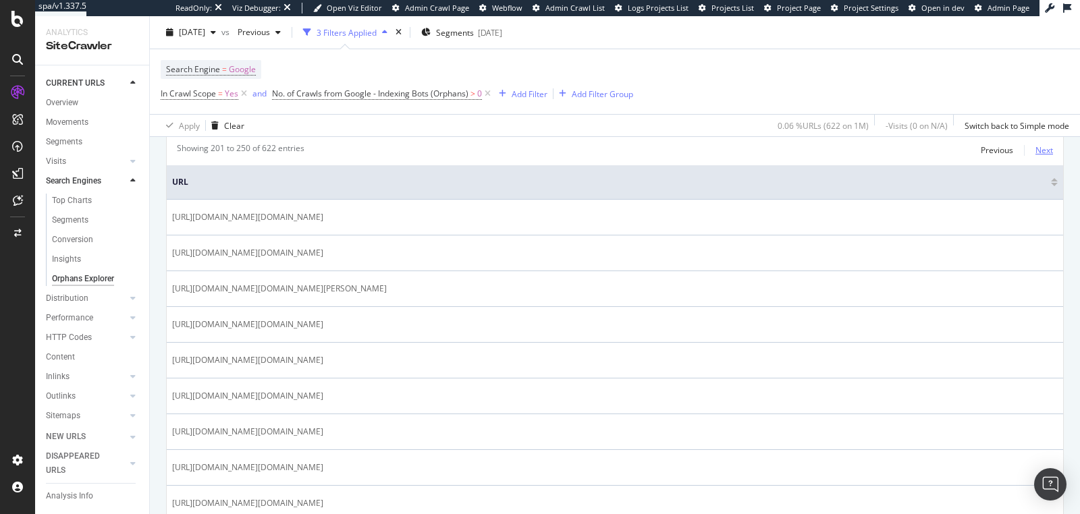
click at [1035, 148] on div "Next" at bounding box center [1044, 149] width 18 height 11
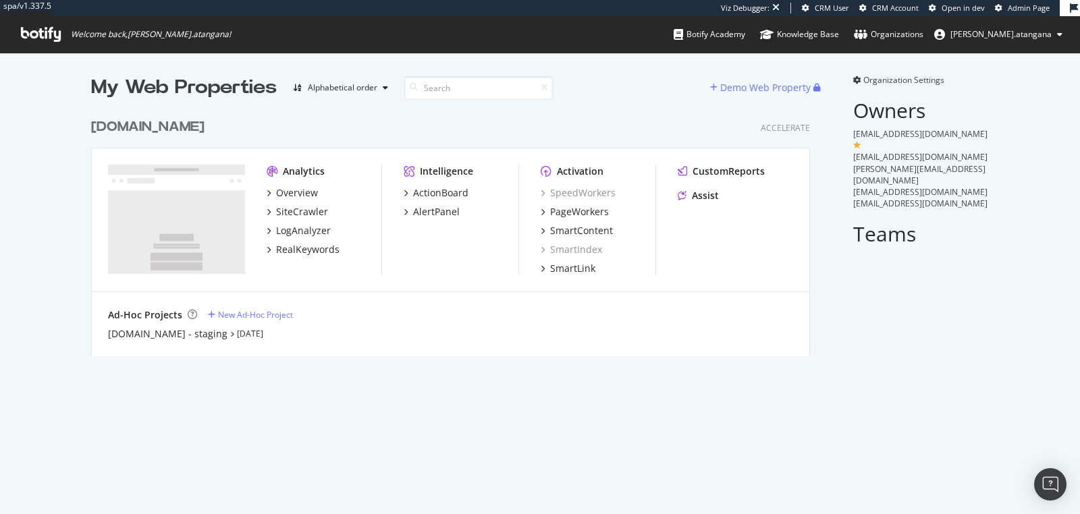
scroll to position [244, 718]
click at [309, 228] on div "LogAnalyzer" at bounding box center [303, 230] width 55 height 13
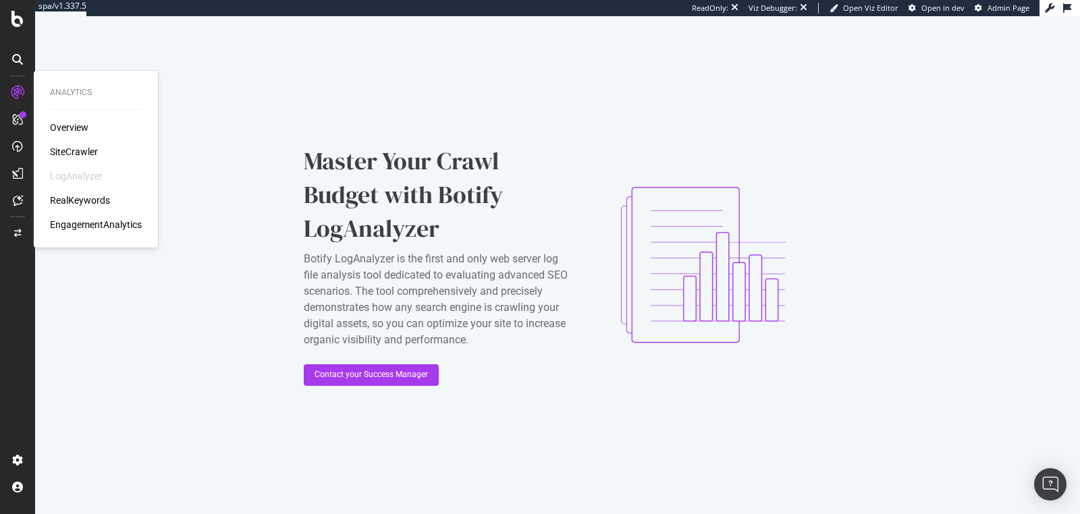
click at [82, 175] on div "LogAnalyzer" at bounding box center [76, 175] width 53 height 13
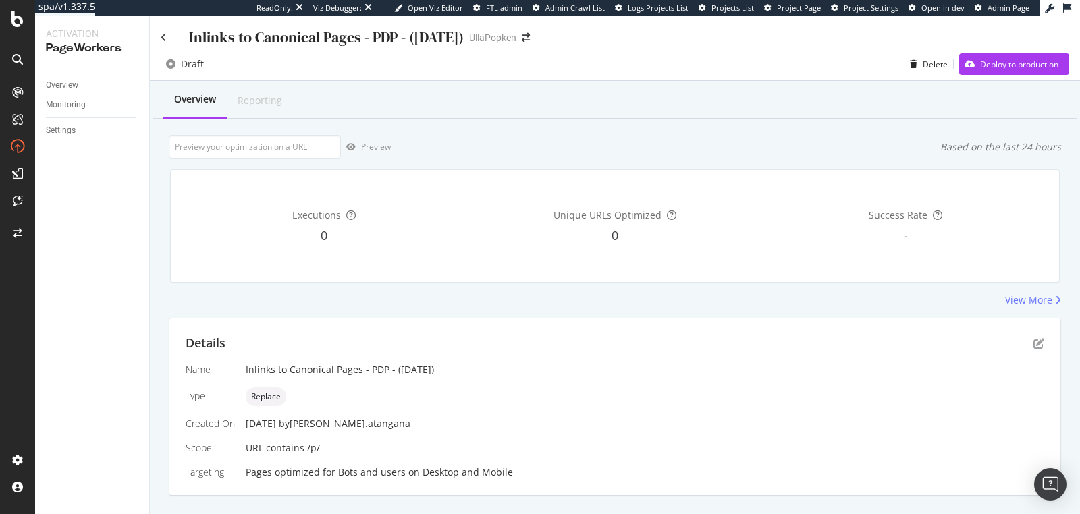
scroll to position [128, 0]
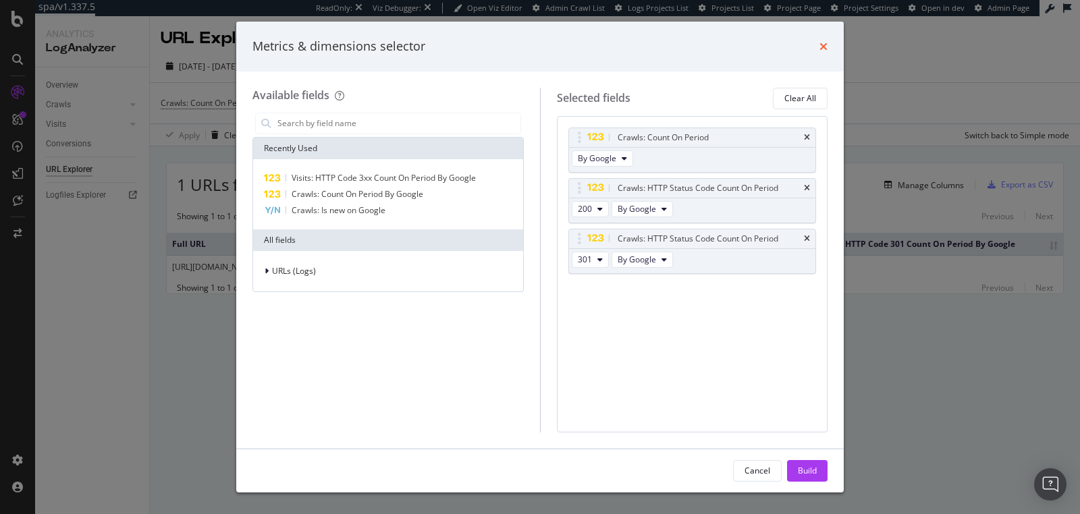
click at [822, 46] on icon "times" at bounding box center [823, 46] width 8 height 11
